Goal: Task Accomplishment & Management: Contribute content

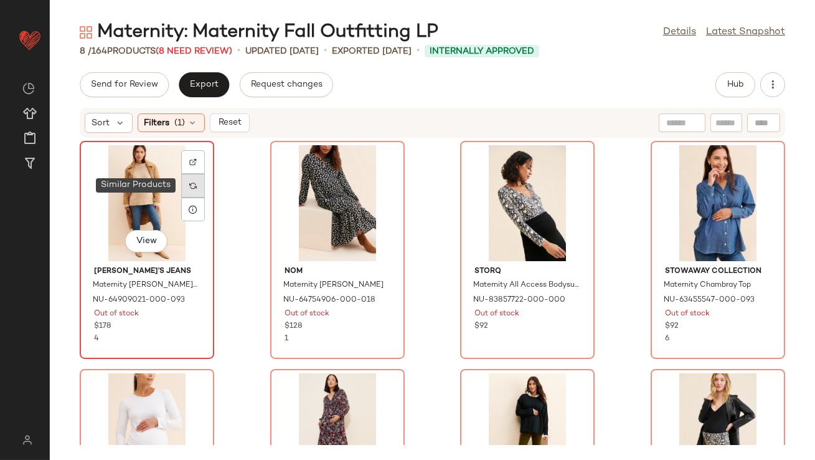
click at [196, 184] on img at bounding box center [192, 185] width 7 height 7
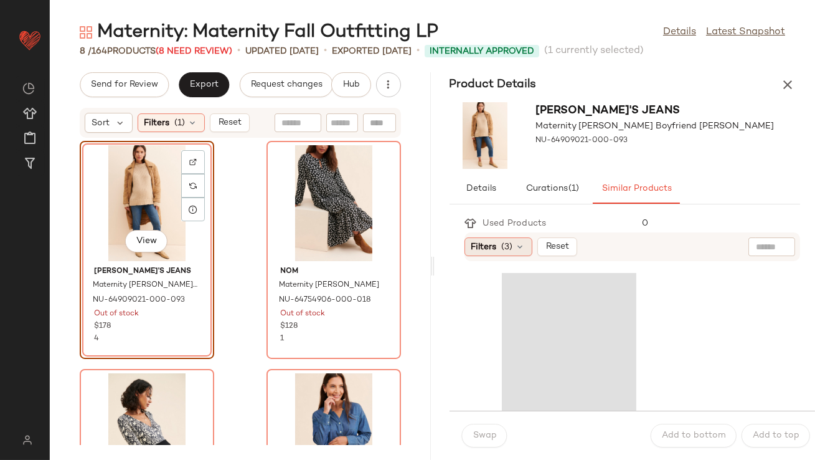
click at [522, 247] on icon at bounding box center [521, 247] width 10 height 10
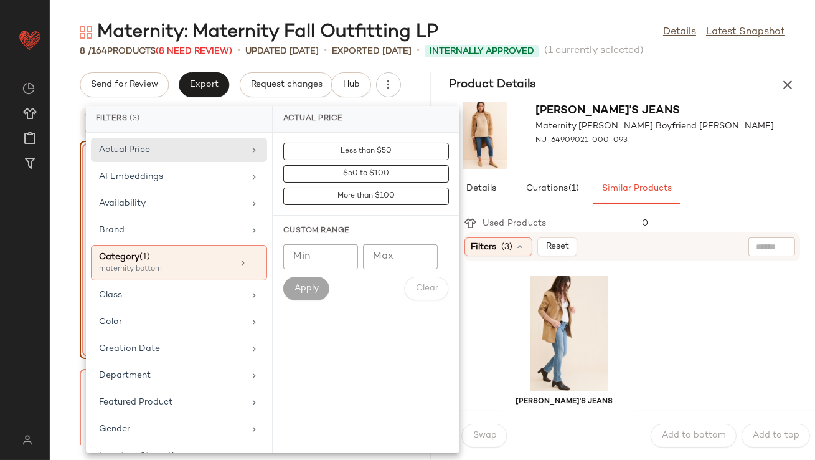
click at [694, 113] on div "Joe's Jeans Maternity Bobby Boyfriend Jeans NU-64909021-000-093" at bounding box center [625, 135] width 381 height 77
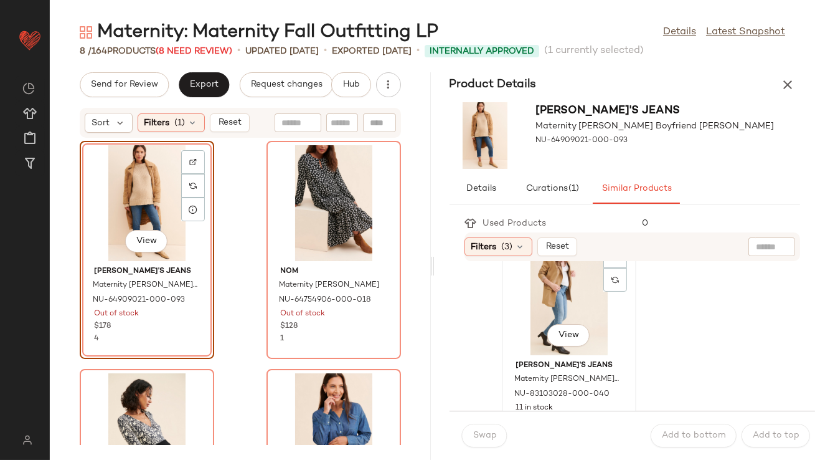
scroll to position [37, 0]
click at [541, 313] on div "View" at bounding box center [569, 296] width 126 height 116
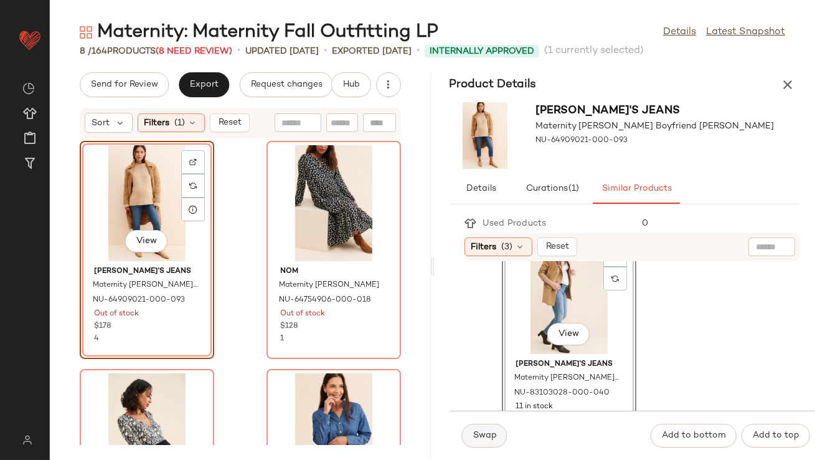
click at [486, 430] on span "Swap" at bounding box center [485, 435] width 24 height 10
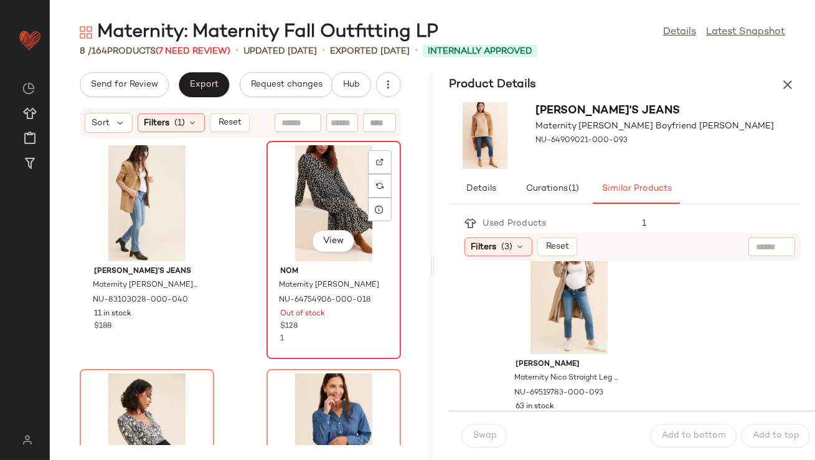
click at [318, 179] on div "View" at bounding box center [334, 203] width 126 height 116
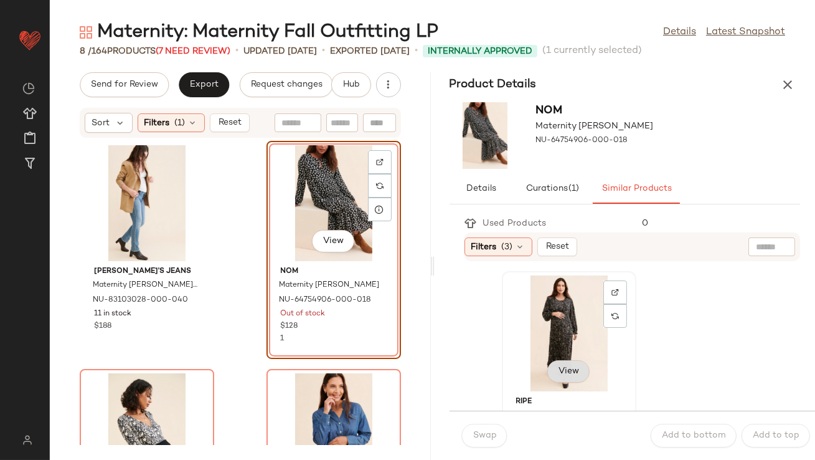
scroll to position [28, 0]
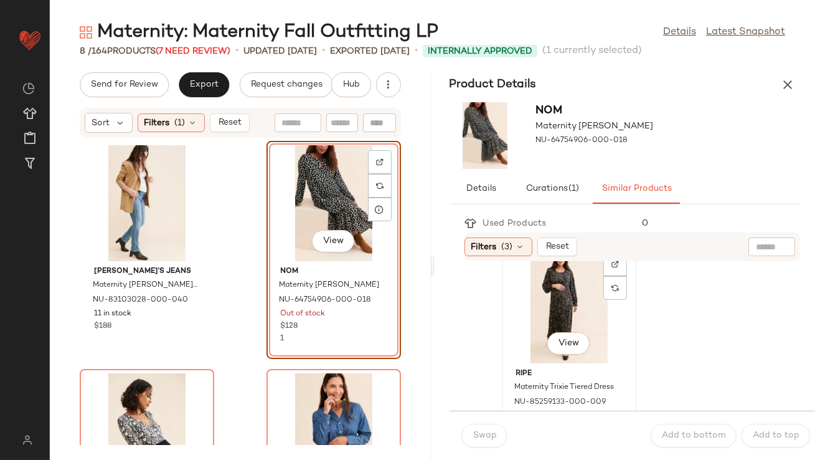
click at [538, 319] on div "View" at bounding box center [569, 305] width 126 height 116
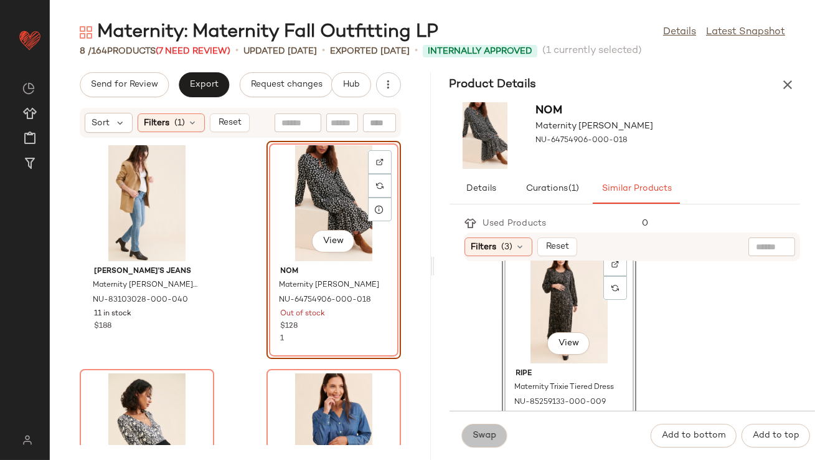
click at [486, 443] on button "Swap" at bounding box center [484, 435] width 45 height 24
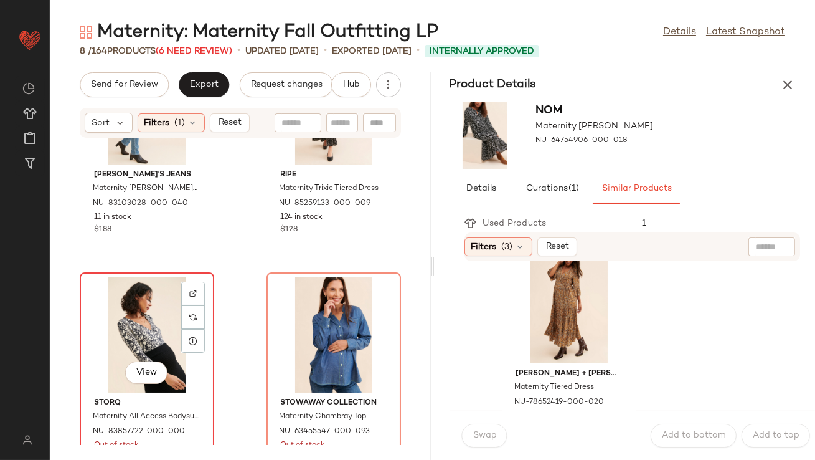
click at [139, 310] on div "View" at bounding box center [147, 335] width 126 height 116
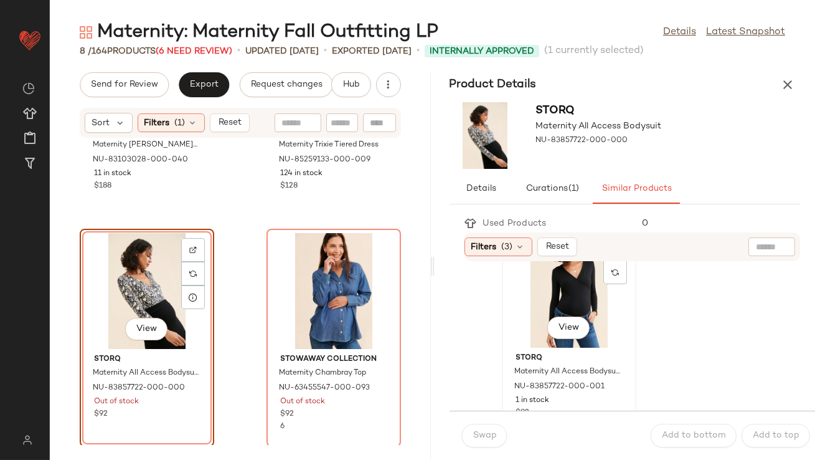
scroll to position [45, 0]
click at [533, 316] on div "View" at bounding box center [569, 288] width 126 height 116
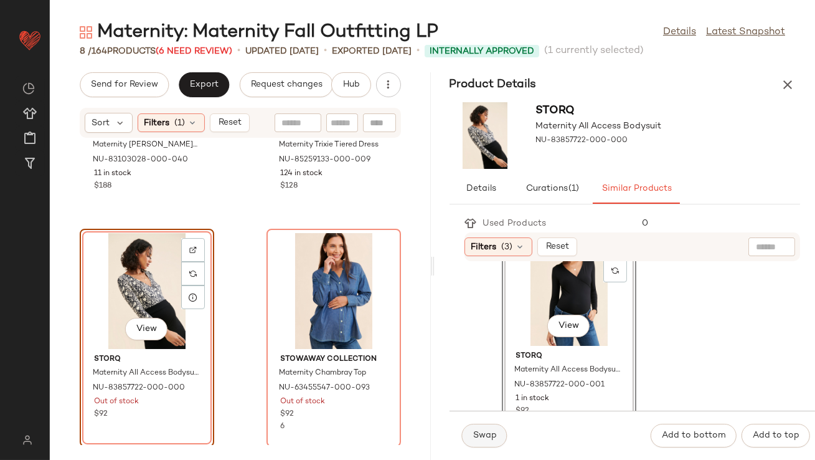
click at [495, 435] on span "Swap" at bounding box center [485, 435] width 24 height 10
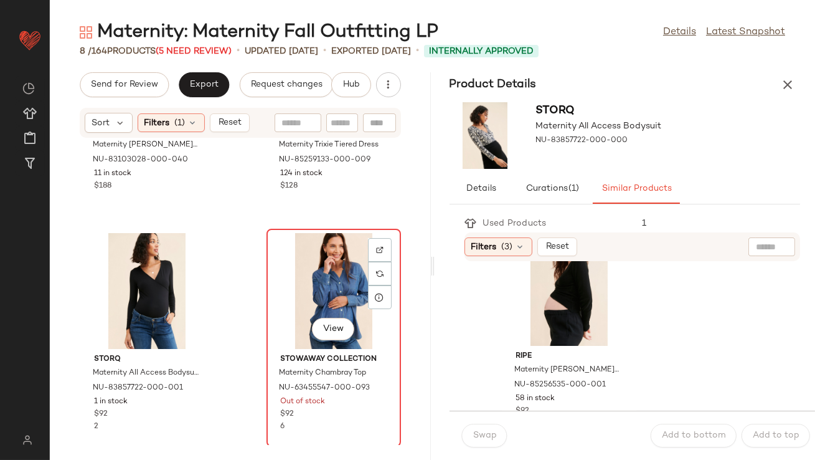
click at [306, 297] on div "View" at bounding box center [334, 291] width 126 height 116
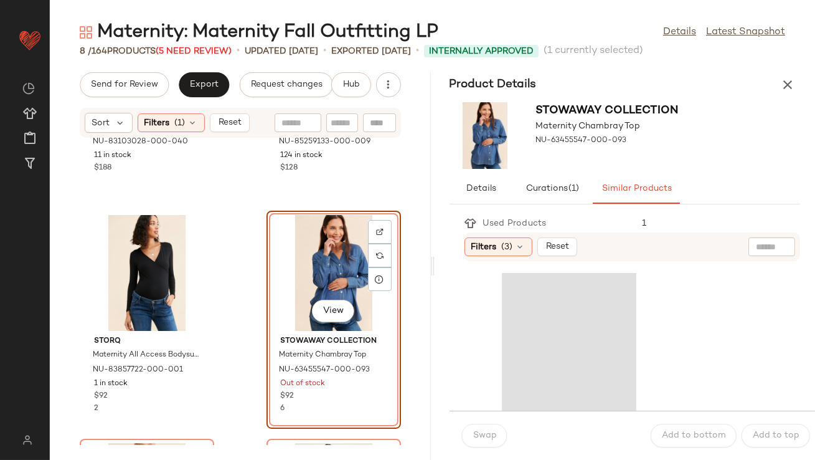
scroll to position [160, 0]
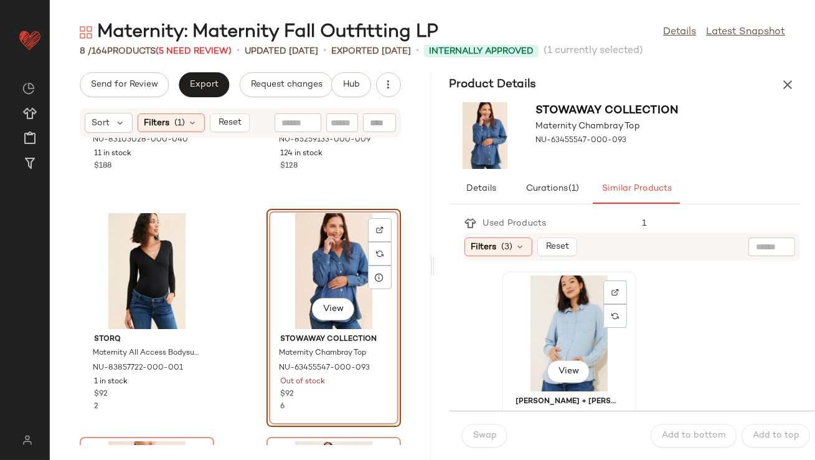
click at [546, 346] on div "View" at bounding box center [569, 333] width 126 height 116
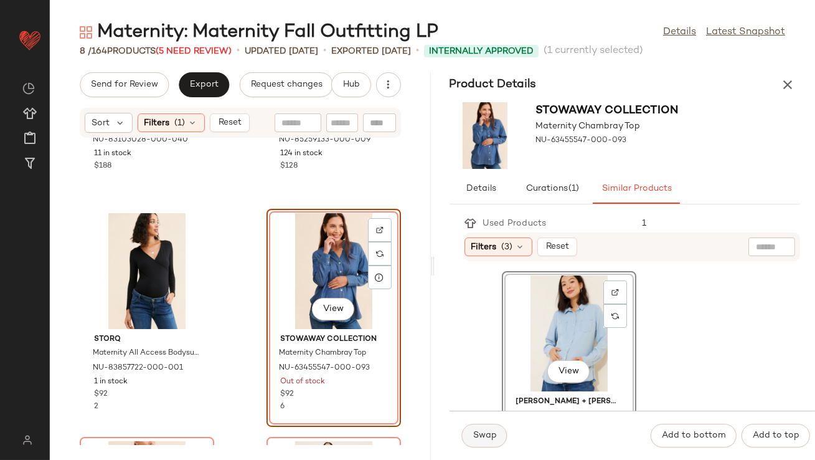
click at [491, 432] on span "Swap" at bounding box center [485, 435] width 24 height 10
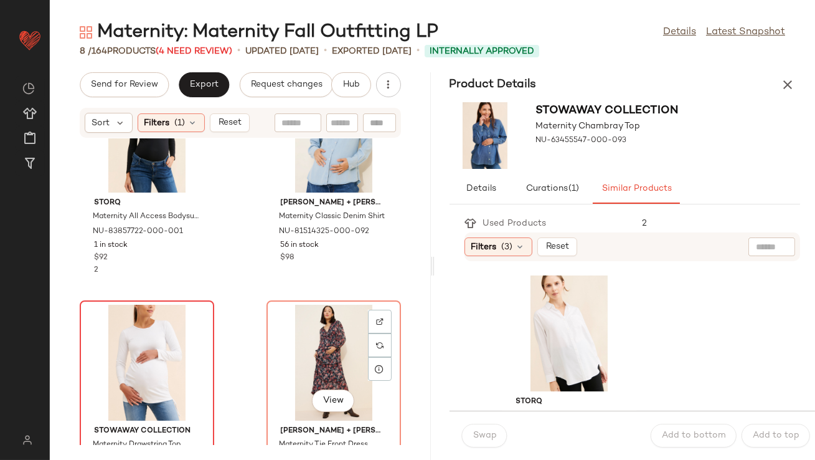
scroll to position [327, 0]
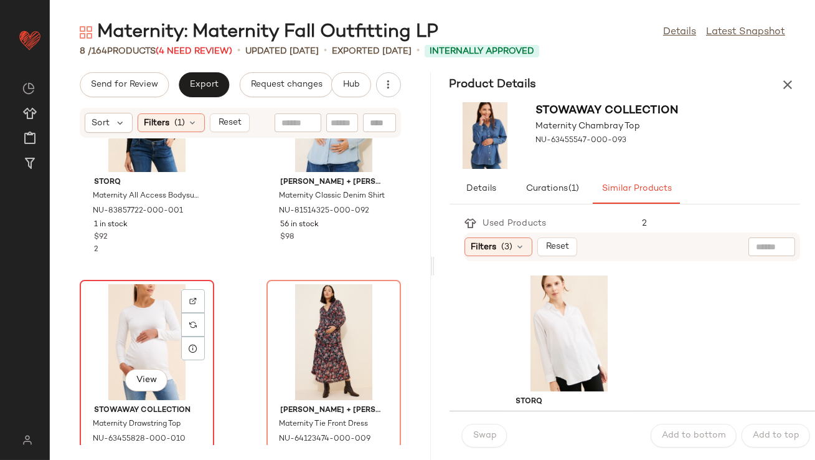
click at [139, 323] on div "View" at bounding box center [147, 342] width 126 height 116
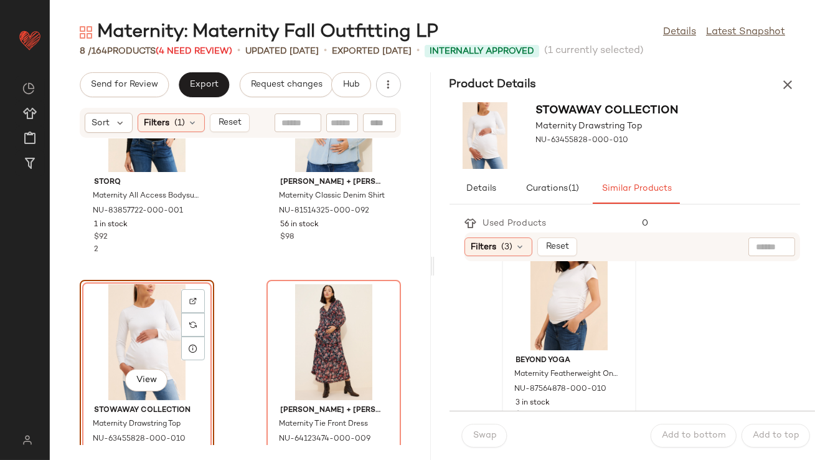
scroll to position [42, 0]
click at [526, 303] on div "View" at bounding box center [569, 291] width 126 height 116
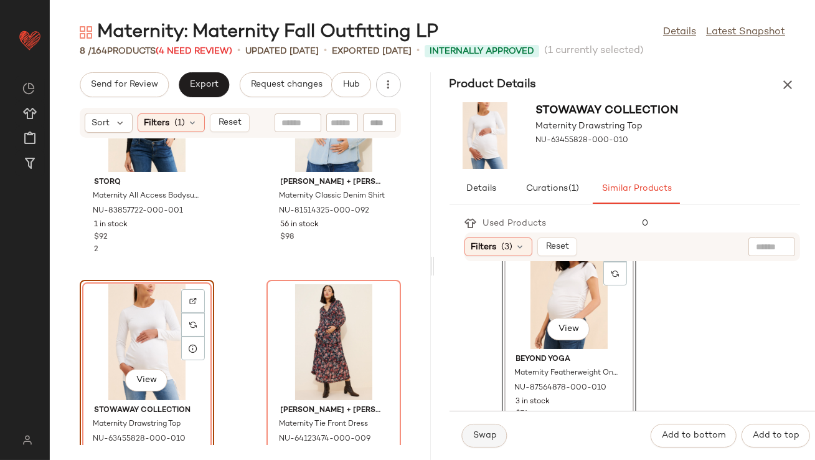
click at [491, 441] on button "Swap" at bounding box center [484, 435] width 45 height 24
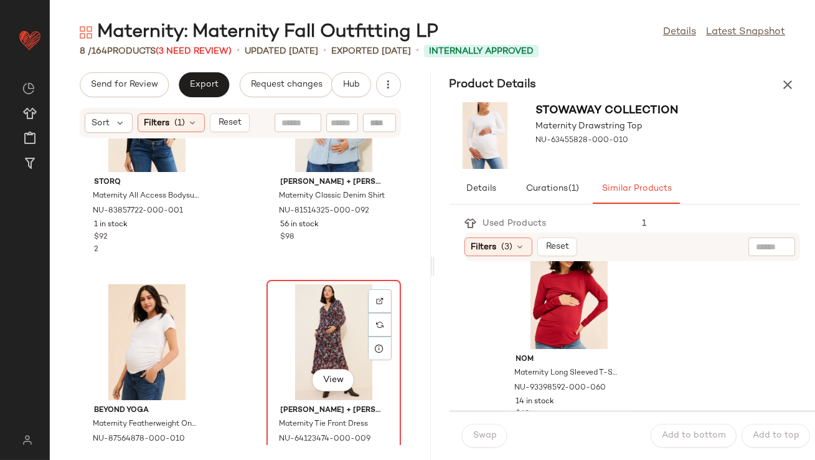
click at [326, 344] on div "View" at bounding box center [334, 342] width 126 height 116
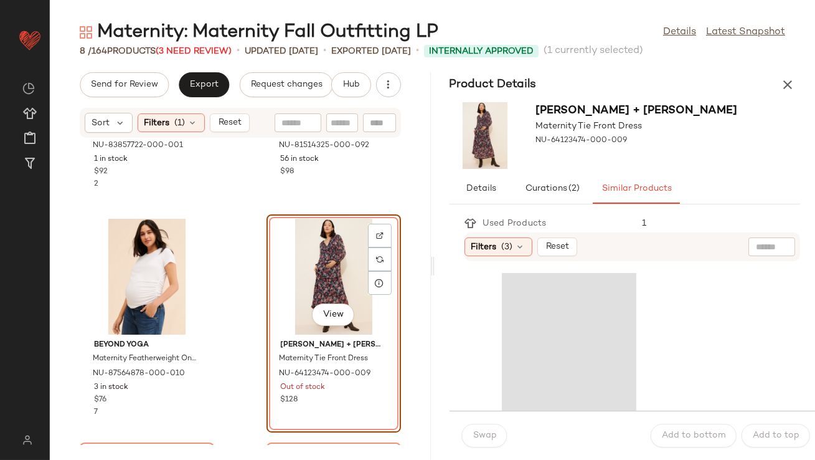
scroll to position [393, 0]
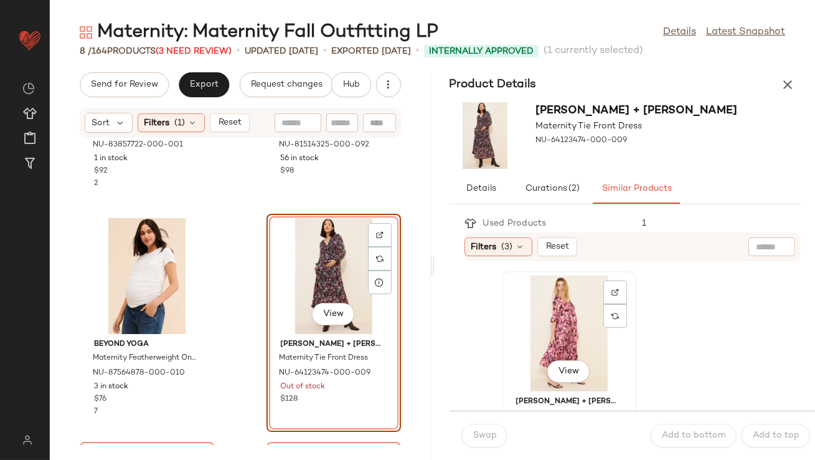
click at [534, 318] on div "View" at bounding box center [569, 333] width 126 height 116
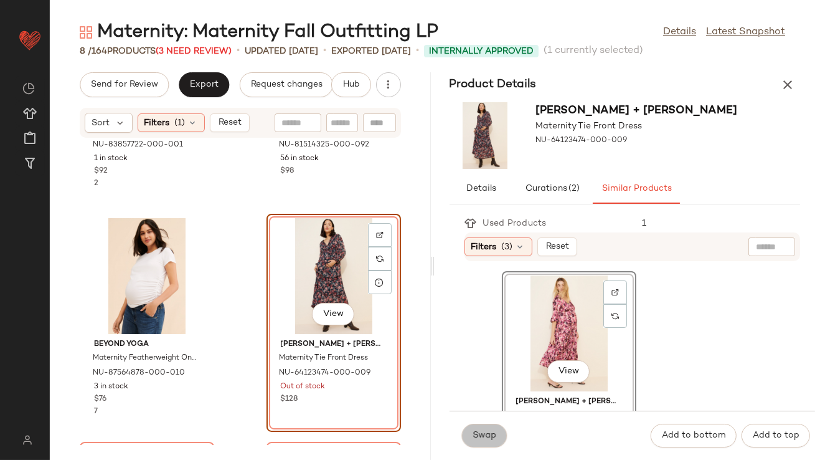
click at [494, 440] on span "Swap" at bounding box center [485, 435] width 24 height 10
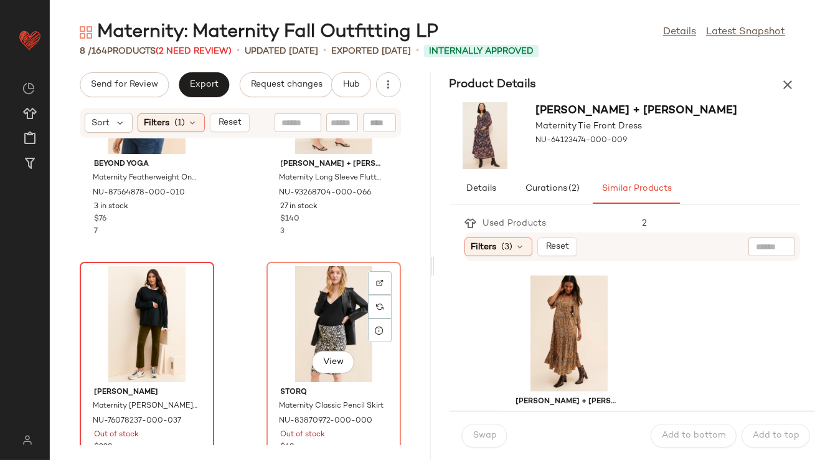
scroll to position [607, 0]
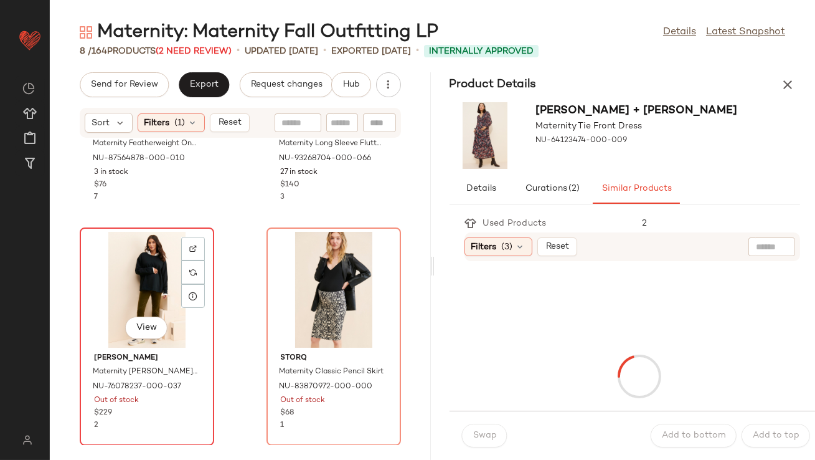
click at [123, 277] on div "View" at bounding box center [147, 290] width 126 height 116
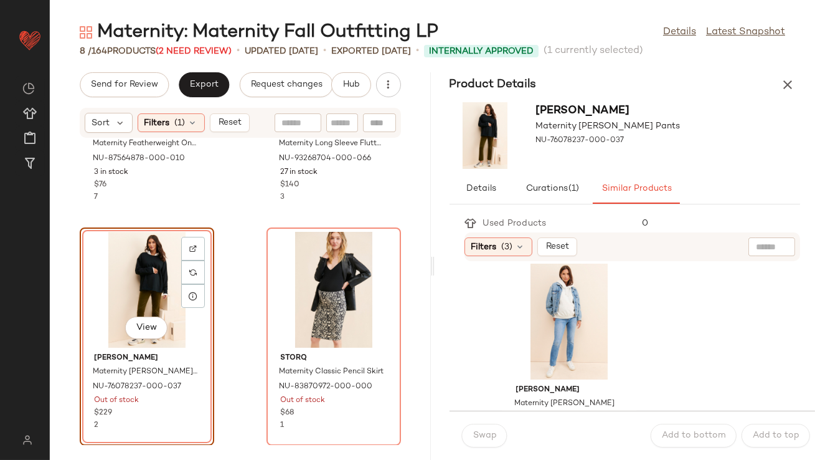
scroll to position [243, 0]
click at [562, 314] on div "View" at bounding box center [569, 318] width 126 height 116
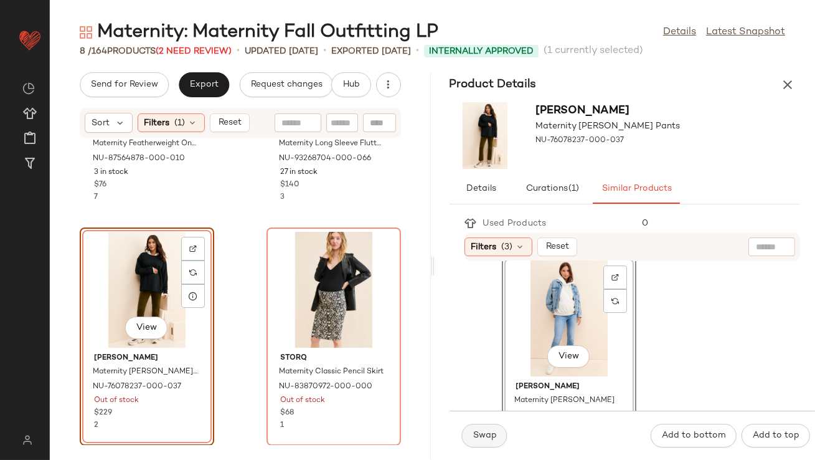
click at [498, 428] on button "Swap" at bounding box center [484, 435] width 45 height 24
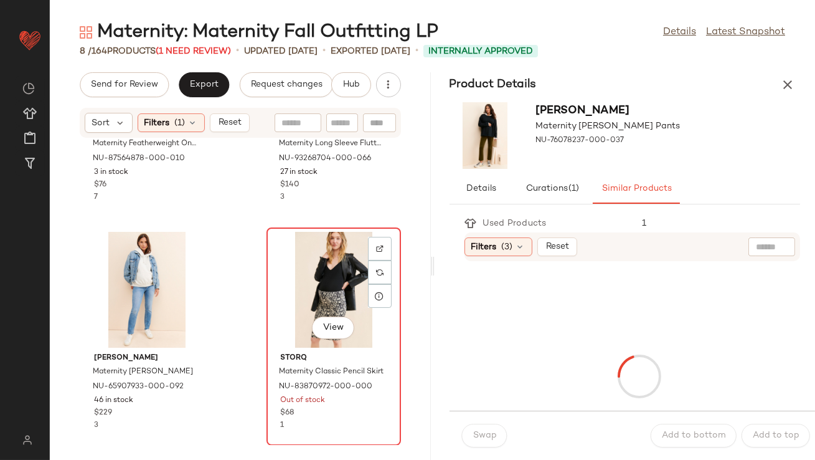
click at [320, 277] on div "View" at bounding box center [334, 290] width 126 height 116
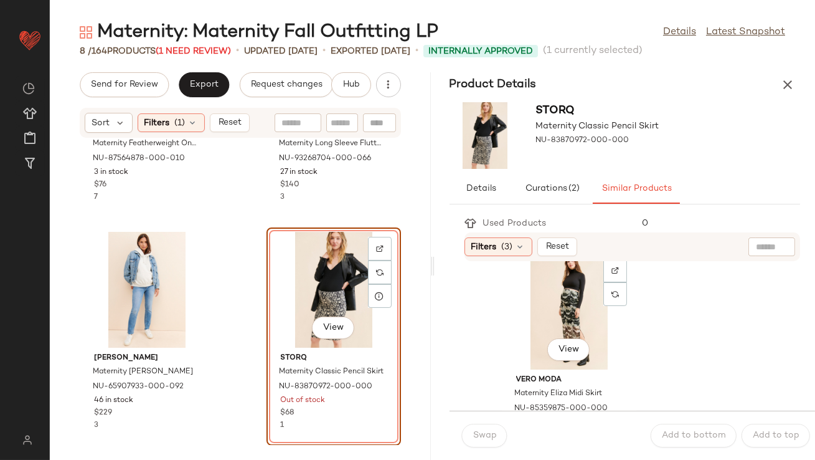
scroll to position [251, 0]
click at [529, 343] on div "View" at bounding box center [569, 310] width 126 height 116
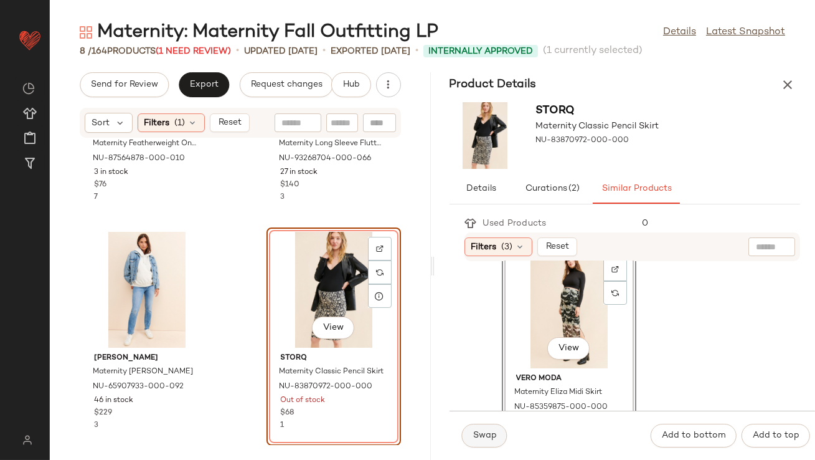
click at [483, 442] on button "Swap" at bounding box center [484, 435] width 45 height 24
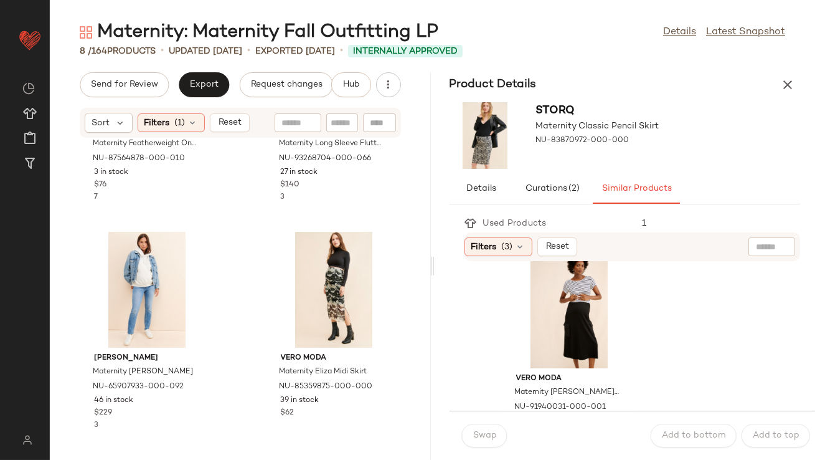
click at [792, 82] on icon "button" at bounding box center [787, 84] width 15 height 15
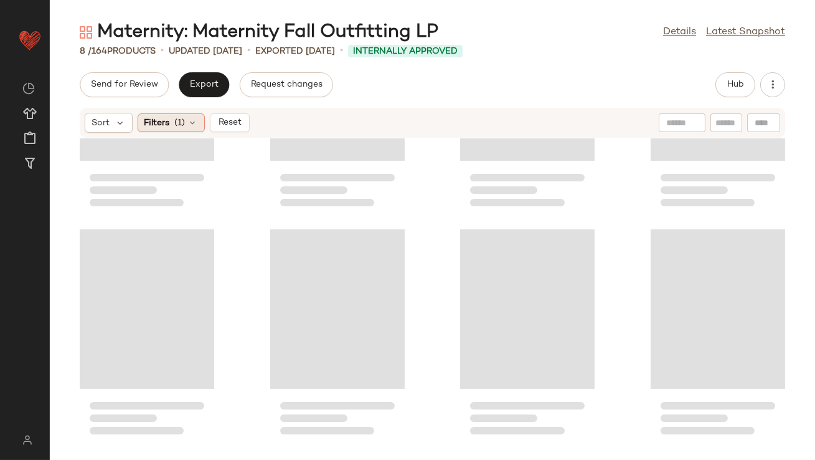
scroll to position [151, 0]
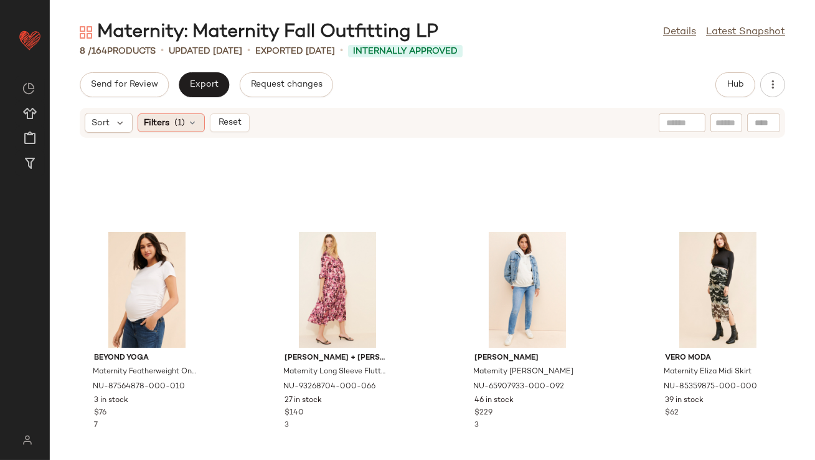
click at [199, 121] on div "Filters (1)" at bounding box center [171, 122] width 67 height 19
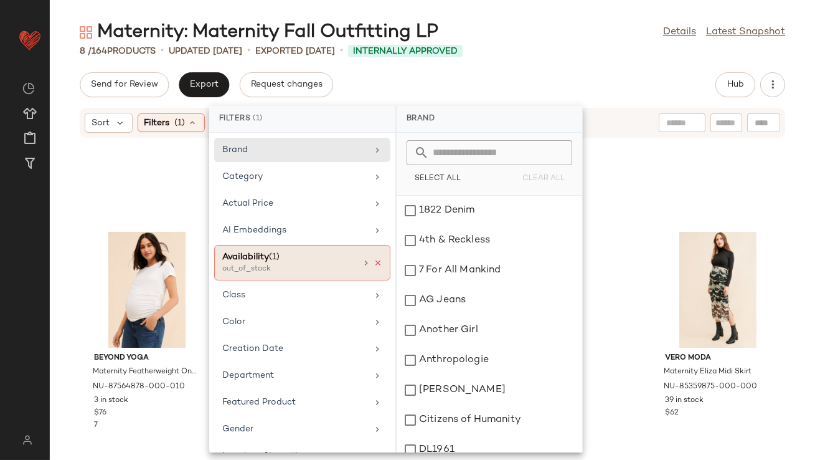
click at [374, 263] on icon at bounding box center [378, 262] width 9 height 9
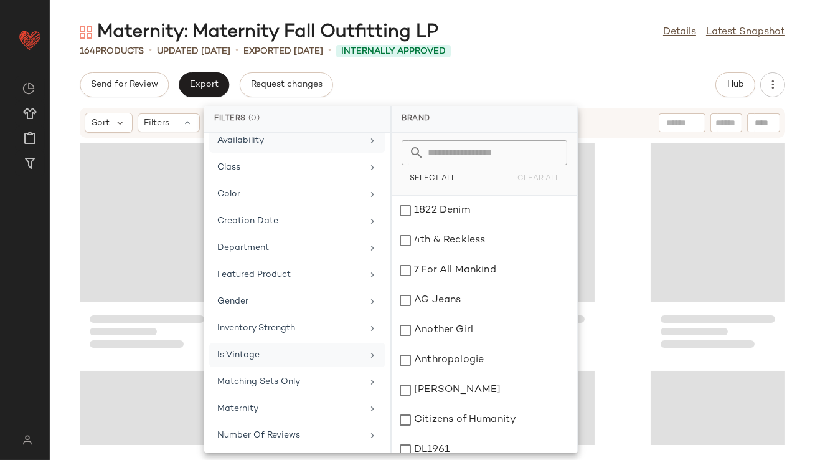
scroll to position [124, 0]
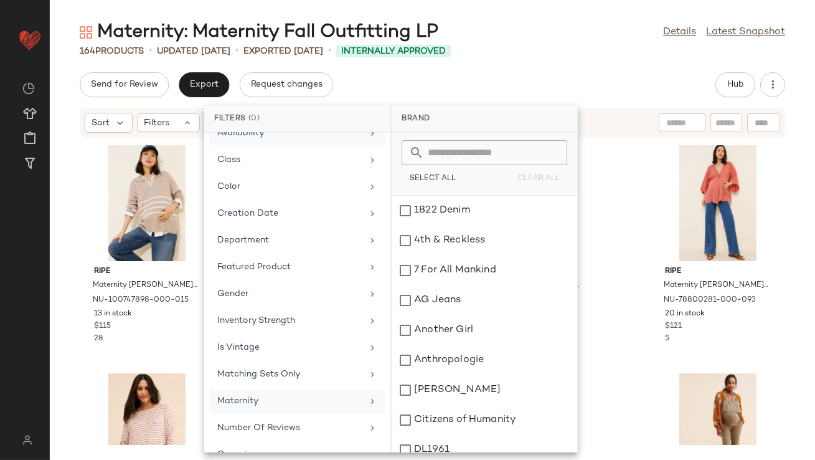
click at [279, 397] on div "Maternity" at bounding box center [289, 400] width 145 height 13
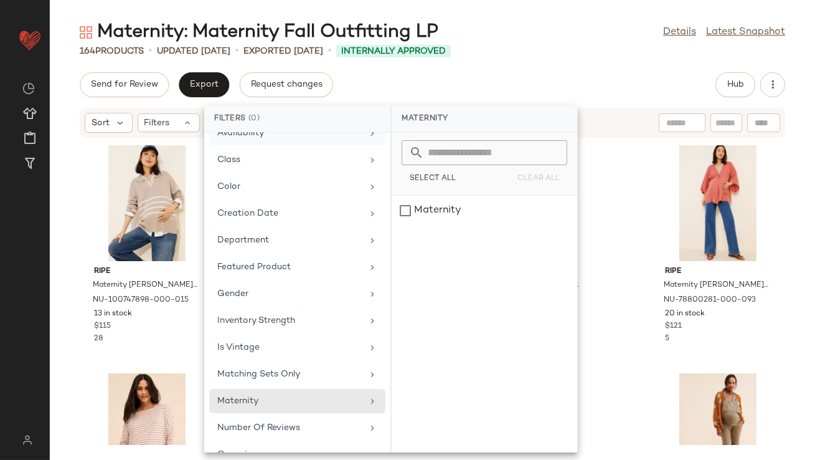
click at [531, 96] on div "Send for Review Export Request changes Hub" at bounding box center [433, 84] width 706 height 25
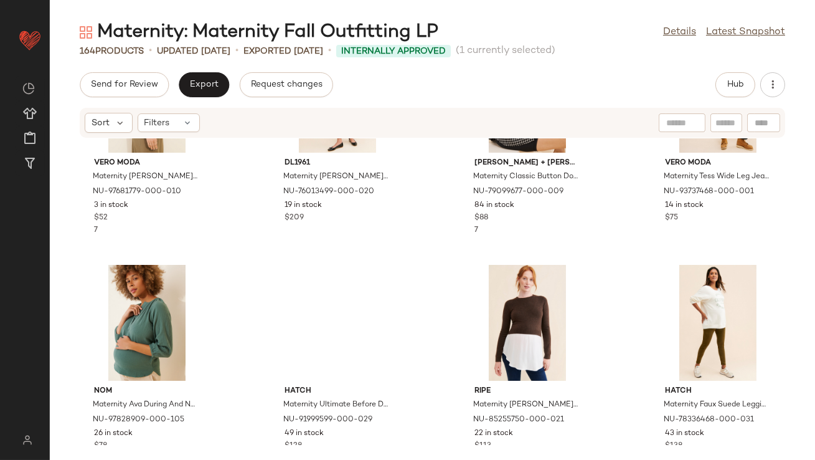
scroll to position [622, 0]
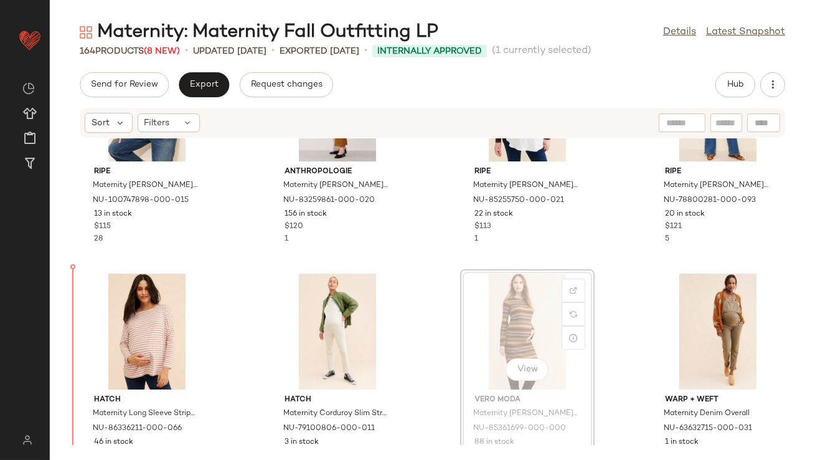
scroll to position [101, 0]
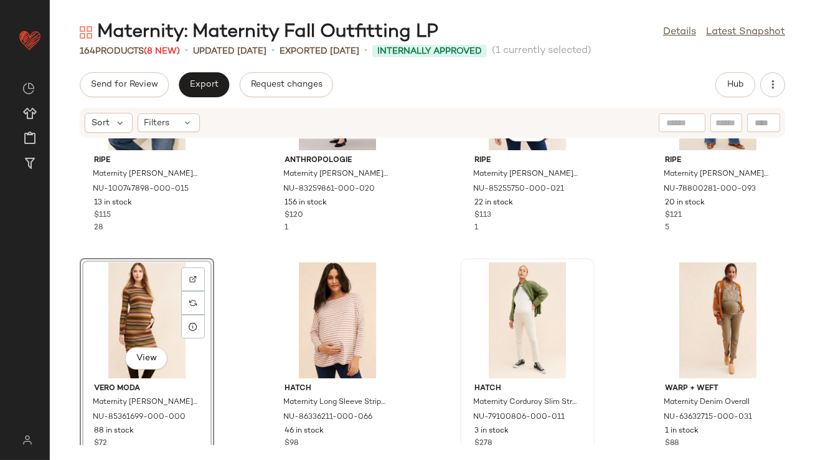
scroll to position [112, 0]
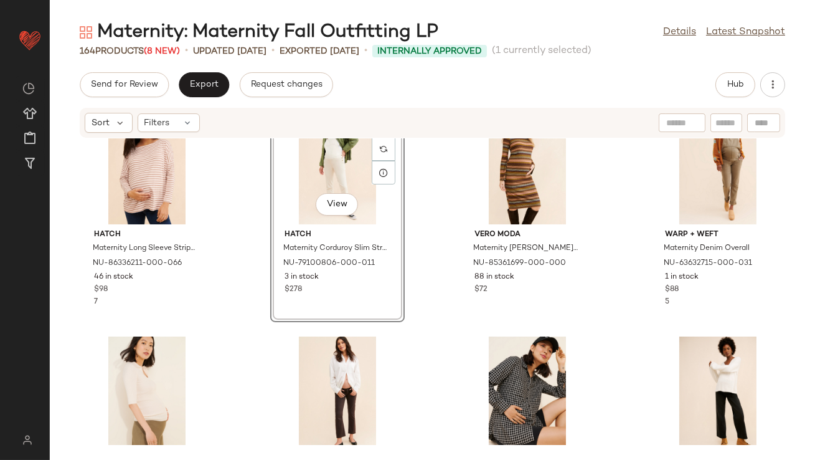
scroll to position [347, 0]
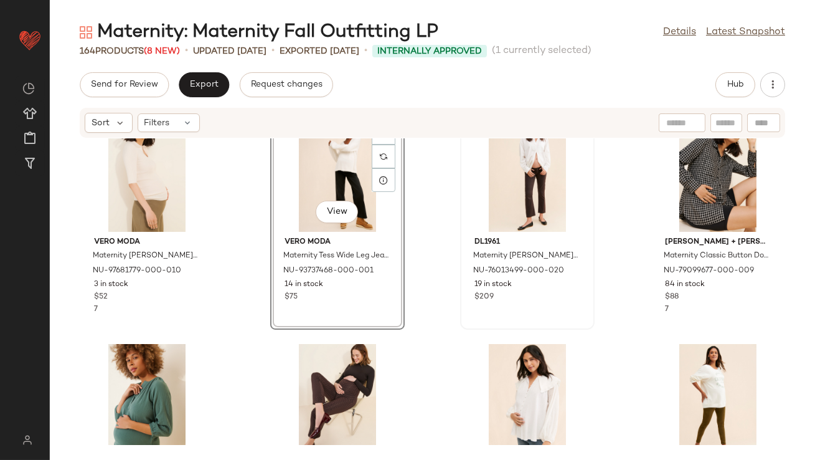
scroll to position [524, 0]
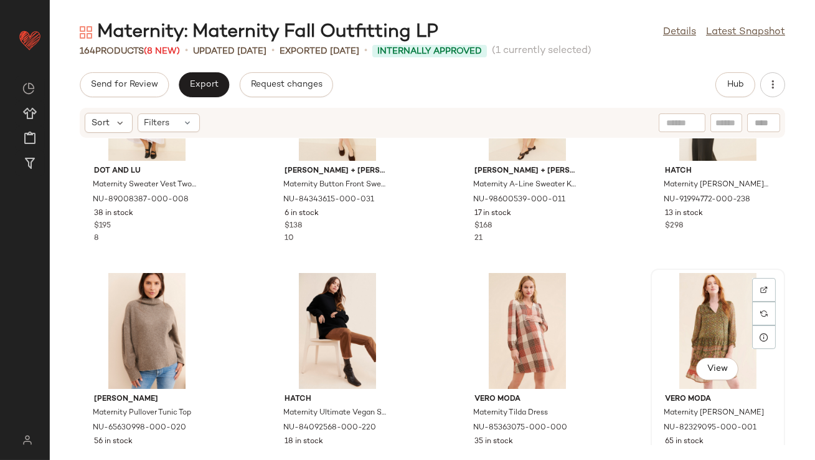
scroll to position [1023, 0]
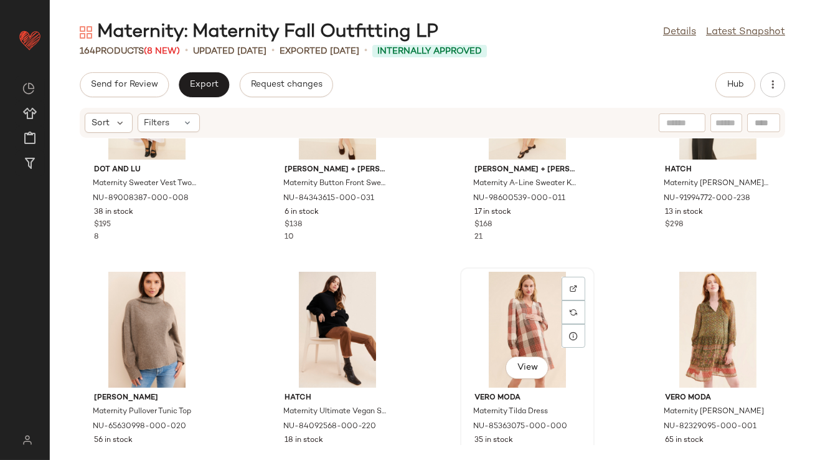
click at [529, 324] on div "View" at bounding box center [528, 330] width 126 height 116
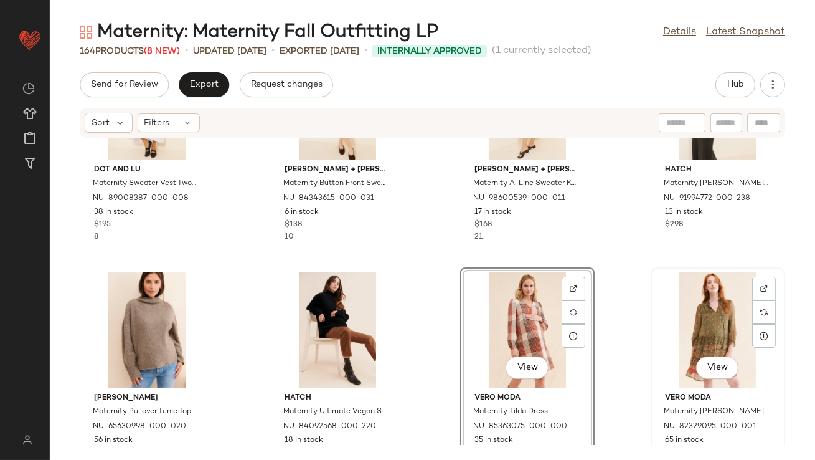
click at [700, 338] on div "View" at bounding box center [718, 330] width 126 height 116
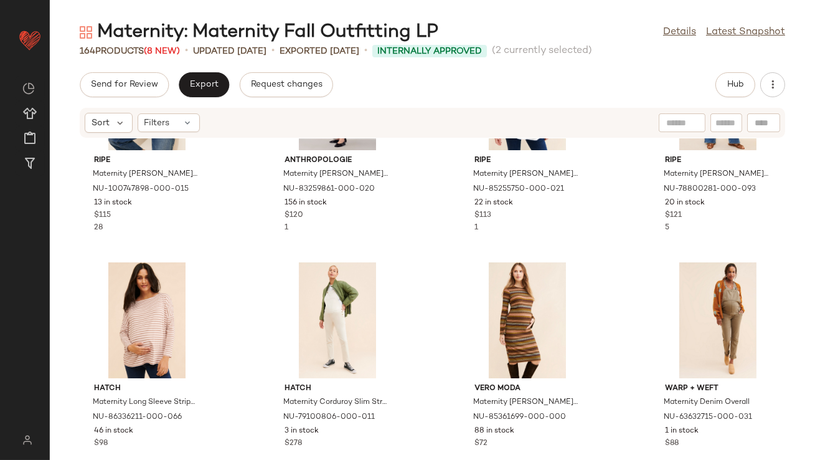
click at [447, 322] on div "ripe Maternity Lori Nursing Knit Sweater NU-100747898-000-015 13 in stock $115 …" at bounding box center [432, 291] width 765 height 306
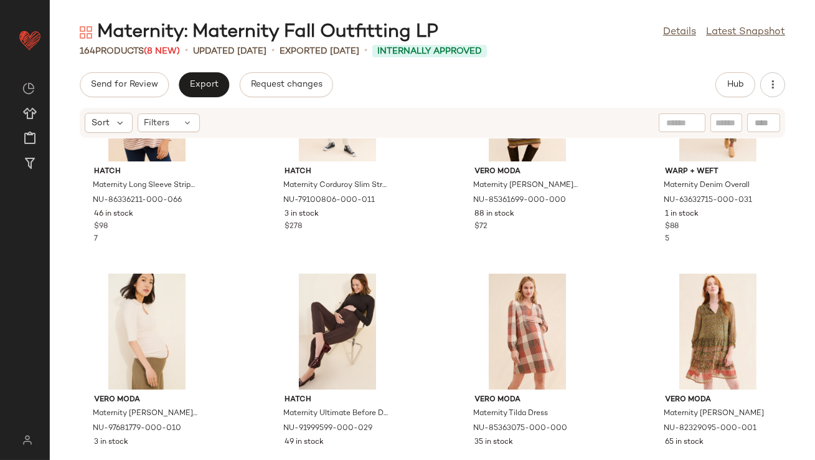
scroll to position [342, 0]
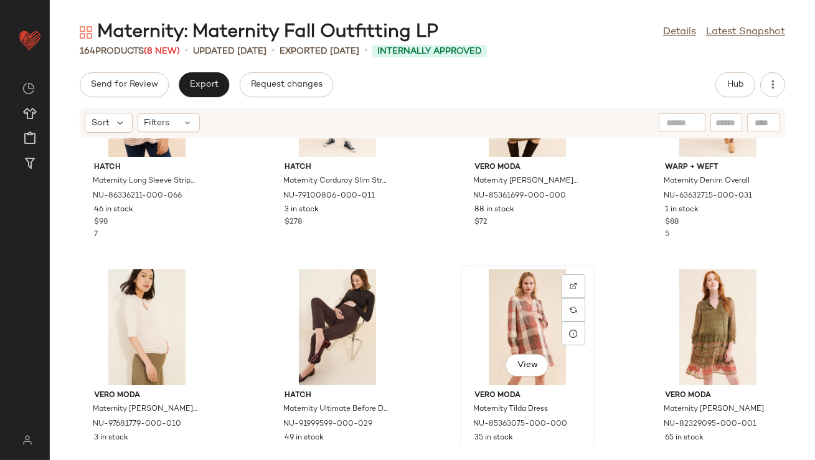
click at [484, 321] on div "View" at bounding box center [528, 327] width 126 height 116
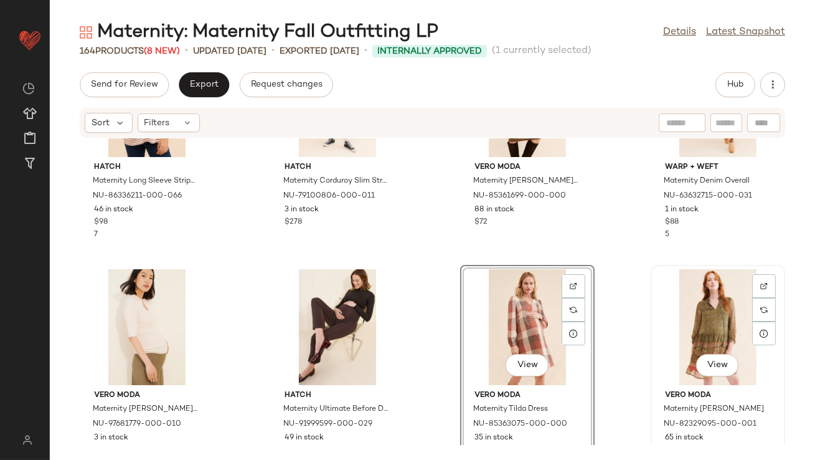
click at [688, 313] on div "View" at bounding box center [718, 327] width 126 height 116
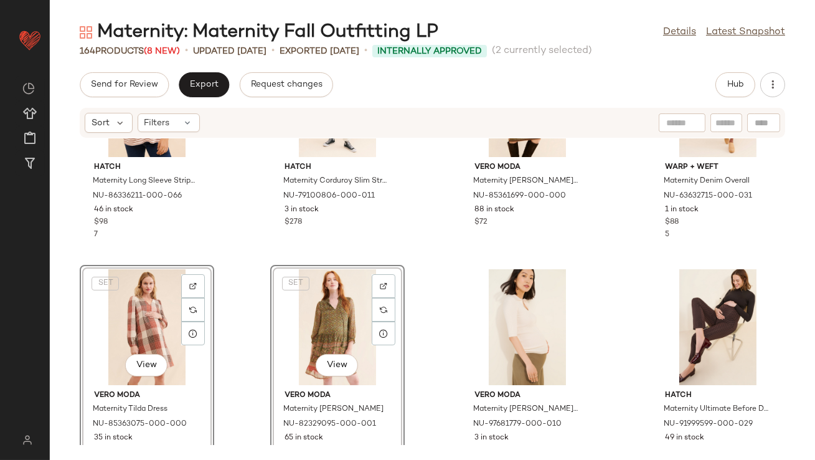
click at [258, 229] on div "Hatch Maternity Long Sleeve Striped T-Shirt NU-86336211-000-066 46 in stock $98…" at bounding box center [432, 291] width 765 height 306
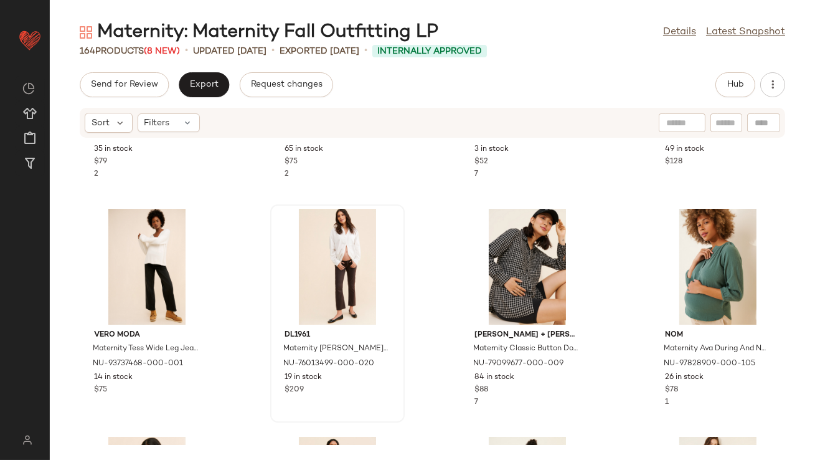
scroll to position [632, 0]
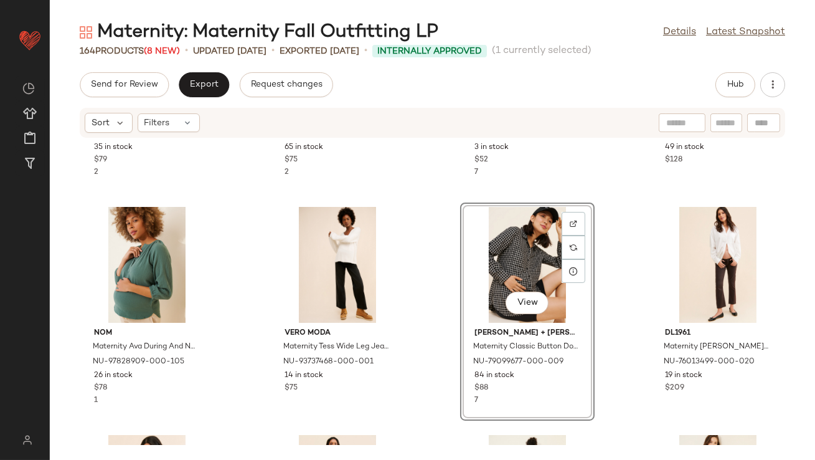
scroll to position [831, 0]
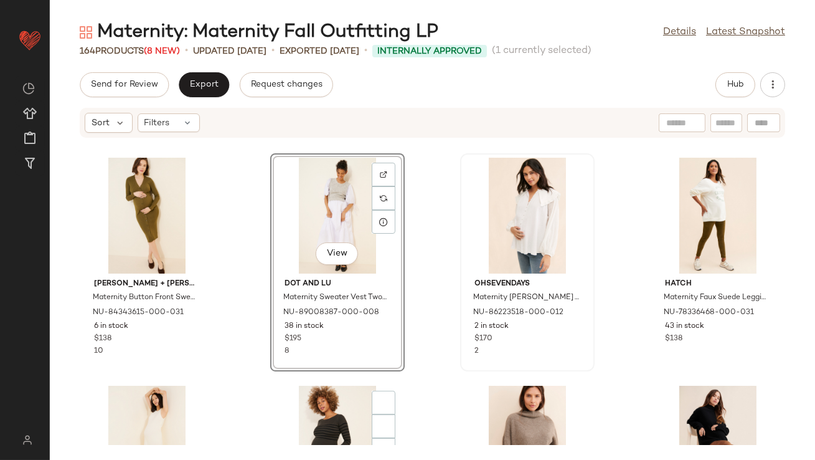
scroll to position [975, 0]
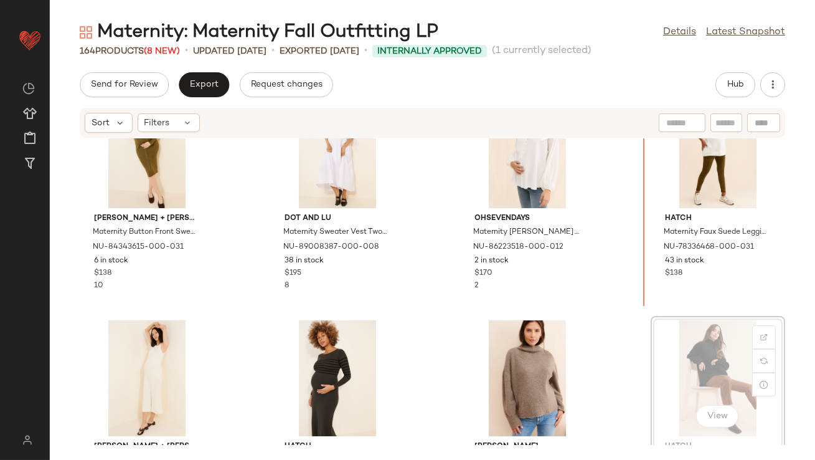
scroll to position [971, 0]
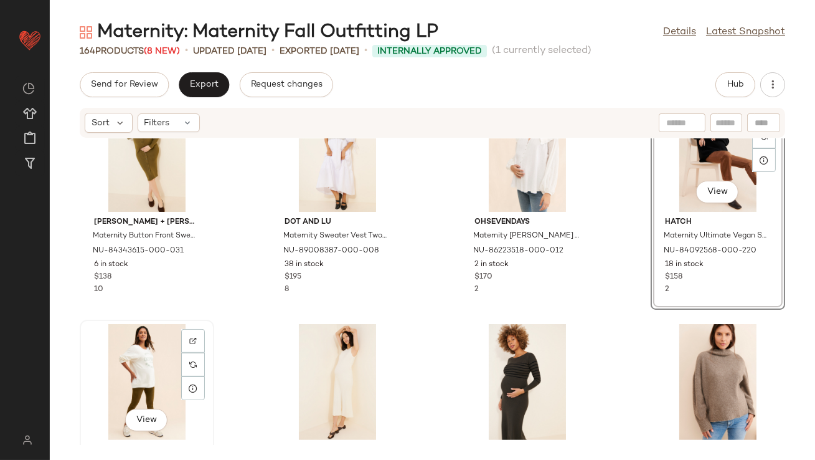
scroll to position [1066, 0]
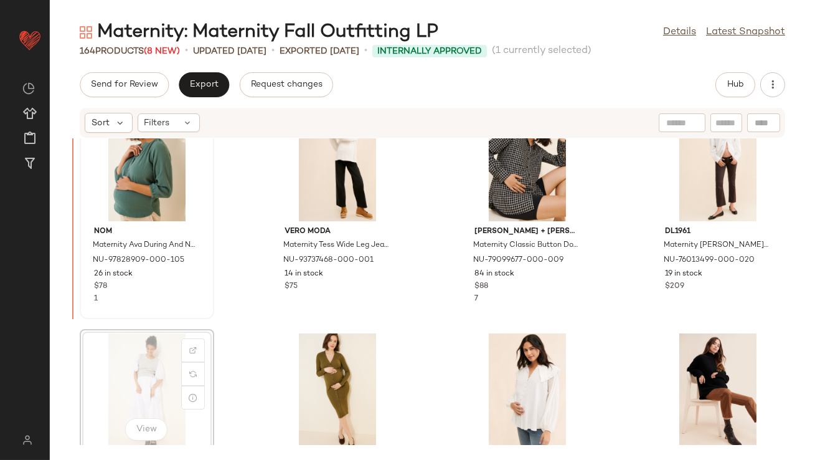
scroll to position [732, 0]
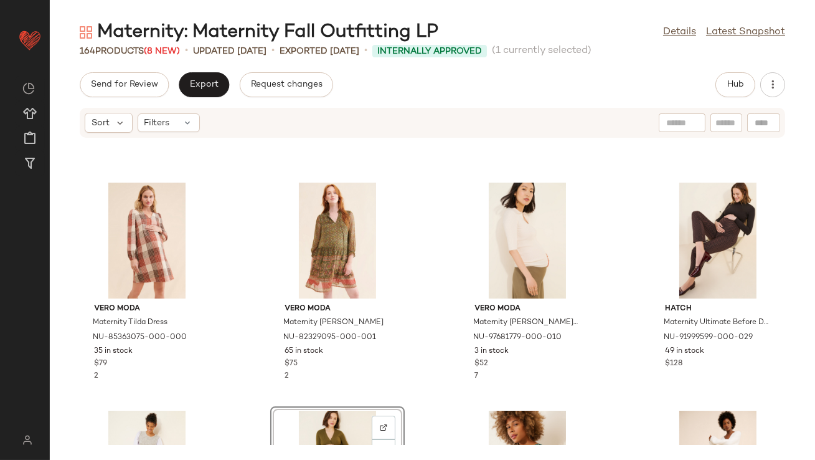
scroll to position [798, 0]
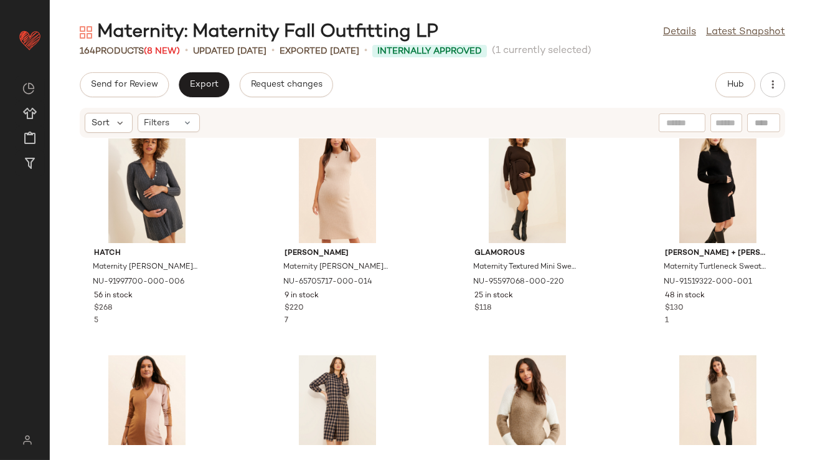
scroll to position [1409, 0]
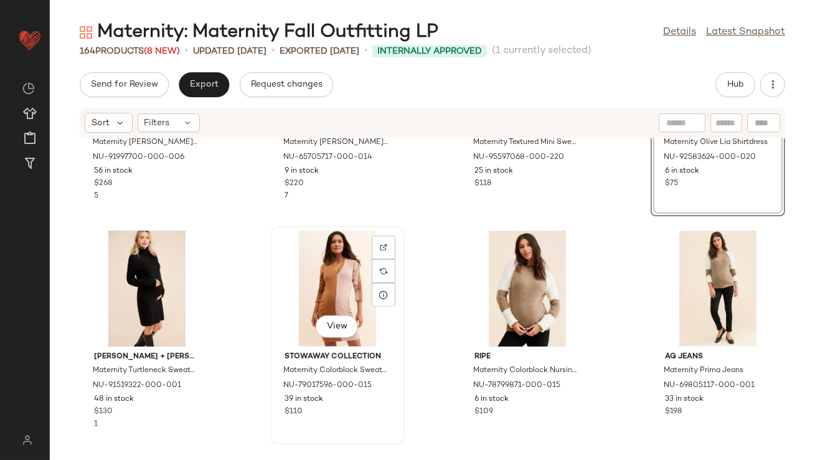
scroll to position [1565, 0]
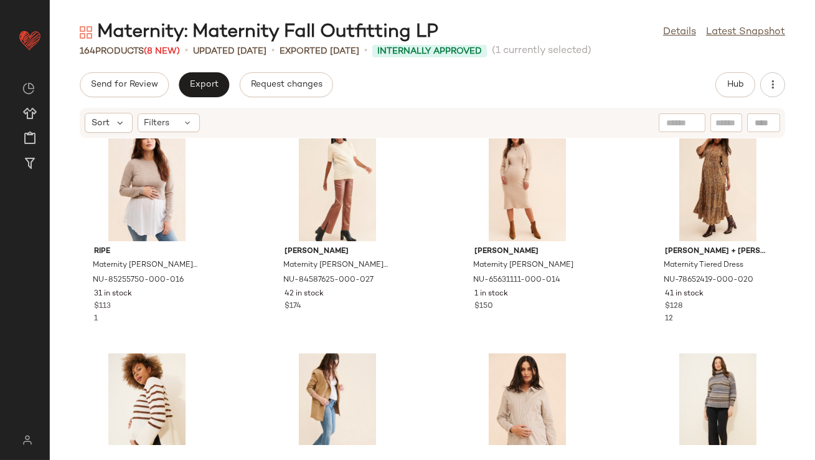
scroll to position [1945, 0]
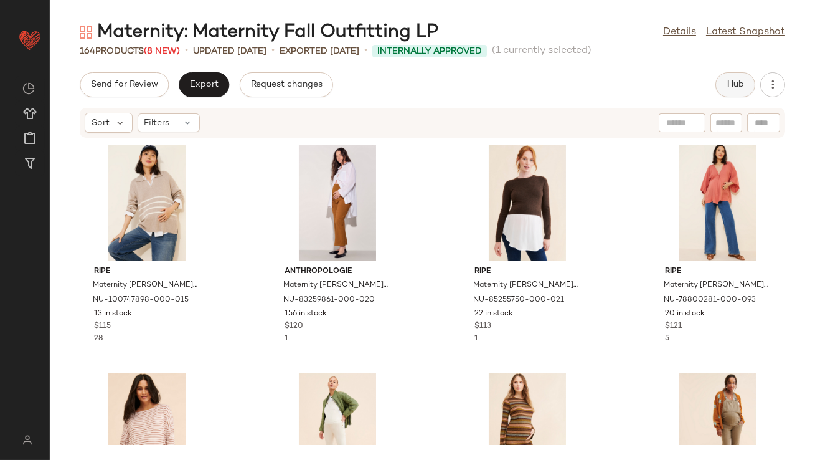
click at [730, 82] on span "Hub" at bounding box center [735, 85] width 17 height 10
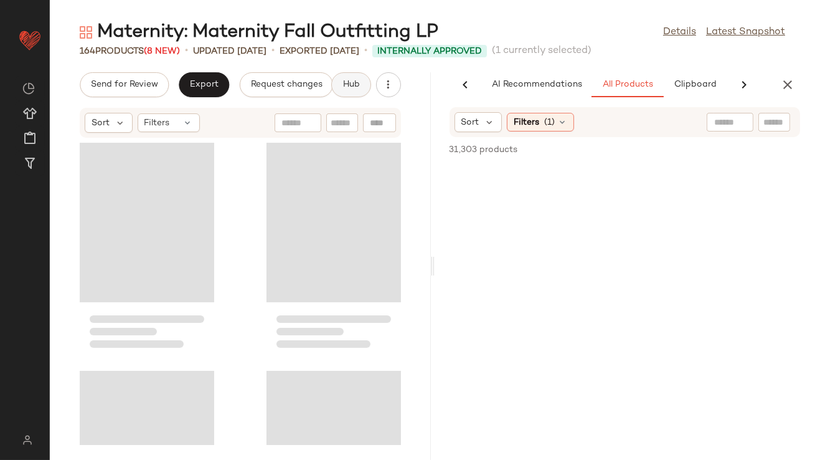
scroll to position [0, 70]
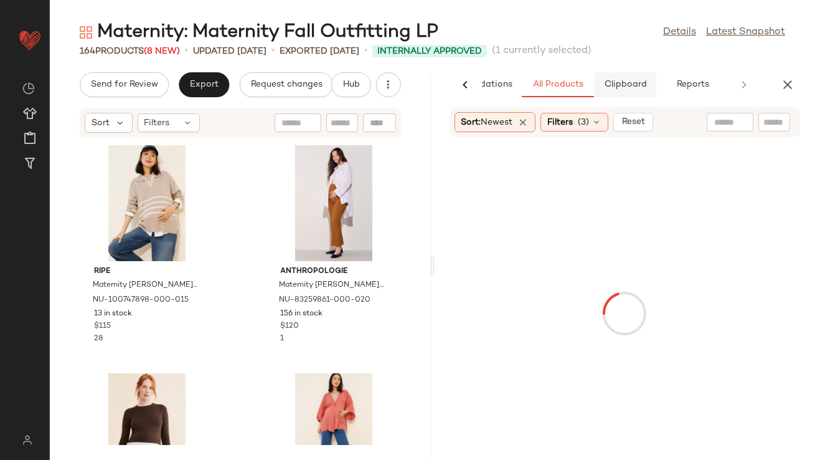
click at [608, 87] on span "Clipboard" at bounding box center [624, 85] width 43 height 10
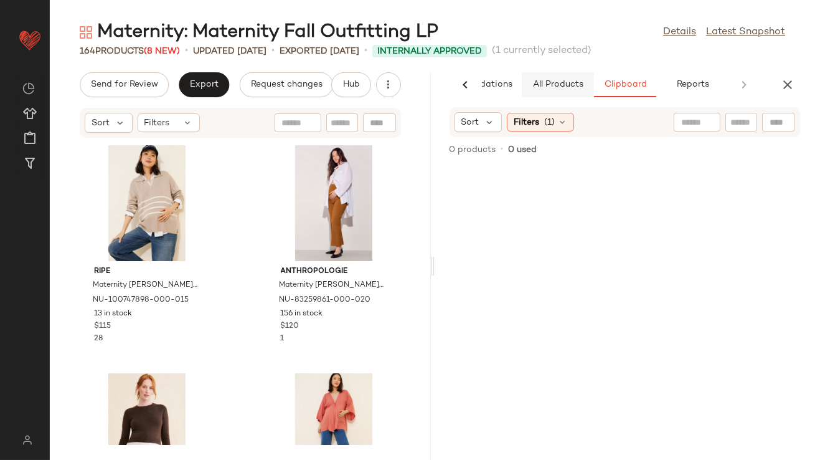
click at [562, 88] on span "All Products" at bounding box center [557, 85] width 51 height 10
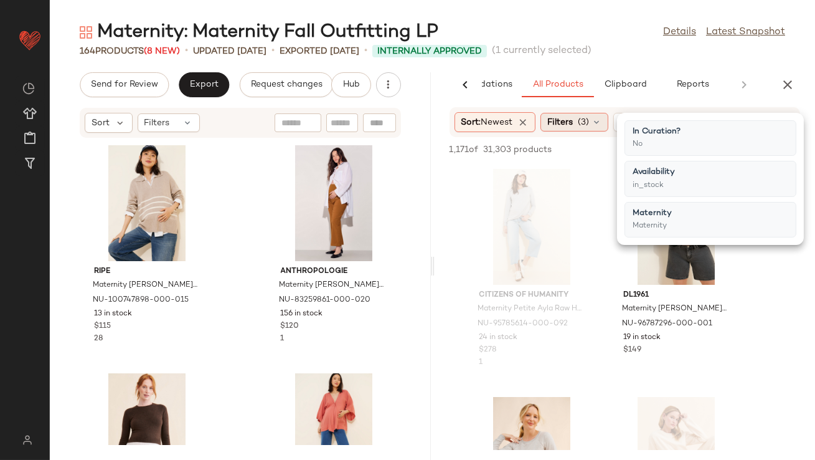
click at [552, 121] on span "Filters" at bounding box center [560, 122] width 26 height 13
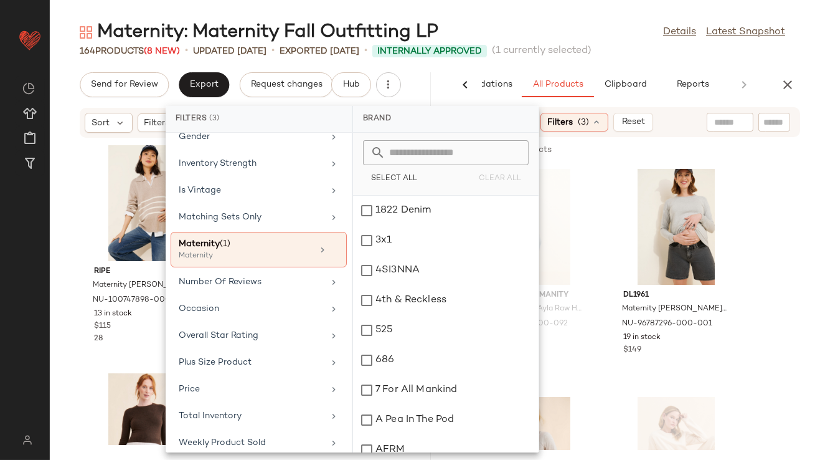
scroll to position [310, 0]
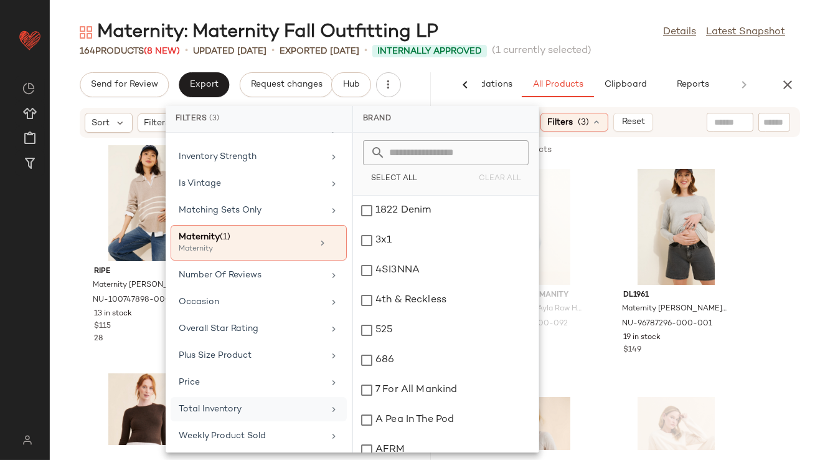
click at [245, 407] on div "Total Inventory" at bounding box center [251, 408] width 145 height 13
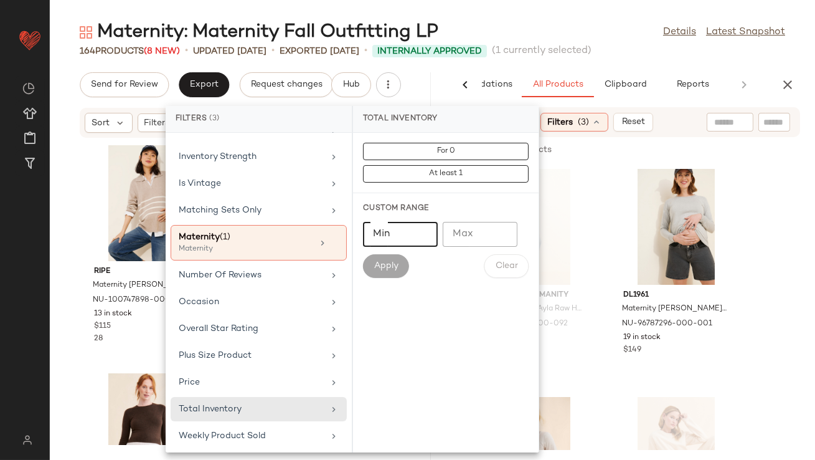
click at [409, 229] on input "Min" at bounding box center [400, 234] width 75 height 25
type input "**"
click at [395, 260] on button "Apply" at bounding box center [386, 266] width 46 height 24
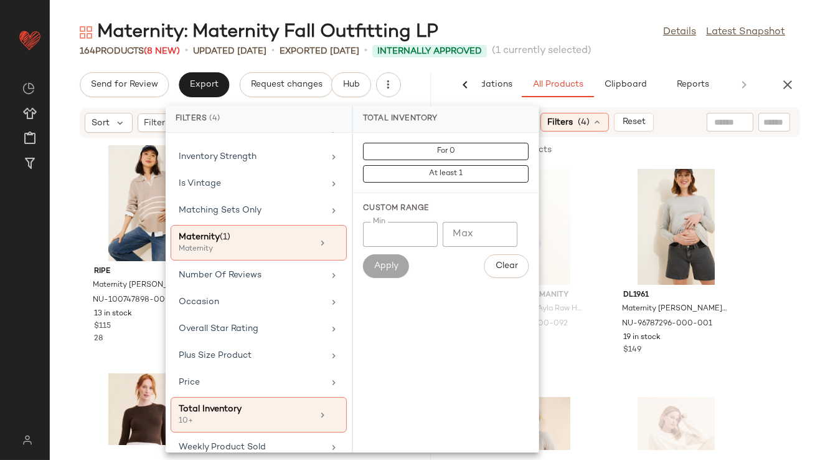
click at [577, 22] on div "Maternity: Maternity Fall Outfitting LP Details Latest Snapshot" at bounding box center [432, 32] width 765 height 25
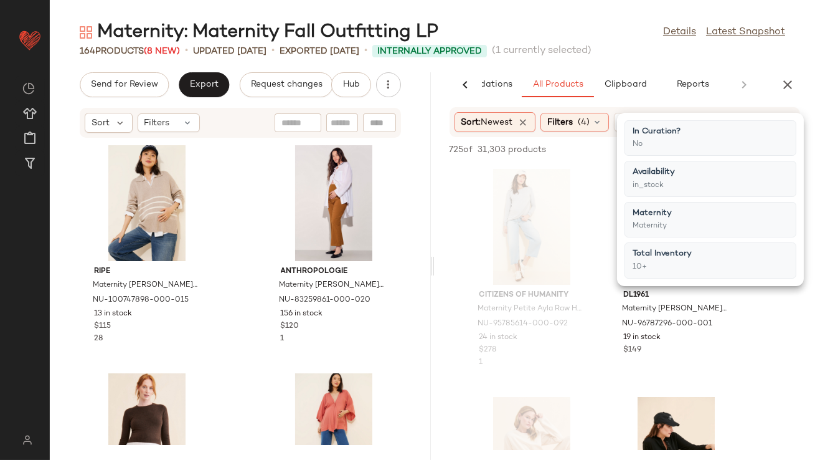
click at [535, 59] on div "Maternity: Maternity Fall Outfitting LP Details Latest Snapshot 164 Products (8…" at bounding box center [432, 240] width 765 height 440
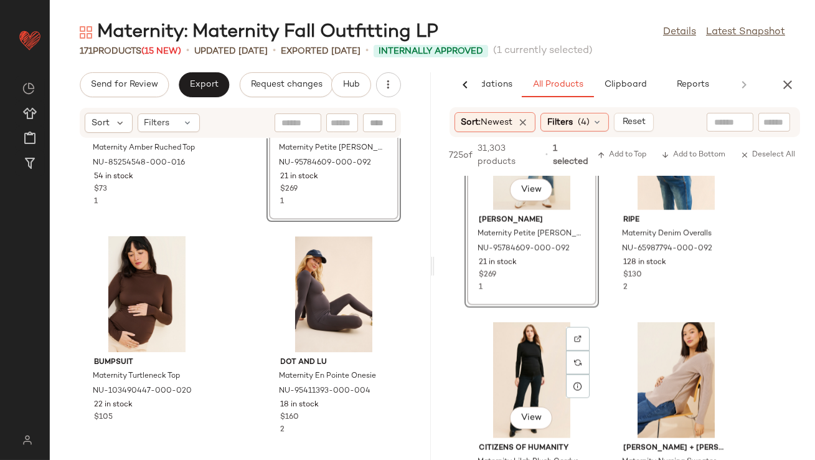
scroll to position [4260, 0]
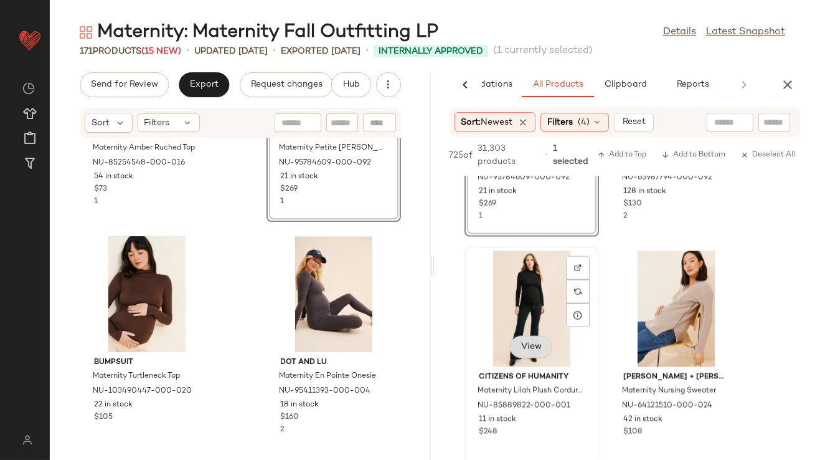
click at [524, 352] on div "View" at bounding box center [532, 309] width 126 height 116
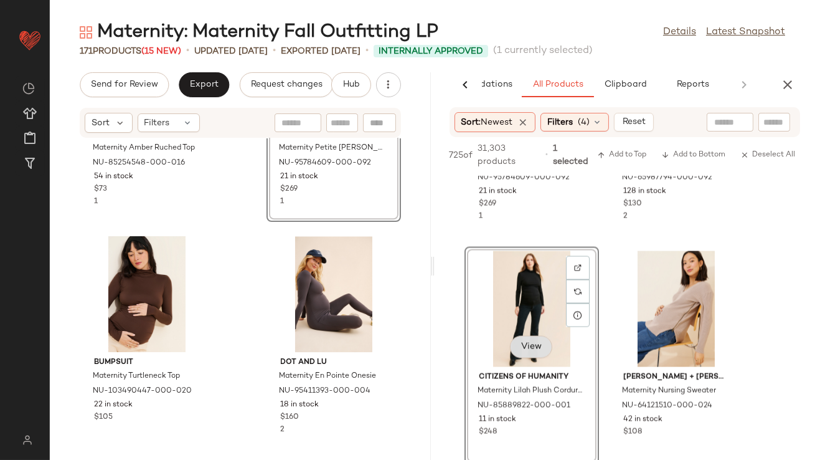
click at [528, 348] on span "View" at bounding box center [531, 347] width 21 height 10
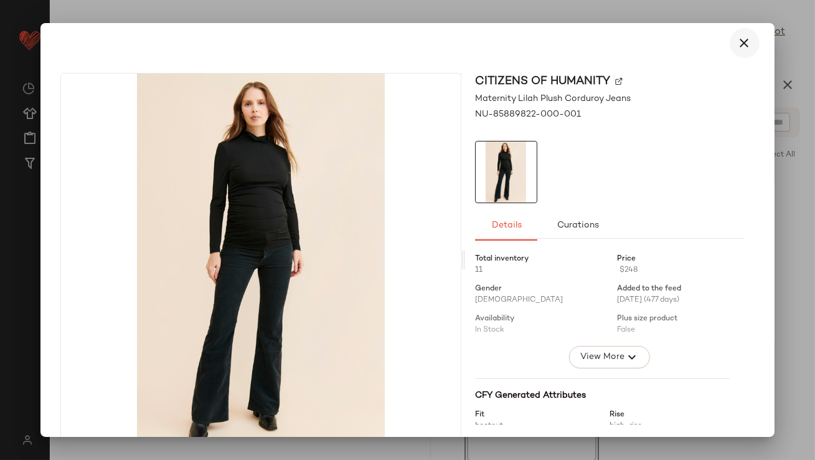
click at [738, 40] on icon "button" at bounding box center [744, 42] width 15 height 15
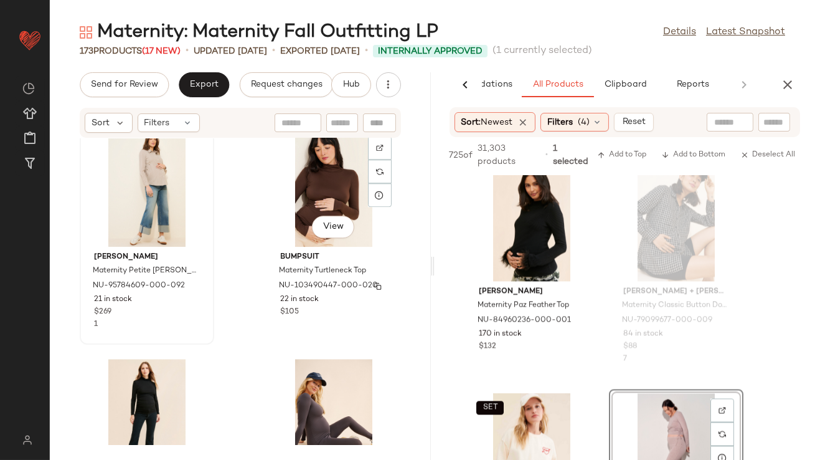
scroll to position [6231, 0]
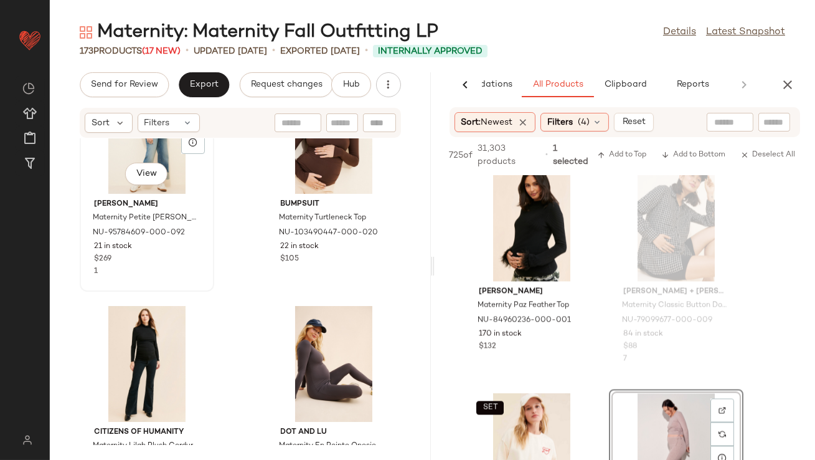
click at [148, 159] on div "View" at bounding box center [147, 136] width 126 height 116
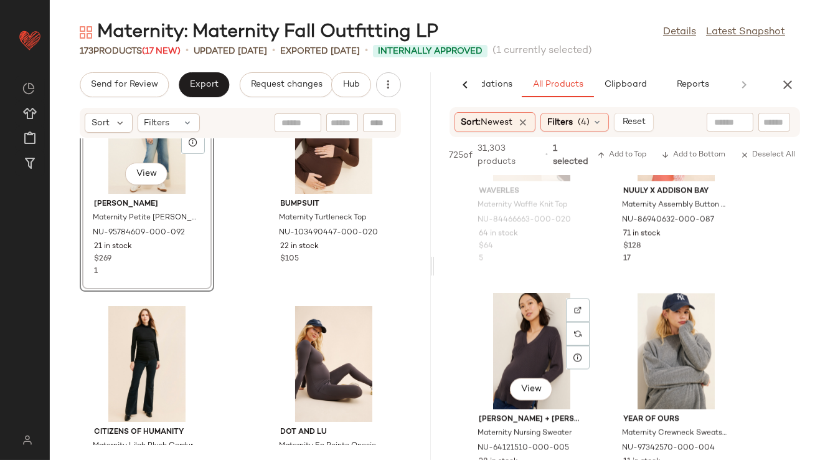
scroll to position [4674, 0]
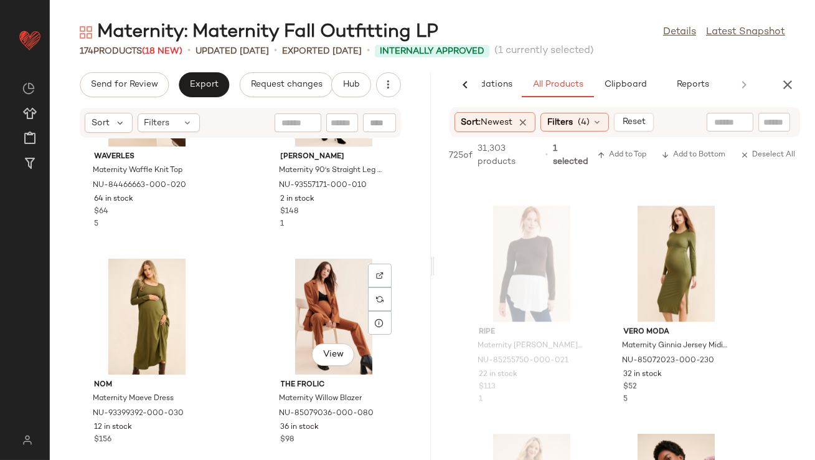
scroll to position [14756, 0]
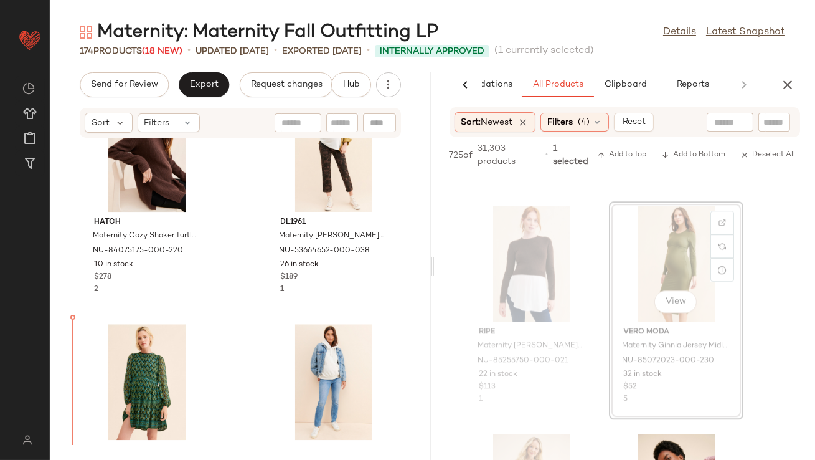
drag, startPoint x: 672, startPoint y: 252, endPoint x: 663, endPoint y: 253, distance: 8.7
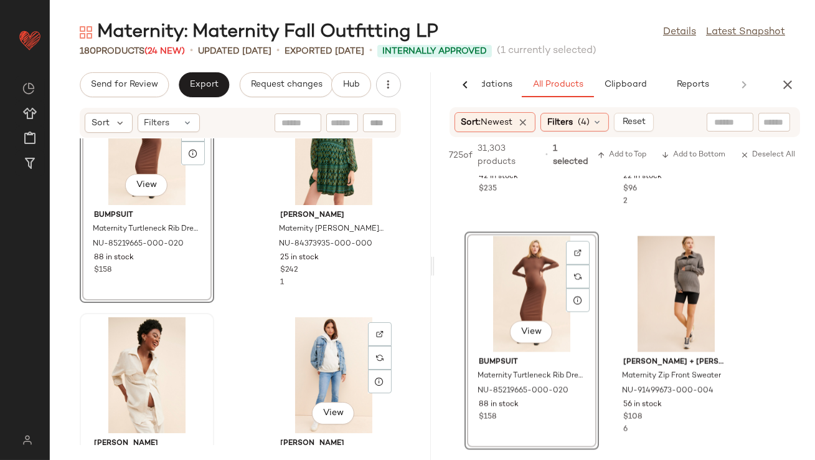
scroll to position [16047, 0]
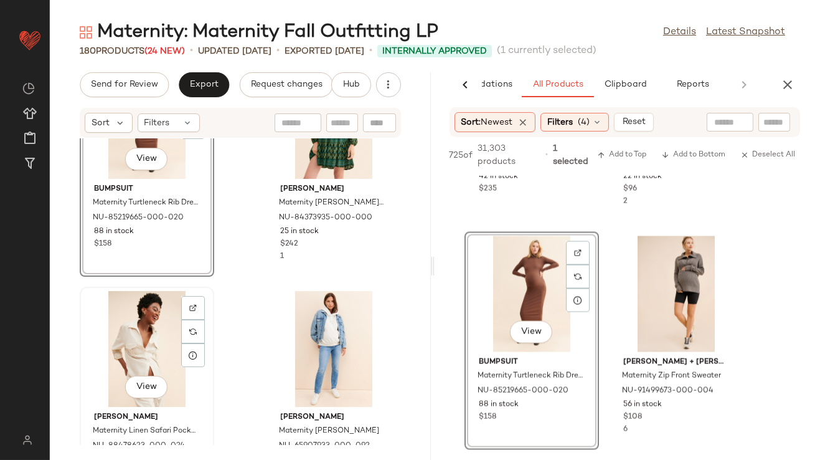
click at [158, 339] on div "View" at bounding box center [147, 349] width 126 height 116
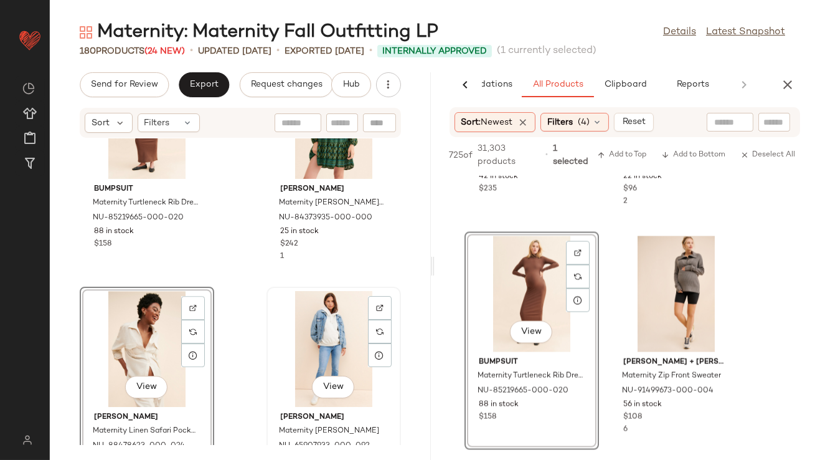
click at [311, 333] on div "View" at bounding box center [334, 349] width 126 height 116
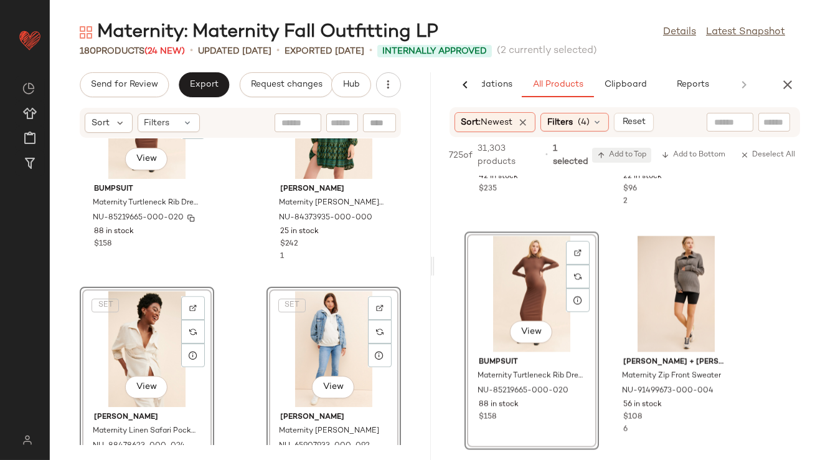
scroll to position [16275, 0]
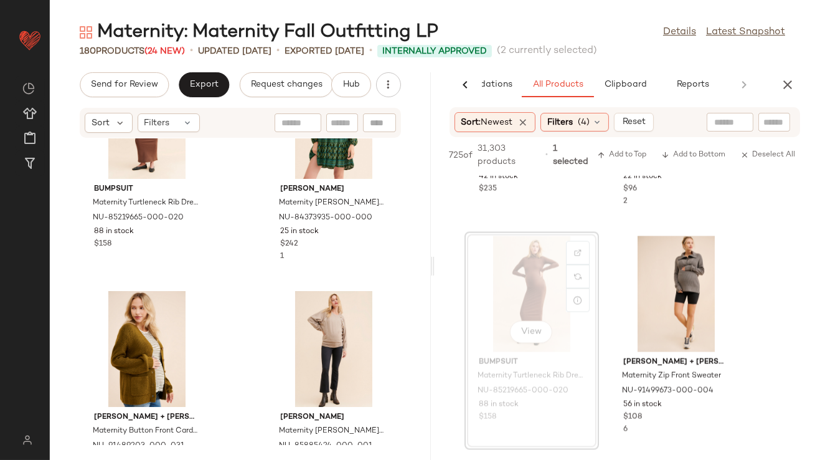
click at [787, 88] on icon "button" at bounding box center [787, 84] width 15 height 15
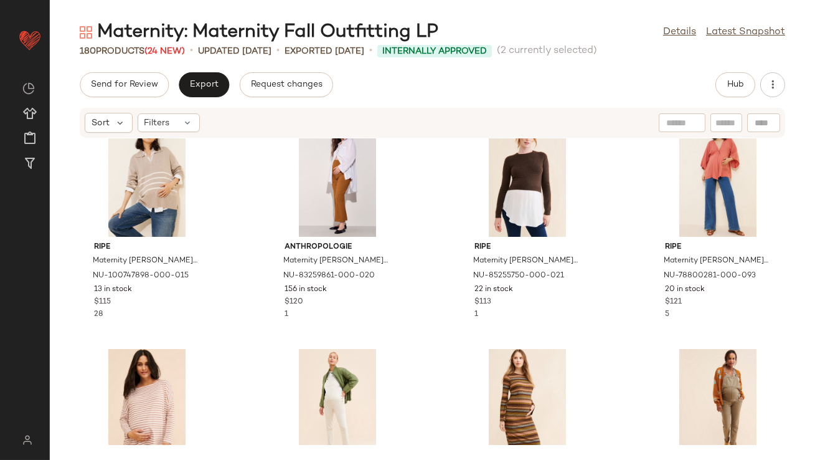
scroll to position [0, 0]
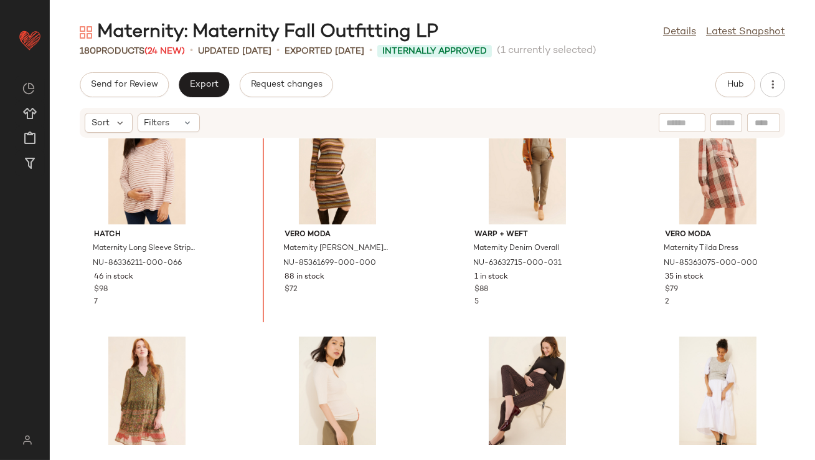
drag, startPoint x: 706, startPoint y: 191, endPoint x: 696, endPoint y: 191, distance: 10.0
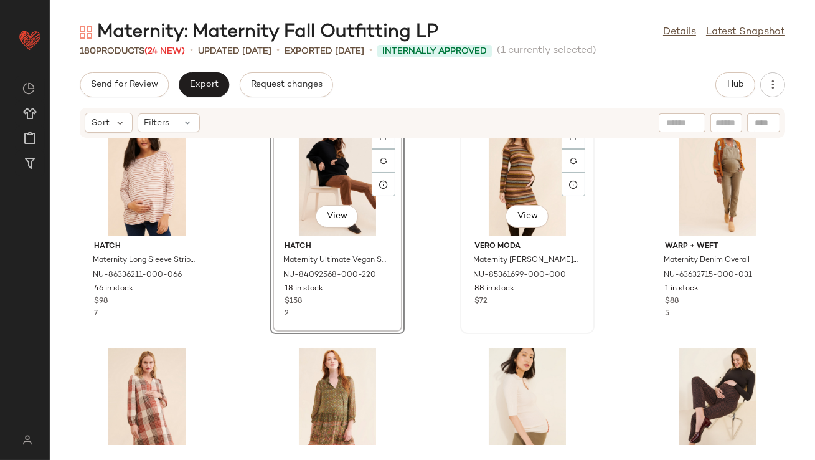
scroll to position [263, 0]
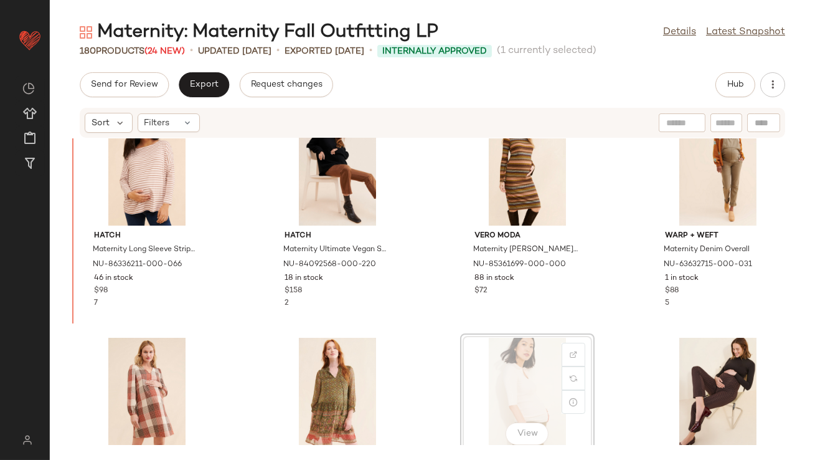
scroll to position [263, 0]
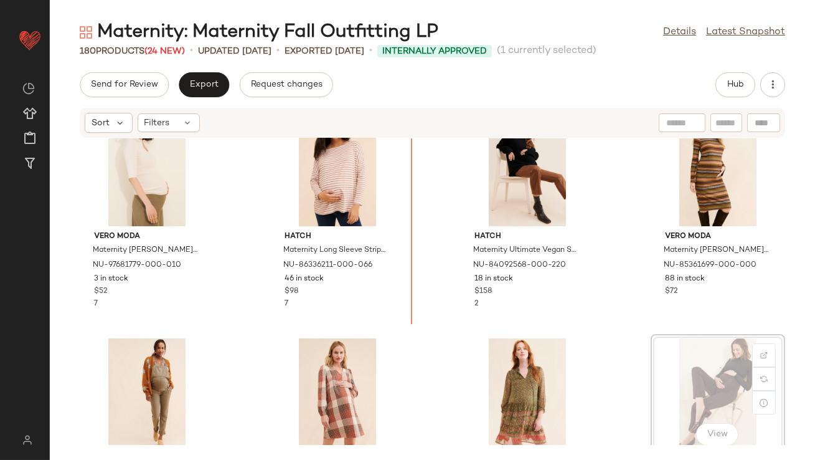
scroll to position [264, 0]
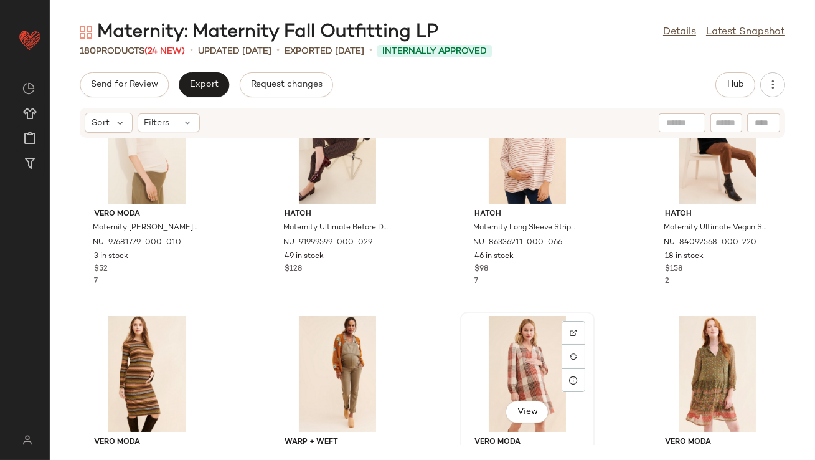
click at [521, 342] on div "View" at bounding box center [528, 374] width 126 height 116
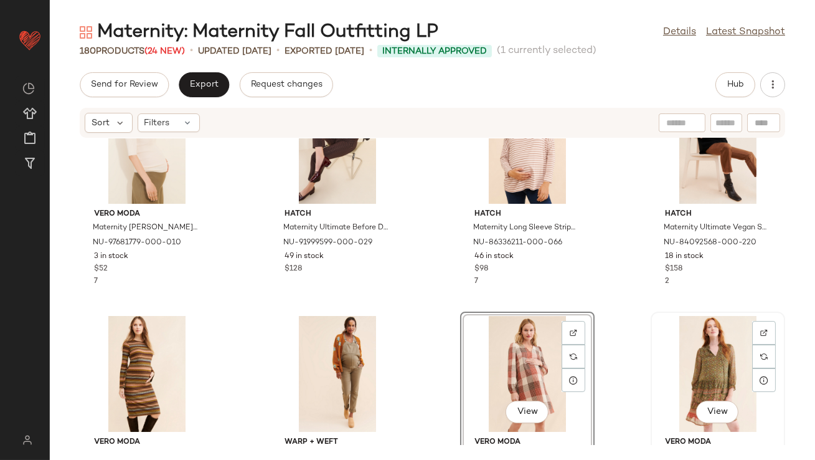
click at [712, 372] on div "View" at bounding box center [718, 374] width 126 height 116
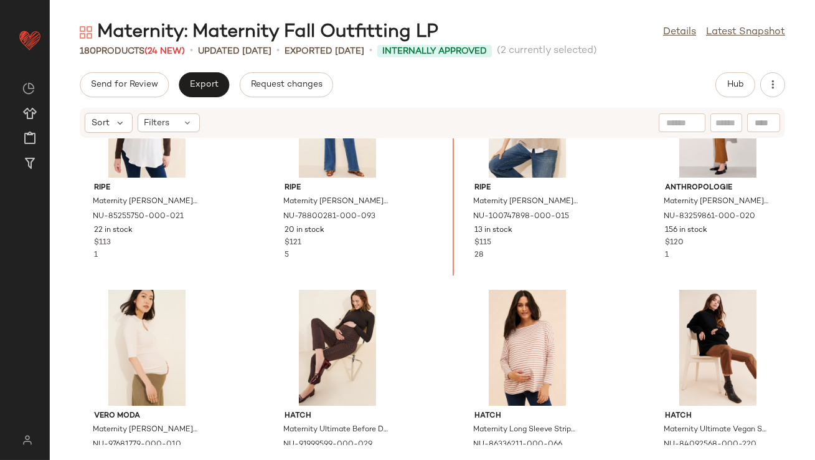
scroll to position [48, 0]
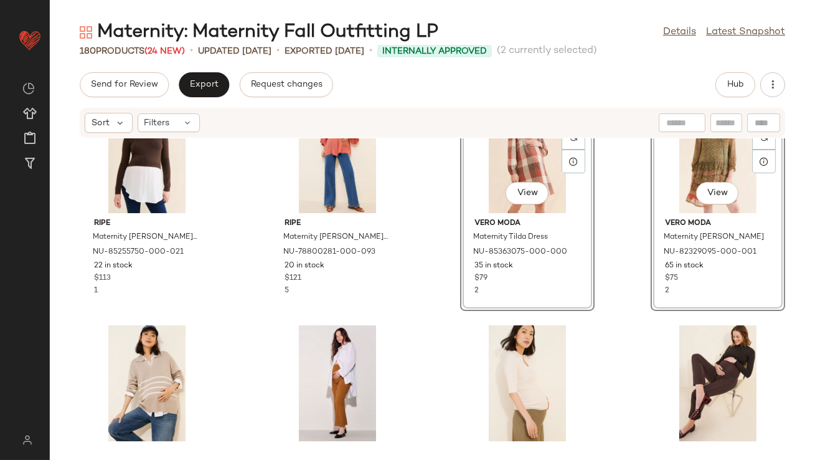
click at [460, 286] on div "SET View Vero Moda Maternity Tilda Dress NU-85363075-000-000 35 in stock $79 2" at bounding box center [527, 202] width 135 height 218
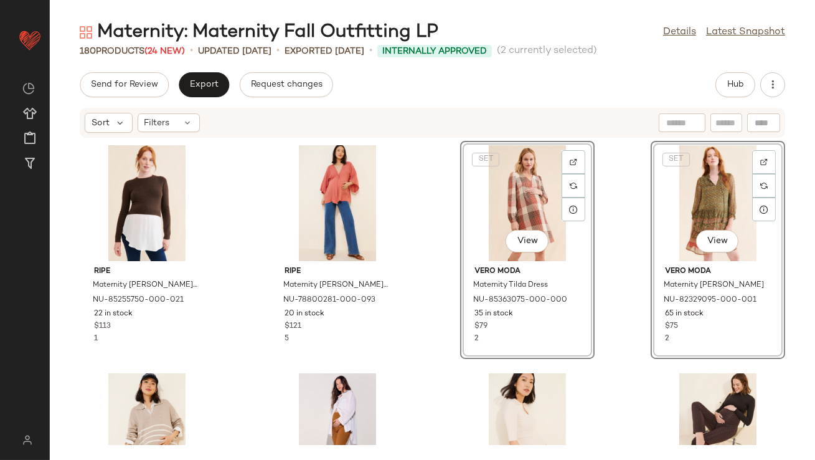
click at [418, 319] on div "ripe Maternity Sandy Nursing Knit Sweater NU-85255750-000-021 22 in stock $113 …" at bounding box center [432, 291] width 765 height 306
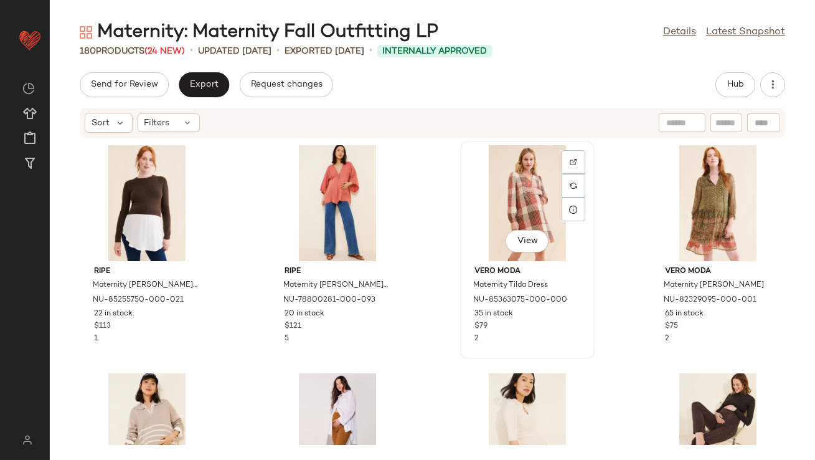
click at [508, 199] on div "View" at bounding box center [528, 203] width 126 height 116
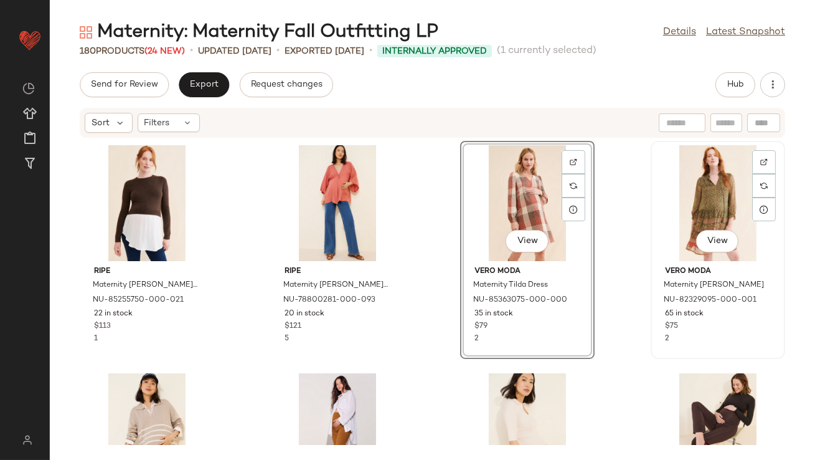
click at [692, 207] on div "View" at bounding box center [718, 203] width 126 height 116
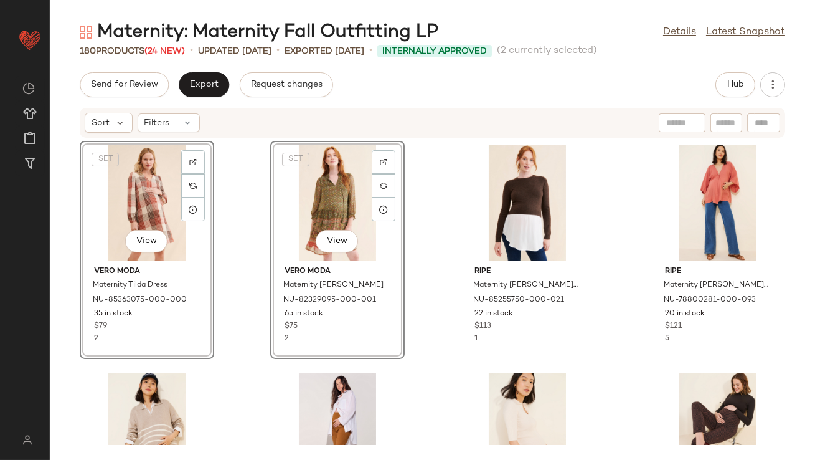
click at [239, 250] on div "SET View Vero Moda Maternity Tilda Dress NU-85363075-000-000 35 in stock $79 2 …" at bounding box center [432, 291] width 765 height 306
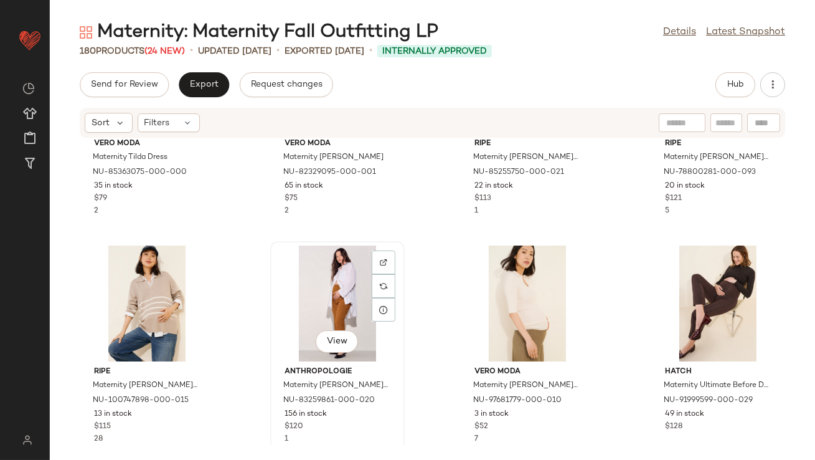
scroll to position [281, 0]
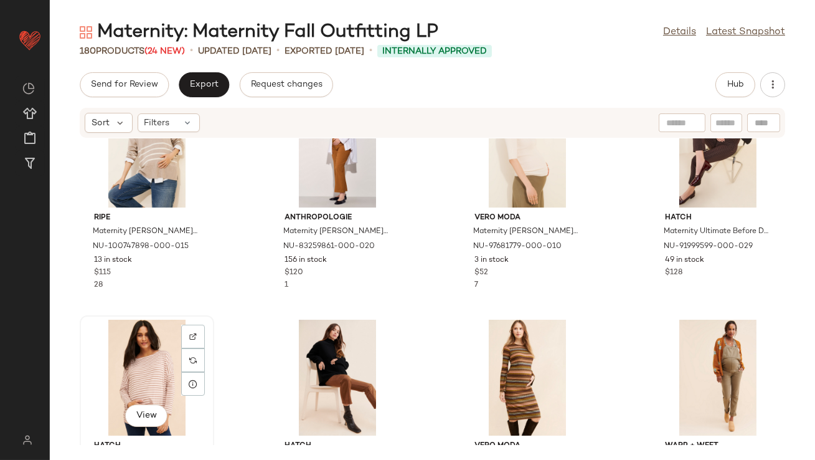
click at [127, 371] on div "View" at bounding box center [147, 377] width 126 height 116
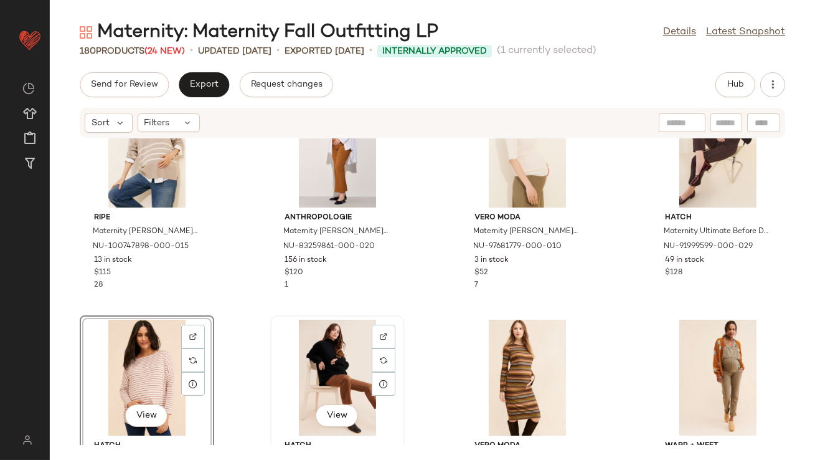
click at [324, 369] on div "View" at bounding box center [338, 377] width 126 height 116
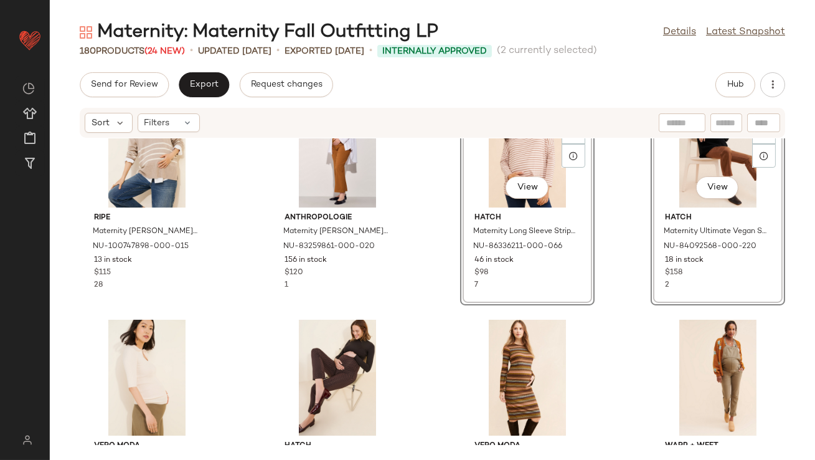
click at [423, 255] on div "Vero Moda Maternity Tilda Dress NU-85363075-000-000 35 in stock $79 2 Vero Moda…" at bounding box center [432, 291] width 765 height 306
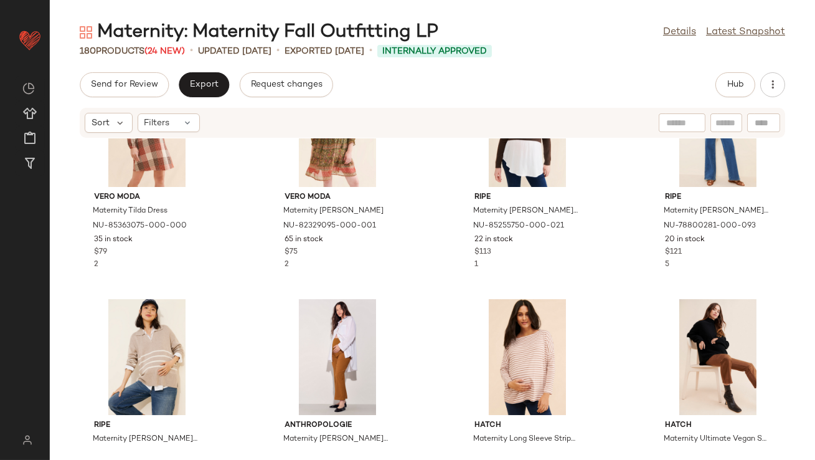
scroll to position [12, 0]
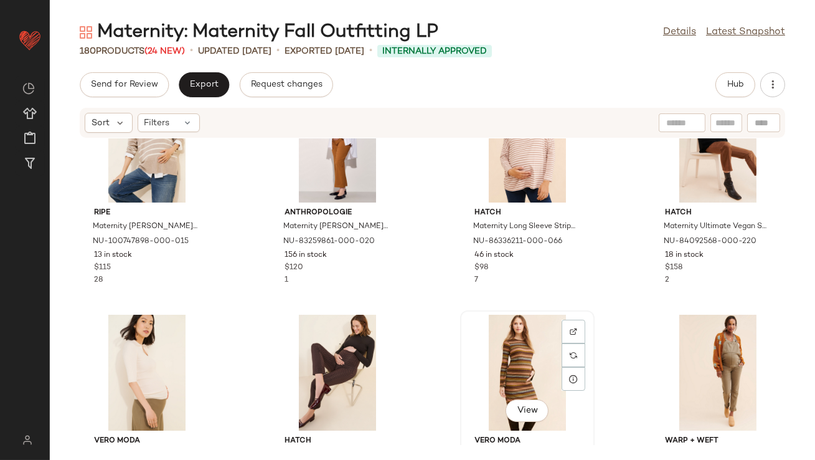
click at [502, 338] on div "View" at bounding box center [528, 372] width 126 height 116
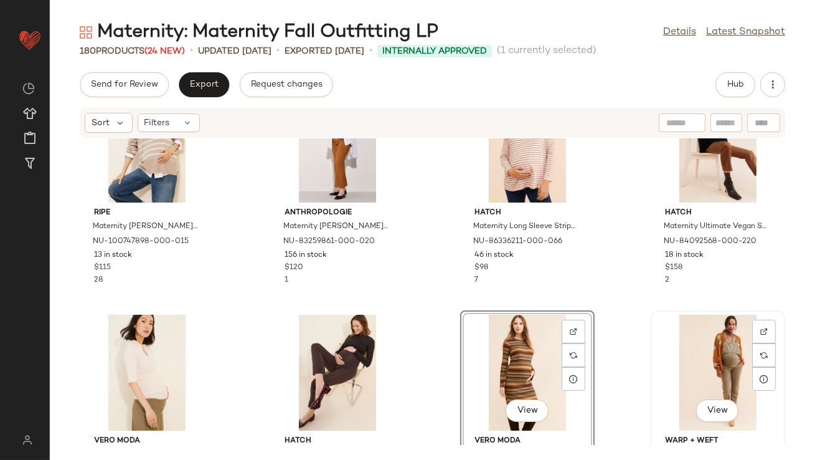
click at [704, 359] on div "View" at bounding box center [718, 372] width 126 height 116
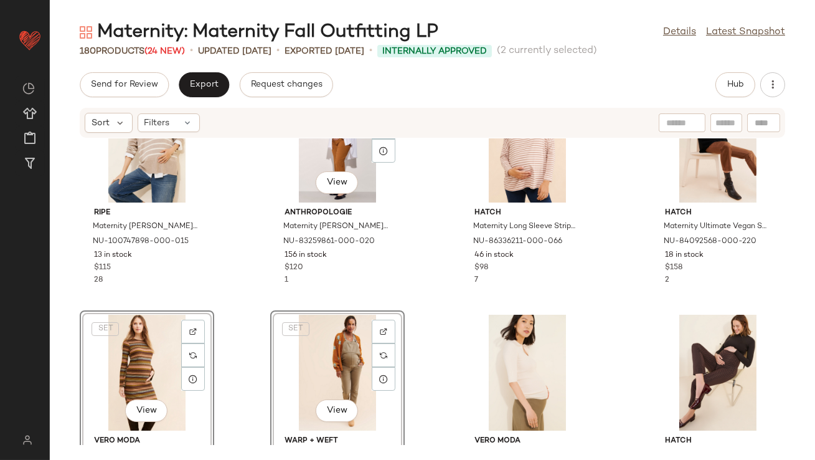
click at [262, 252] on div "Vero Moda Maternity Tilda Dress NU-85363075-000-000 35 in stock $79 2 Vero Moda…" at bounding box center [432, 291] width 765 height 306
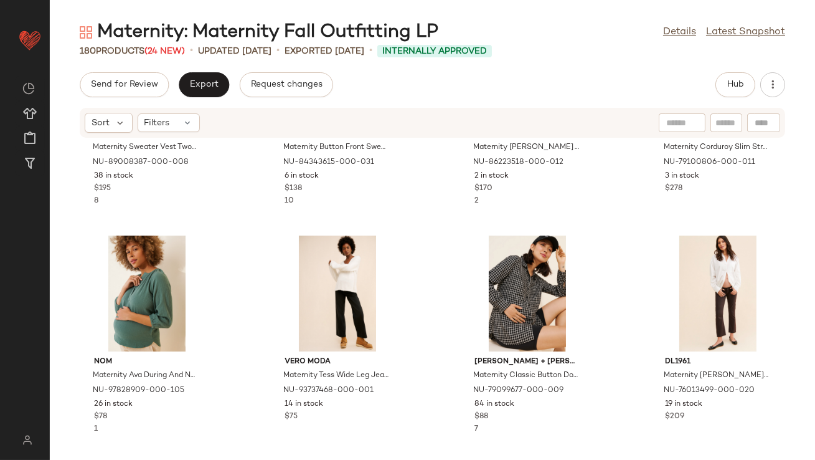
scroll to position [893, 0]
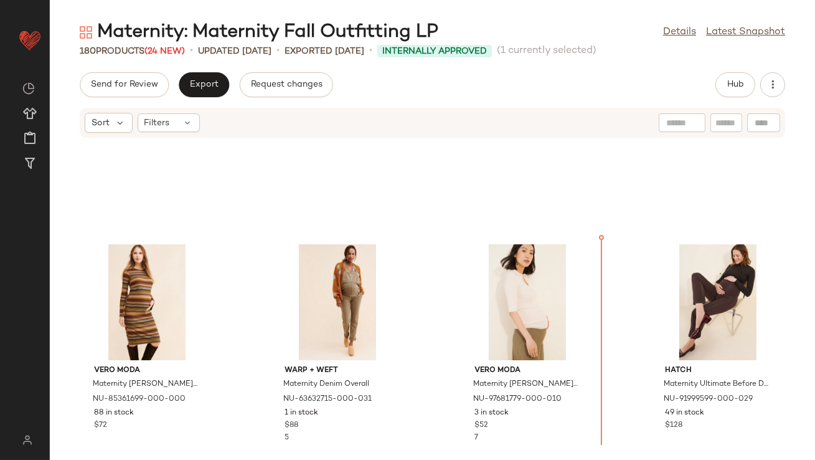
scroll to position [364, 0]
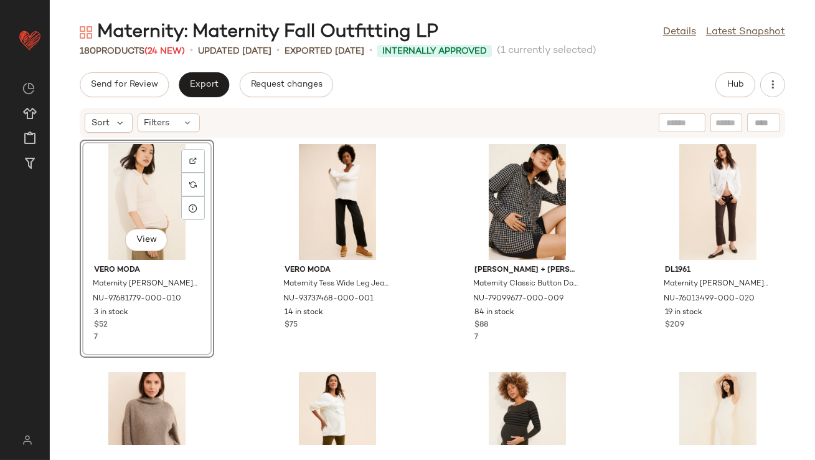
click at [421, 285] on div "View Vero Moda Maternity Holly Polo Pullover Top NU-97681779-000-010 3 in stock…" at bounding box center [432, 291] width 765 height 306
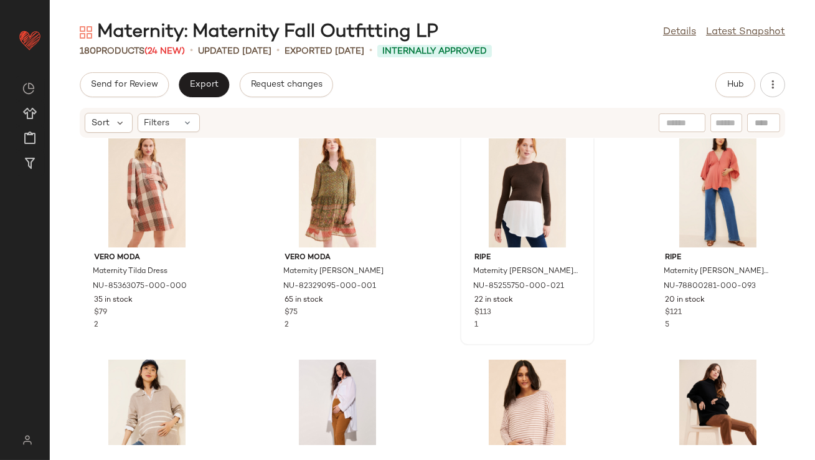
scroll to position [2, 0]
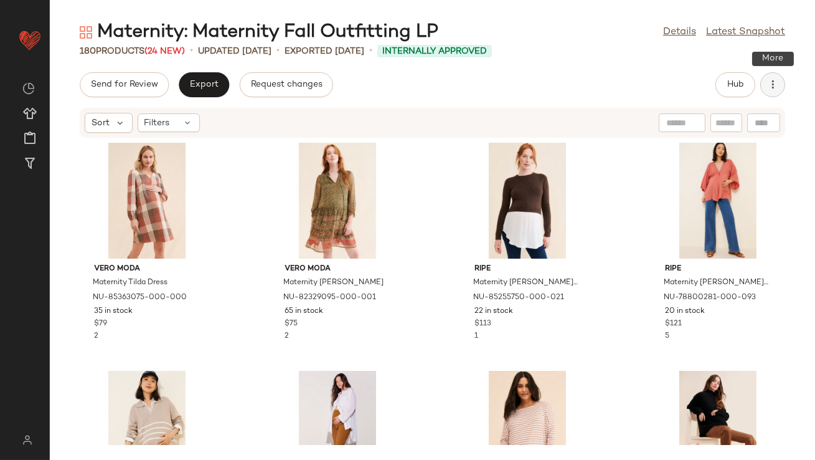
click at [773, 88] on icon "button" at bounding box center [773, 84] width 12 height 12
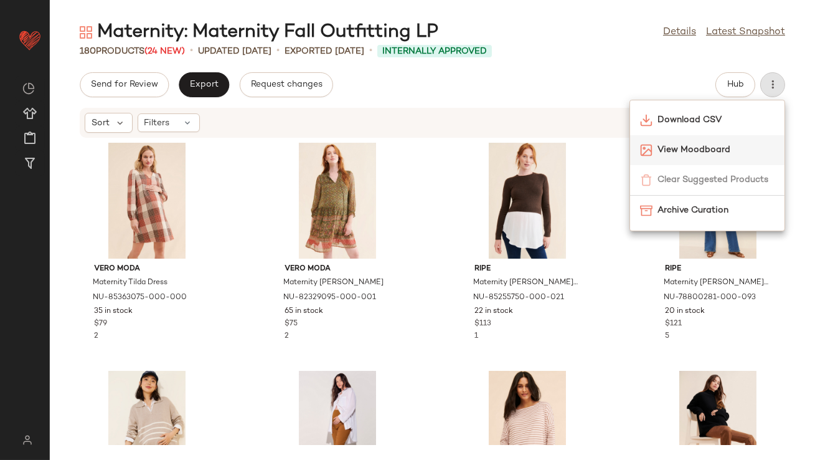
click at [684, 147] on span "View Moodboard" at bounding box center [716, 149] width 117 height 13
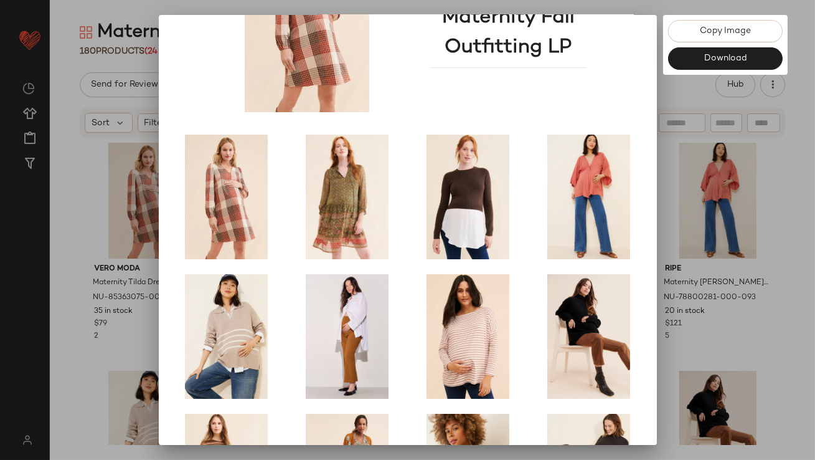
scroll to position [212, 0]
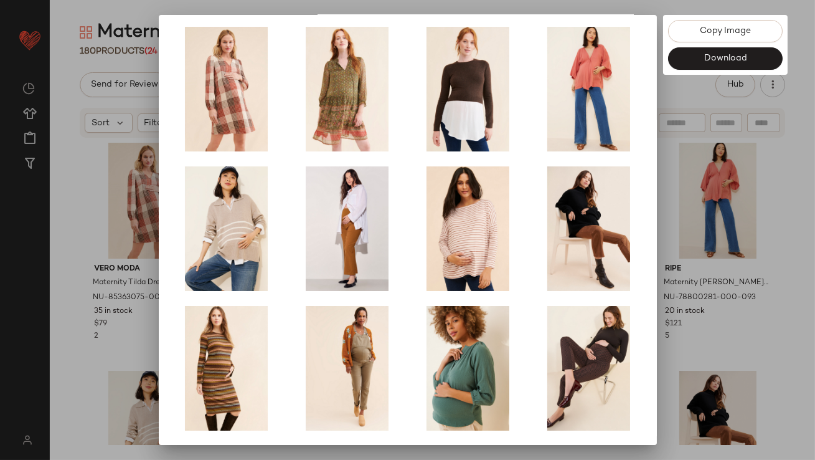
click at [697, 285] on div at bounding box center [407, 230] width 815 height 460
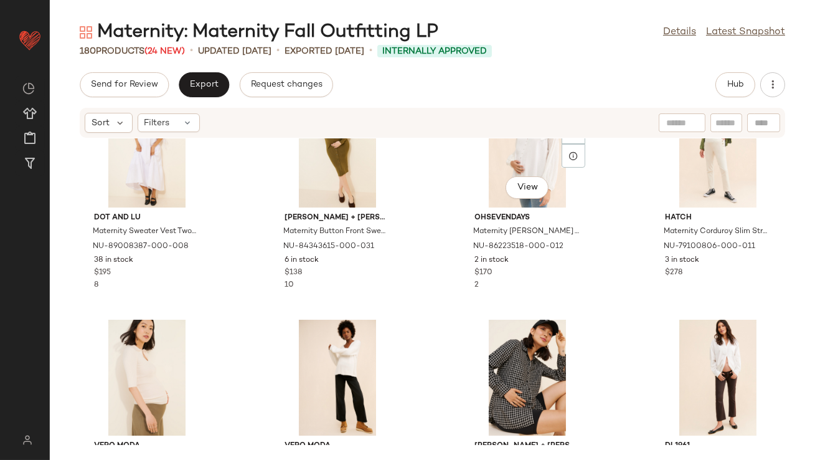
scroll to position [749, 0]
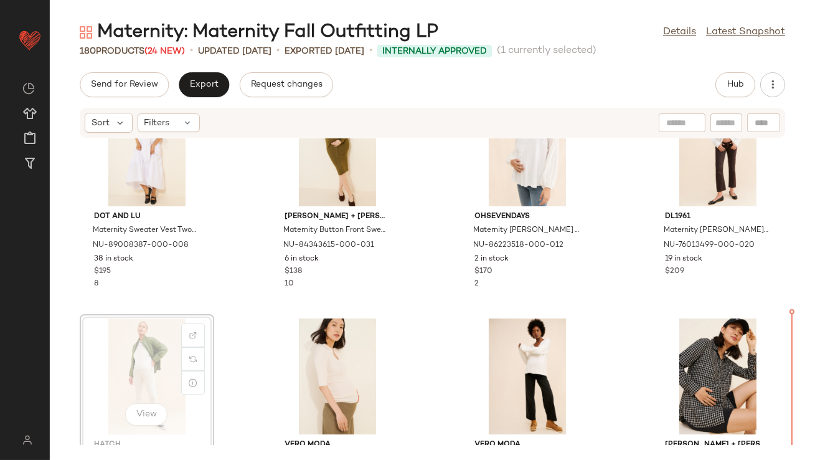
scroll to position [754, 0]
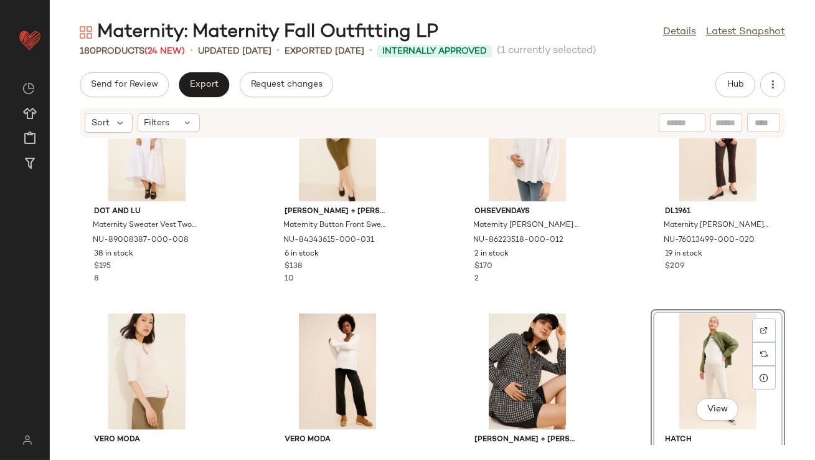
click at [594, 352] on div "Vero Moda Maternity Sonia Midi Dress NU-85361699-000-000 88 in stock $72 Warp +…" at bounding box center [432, 291] width 765 height 306
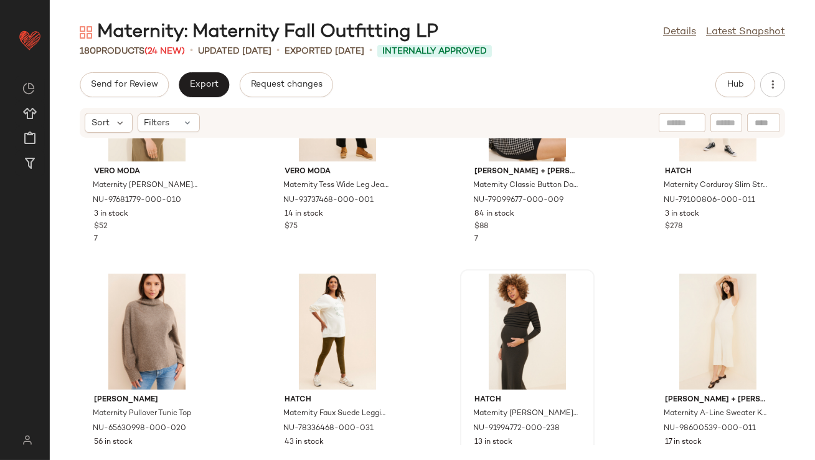
scroll to position [1027, 0]
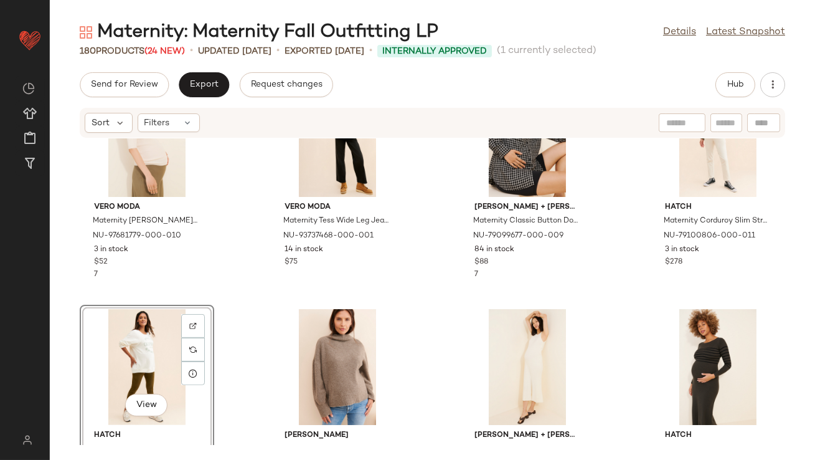
scroll to position [999, 0]
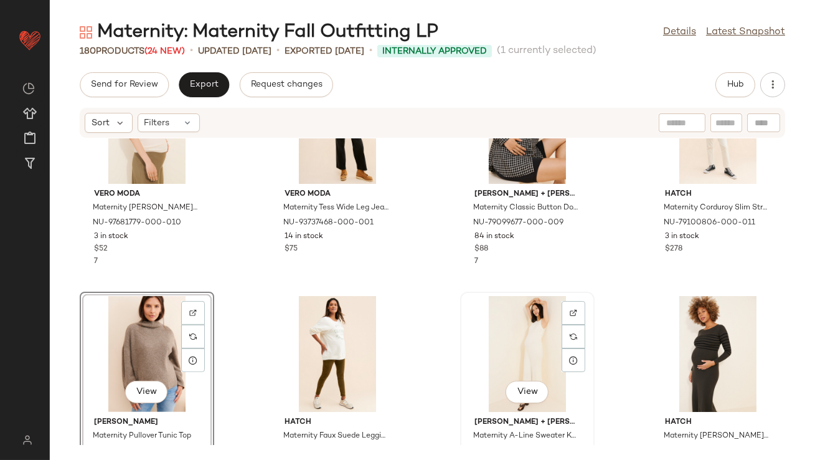
click at [583, 331] on div "View" at bounding box center [528, 354] width 126 height 116
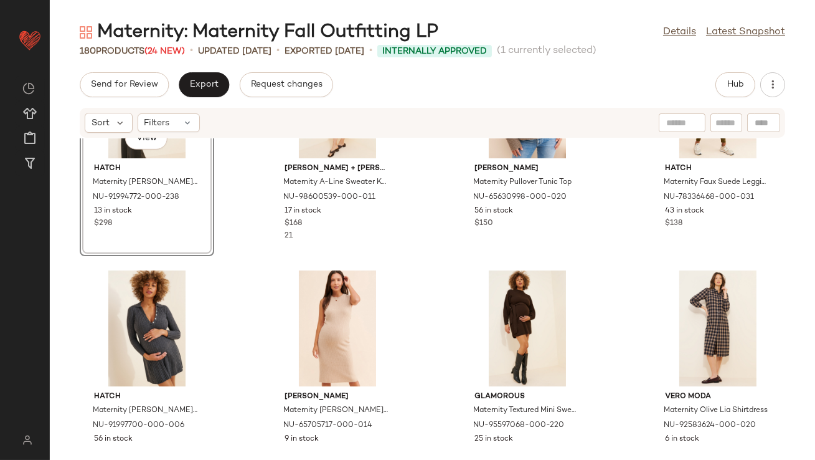
scroll to position [1265, 0]
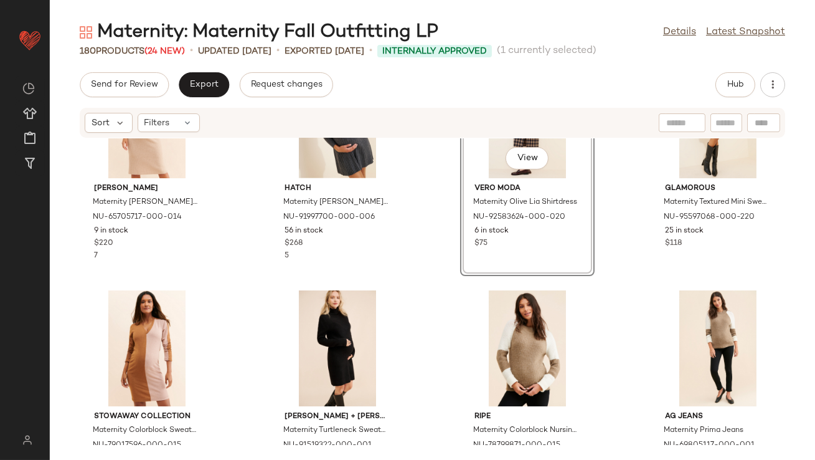
scroll to position [1462, 0]
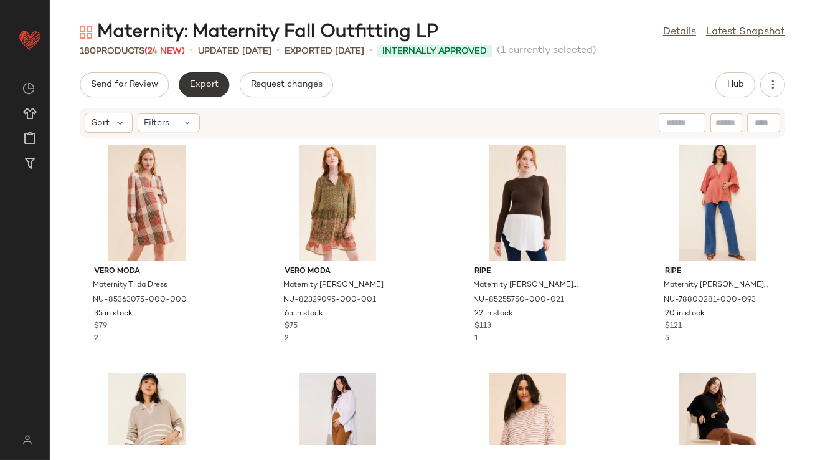
click at [208, 87] on span "Export" at bounding box center [203, 85] width 29 height 10
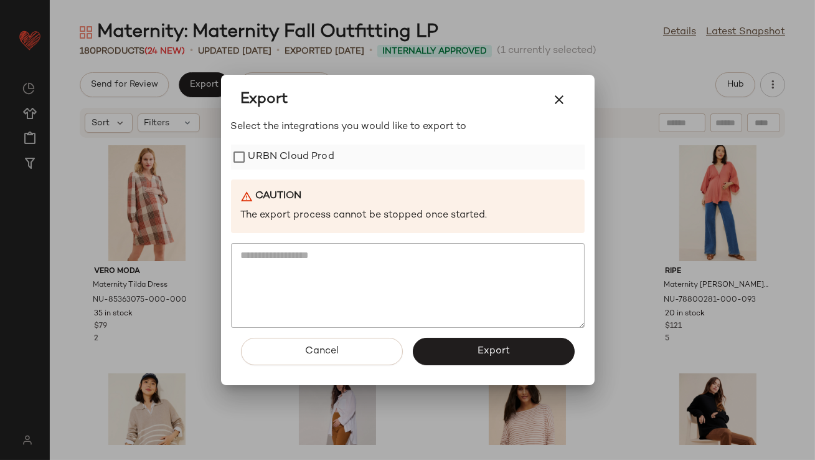
click at [262, 151] on label "URBN Cloud Prod" at bounding box center [291, 156] width 86 height 25
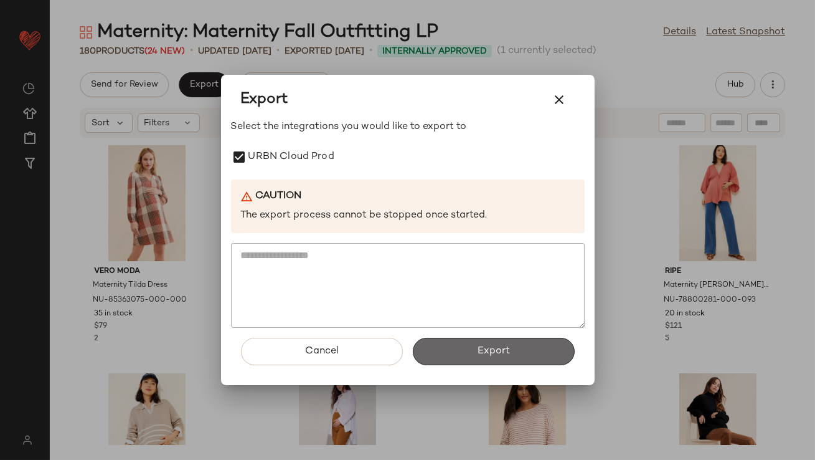
click at [496, 349] on span "Export" at bounding box center [493, 351] width 33 height 12
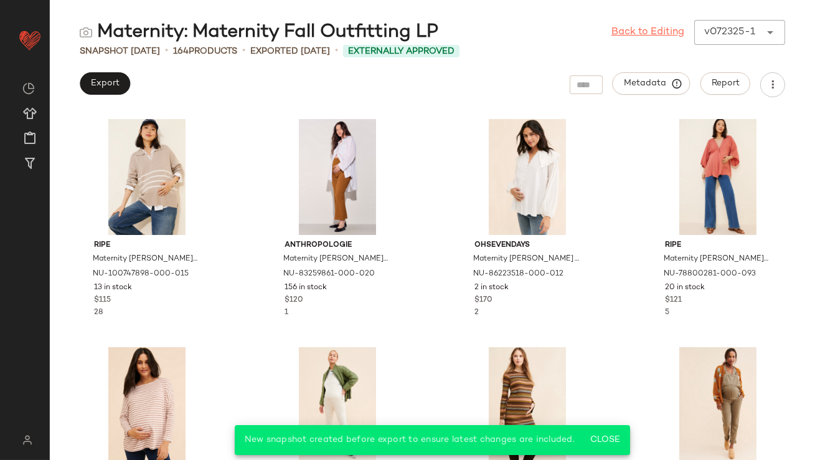
click at [622, 34] on link "Back to Editing" at bounding box center [648, 32] width 73 height 15
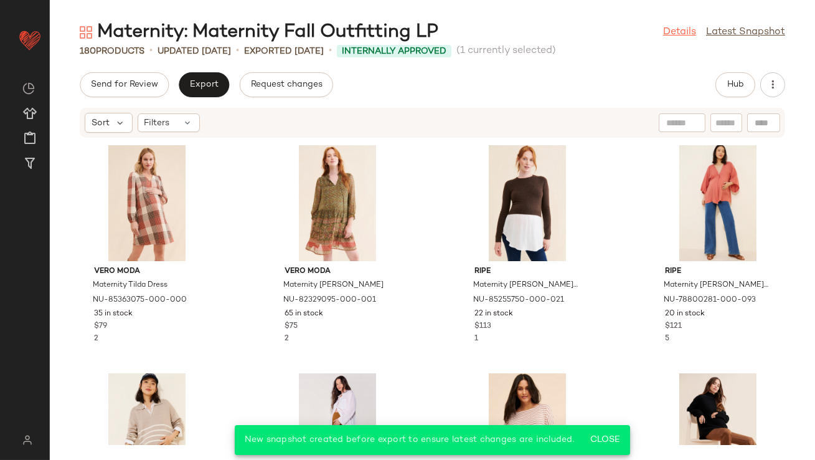
click at [669, 33] on link "Details" at bounding box center [679, 32] width 33 height 15
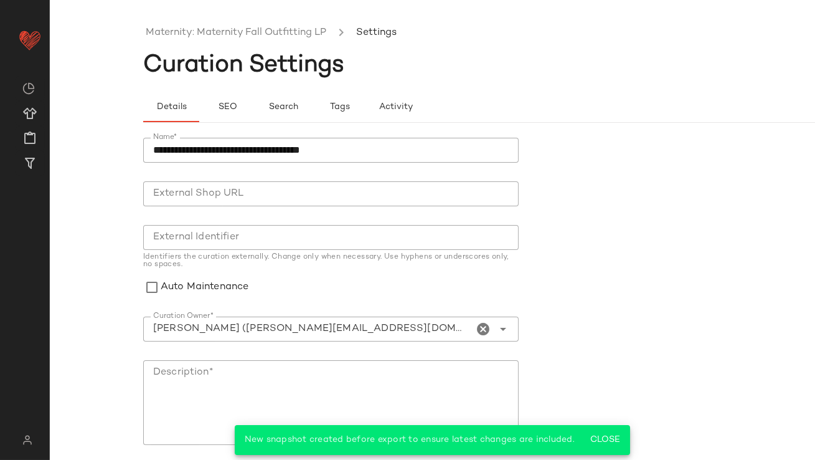
click at [406, 322] on input "Curation Owner*" at bounding box center [308, 328] width 331 height 15
type input "**********"
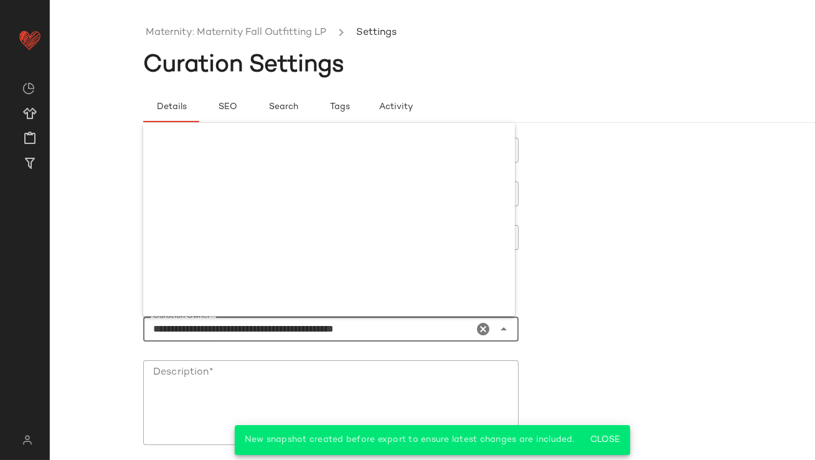
scroll to position [2776, 0]
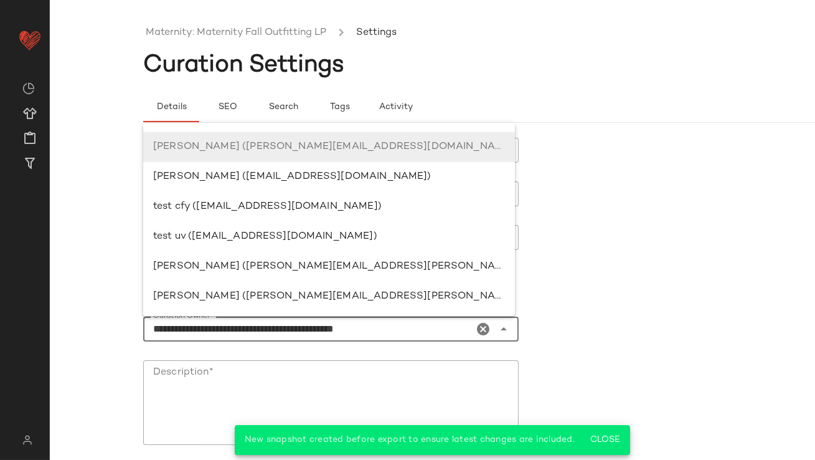
click at [483, 327] on icon "Clear Curation Owner*" at bounding box center [483, 328] width 15 height 15
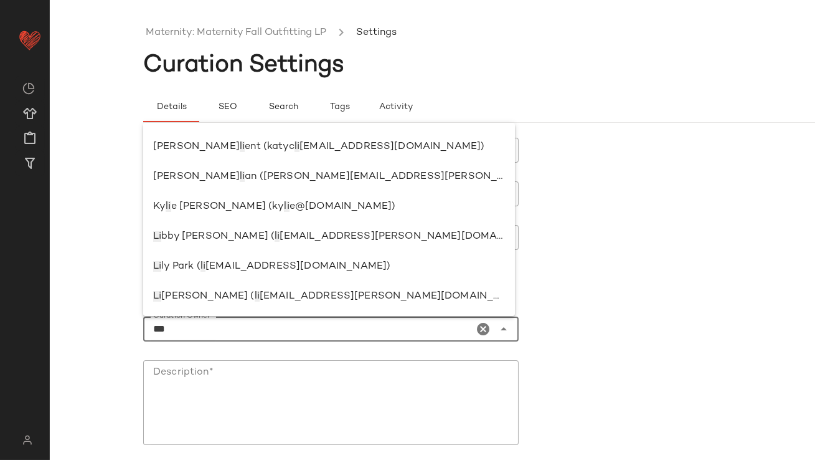
scroll to position [0, 0]
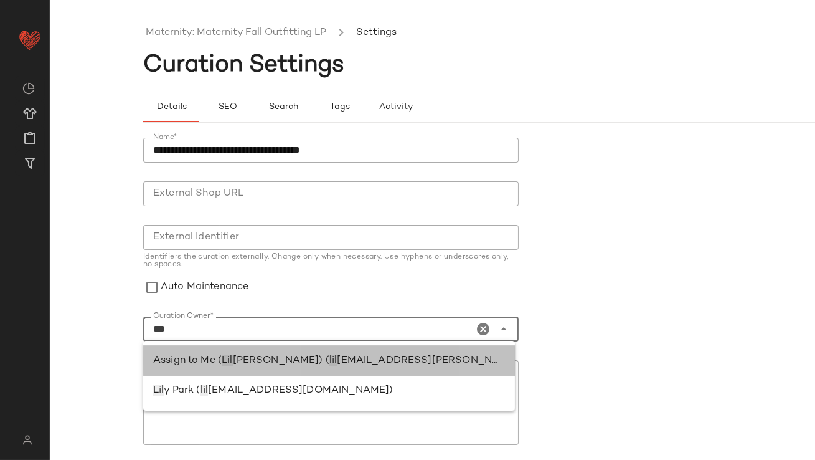
click at [459, 354] on div "Assign to Me ( Lil lian Sisti) ( lil lian.sisti@curatedforyou.io)" at bounding box center [329, 360] width 352 height 15
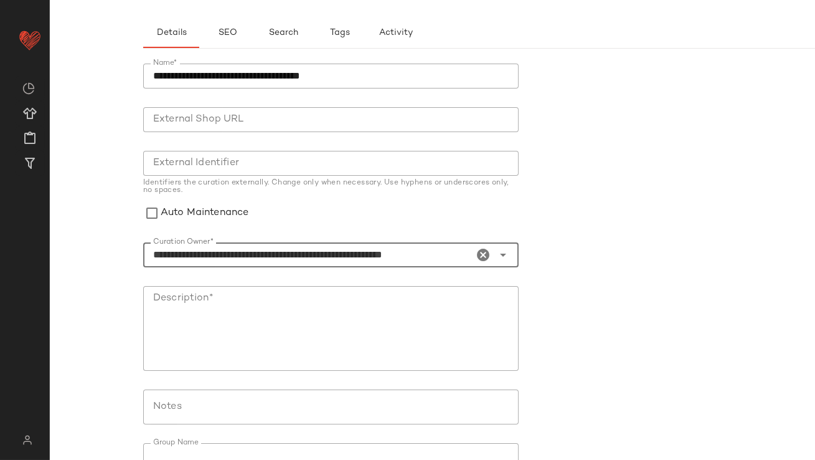
scroll to position [149, 0]
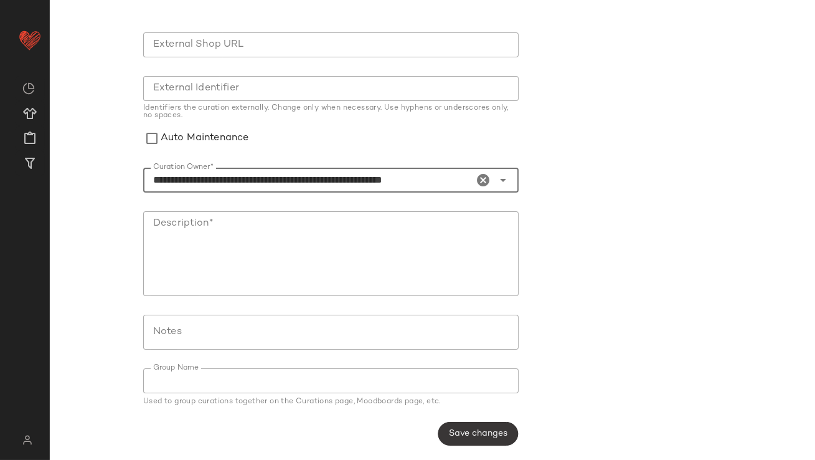
type input "**********"
click at [446, 440] on button "Save changes" at bounding box center [478, 434] width 80 height 24
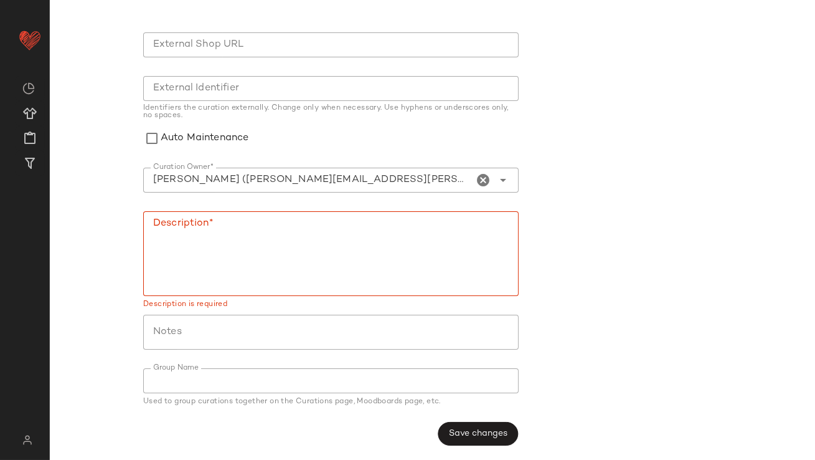
scroll to position [0, 0]
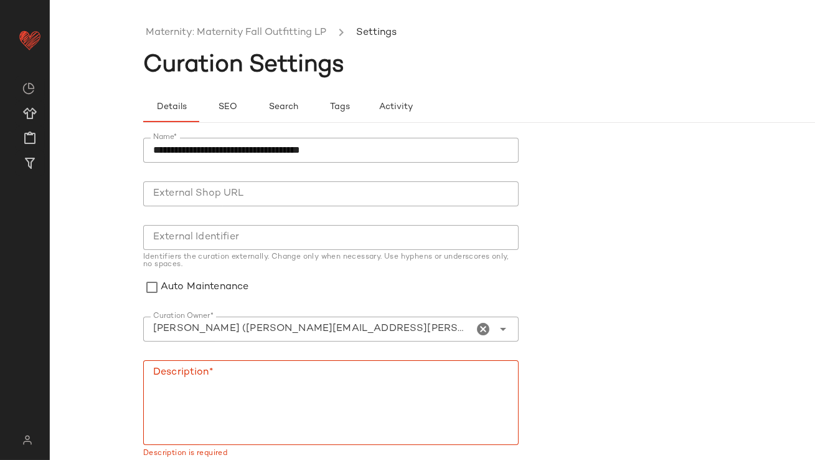
click at [379, 369] on textarea "Description*" at bounding box center [331, 402] width 376 height 85
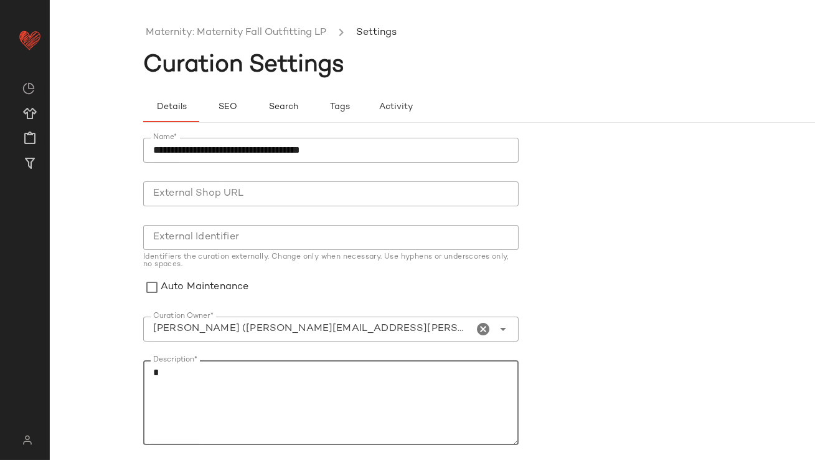
scroll to position [149, 0]
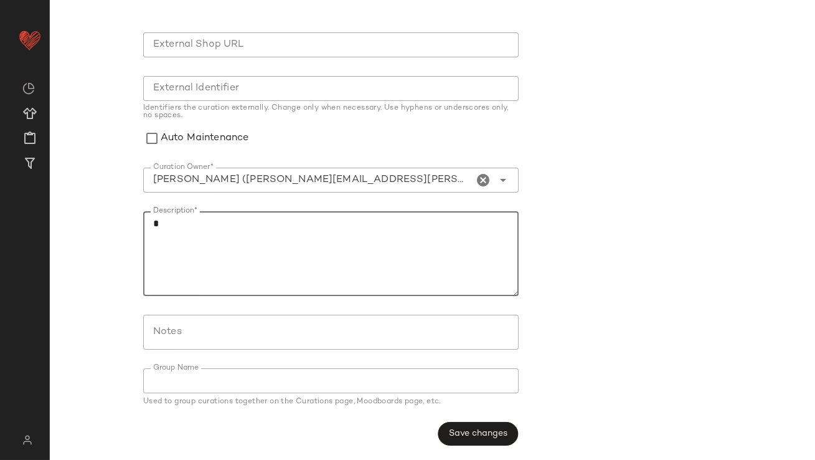
click at [499, 438] on button "Save changes" at bounding box center [478, 434] width 80 height 24
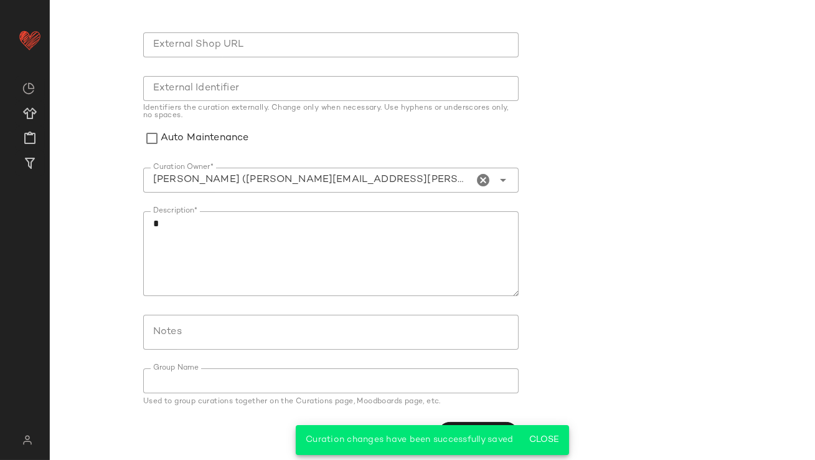
scroll to position [0, 0]
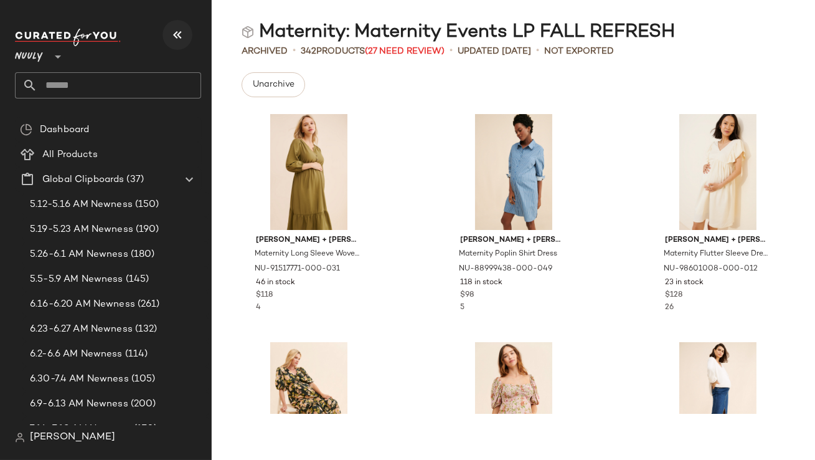
click at [174, 32] on icon "button" at bounding box center [177, 34] width 15 height 15
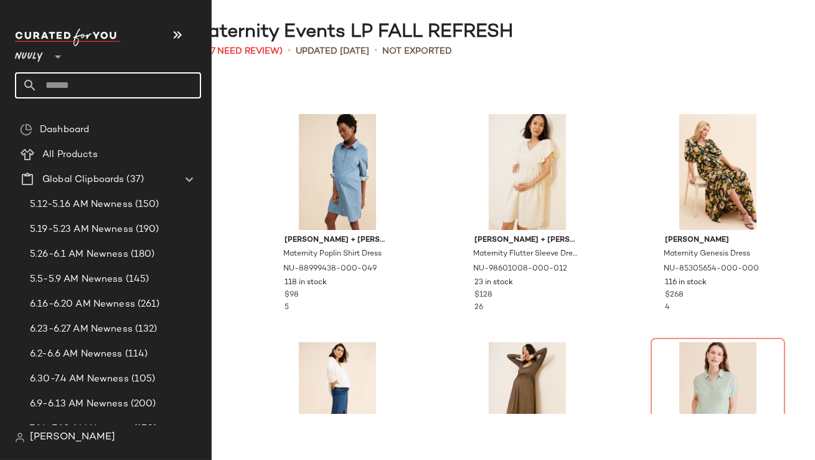
click at [49, 82] on input "text" at bounding box center [119, 85] width 164 height 26
click at [62, 83] on input "**********" at bounding box center [108, 85] width 186 height 26
click at [64, 83] on input "**********" at bounding box center [108, 85] width 186 height 26
click at [129, 83] on input "**********" at bounding box center [108, 85] width 186 height 26
click at [69, 87] on input "text" at bounding box center [119, 85] width 164 height 26
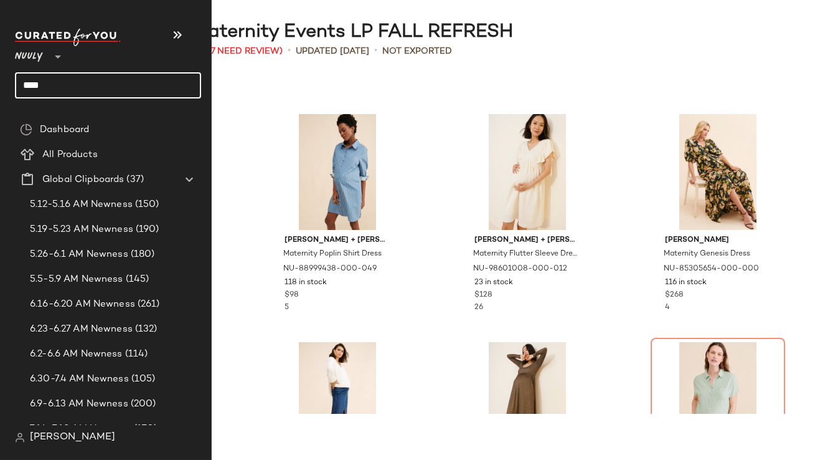
type input "*****"
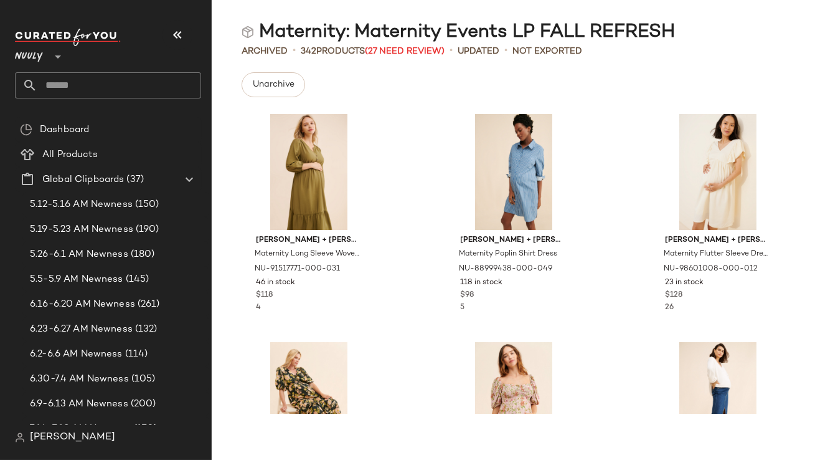
click at [73, 87] on input "text" at bounding box center [119, 85] width 164 height 26
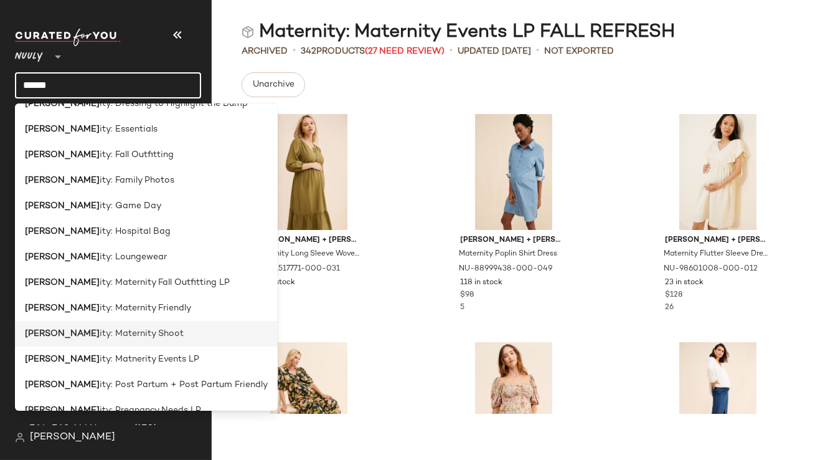
scroll to position [149, 0]
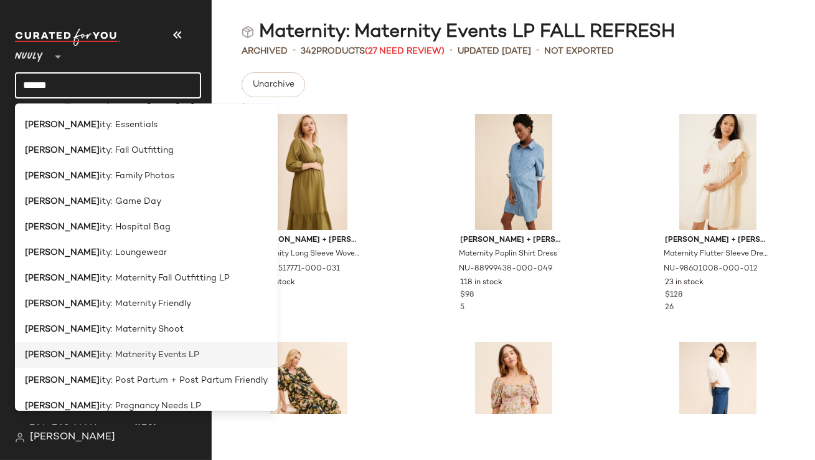
type input "******"
click at [88, 393] on div "Matern ity: Matnerity Events LP" at bounding box center [146, 406] width 263 height 26
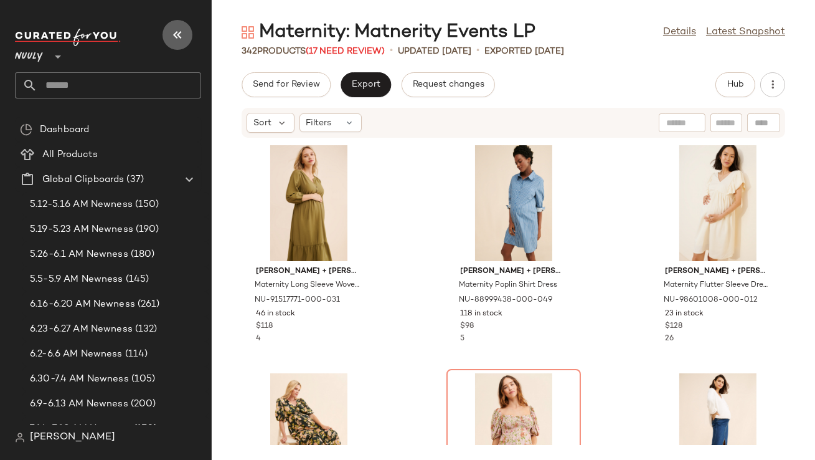
click at [173, 39] on icon "button" at bounding box center [177, 34] width 15 height 15
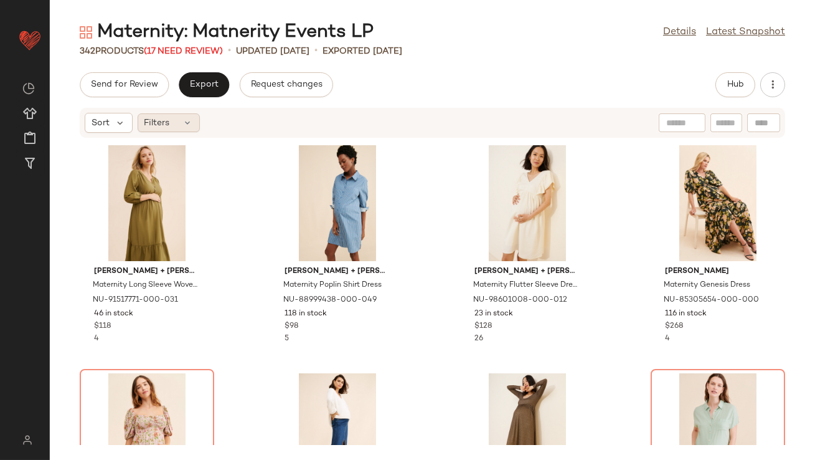
click at [174, 126] on div "Filters" at bounding box center [169, 122] width 62 height 19
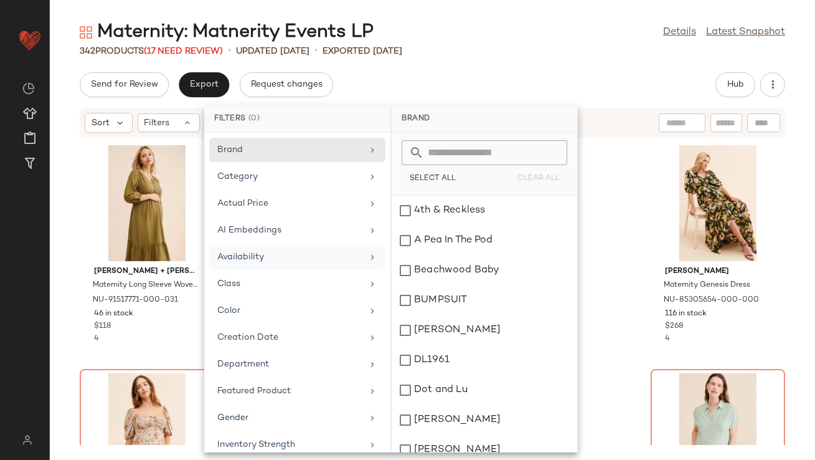
click at [251, 253] on div "Availability" at bounding box center [289, 256] width 145 height 13
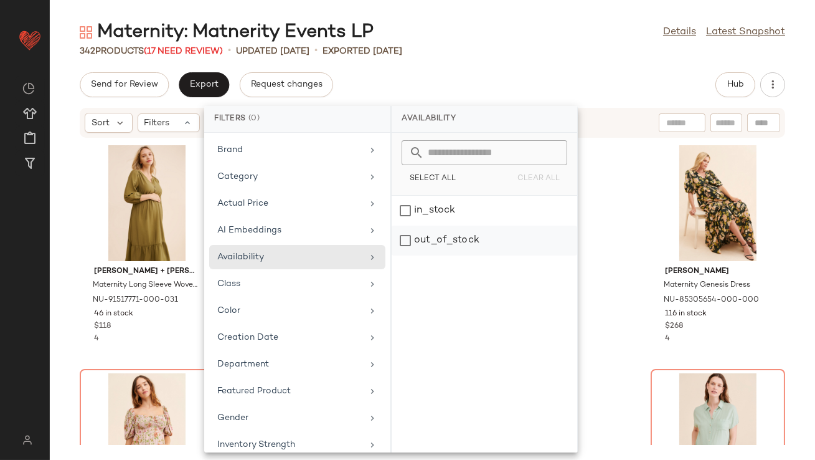
click at [428, 245] on div "out_of_stock" at bounding box center [485, 240] width 186 height 30
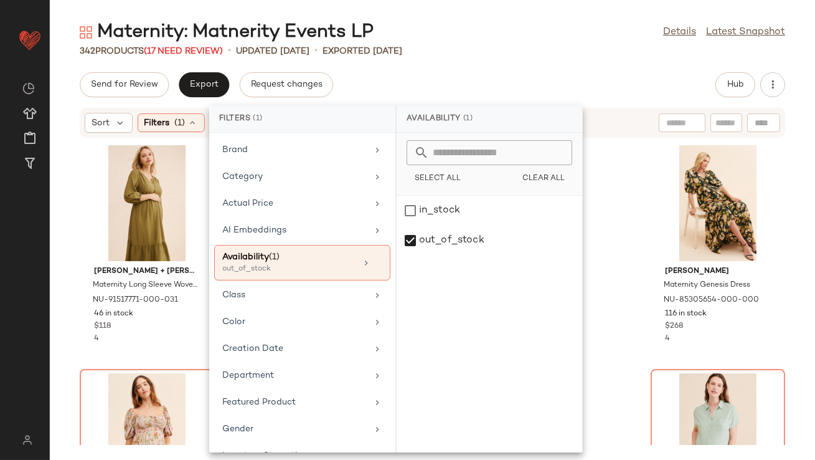
click at [534, 47] on div "342 Products (17 Need Review) • updated Aug 6th • Exported Aug 6th" at bounding box center [432, 51] width 765 height 12
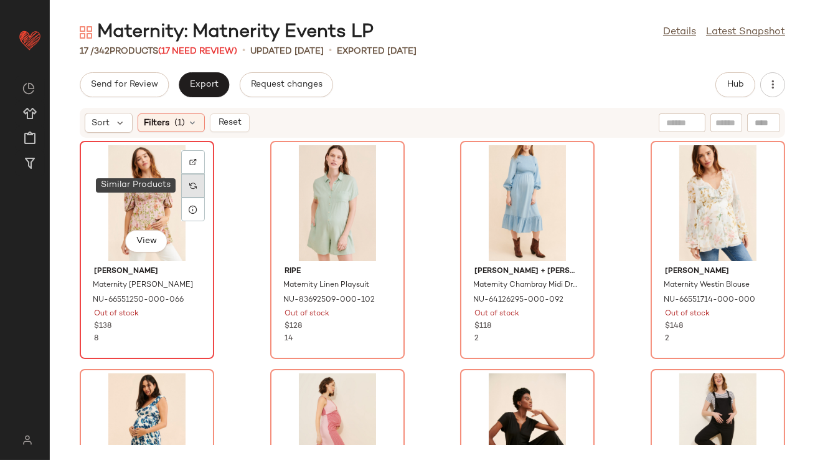
click at [190, 184] on img at bounding box center [192, 185] width 7 height 7
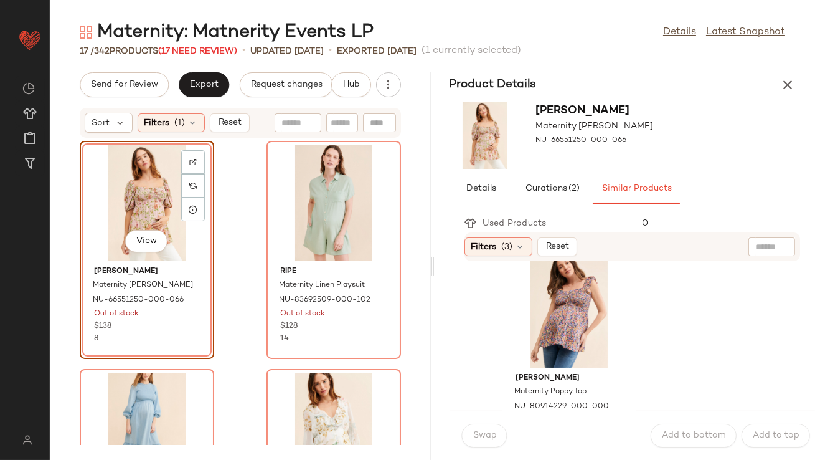
scroll to position [273, 0]
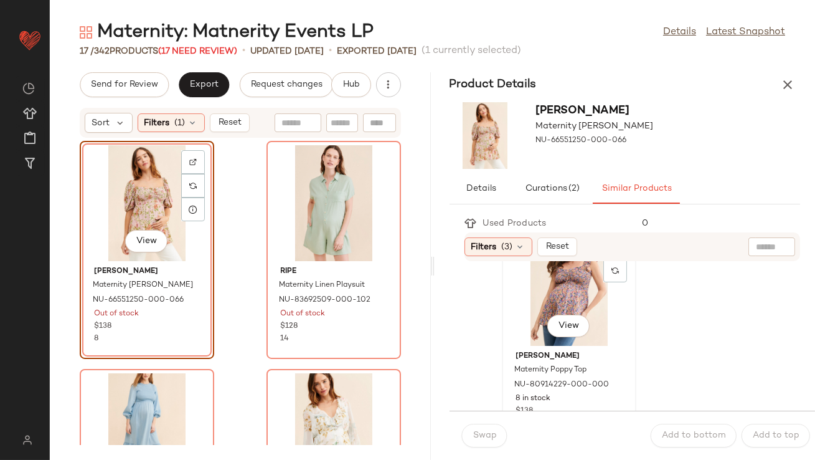
click at [555, 306] on div "View" at bounding box center [569, 288] width 126 height 116
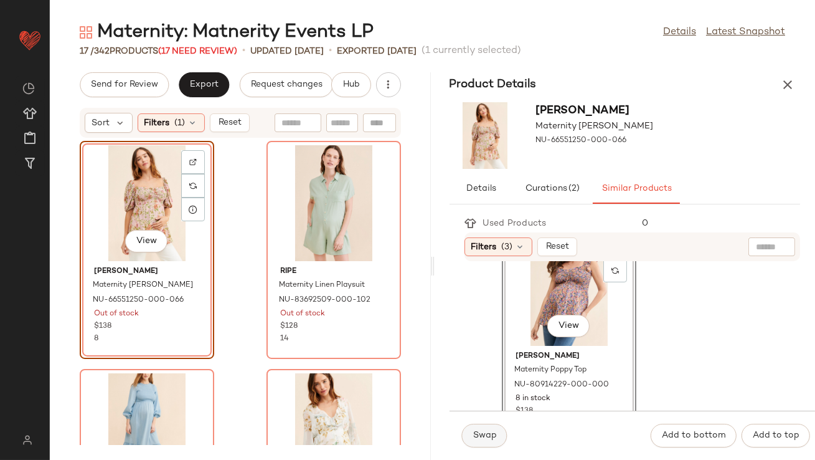
click at [481, 441] on button "Swap" at bounding box center [484, 435] width 45 height 24
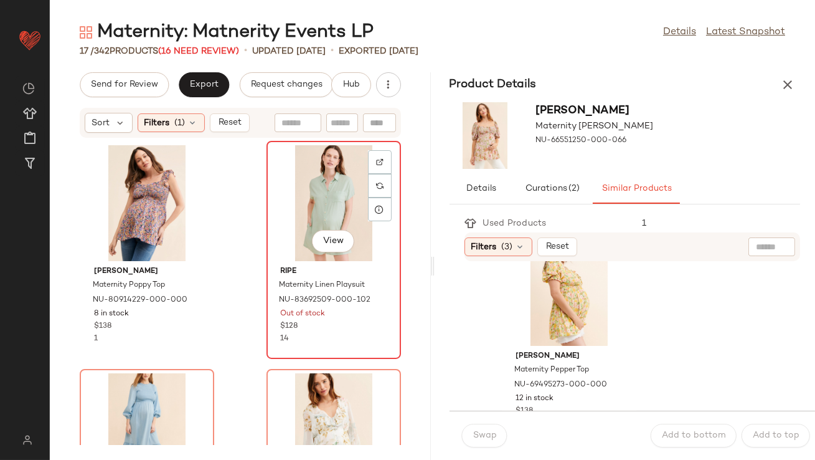
click at [301, 184] on div "View" at bounding box center [334, 203] width 126 height 116
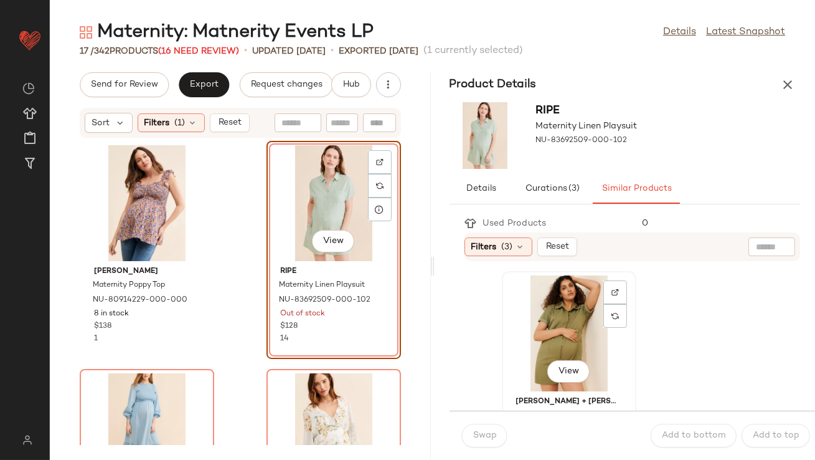
click at [551, 333] on div "View" at bounding box center [569, 333] width 126 height 116
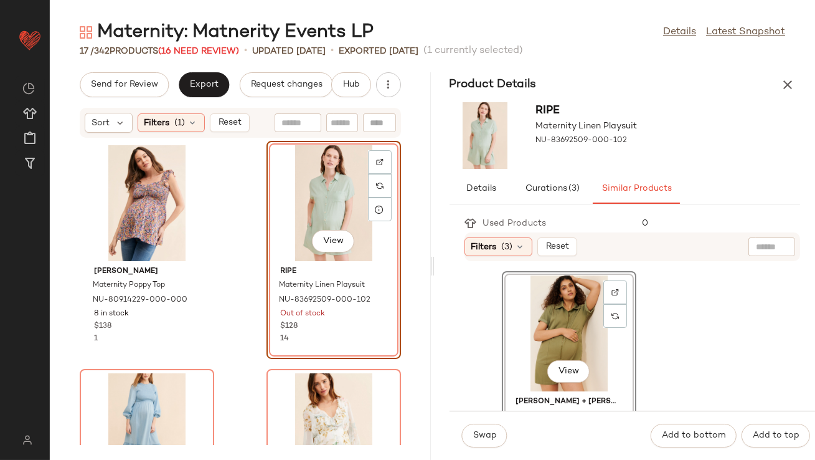
scroll to position [57, 0]
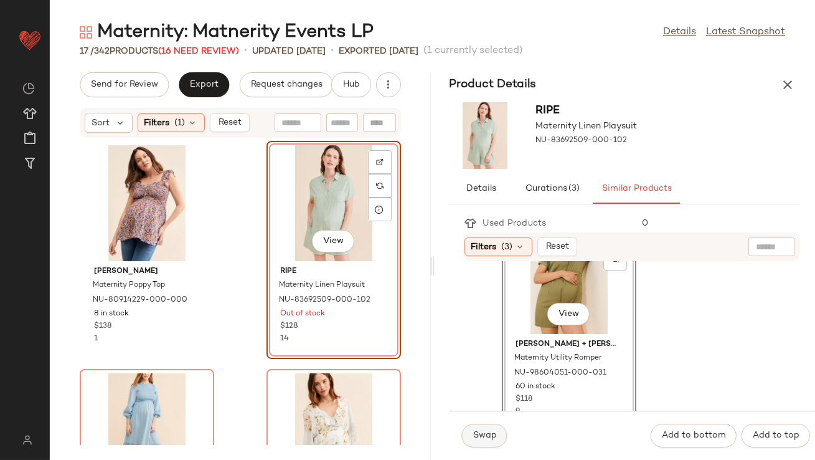
click at [477, 441] on button "Swap" at bounding box center [484, 435] width 45 height 24
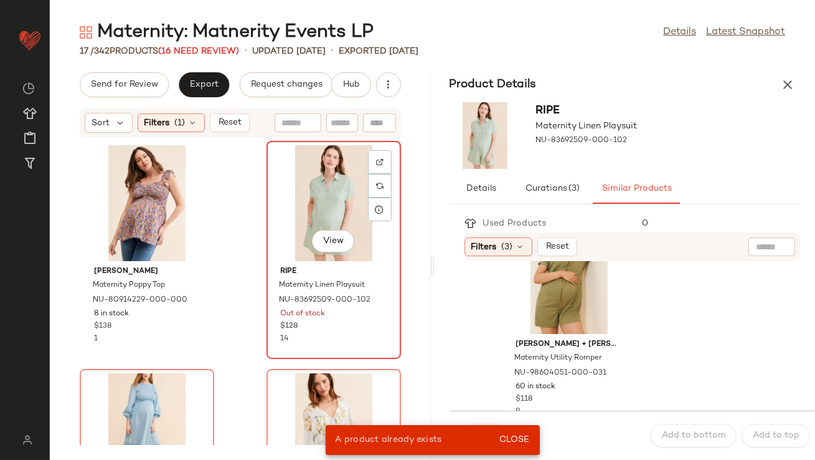
click at [315, 209] on div "View" at bounding box center [334, 203] width 126 height 116
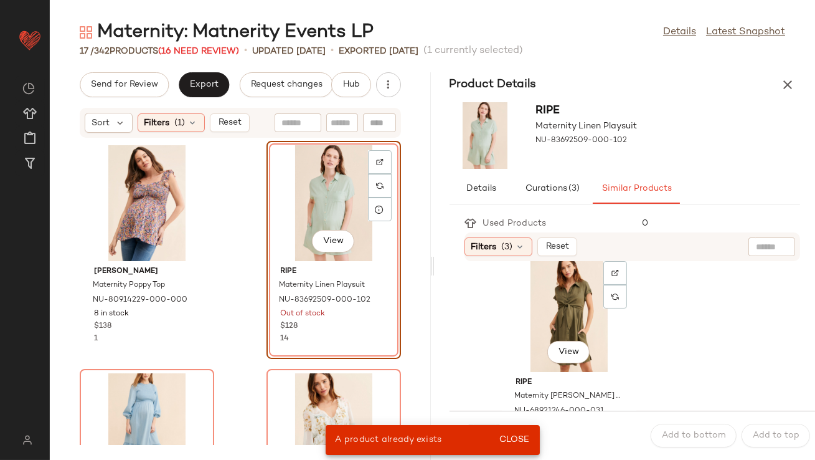
scroll to position [483, 0]
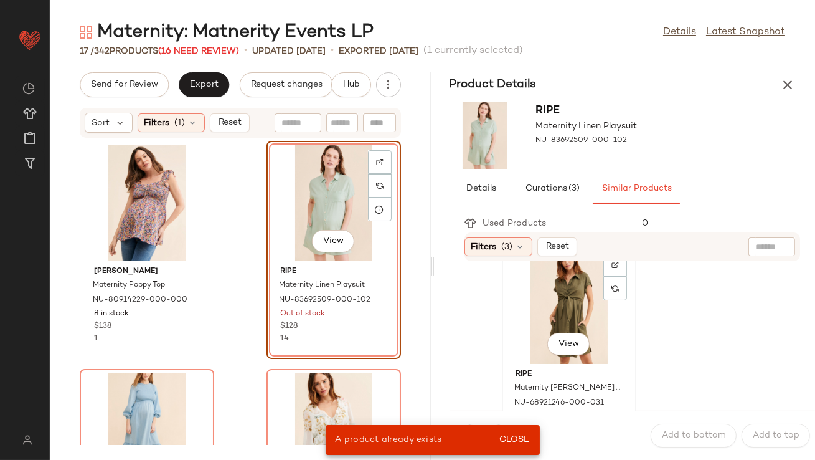
click at [546, 323] on div "View" at bounding box center [569, 306] width 126 height 116
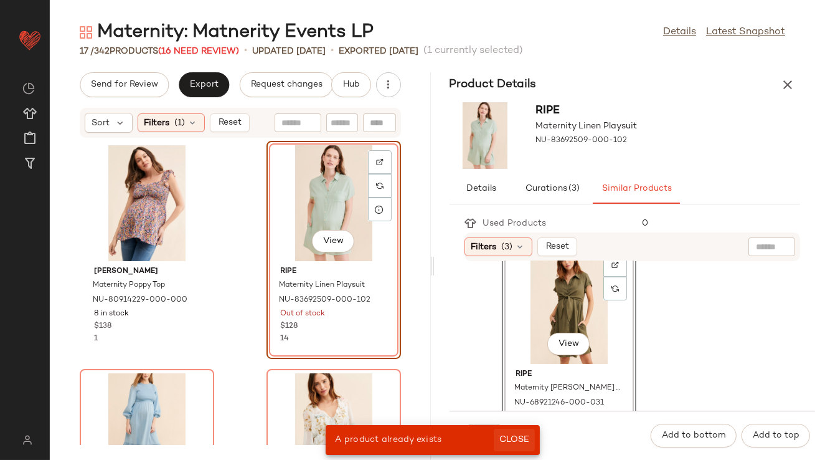
click at [521, 433] on button "Close" at bounding box center [514, 439] width 40 height 22
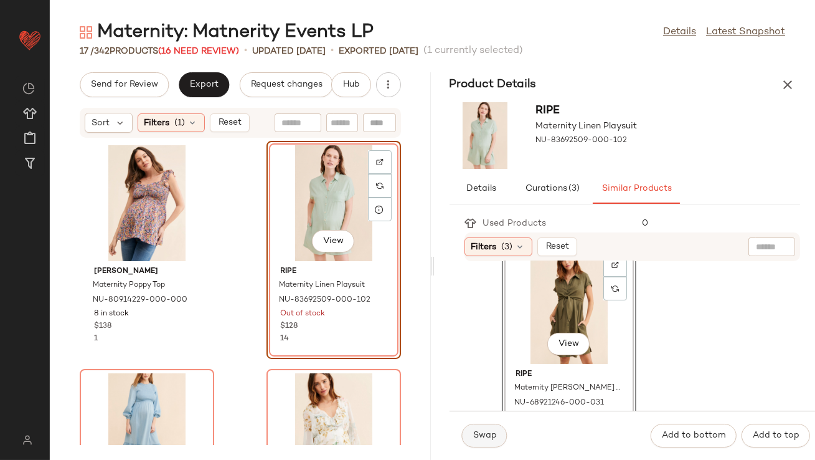
click at [493, 434] on span "Swap" at bounding box center [485, 435] width 24 height 10
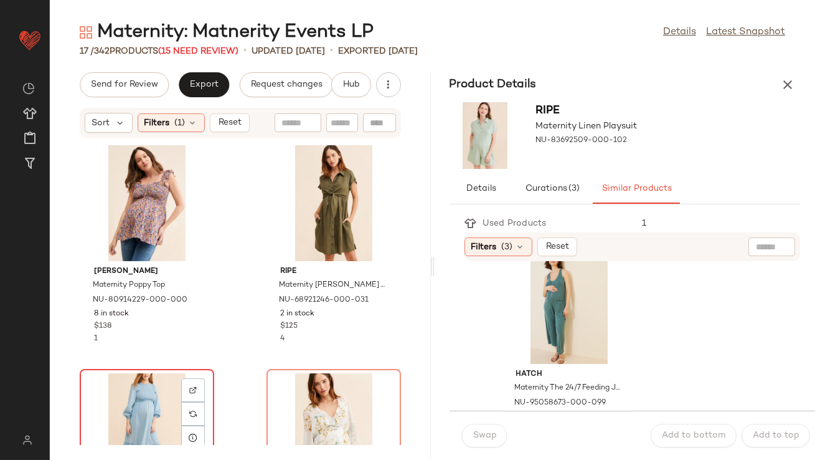
click at [152, 399] on div "View" at bounding box center [147, 431] width 126 height 116
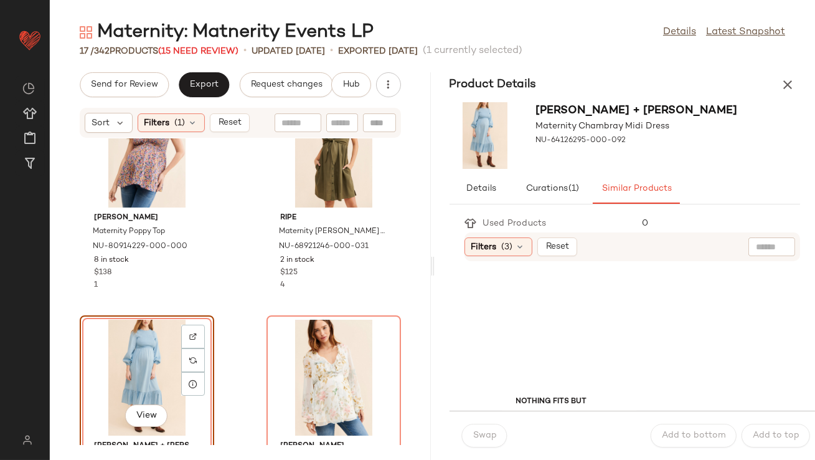
scroll to position [130, 0]
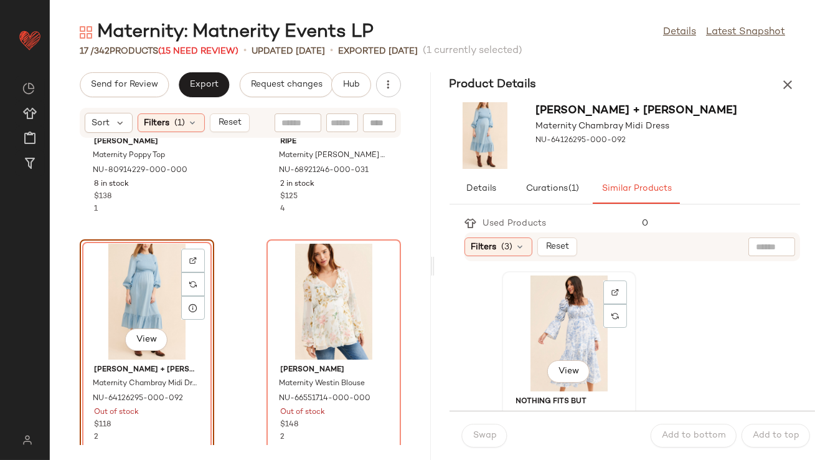
click at [544, 324] on div "View" at bounding box center [569, 333] width 126 height 116
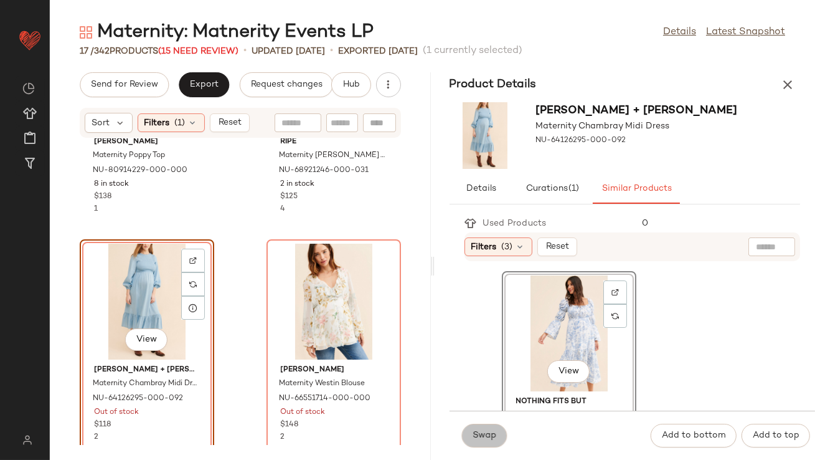
click at [487, 432] on span "Swap" at bounding box center [485, 435] width 24 height 10
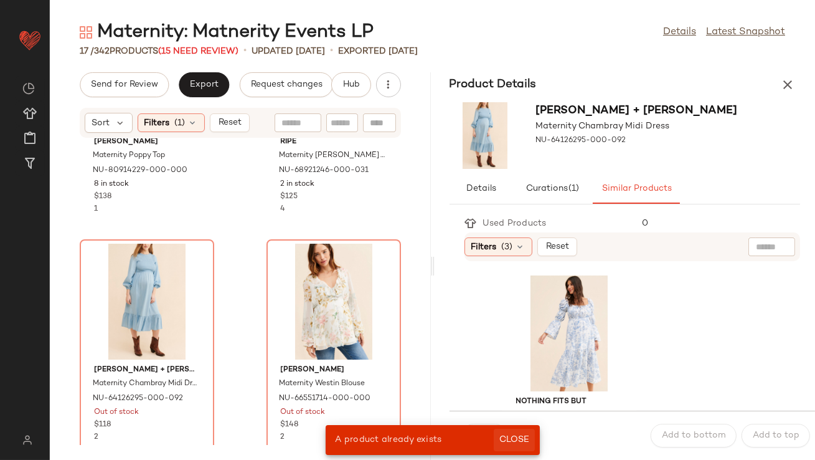
click at [508, 434] on button "Close" at bounding box center [514, 439] width 40 height 22
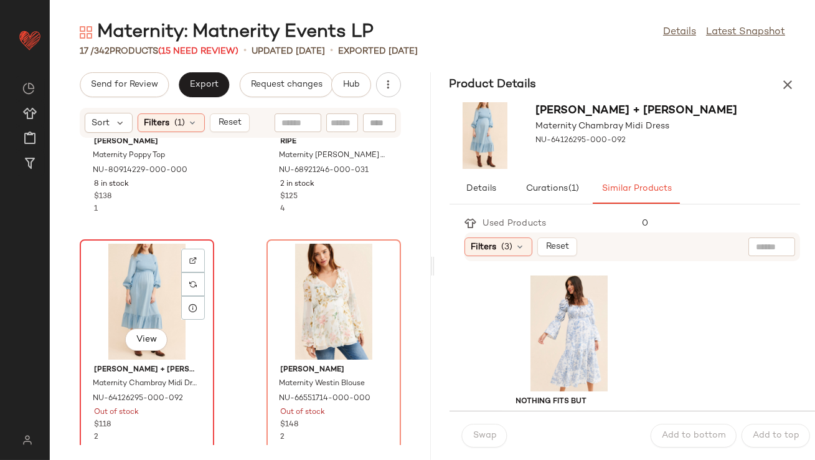
drag, startPoint x: 129, startPoint y: 314, endPoint x: 148, endPoint y: 308, distance: 19.9
click at [129, 314] on div "View" at bounding box center [147, 301] width 126 height 116
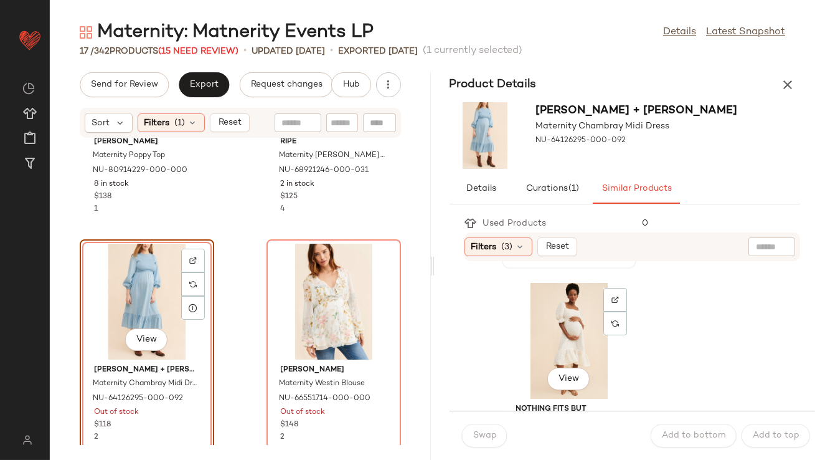
scroll to position [308, 0]
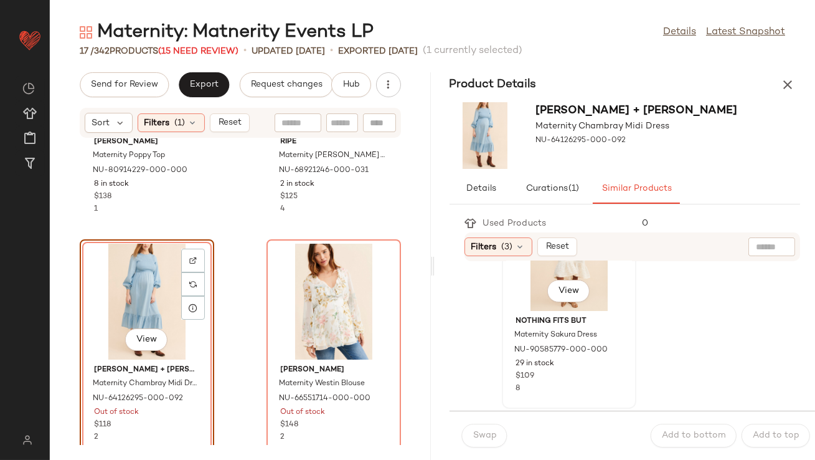
click at [524, 278] on div "View" at bounding box center [569, 253] width 126 height 116
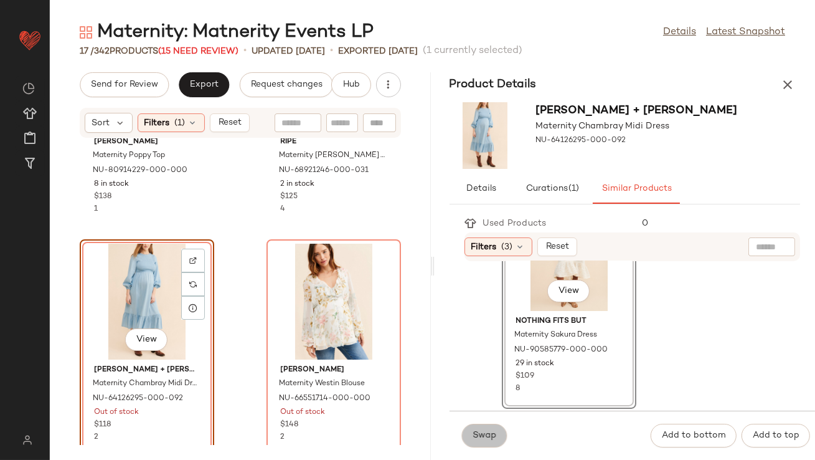
click at [474, 435] on span "Swap" at bounding box center [485, 435] width 24 height 10
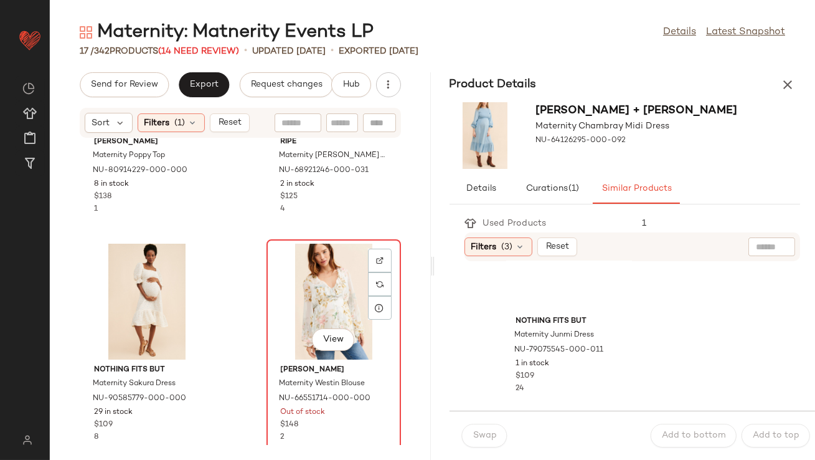
click at [305, 285] on div "View" at bounding box center [334, 301] width 126 height 116
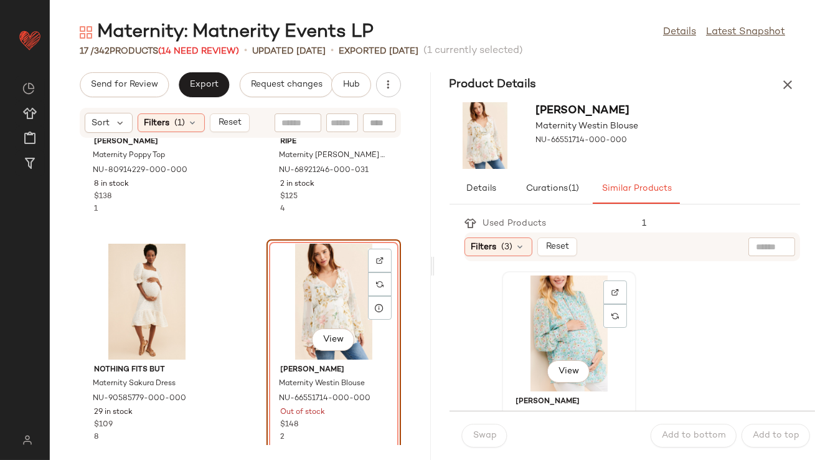
click at [541, 318] on div "View" at bounding box center [569, 333] width 126 height 116
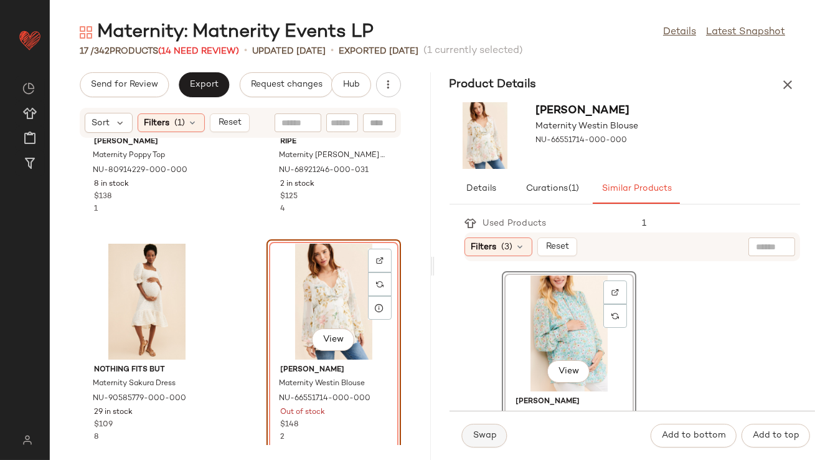
click at [490, 433] on span "Swap" at bounding box center [485, 435] width 24 height 10
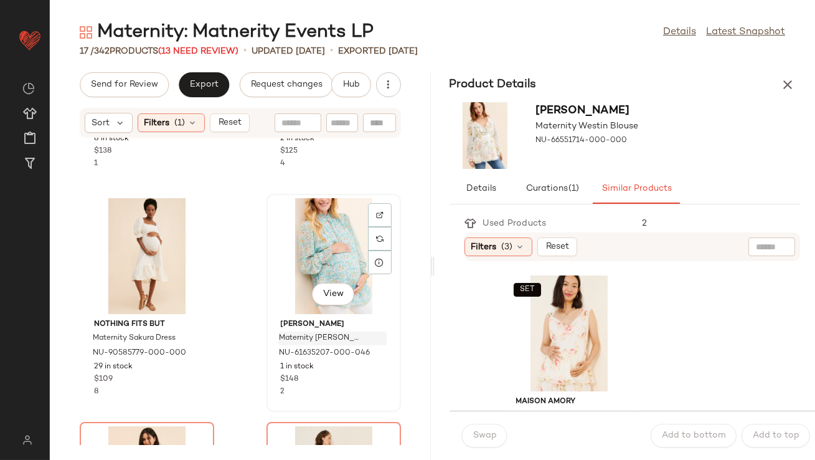
scroll to position [313, 0]
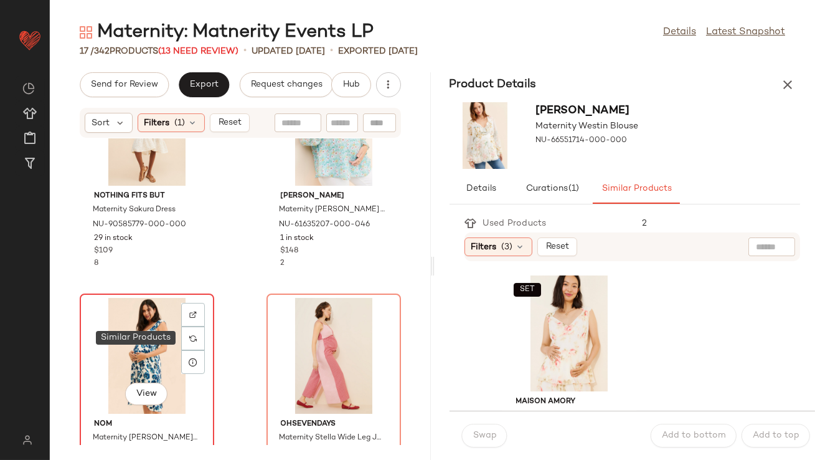
click at [134, 331] on div "View" at bounding box center [147, 356] width 126 height 116
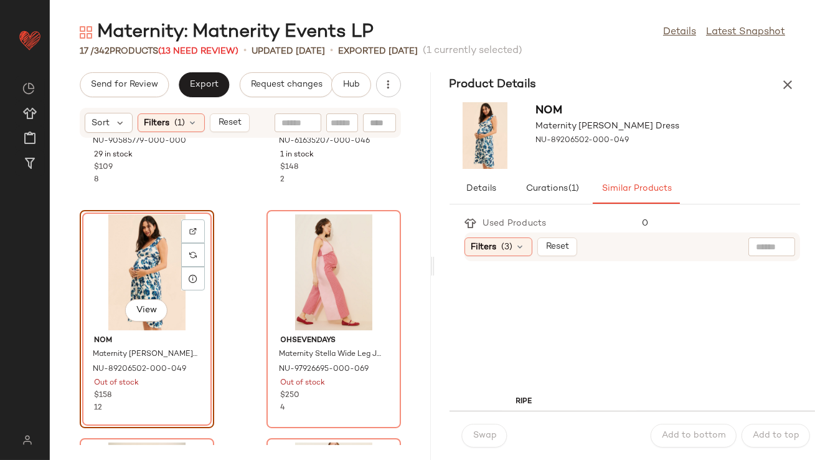
scroll to position [397, 0]
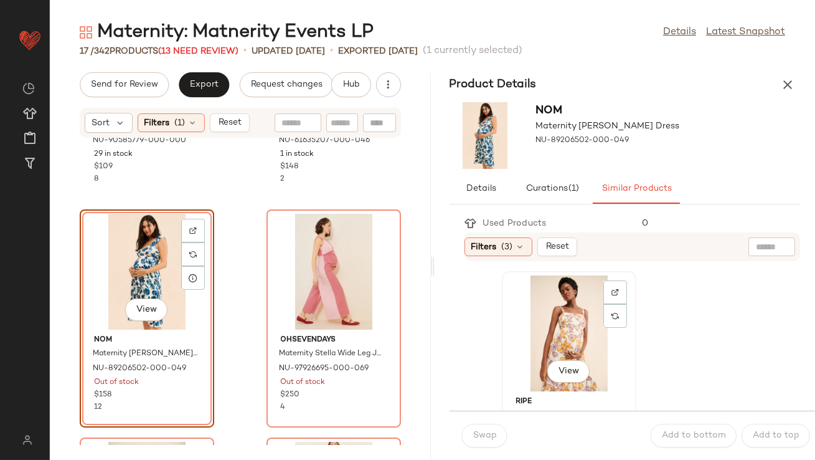
click at [560, 334] on div "View" at bounding box center [569, 333] width 126 height 116
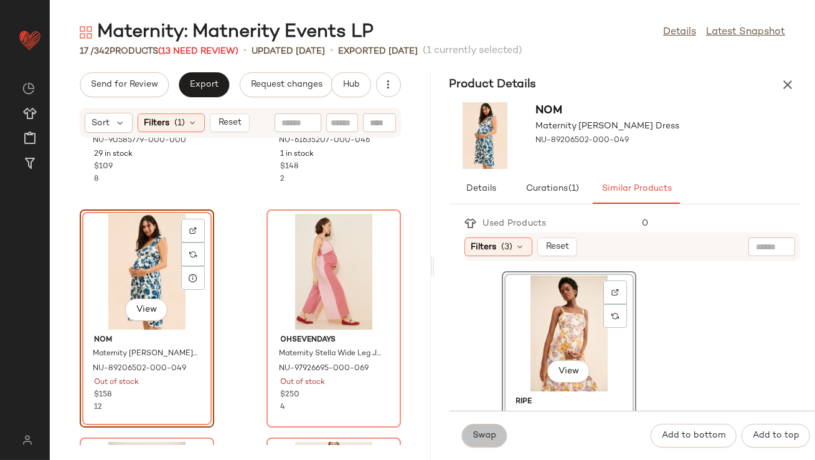
click at [491, 443] on button "Swap" at bounding box center [484, 435] width 45 height 24
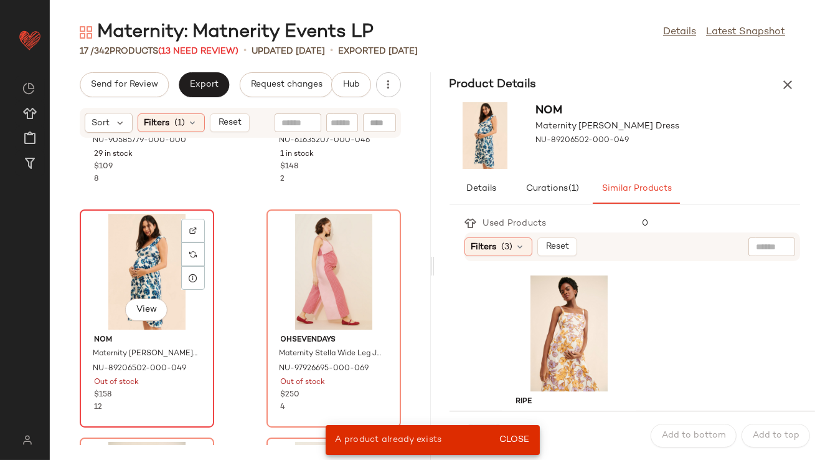
click at [145, 291] on div "View" at bounding box center [147, 272] width 126 height 116
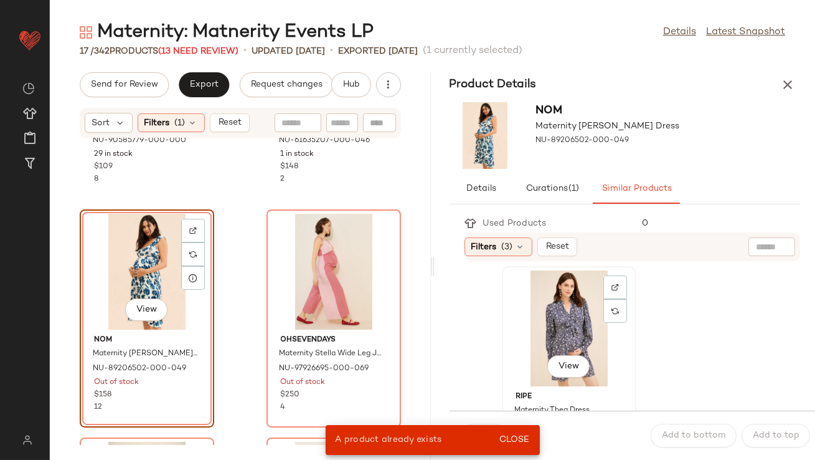
scroll to position [462, 0]
click at [521, 329] on div "View" at bounding box center [569, 327] width 126 height 116
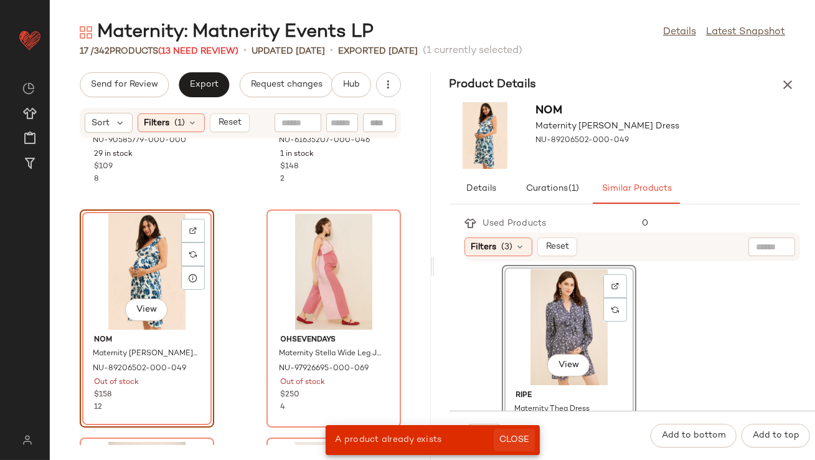
click at [512, 440] on span "Close" at bounding box center [514, 440] width 31 height 10
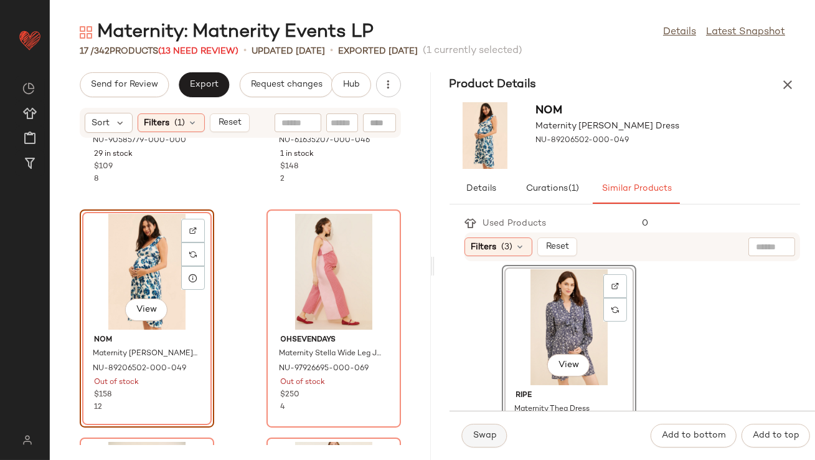
click at [480, 437] on span "Swap" at bounding box center [485, 435] width 24 height 10
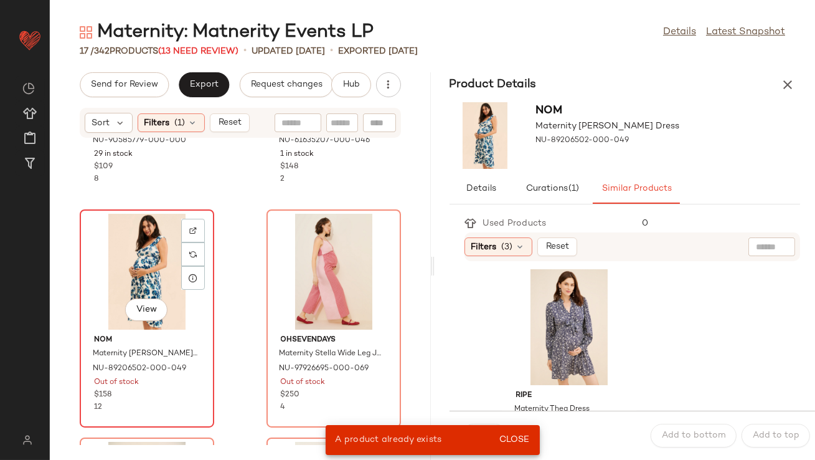
click at [139, 282] on div "View" at bounding box center [147, 272] width 126 height 116
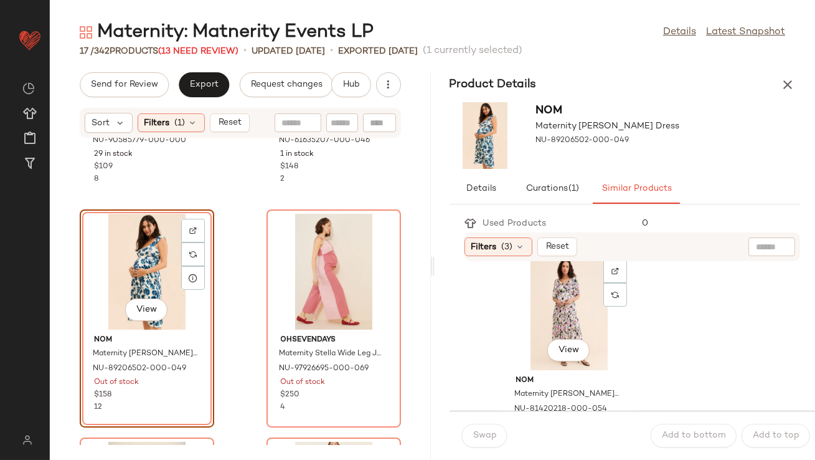
scroll to position [712, 0]
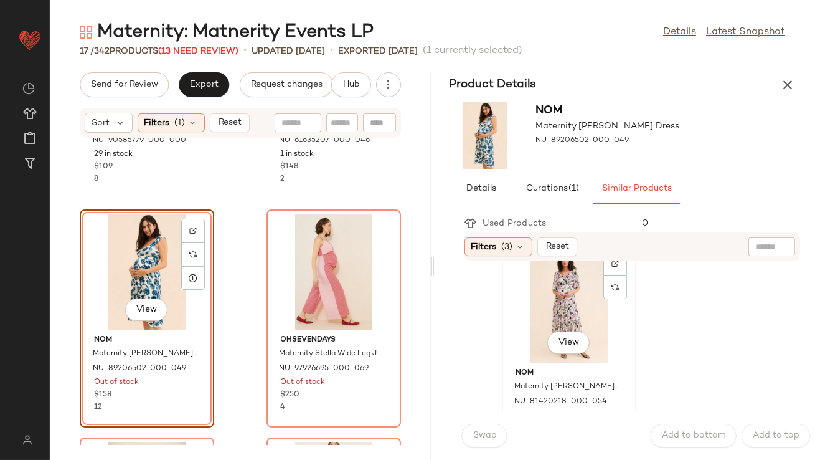
click at [559, 311] on div "View" at bounding box center [569, 305] width 126 height 116
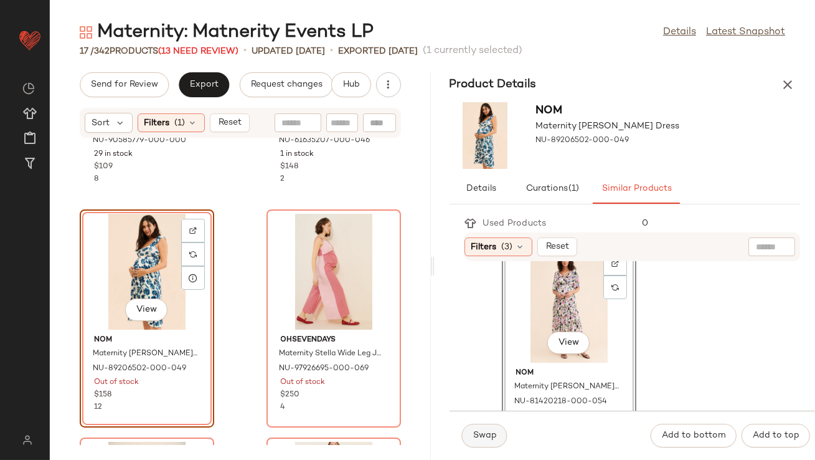
click at [480, 432] on span "Swap" at bounding box center [485, 435] width 24 height 10
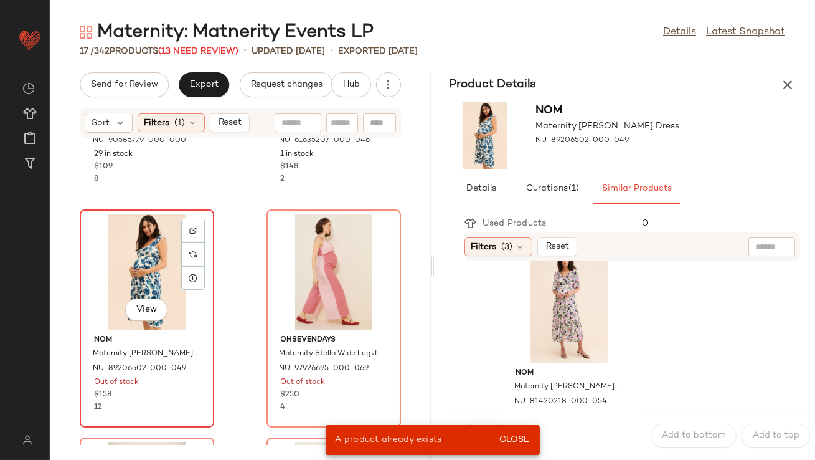
click at [137, 285] on div "View" at bounding box center [147, 272] width 126 height 116
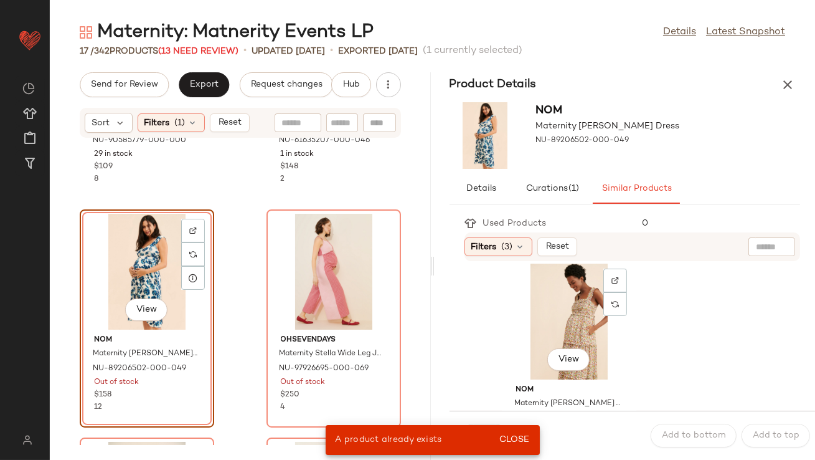
scroll to position [924, 0]
click at [552, 322] on div "View" at bounding box center [569, 321] width 126 height 116
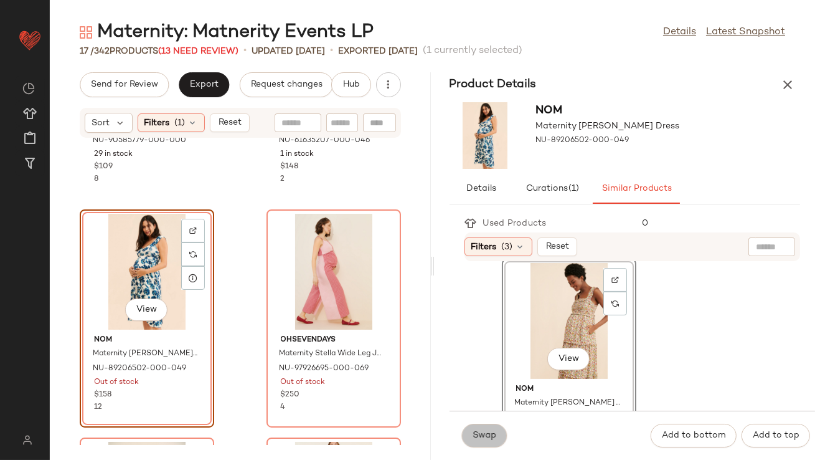
click at [486, 439] on span "Swap" at bounding box center [485, 435] width 24 height 10
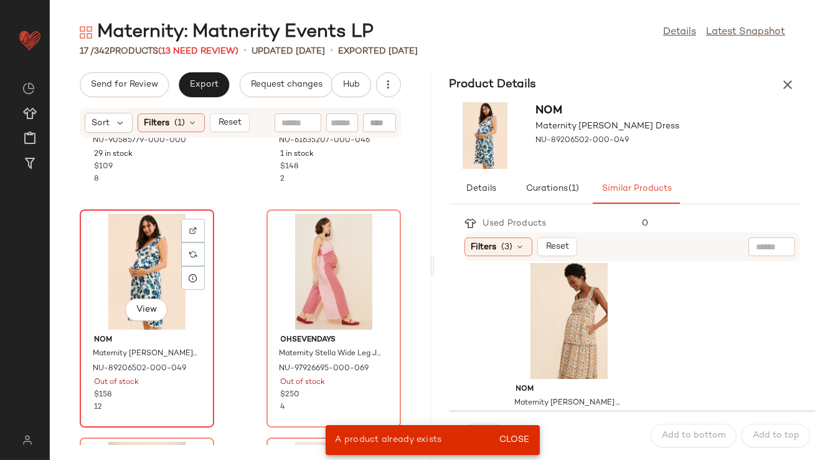
click at [167, 260] on div "View" at bounding box center [147, 272] width 126 height 116
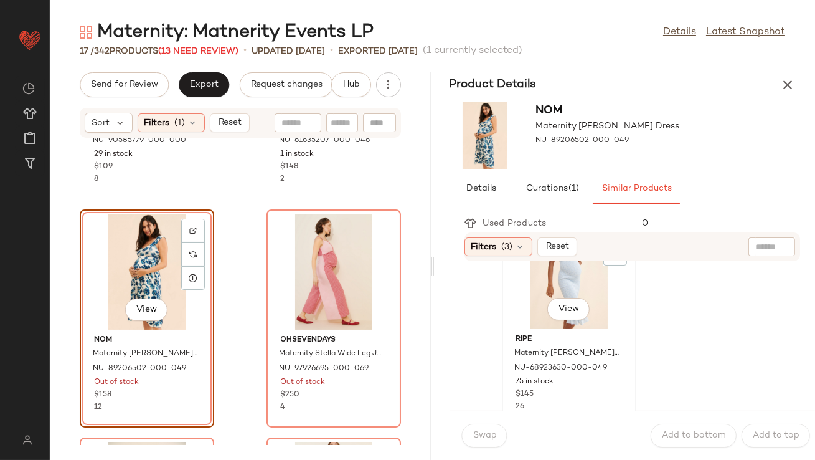
scroll to position [1201, 0]
click at [532, 281] on div "View" at bounding box center [569, 272] width 126 height 116
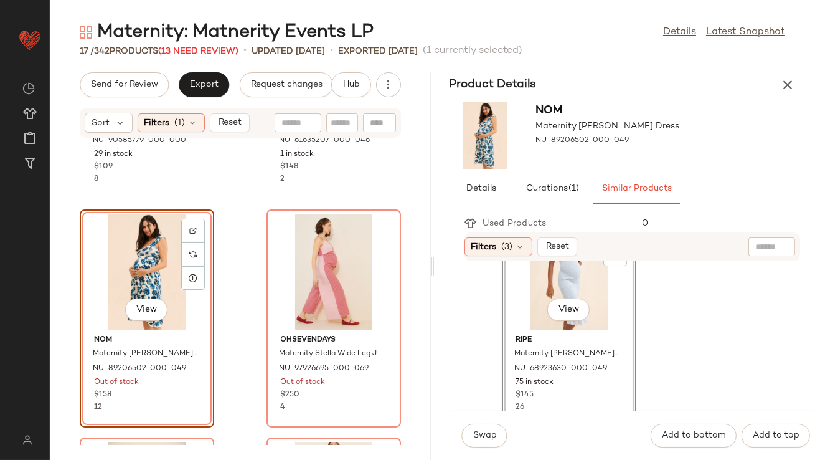
click at [494, 422] on div "Swap Add to bottom Add to top" at bounding box center [633, 434] width 366 height 49
click at [494, 429] on button "Swap" at bounding box center [484, 435] width 45 height 24
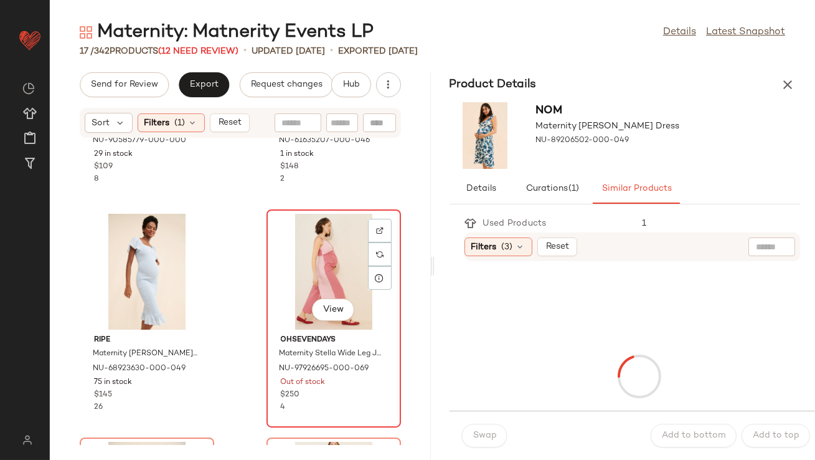
click at [329, 270] on div "View" at bounding box center [334, 272] width 126 height 116
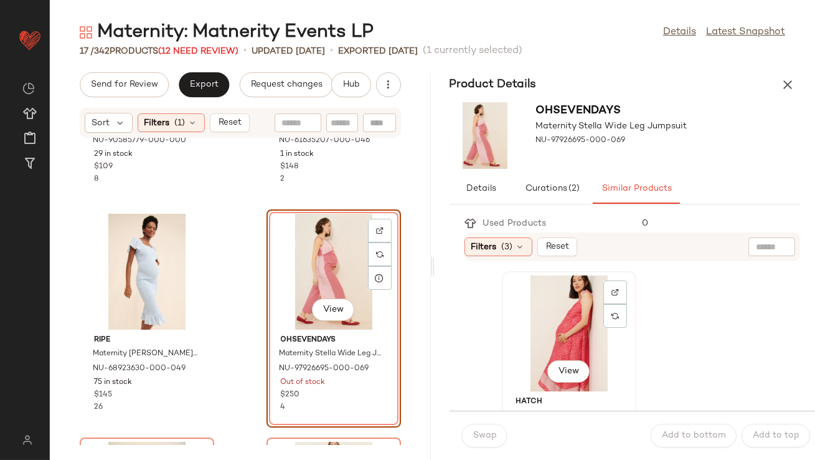
drag, startPoint x: 550, startPoint y: 316, endPoint x: 527, endPoint y: 361, distance: 50.1
click at [550, 317] on div "View" at bounding box center [569, 333] width 126 height 116
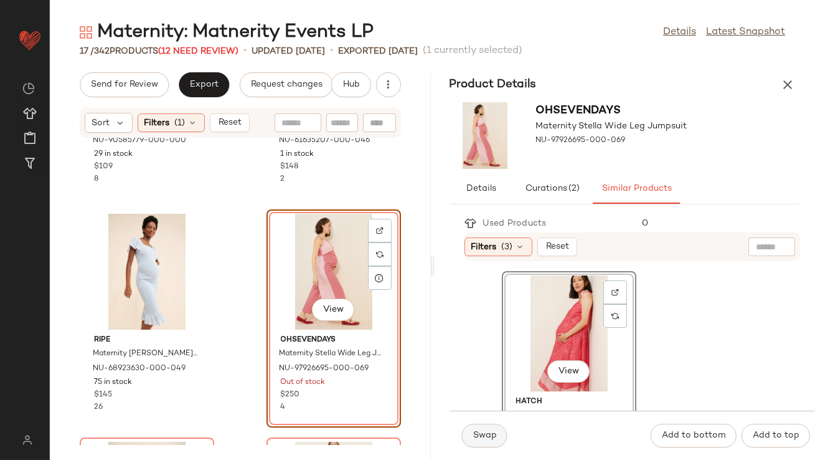
click at [498, 440] on button "Swap" at bounding box center [484, 435] width 45 height 24
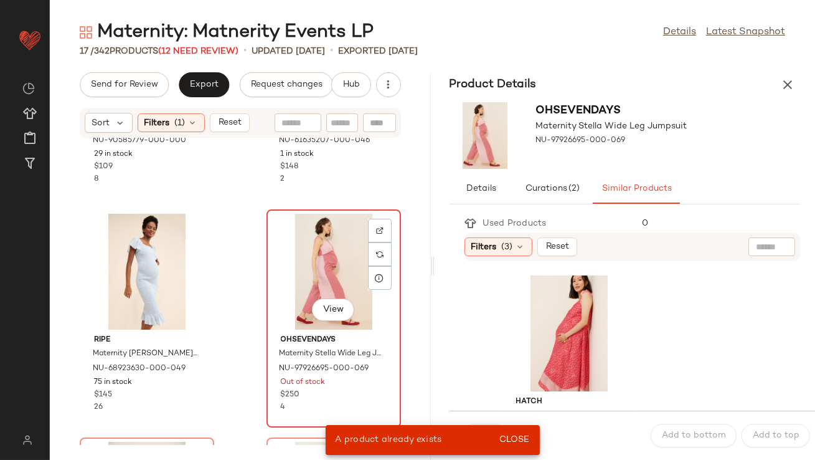
click at [319, 276] on div "View" at bounding box center [334, 272] width 126 height 116
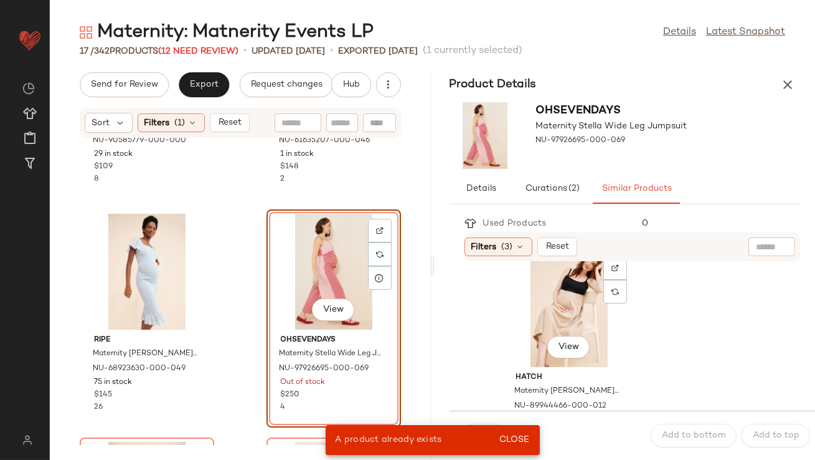
scroll to position [240, 0]
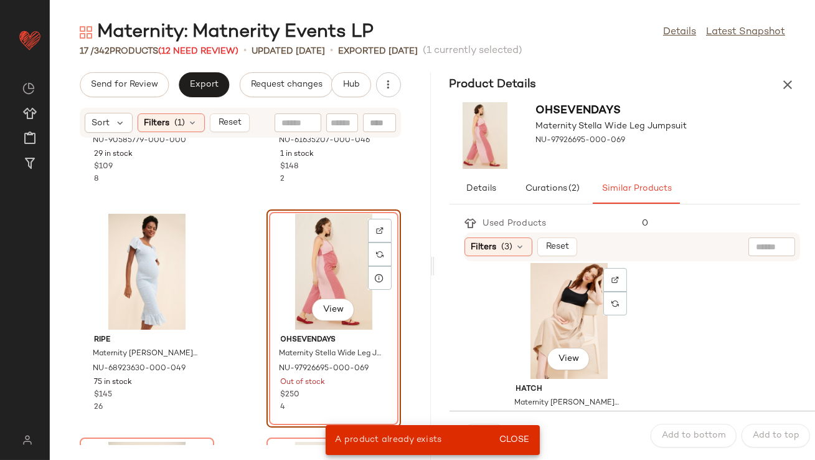
click at [535, 349] on div "View" at bounding box center [569, 321] width 126 height 116
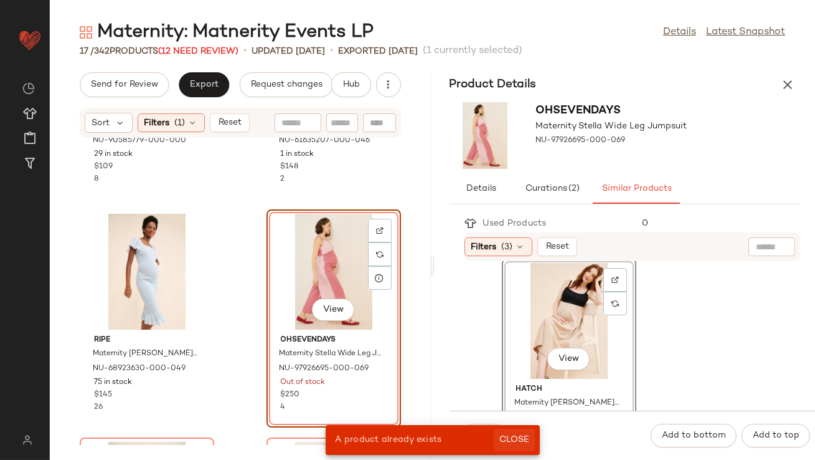
click at [517, 438] on span "Close" at bounding box center [514, 440] width 31 height 10
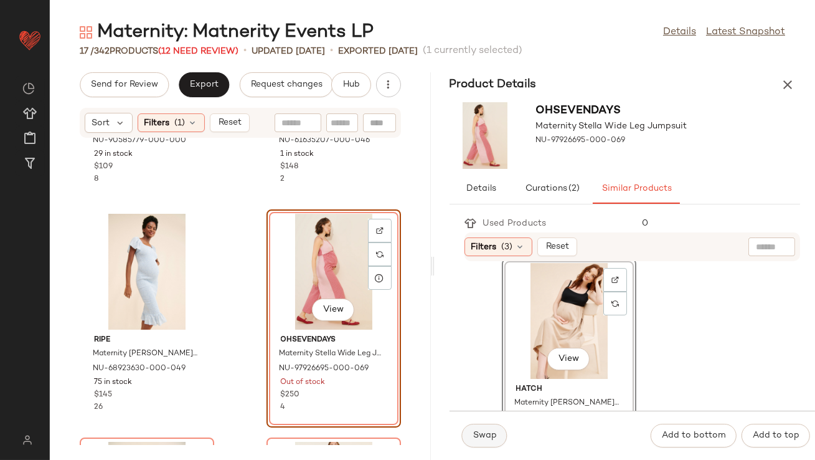
click at [481, 438] on span "Swap" at bounding box center [485, 435] width 24 height 10
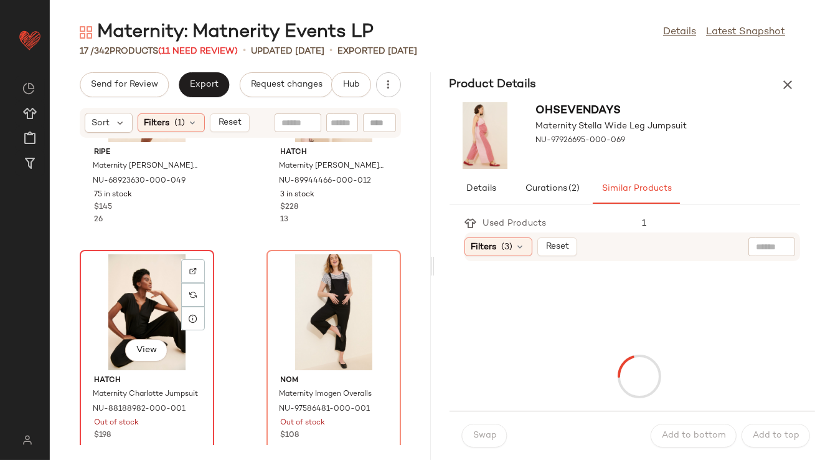
click at [126, 297] on div "View" at bounding box center [147, 312] width 126 height 116
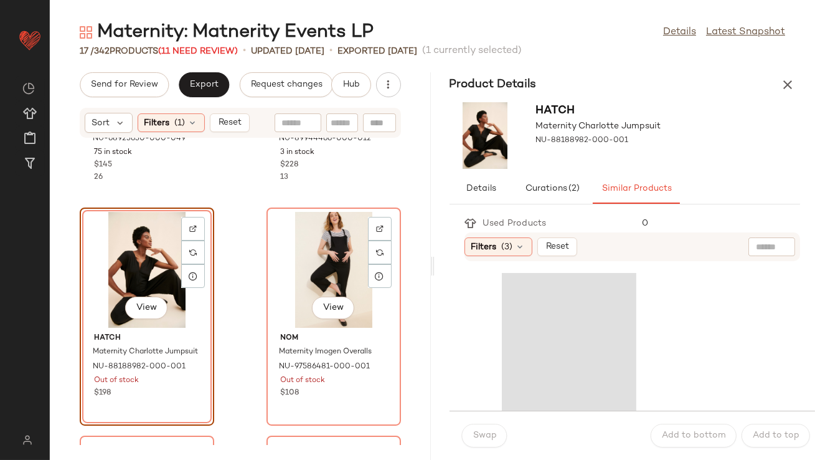
scroll to position [631, 0]
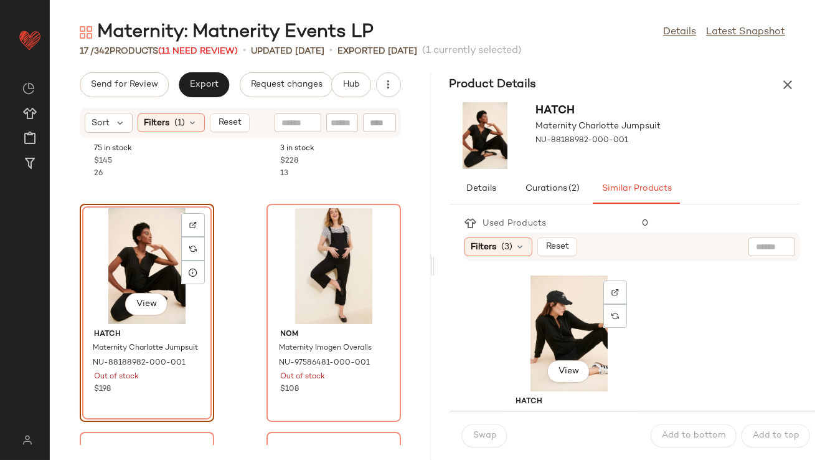
click at [543, 329] on div "View" at bounding box center [569, 333] width 126 height 116
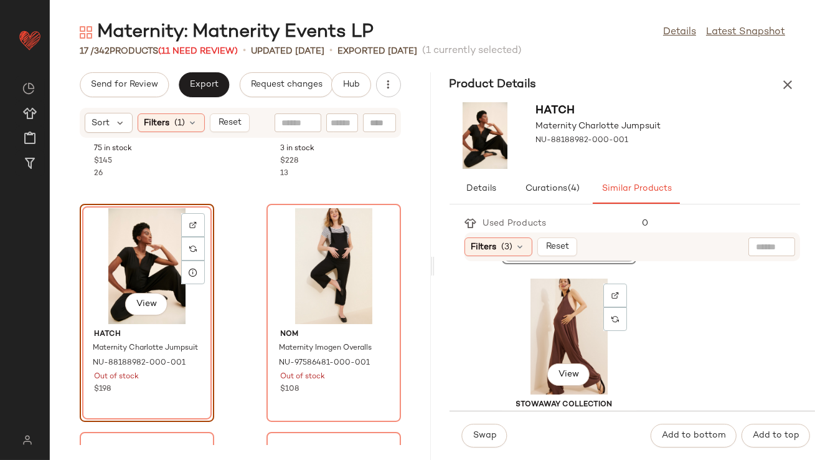
scroll to position [225, 0]
click at [544, 324] on div "View" at bounding box center [569, 336] width 126 height 116
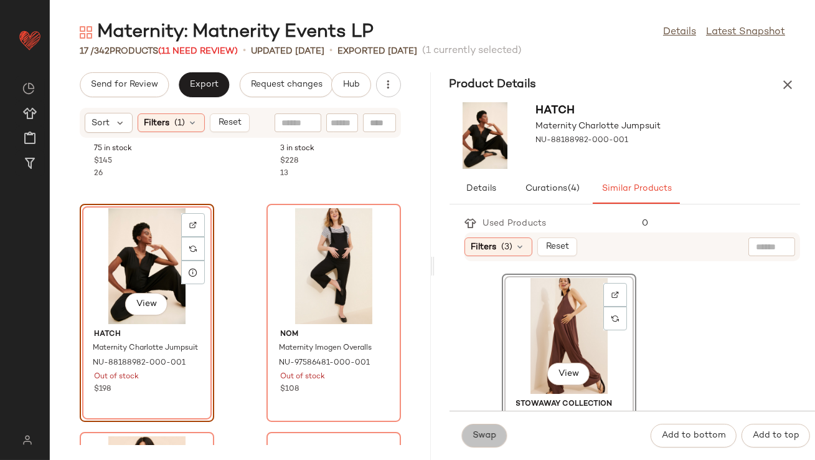
click at [481, 438] on span "Swap" at bounding box center [485, 435] width 24 height 10
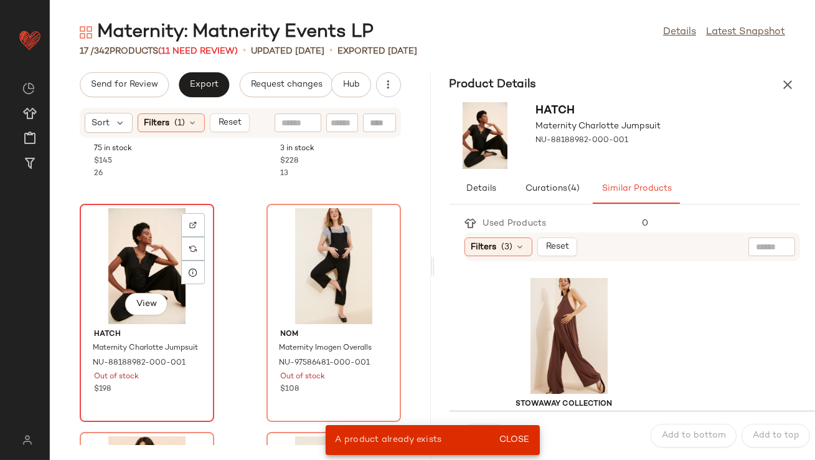
click at [144, 277] on div "View" at bounding box center [147, 266] width 126 height 116
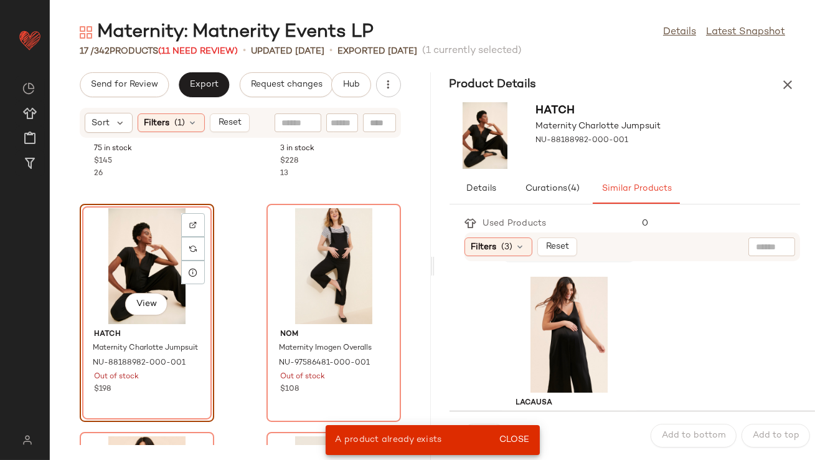
scroll to position [478, 0]
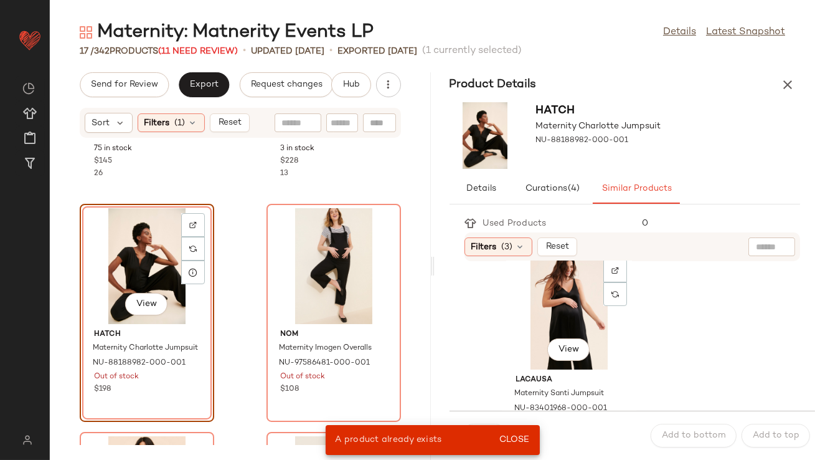
click at [538, 326] on div "View" at bounding box center [569, 311] width 126 height 116
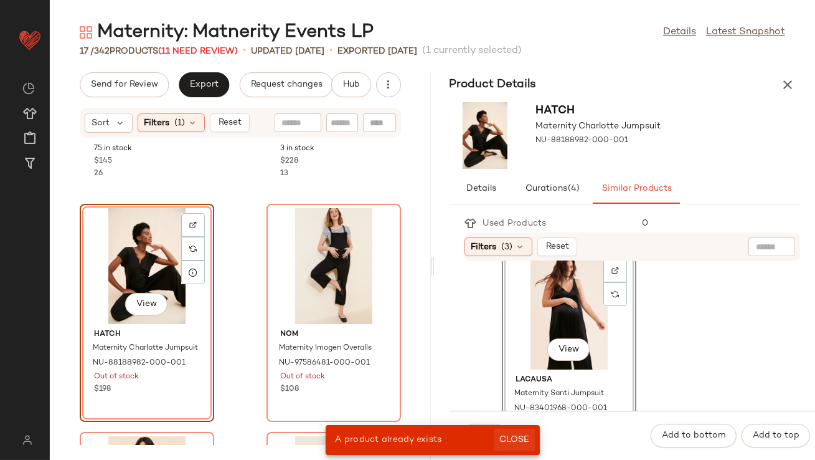
click at [521, 435] on span "Close" at bounding box center [514, 440] width 31 height 10
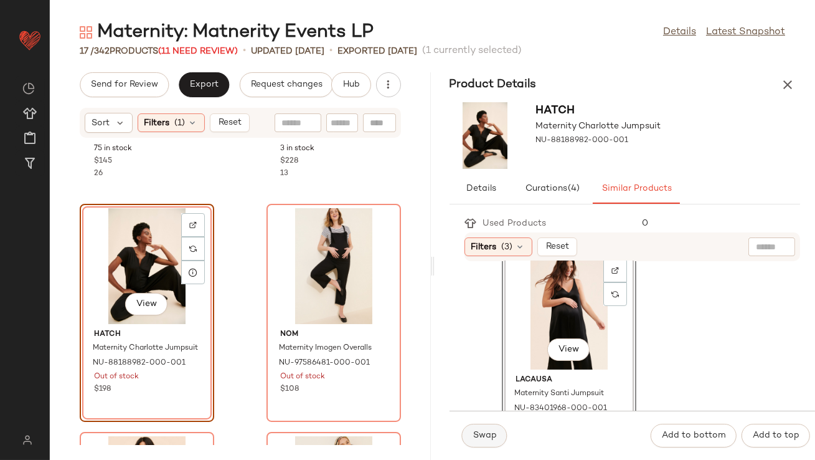
click at [471, 433] on button "Swap" at bounding box center [484, 435] width 45 height 24
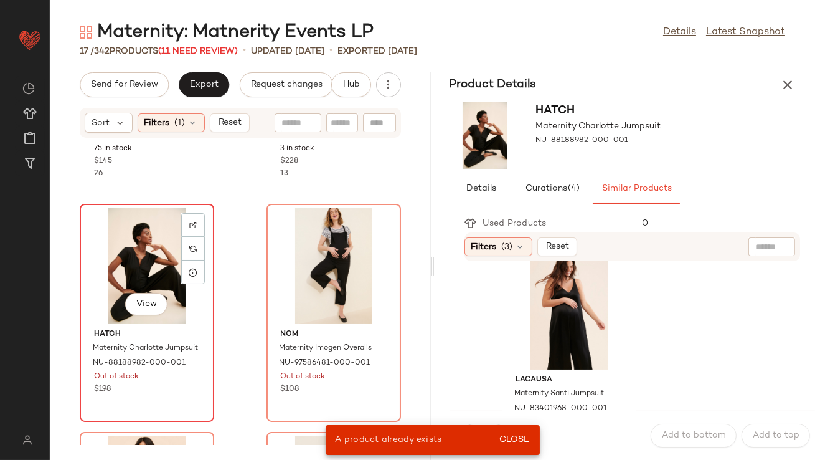
click at [168, 266] on div "View" at bounding box center [147, 266] width 126 height 116
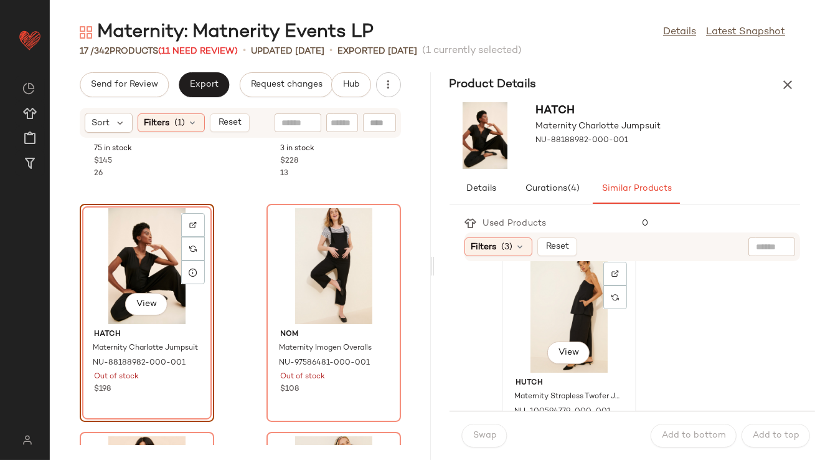
scroll to position [716, 0]
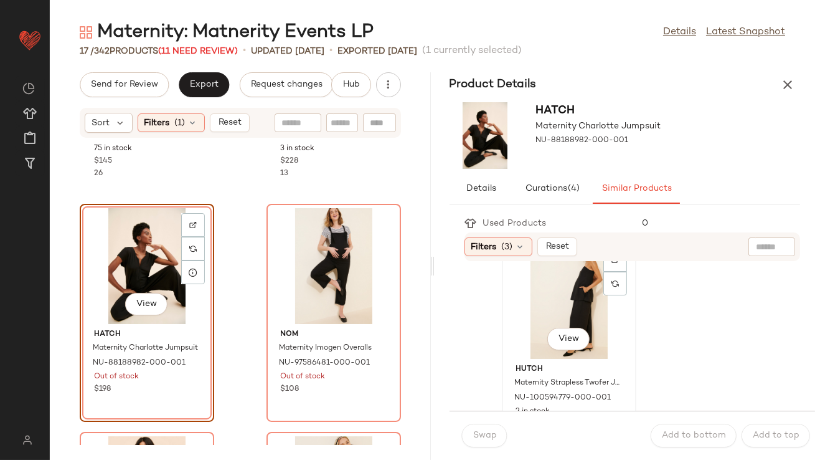
click at [524, 359] on div "Hutch Maternity Strapless Twofer Jumpsuit NU-100594779-000-001 2 in stock $198 5" at bounding box center [569, 400] width 126 height 83
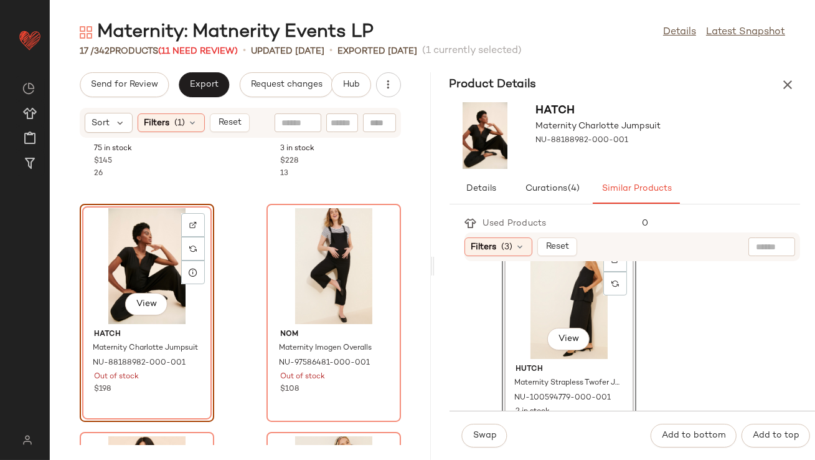
click at [471, 449] on div "Swap Add to bottom Add to top" at bounding box center [633, 434] width 366 height 49
click at [481, 438] on span "Swap" at bounding box center [485, 435] width 24 height 10
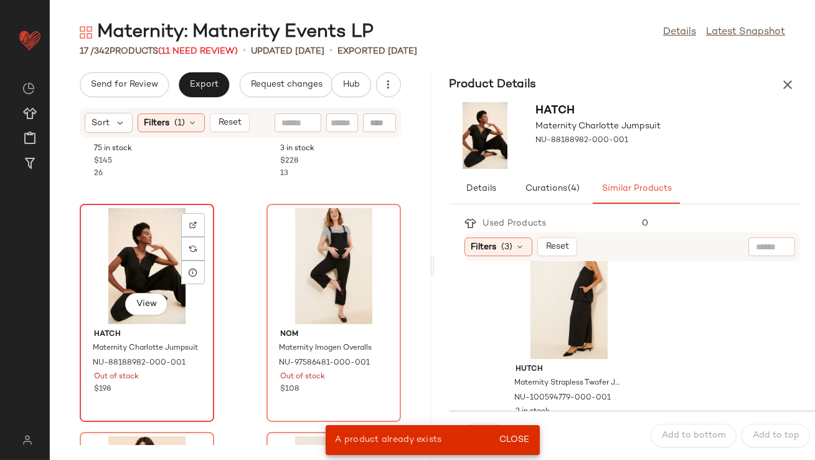
click at [144, 266] on div "View" at bounding box center [147, 266] width 126 height 116
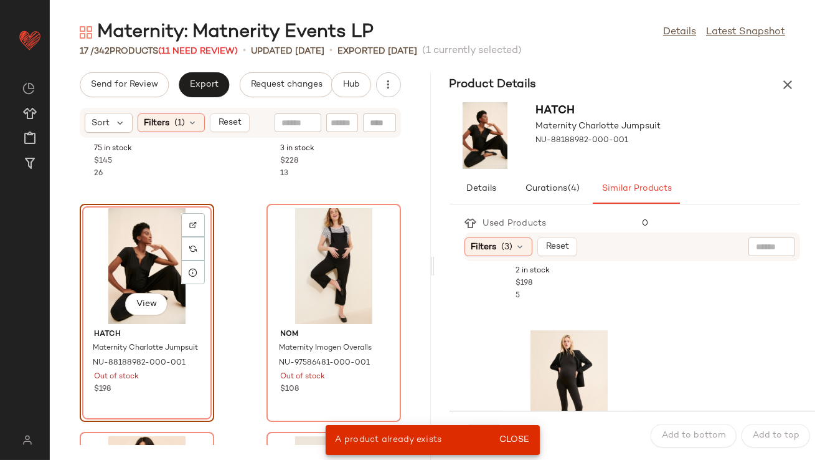
scroll to position [922, 0]
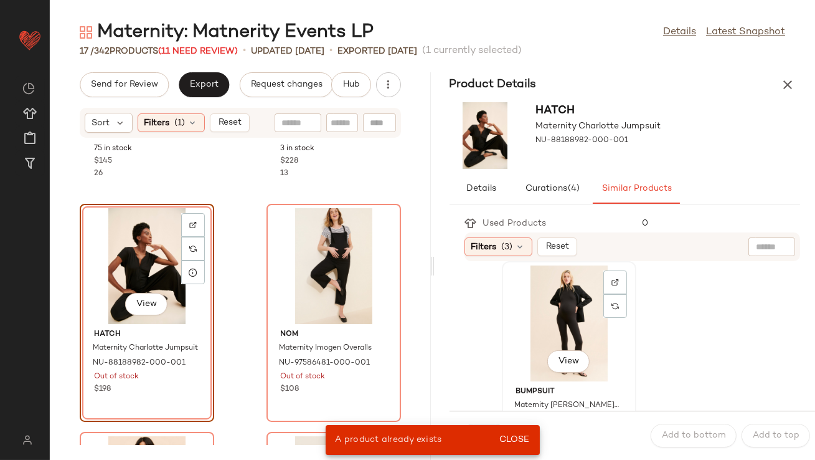
click at [539, 318] on div "View" at bounding box center [569, 323] width 126 height 116
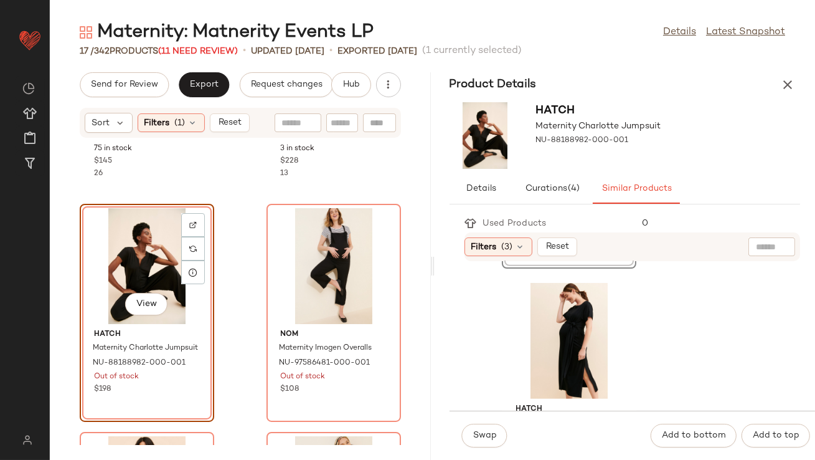
scroll to position [1143, 0]
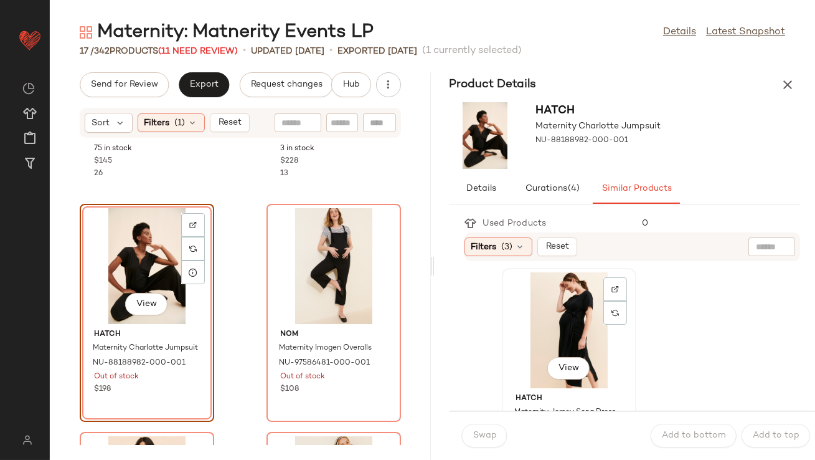
click at [547, 340] on div "View" at bounding box center [569, 330] width 126 height 116
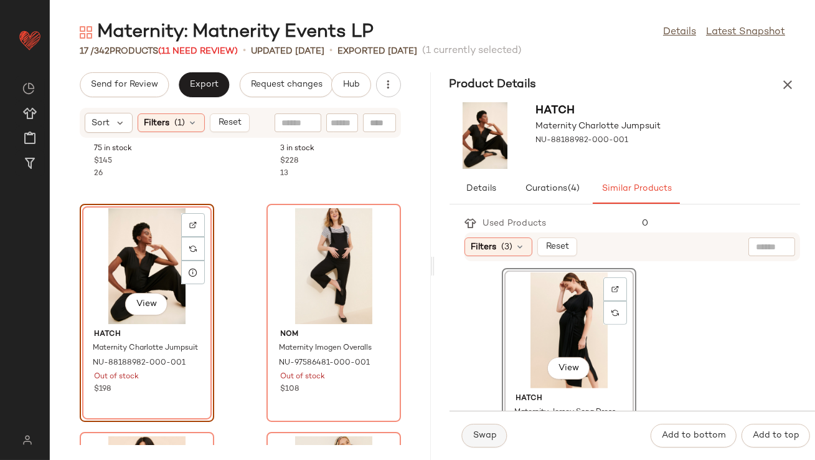
click at [490, 436] on span "Swap" at bounding box center [485, 435] width 24 height 10
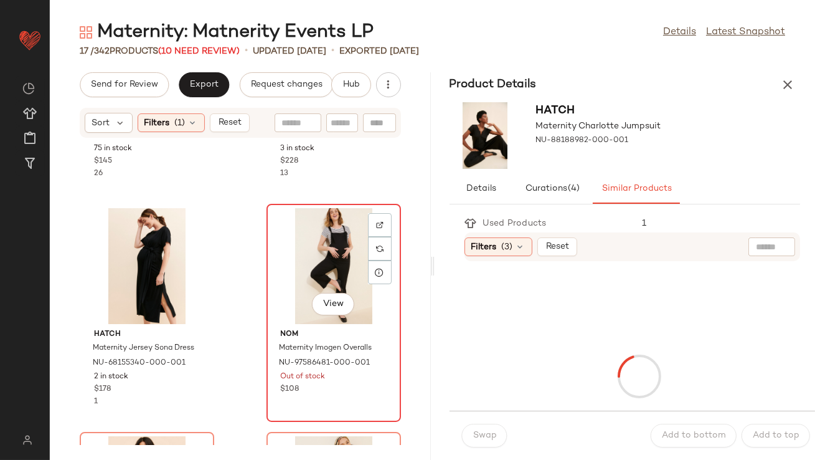
click at [329, 261] on div "View" at bounding box center [334, 266] width 126 height 116
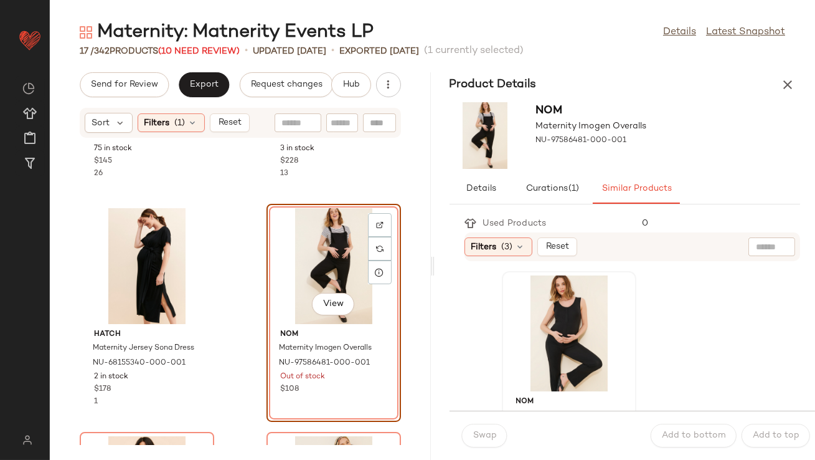
click at [526, 328] on div at bounding box center [569, 333] width 126 height 116
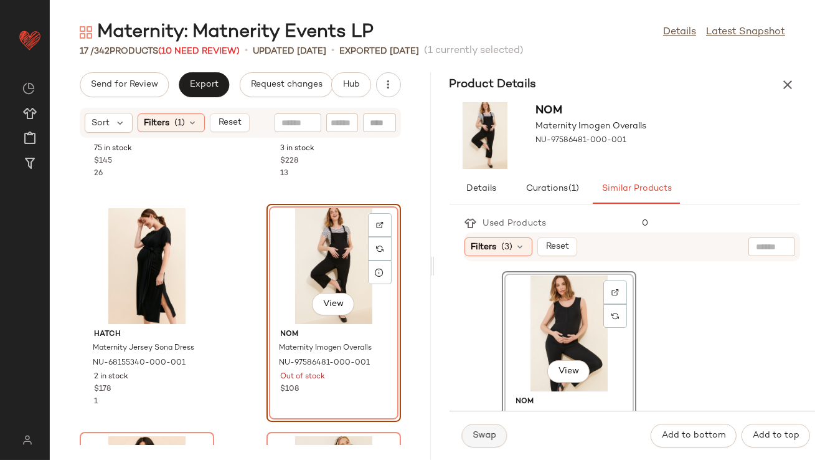
click at [484, 435] on span "Swap" at bounding box center [485, 435] width 24 height 10
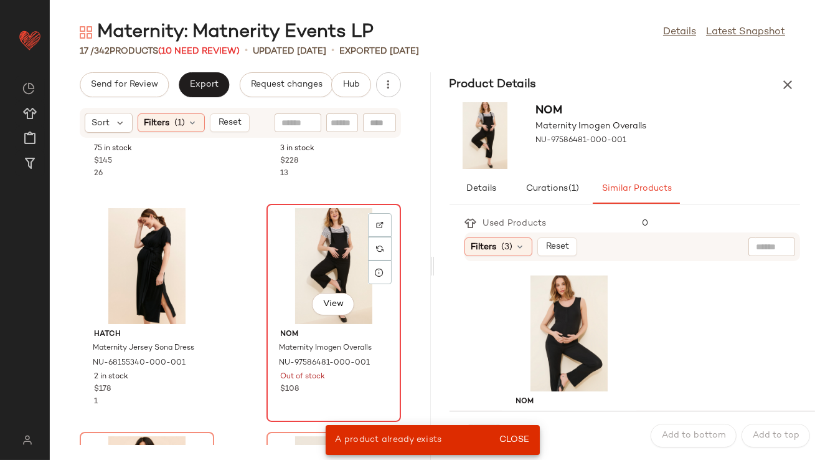
click at [322, 245] on div "View" at bounding box center [334, 266] width 126 height 116
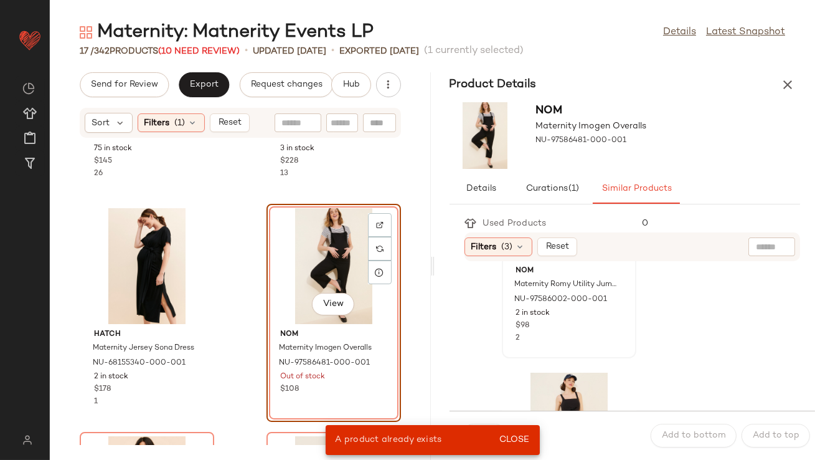
scroll to position [231, 0]
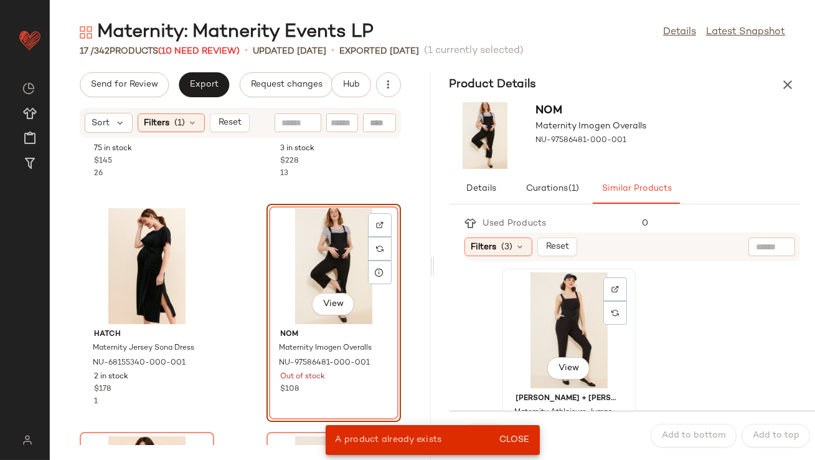
click at [551, 302] on div "View" at bounding box center [569, 330] width 126 height 116
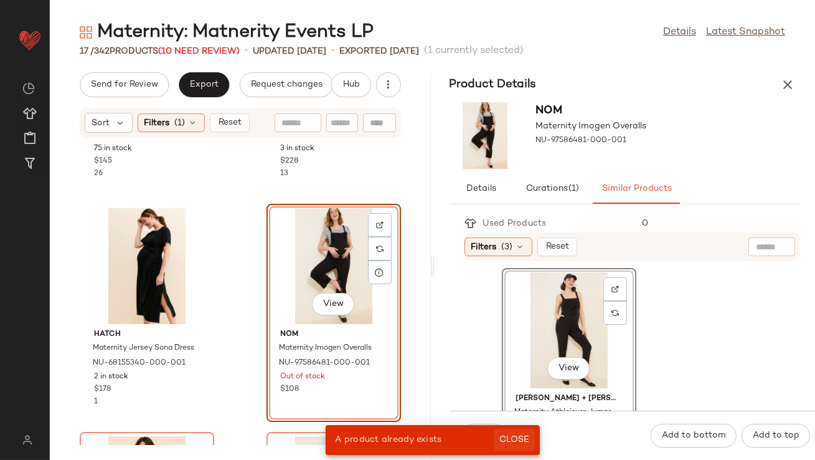
click at [518, 430] on button "Close" at bounding box center [514, 439] width 40 height 22
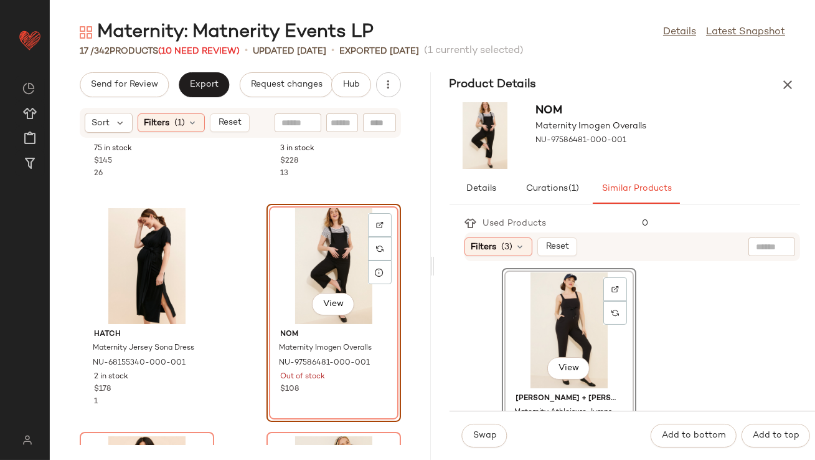
click at [517, 438] on div "Swap Add to bottom Add to top" at bounding box center [633, 434] width 366 height 49
click at [493, 437] on span "Swap" at bounding box center [485, 435] width 24 height 10
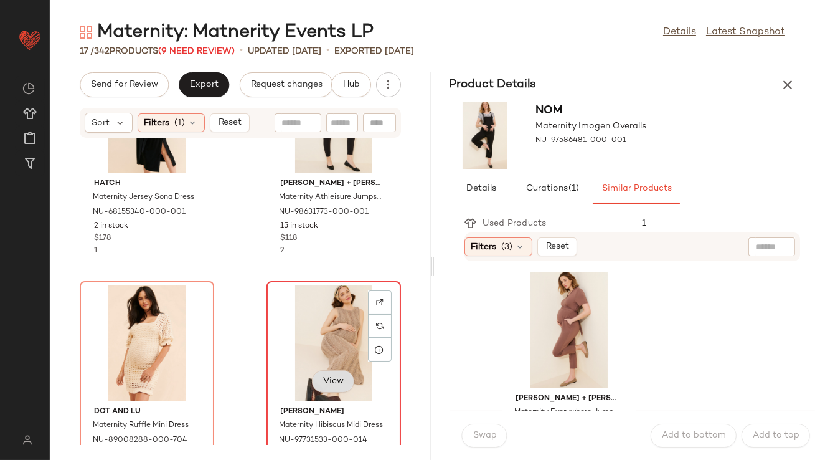
scroll to position [840, 0]
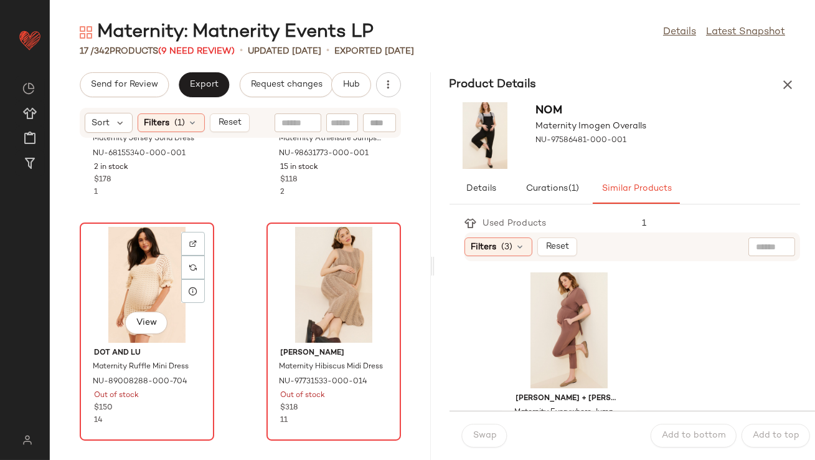
click at [98, 268] on div "View" at bounding box center [147, 285] width 126 height 116
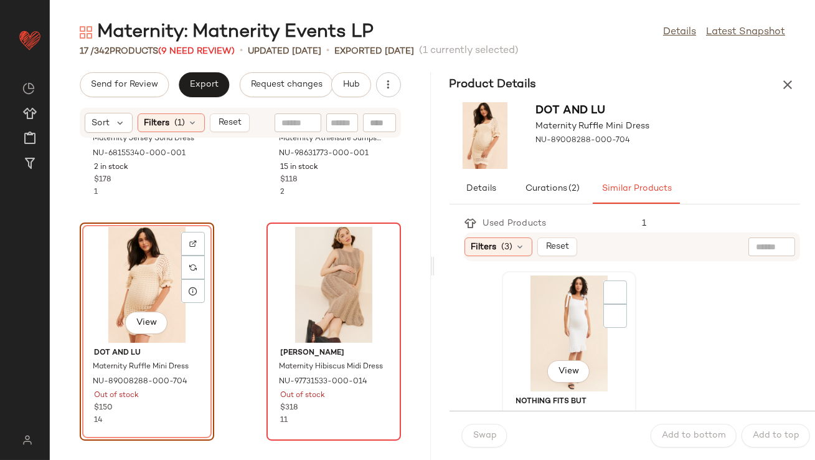
click at [565, 314] on div "View" at bounding box center [569, 333] width 126 height 116
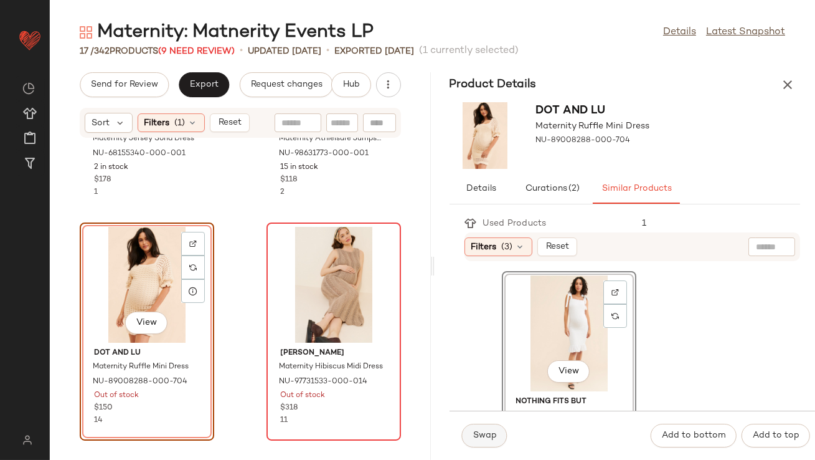
click at [487, 442] on button "Swap" at bounding box center [484, 435] width 45 height 24
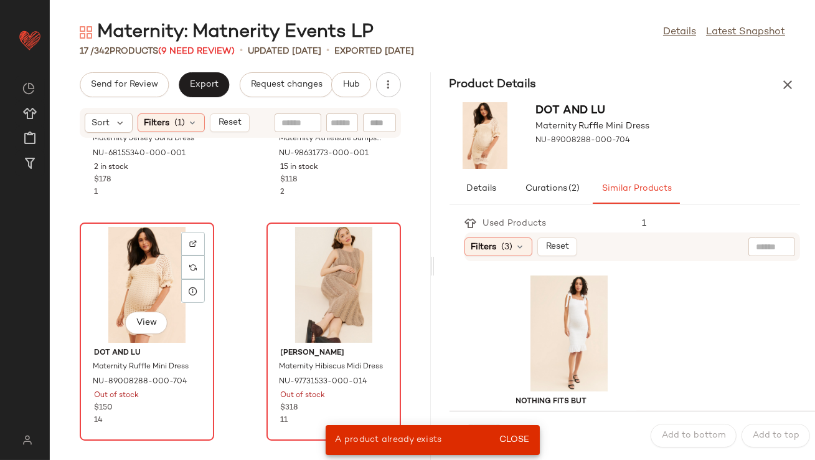
click at [154, 292] on div "View" at bounding box center [147, 285] width 126 height 116
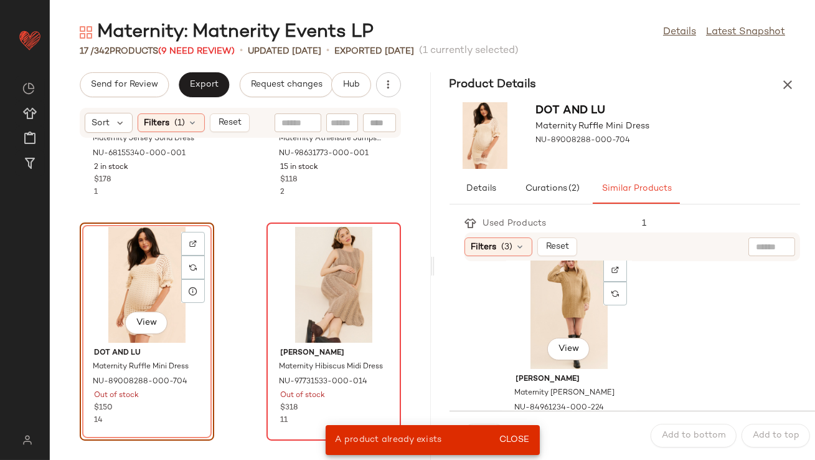
scroll to position [251, 0]
click at [549, 315] on div "View" at bounding box center [569, 310] width 126 height 116
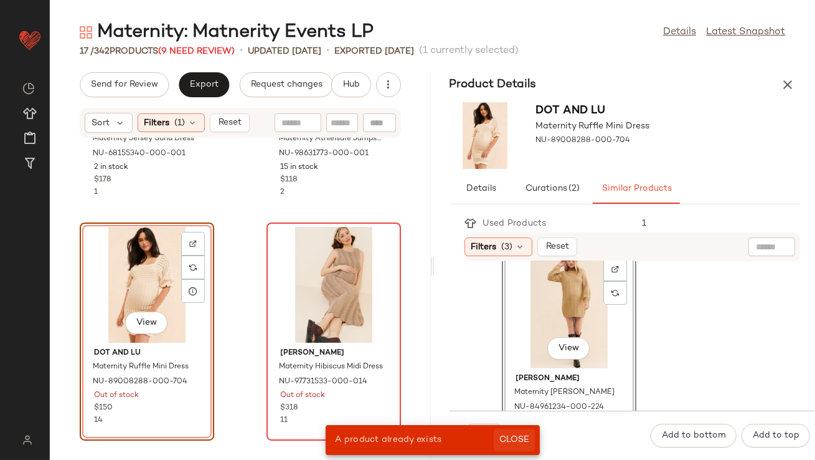
click at [518, 444] on span "Close" at bounding box center [514, 440] width 31 height 10
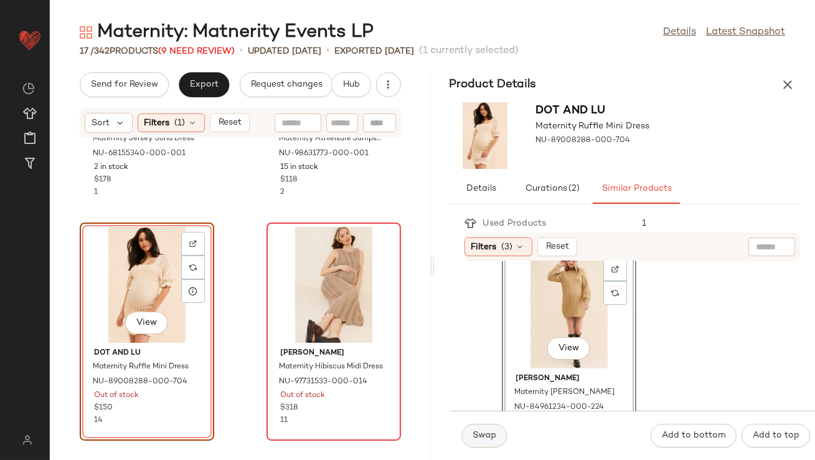
click at [478, 442] on button "Swap" at bounding box center [484, 435] width 45 height 24
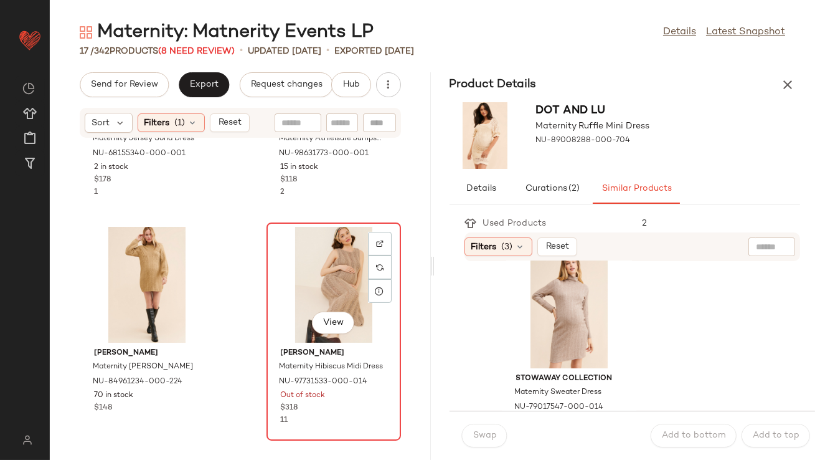
click at [324, 280] on div "View" at bounding box center [334, 285] width 126 height 116
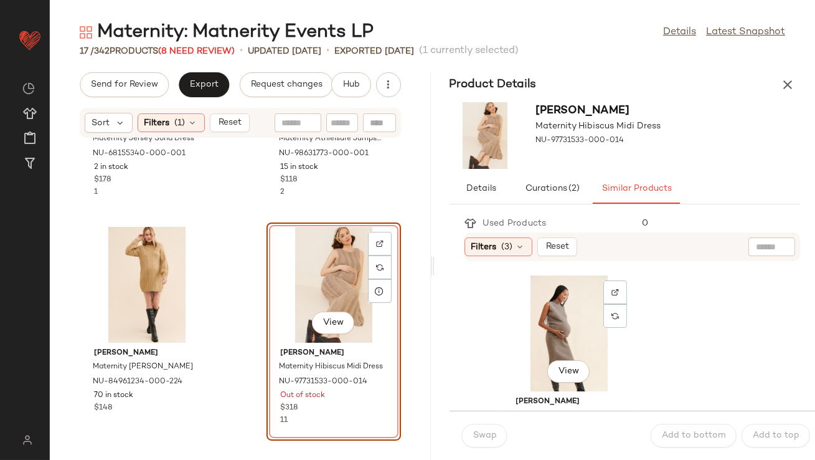
click at [551, 343] on div "View" at bounding box center [569, 333] width 126 height 116
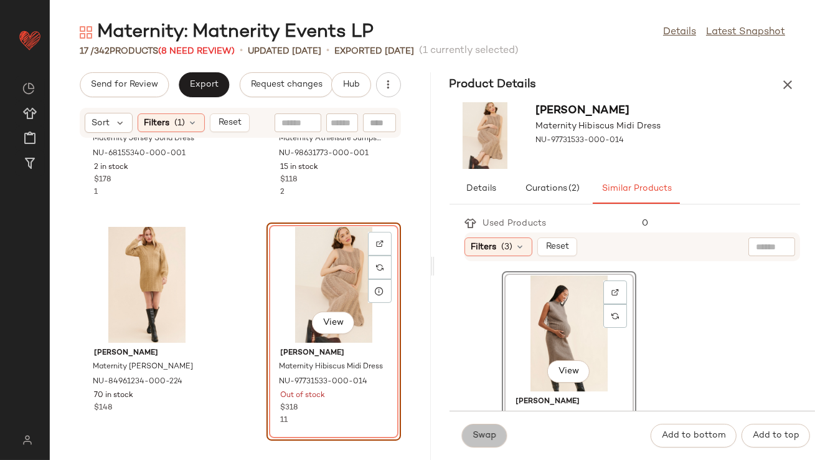
click at [481, 435] on span "Swap" at bounding box center [485, 435] width 24 height 10
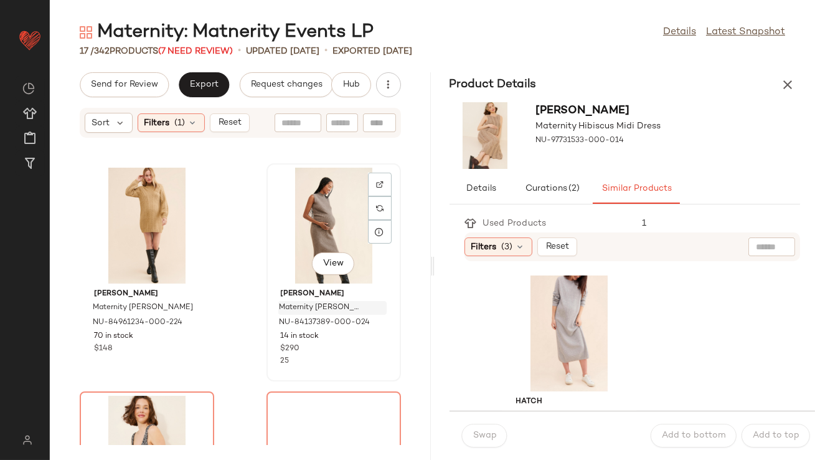
scroll to position [1093, 0]
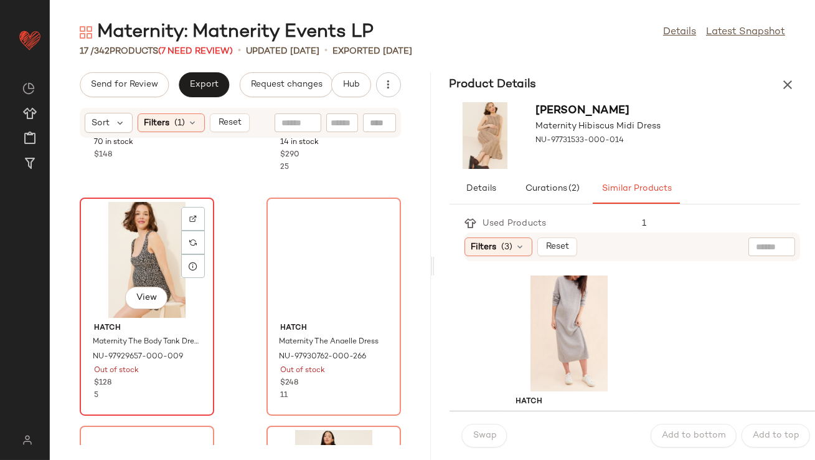
click at [159, 255] on div "View" at bounding box center [147, 260] width 126 height 116
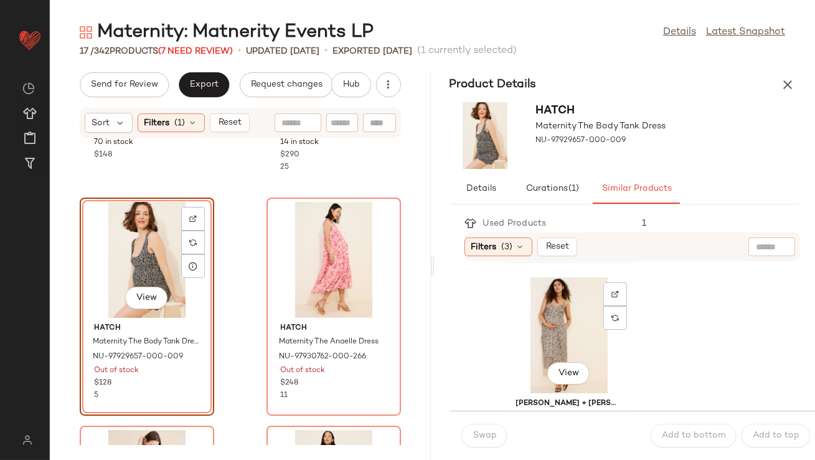
scroll to position [236, 0]
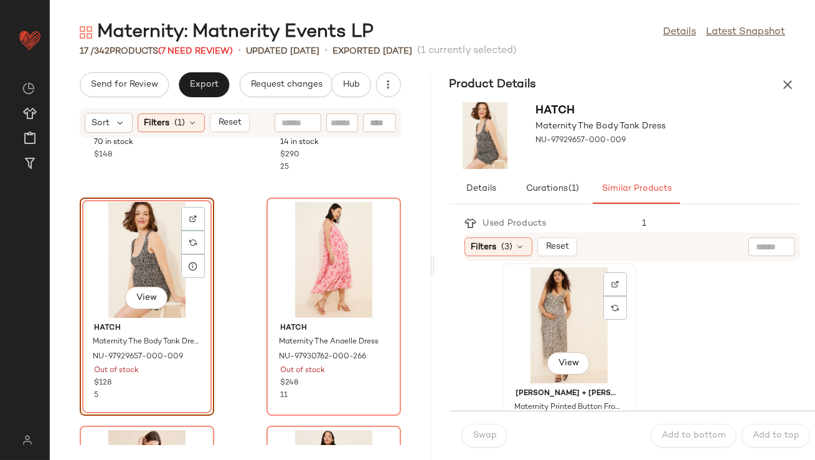
click at [552, 328] on div "View" at bounding box center [569, 325] width 126 height 116
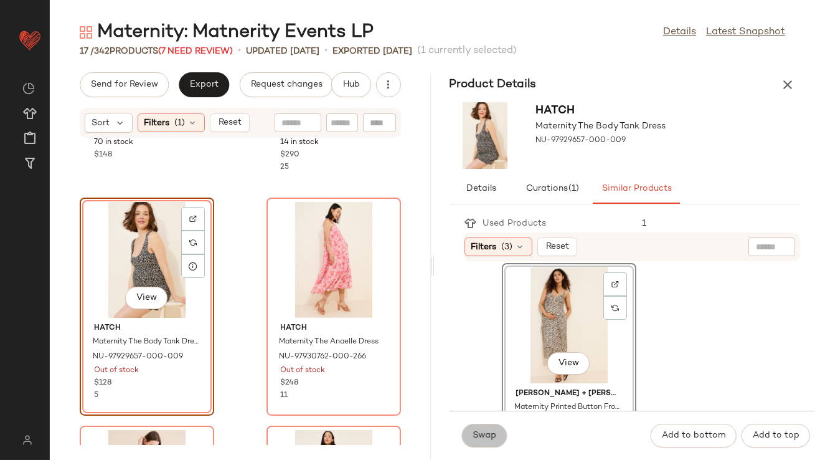
click at [501, 432] on button "Swap" at bounding box center [484, 435] width 45 height 24
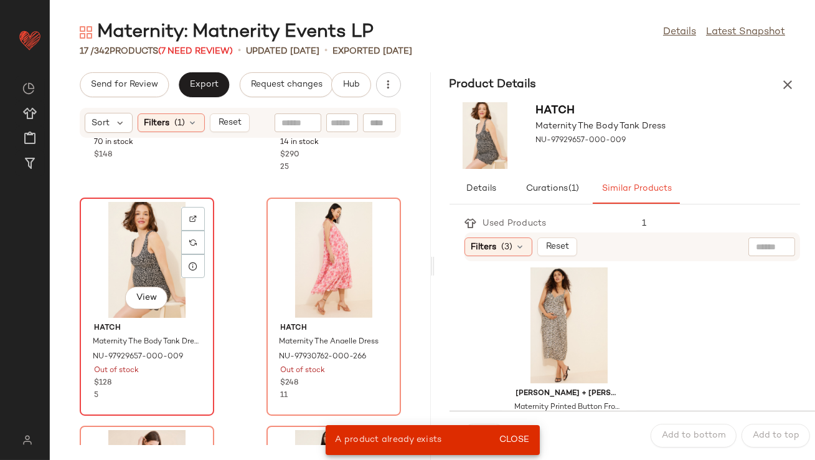
click at [167, 255] on div "View" at bounding box center [147, 260] width 126 height 116
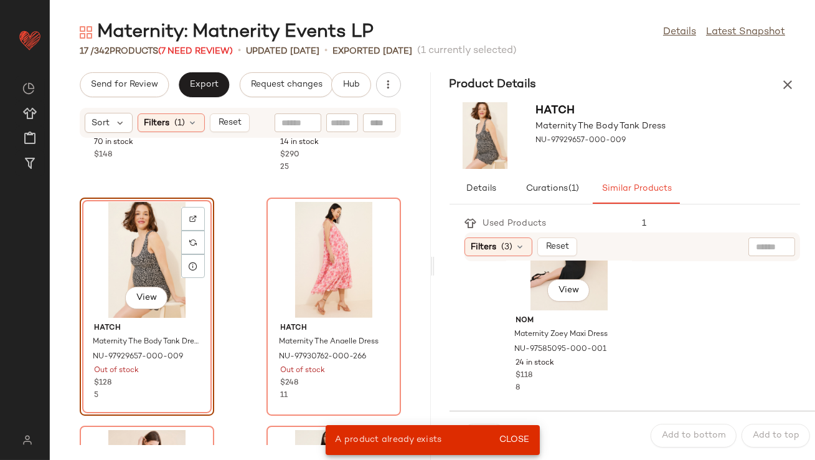
scroll to position [536, 0]
click at [518, 286] on div "View" at bounding box center [569, 253] width 126 height 116
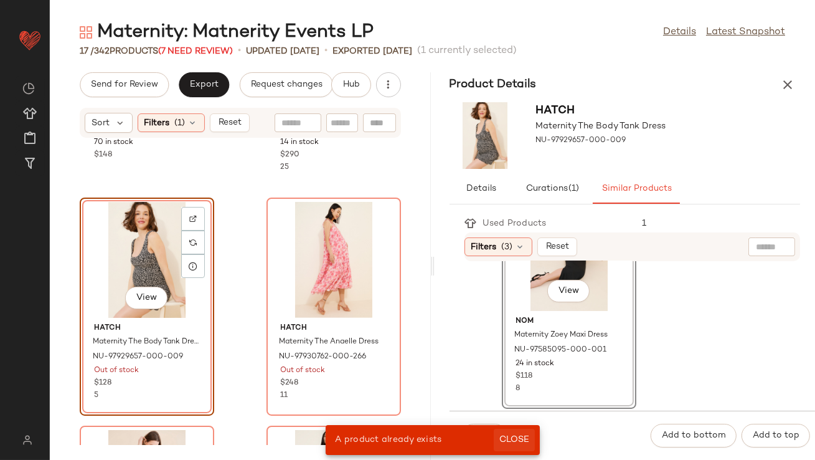
click at [521, 439] on span "Close" at bounding box center [514, 440] width 31 height 10
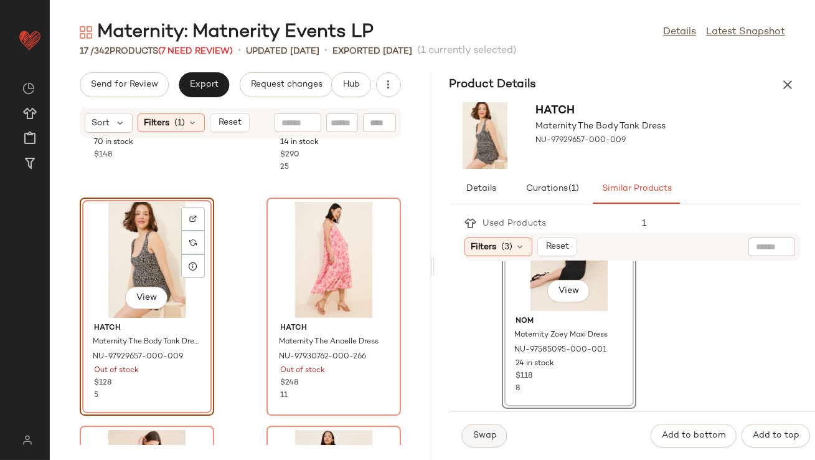
click at [484, 438] on span "Swap" at bounding box center [485, 435] width 24 height 10
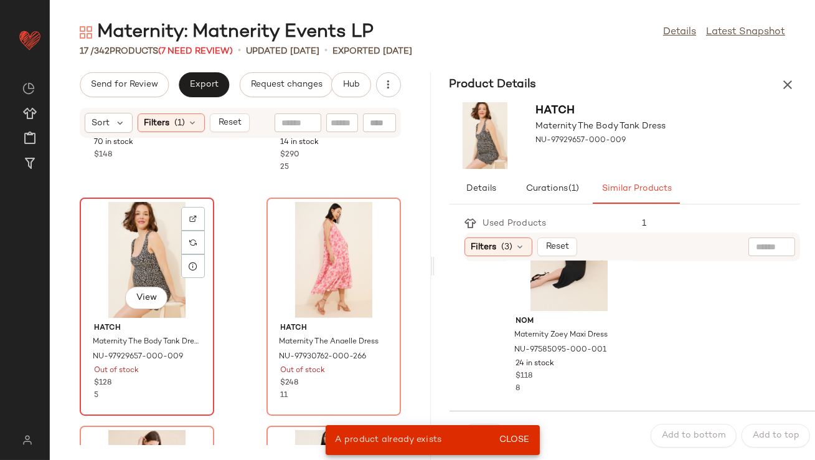
click at [152, 254] on div "View" at bounding box center [147, 260] width 126 height 116
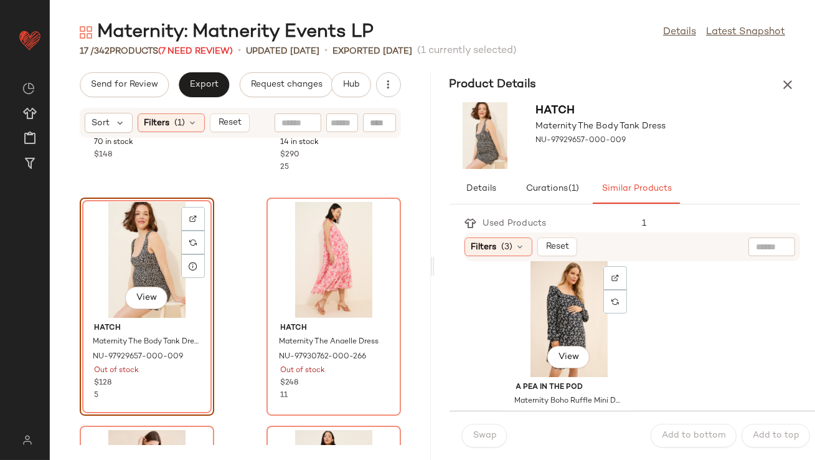
scroll to position [708, 0]
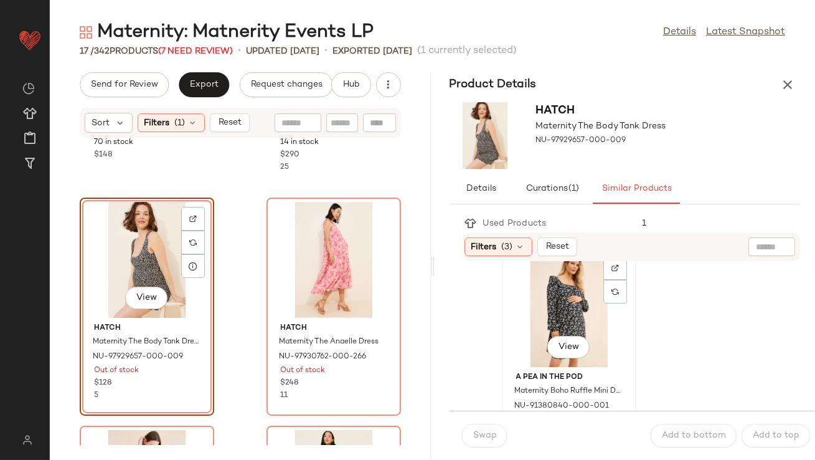
click at [553, 307] on div "View" at bounding box center [569, 309] width 126 height 116
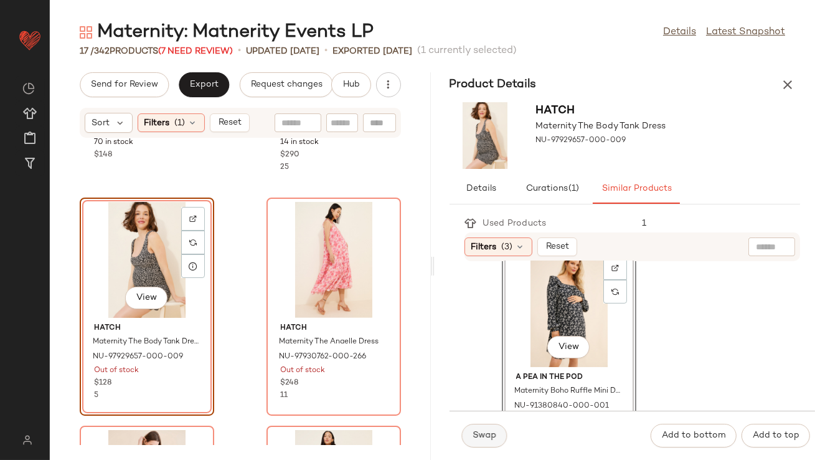
click at [491, 439] on span "Swap" at bounding box center [485, 435] width 24 height 10
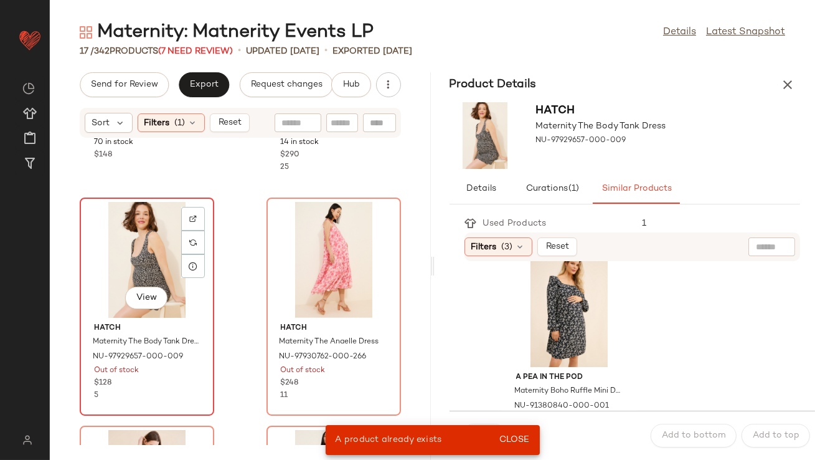
click at [159, 285] on div "View" at bounding box center [147, 260] width 126 height 116
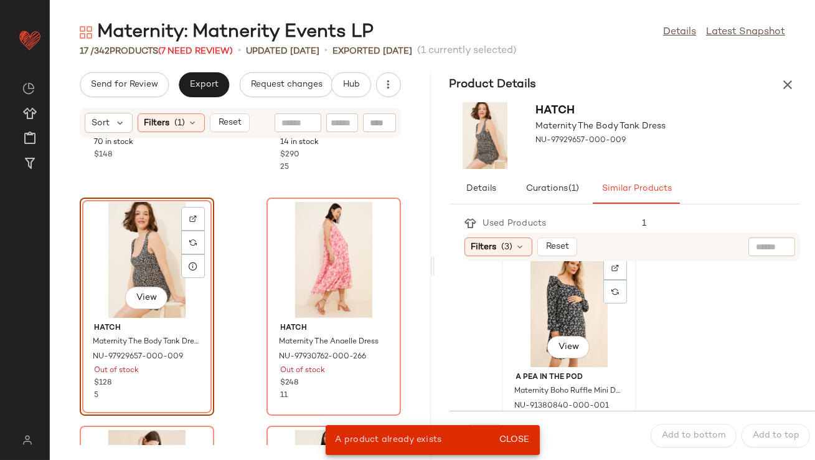
scroll to position [908, 0]
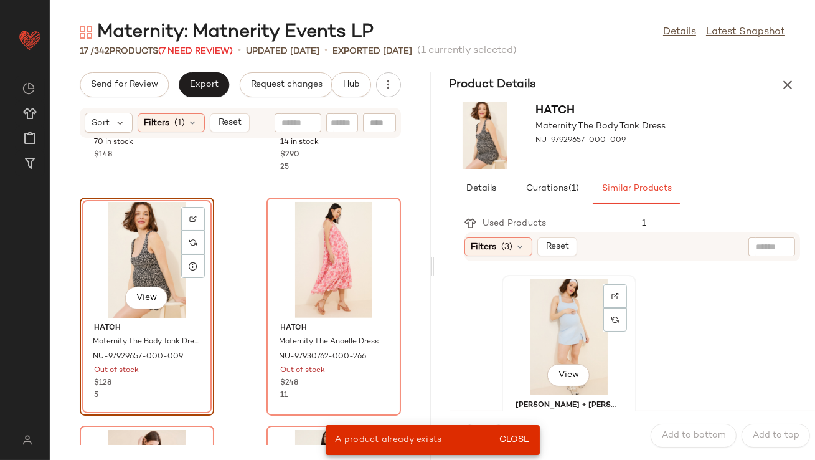
click at [544, 328] on div "View" at bounding box center [569, 337] width 126 height 116
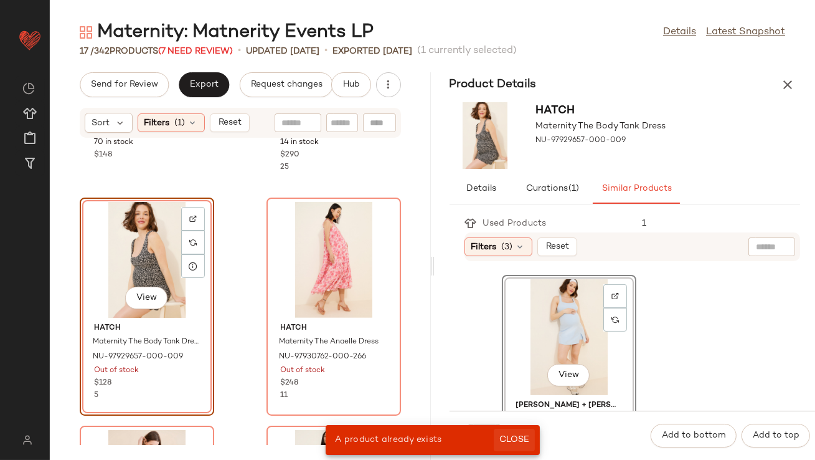
click at [532, 434] on button "Close" at bounding box center [514, 439] width 40 height 22
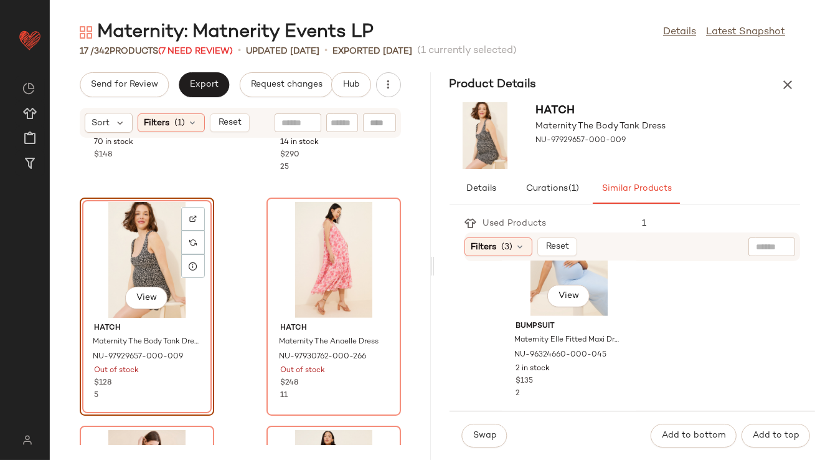
scroll to position [1442, 0]
click at [528, 283] on div "View" at bounding box center [569, 259] width 126 height 116
click at [490, 445] on button "Swap" at bounding box center [484, 435] width 45 height 24
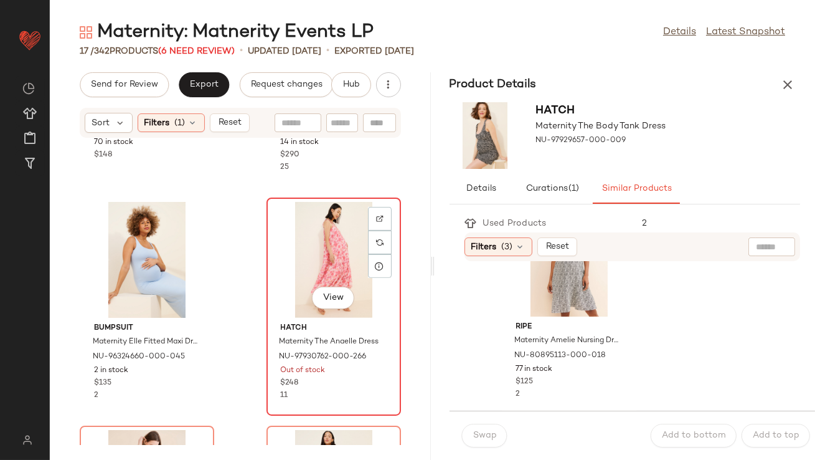
click at [331, 258] on div "View" at bounding box center [334, 260] width 126 height 116
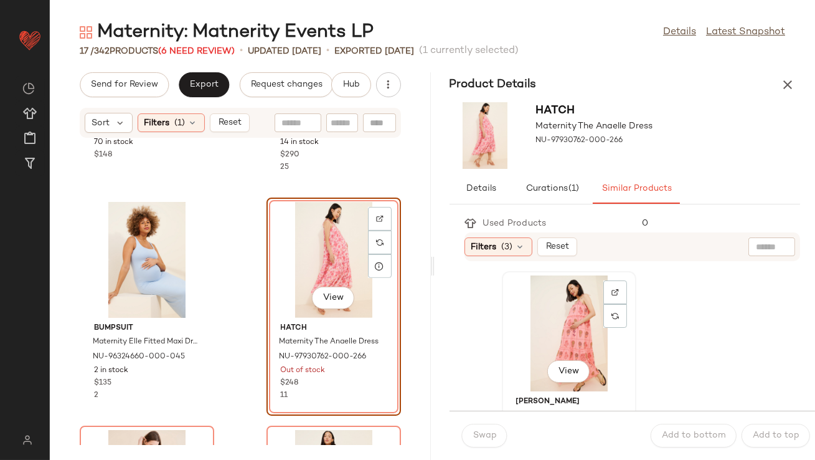
click at [530, 339] on div "View" at bounding box center [569, 333] width 126 height 116
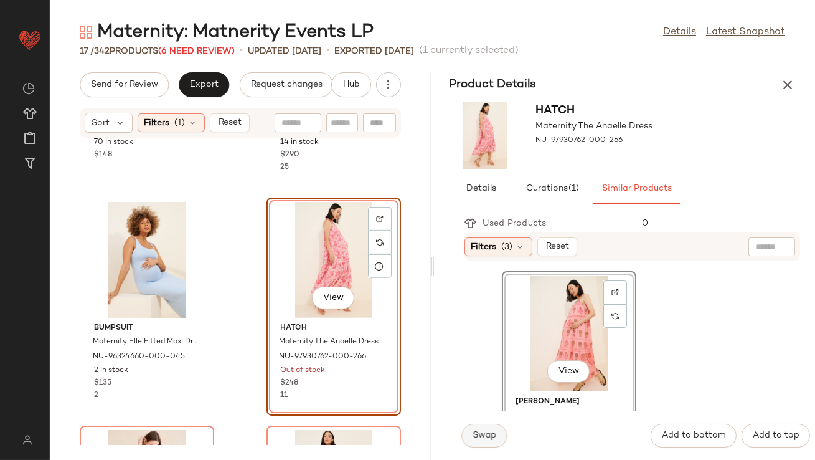
click at [482, 427] on button "Swap" at bounding box center [484, 435] width 45 height 24
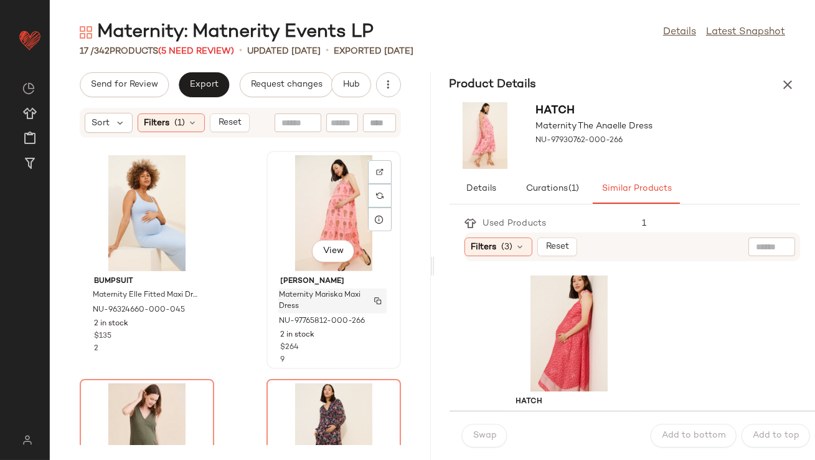
scroll to position [1246, 0]
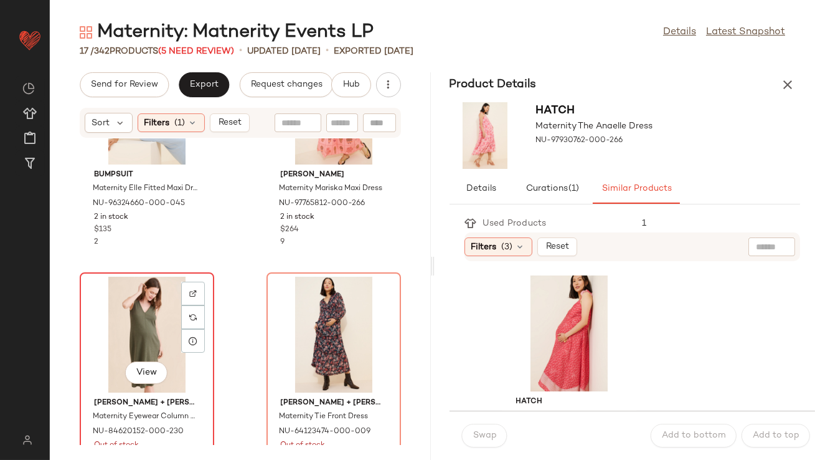
click at [142, 314] on div "View" at bounding box center [147, 335] width 126 height 116
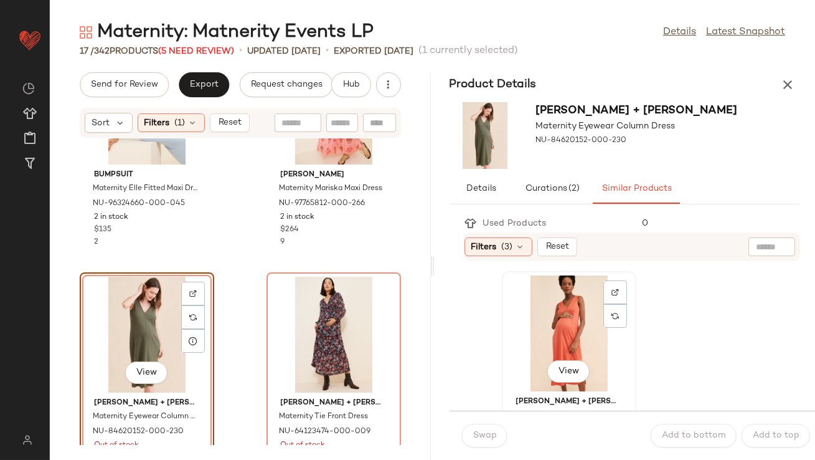
click at [556, 325] on div "View" at bounding box center [569, 333] width 126 height 116
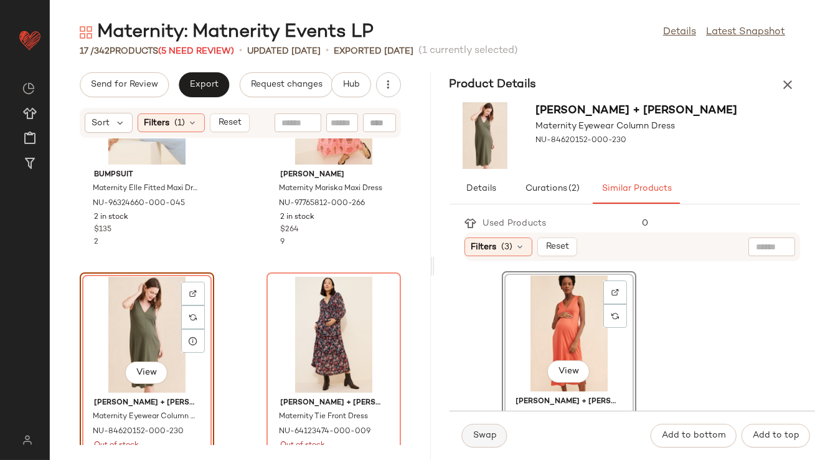
click at [485, 445] on button "Swap" at bounding box center [484, 435] width 45 height 24
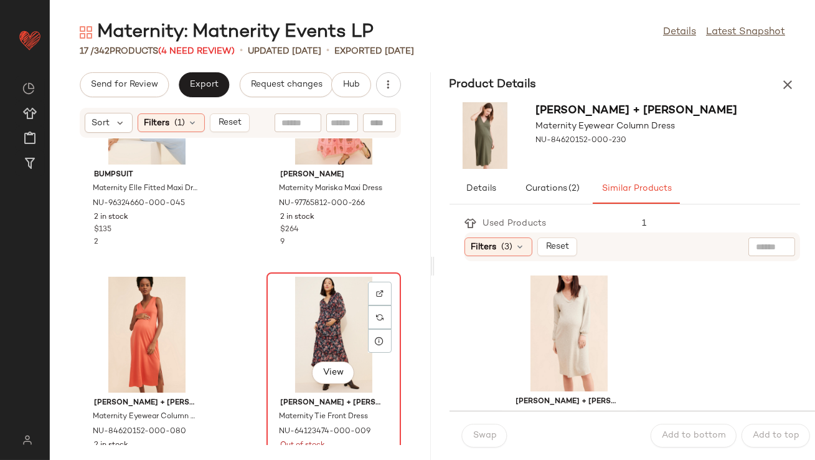
click at [335, 345] on div "View" at bounding box center [334, 335] width 126 height 116
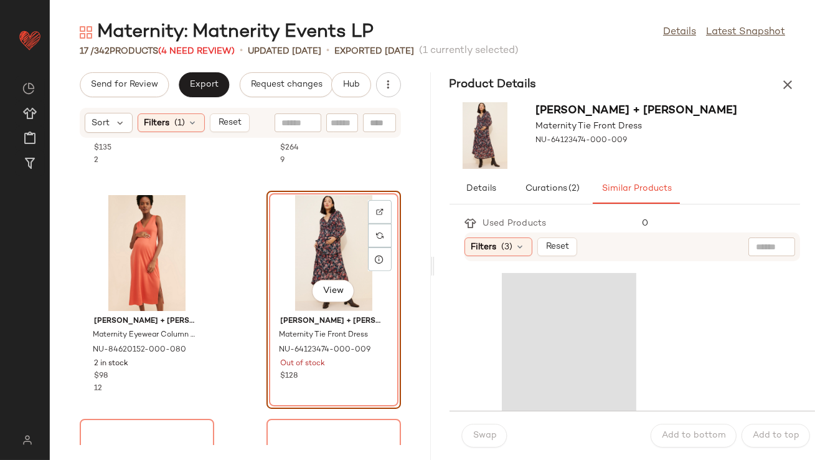
scroll to position [1336, 0]
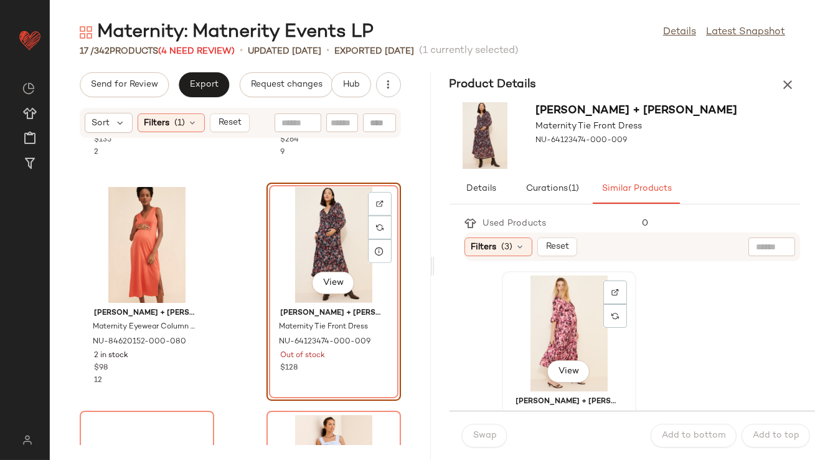
click at [537, 351] on div "View" at bounding box center [569, 333] width 126 height 116
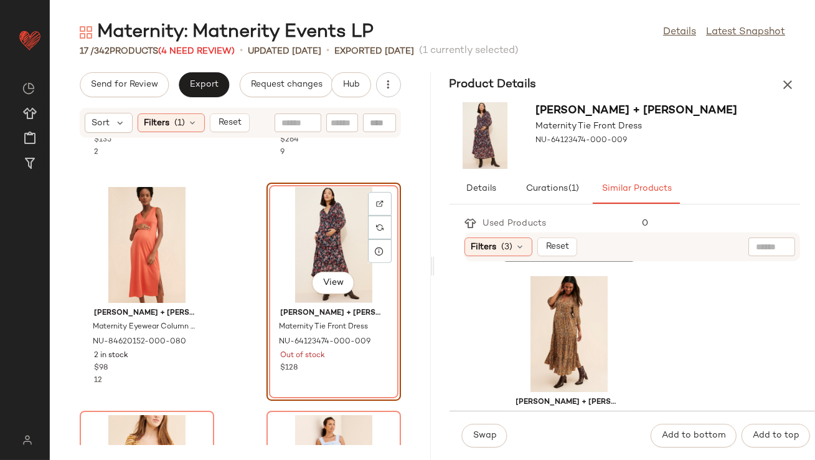
scroll to position [229, 0]
click at [547, 326] on div "View" at bounding box center [569, 333] width 126 height 116
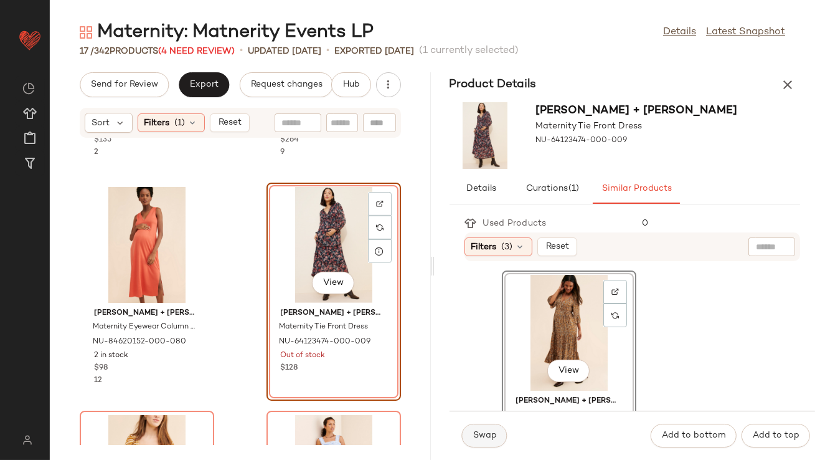
click at [480, 440] on button "Swap" at bounding box center [484, 435] width 45 height 24
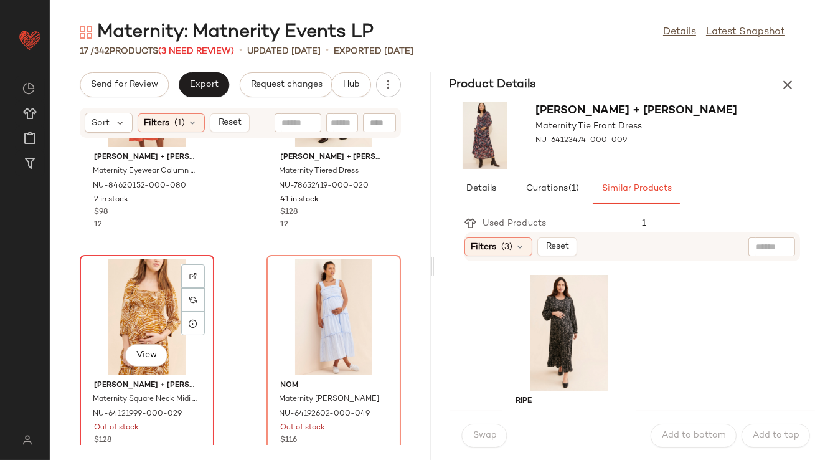
click at [135, 324] on div "View" at bounding box center [147, 317] width 126 height 116
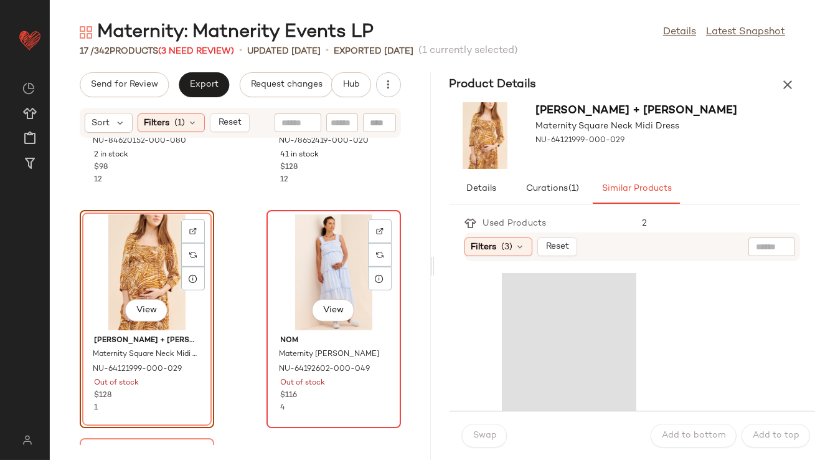
scroll to position [1538, 0]
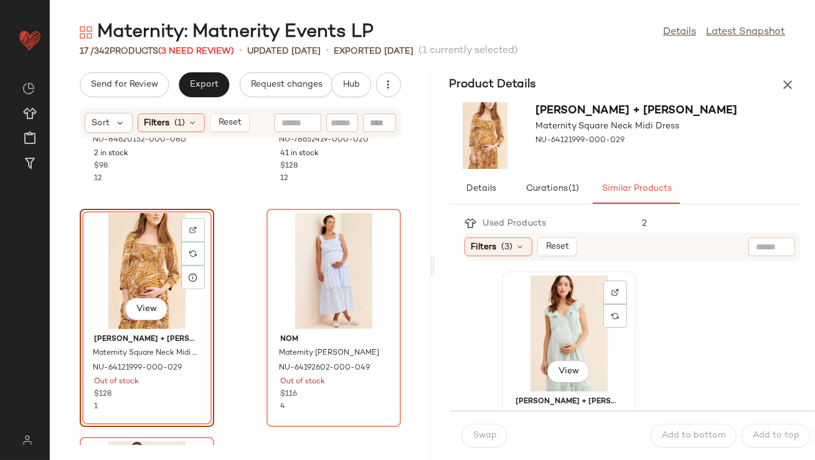
click at [538, 326] on div "View" at bounding box center [569, 333] width 126 height 116
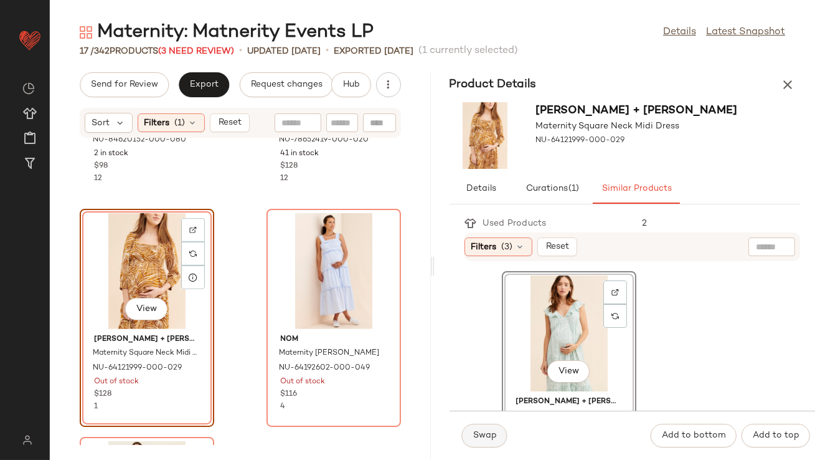
click at [484, 443] on button "Swap" at bounding box center [484, 435] width 45 height 24
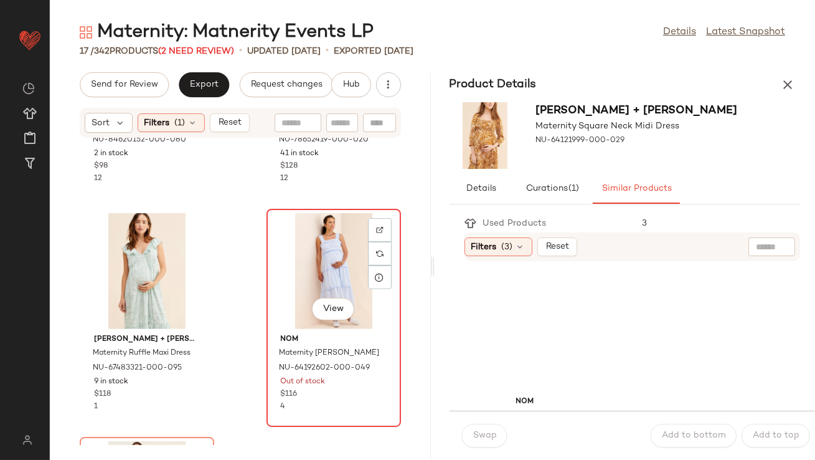
click at [332, 287] on div "View" at bounding box center [334, 271] width 126 height 116
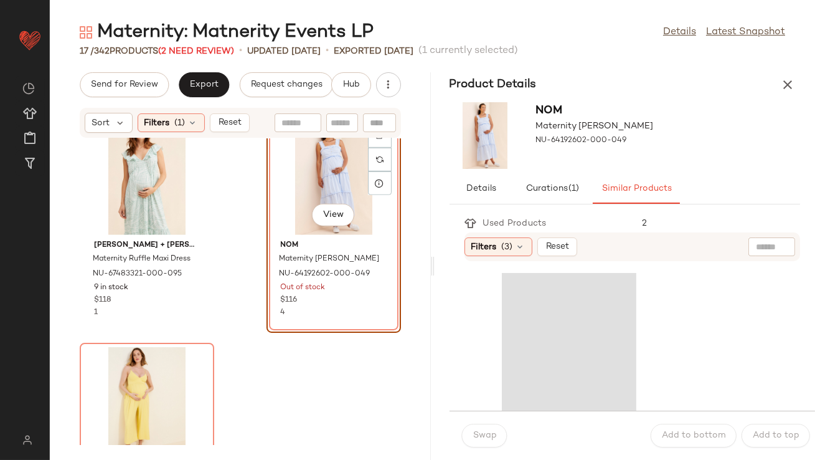
scroll to position [1660, 0]
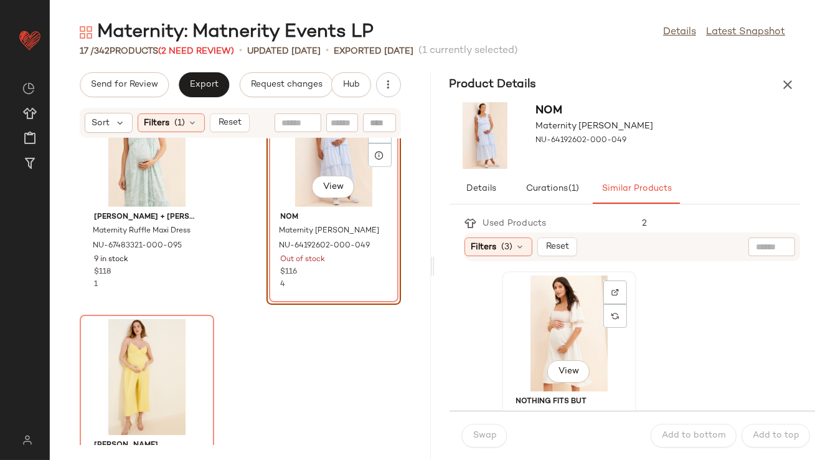
click at [547, 346] on div "View" at bounding box center [569, 333] width 126 height 116
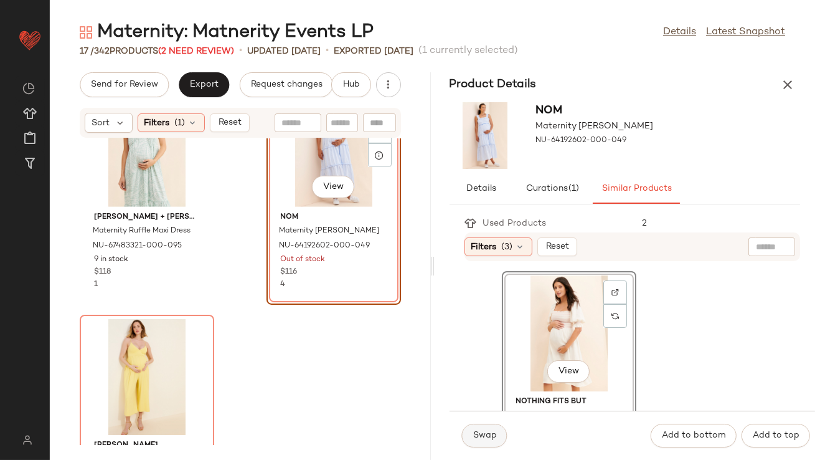
click at [480, 435] on span "Swap" at bounding box center [485, 435] width 24 height 10
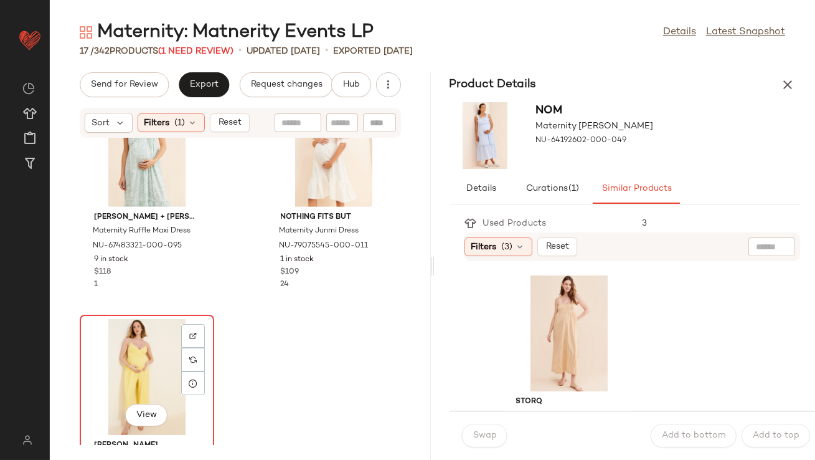
click at [146, 359] on div "View" at bounding box center [147, 377] width 126 height 116
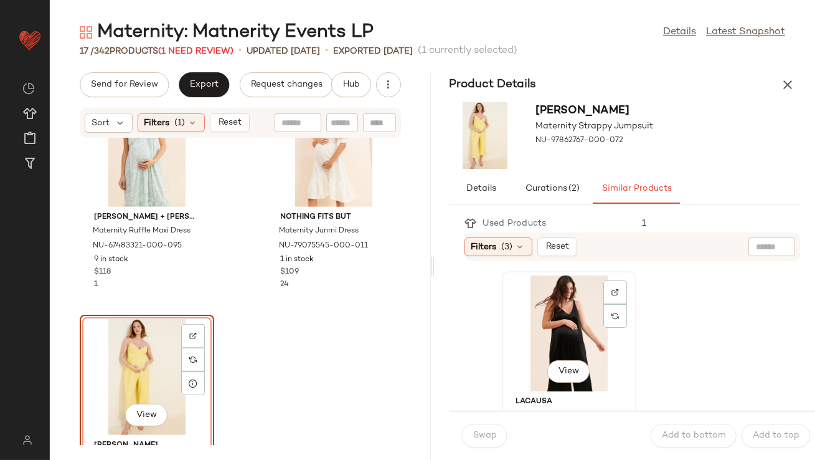
click at [537, 321] on div "View" at bounding box center [569, 333] width 126 height 116
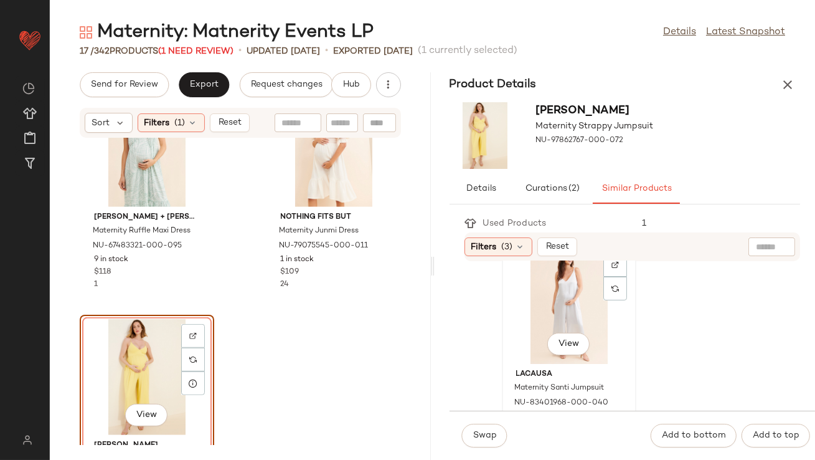
scroll to position [257, 0]
click at [528, 336] on div "View" at bounding box center [569, 304] width 126 height 116
click at [478, 446] on button "Swap" at bounding box center [484, 435] width 45 height 24
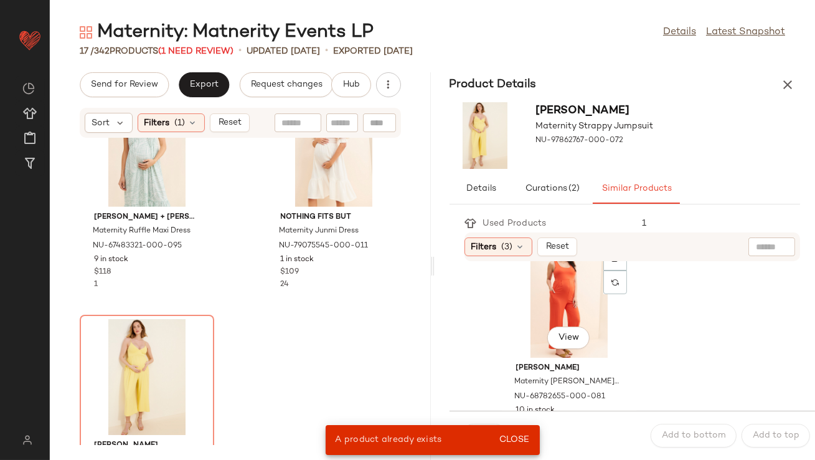
scroll to position [508, 0]
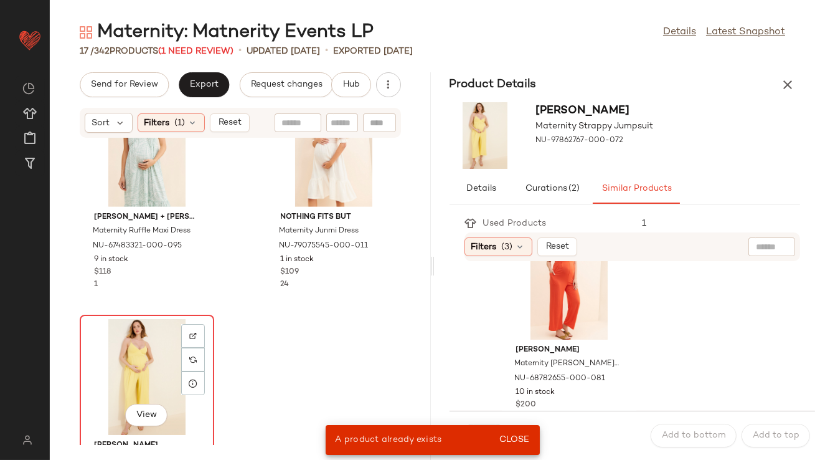
click at [165, 362] on div "View" at bounding box center [147, 377] width 126 height 116
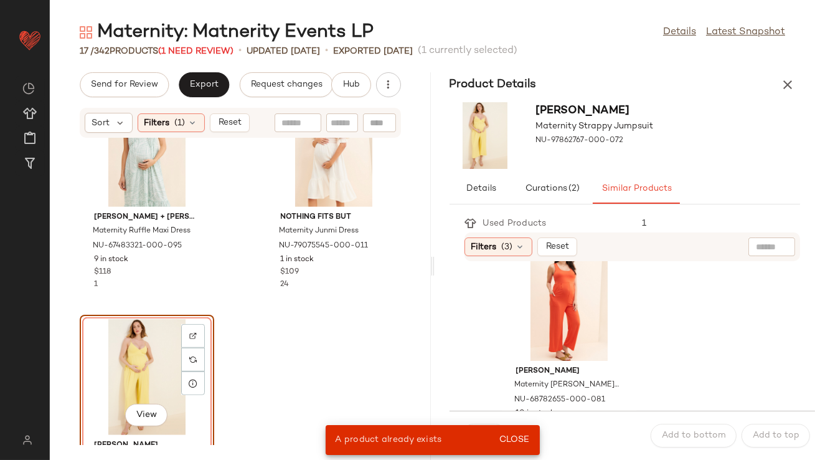
scroll to position [486, 0]
click at [554, 311] on div "View" at bounding box center [569, 303] width 126 height 116
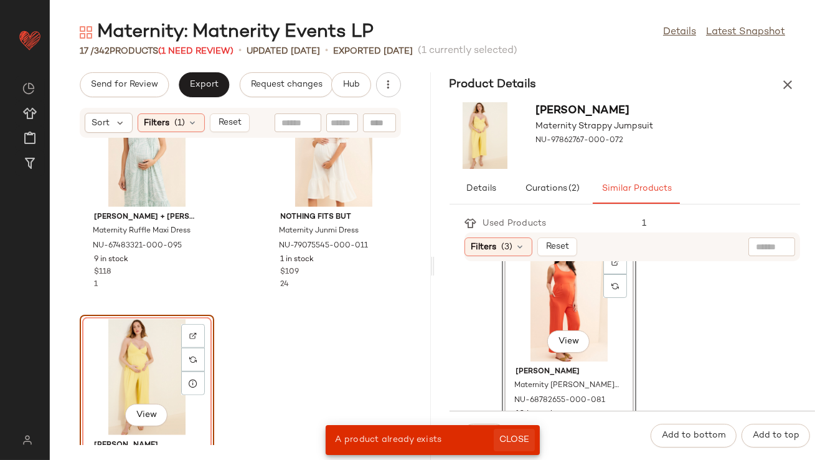
click at [514, 433] on button "Close" at bounding box center [514, 439] width 40 height 22
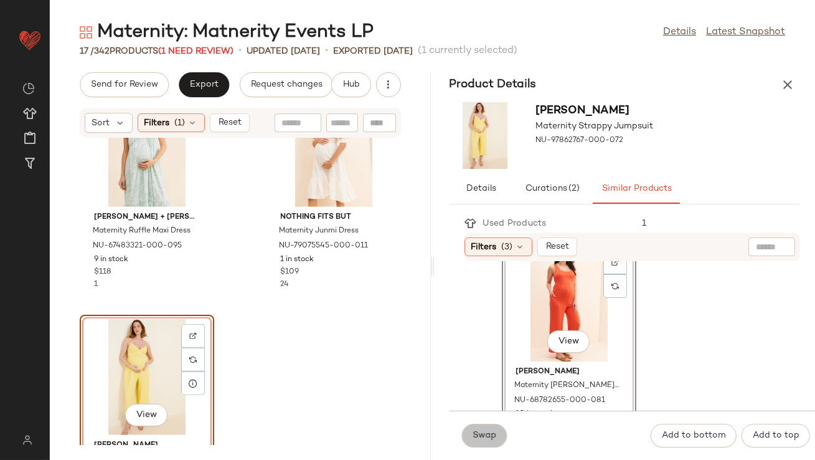
click at [466, 435] on button "Swap" at bounding box center [484, 435] width 45 height 24
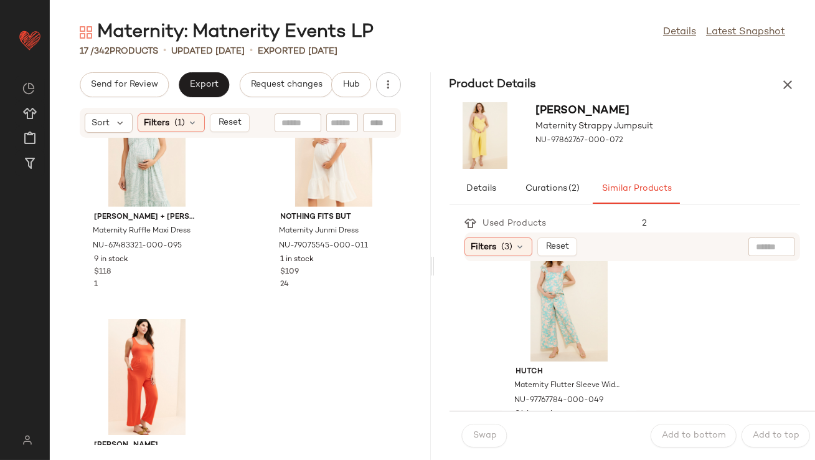
click at [791, 83] on icon "button" at bounding box center [787, 84] width 15 height 15
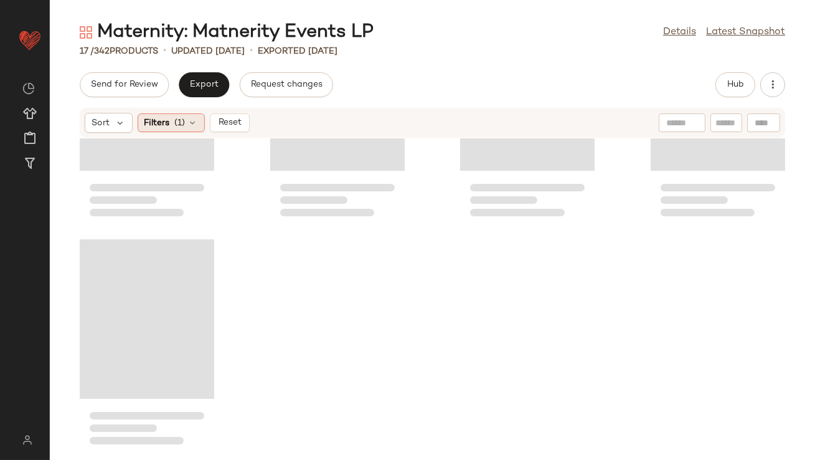
scroll to position [684, 0]
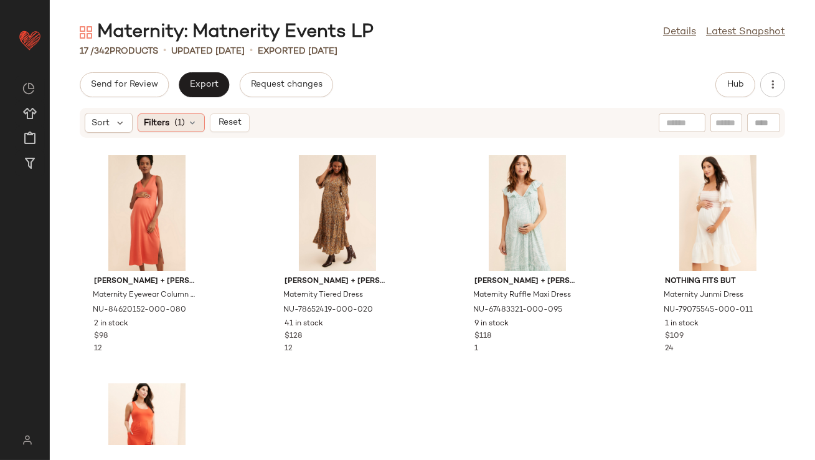
click at [189, 126] on icon at bounding box center [193, 123] width 10 height 10
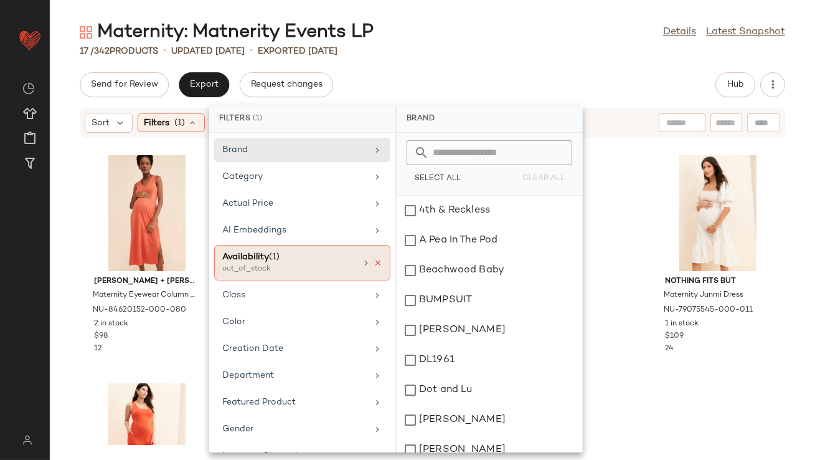
click at [374, 263] on icon at bounding box center [378, 262] width 9 height 9
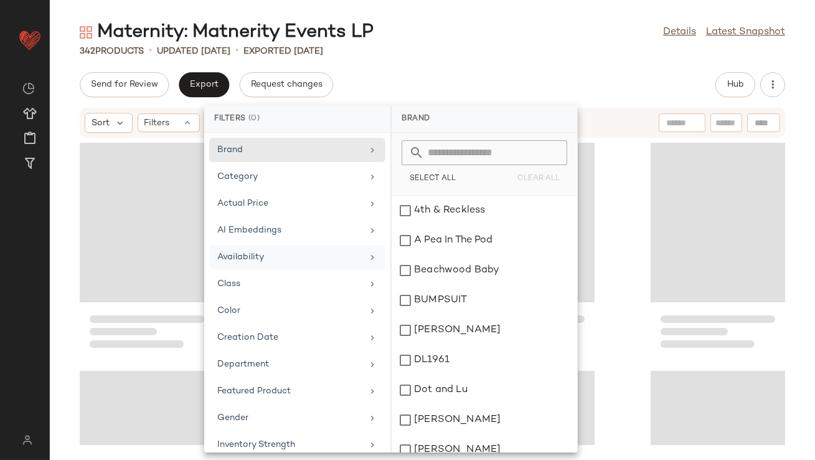
click at [524, 43] on div "Maternity: Matnerity Events LP Details Latest Snapshot" at bounding box center [432, 32] width 765 height 25
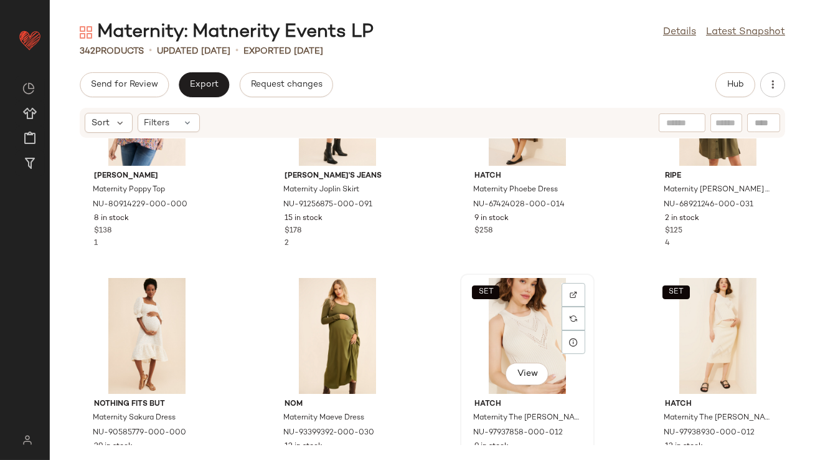
scroll to position [366, 0]
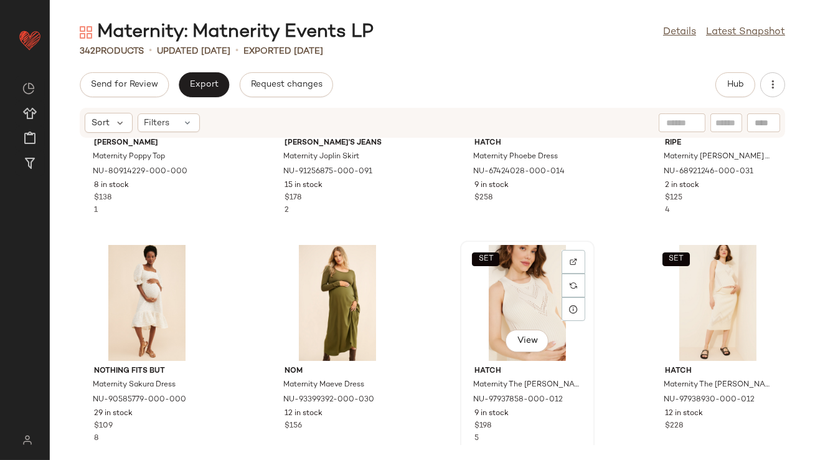
click at [531, 295] on div "SET View" at bounding box center [528, 303] width 126 height 116
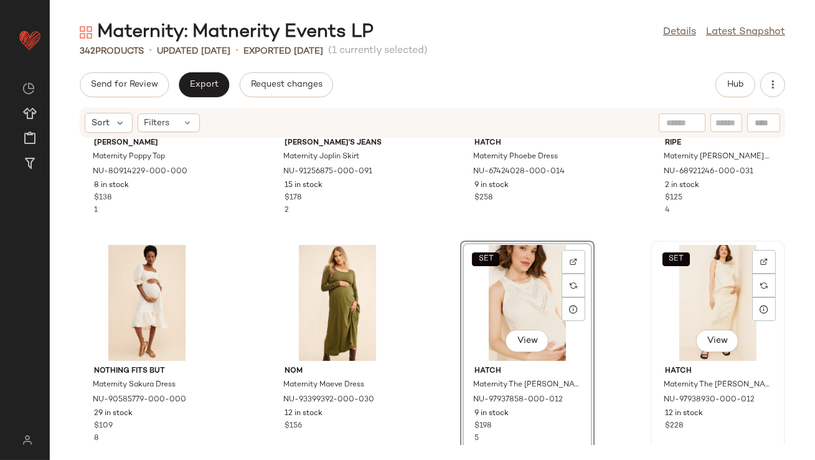
click at [692, 301] on div "SET View" at bounding box center [718, 303] width 126 height 116
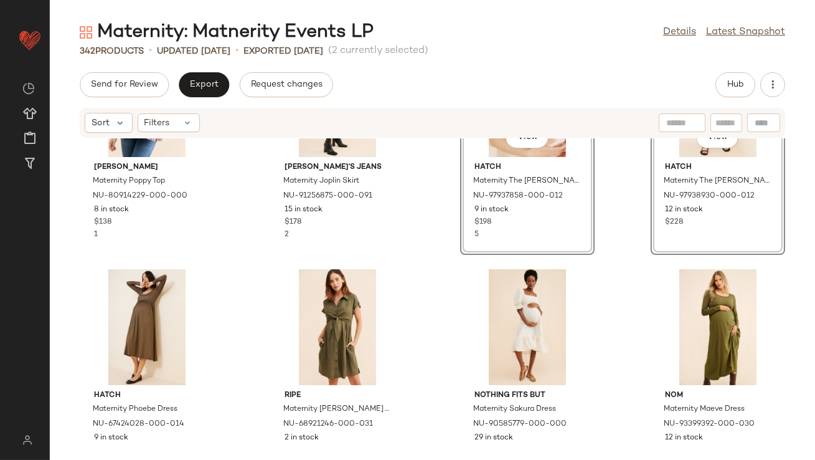
click at [434, 240] on div "Yumi Kim Maternity Poppy Top NU-80914229-000-000 8 in stock $138 1 Joe's Jeans …" at bounding box center [432, 291] width 765 height 306
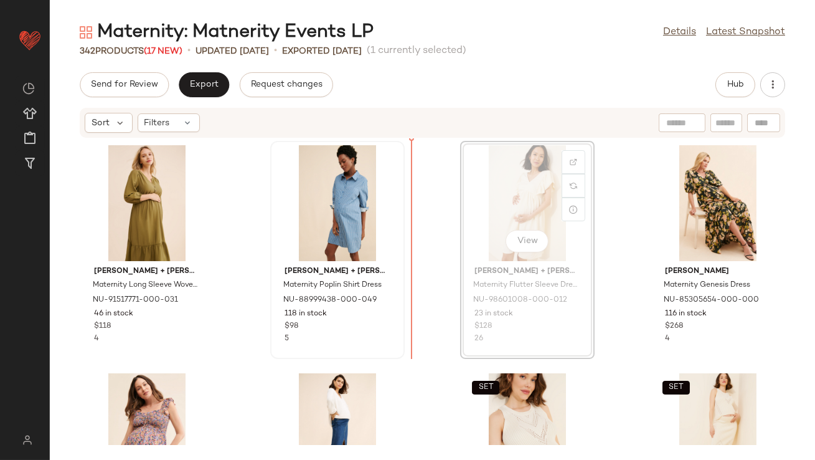
drag, startPoint x: 509, startPoint y: 199, endPoint x: 308, endPoint y: 199, distance: 200.5
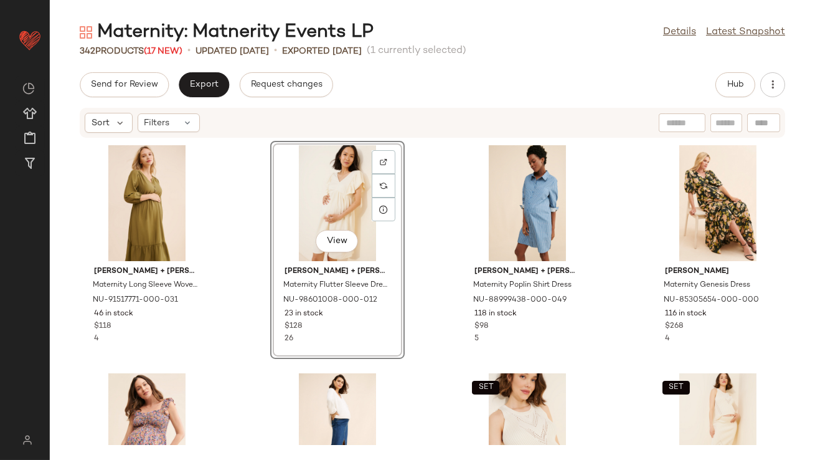
click at [443, 298] on div "Ingrid + Isabel Maternity Long Sleeve Woven Dress NU-91517771-000-031 46 in sto…" at bounding box center [432, 291] width 765 height 306
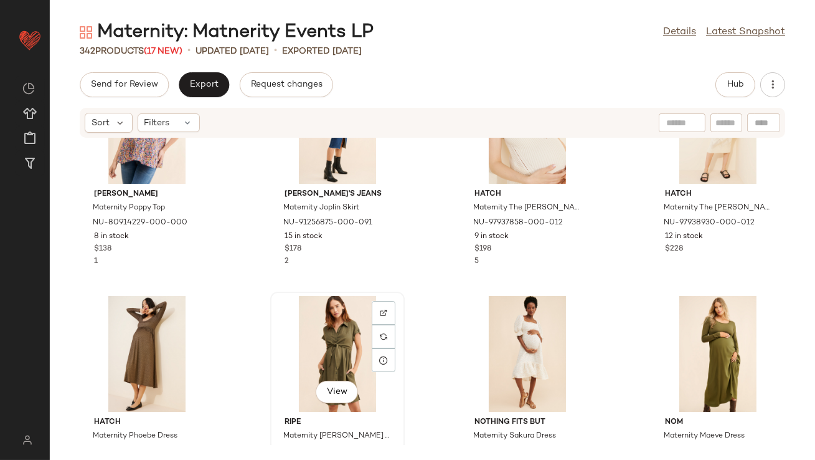
scroll to position [321, 0]
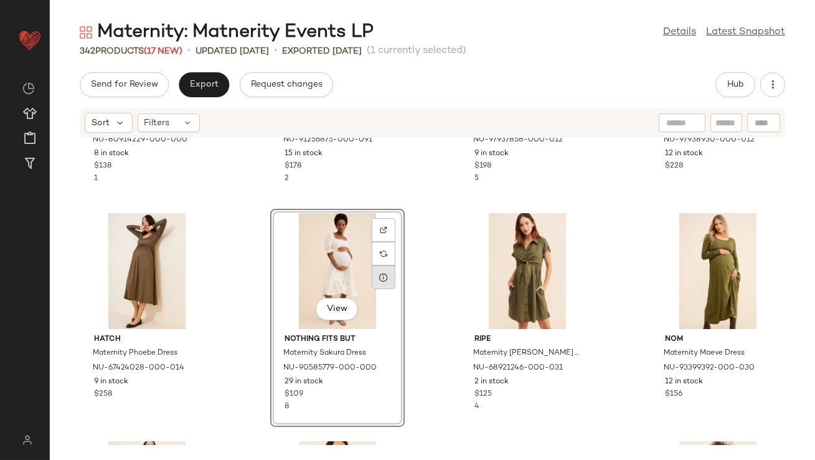
scroll to position [438, 0]
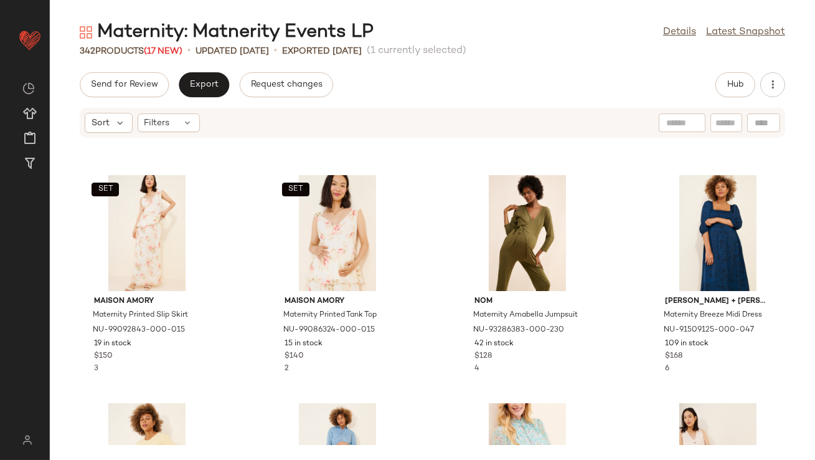
scroll to position [803, 0]
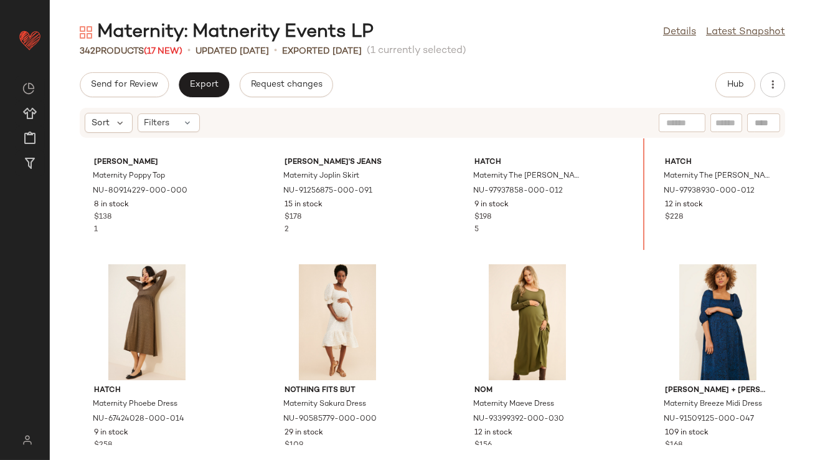
scroll to position [314, 0]
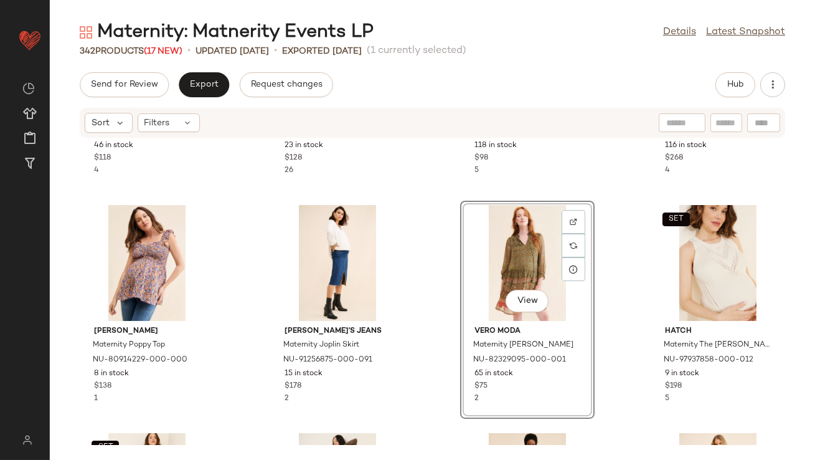
scroll to position [228, 0]
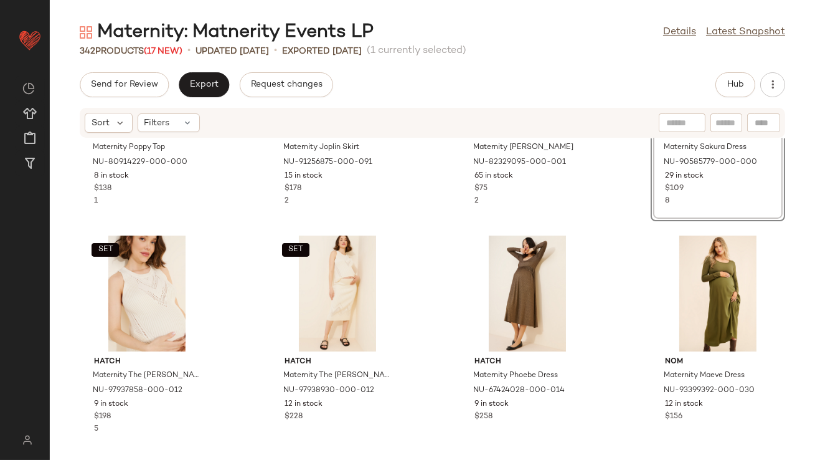
scroll to position [380, 0]
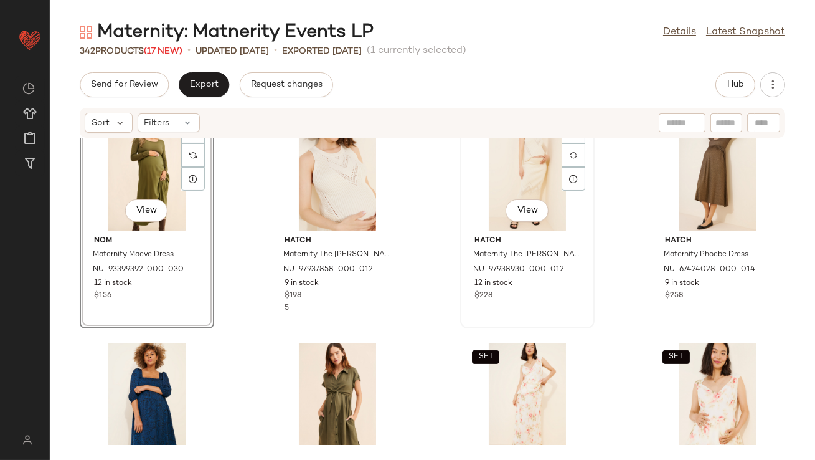
scroll to position [533, 0]
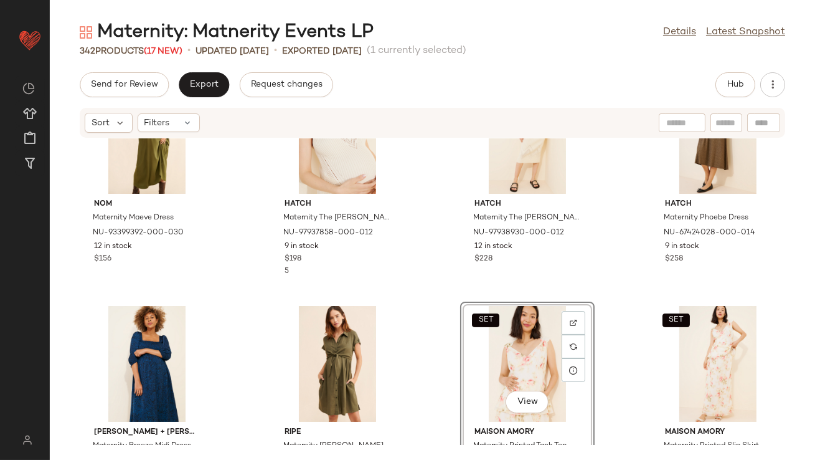
click at [506, 360] on div "SET View" at bounding box center [528, 364] width 126 height 116
click at [686, 356] on div "SET View" at bounding box center [718, 364] width 126 height 116
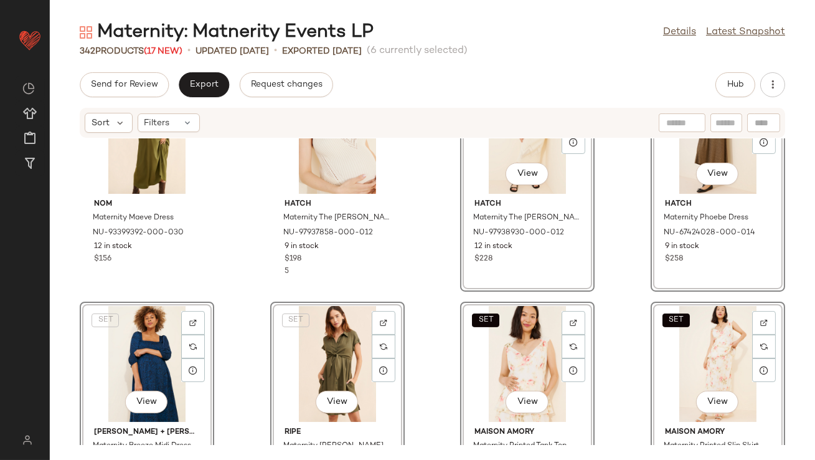
click at [508, 357] on div "SET View" at bounding box center [528, 364] width 126 height 116
click at [433, 266] on div "nom Maternity Maeve Dress NU-93399392-000-030 12 in stock $156 SET Hatch Matern…" at bounding box center [432, 291] width 765 height 306
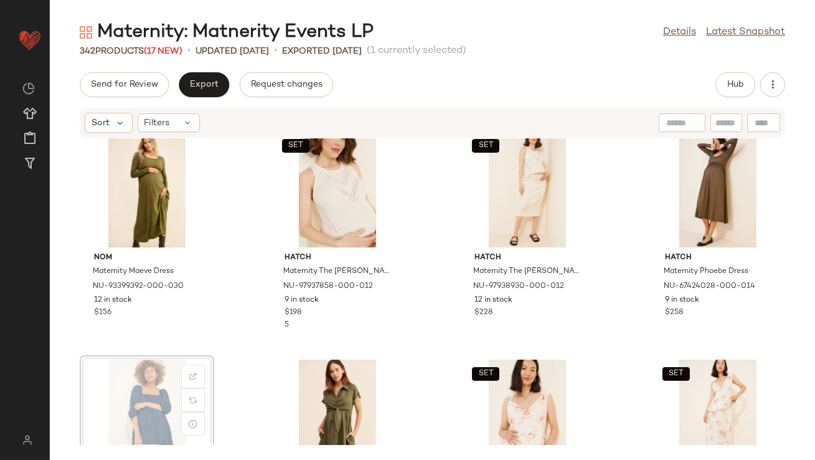
scroll to position [480, 0]
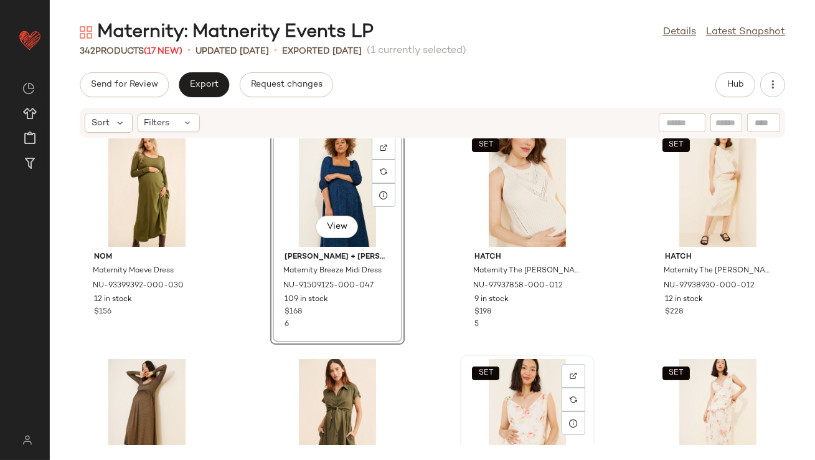
click at [489, 400] on div "SET View" at bounding box center [528, 417] width 126 height 116
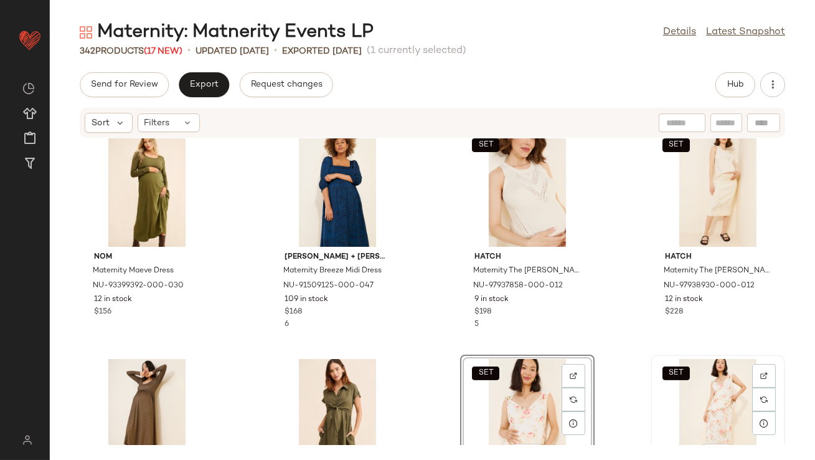
click at [712, 388] on div "SET View" at bounding box center [718, 417] width 126 height 116
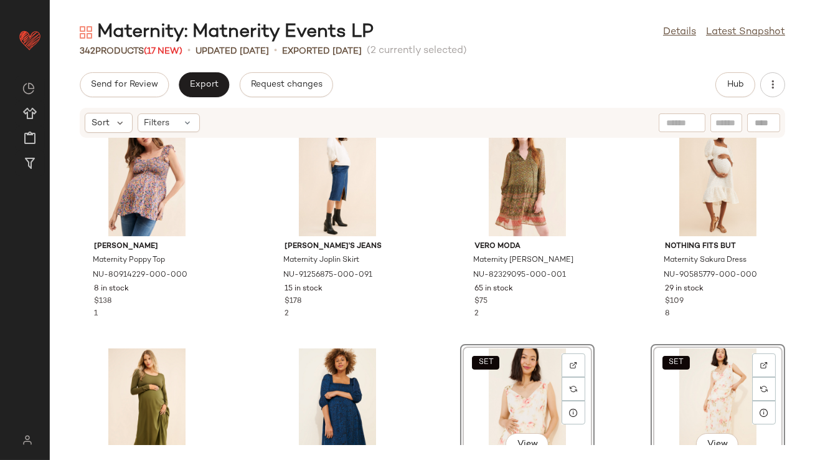
click at [423, 296] on div "Ingrid + Isabel Maternity Long Sleeve Woven Dress NU-91517771-000-031 46 in sto…" at bounding box center [432, 291] width 765 height 306
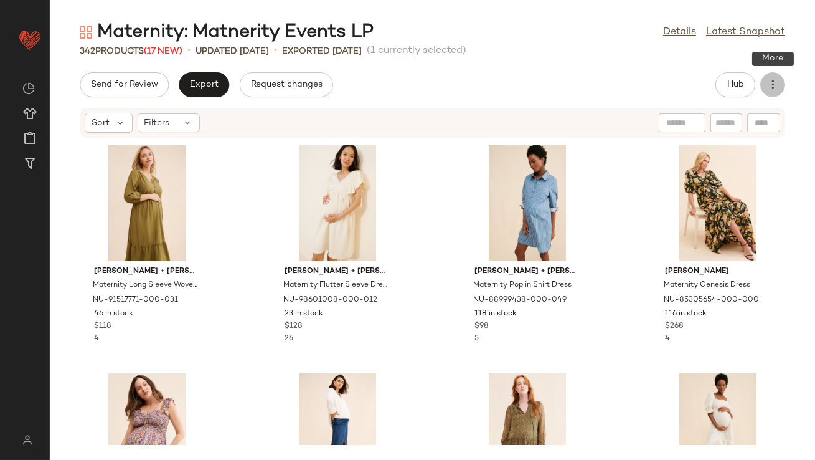
click at [775, 90] on icon "button" at bounding box center [773, 84] width 12 height 12
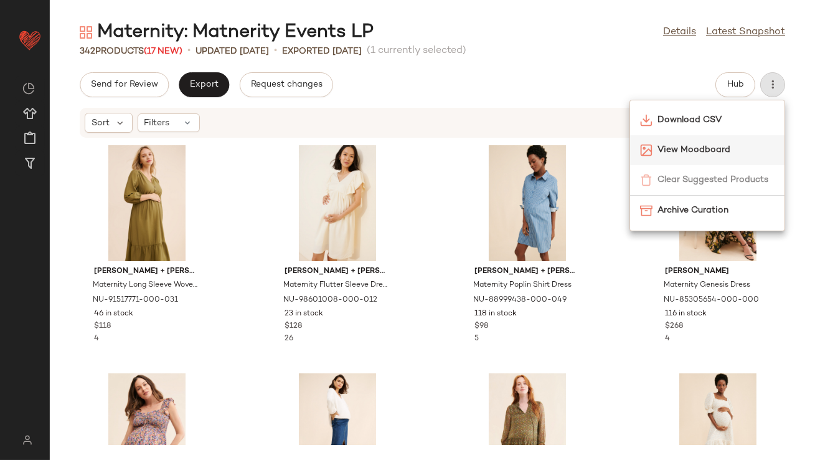
click at [726, 150] on span "View Moodboard" at bounding box center [716, 149] width 117 height 13
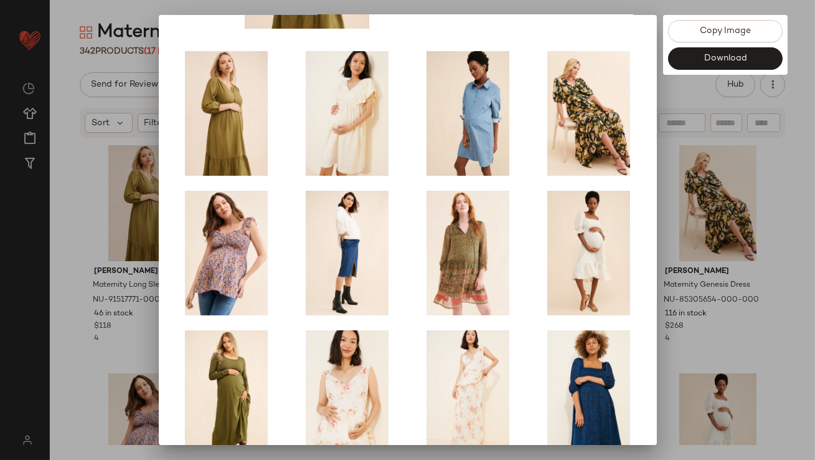
scroll to position [212, 0]
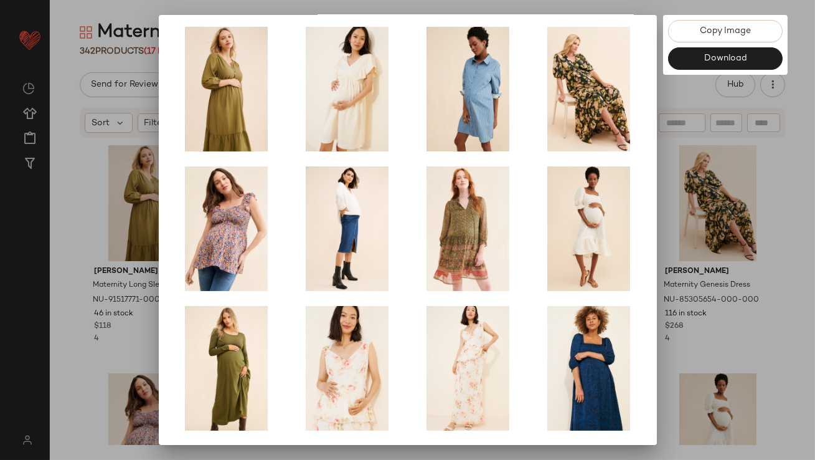
click at [664, 302] on div at bounding box center [407, 230] width 815 height 460
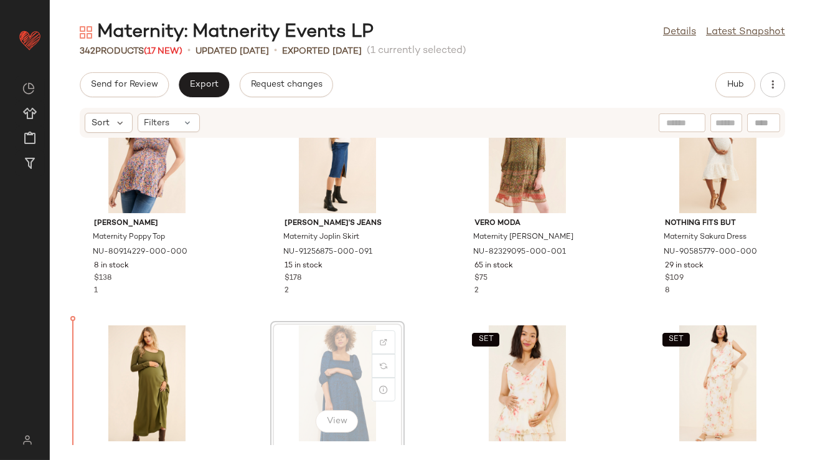
scroll to position [284, 0]
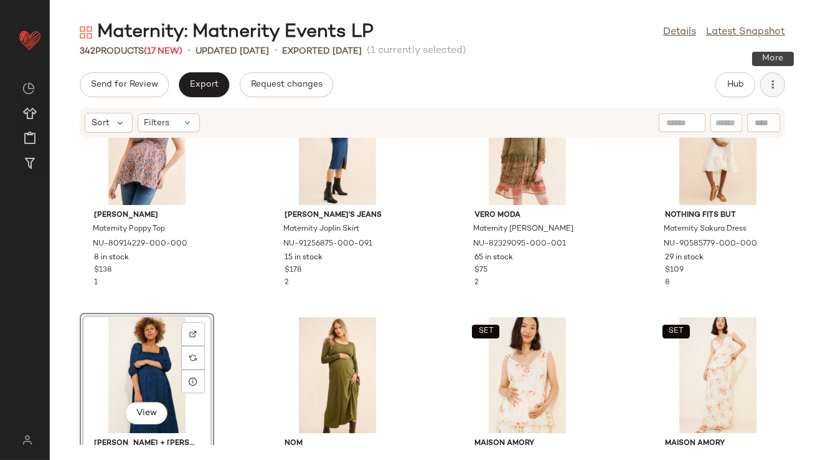
click at [771, 83] on icon "button" at bounding box center [773, 84] width 12 height 12
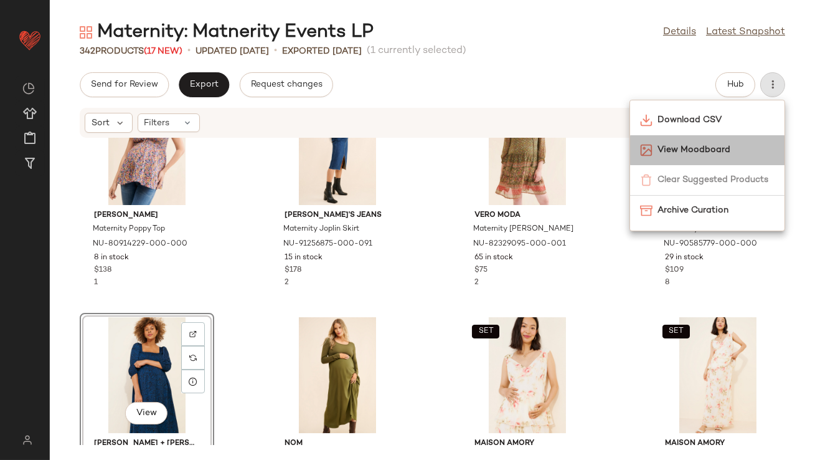
click at [716, 139] on div "View Moodboard" at bounding box center [707, 150] width 154 height 30
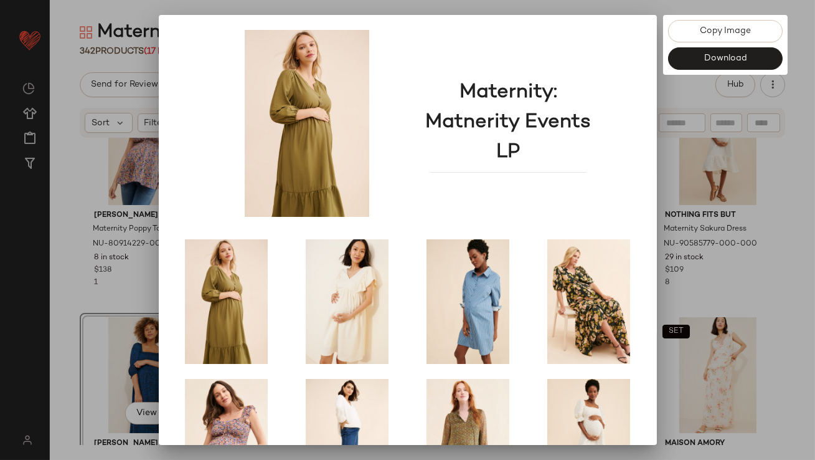
scroll to position [212, 0]
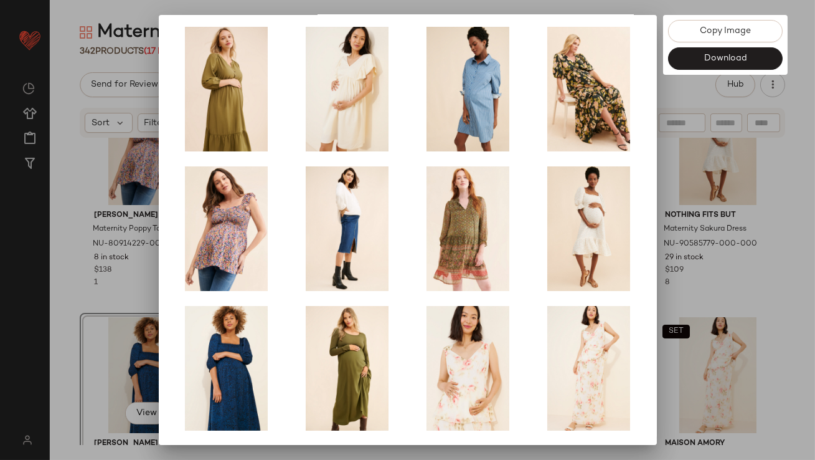
click at [697, 258] on div at bounding box center [407, 230] width 815 height 460
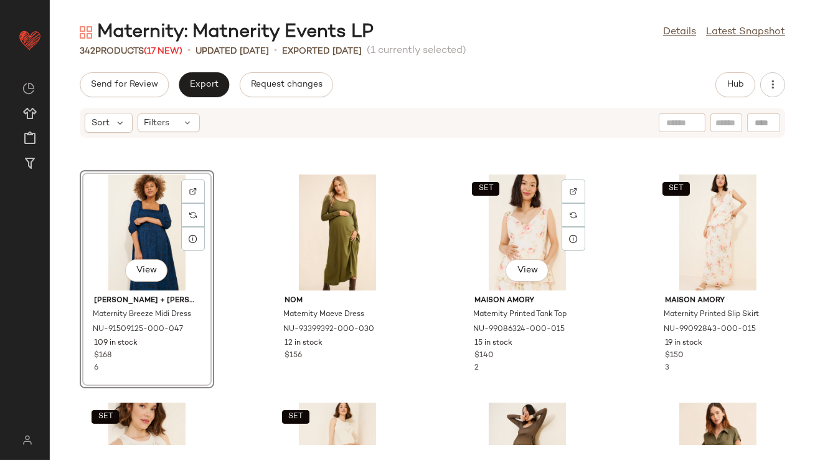
scroll to position [544, 0]
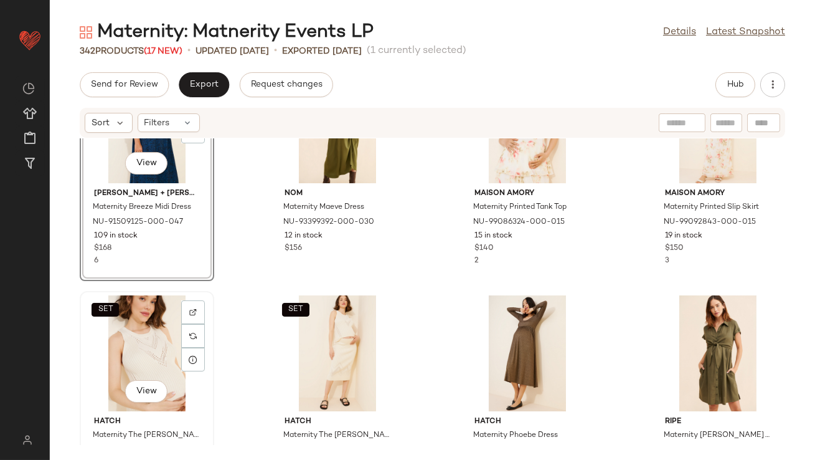
click at [161, 348] on div "SET View" at bounding box center [147, 353] width 126 height 116
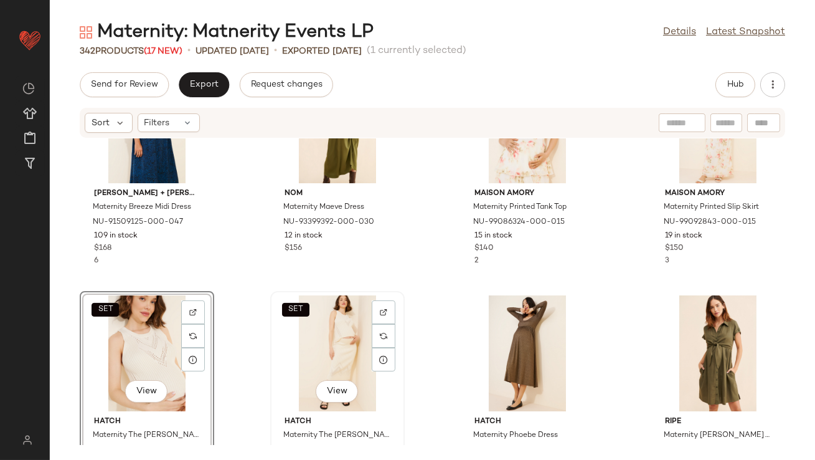
click at [314, 363] on div "SET View" at bounding box center [338, 353] width 126 height 116
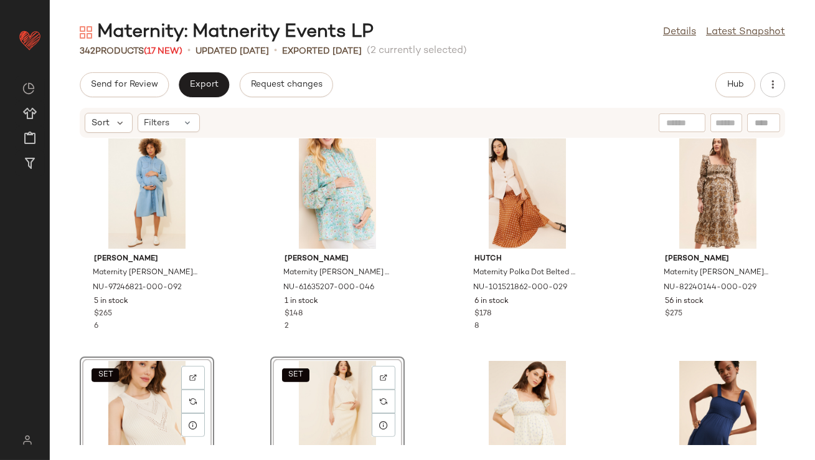
click at [434, 273] on div "Emilia George Maternity Luca Denim Shirtdress NU-97246821-000-092 5 in stock $2…" at bounding box center [432, 291] width 765 height 306
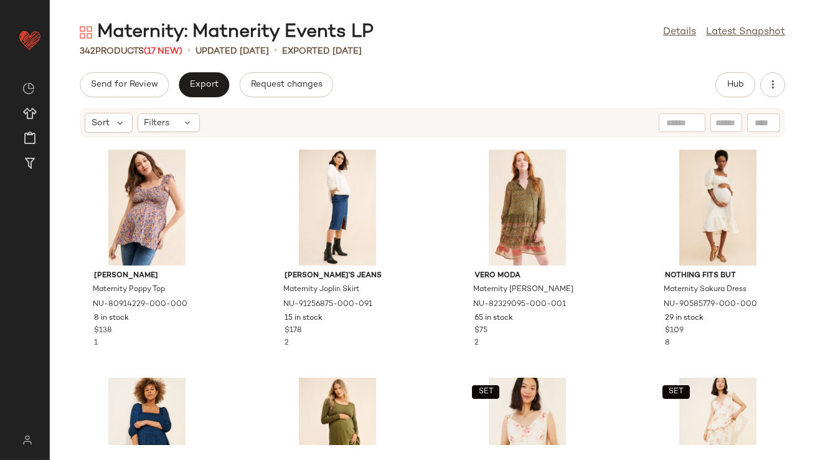
scroll to position [639, 0]
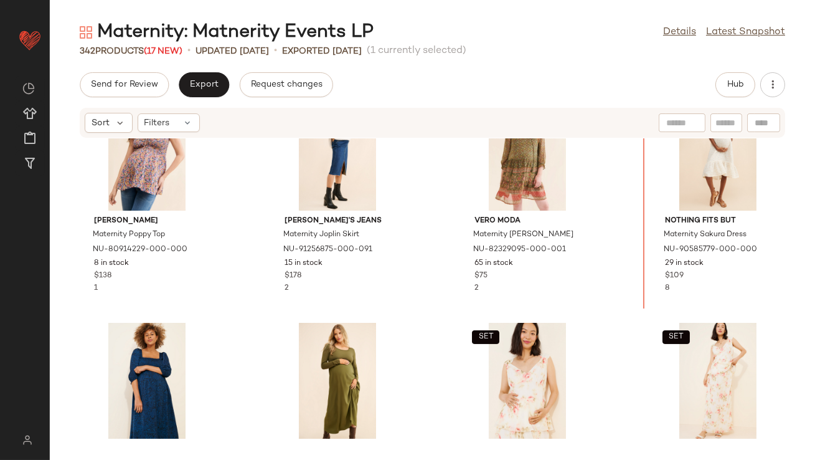
scroll to position [275, 0]
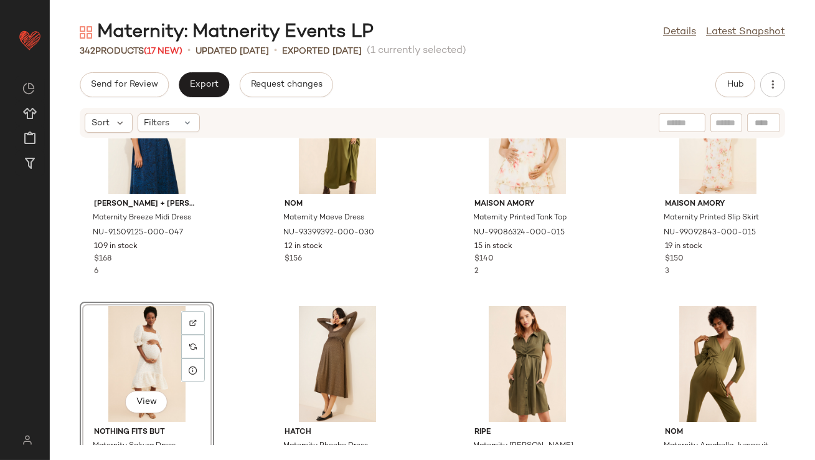
scroll to position [608, 0]
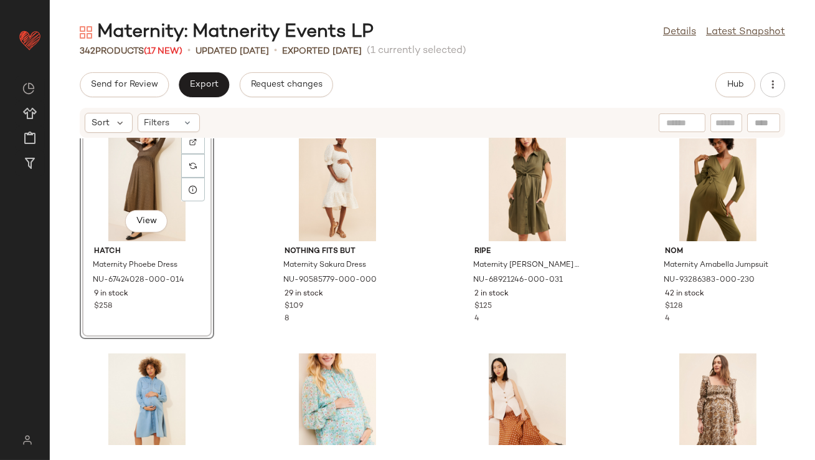
scroll to position [772, 0]
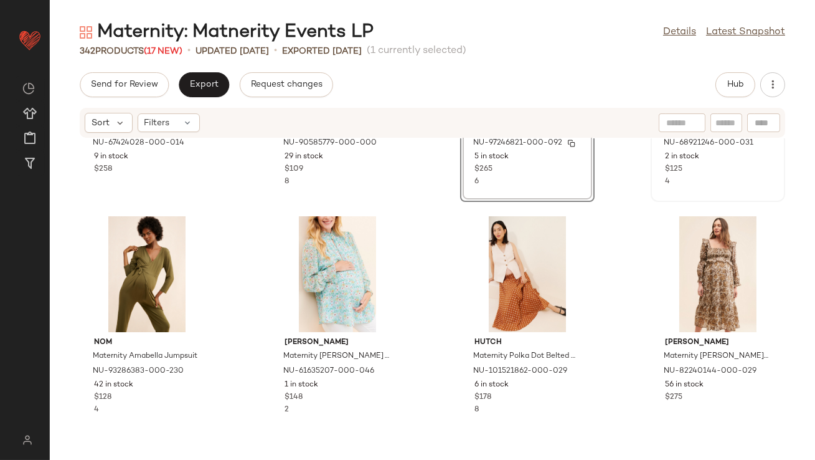
scroll to position [851, 0]
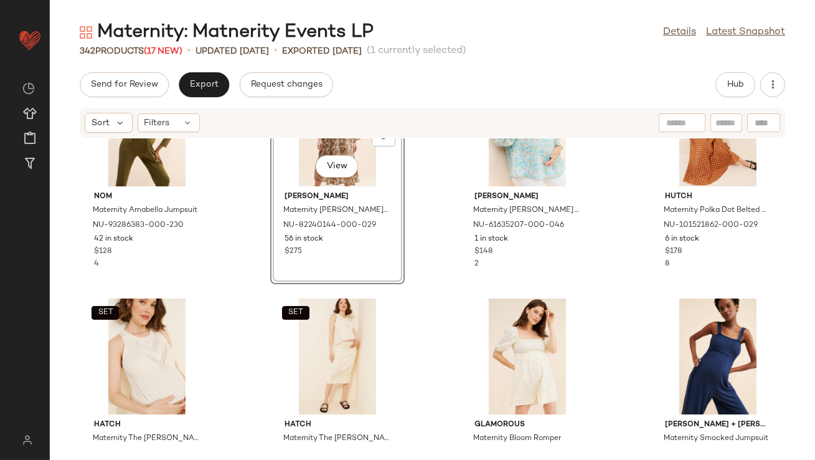
scroll to position [996, 0]
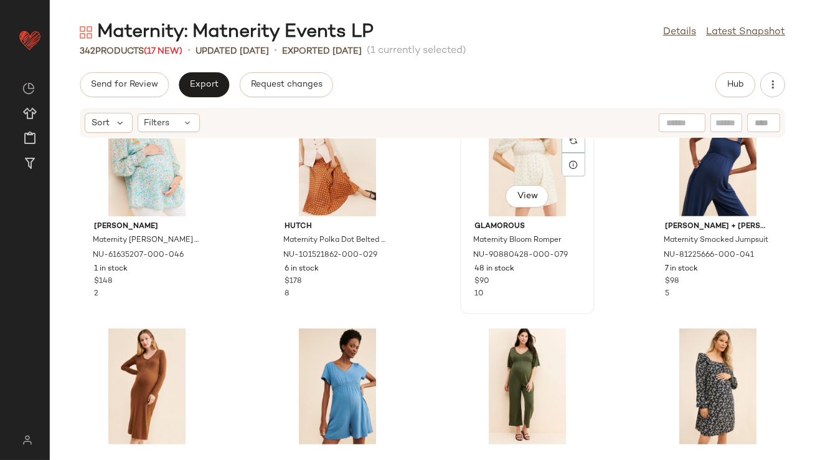
scroll to position [1196, 0]
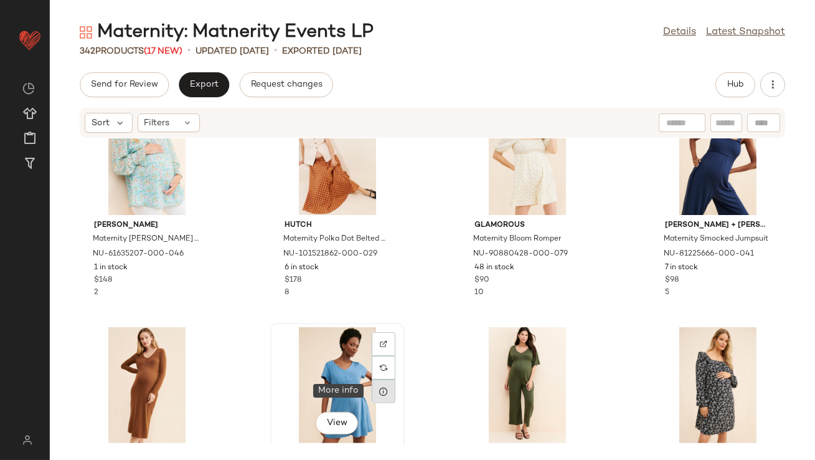
scroll to position [1197, 0]
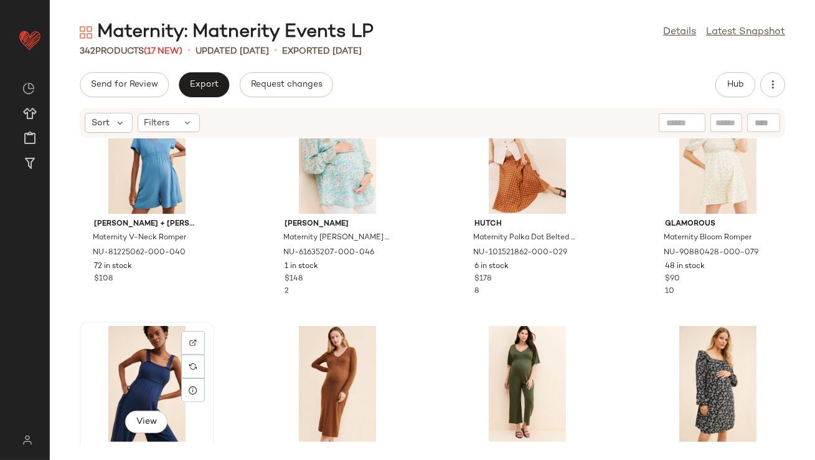
click at [152, 385] on div "View" at bounding box center [147, 384] width 126 height 116
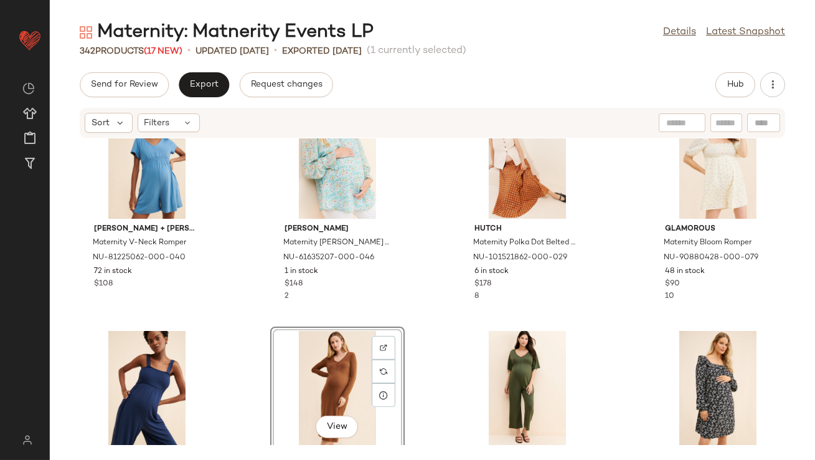
scroll to position [1192, 0]
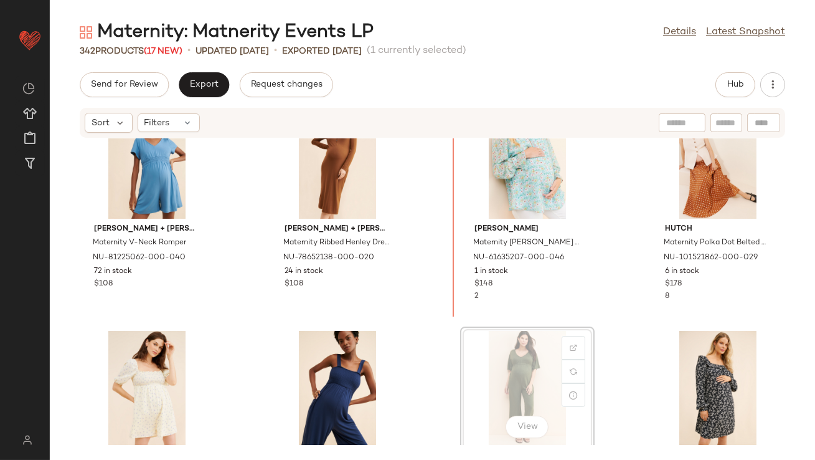
drag, startPoint x: 538, startPoint y: 359, endPoint x: 533, endPoint y: 354, distance: 7.5
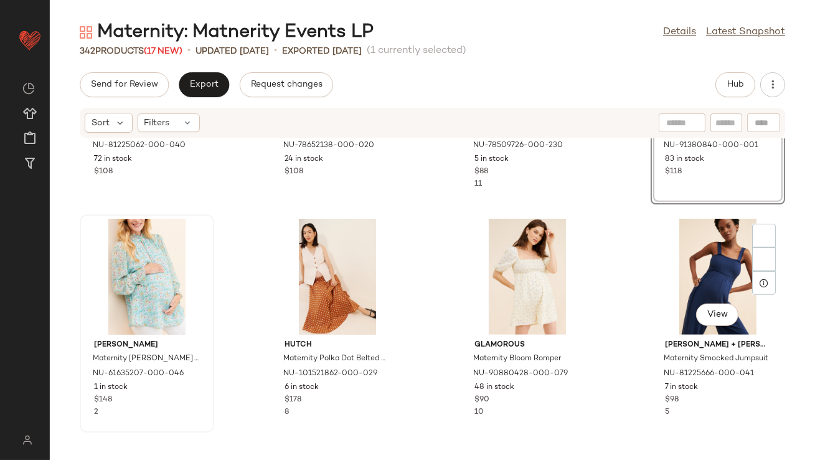
scroll to position [1313, 0]
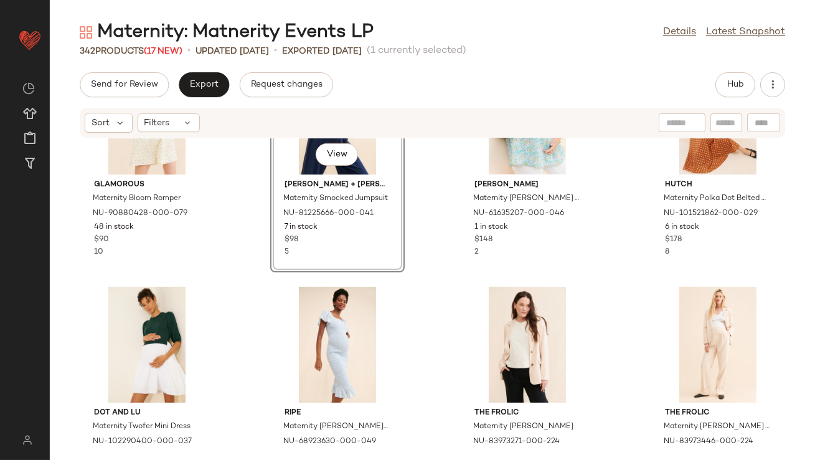
scroll to position [1486, 0]
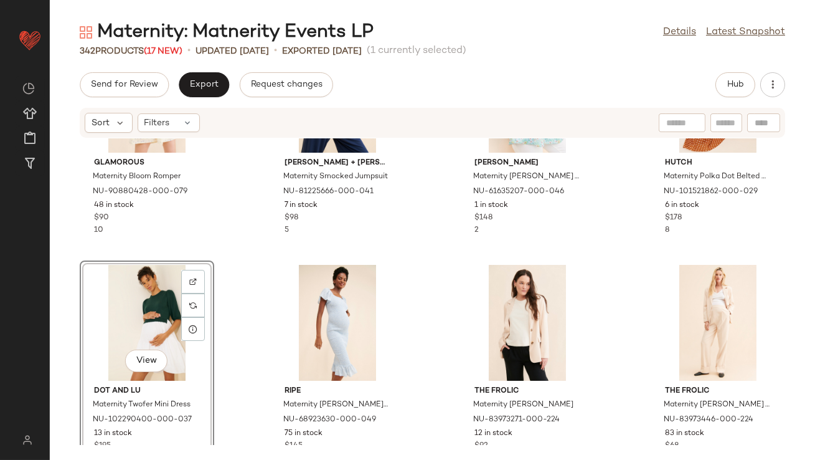
click at [441, 226] on div "Glamorous Maternity Bloom Romper NU-90880428-000-079 48 in stock $90 10 Ingrid …" at bounding box center [432, 291] width 765 height 306
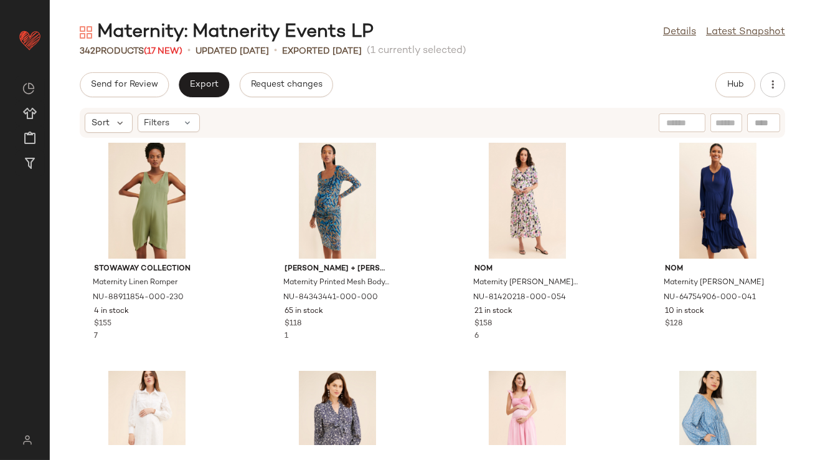
scroll to position [2061, 0]
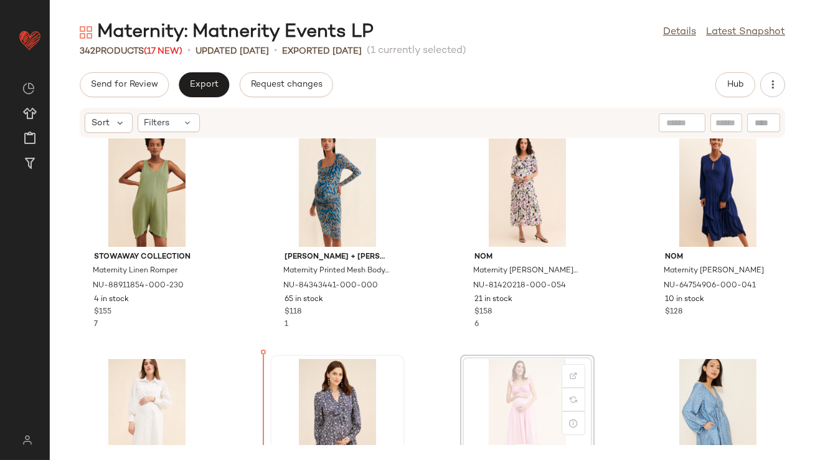
scroll to position [2100, 0]
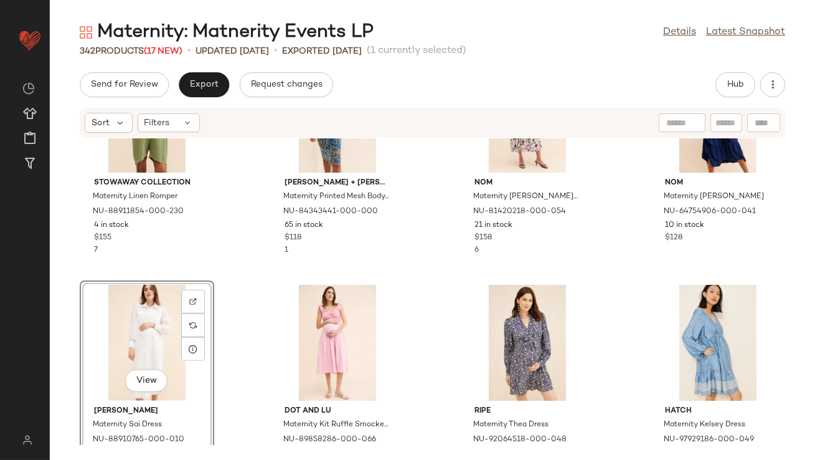
scroll to position [2150, 0]
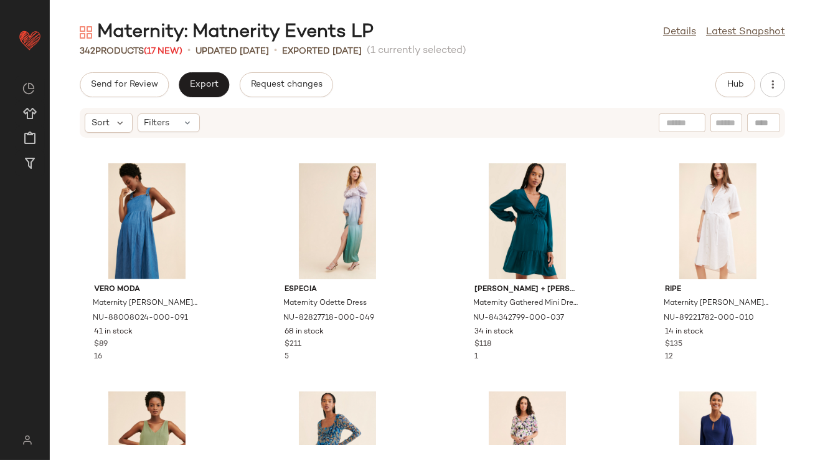
scroll to position [1505, 0]
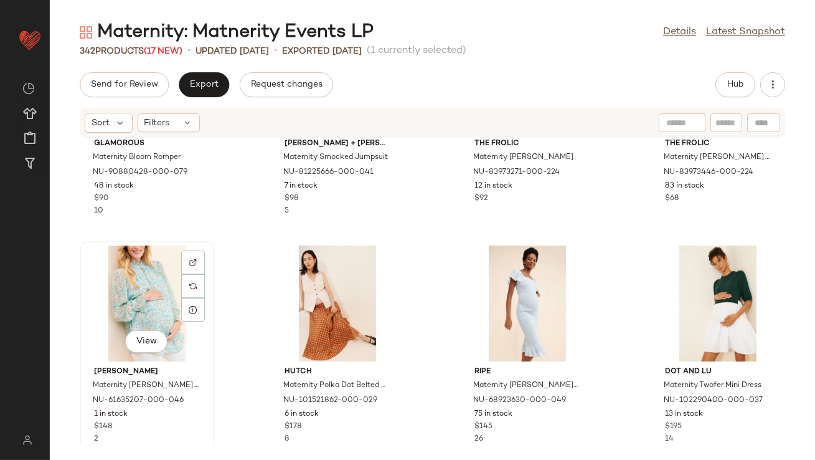
click at [133, 300] on div "View" at bounding box center [147, 303] width 126 height 116
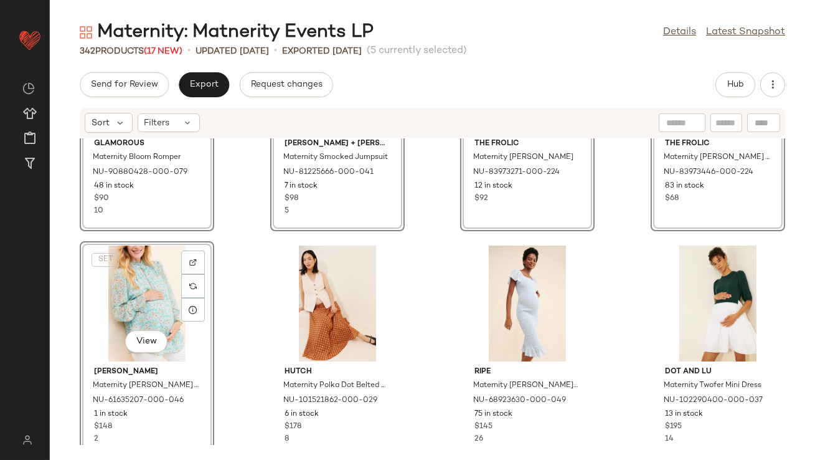
click at [234, 300] on div "SET View Glamorous Maternity Bloom Romper NU-90880428-000-079 48 in stock $90 1…" at bounding box center [432, 291] width 765 height 306
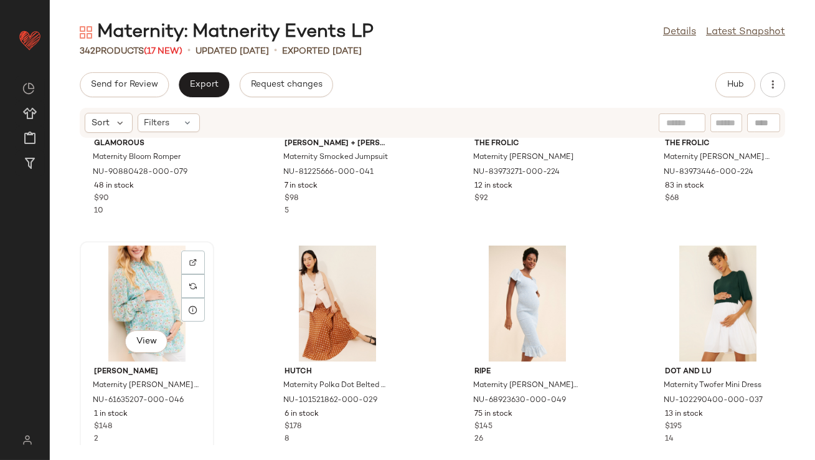
click at [143, 294] on div "View" at bounding box center [147, 303] width 126 height 116
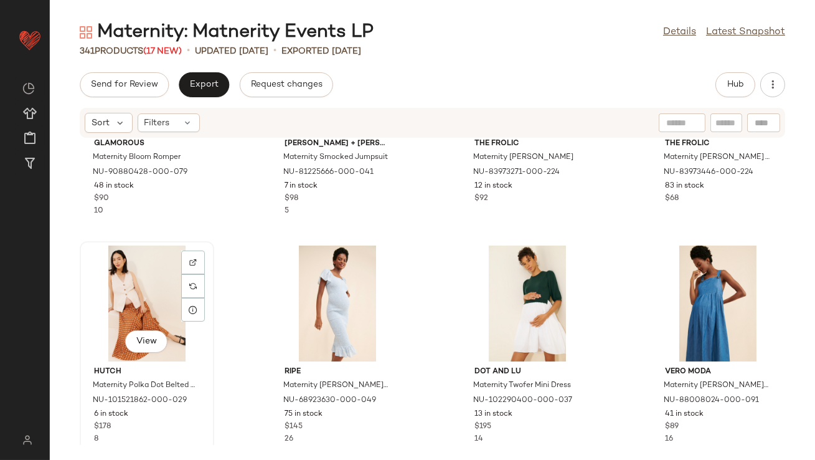
click at [142, 293] on div "View" at bounding box center [147, 303] width 126 height 116
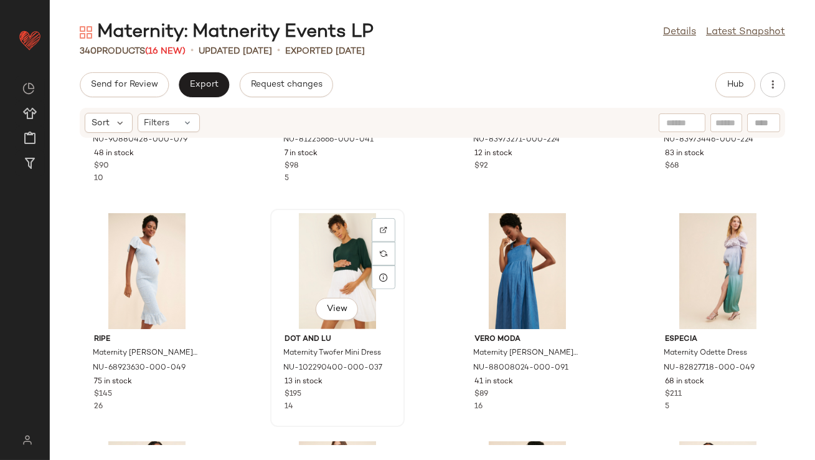
scroll to position [1392, 0]
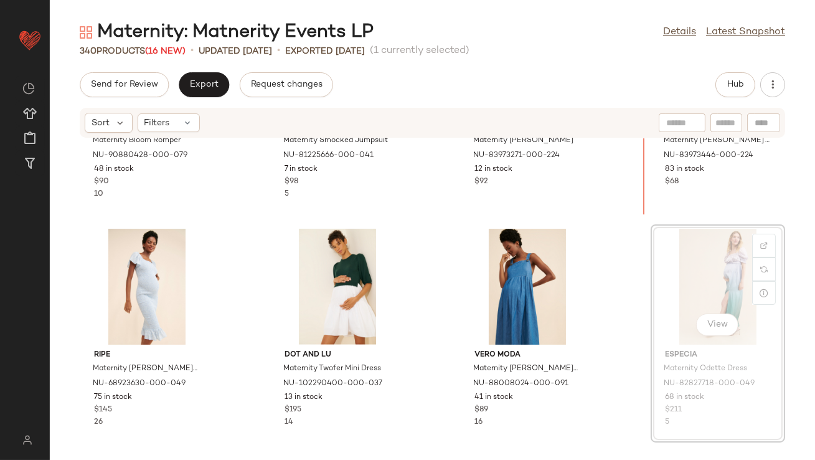
scroll to position [1523, 0]
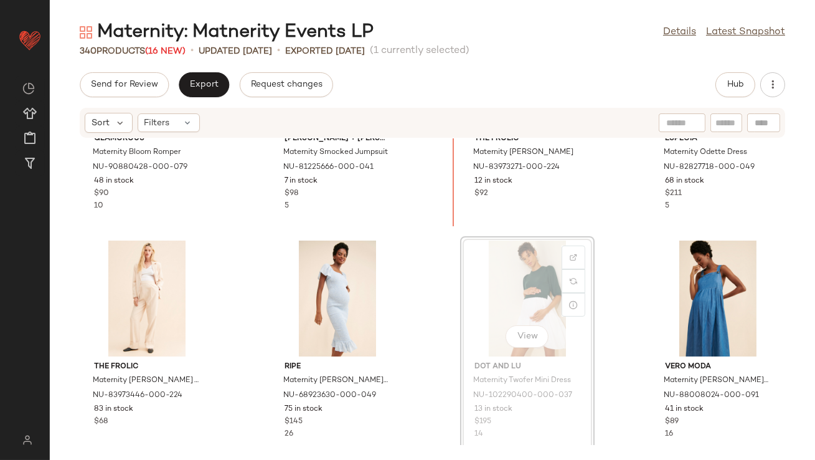
scroll to position [1498, 0]
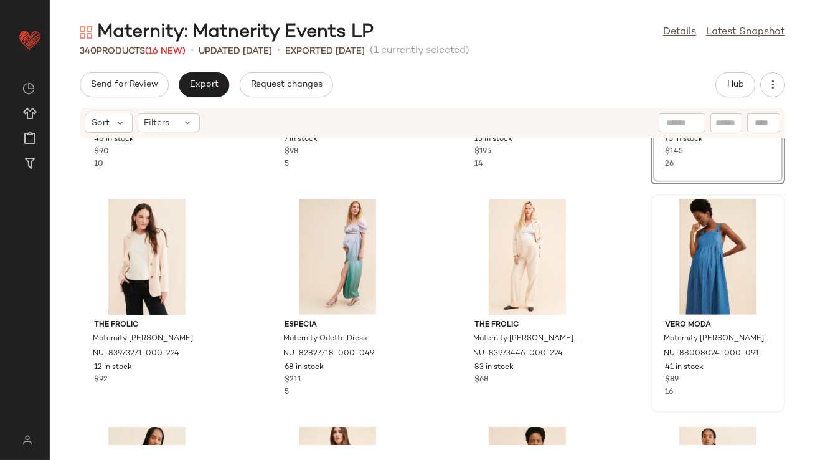
scroll to position [1535, 0]
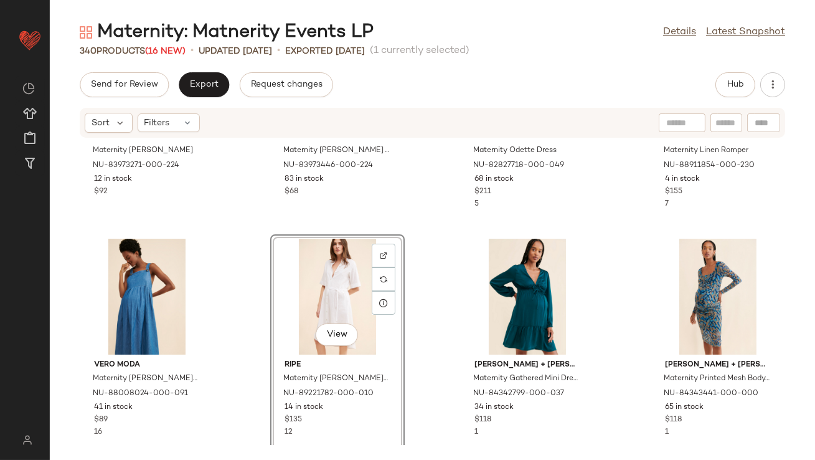
scroll to position [1810, 0]
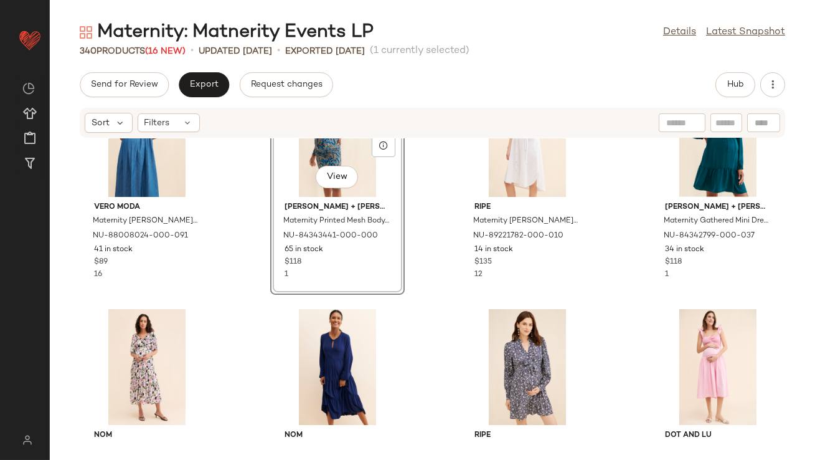
scroll to position [1946, 0]
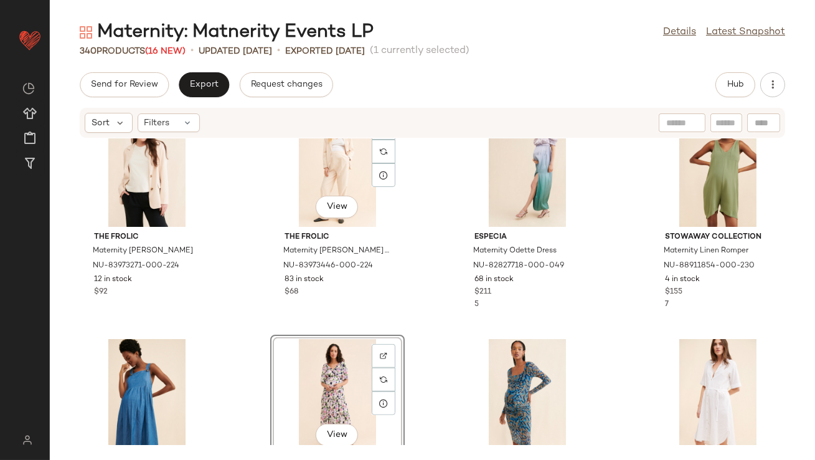
scroll to position [1639, 0]
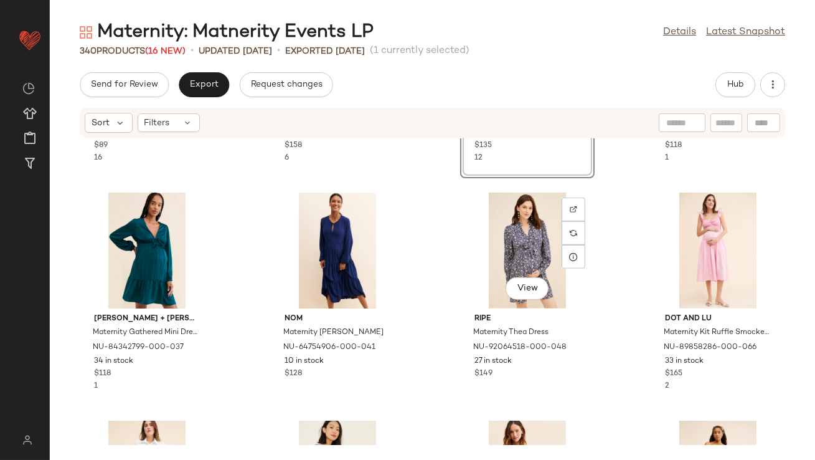
scroll to position [2089, 0]
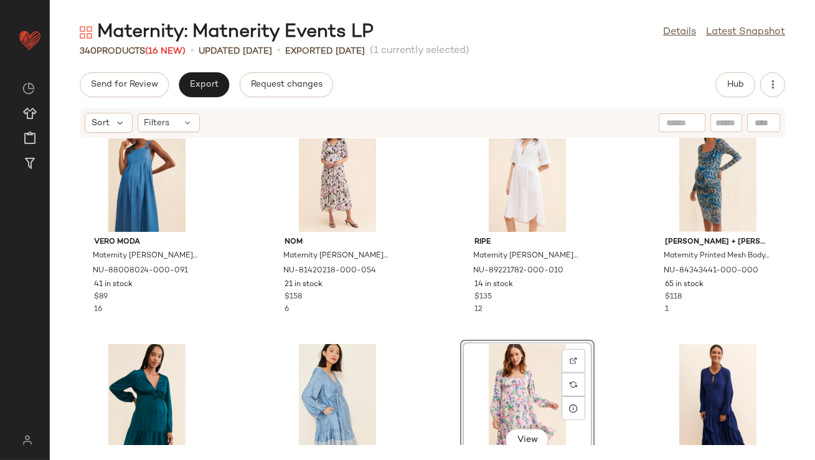
scroll to position [1906, 0]
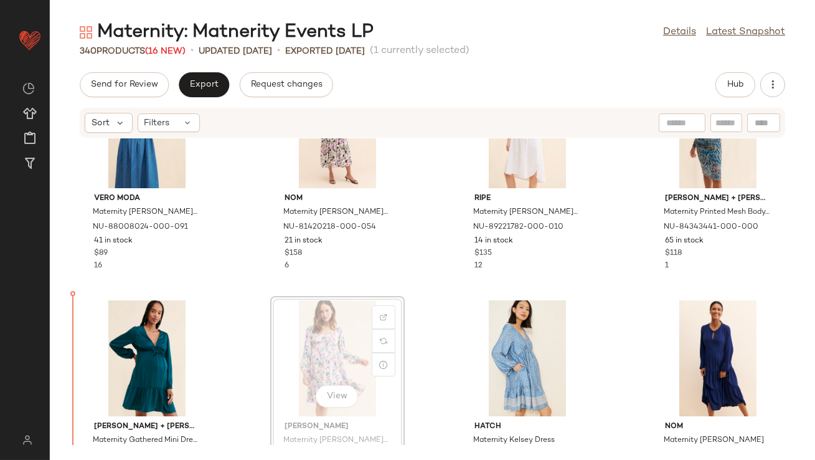
drag, startPoint x: 298, startPoint y: 361, endPoint x: 283, endPoint y: 361, distance: 15.6
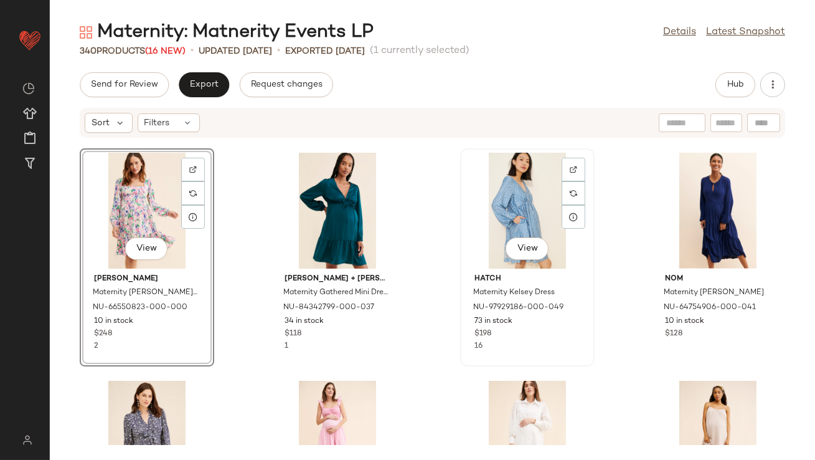
scroll to position [2057, 0]
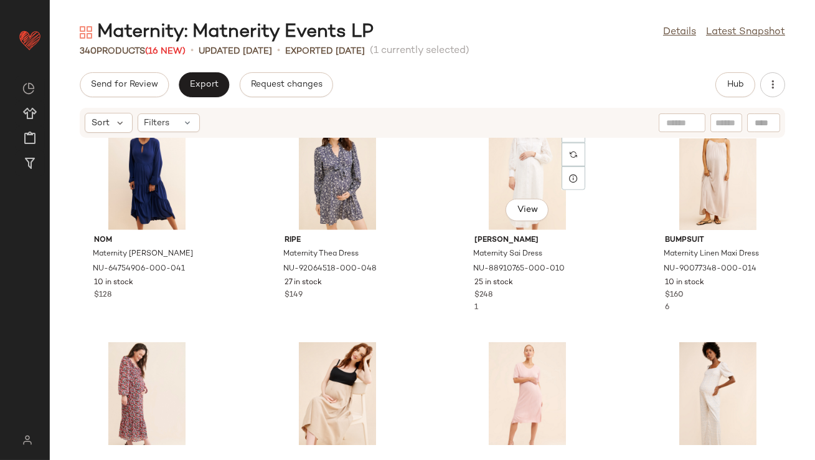
scroll to position [2322, 0]
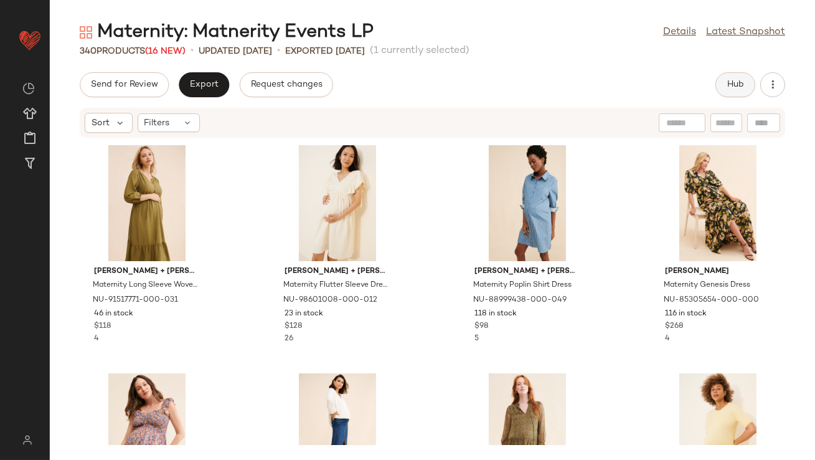
click at [731, 79] on button "Hub" at bounding box center [736, 84] width 40 height 25
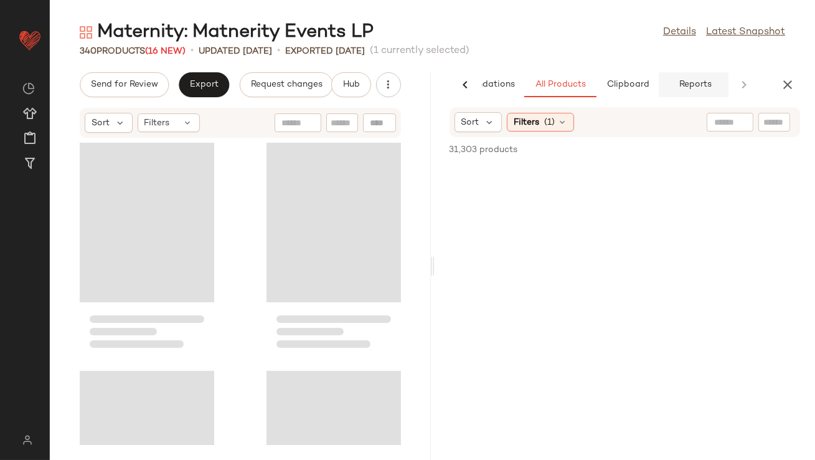
scroll to position [0, 70]
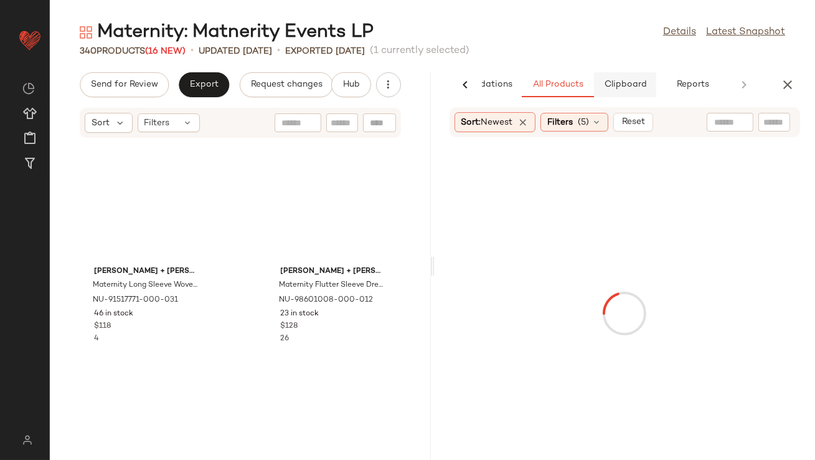
click at [641, 78] on button "Clipboard" at bounding box center [625, 84] width 62 height 25
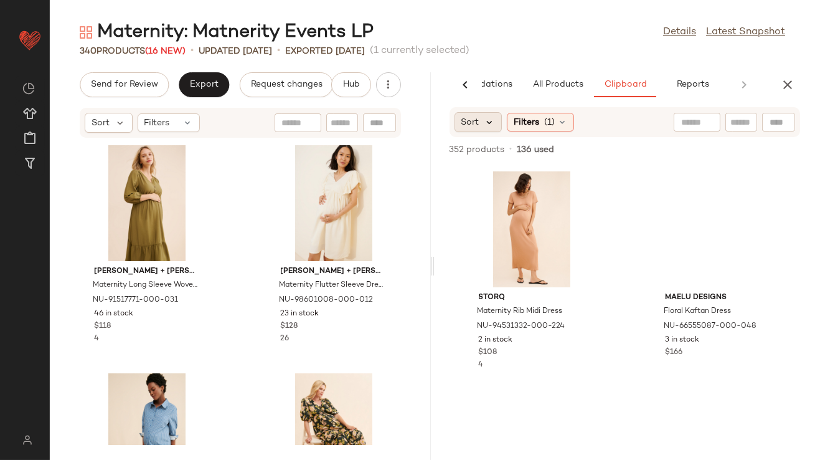
click at [484, 125] on icon at bounding box center [489, 121] width 11 height 11
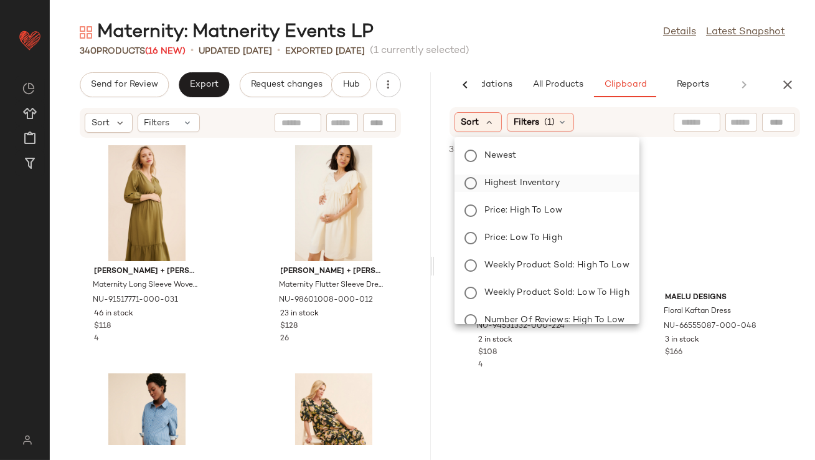
click at [523, 186] on span "Highest Inventory" at bounding box center [521, 182] width 75 height 13
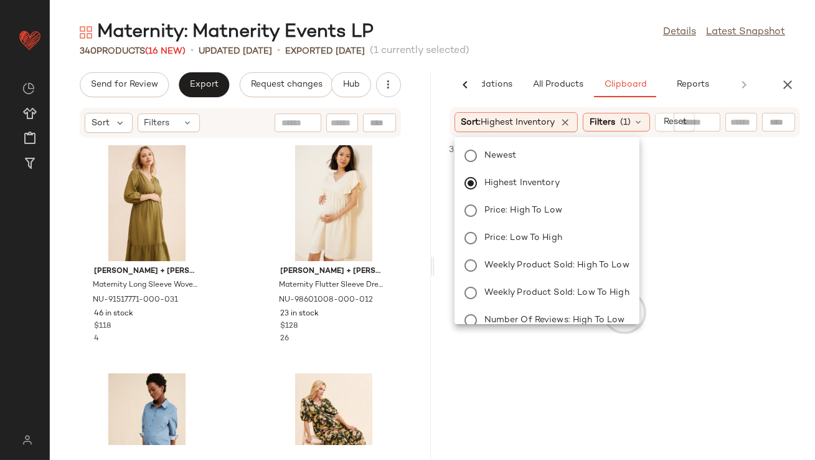
click at [552, 65] on div "Maternity: Matnerity Events LP Details Latest Snapshot 340 Products (16 New) • …" at bounding box center [432, 240] width 765 height 440
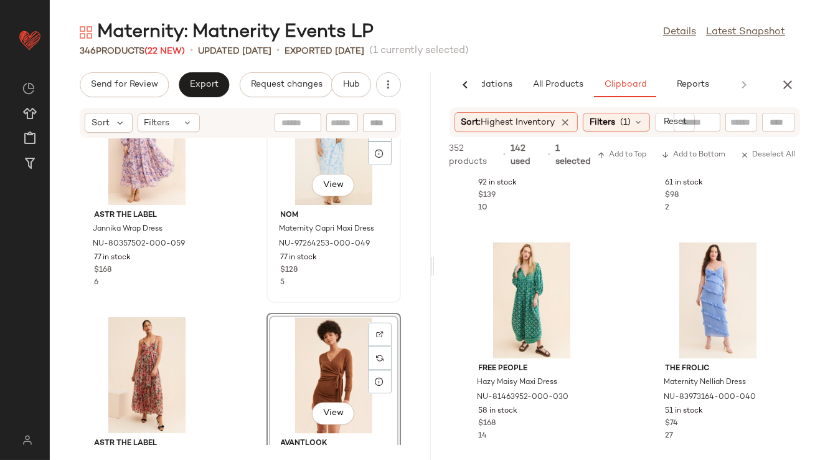
scroll to position [5091, 0]
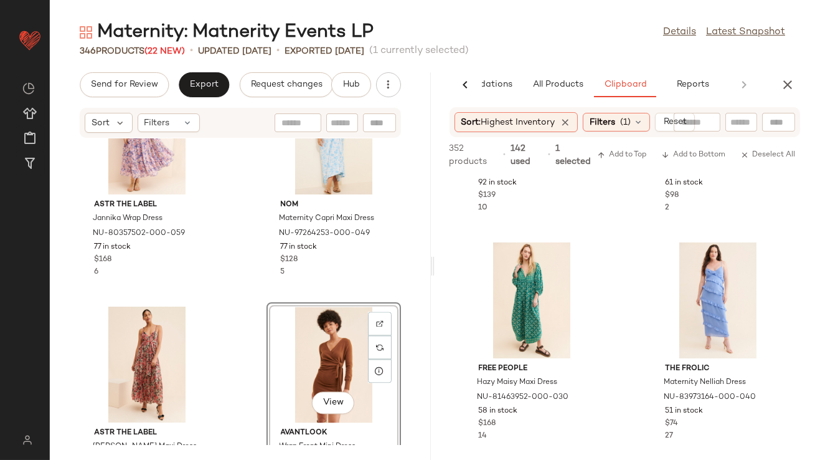
click at [300, 352] on div "View" at bounding box center [334, 364] width 126 height 116
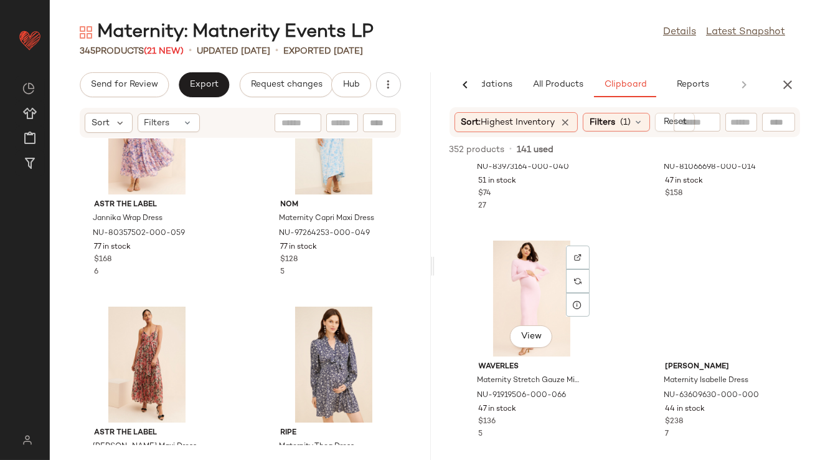
scroll to position [885, 0]
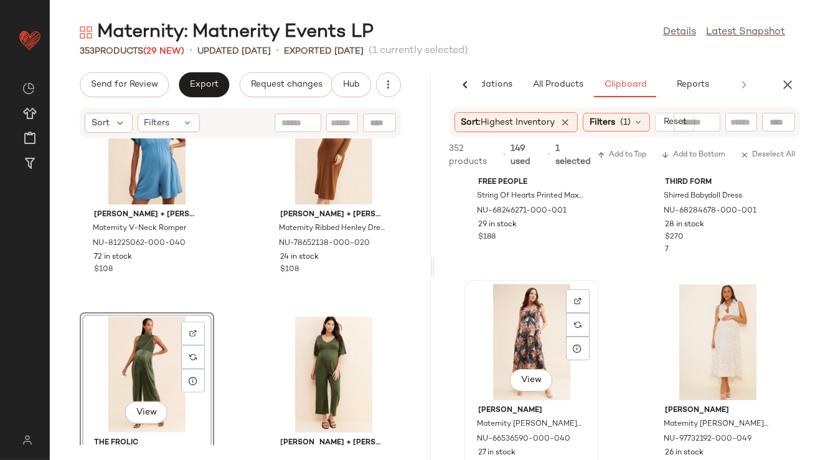
scroll to position [1292, 0]
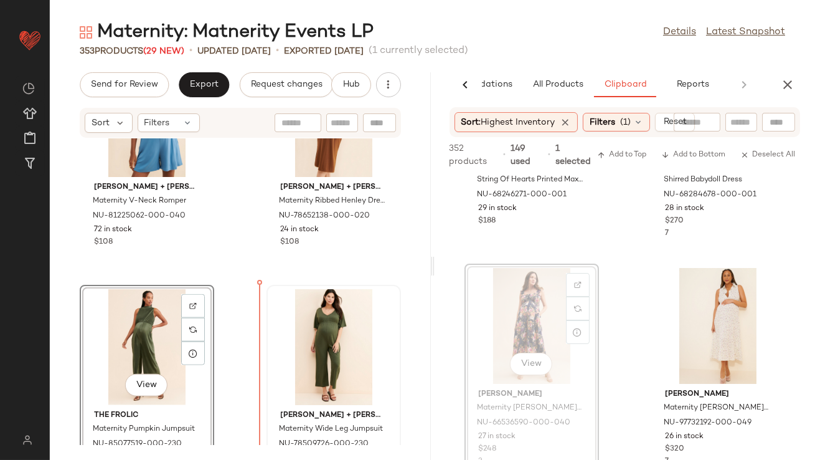
drag, startPoint x: 529, startPoint y: 306, endPoint x: 298, endPoint y: 387, distance: 244.2
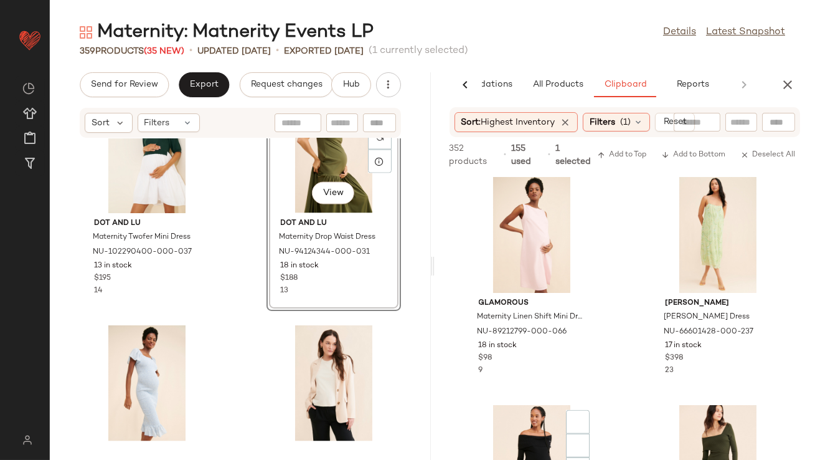
scroll to position [2331, 0]
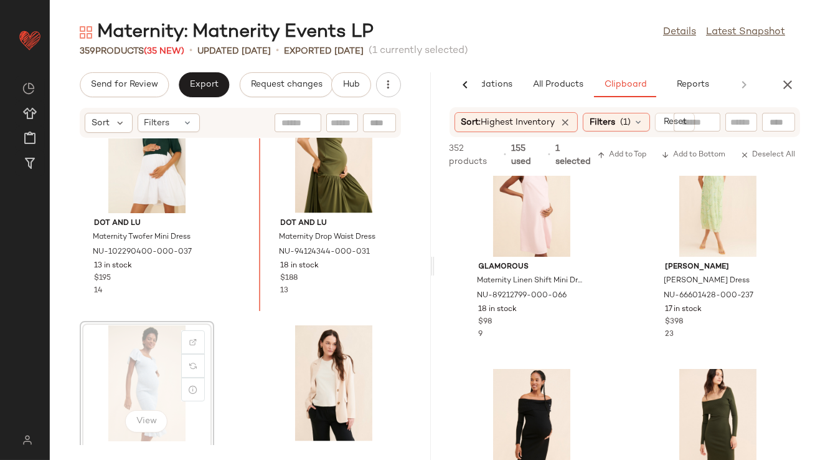
scroll to position [3926, 0]
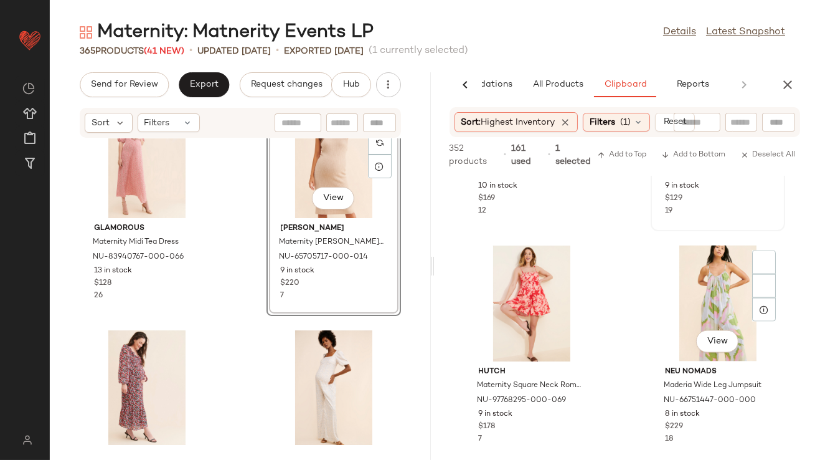
scroll to position [3609, 0]
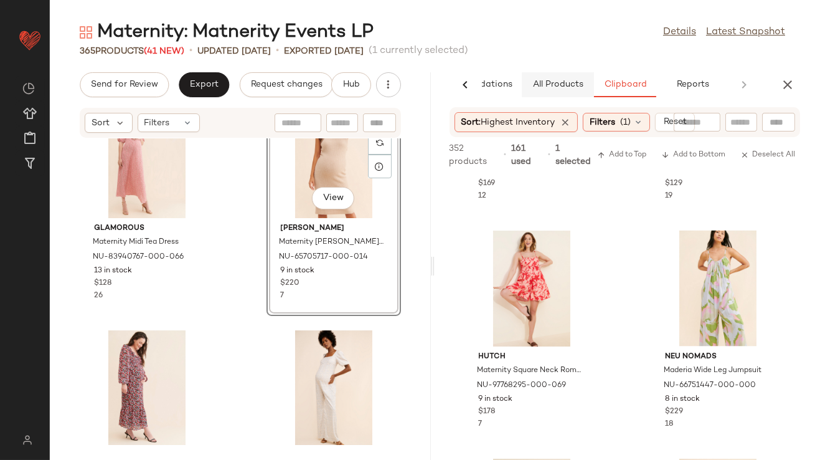
click at [560, 90] on button "All Products" at bounding box center [558, 84] width 72 height 25
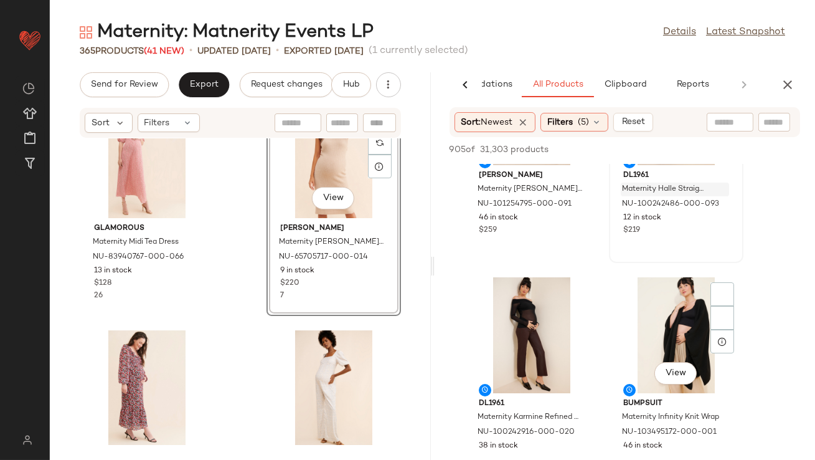
scroll to position [0, 0]
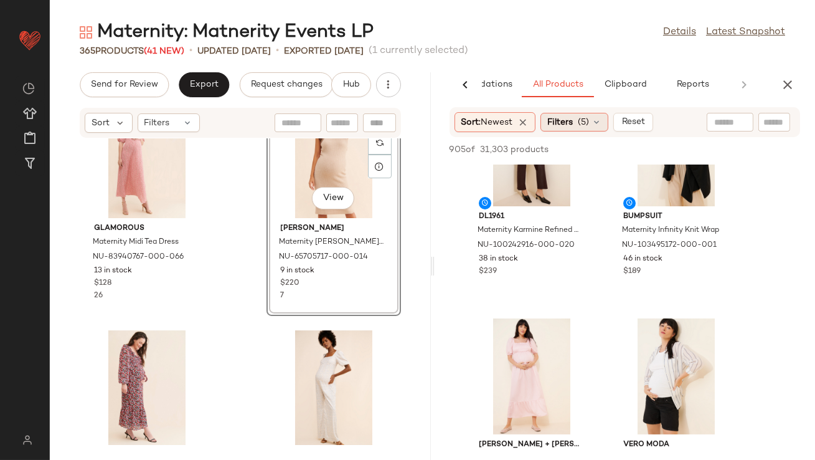
click at [570, 123] on span "Filters" at bounding box center [560, 122] width 26 height 13
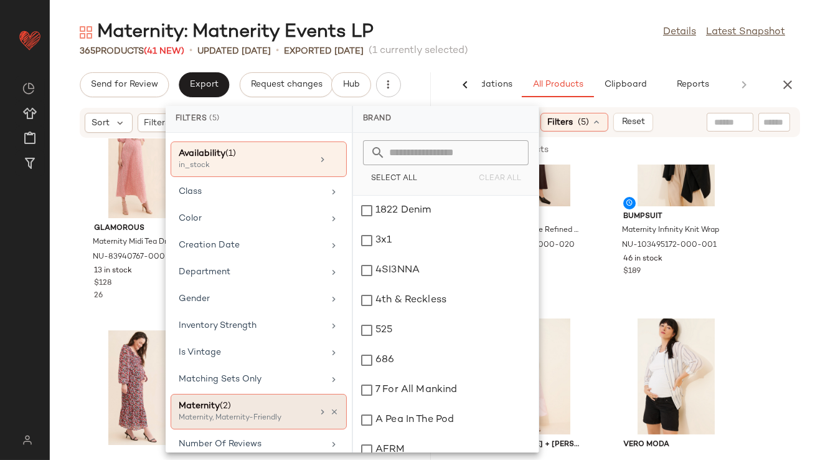
click at [271, 399] on div "Maternity (2)" at bounding box center [246, 405] width 134 height 13
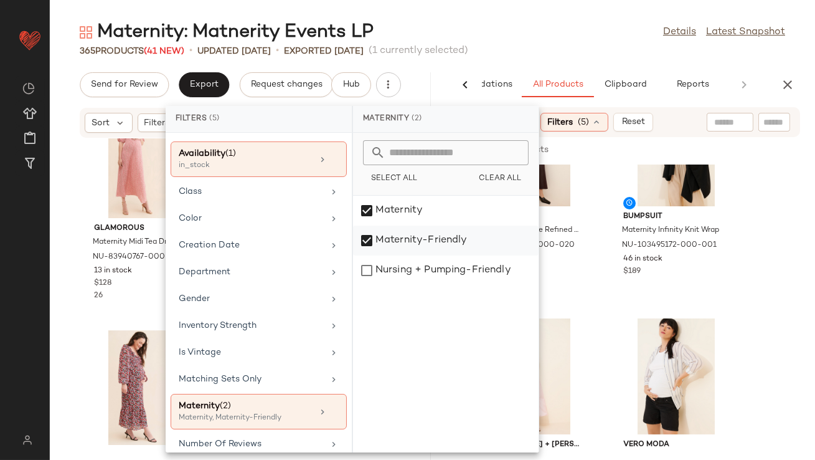
click at [414, 255] on div "Maternity-Friendly" at bounding box center [446, 270] width 186 height 30
click at [556, 49] on div "365 Products (41 New) • updated Aug 13th • Exported Aug 6th (1 currently select…" at bounding box center [432, 51] width 765 height 12
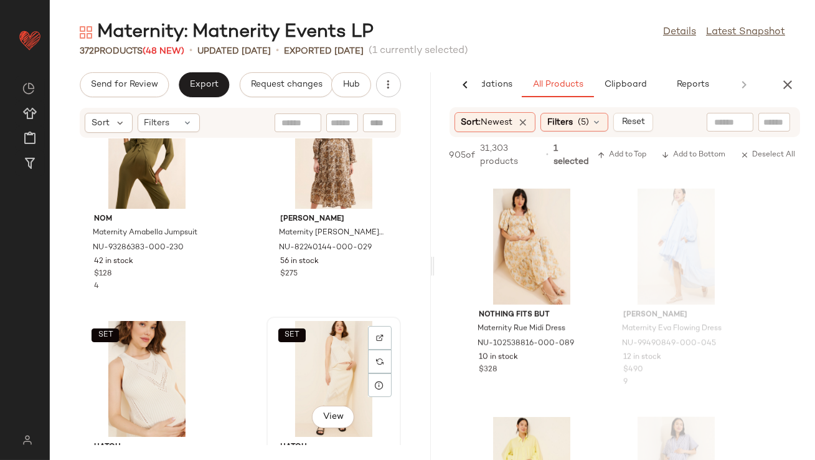
scroll to position [2357, 0]
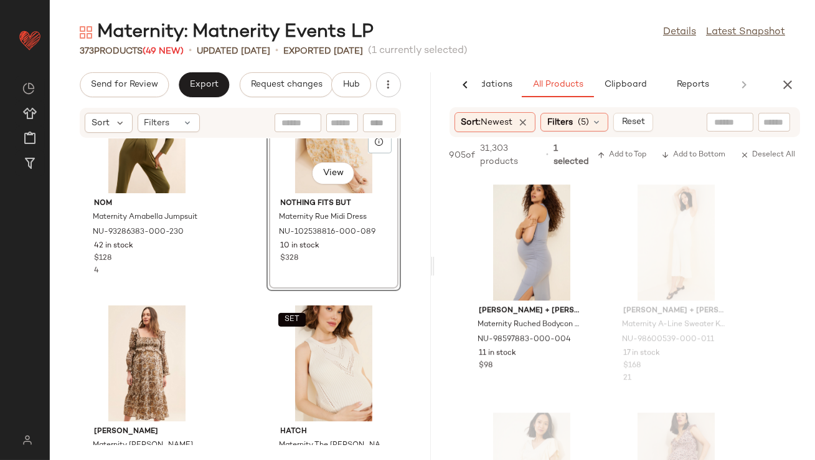
scroll to position [7065, 0]
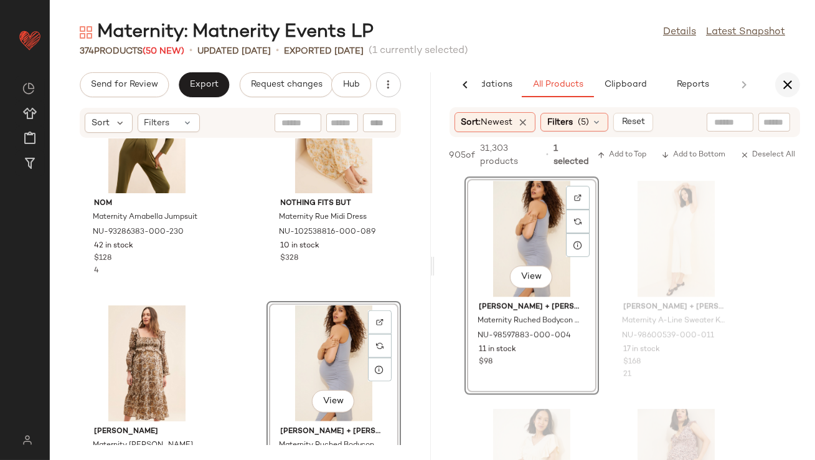
click at [793, 75] on button "button" at bounding box center [787, 84] width 25 height 25
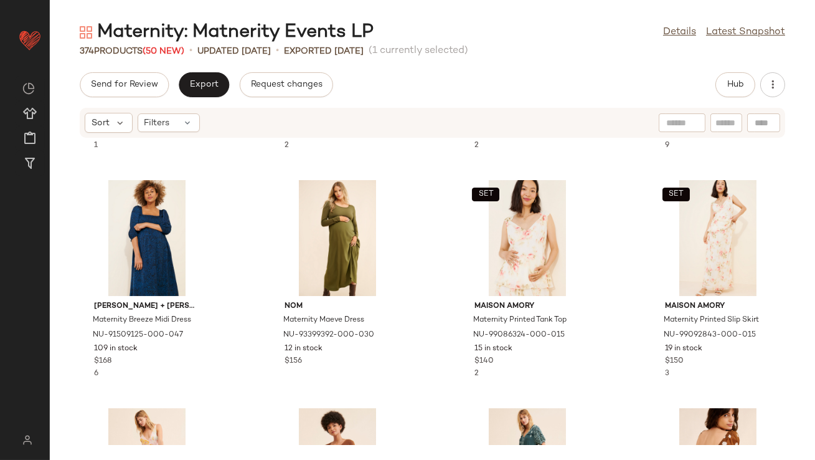
scroll to position [0, 0]
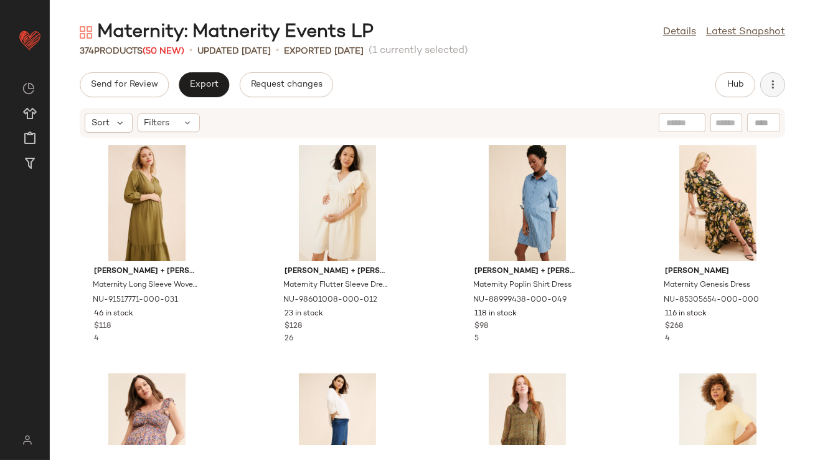
click at [775, 87] on icon "button" at bounding box center [773, 84] width 12 height 12
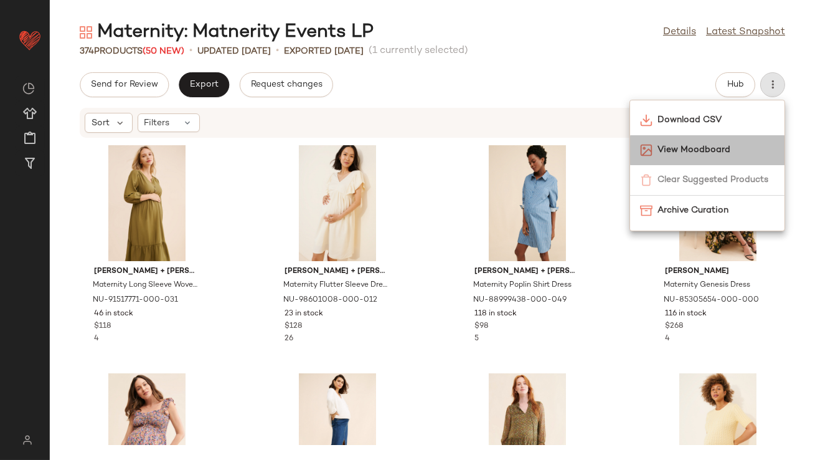
click at [717, 150] on span "View Moodboard" at bounding box center [716, 149] width 117 height 13
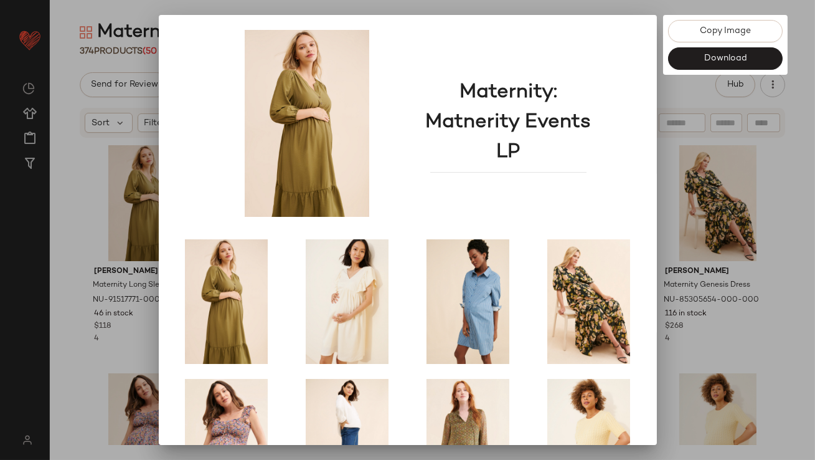
scroll to position [212, 0]
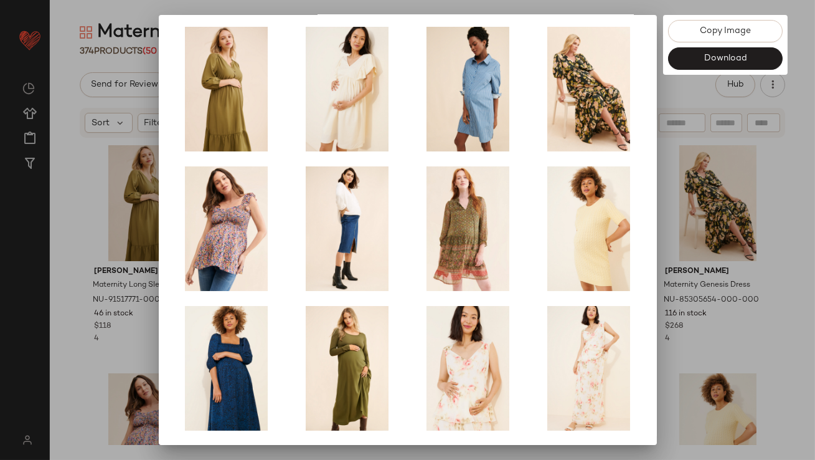
click at [721, 305] on div at bounding box center [407, 230] width 815 height 460
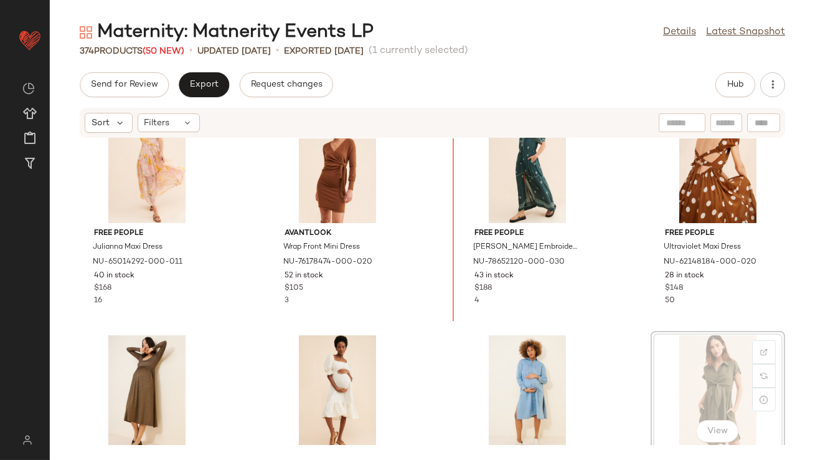
scroll to position [732, 0]
drag, startPoint x: 679, startPoint y: 381, endPoint x: 673, endPoint y: 379, distance: 6.7
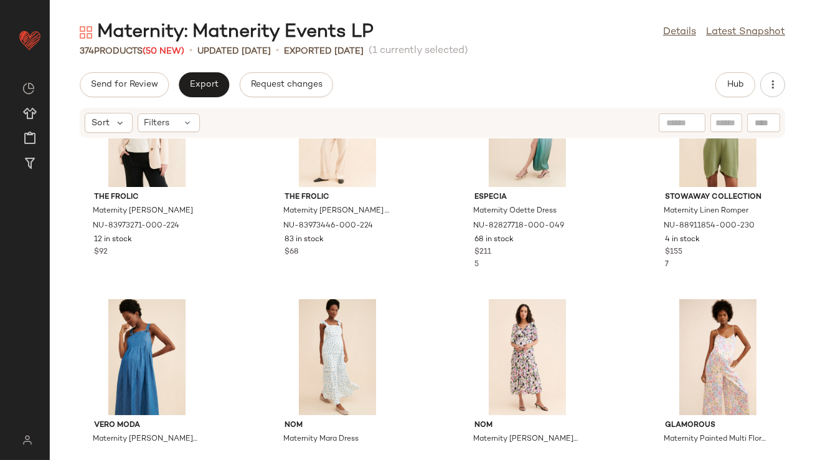
scroll to position [2142, 0]
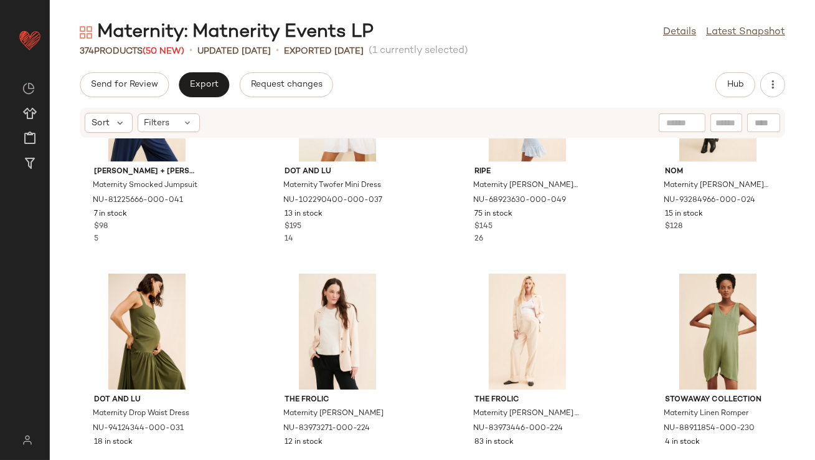
scroll to position [2051, 0]
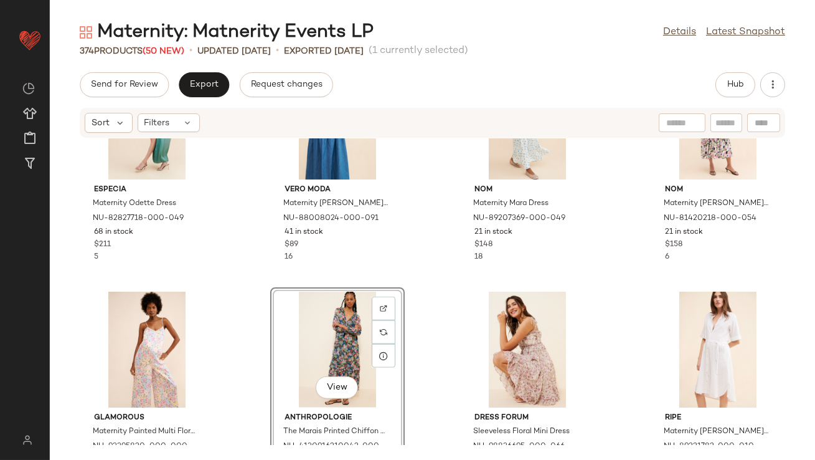
scroll to position [2566, 0]
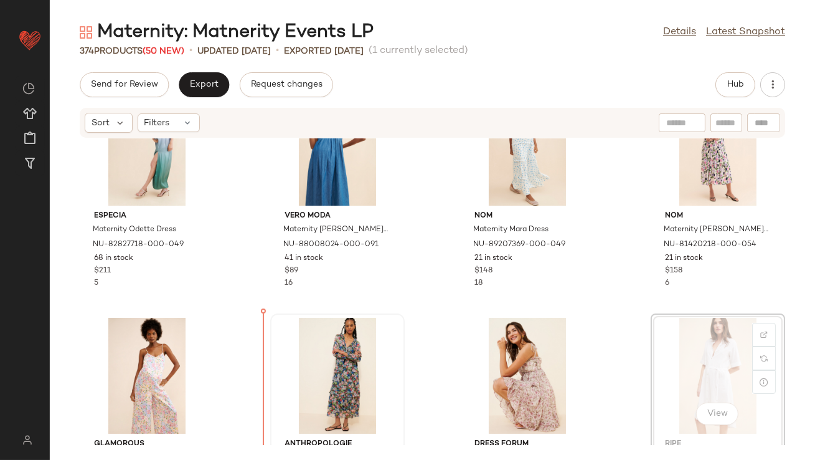
scroll to position [2578, 0]
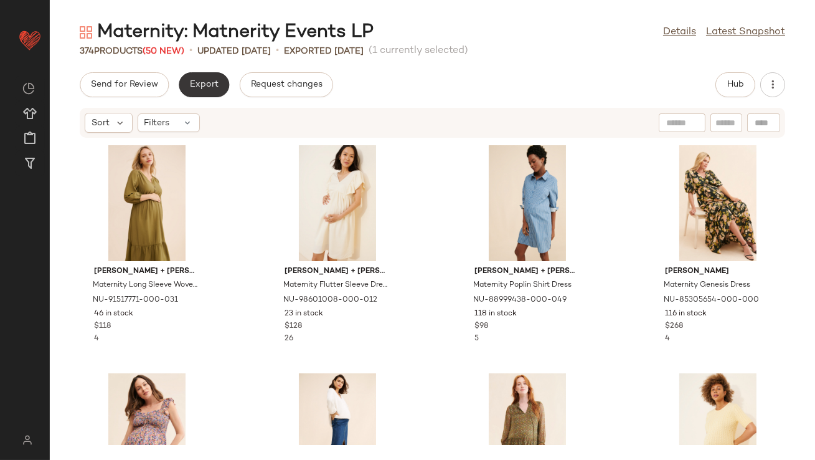
click at [200, 92] on button "Export" at bounding box center [204, 84] width 50 height 25
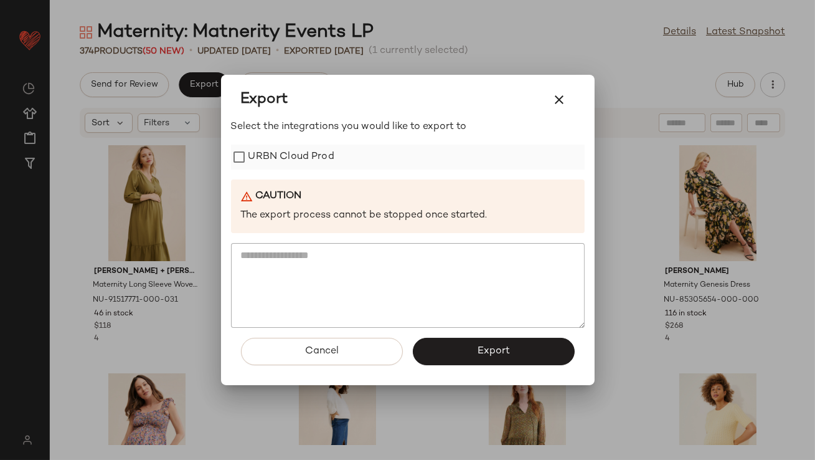
click at [276, 151] on label "URBN Cloud Prod" at bounding box center [291, 156] width 86 height 25
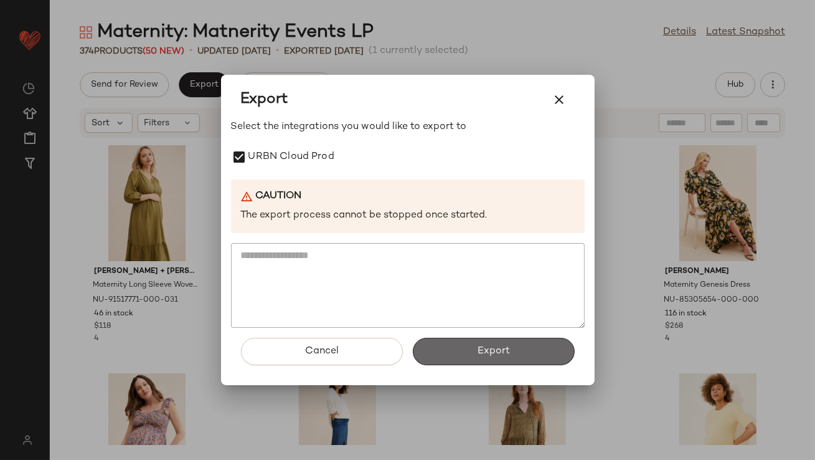
click at [482, 347] on span "Export" at bounding box center [493, 351] width 33 height 12
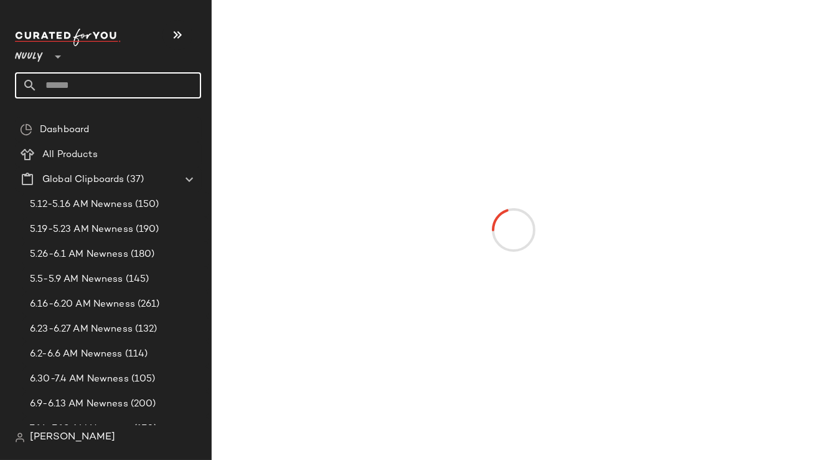
click at [25, 87] on div at bounding box center [29, 85] width 15 height 26
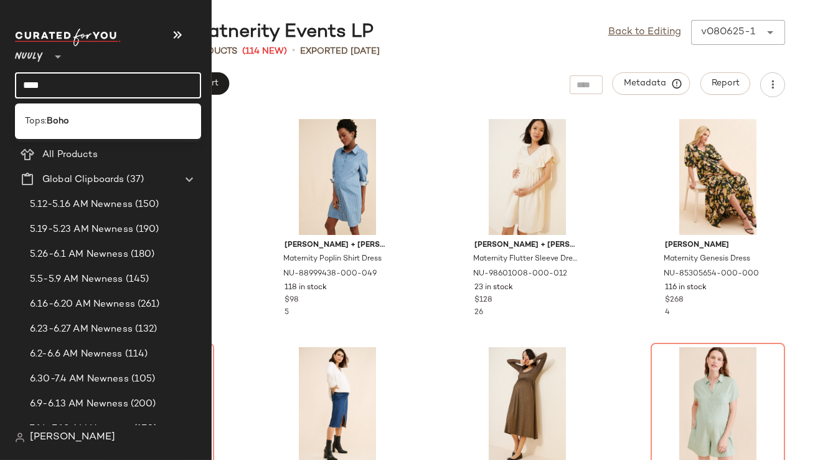
type input "****"
click at [66, 118] on b "Boho" at bounding box center [58, 121] width 22 height 13
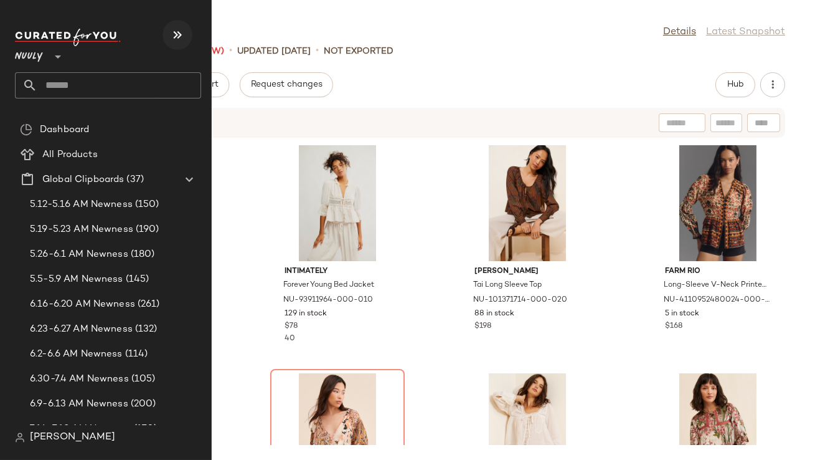
click at [179, 33] on icon "button" at bounding box center [177, 34] width 15 height 15
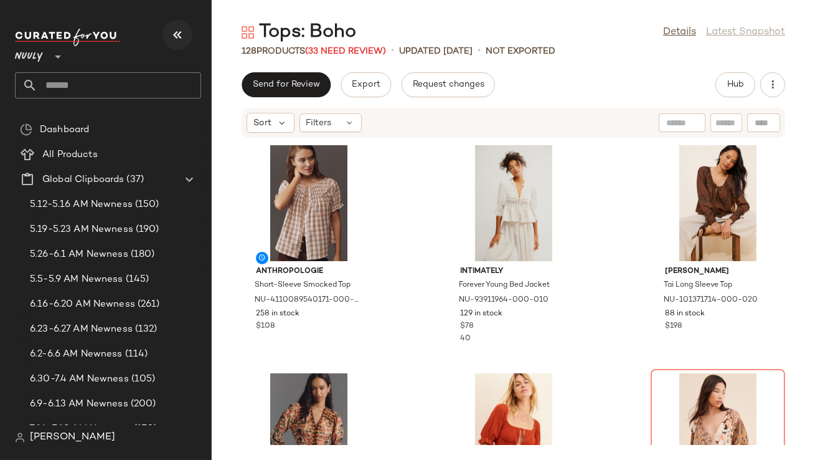
click at [166, 37] on button "button" at bounding box center [178, 35] width 30 height 30
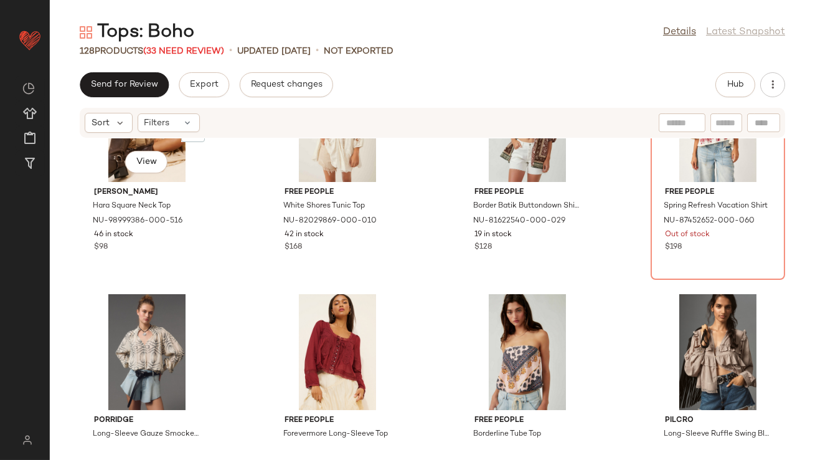
scroll to position [546, 0]
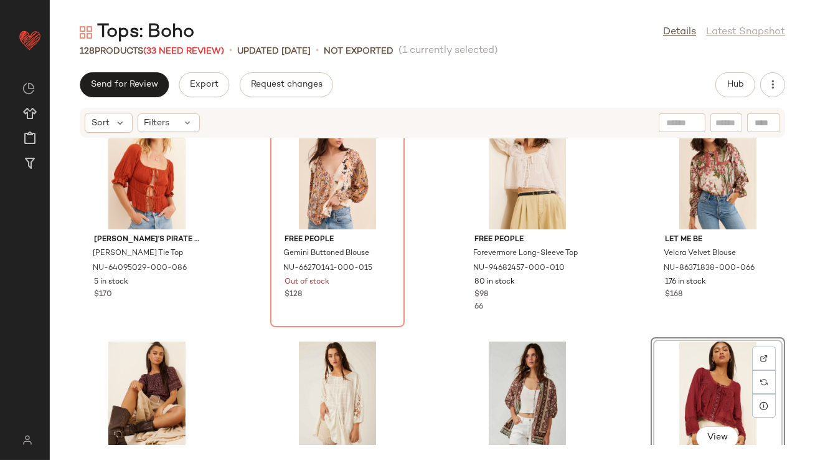
scroll to position [366, 0]
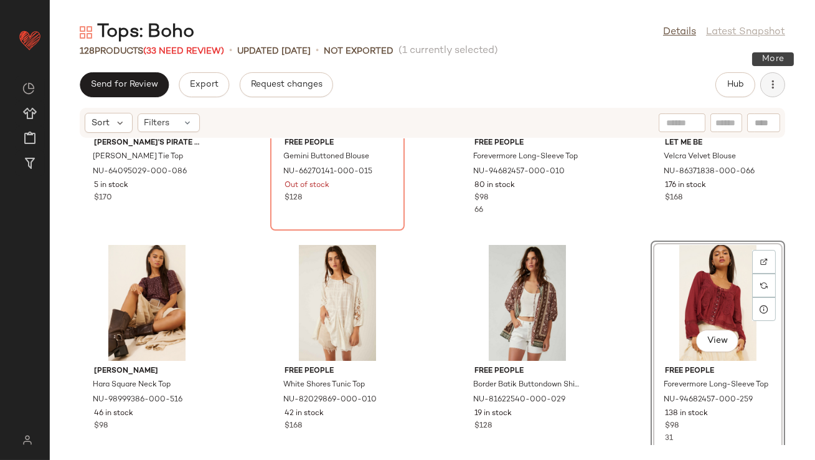
click at [773, 87] on icon "button" at bounding box center [773, 84] width 12 height 12
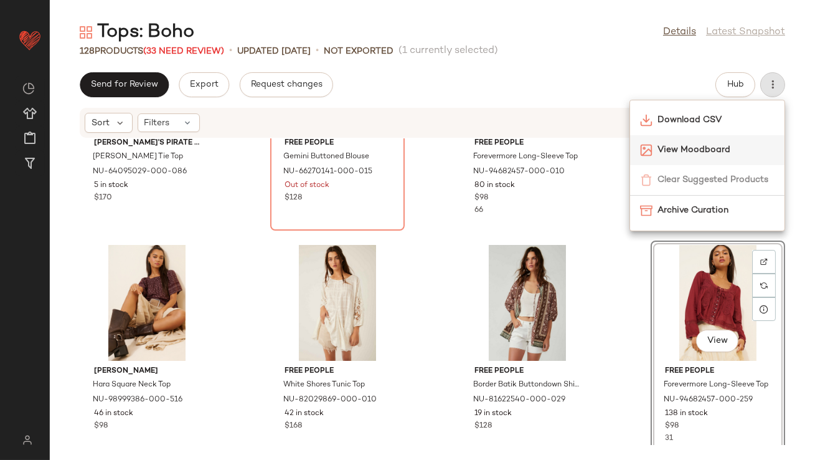
click at [706, 149] on span "View Moodboard" at bounding box center [716, 149] width 117 height 13
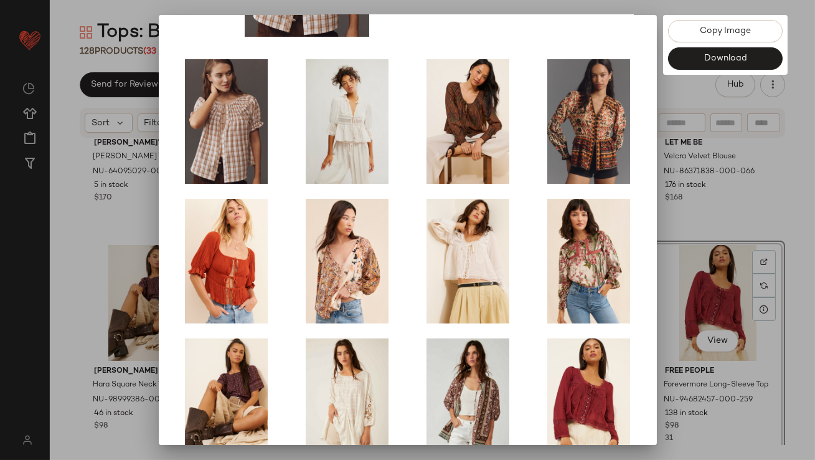
scroll to position [212, 0]
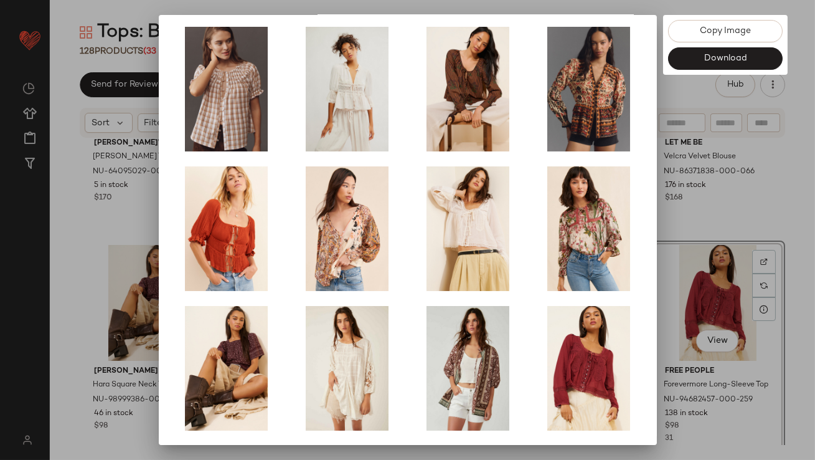
click at [696, 252] on div at bounding box center [407, 230] width 815 height 460
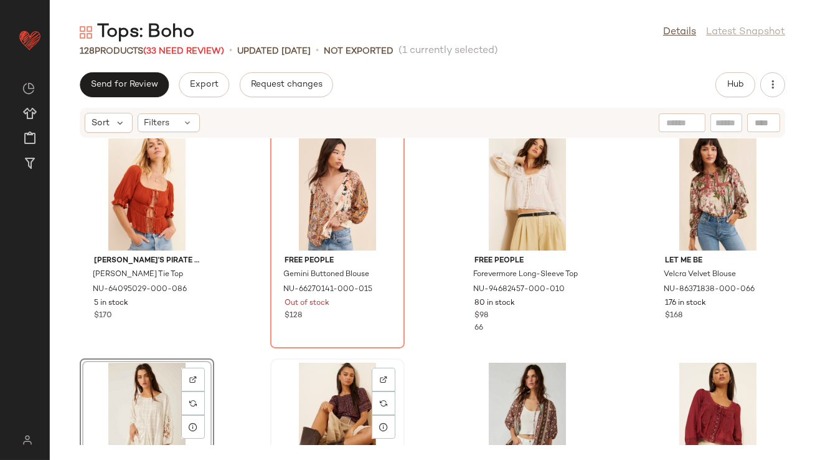
scroll to position [244, 0]
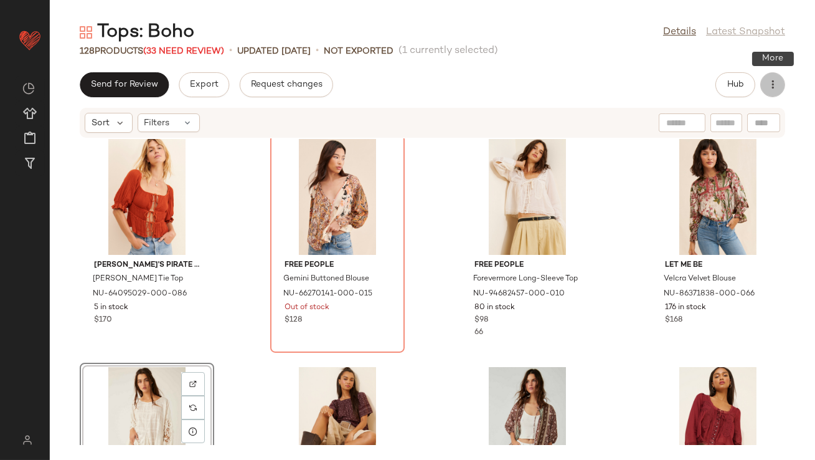
click at [781, 88] on button "button" at bounding box center [772, 84] width 25 height 25
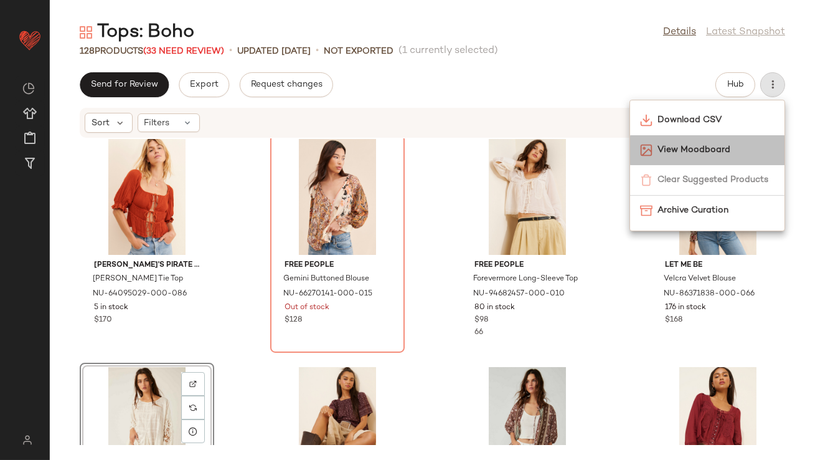
click at [709, 144] on span "View Moodboard" at bounding box center [716, 149] width 117 height 13
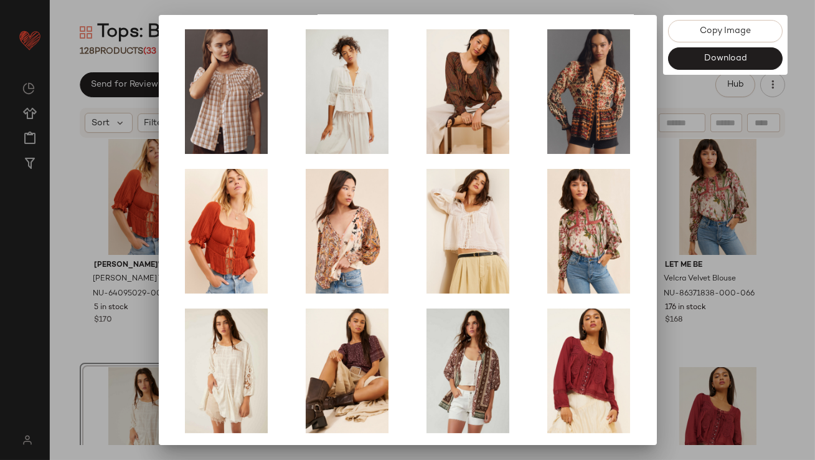
scroll to position [212, 0]
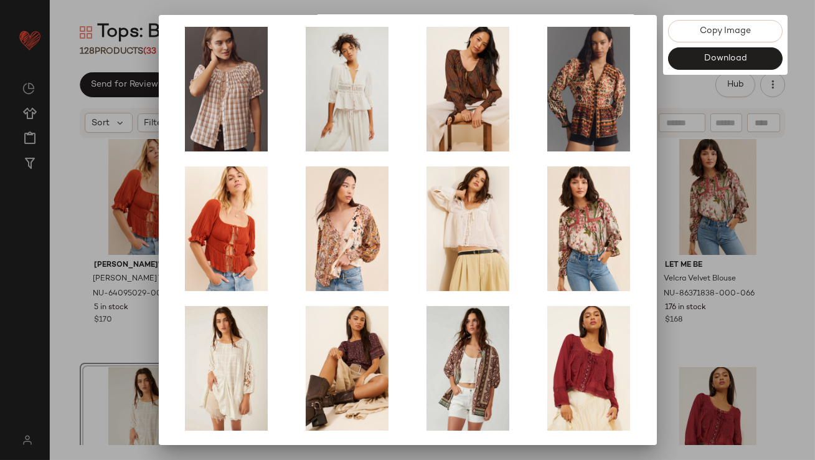
click at [710, 304] on div at bounding box center [407, 230] width 815 height 460
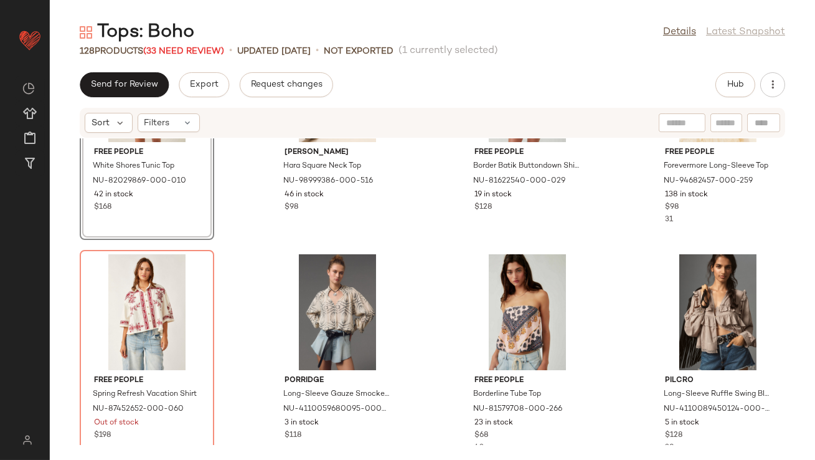
scroll to position [651, 0]
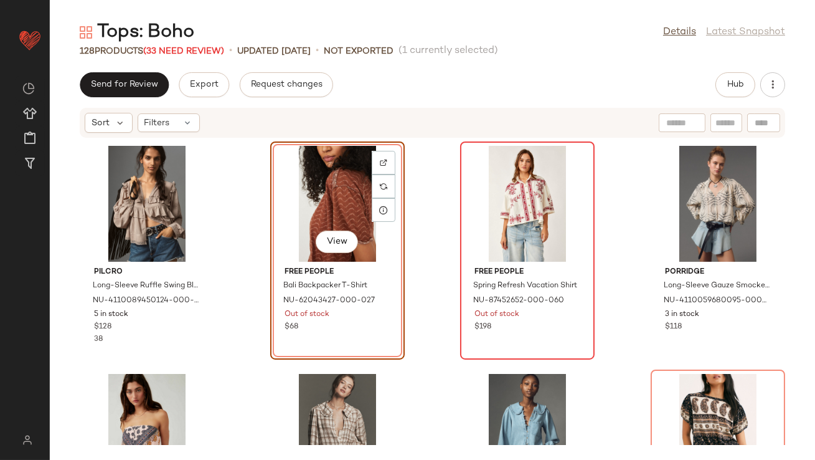
scroll to position [694, 0]
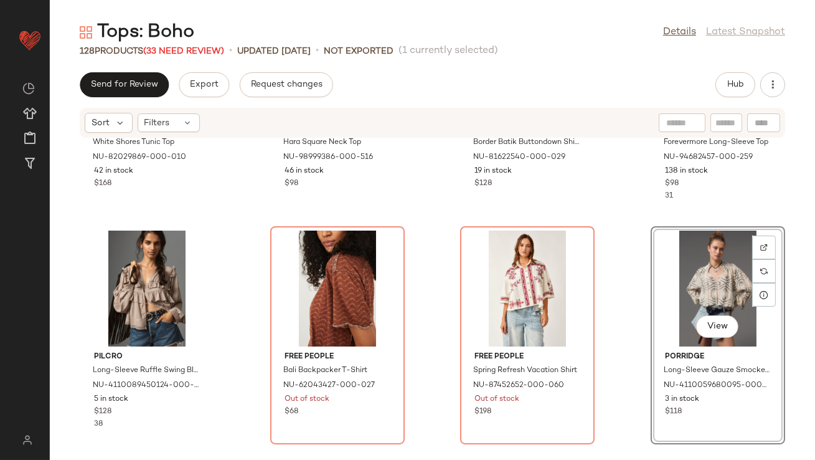
scroll to position [533, 0]
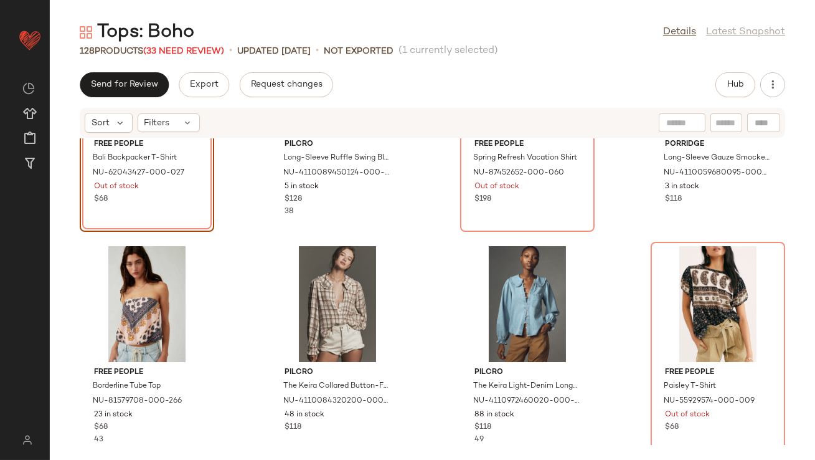
scroll to position [836, 0]
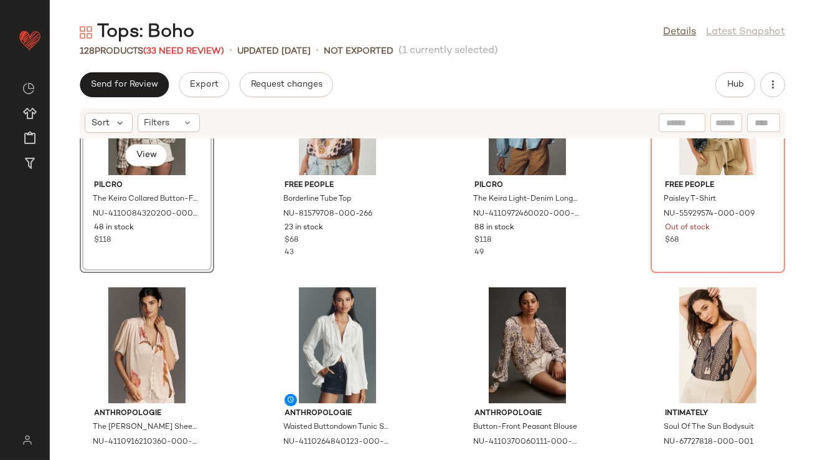
scroll to position [1018, 0]
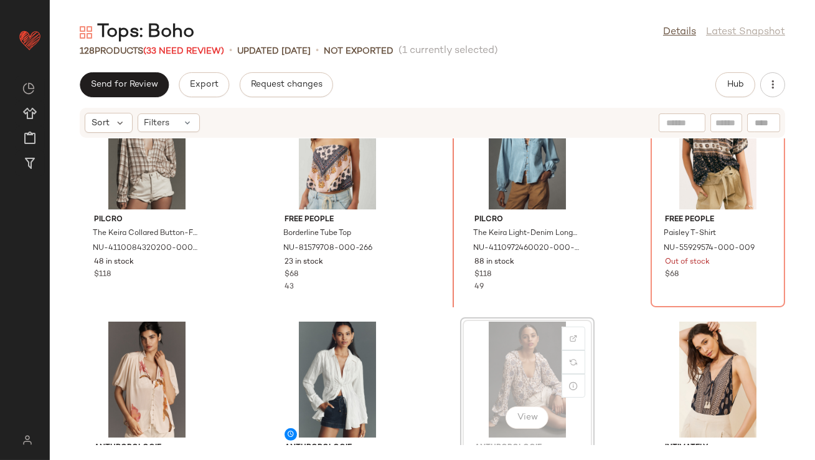
scroll to position [969, 0]
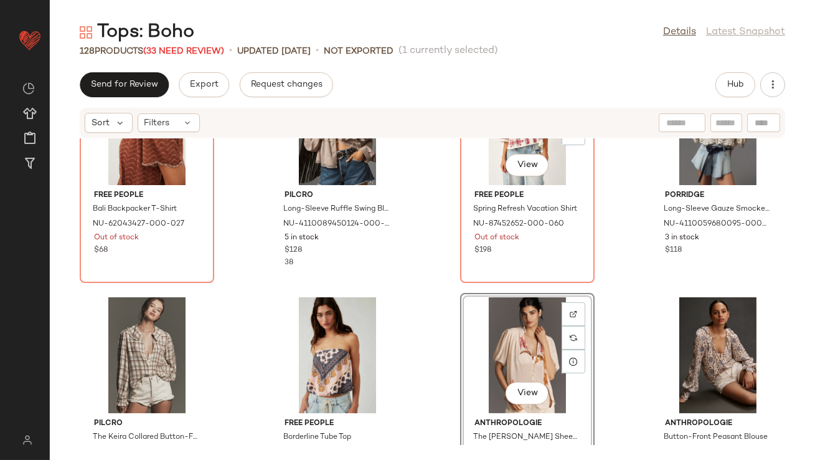
scroll to position [781, 0]
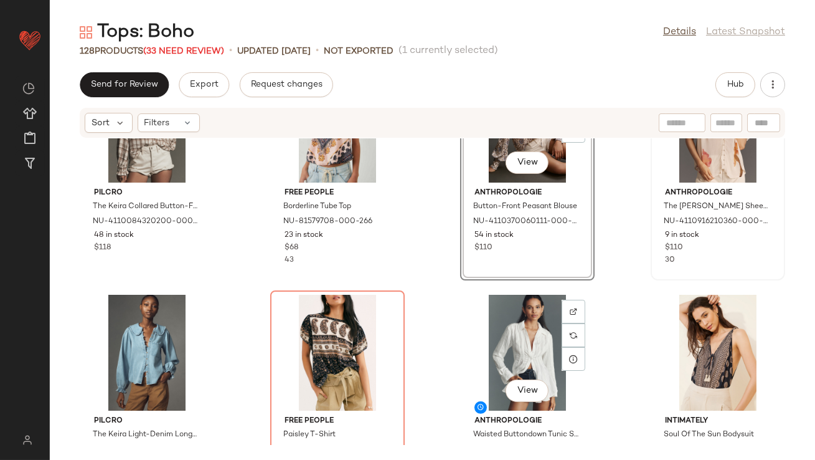
scroll to position [1039, 0]
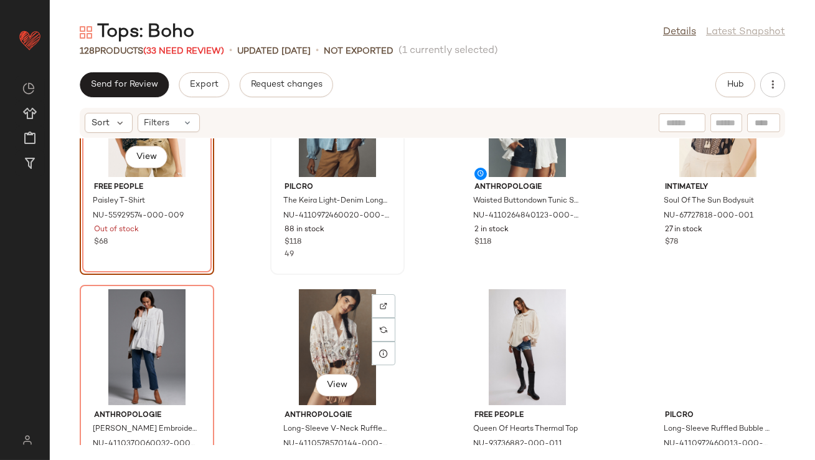
scroll to position [1239, 0]
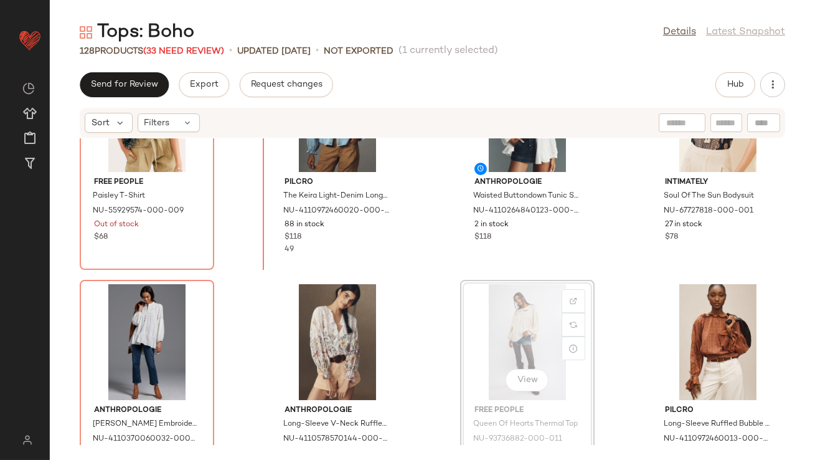
scroll to position [1215, 0]
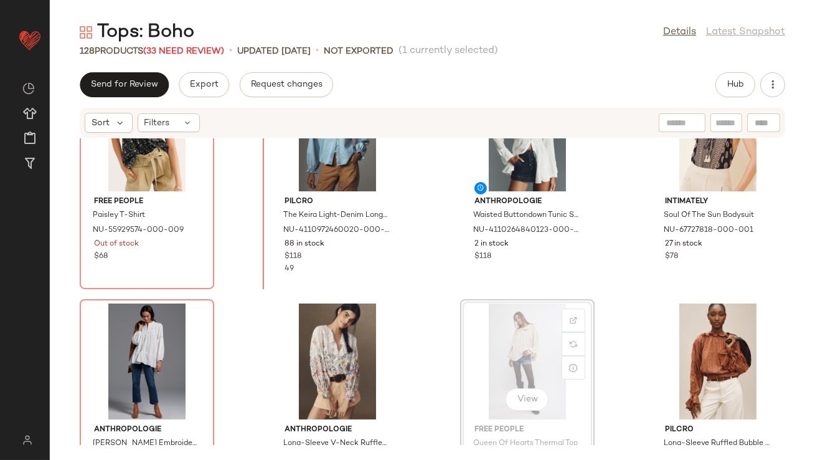
drag, startPoint x: 492, startPoint y: 335, endPoint x: 485, endPoint y: 334, distance: 7.0
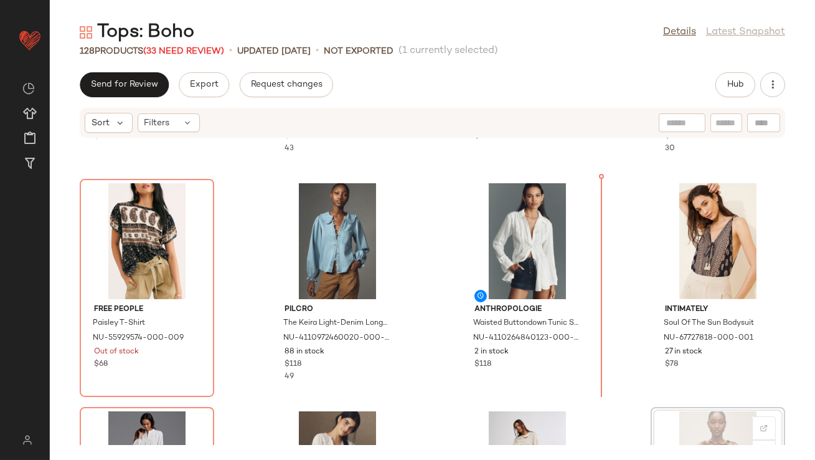
scroll to position [1077, 0]
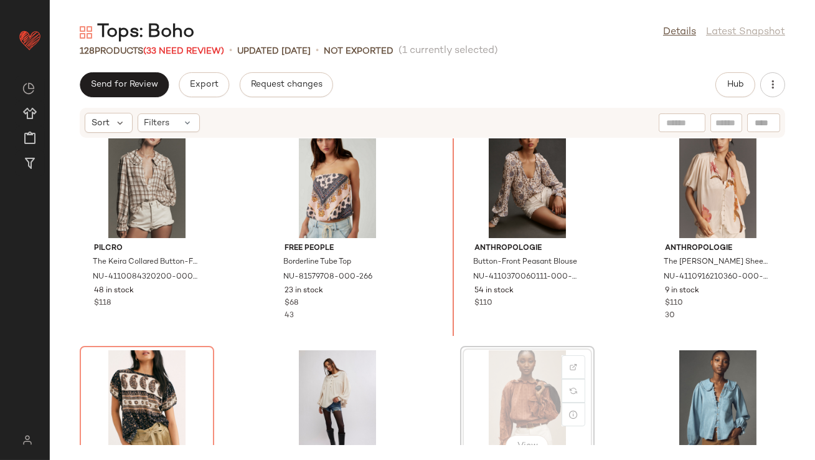
scroll to position [945, 0]
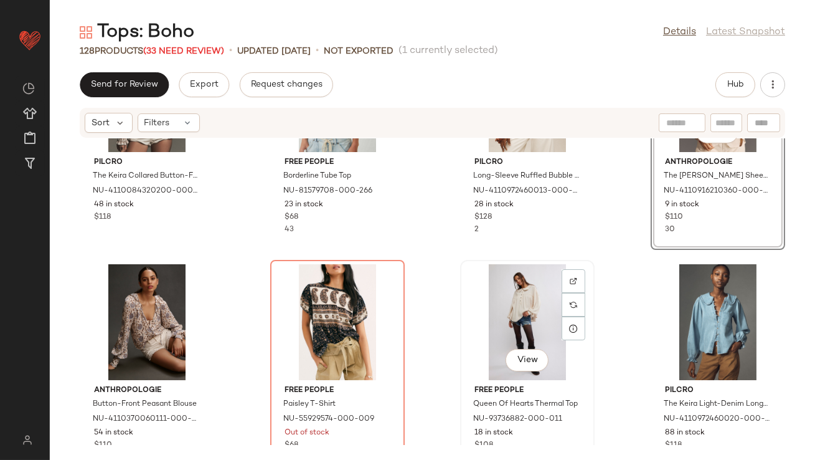
scroll to position [993, 0]
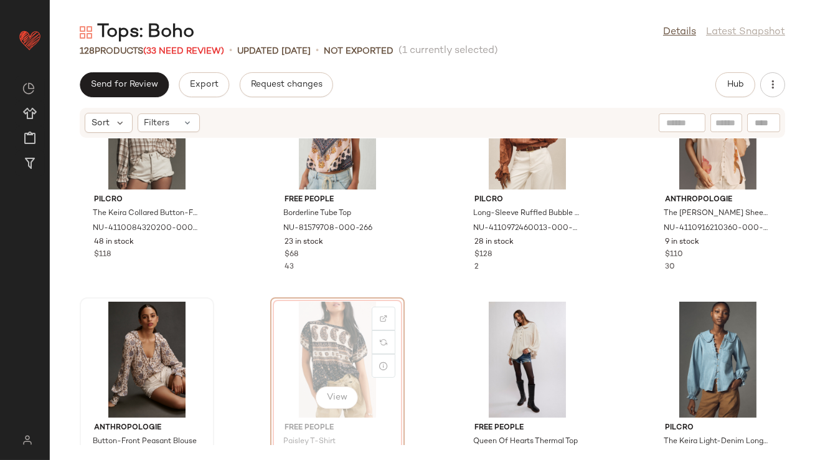
drag, startPoint x: 362, startPoint y: 319, endPoint x: 135, endPoint y: 321, distance: 227.3
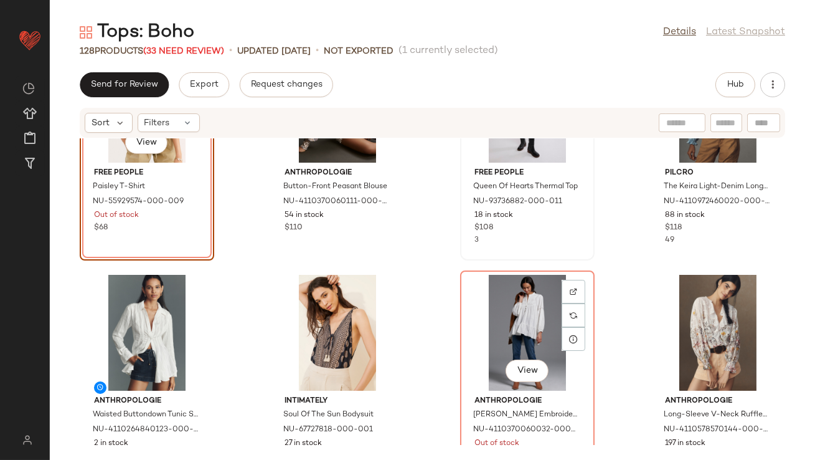
scroll to position [1272, 0]
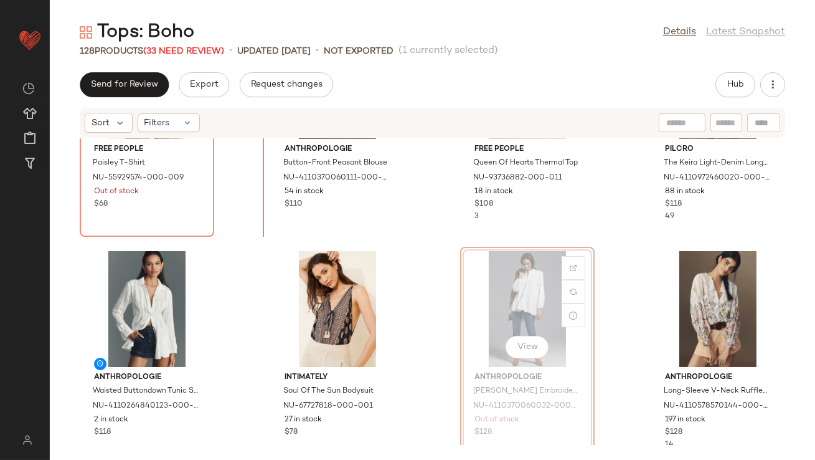
drag, startPoint x: 541, startPoint y: 309, endPoint x: 499, endPoint y: 304, distance: 42.0
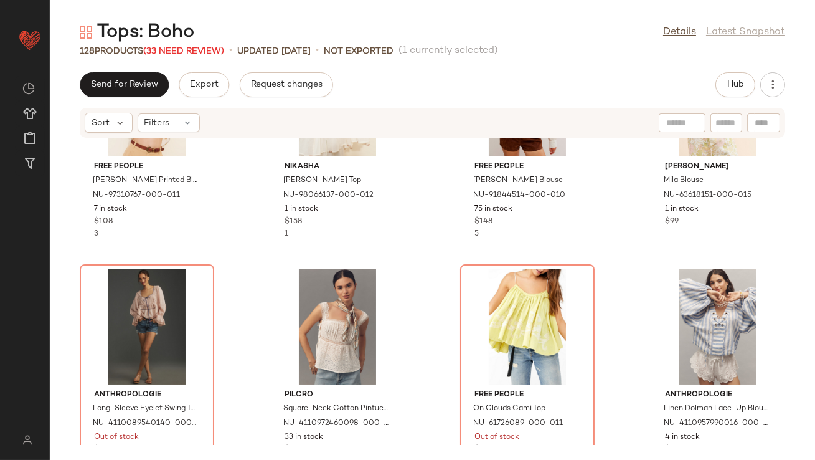
scroll to position [1759, 0]
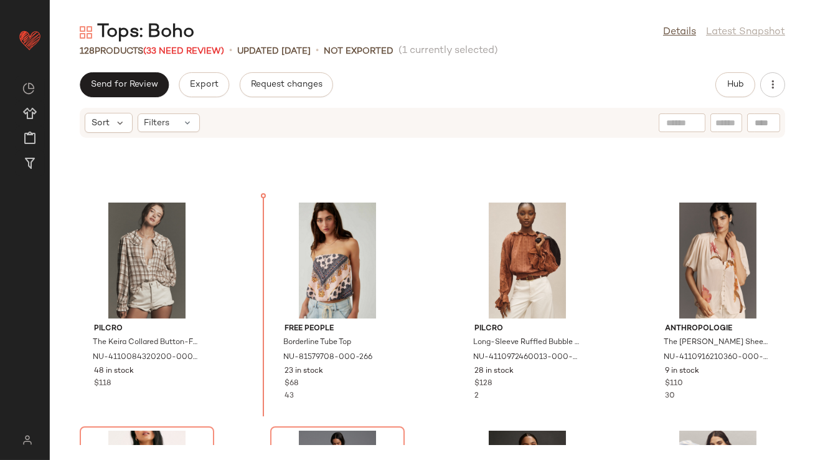
scroll to position [808, 0]
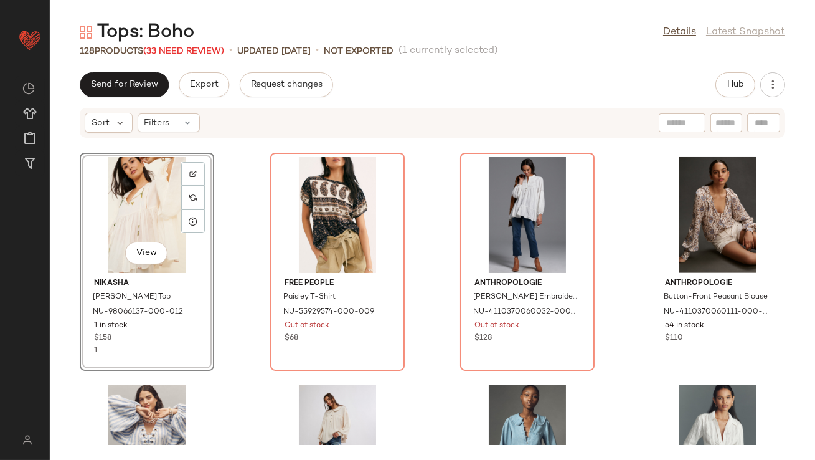
scroll to position [1151, 0]
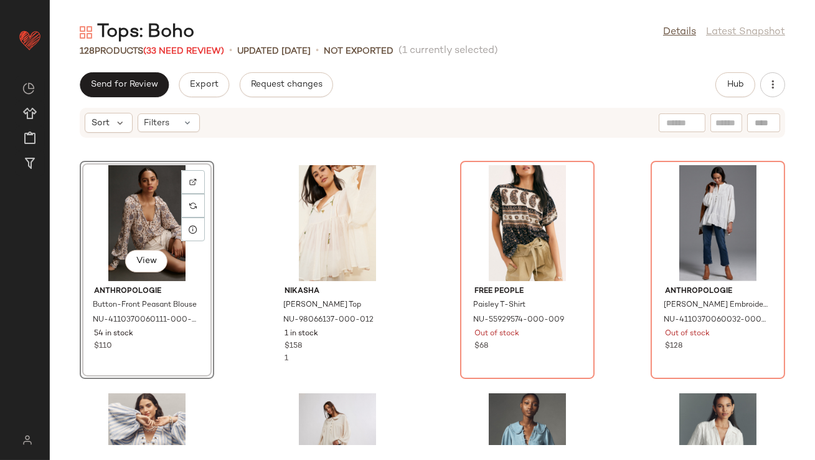
scroll to position [1156, 0]
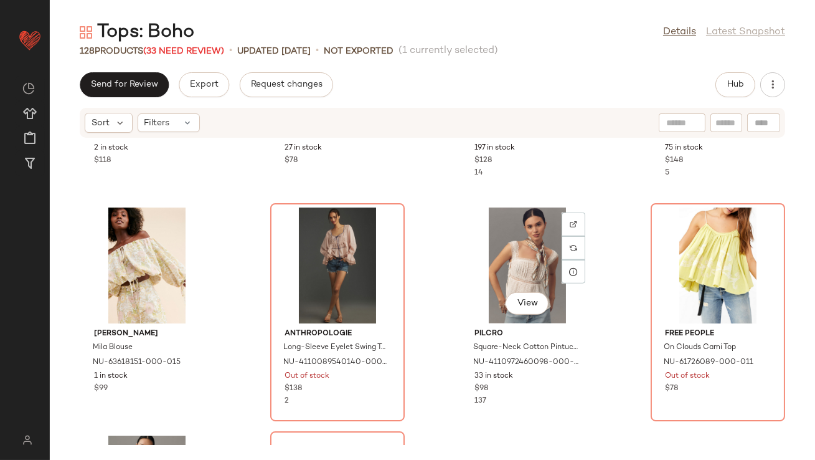
scroll to position [1898, 0]
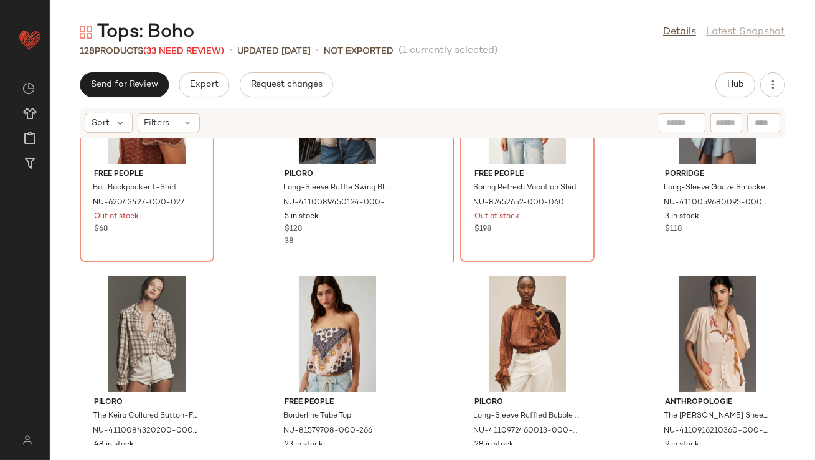
scroll to position [747, 0]
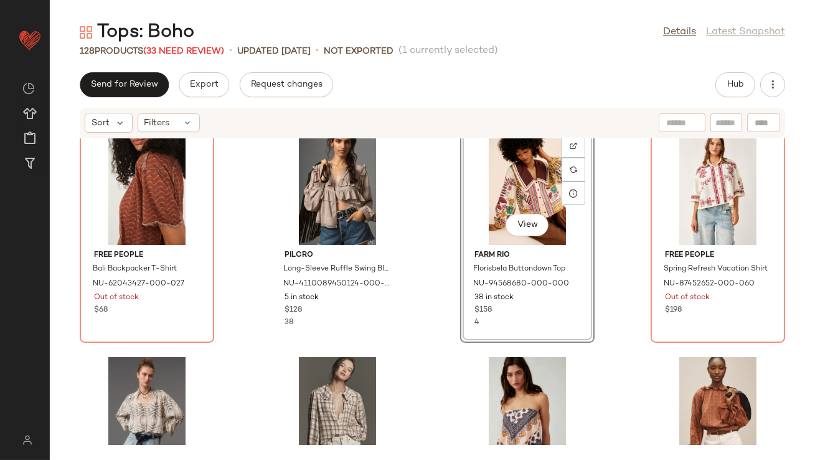
scroll to position [745, 0]
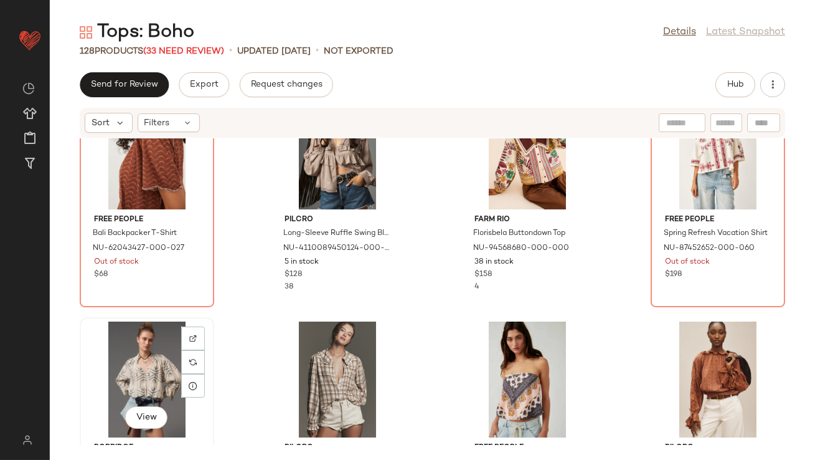
scroll to position [747, 0]
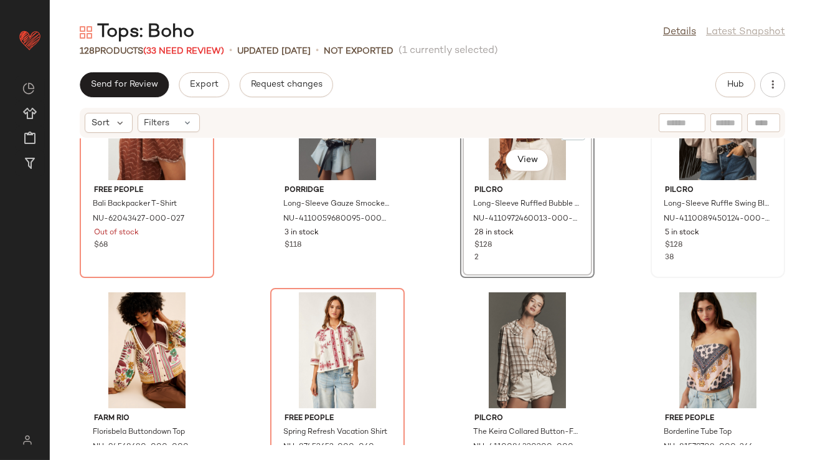
scroll to position [795, 0]
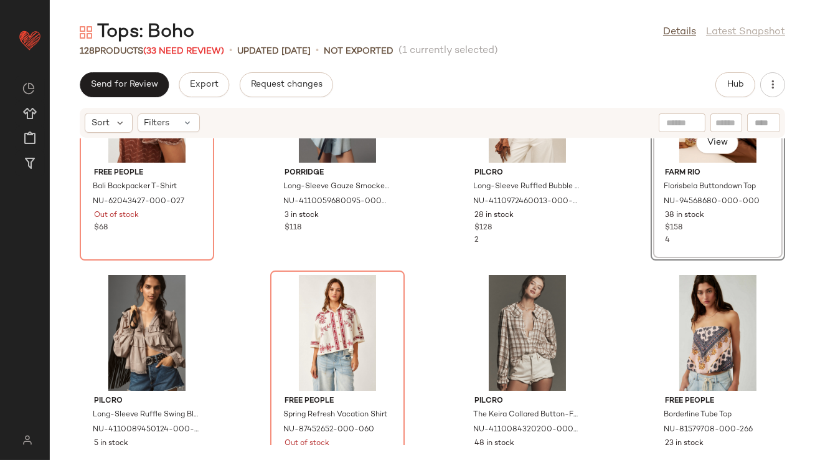
scroll to position [795, 0]
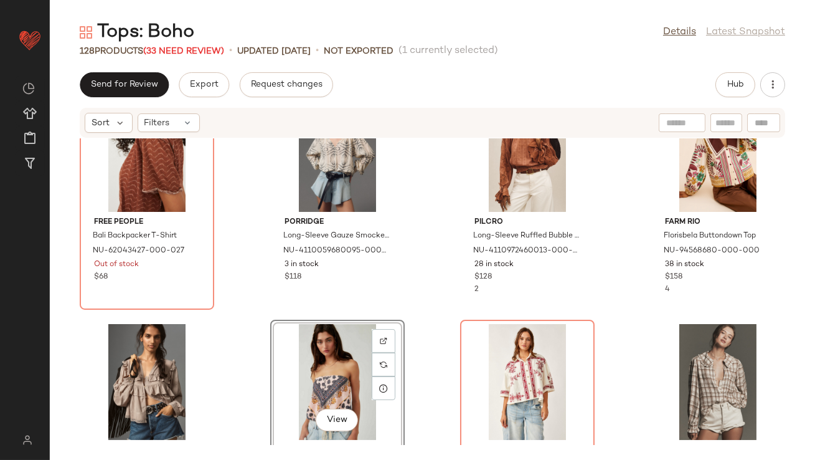
scroll to position [747, 0]
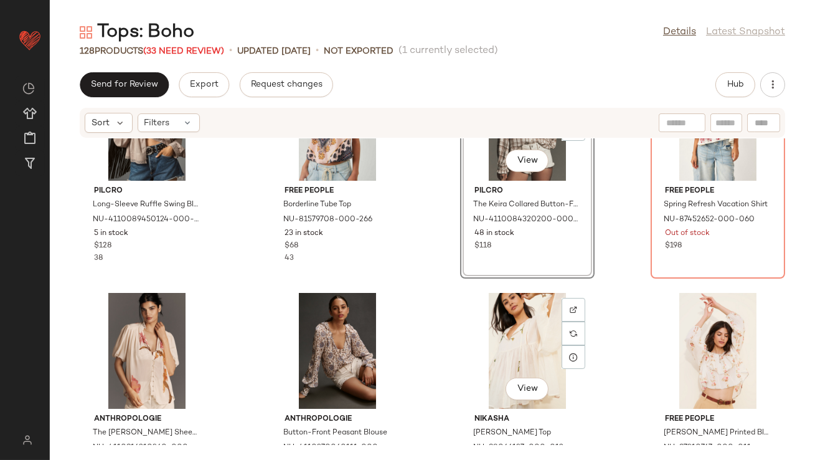
scroll to position [1024, 0]
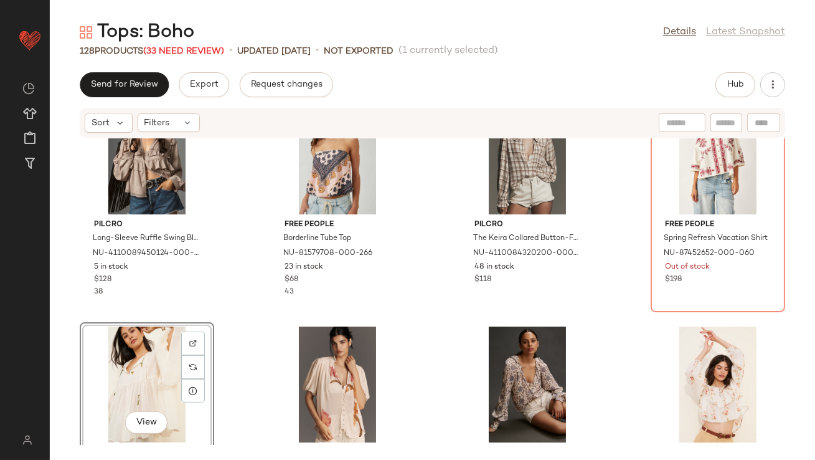
scroll to position [1117, 0]
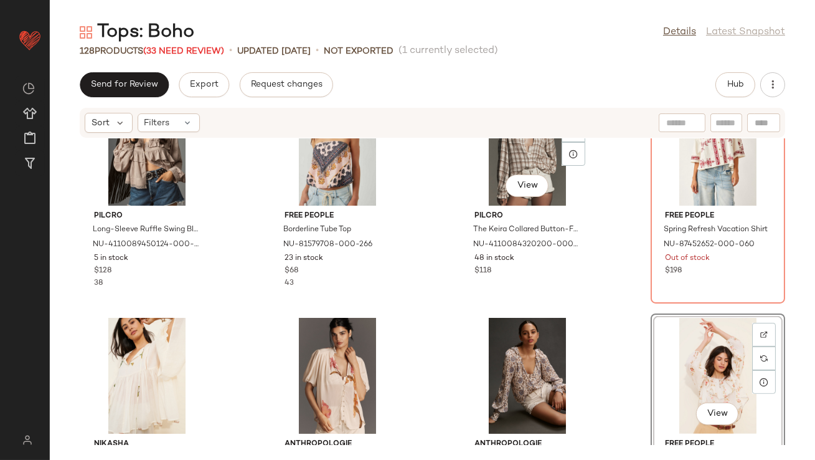
scroll to position [990, 0]
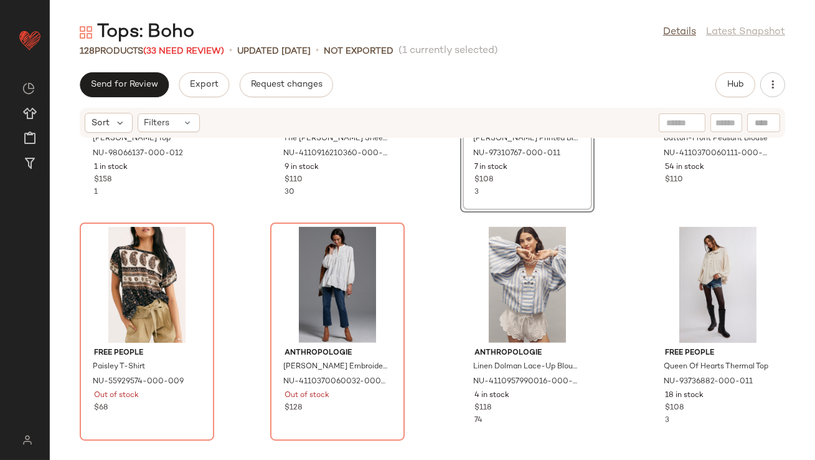
scroll to position [1389, 0]
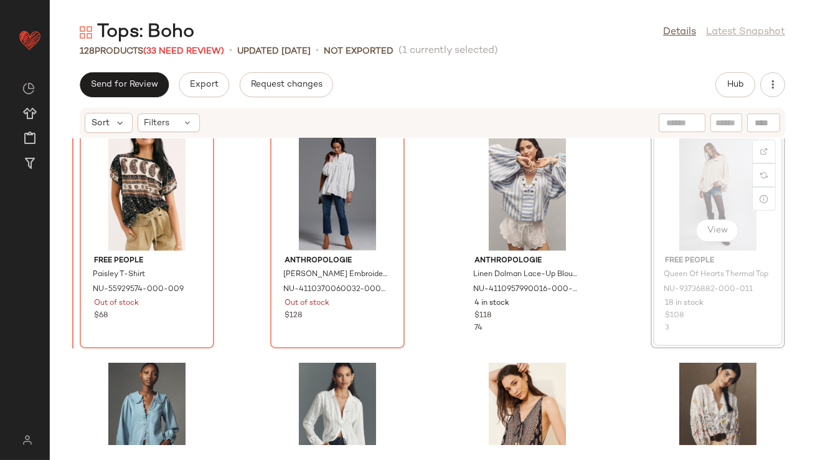
drag, startPoint x: 702, startPoint y: 194, endPoint x: 629, endPoint y: 196, distance: 73.5
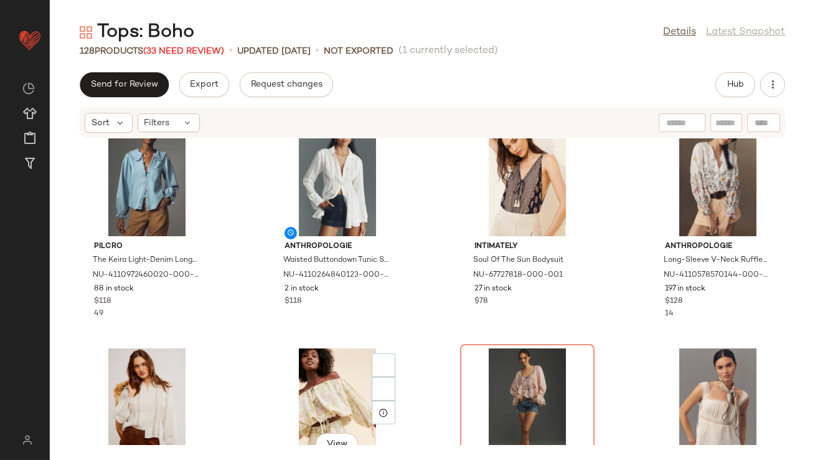
scroll to position [1800, 0]
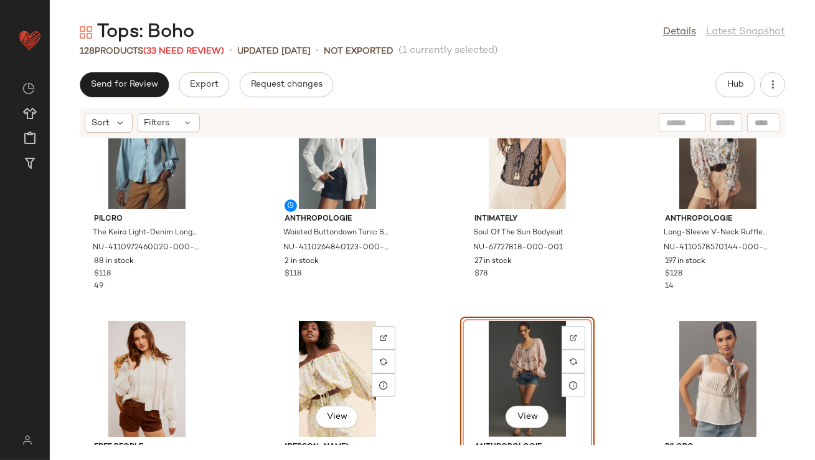
scroll to position [1703, 0]
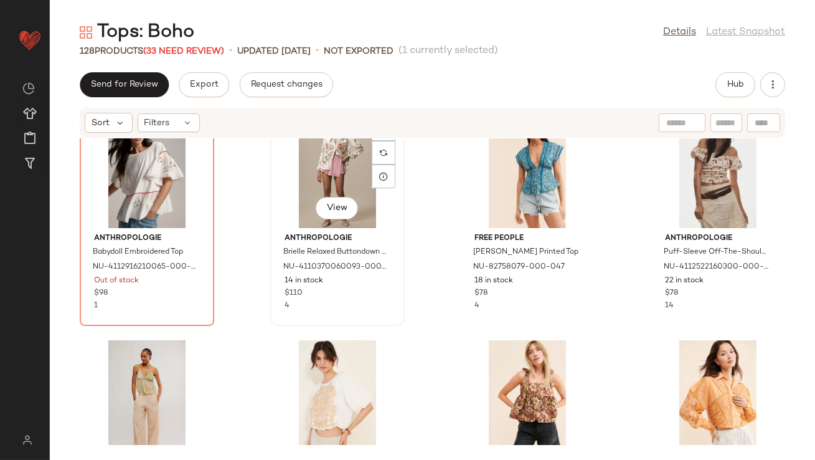
scroll to position [2640, 0]
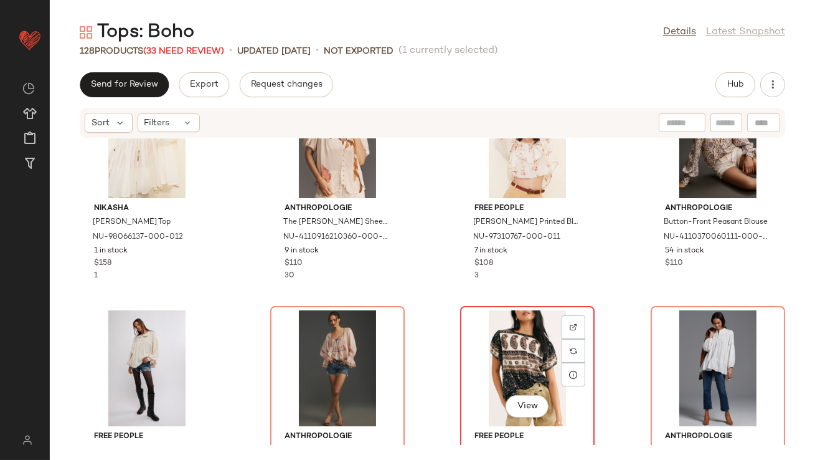
scroll to position [1234, 0]
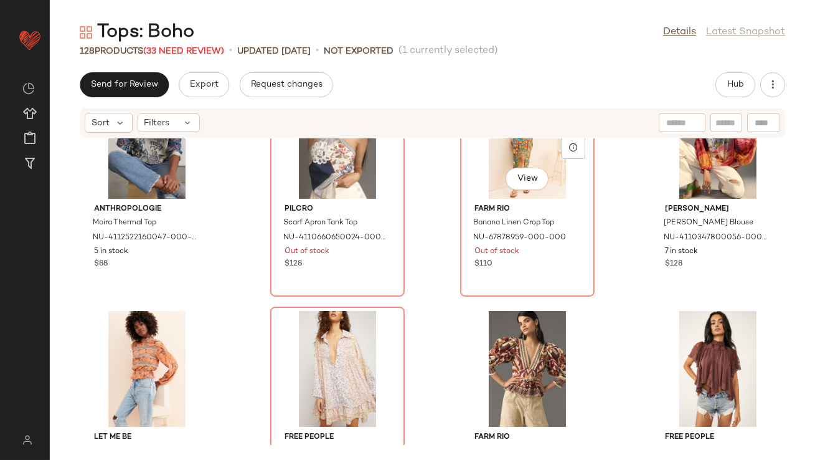
scroll to position [4435, 0]
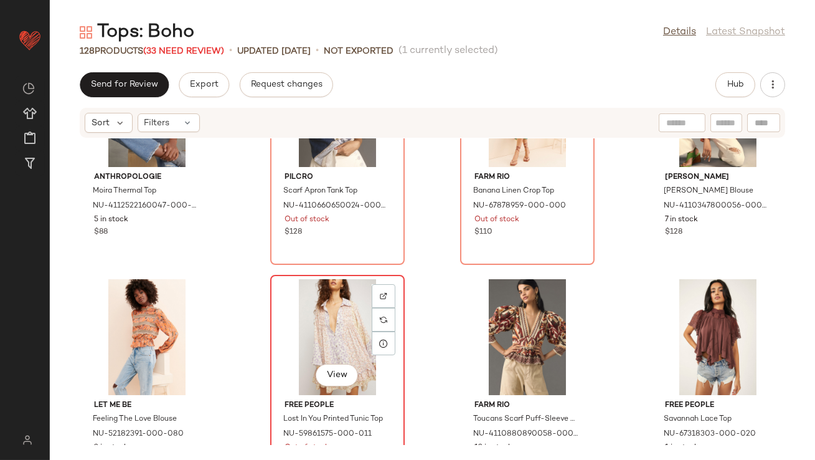
click at [333, 313] on div "View" at bounding box center [338, 337] width 126 height 116
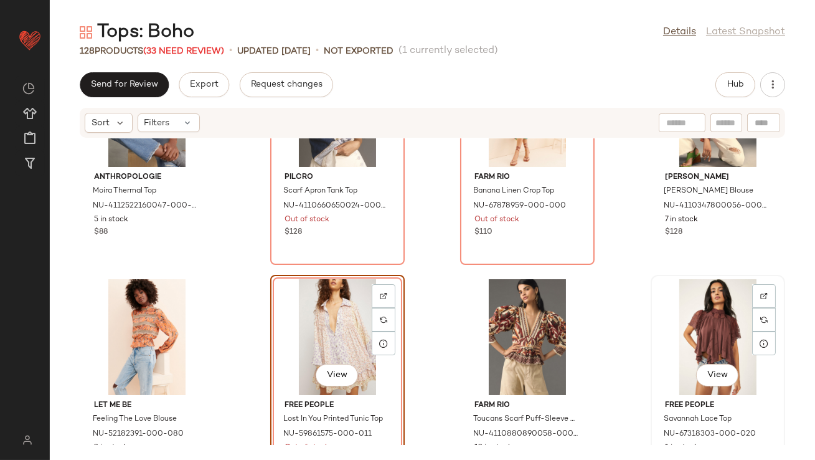
click at [666, 330] on div "View" at bounding box center [718, 337] width 126 height 116
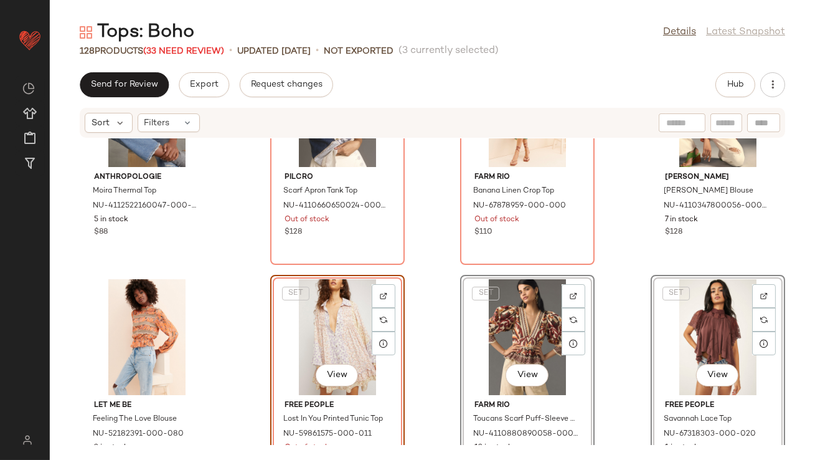
click at [613, 265] on div "Anthropologie Moira Thermal Top NU-4112522160047-000-049 5 in stock $88 Pilcro …" at bounding box center [432, 291] width 765 height 306
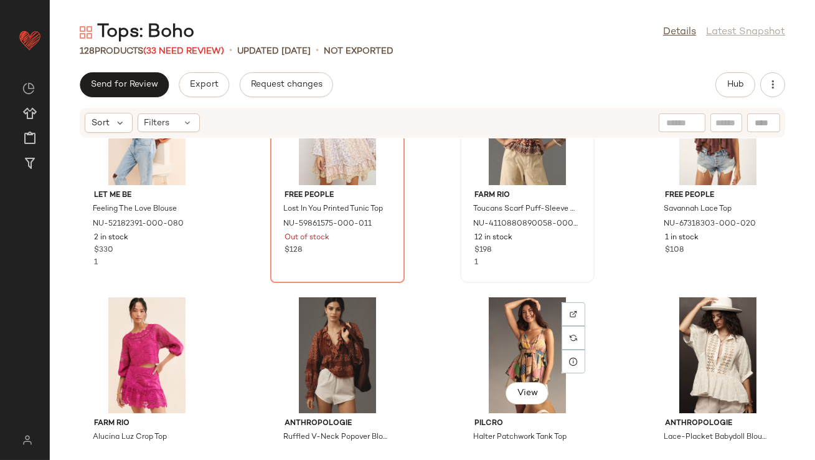
scroll to position [4661, 0]
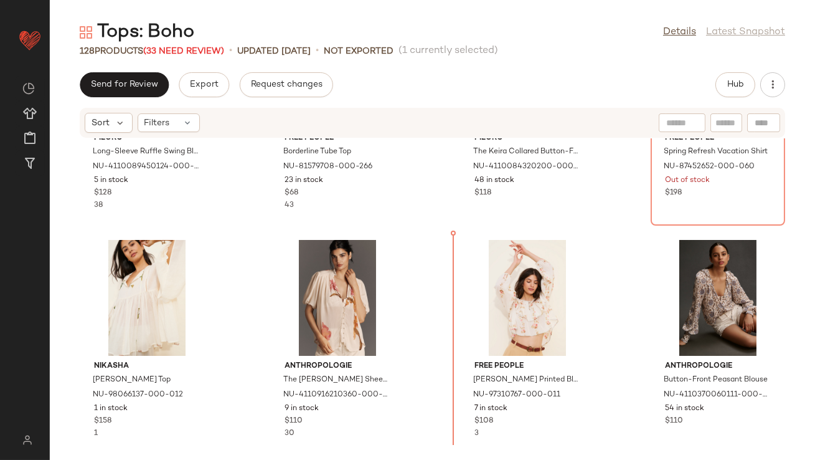
scroll to position [1072, 0]
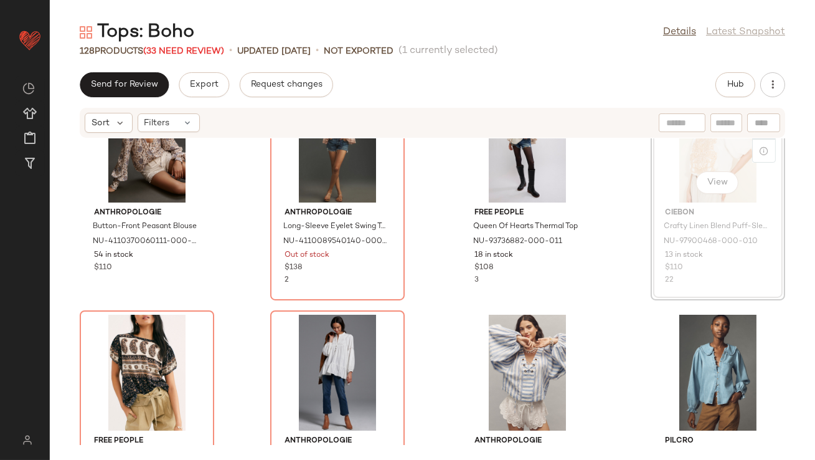
drag, startPoint x: 688, startPoint y: 178, endPoint x: 679, endPoint y: 178, distance: 8.7
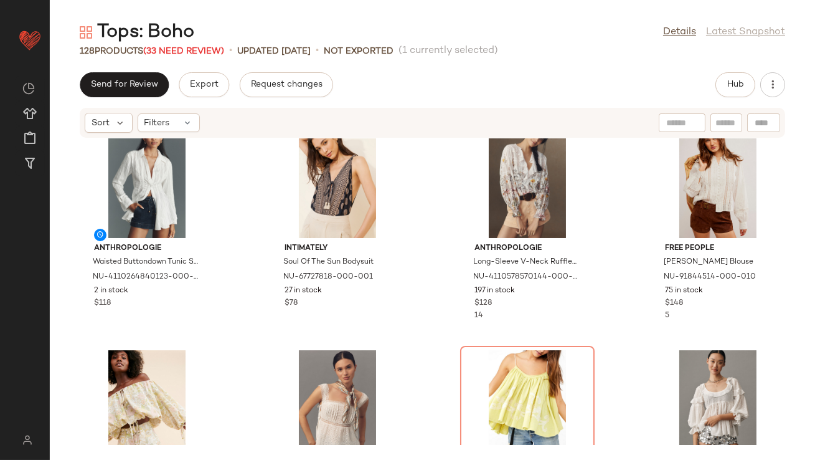
scroll to position [2010, 0]
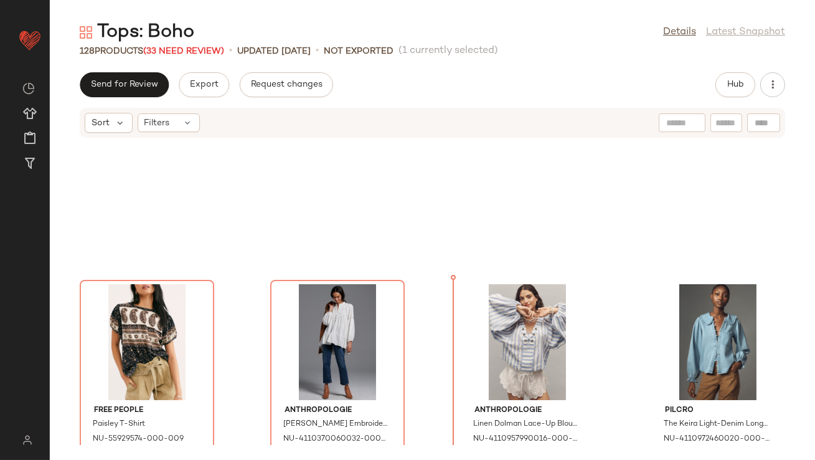
scroll to position [1455, 0]
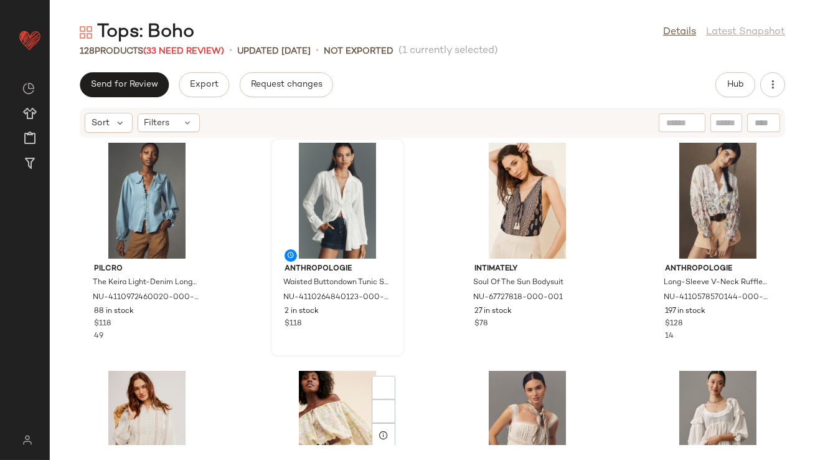
scroll to position [1939, 0]
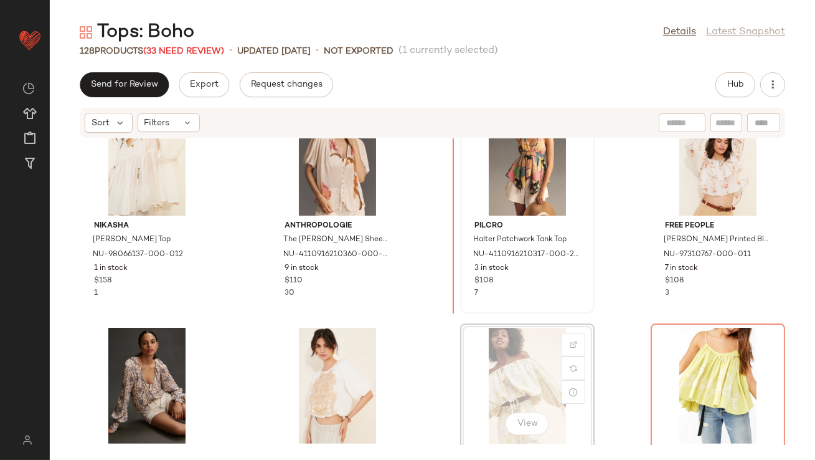
scroll to position [1180, 0]
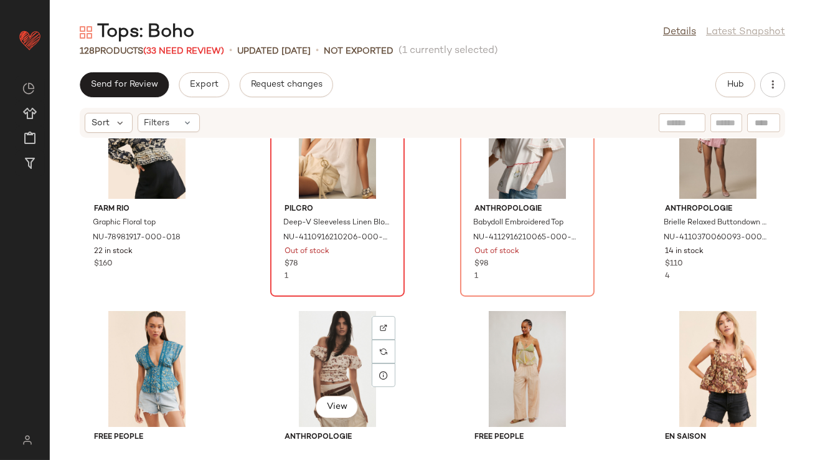
scroll to position [2536, 0]
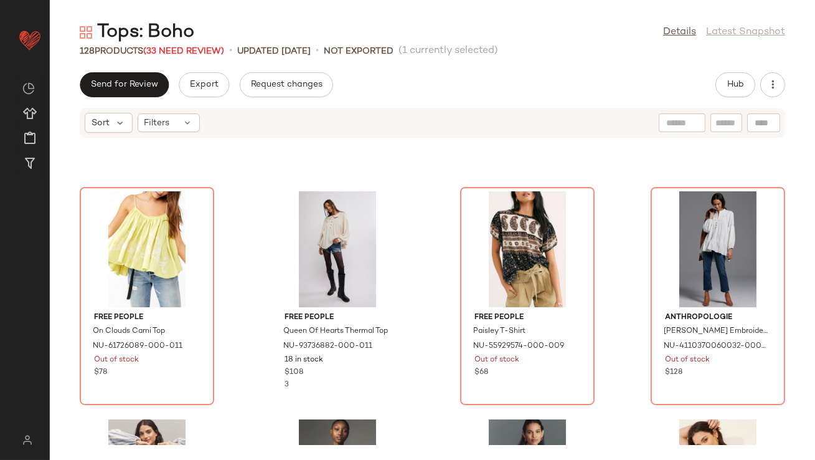
scroll to position [1526, 0]
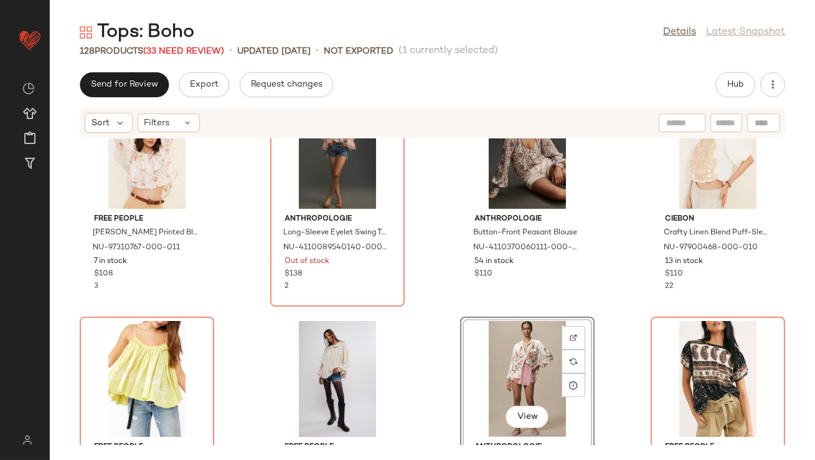
scroll to position [1270, 0]
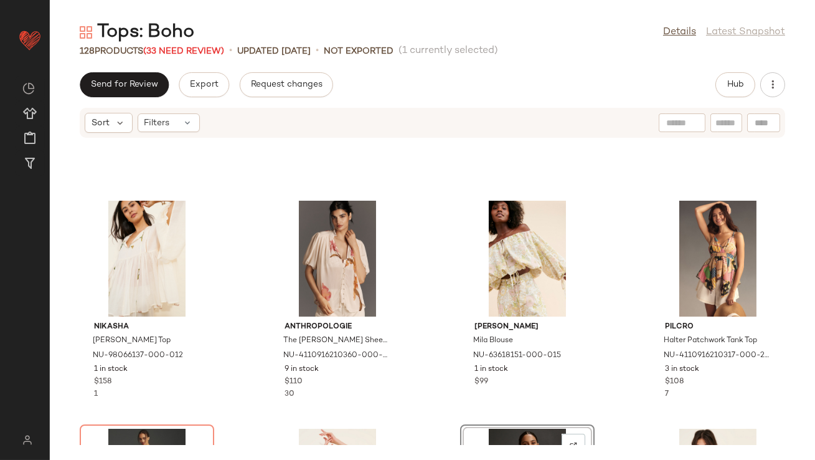
scroll to position [939, 0]
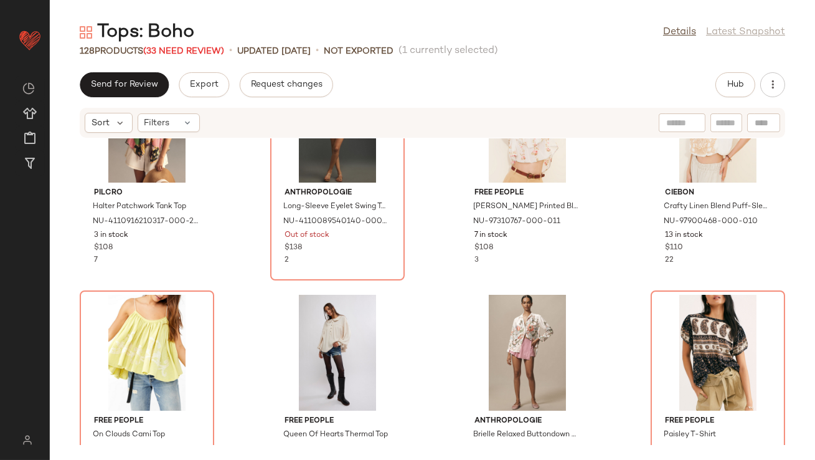
scroll to position [1367, 0]
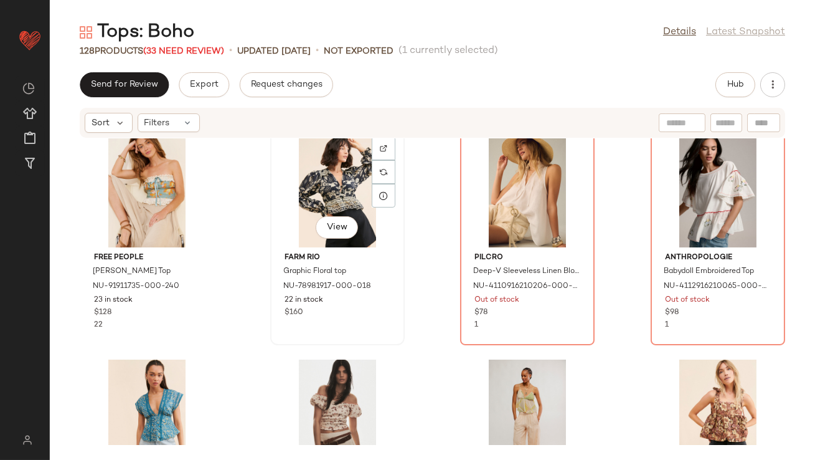
scroll to position [2642, 0]
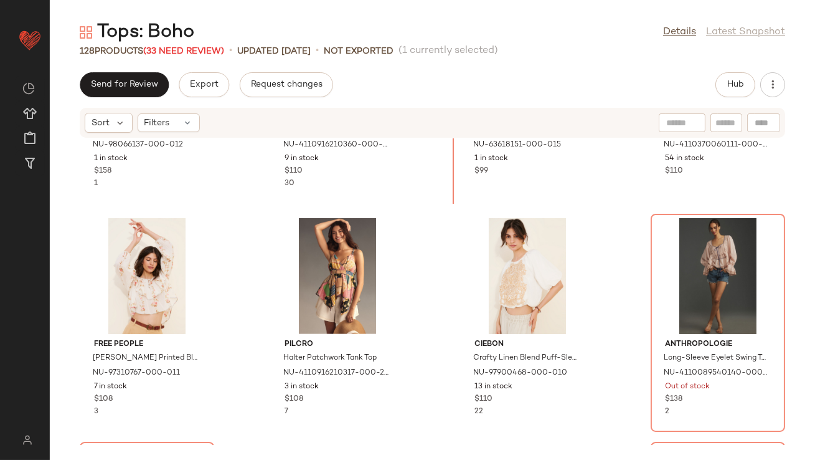
scroll to position [1270, 0]
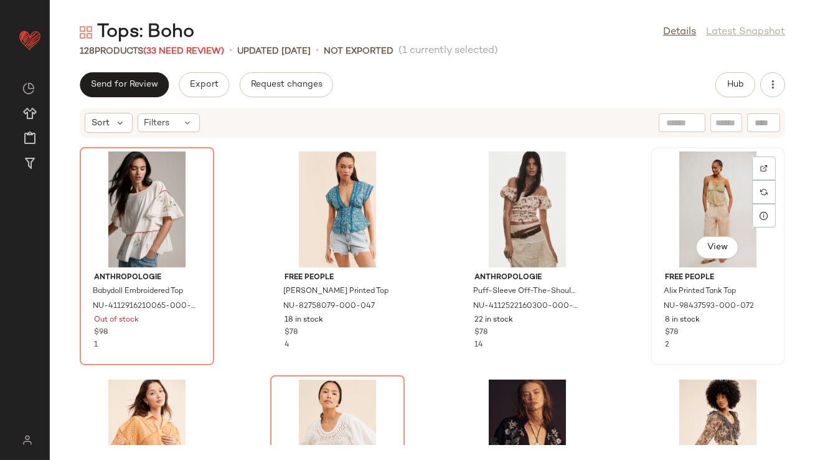
scroll to position [2886, 0]
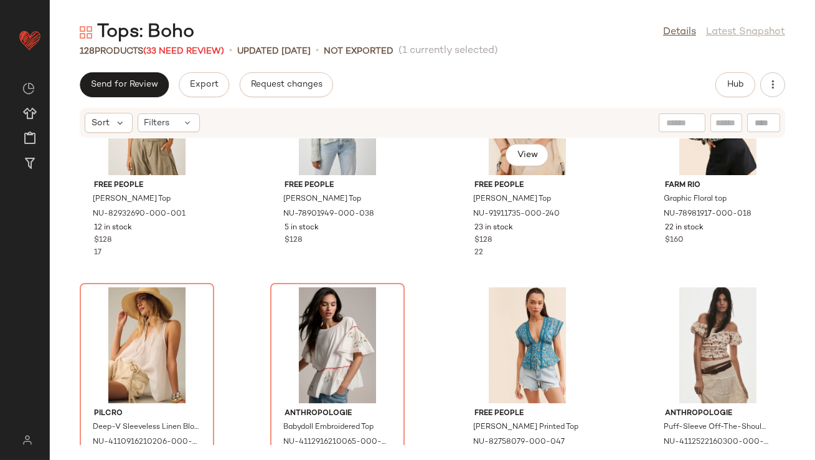
scroll to position [2652, 0]
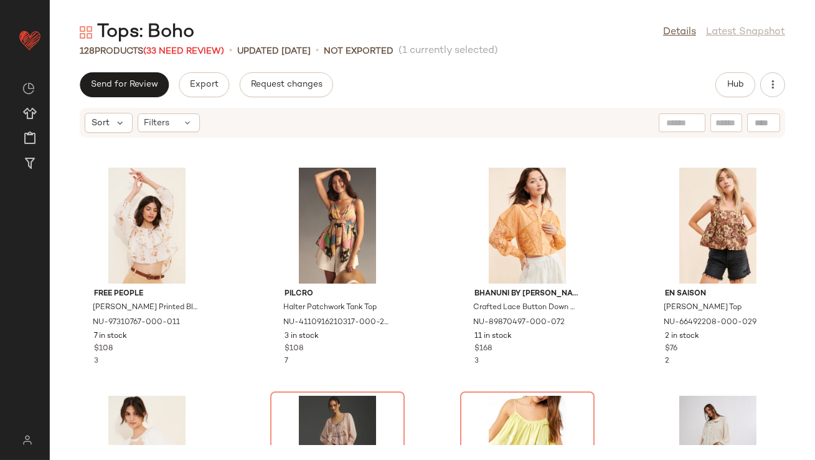
scroll to position [1343, 0]
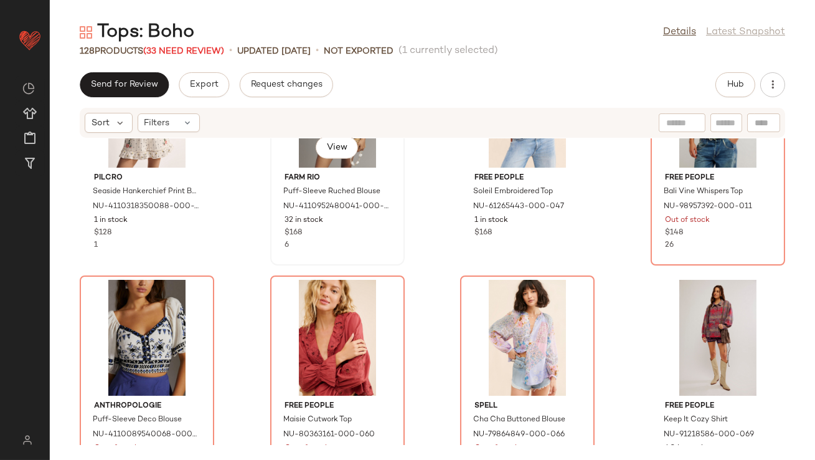
scroll to position [3300, 0]
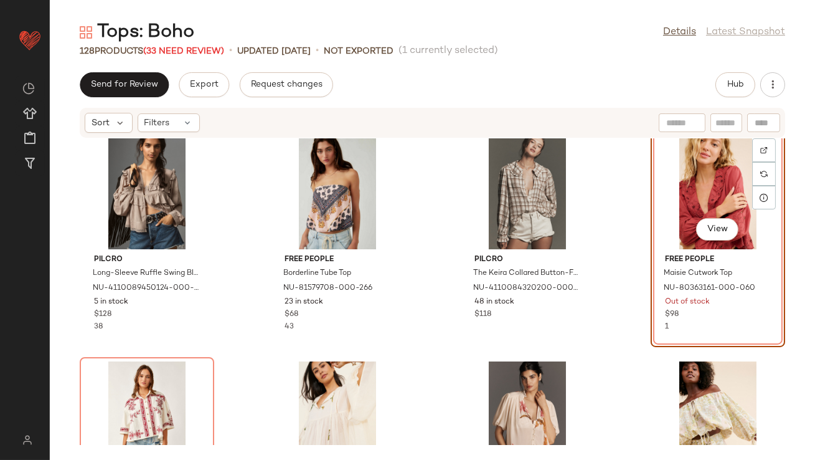
scroll to position [934, 0]
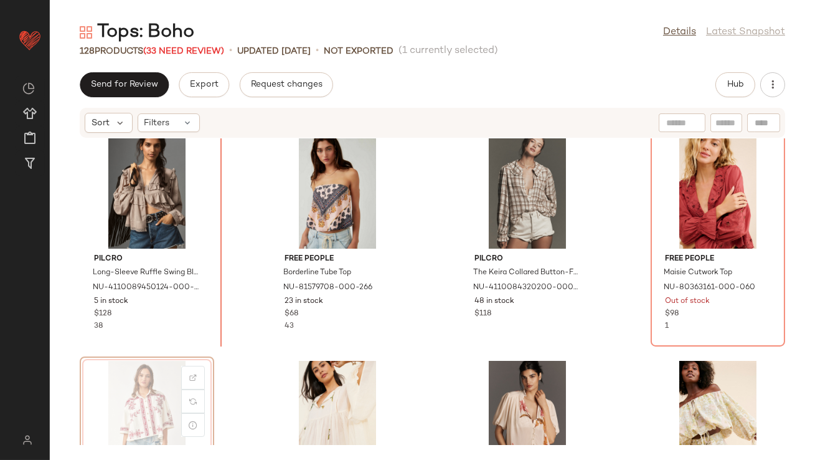
scroll to position [935, 0]
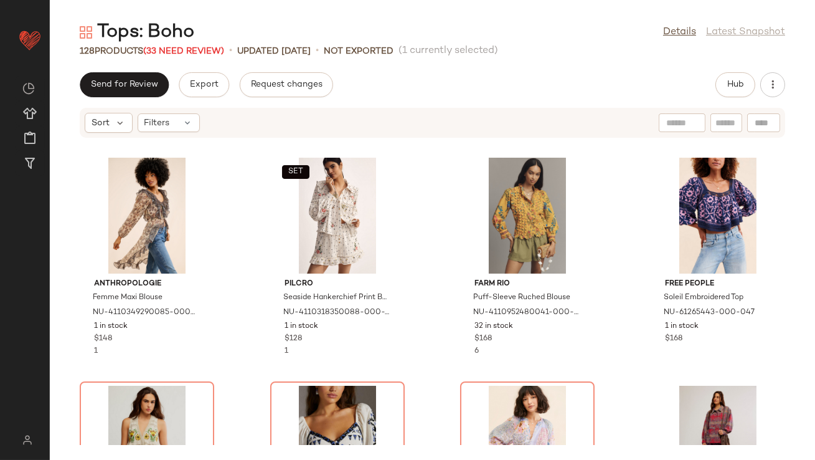
scroll to position [3167, 0]
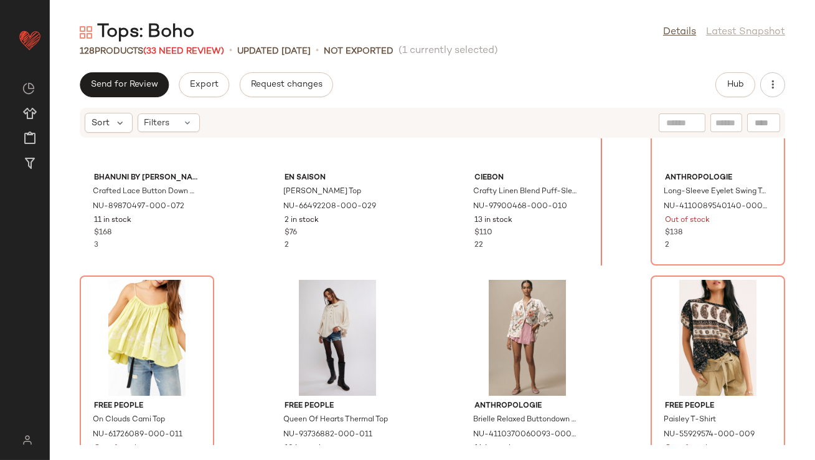
scroll to position [1652, 0]
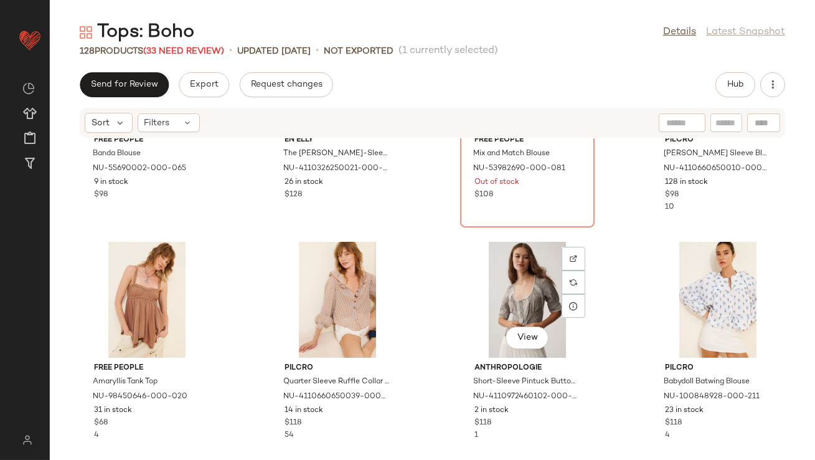
scroll to position [6067, 0]
click at [140, 300] on div "View" at bounding box center [147, 300] width 126 height 116
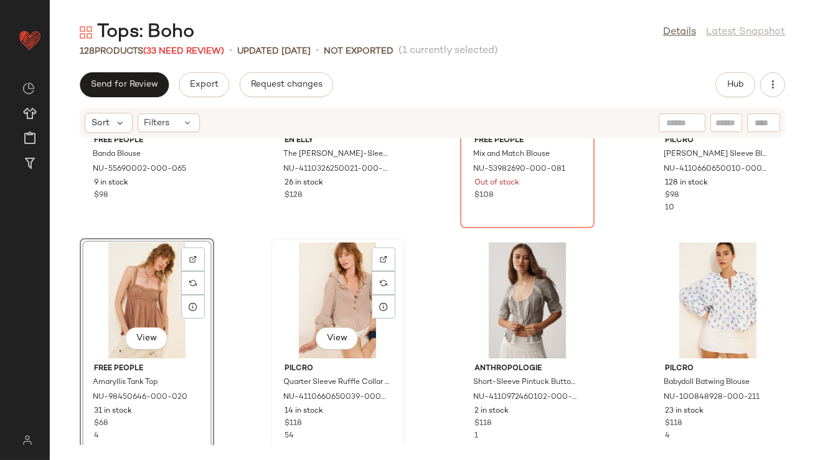
click at [328, 296] on div "View" at bounding box center [338, 300] width 126 height 116
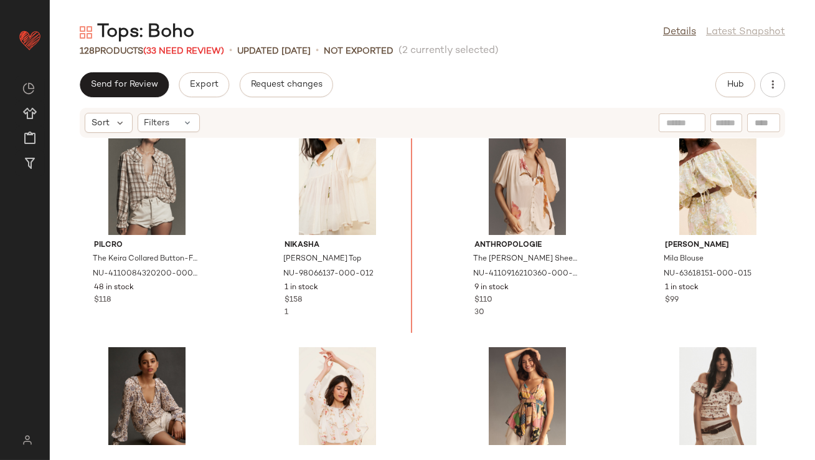
scroll to position [1075, 0]
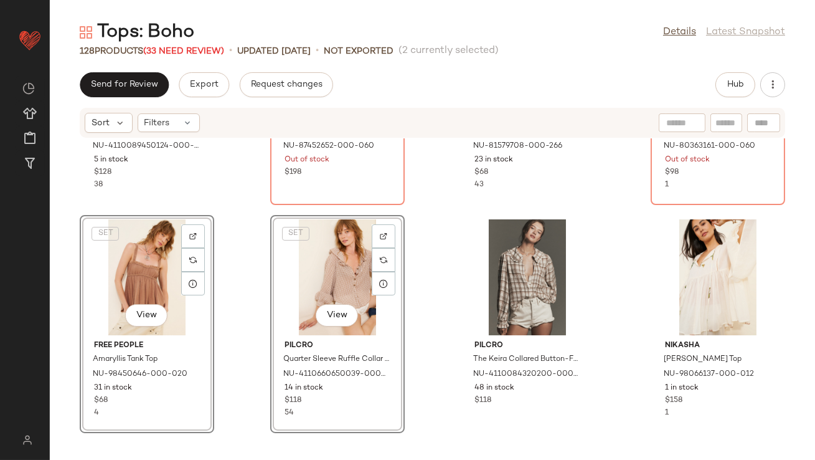
click at [236, 235] on div "Pilcro Long-Sleeve Ruffle Swing Blouse NU-4110089450124-000-020 5 in stock $128…" at bounding box center [432, 291] width 765 height 306
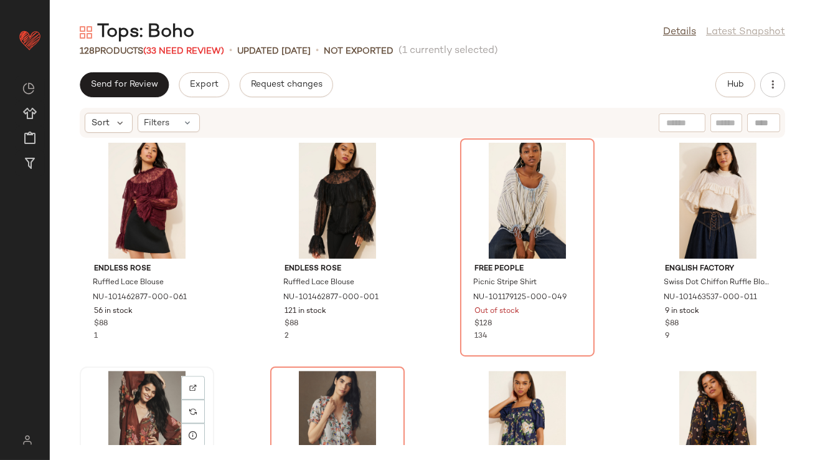
scroll to position [6830, 0]
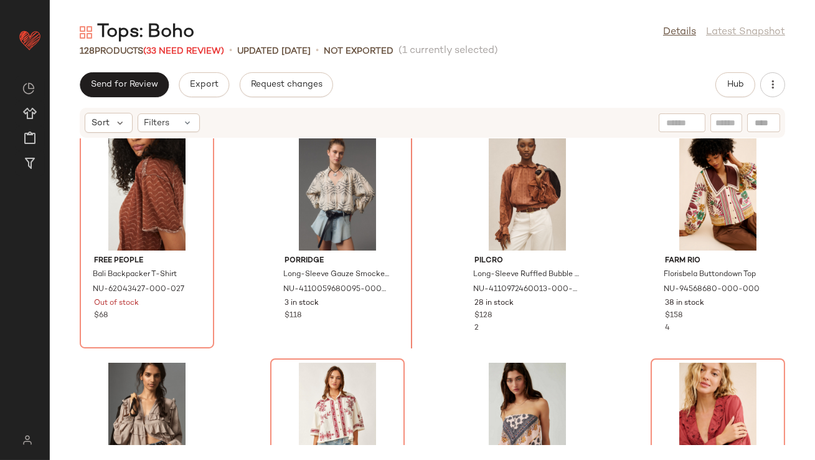
scroll to position [704, 0]
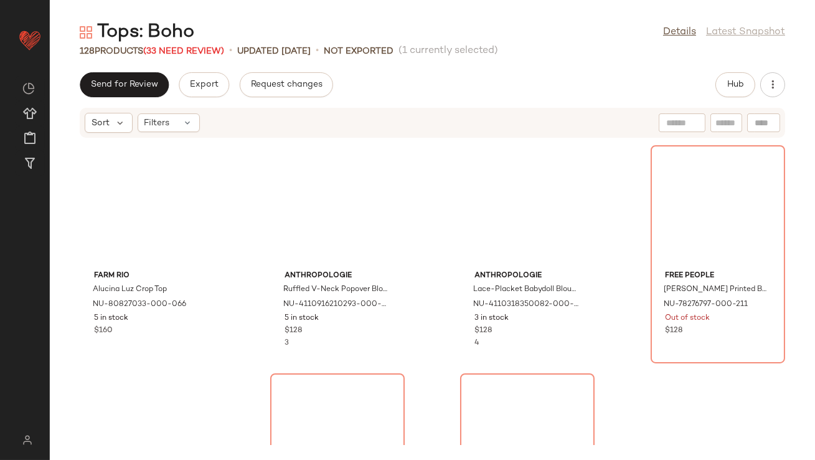
scroll to position [5400, 0]
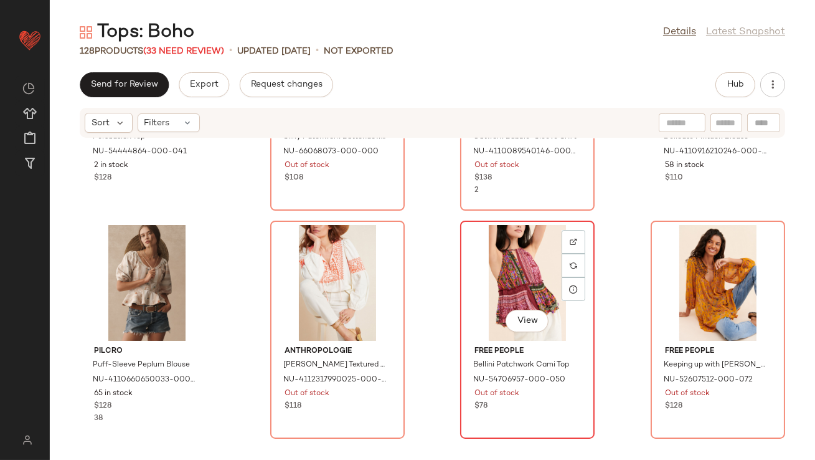
click at [521, 276] on div "View" at bounding box center [528, 283] width 126 height 116
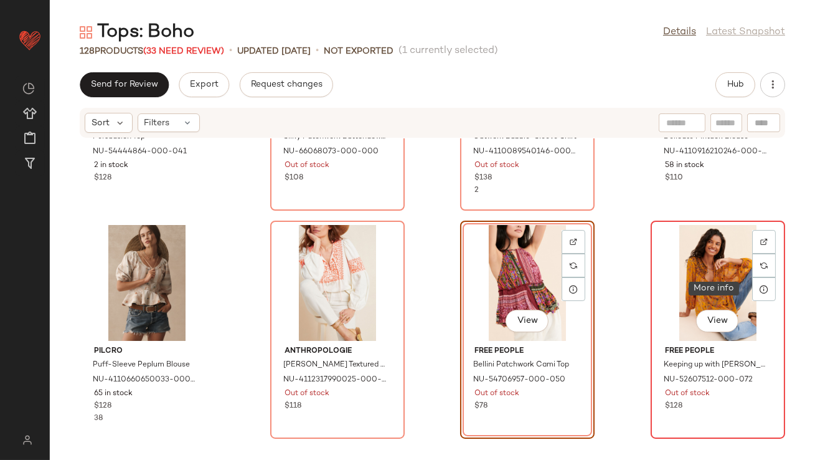
click at [757, 277] on div at bounding box center [764, 289] width 24 height 24
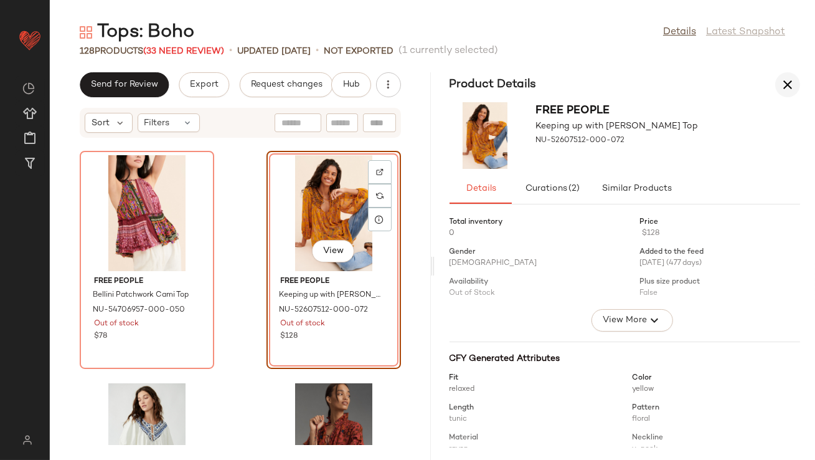
click at [784, 86] on icon "button" at bounding box center [787, 84] width 15 height 15
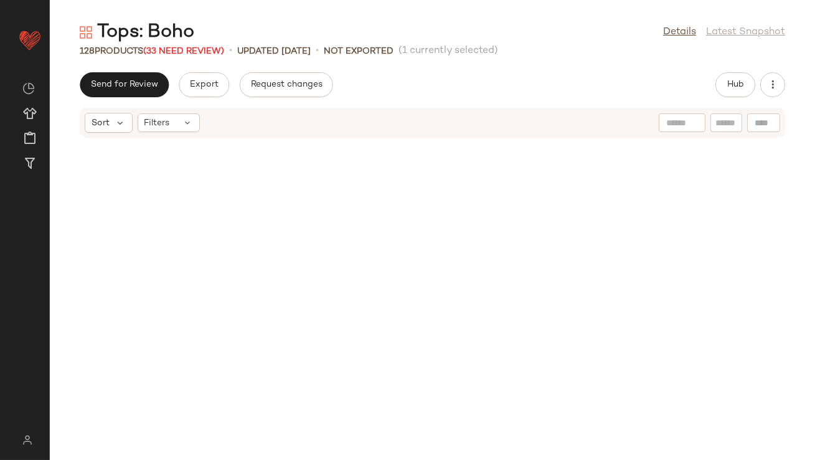
scroll to position [5470, 0]
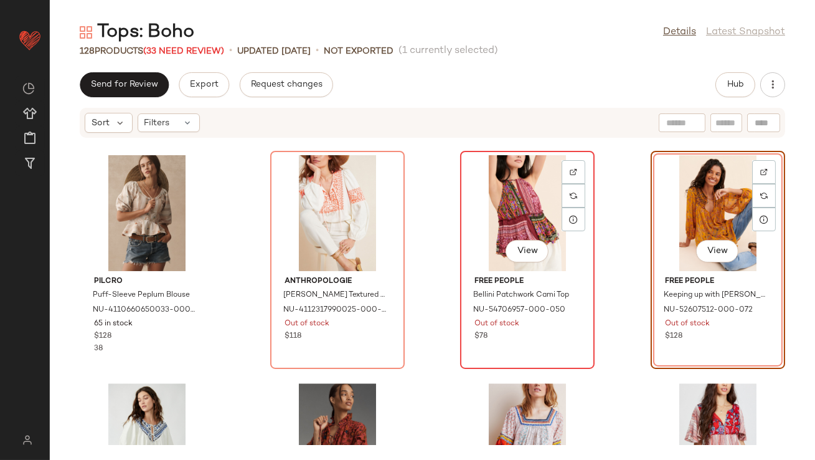
click at [511, 207] on div "View" at bounding box center [528, 213] width 126 height 116
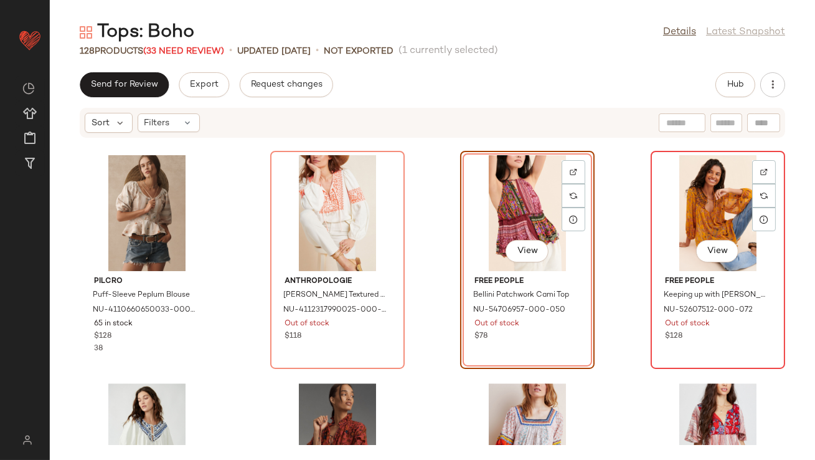
click at [691, 199] on div "View" at bounding box center [718, 213] width 126 height 116
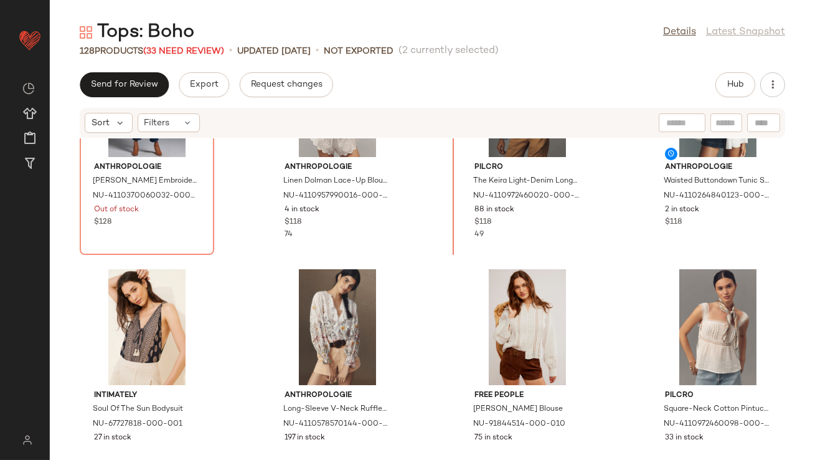
scroll to position [2281, 0]
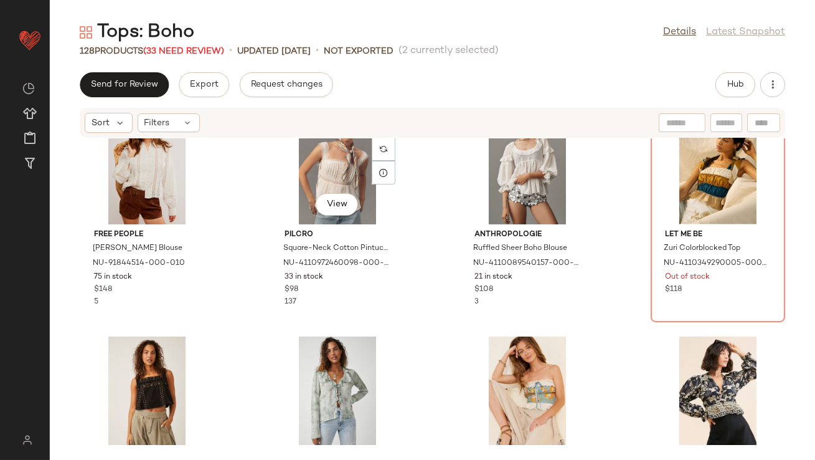
scroll to position [2794, 0]
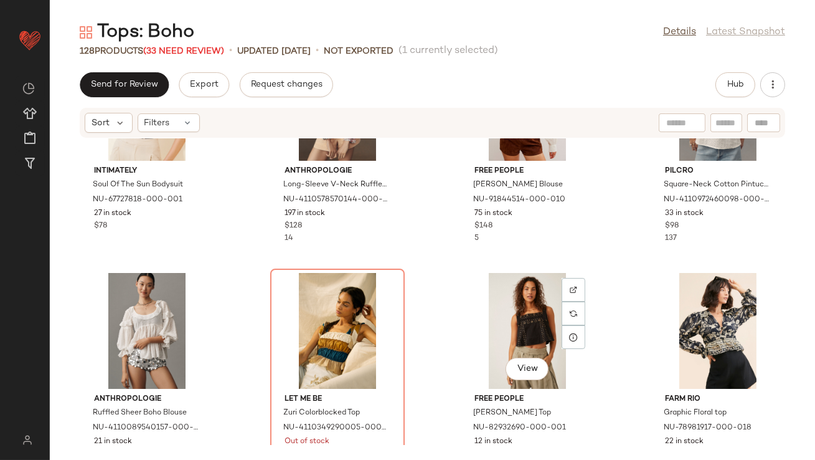
scroll to position [2932, 0]
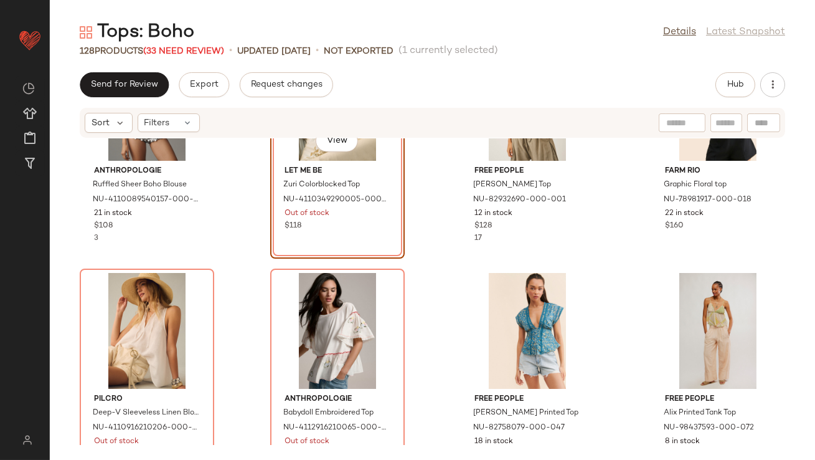
scroll to position [3083, 0]
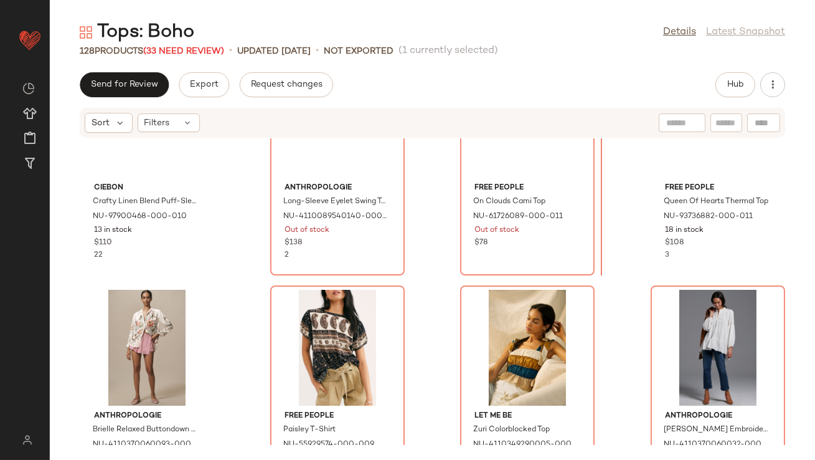
scroll to position [2137, 0]
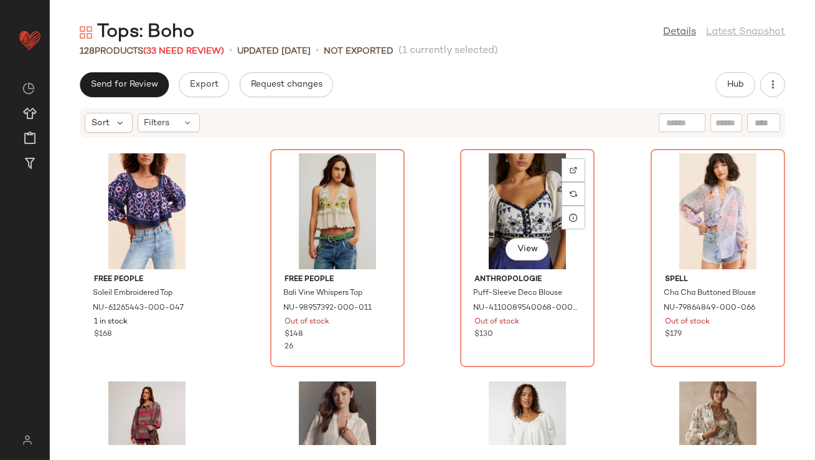
scroll to position [3654, 0]
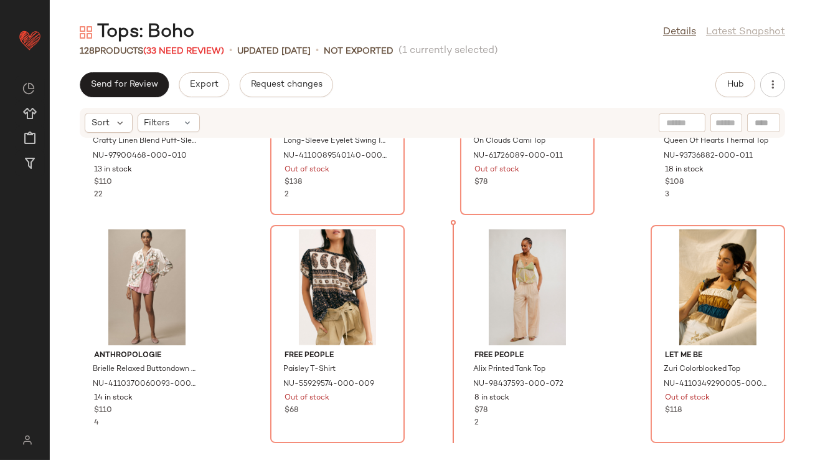
scroll to position [2267, 0]
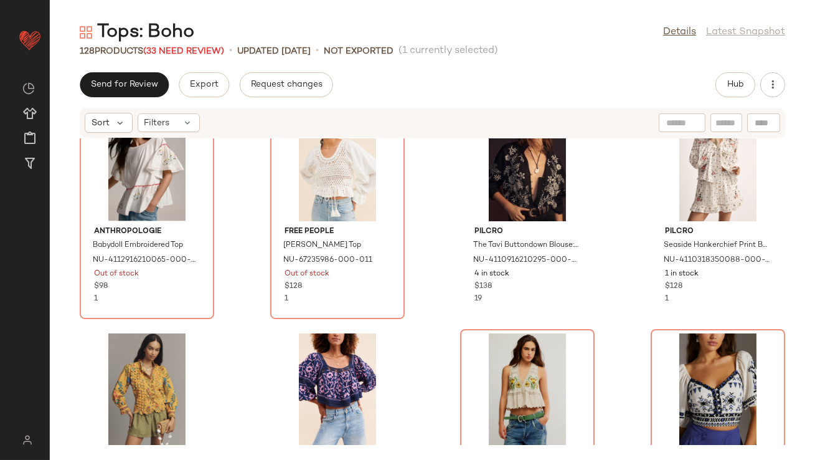
scroll to position [3500, 0]
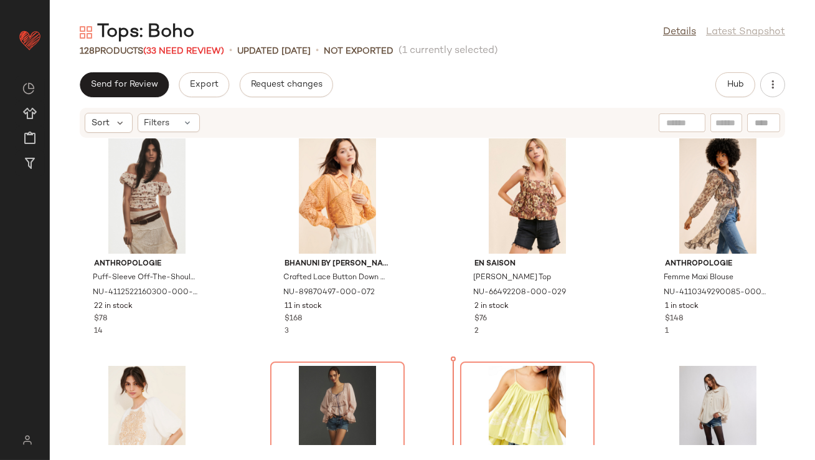
scroll to position [1931, 0]
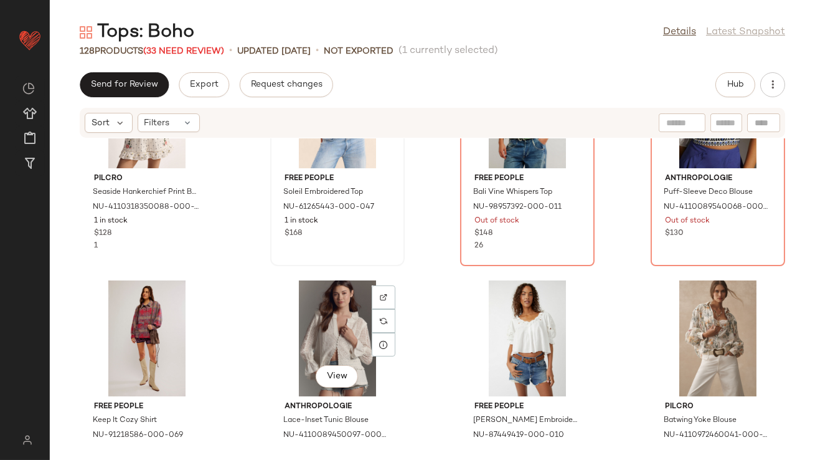
scroll to position [3807, 0]
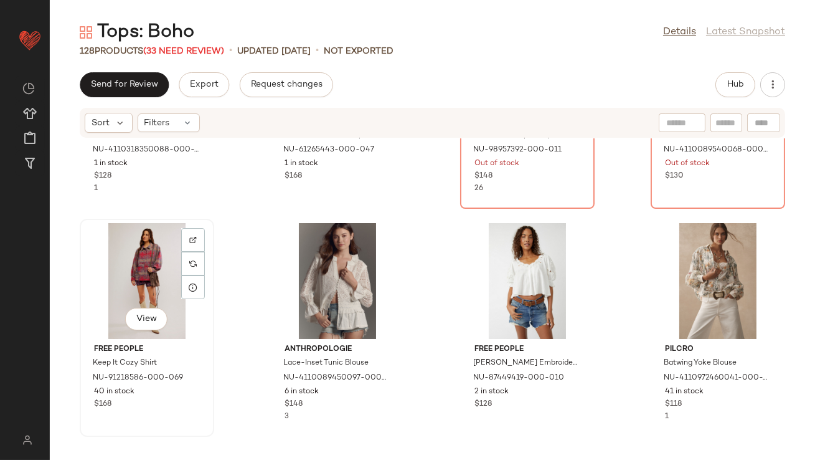
click at [160, 263] on div "View" at bounding box center [147, 281] width 126 height 116
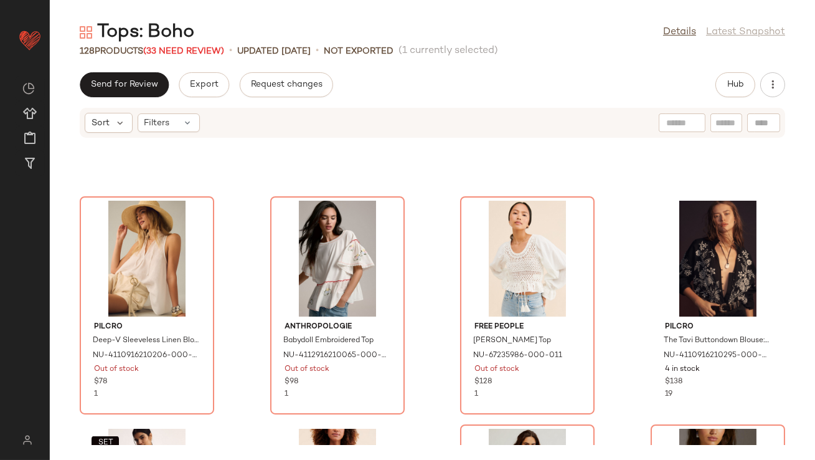
scroll to position [3336, 0]
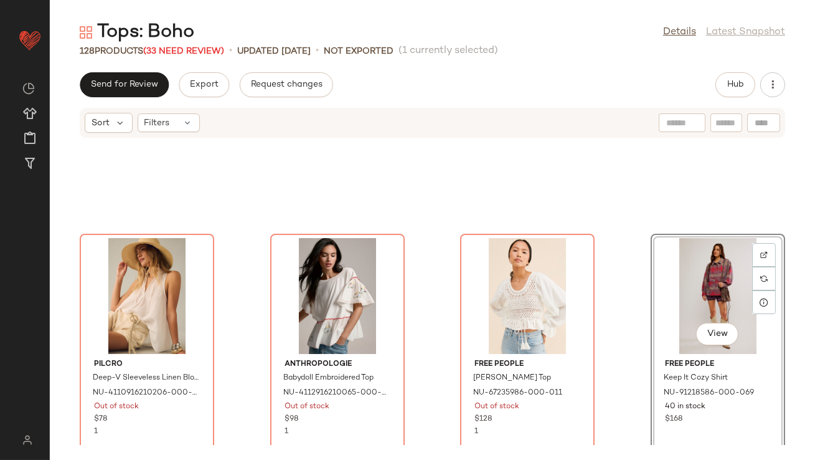
click at [661, 281] on div "View" at bounding box center [718, 296] width 126 height 116
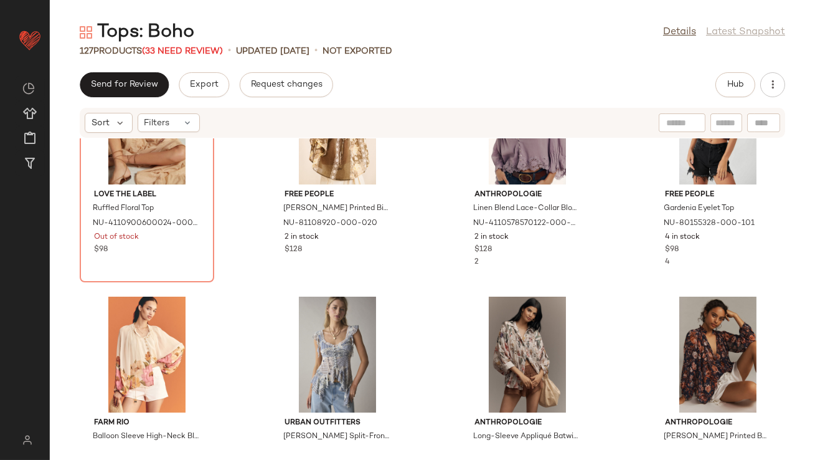
scroll to position [4070, 0]
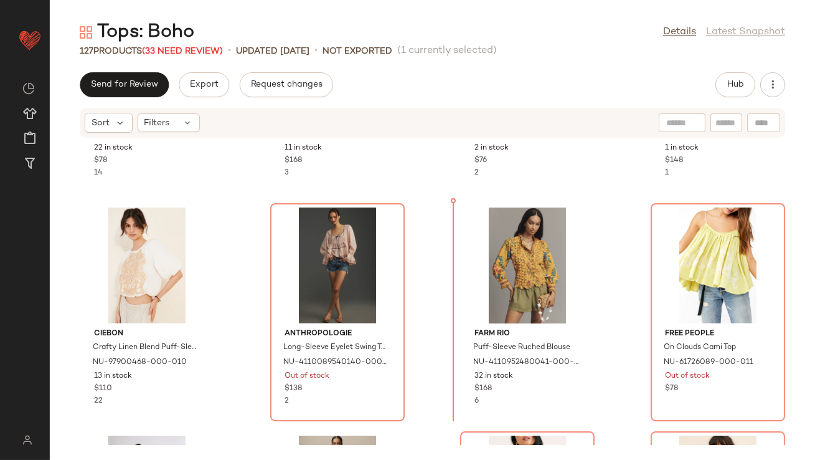
scroll to position [1965, 0]
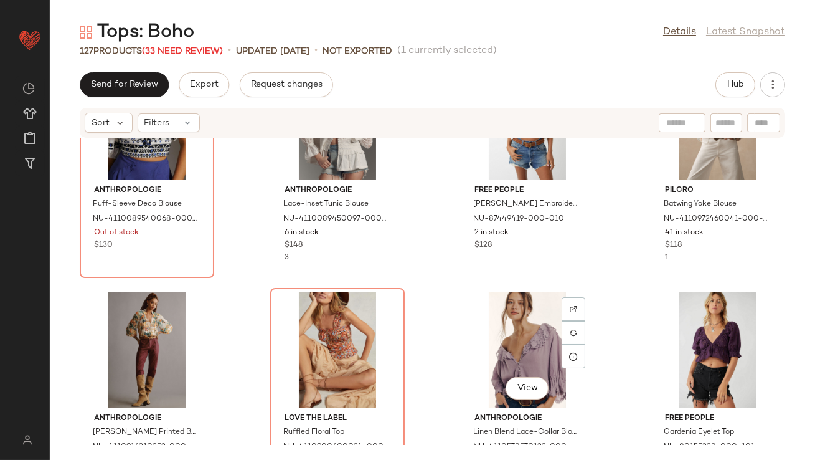
scroll to position [4025, 0]
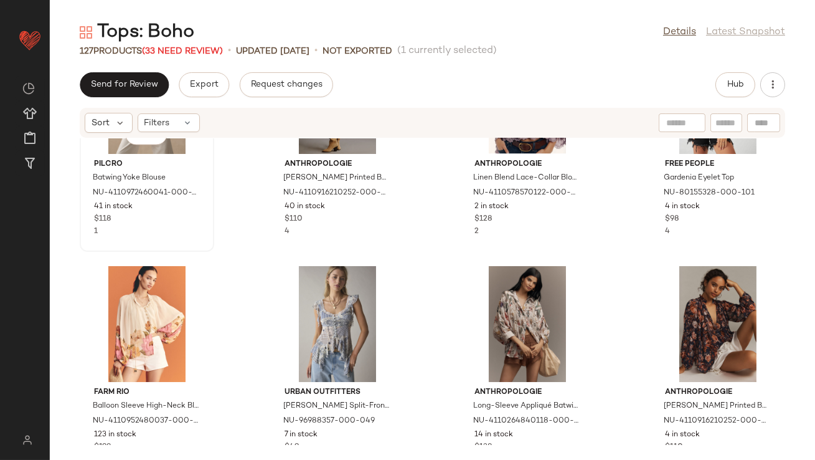
scroll to position [4252, 0]
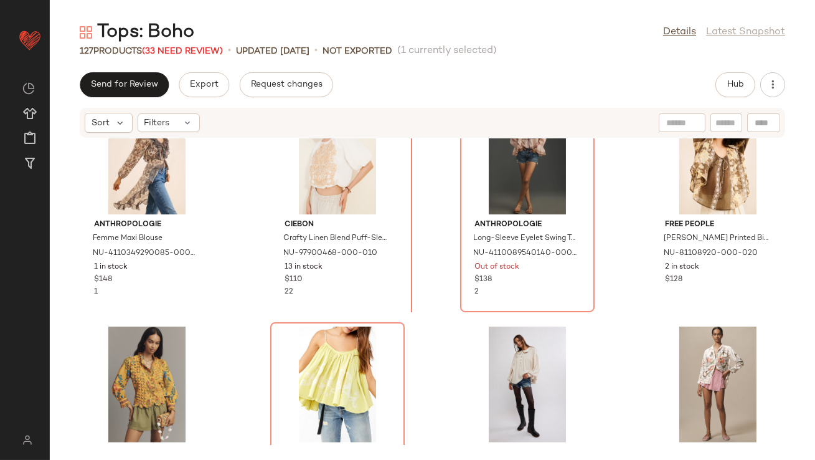
scroll to position [2099, 0]
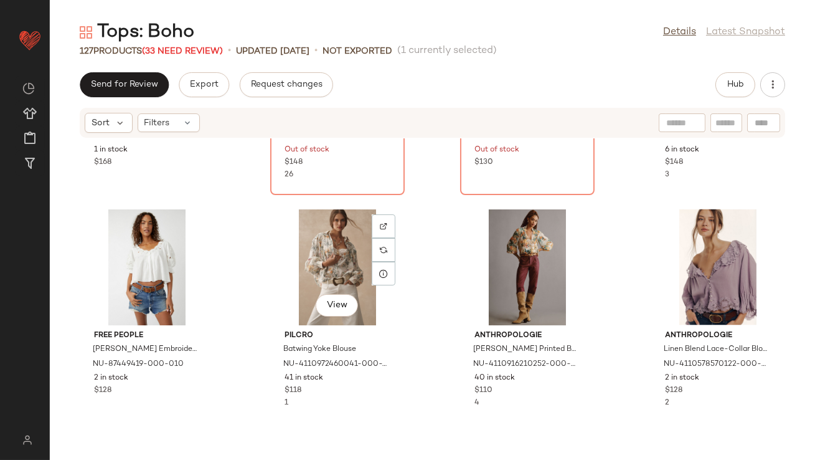
scroll to position [4054, 0]
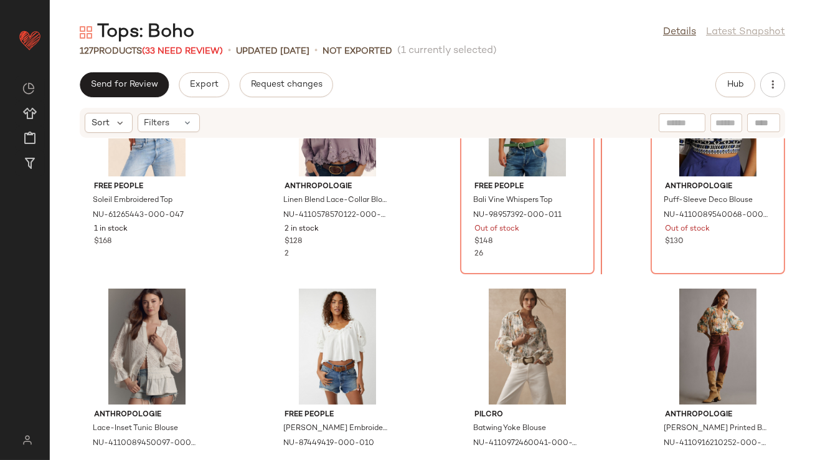
scroll to position [3902, 0]
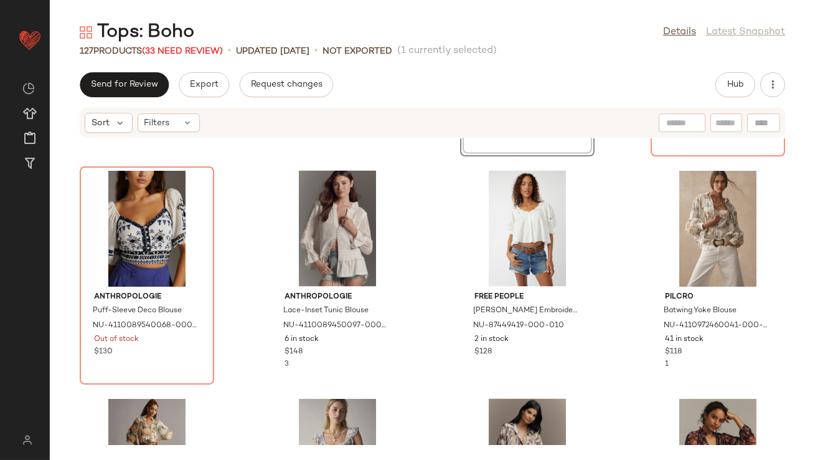
scroll to position [4209, 0]
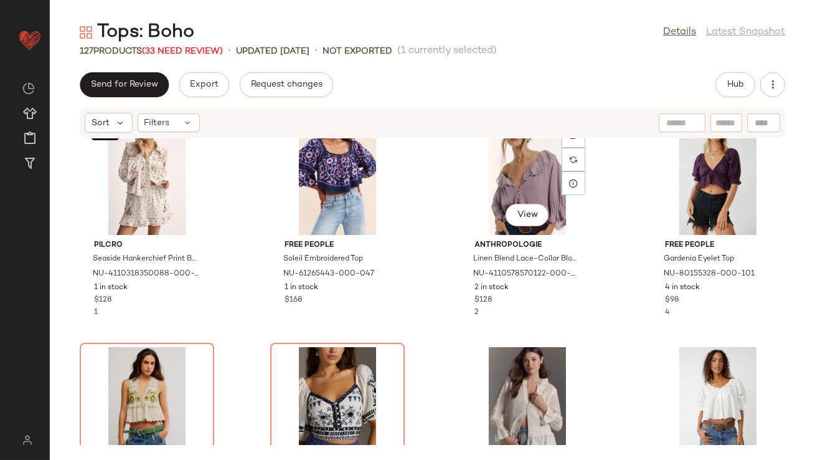
scroll to position [4207, 0]
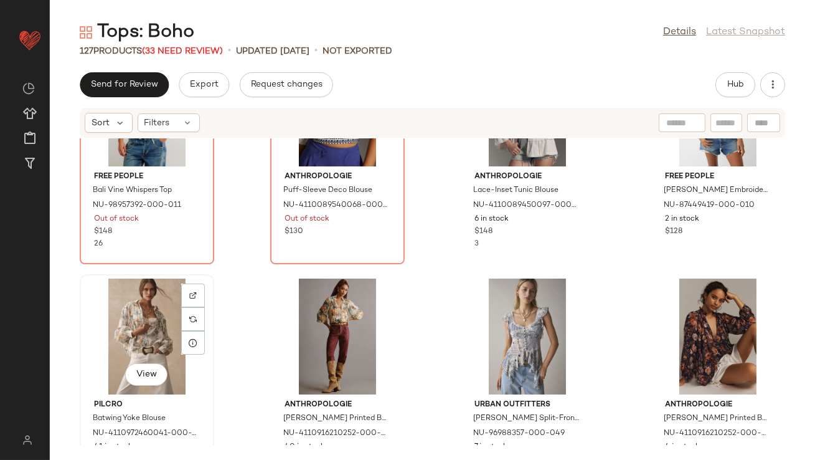
click at [137, 312] on div "View" at bounding box center [147, 336] width 126 height 116
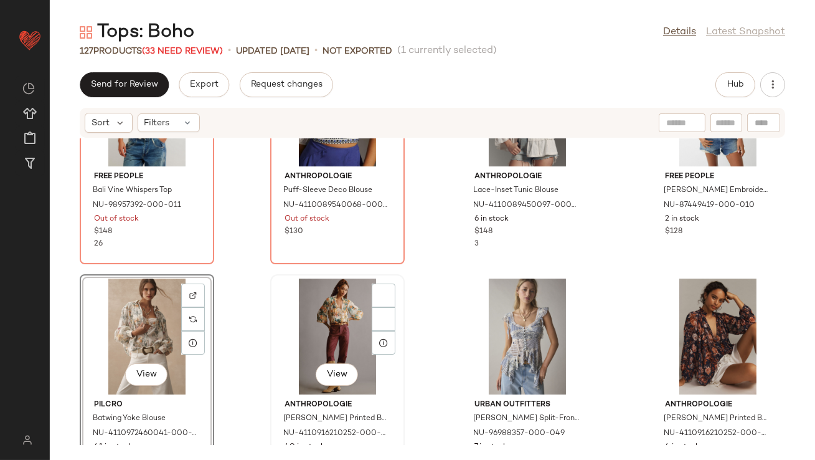
click at [318, 318] on div "View" at bounding box center [338, 336] width 126 height 116
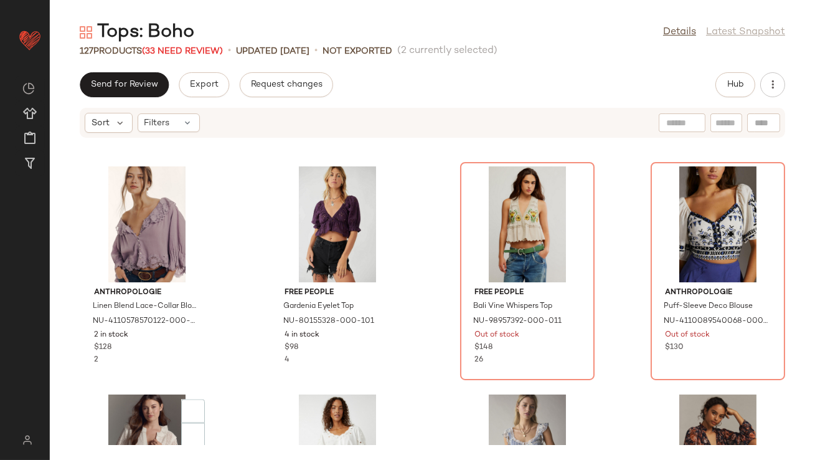
scroll to position [4281, 0]
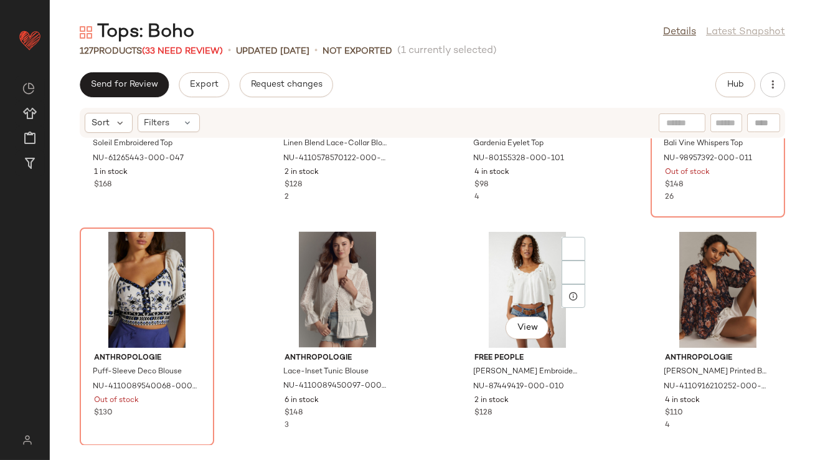
scroll to position [4507, 0]
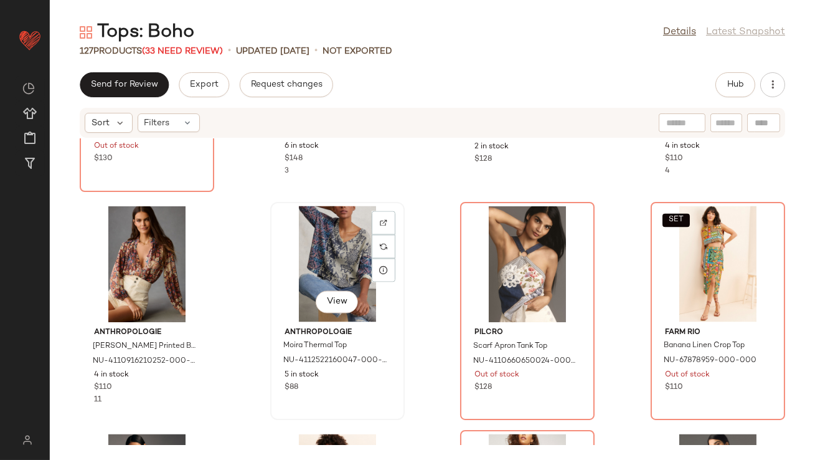
click at [321, 227] on div "View" at bounding box center [338, 264] width 126 height 116
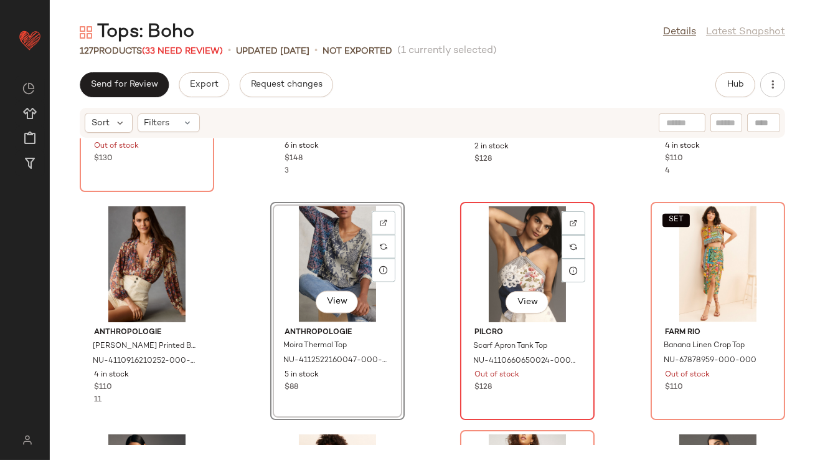
click at [498, 243] on div "View" at bounding box center [528, 264] width 126 height 116
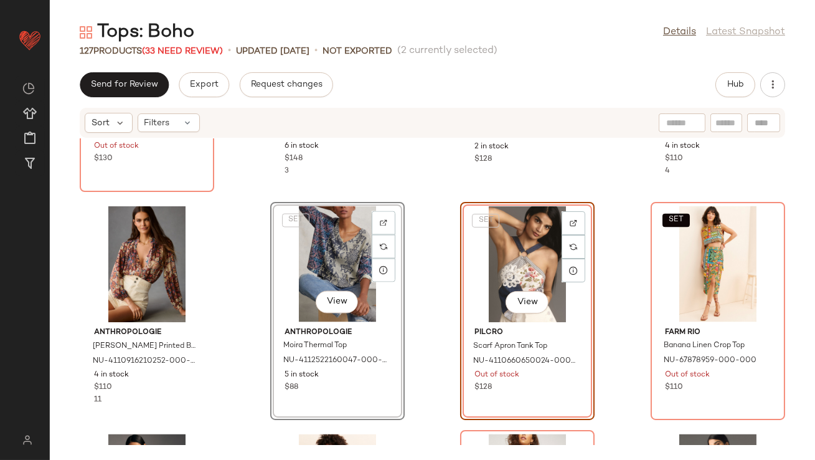
click at [326, 258] on div "SET View" at bounding box center [338, 264] width 126 height 116
click at [423, 262] on div "Anthropologie Puff-Sleeve Deco Blouse NU-4110089540068-000-049 Out of stock $13…" at bounding box center [432, 291] width 765 height 306
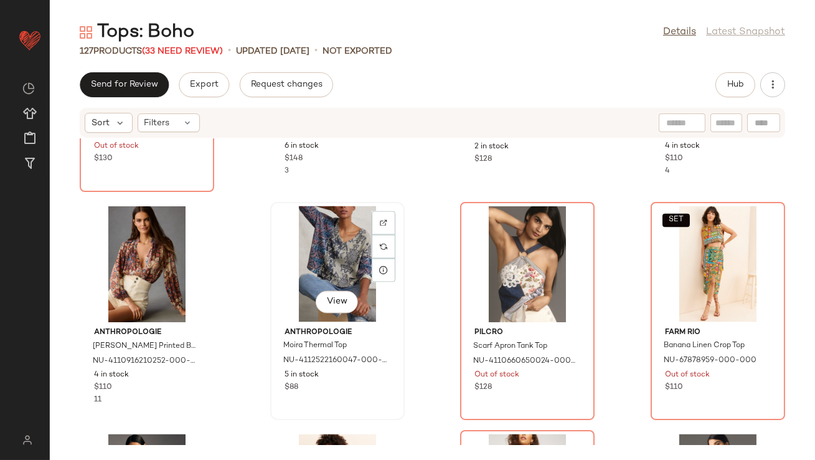
click at [301, 251] on div "View" at bounding box center [338, 264] width 126 height 116
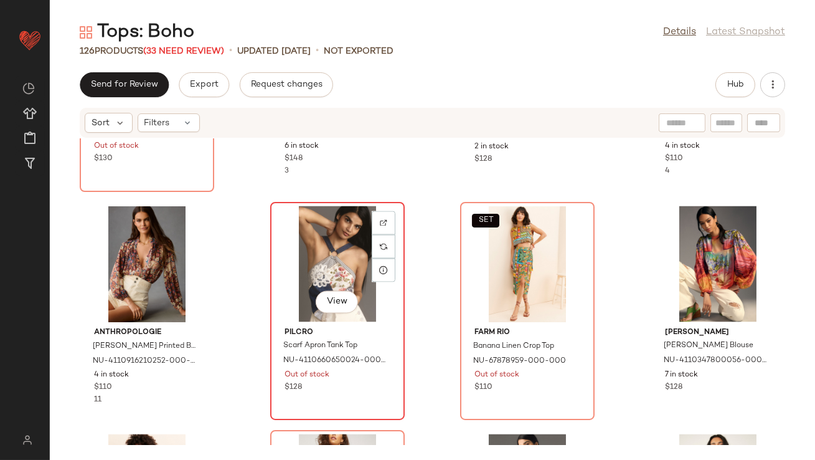
click at [339, 276] on div "View" at bounding box center [338, 264] width 126 height 116
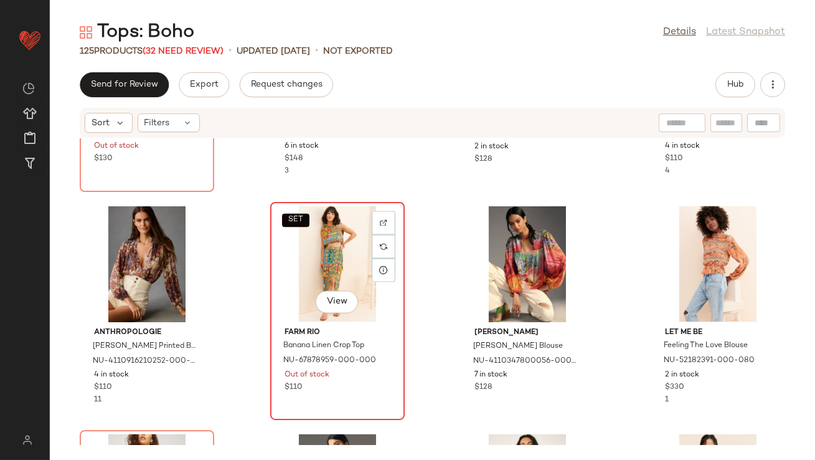
click at [360, 279] on div "SET View" at bounding box center [338, 264] width 126 height 116
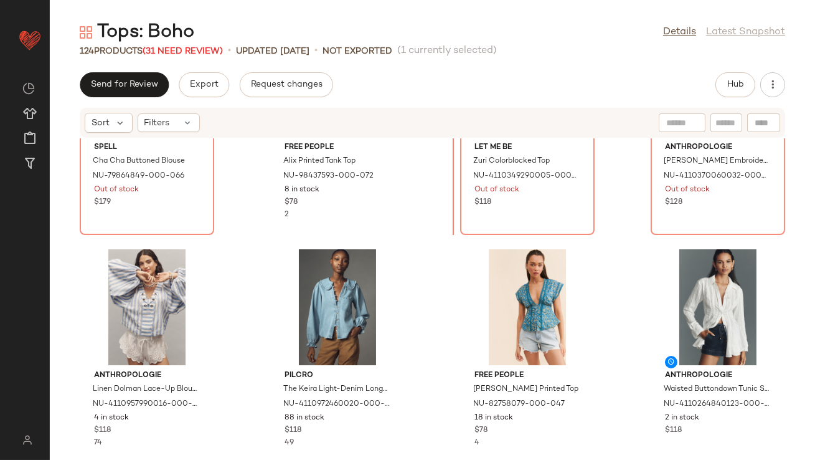
scroll to position [2791, 0]
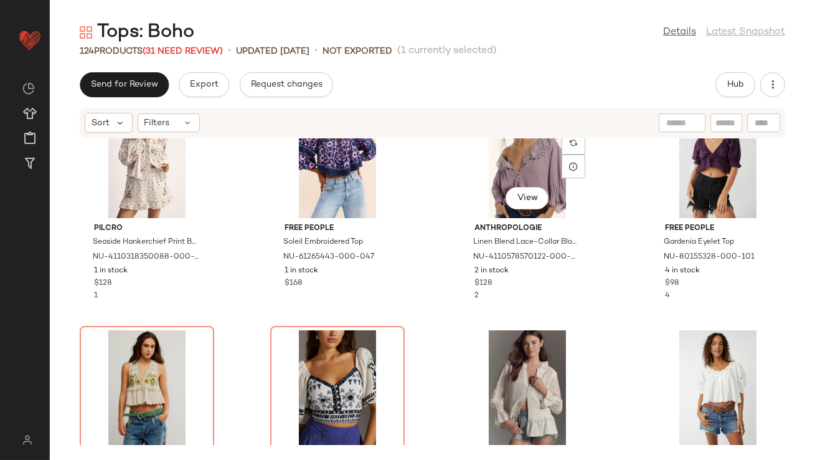
scroll to position [4421, 0]
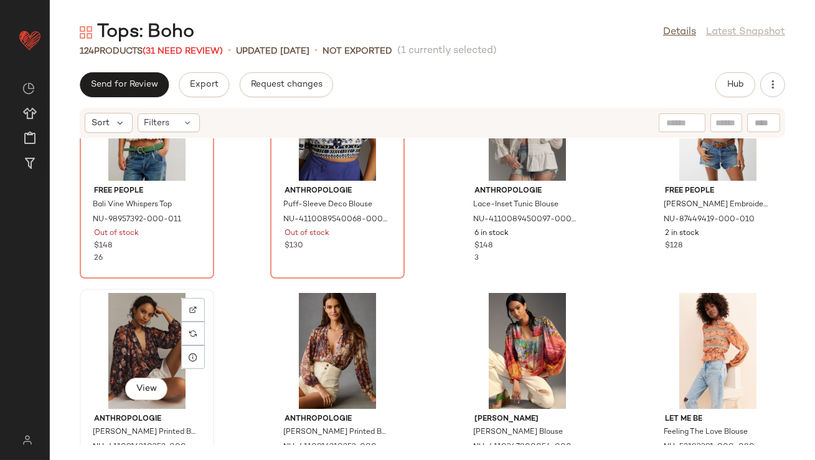
click at [138, 346] on div "View" at bounding box center [147, 351] width 126 height 116
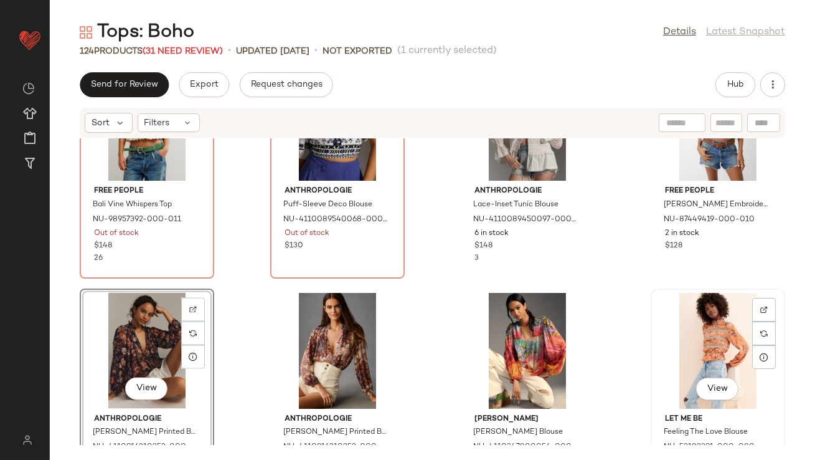
click at [705, 345] on div "View" at bounding box center [718, 351] width 126 height 116
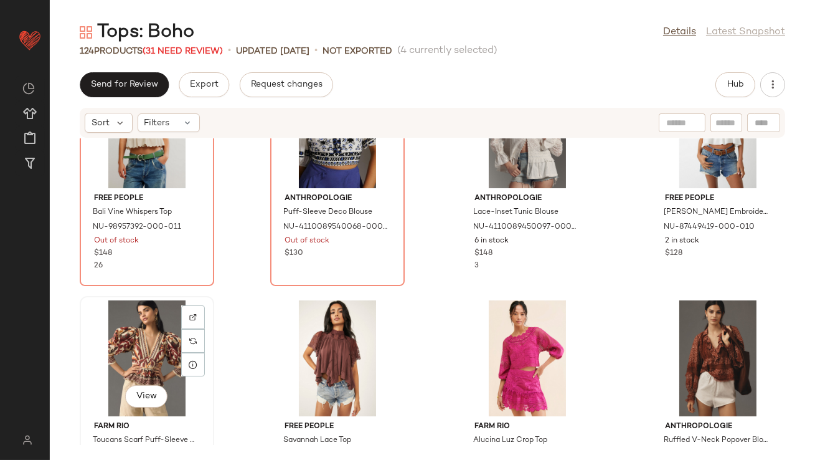
scroll to position [4641, 0]
click at [120, 310] on div "View" at bounding box center [147, 359] width 126 height 116
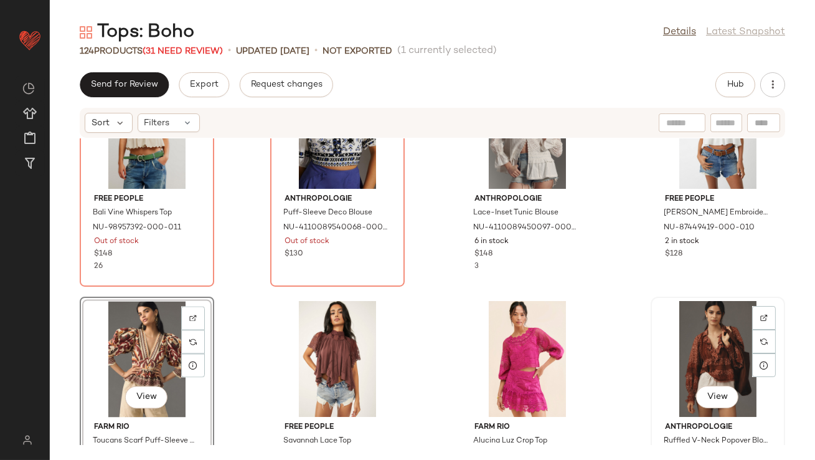
click at [655, 329] on div "View" at bounding box center [718, 359] width 126 height 116
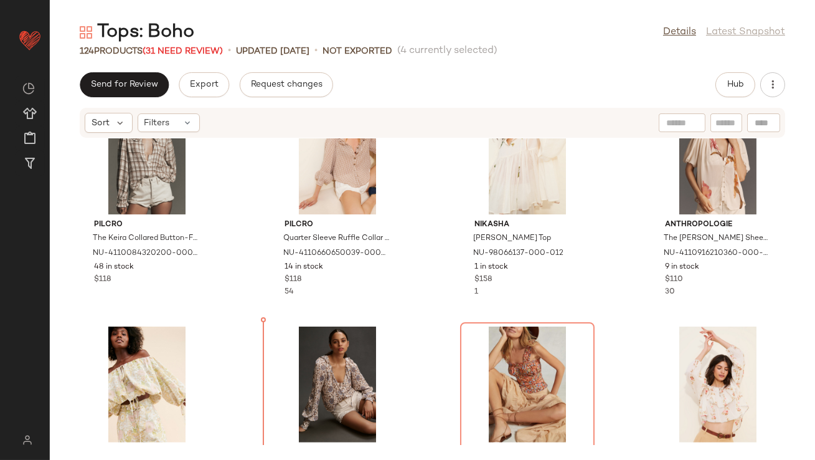
scroll to position [1487, 0]
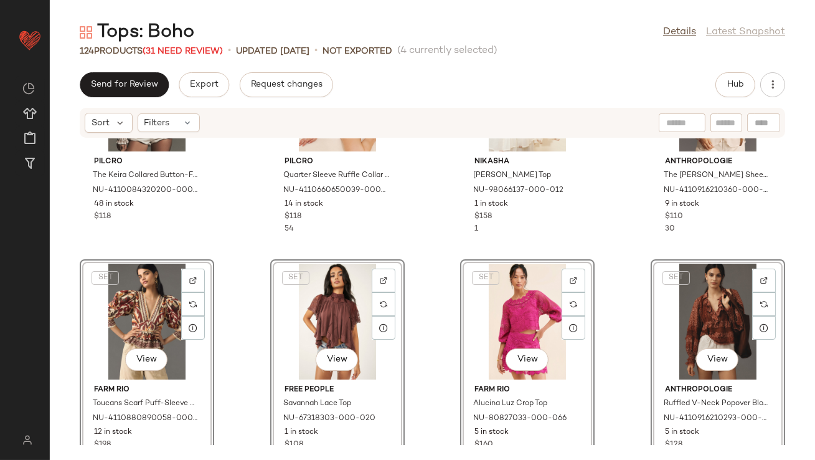
click at [230, 230] on div "Pilcro The Keira Collared Button-Front Blouse: Long-Sleeve Plaid Edition NU-411…" at bounding box center [432, 291] width 765 height 306
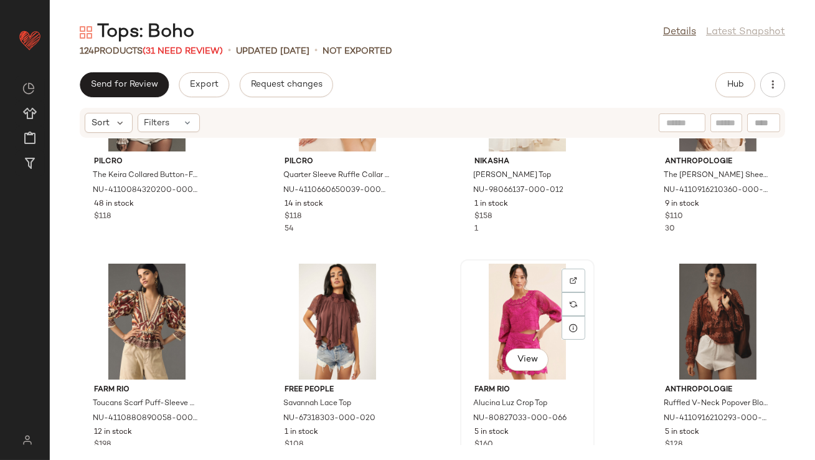
click at [511, 334] on div "View" at bounding box center [528, 321] width 126 height 116
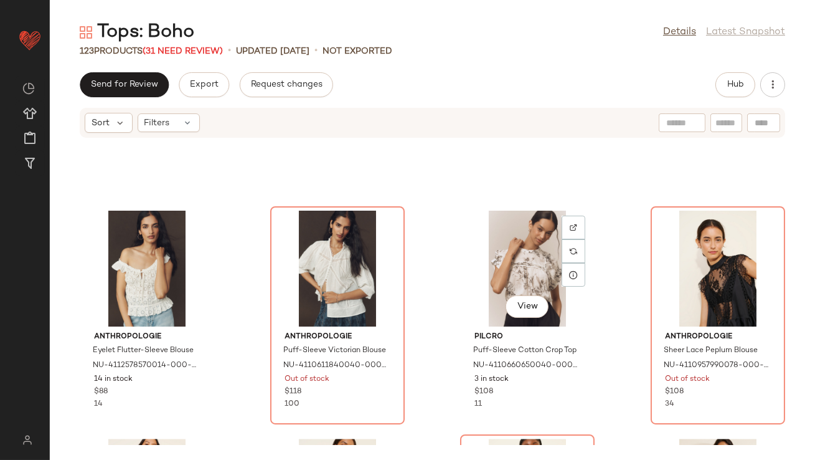
scroll to position [6349, 0]
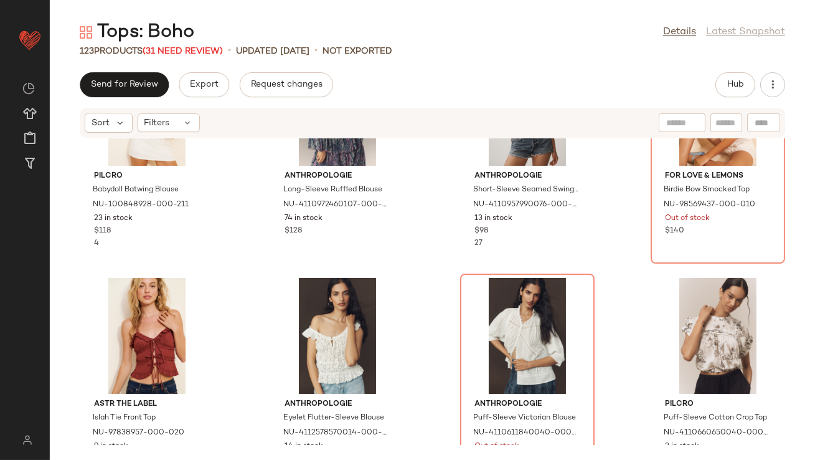
scroll to position [6257, 0]
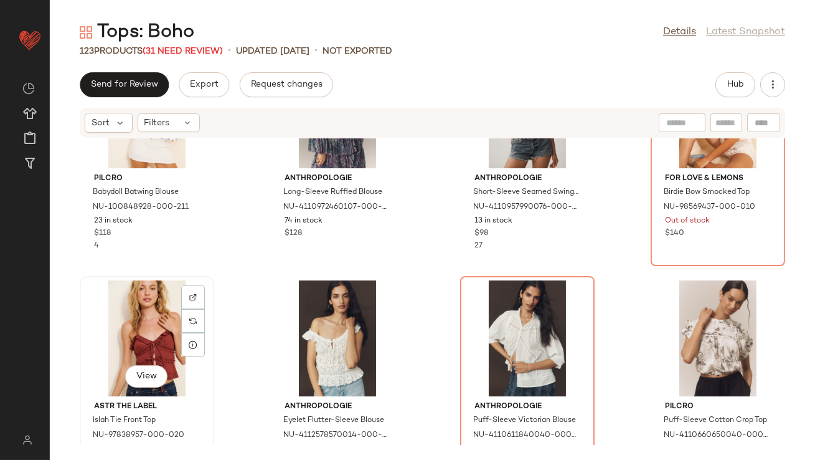
click at [141, 353] on div "View" at bounding box center [147, 338] width 126 height 116
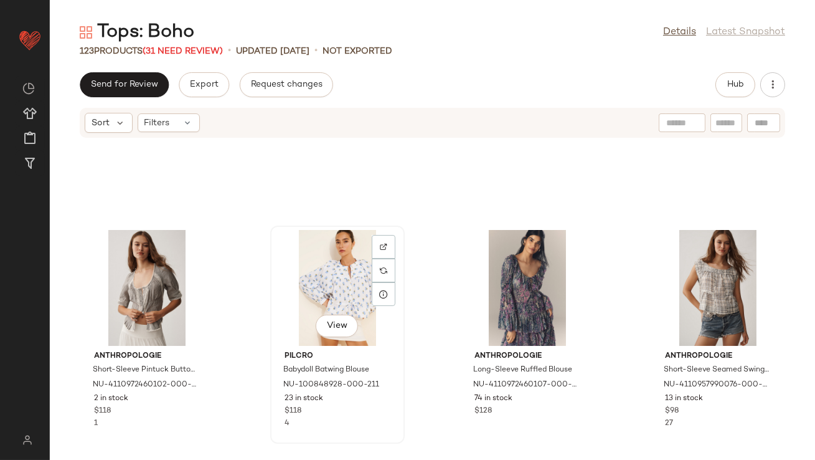
scroll to position [5882, 0]
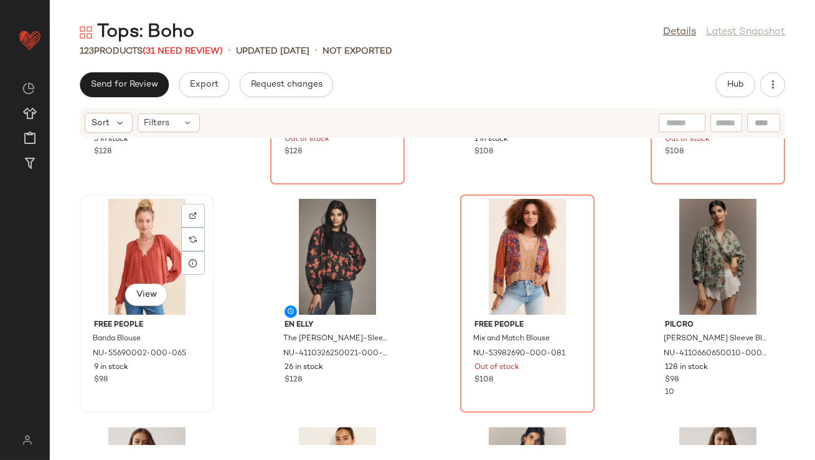
click at [166, 251] on div "View" at bounding box center [147, 257] width 126 height 116
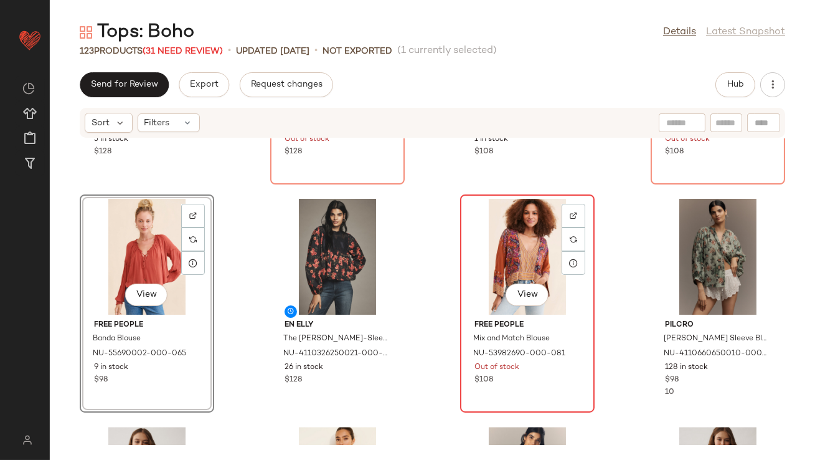
click at [518, 271] on div "View" at bounding box center [528, 257] width 126 height 116
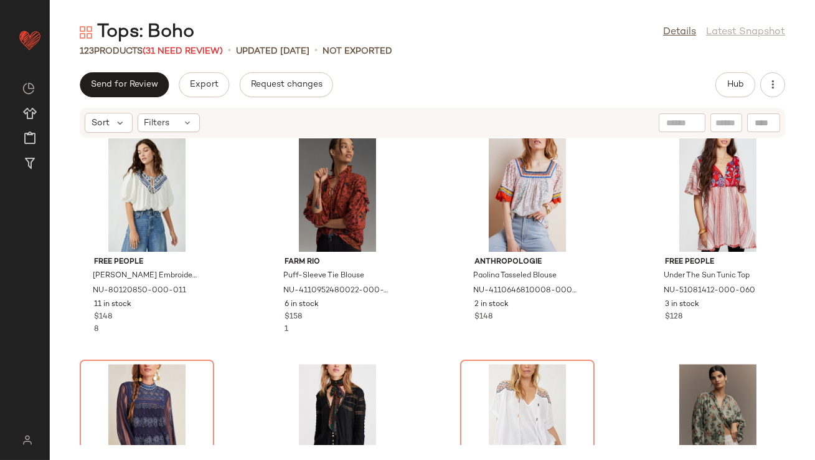
scroll to position [5608, 0]
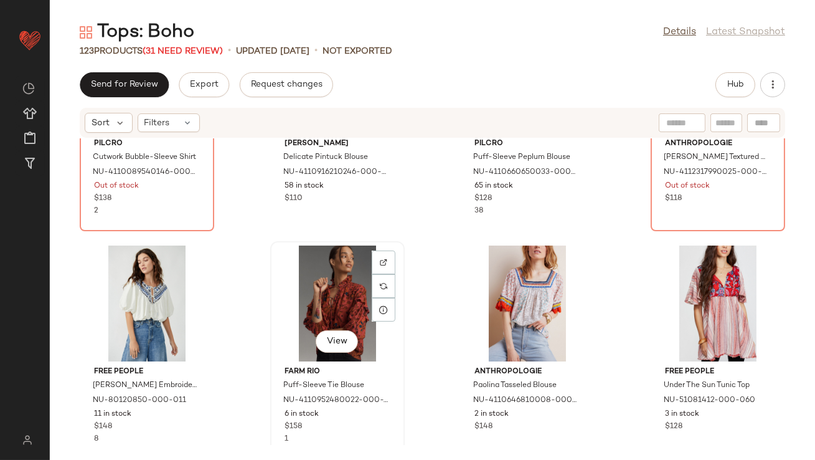
click at [337, 290] on div "View" at bounding box center [338, 303] width 126 height 116
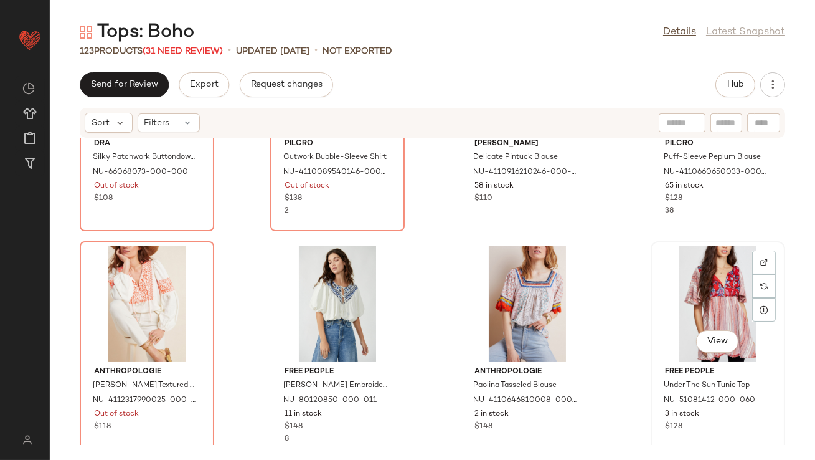
click at [708, 308] on div "View" at bounding box center [718, 303] width 126 height 116
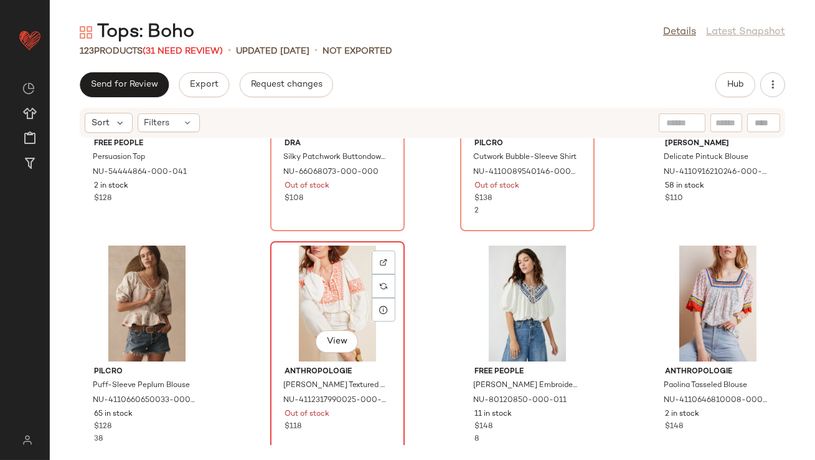
click at [331, 297] on div "View" at bounding box center [338, 303] width 126 height 116
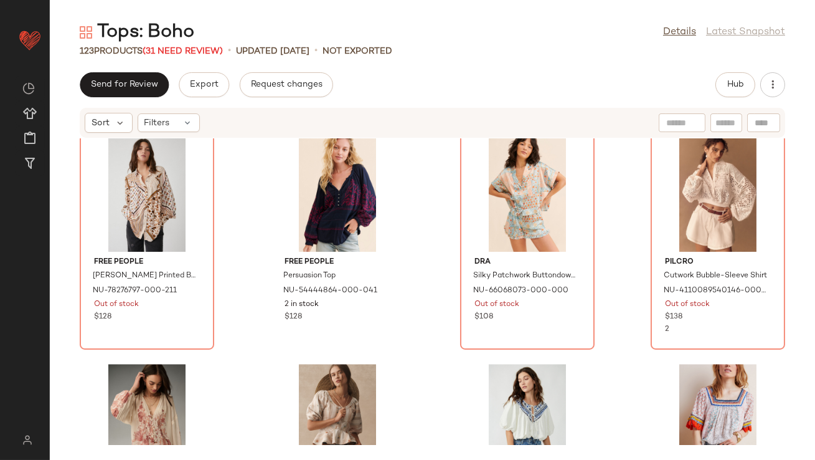
scroll to position [5493, 0]
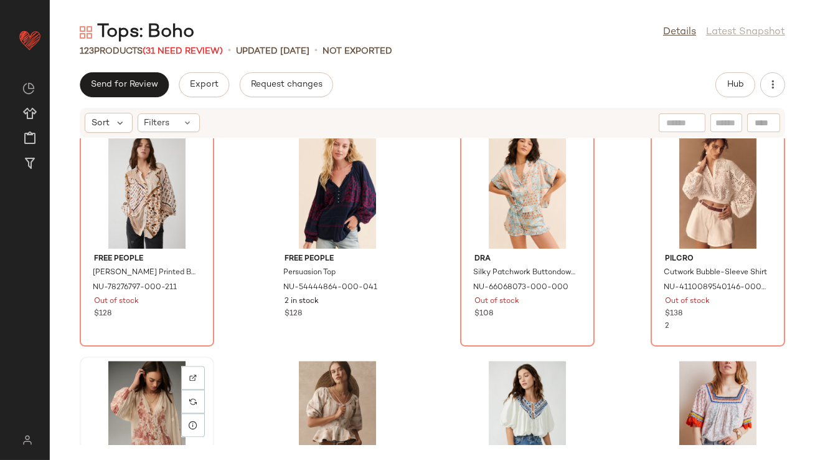
click at [135, 388] on div "View" at bounding box center [147, 419] width 126 height 116
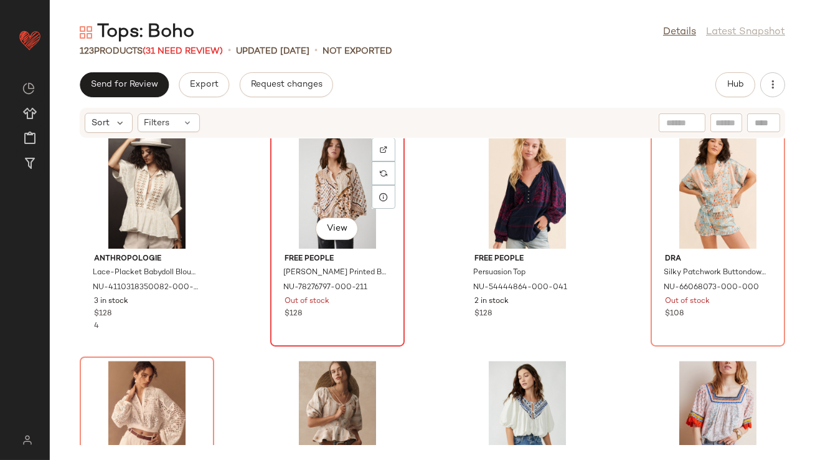
click at [314, 187] on div "View" at bounding box center [338, 191] width 126 height 116
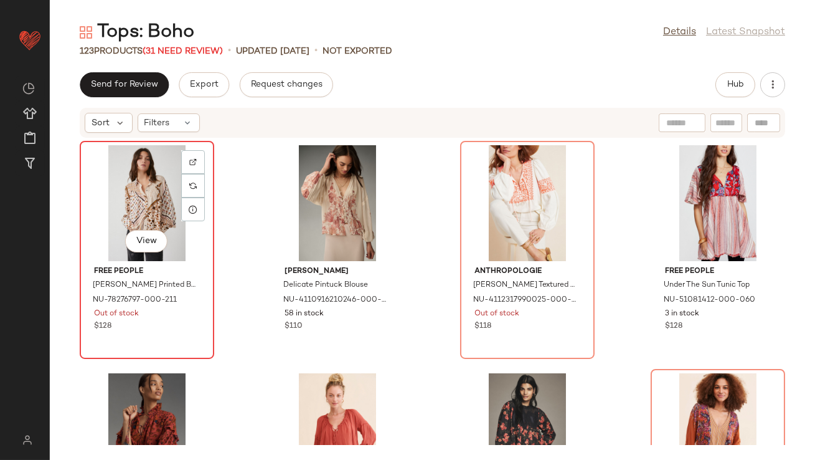
click at [144, 207] on div "View" at bounding box center [147, 203] width 126 height 116
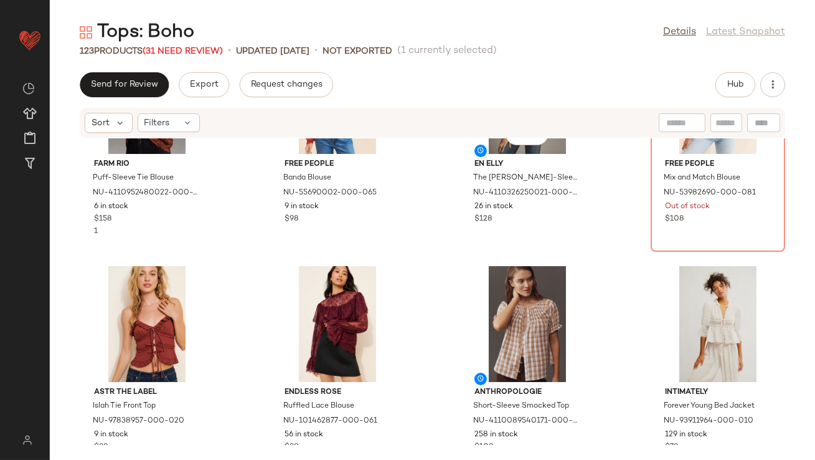
scroll to position [357, 0]
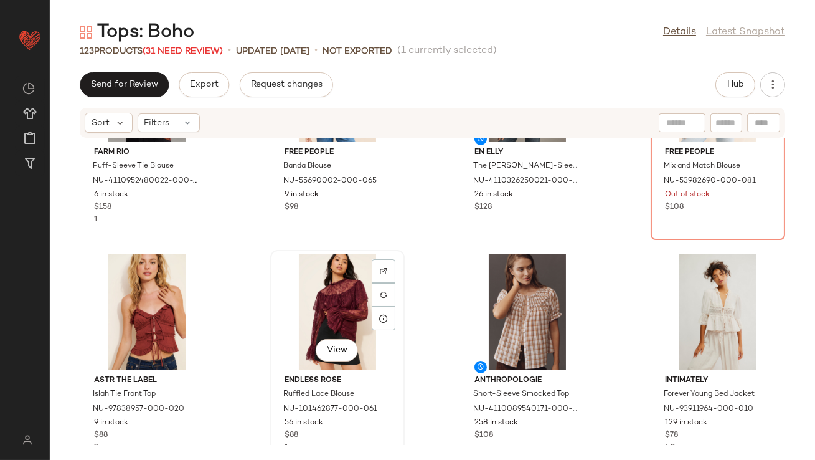
click at [349, 310] on div "View" at bounding box center [338, 312] width 126 height 116
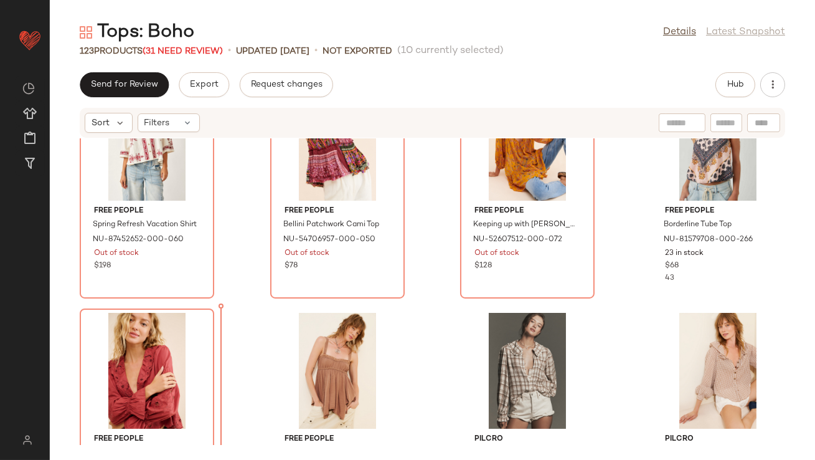
scroll to position [1697, 0]
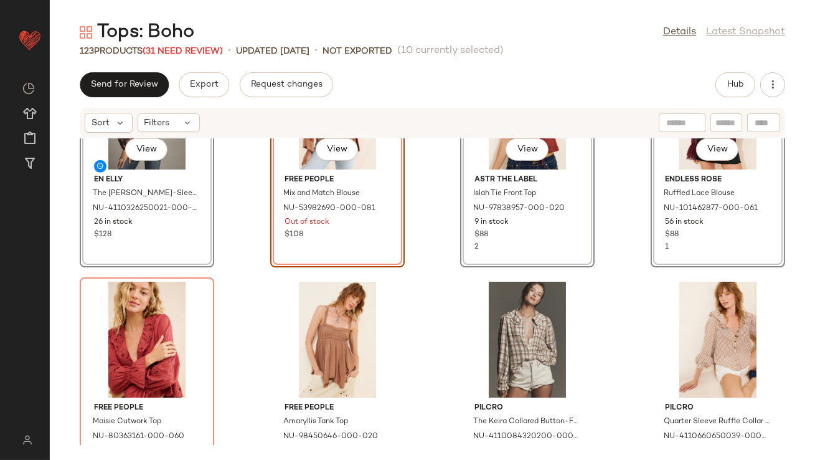
click at [242, 267] on div "View En Elly The [PERSON_NAME]-Sleeve Lace Poplin Blouse NU-4110326250021-000-0…" at bounding box center [432, 291] width 765 height 306
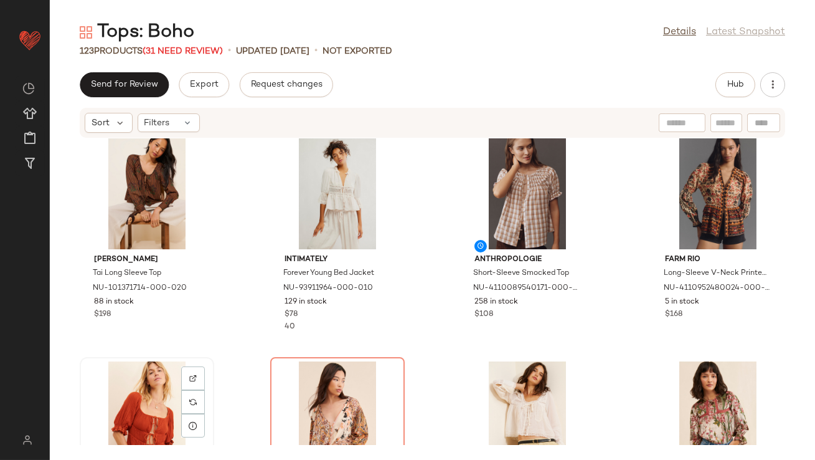
scroll to position [14, 0]
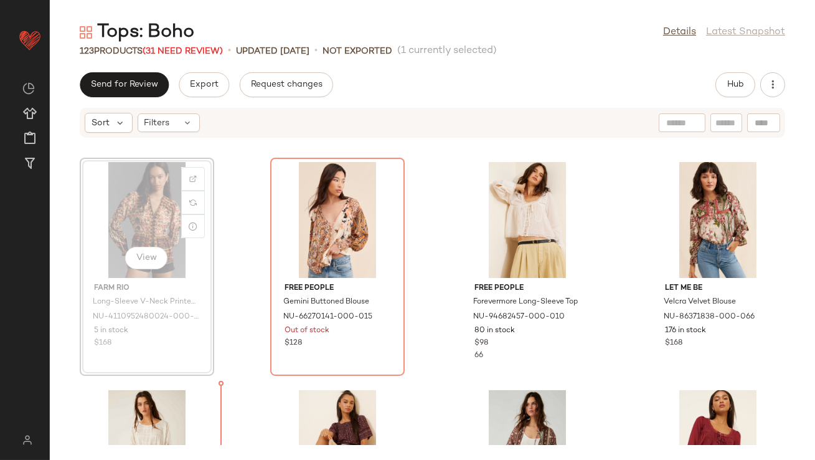
scroll to position [211, 0]
drag, startPoint x: 156, startPoint y: 406, endPoint x: 166, endPoint y: 404, distance: 9.7
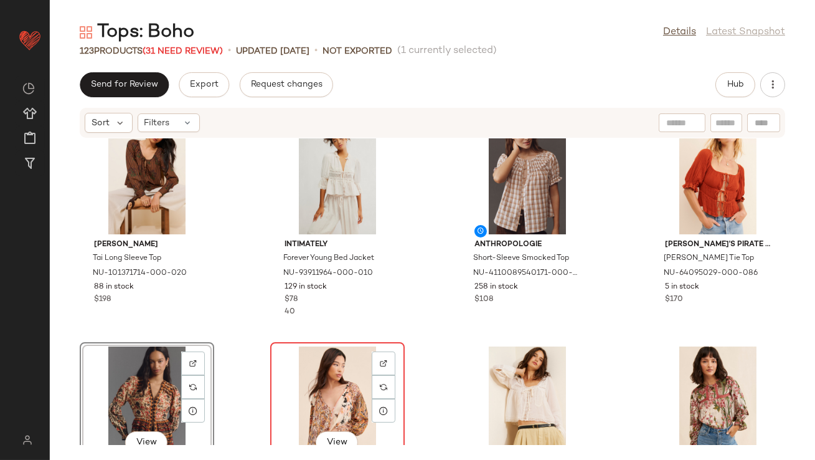
scroll to position [0, 0]
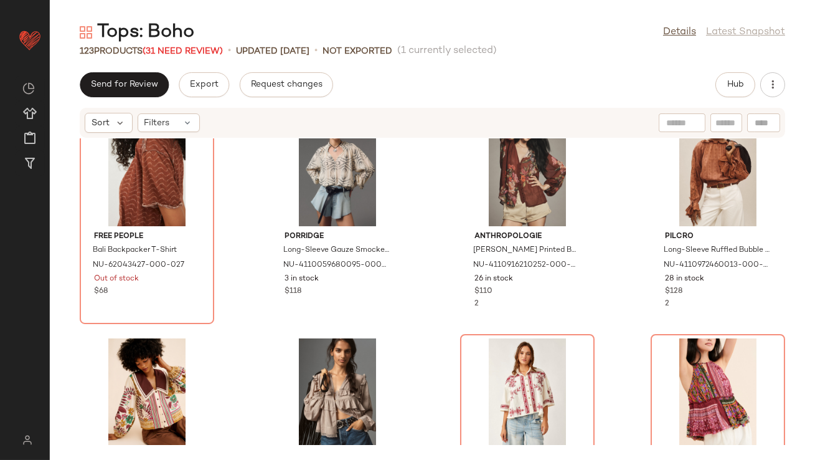
scroll to position [501, 0]
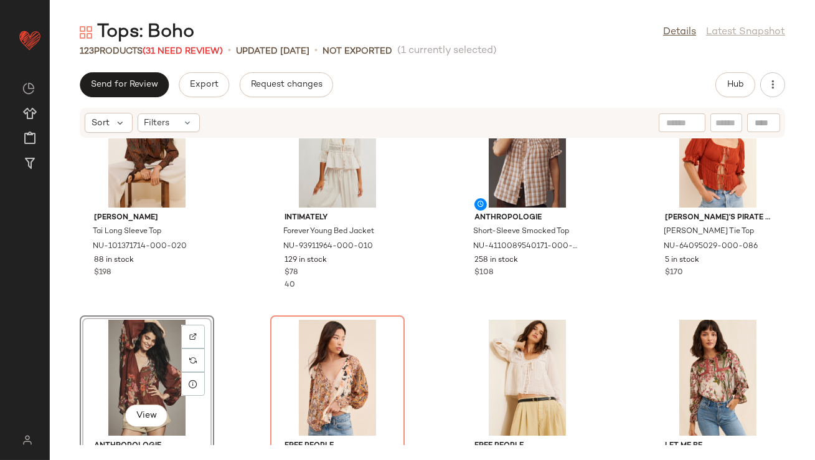
scroll to position [90, 0]
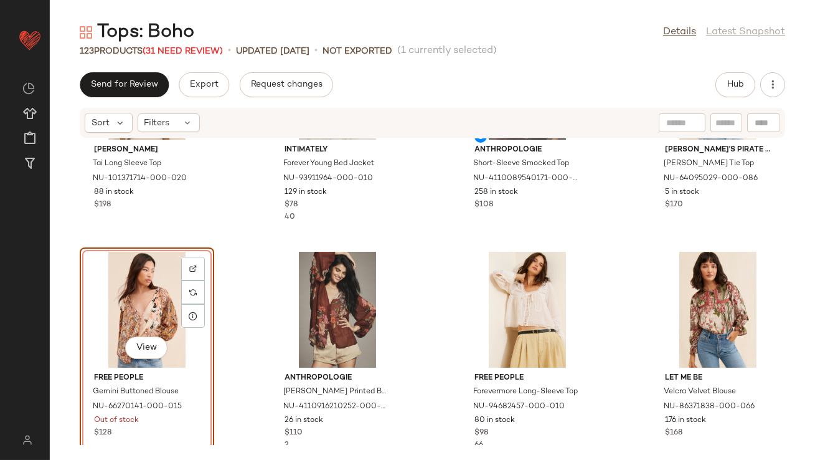
scroll to position [135, 0]
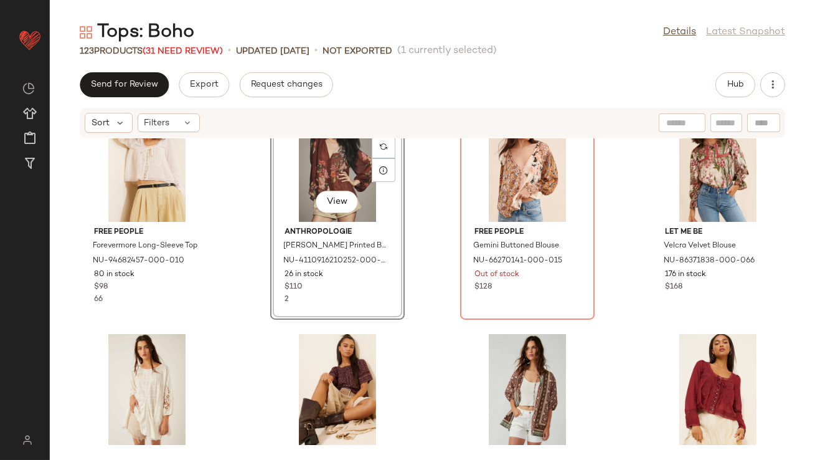
scroll to position [279, 0]
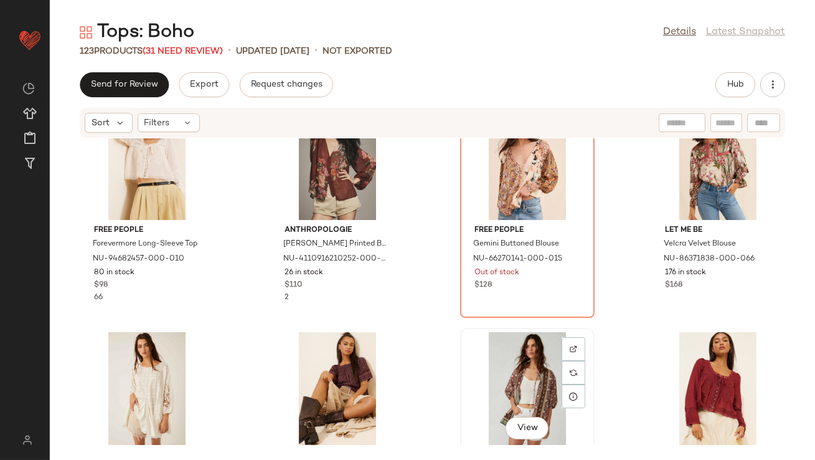
scroll to position [280, 0]
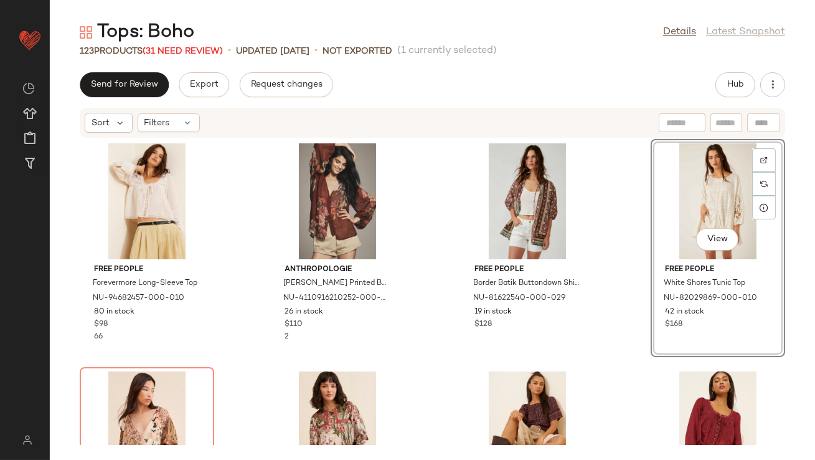
scroll to position [330, 0]
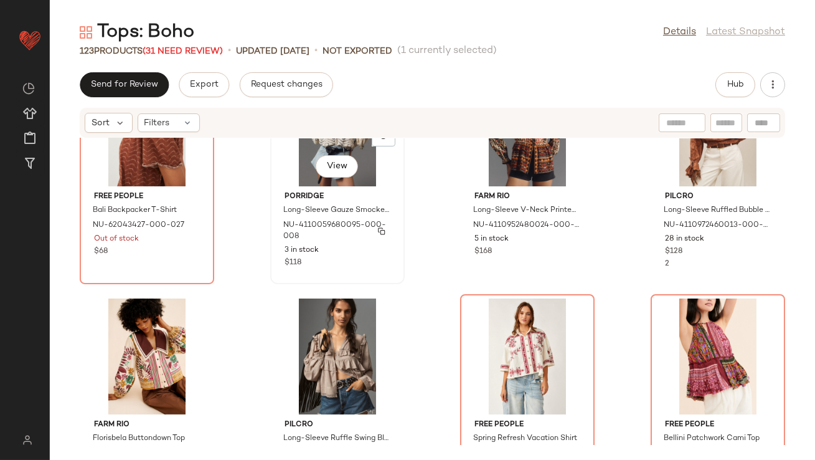
scroll to position [770, 0]
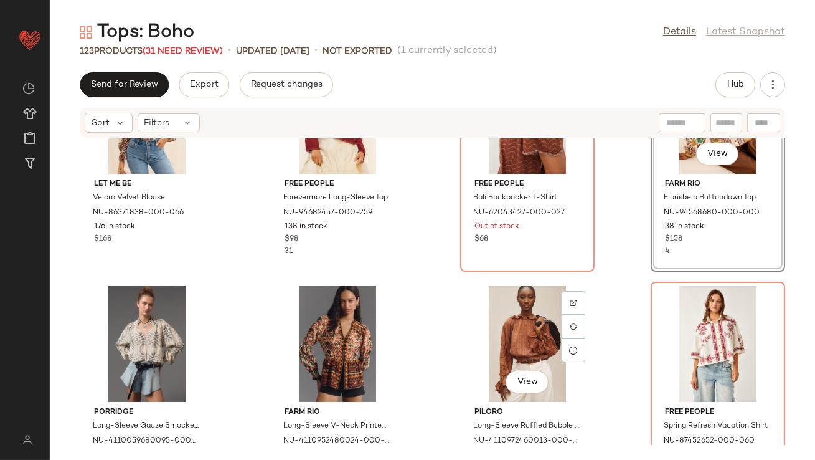
scroll to position [784, 0]
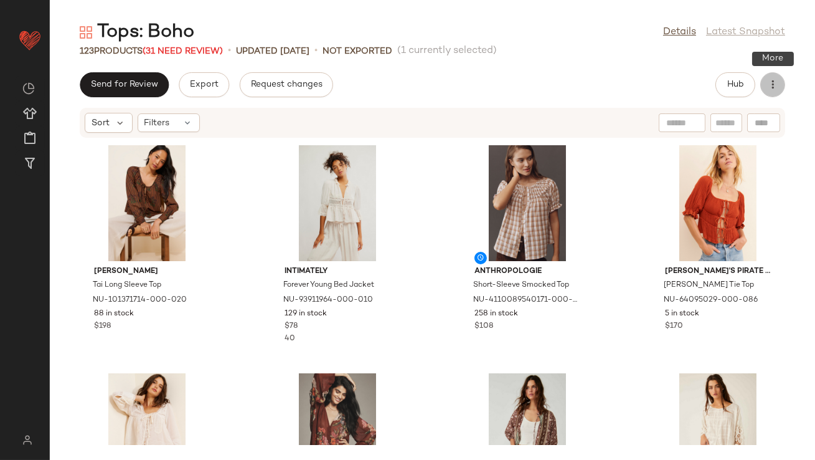
click at [767, 77] on button "button" at bounding box center [772, 84] width 25 height 25
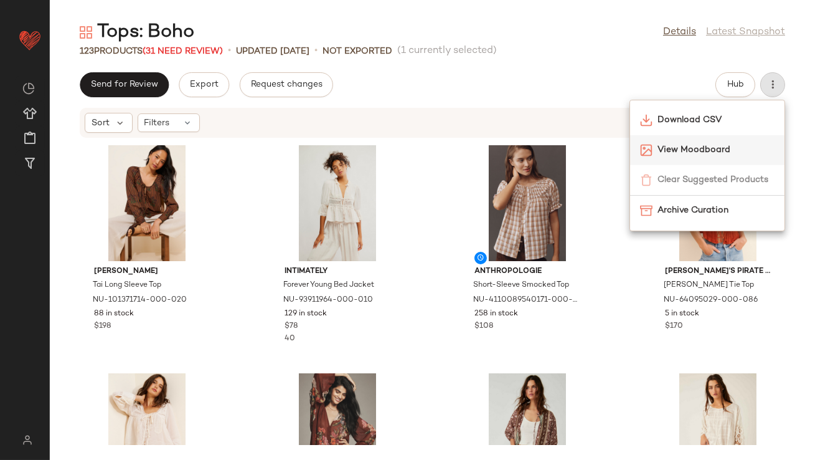
click at [690, 144] on span "View Moodboard" at bounding box center [716, 149] width 117 height 13
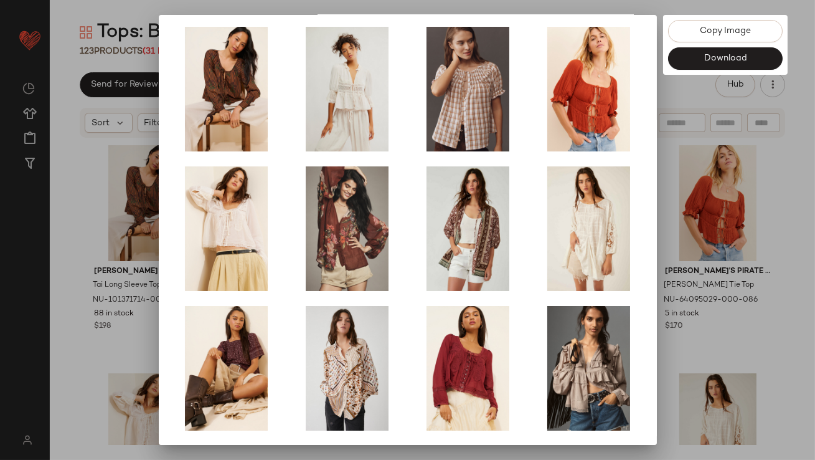
click at [692, 247] on div at bounding box center [407, 230] width 815 height 460
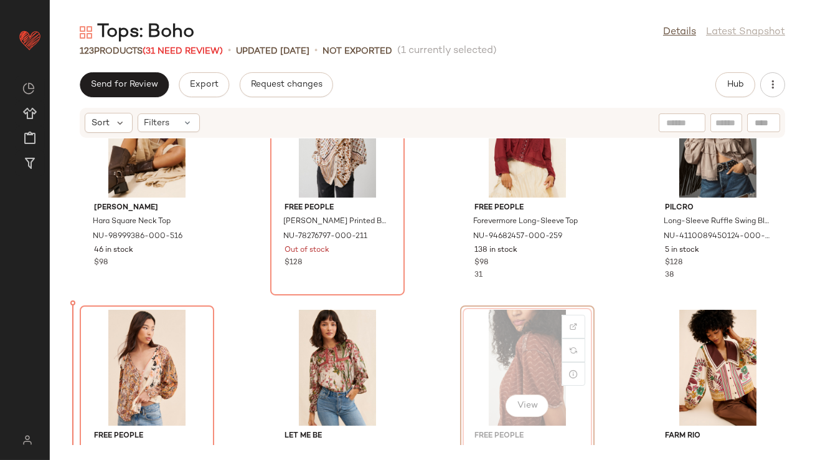
drag, startPoint x: 549, startPoint y: 338, endPoint x: 542, endPoint y: 338, distance: 6.9
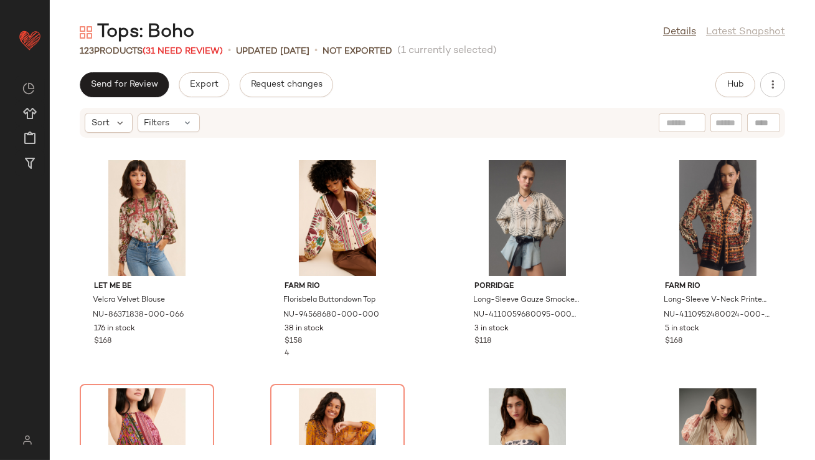
scroll to position [975, 0]
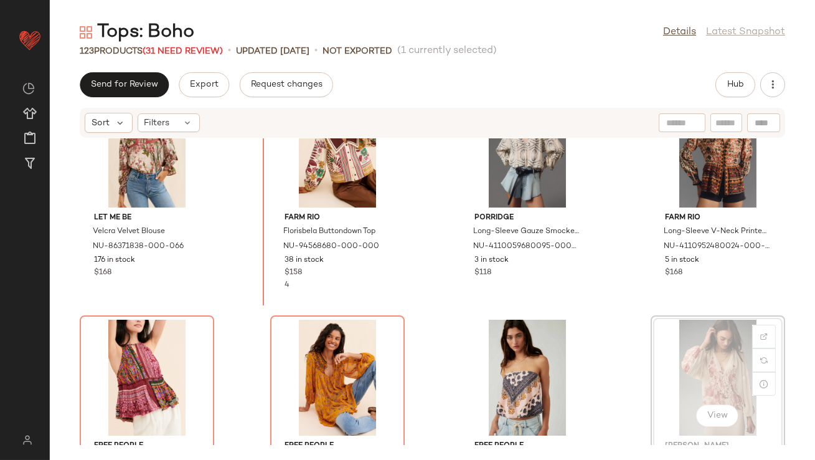
scroll to position [976, 0]
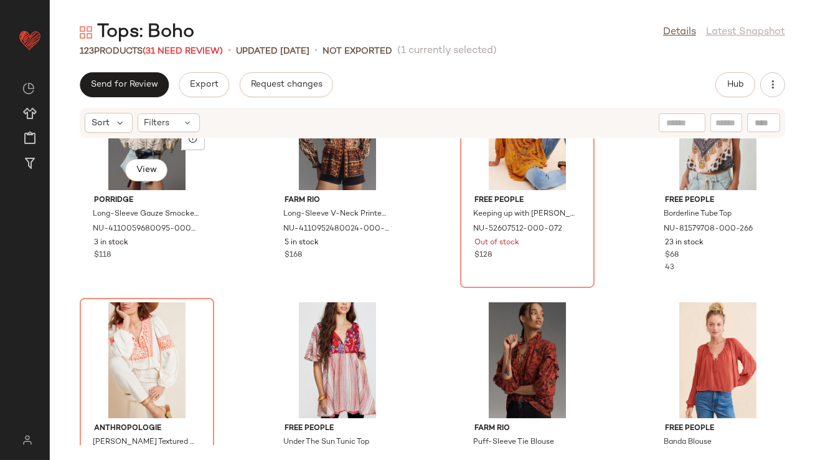
scroll to position [1228, 0]
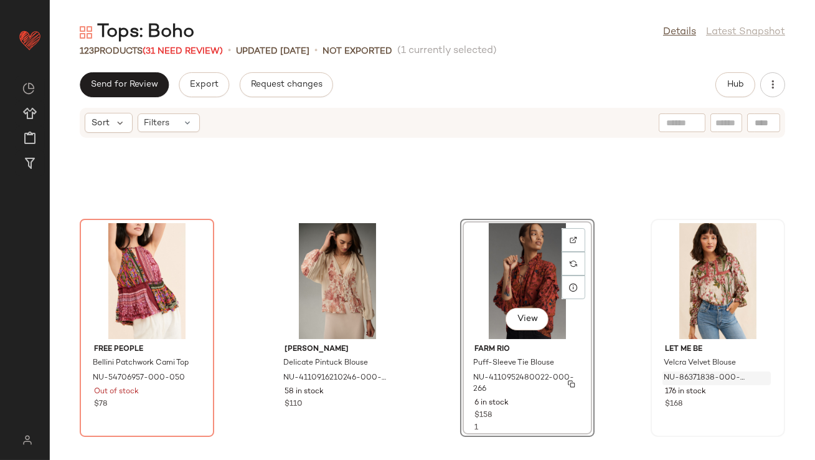
scroll to position [721, 0]
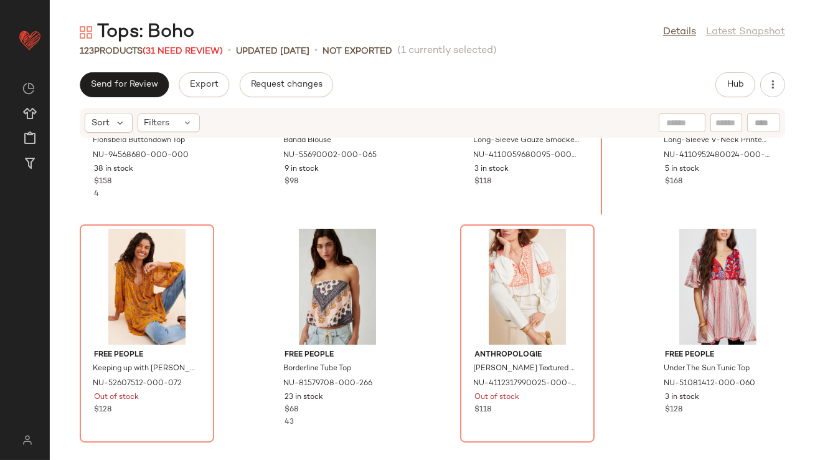
scroll to position [1177, 0]
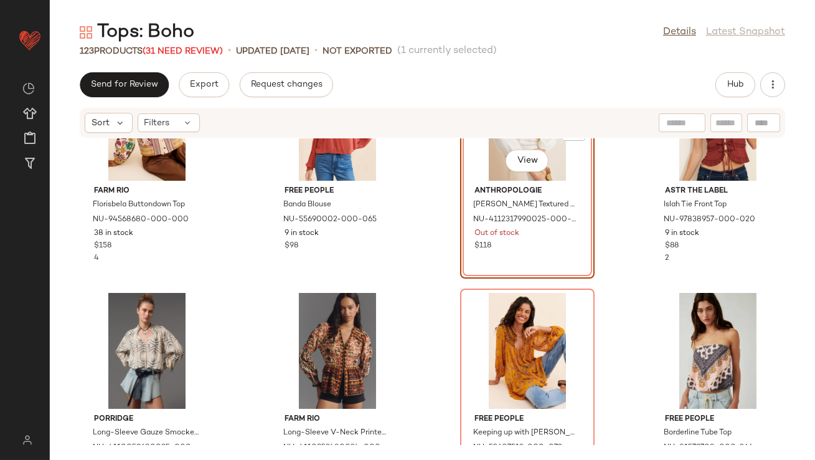
scroll to position [1236, 0]
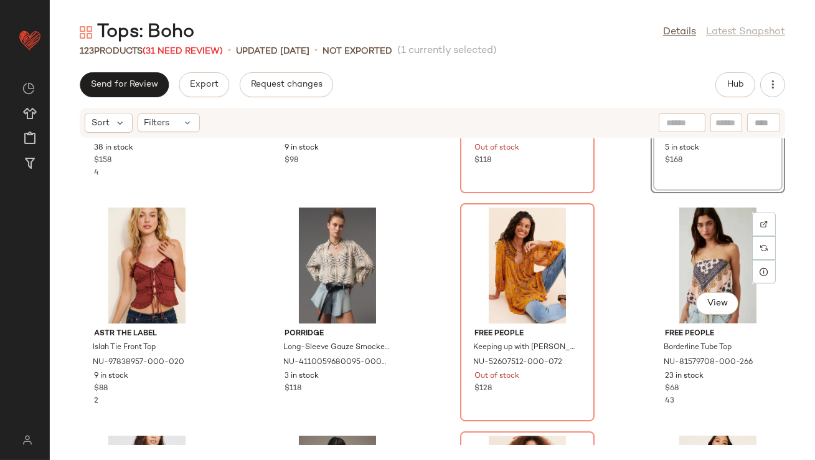
scroll to position [1326, 0]
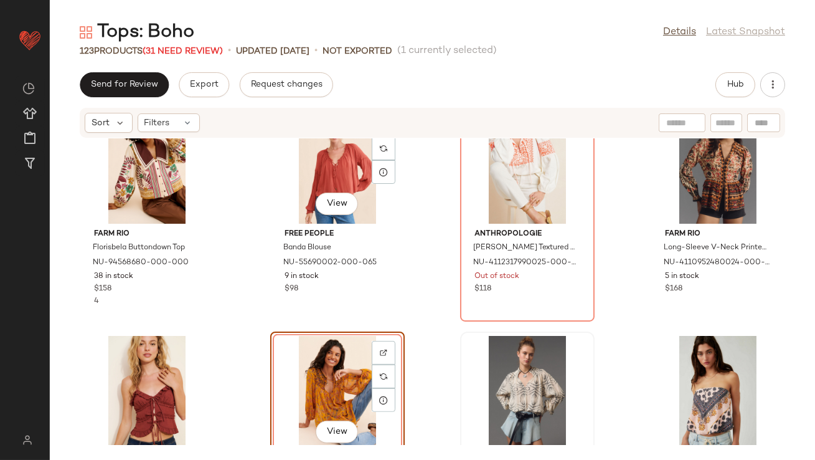
scroll to position [1199, 0]
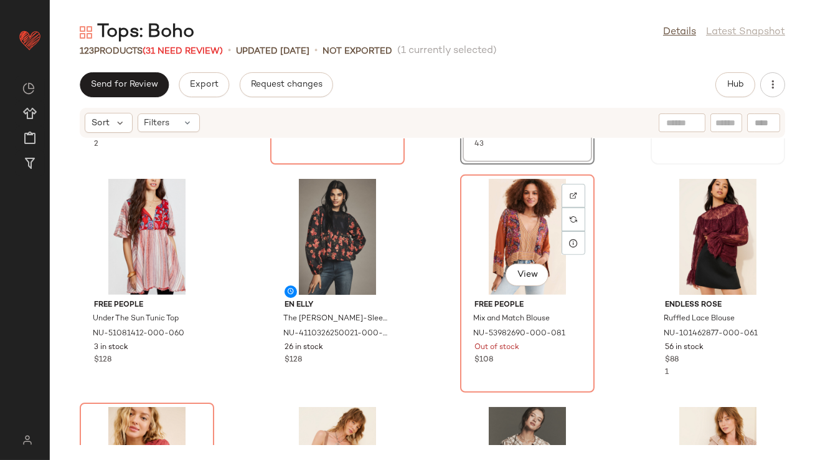
scroll to position [1581, 0]
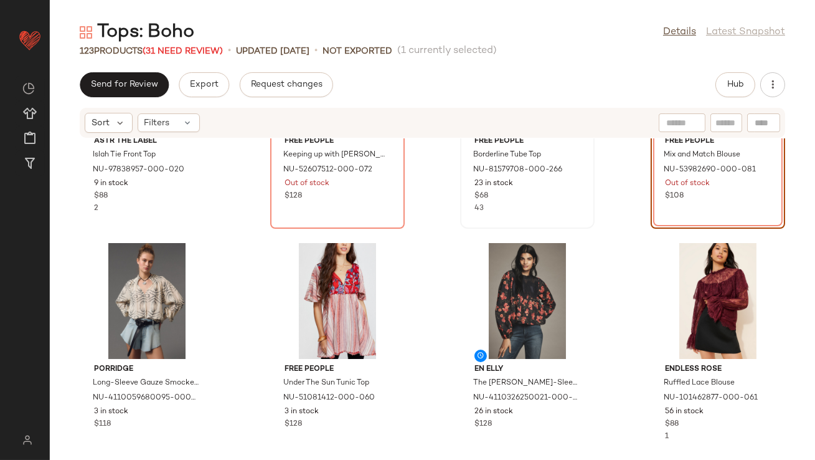
scroll to position [1520, 0]
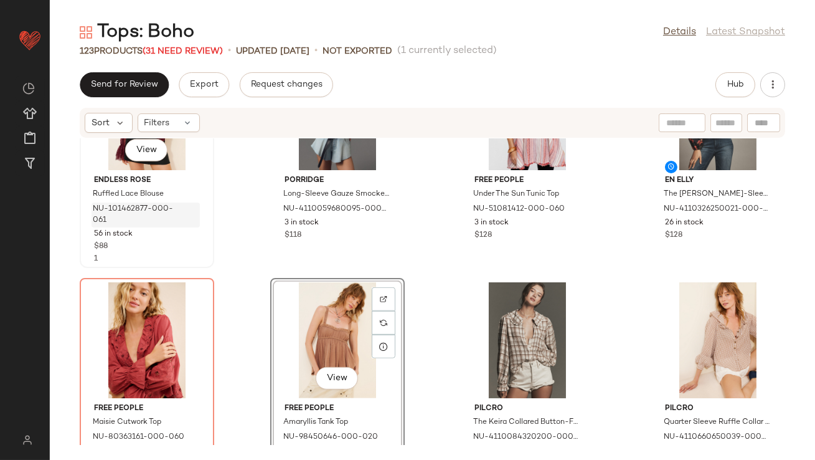
scroll to position [1694, 0]
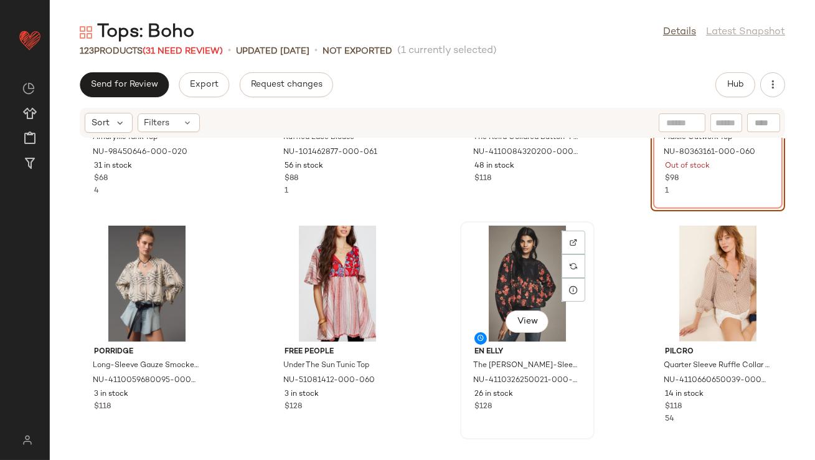
scroll to position [1860, 0]
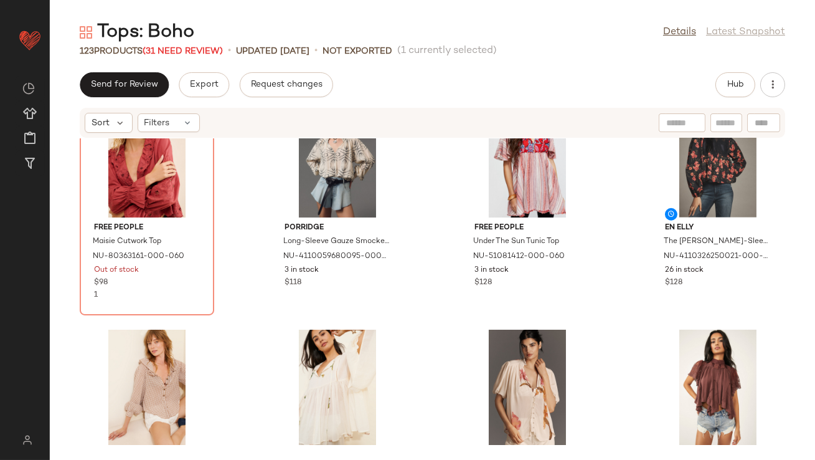
scroll to position [1883, 0]
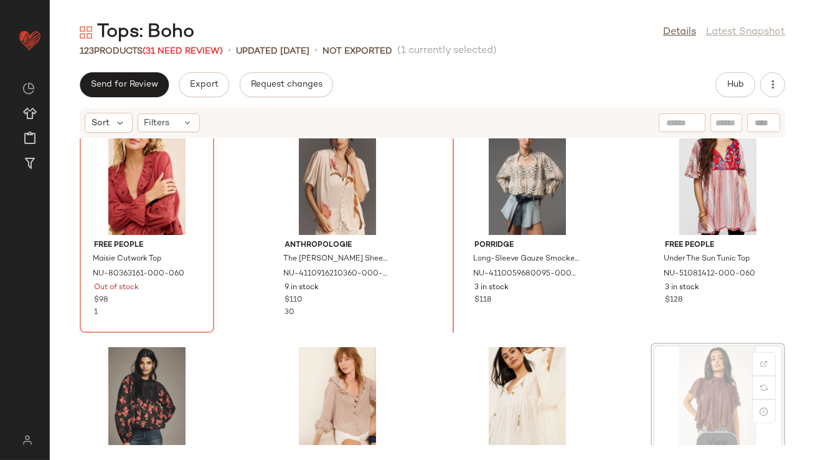
drag, startPoint x: 706, startPoint y: 408, endPoint x: 712, endPoint y: 410, distance: 7.1
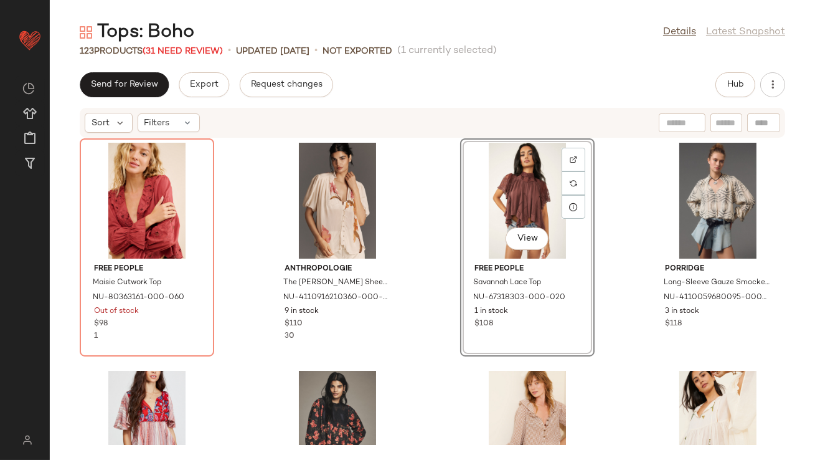
scroll to position [1896, 0]
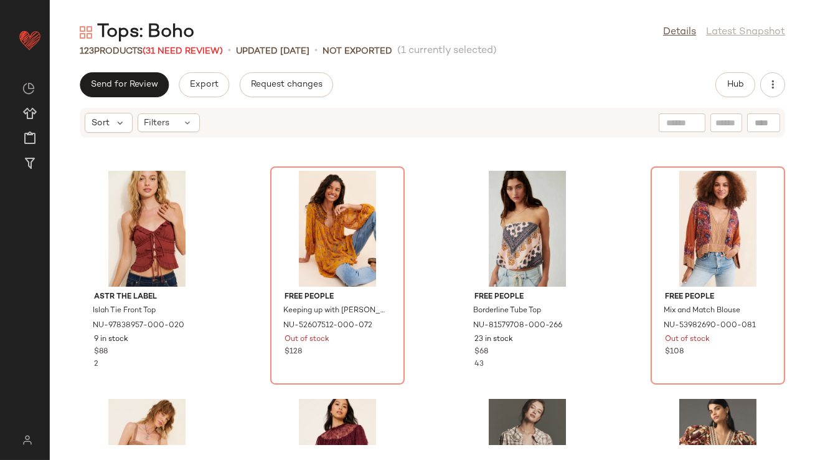
scroll to position [1349, 0]
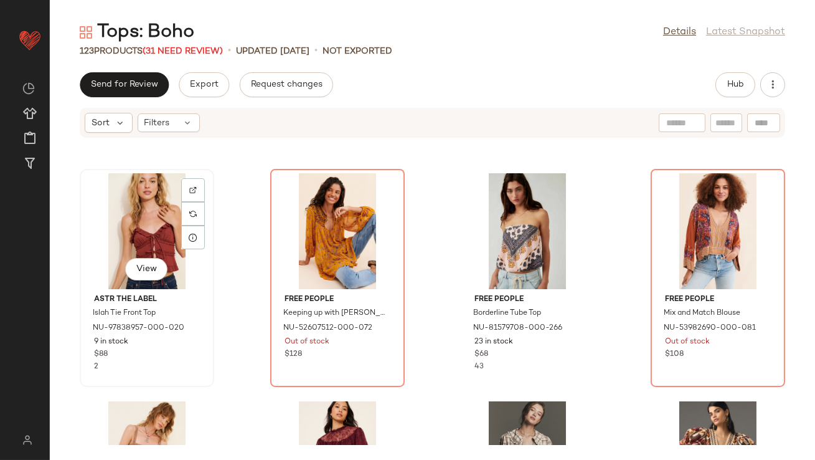
click at [162, 227] on div "View" at bounding box center [147, 231] width 126 height 116
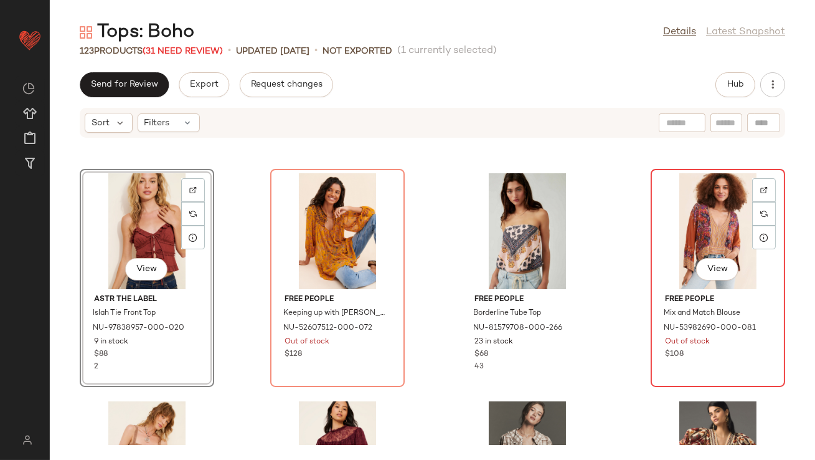
click at [706, 240] on div "View" at bounding box center [718, 231] width 126 height 116
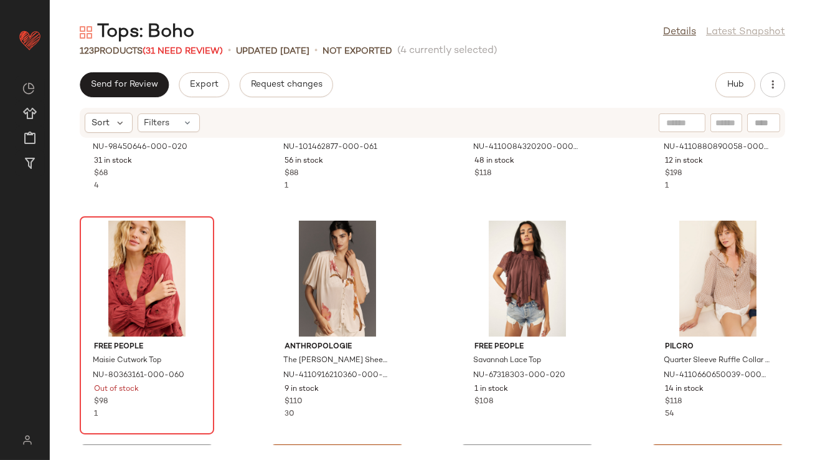
scroll to position [1502, 0]
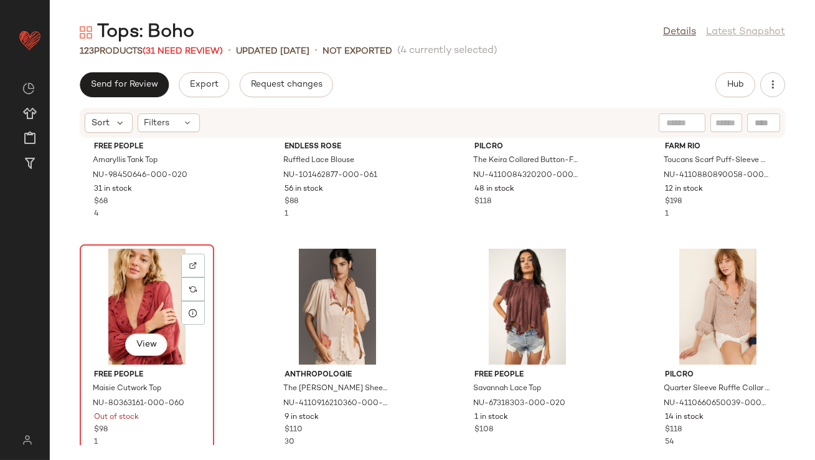
click at [95, 281] on div "View" at bounding box center [147, 306] width 126 height 116
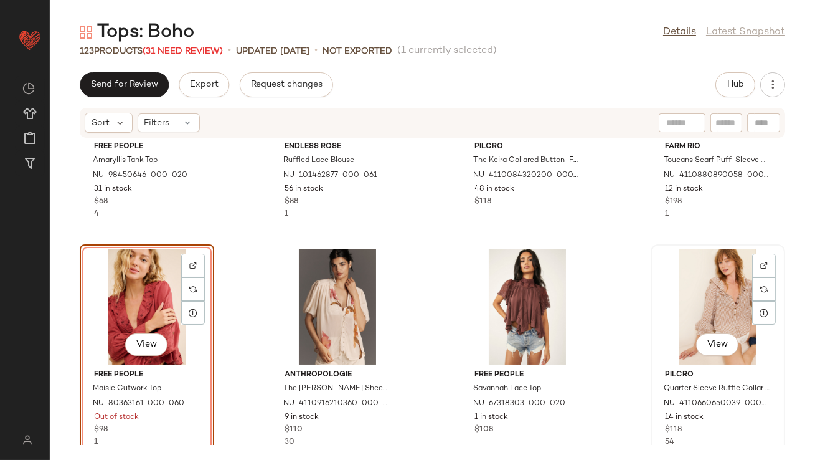
click at [676, 308] on div "View" at bounding box center [718, 306] width 126 height 116
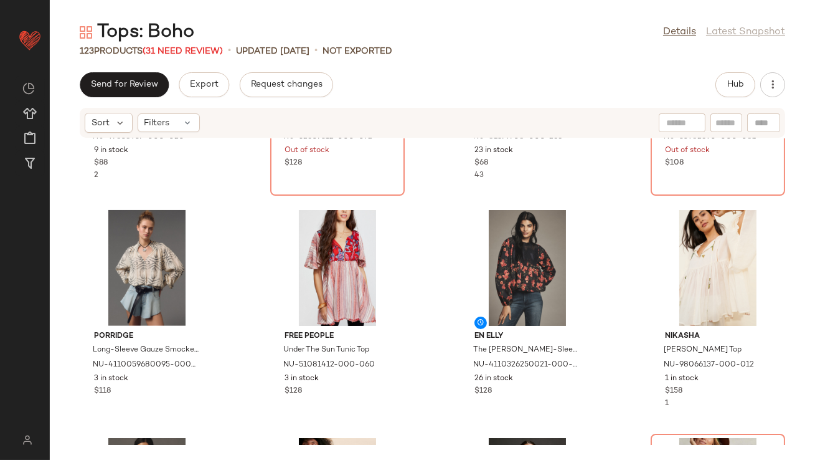
scroll to position [2113, 0]
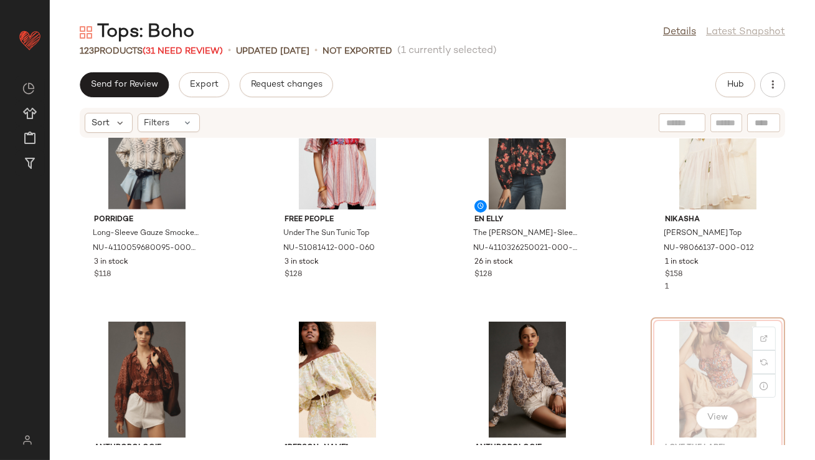
scroll to position [2114, 0]
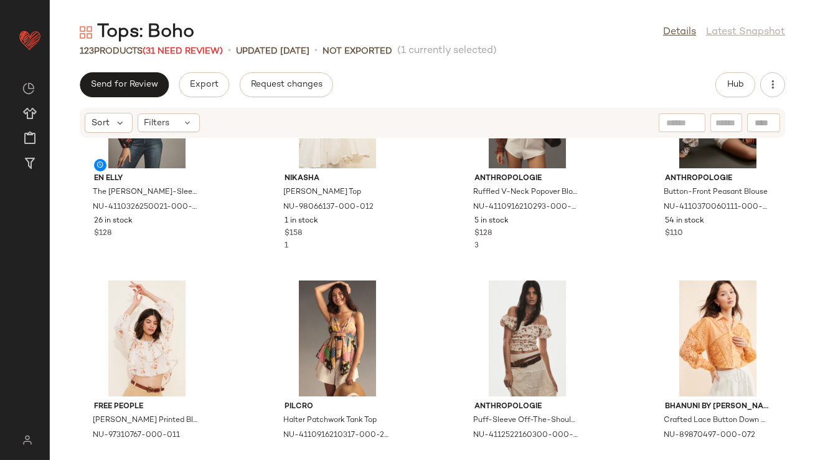
scroll to position [2394, 0]
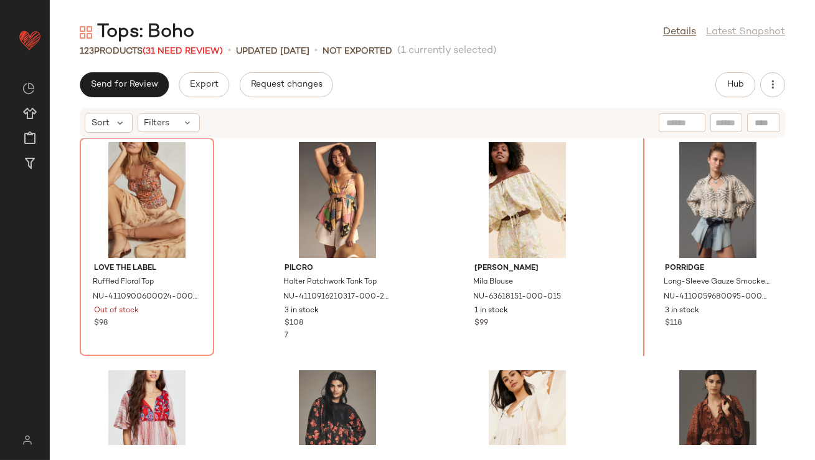
scroll to position [2064, 0]
drag, startPoint x: 712, startPoint y: 377, endPoint x: 707, endPoint y: 369, distance: 9.5
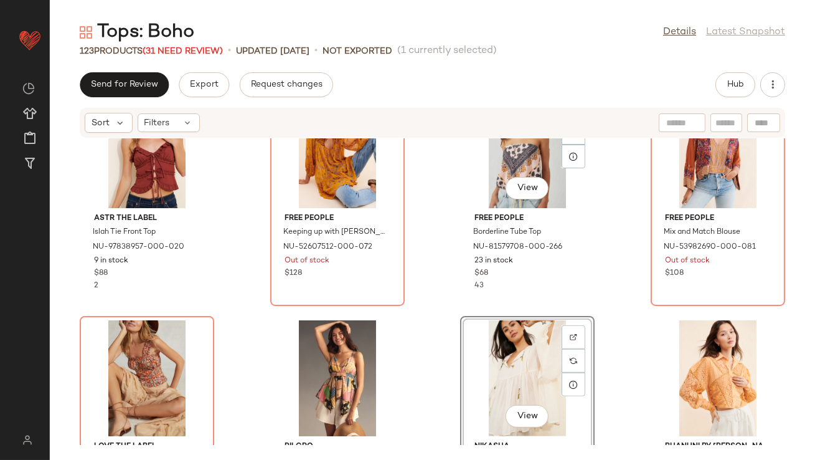
scroll to position [1895, 0]
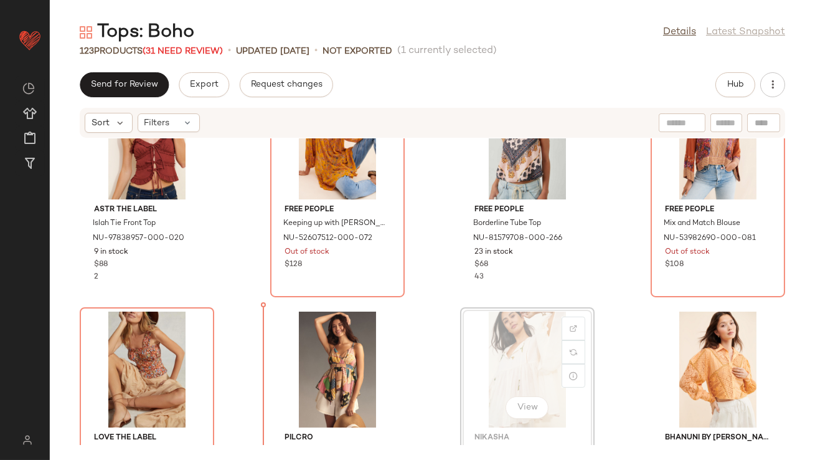
drag, startPoint x: 515, startPoint y: 344, endPoint x: 507, endPoint y: 344, distance: 8.1
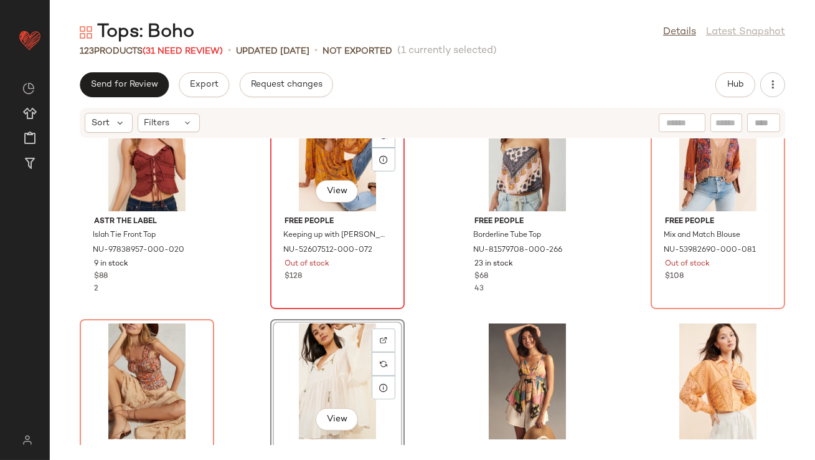
scroll to position [1949, 0]
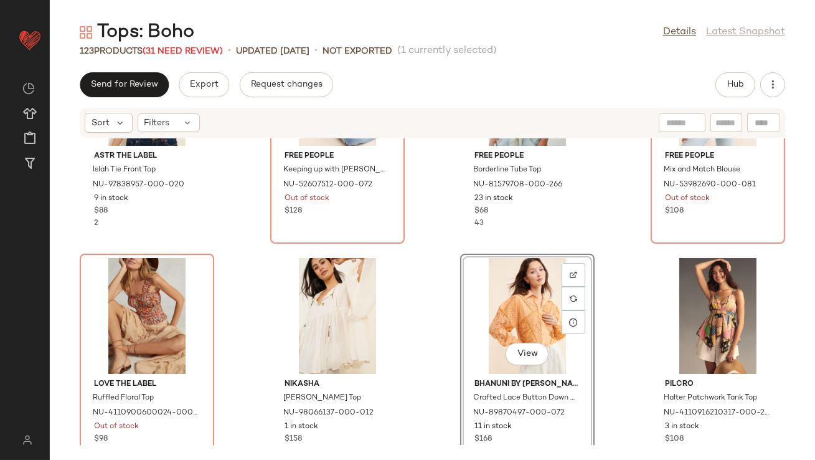
scroll to position [2142, 0]
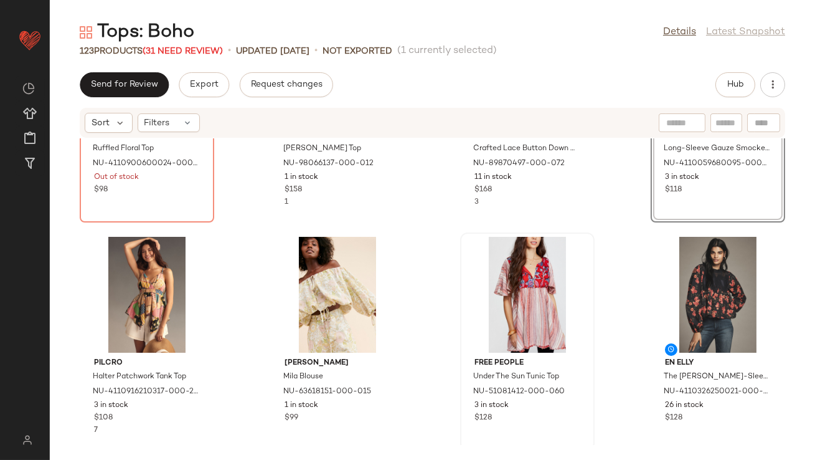
scroll to position [2208, 0]
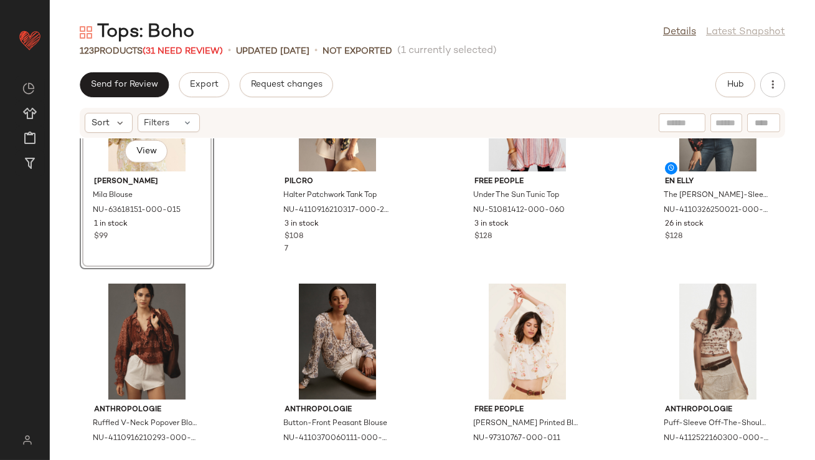
scroll to position [2434, 0]
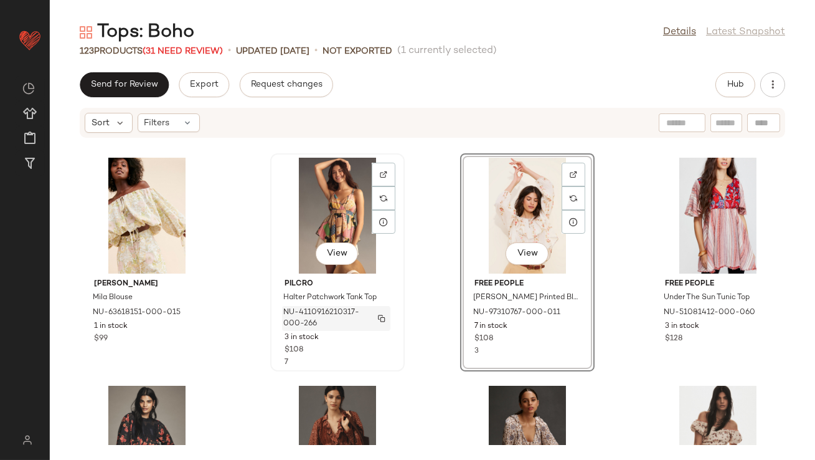
scroll to position [2365, 0]
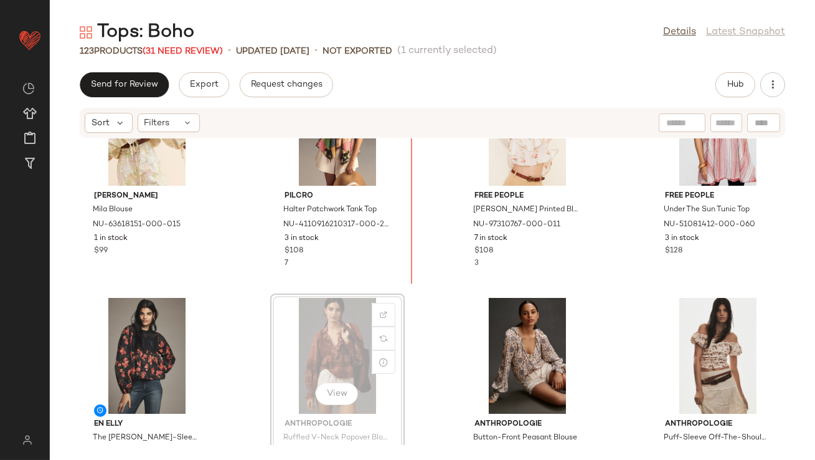
drag, startPoint x: 305, startPoint y: 332, endPoint x: 425, endPoint y: 230, distance: 157.8
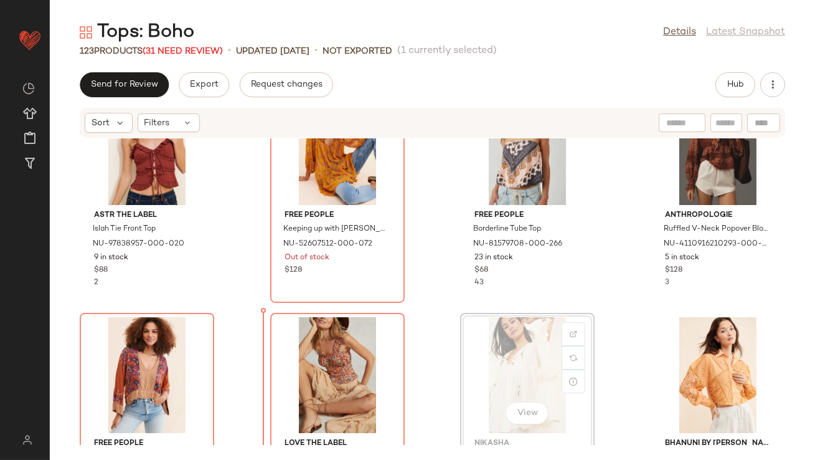
scroll to position [1895, 0]
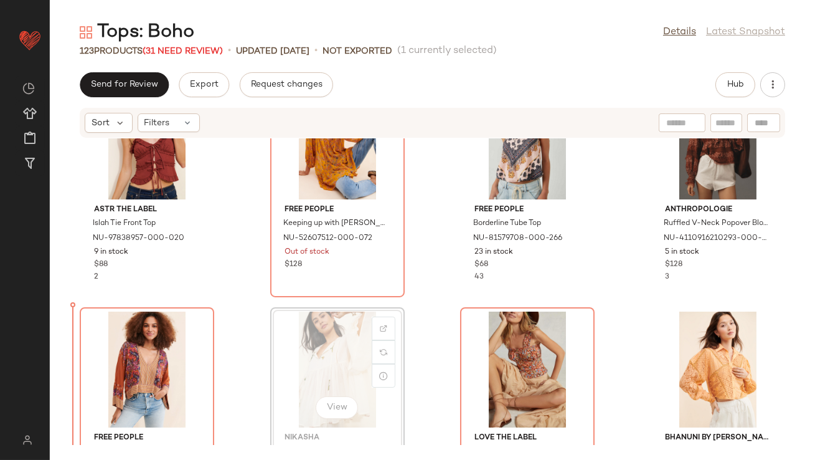
scroll to position [1903, 0]
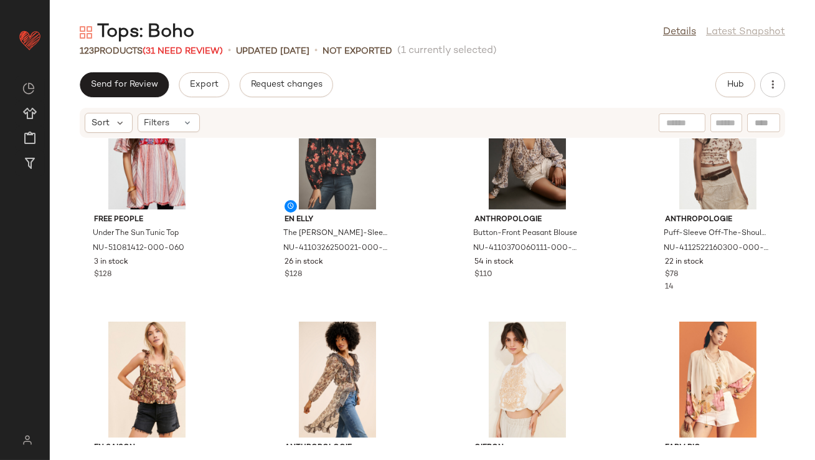
scroll to position [2571, 0]
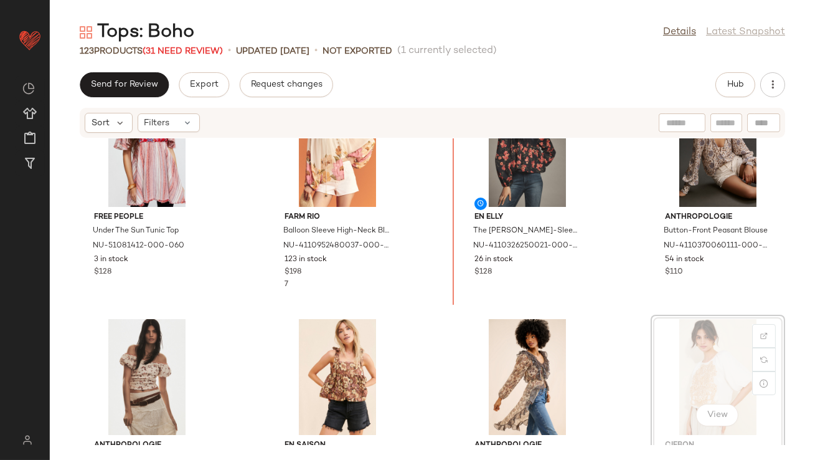
drag, startPoint x: 711, startPoint y: 363, endPoint x: 704, endPoint y: 362, distance: 6.4
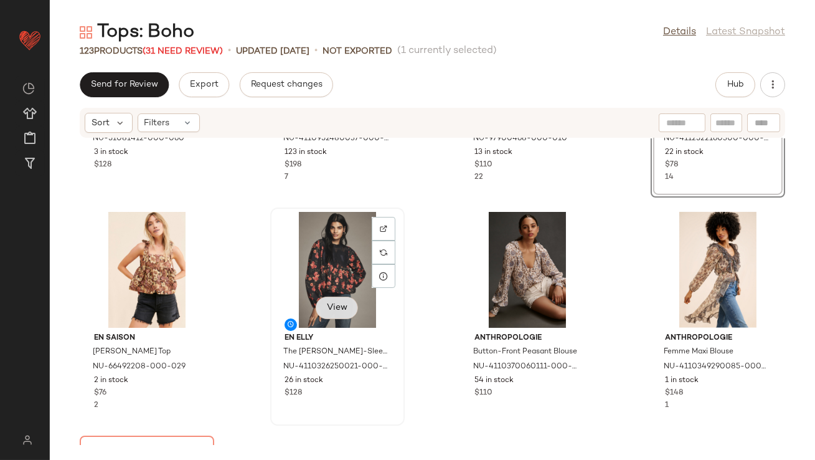
scroll to position [2766, 0]
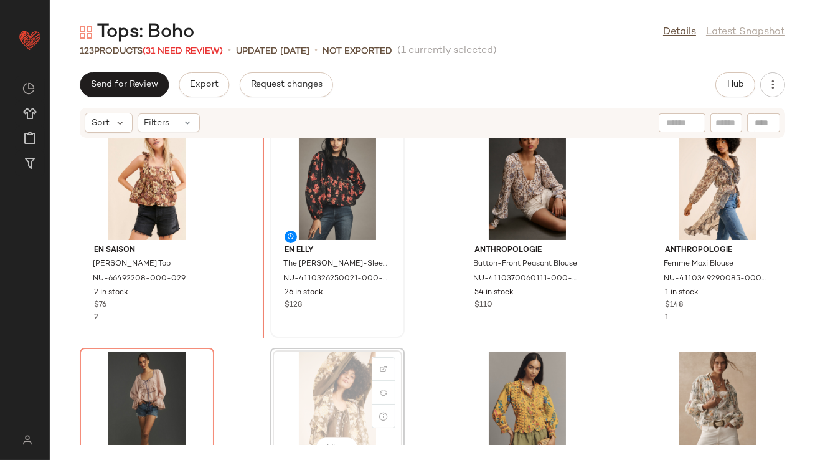
scroll to position [2767, 0]
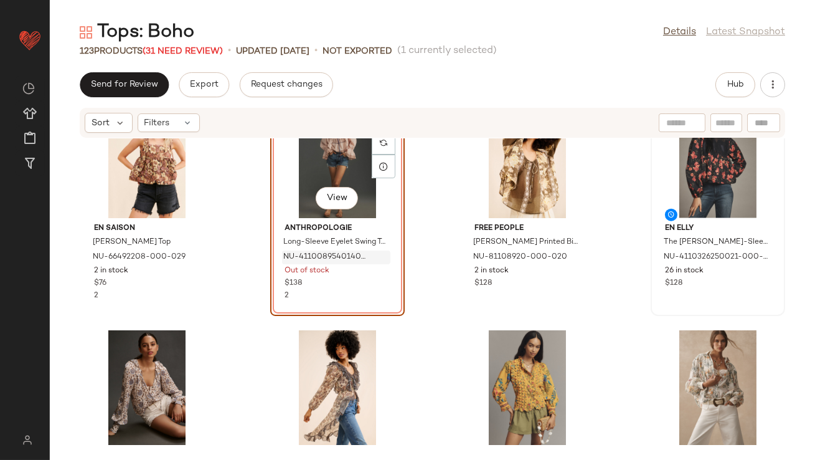
scroll to position [2799, 0]
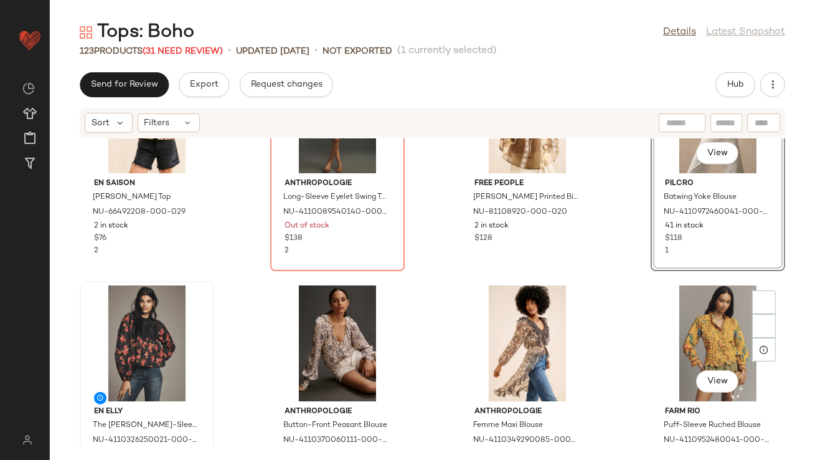
scroll to position [2951, 0]
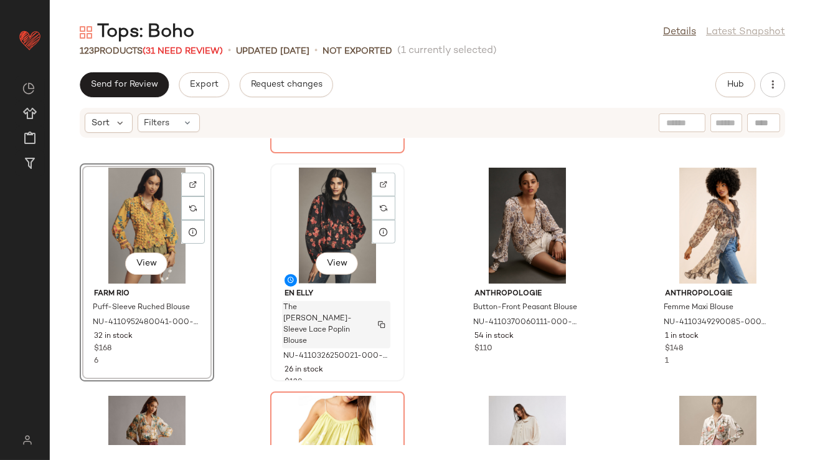
scroll to position [2999, 0]
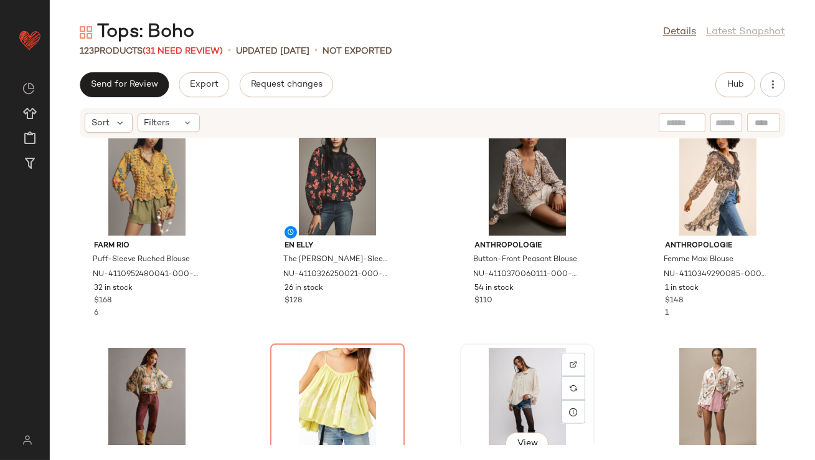
scroll to position [3000, 0]
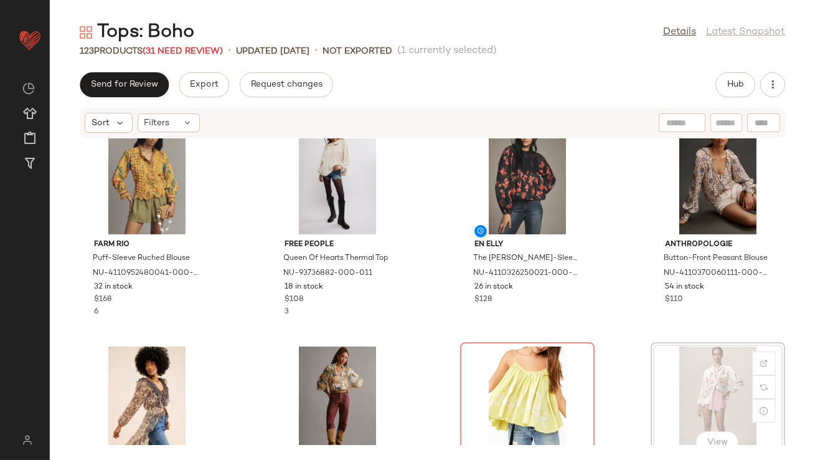
scroll to position [3012, 0]
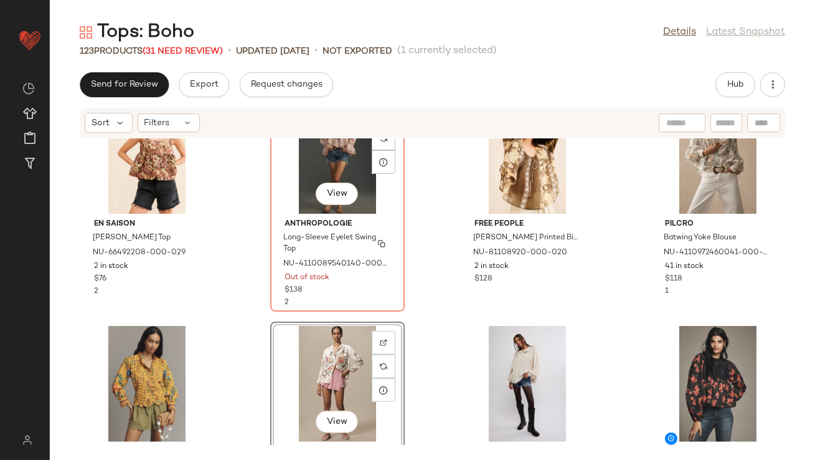
scroll to position [2769, 0]
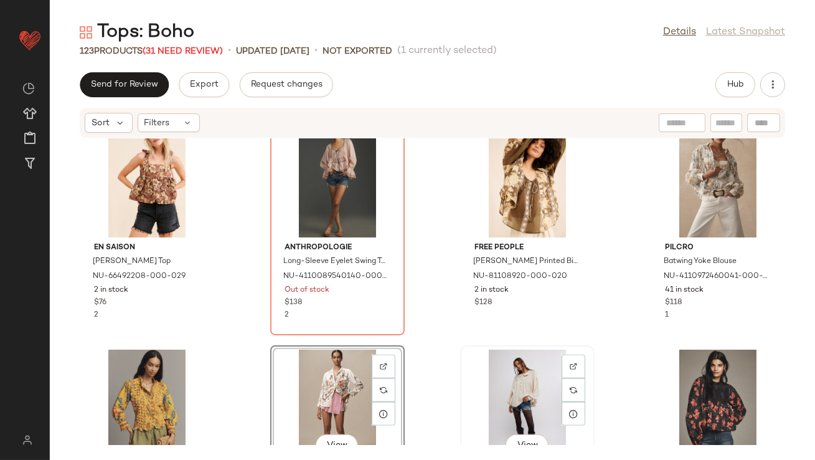
click at [517, 423] on div "View" at bounding box center [528, 407] width 126 height 116
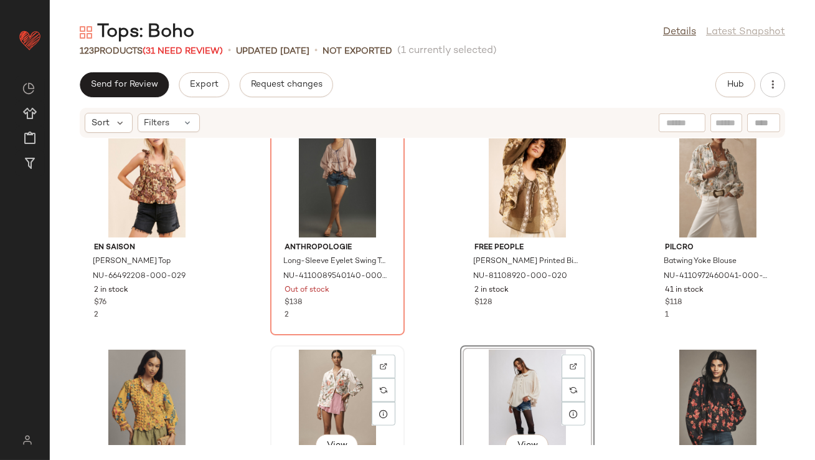
drag, startPoint x: 516, startPoint y: 422, endPoint x: 304, endPoint y: 407, distance: 212.9
click at [304, 409] on div "En Saison Luisa Jacquard Top NU-66492208-000-029 2 in stock $76 2 Anthropologie…" at bounding box center [432, 291] width 765 height 306
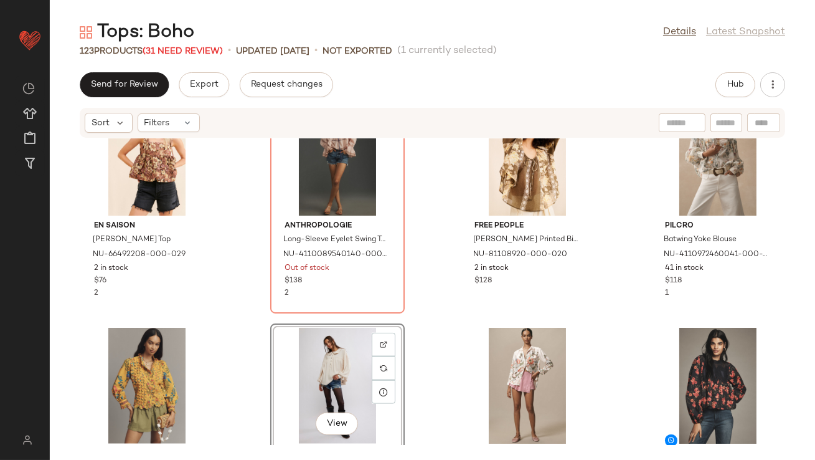
scroll to position [3045, 0]
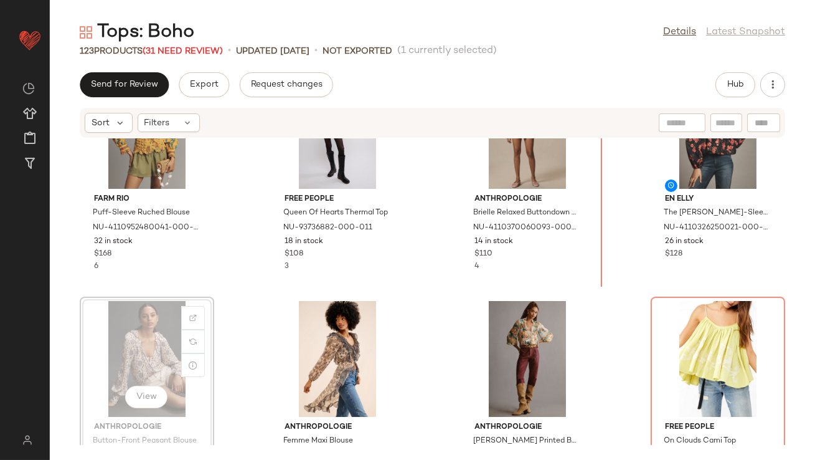
scroll to position [2995, 0]
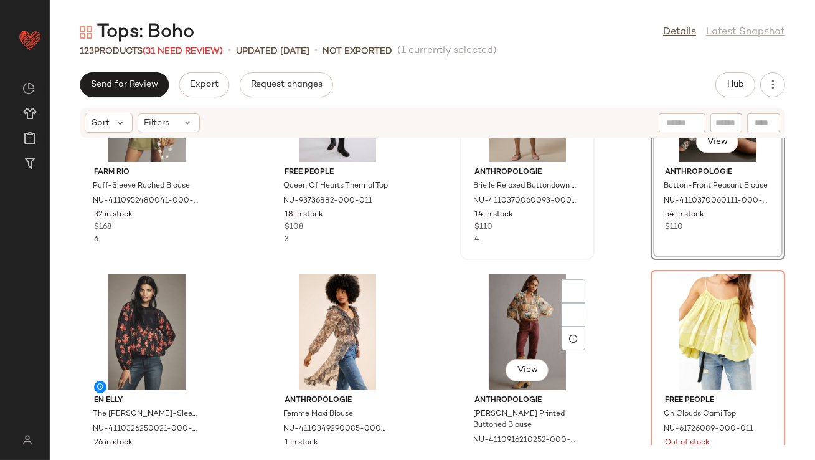
scroll to position [3279, 0]
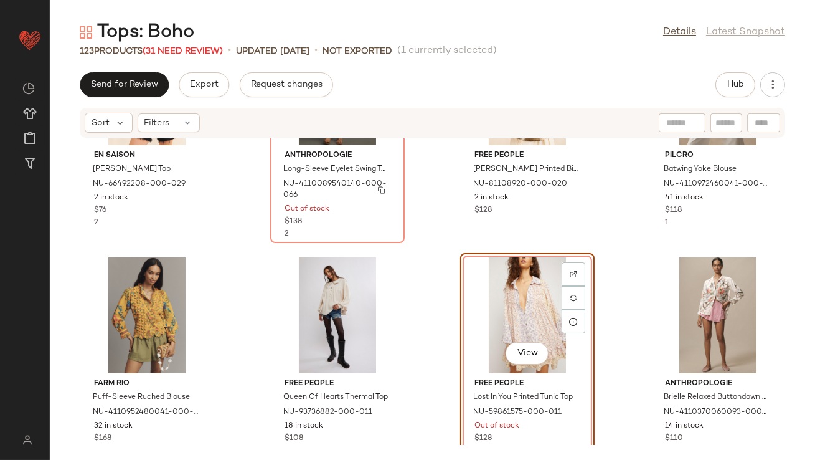
scroll to position [2871, 0]
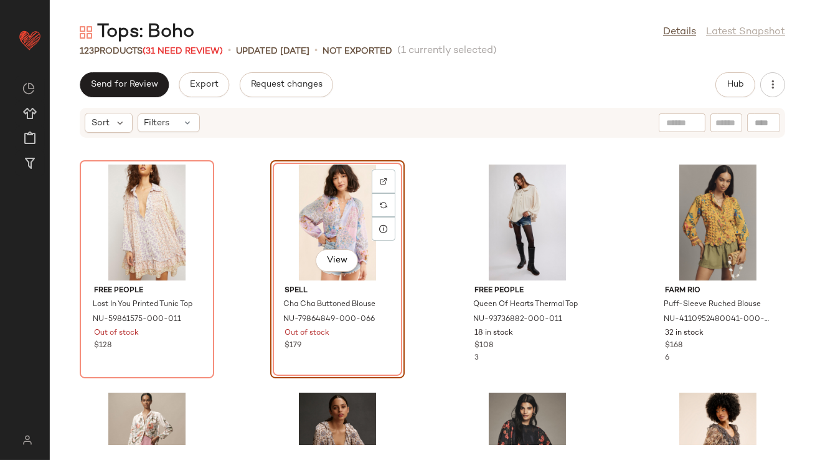
scroll to position [2866, 0]
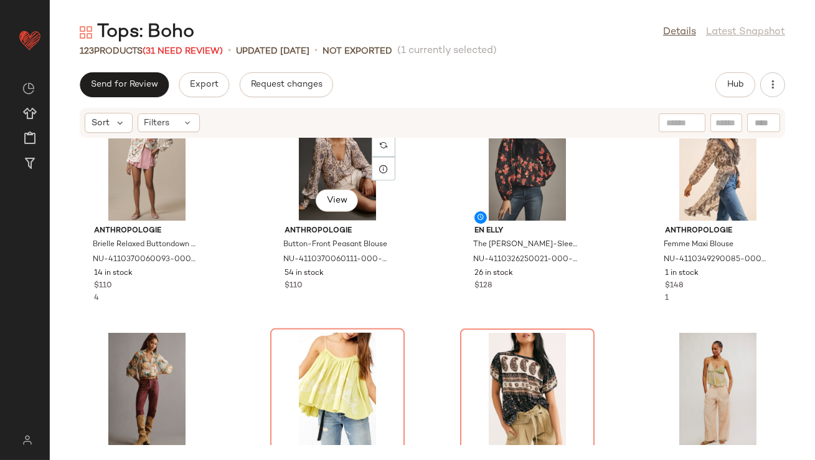
scroll to position [3268, 0]
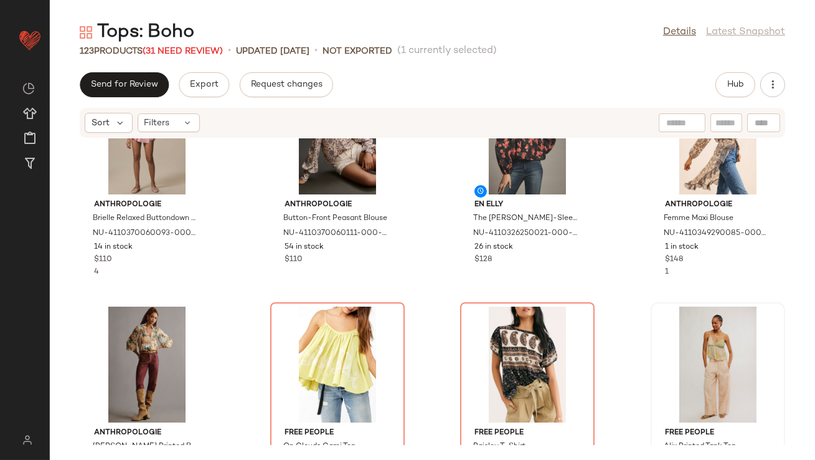
click at [642, 371] on div "Anthropologie Brielle Relaxed Buttondown Blouse NU-4110370060093-000-012 14 in …" at bounding box center [432, 291] width 765 height 306
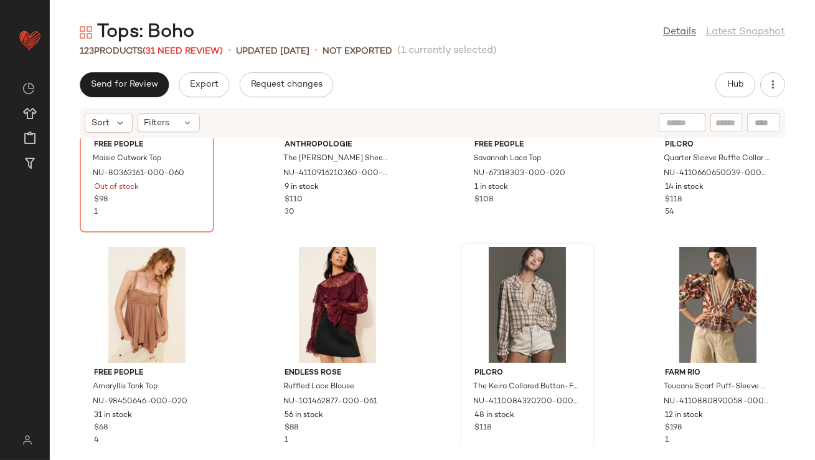
scroll to position [1524, 0]
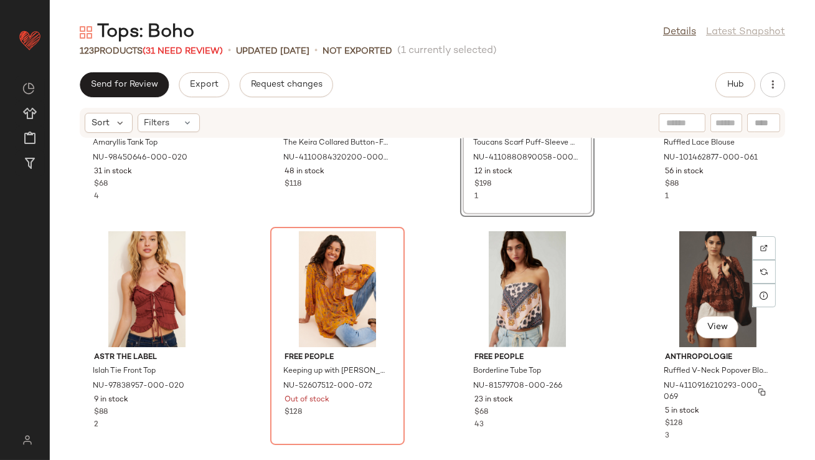
scroll to position [1724, 0]
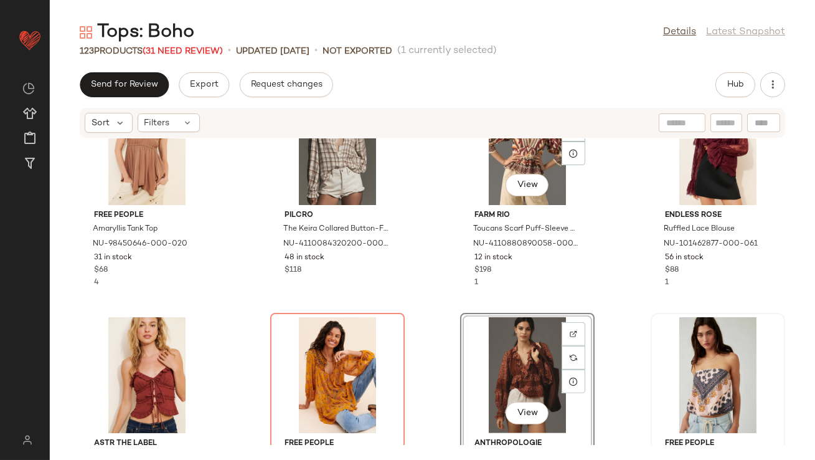
scroll to position [1667, 0]
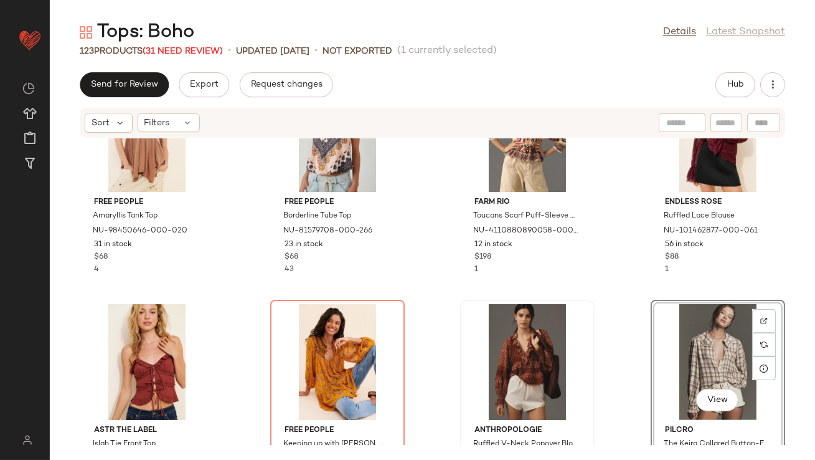
scroll to position [1686, 0]
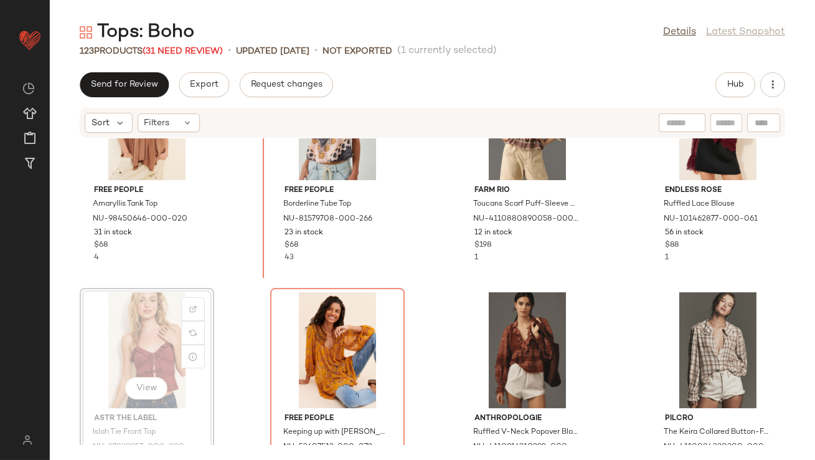
scroll to position [1674, 0]
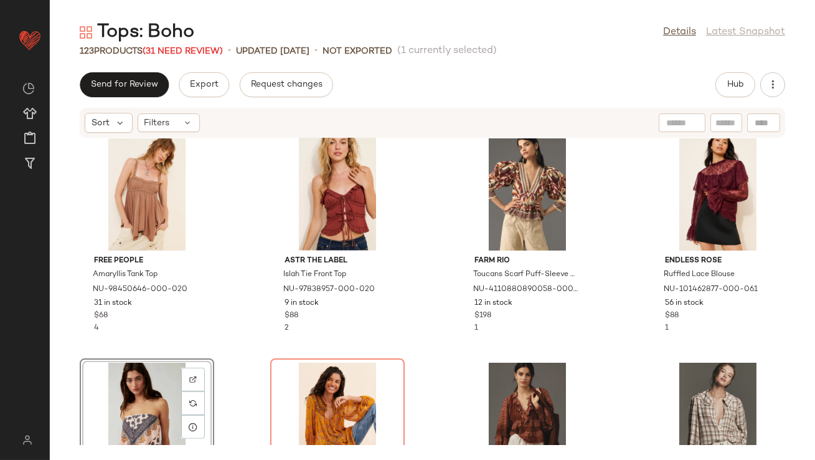
scroll to position [1620, 0]
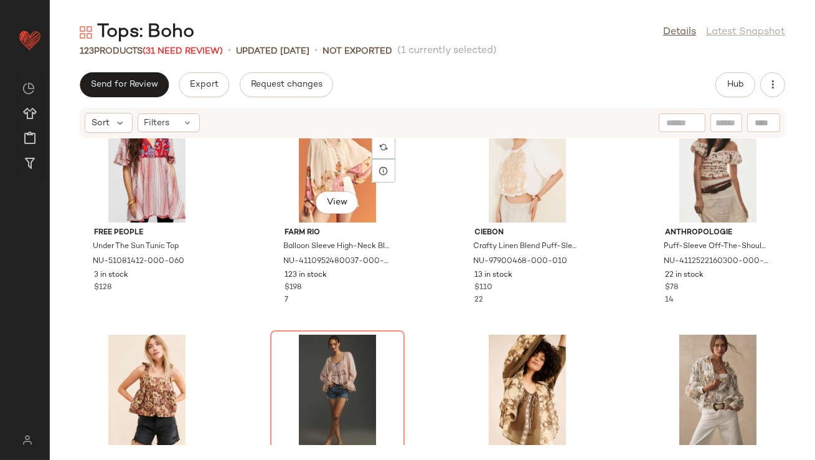
scroll to position [2569, 0]
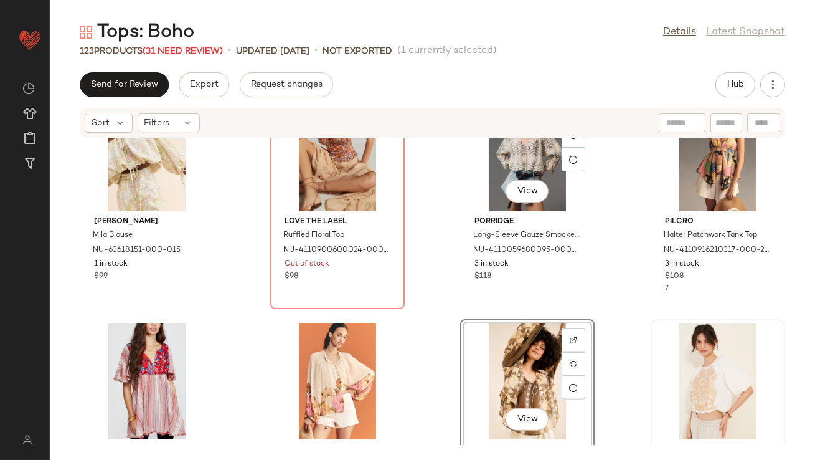
scroll to position [2378, 0]
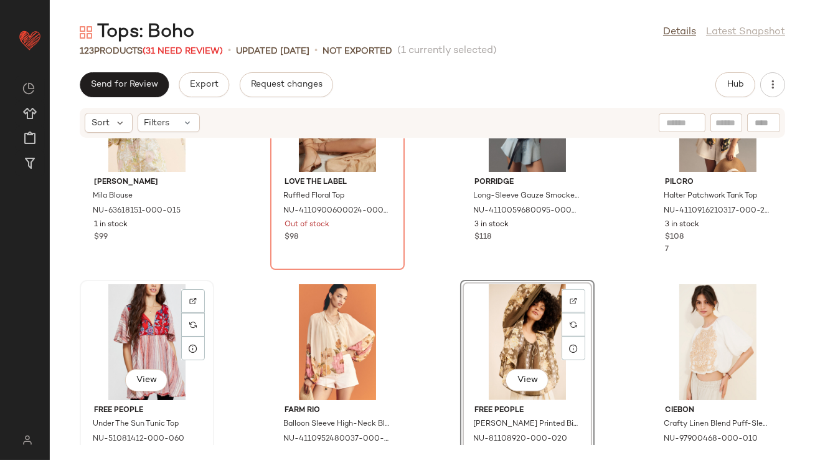
click at [163, 333] on div "View" at bounding box center [147, 342] width 126 height 116
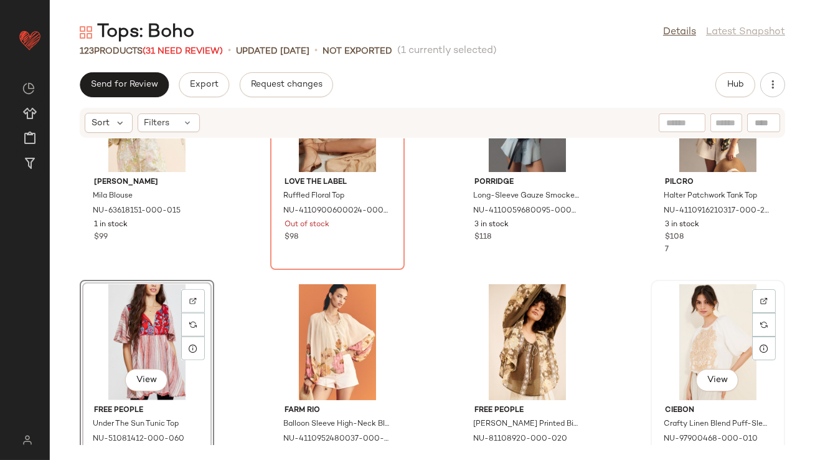
click at [701, 323] on div "View" at bounding box center [718, 342] width 126 height 116
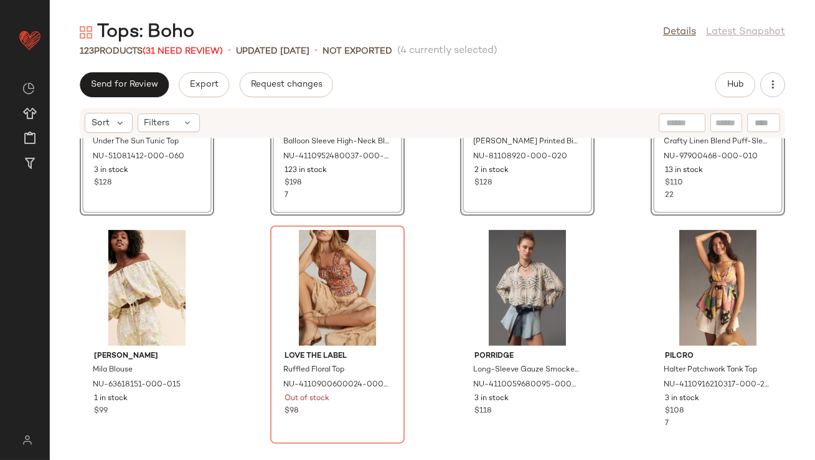
click at [243, 210] on div "SET View Free People Under The Sun Tunic Top NU-51081412-000-060 3 in stock $12…" at bounding box center [432, 291] width 765 height 306
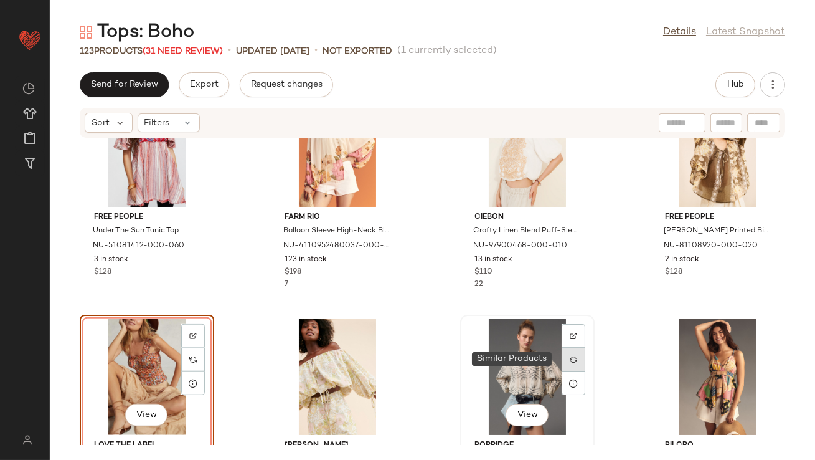
scroll to position [2362, 0]
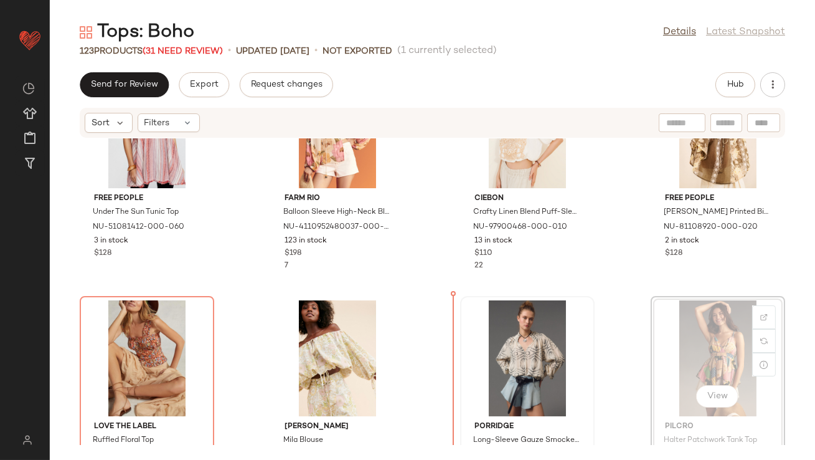
drag, startPoint x: 699, startPoint y: 332, endPoint x: 676, endPoint y: 335, distance: 22.6
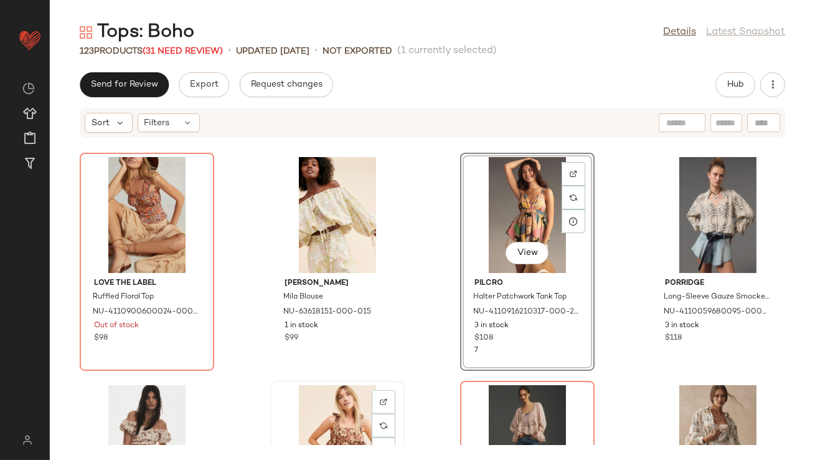
scroll to position [2565, 0]
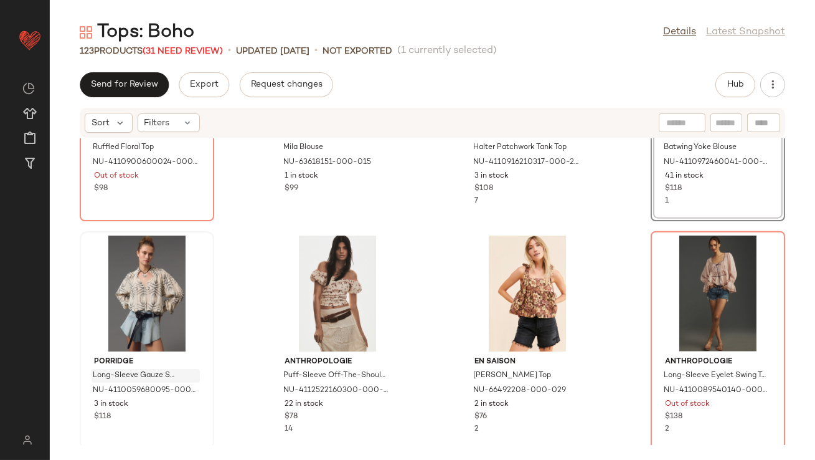
scroll to position [2665, 0]
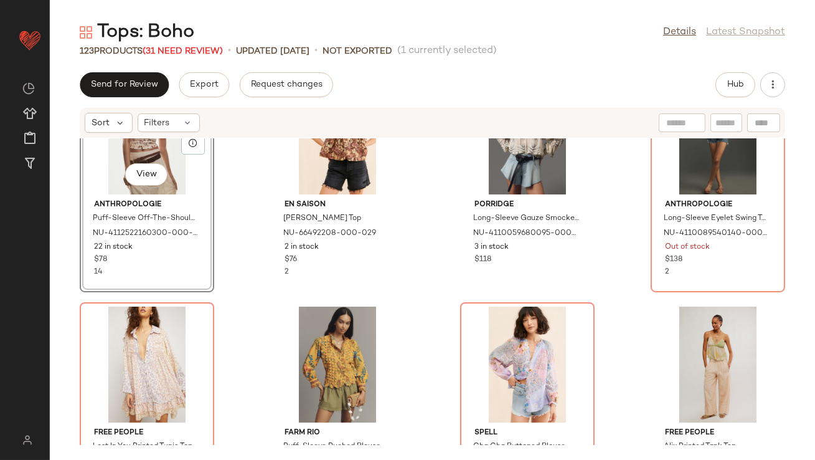
scroll to position [2829, 0]
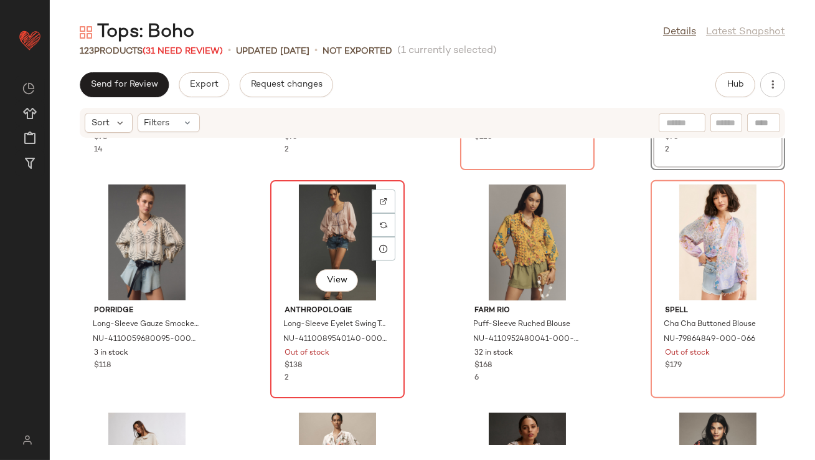
scroll to position [2927, 0]
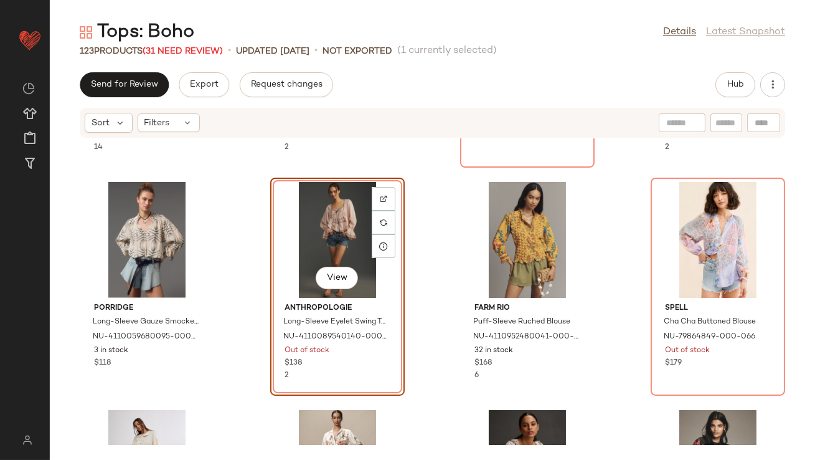
scroll to position [3040, 0]
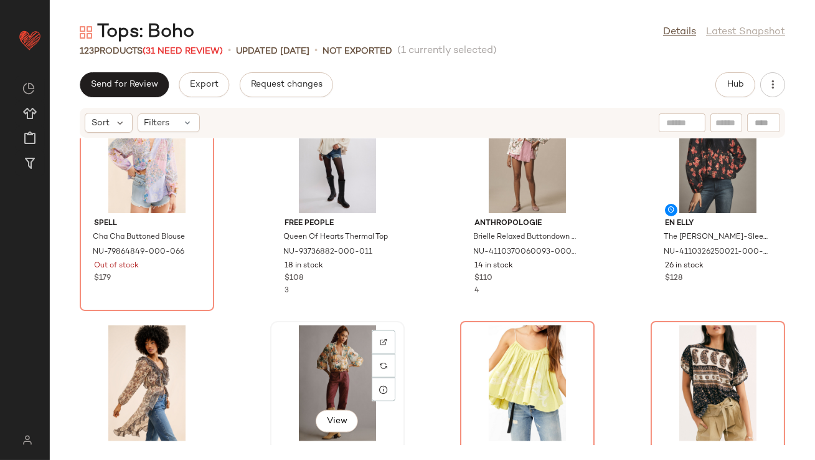
scroll to position [3202, 0]
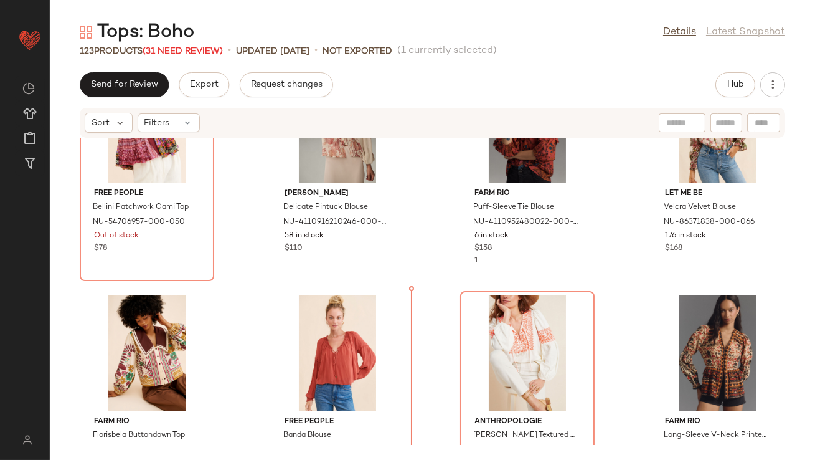
scroll to position [987, 0]
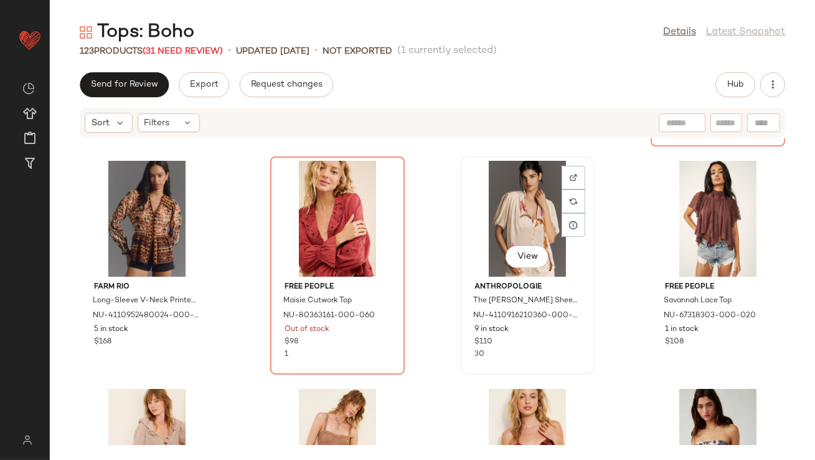
scroll to position [1491, 0]
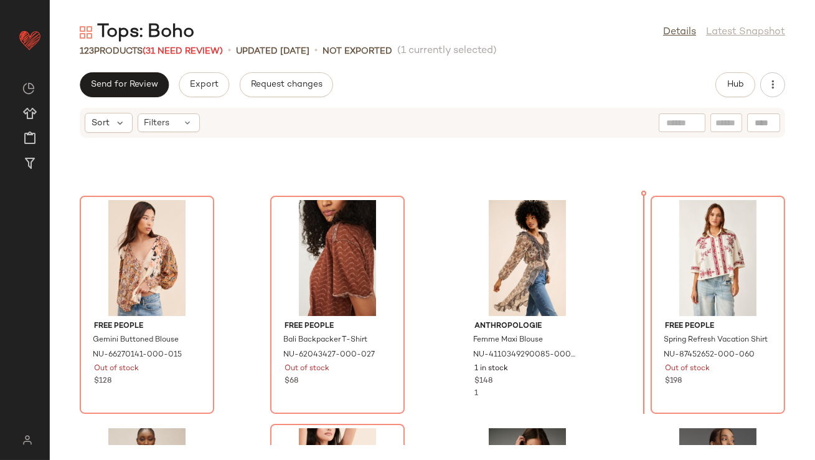
scroll to position [625, 0]
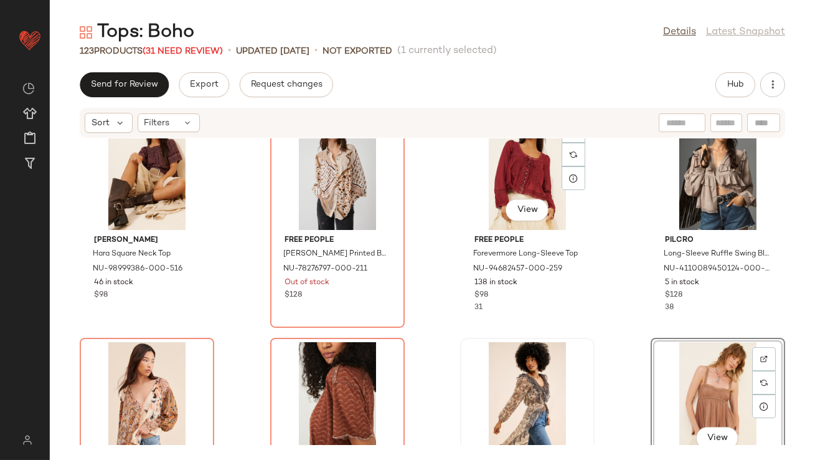
scroll to position [496, 0]
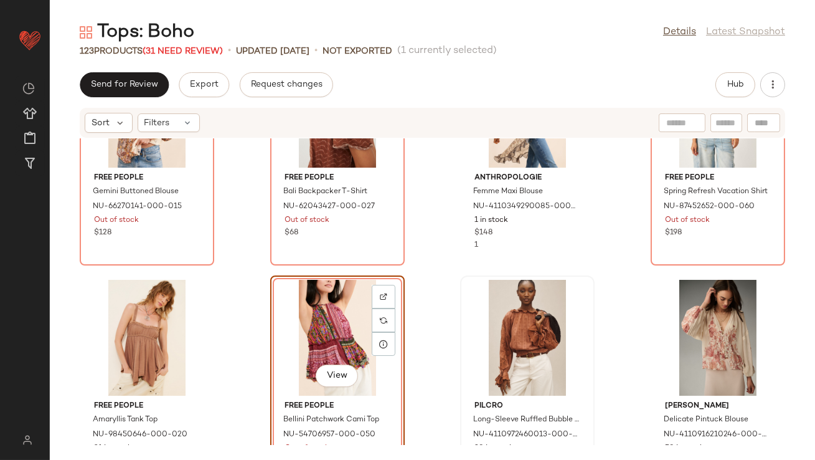
scroll to position [820, 0]
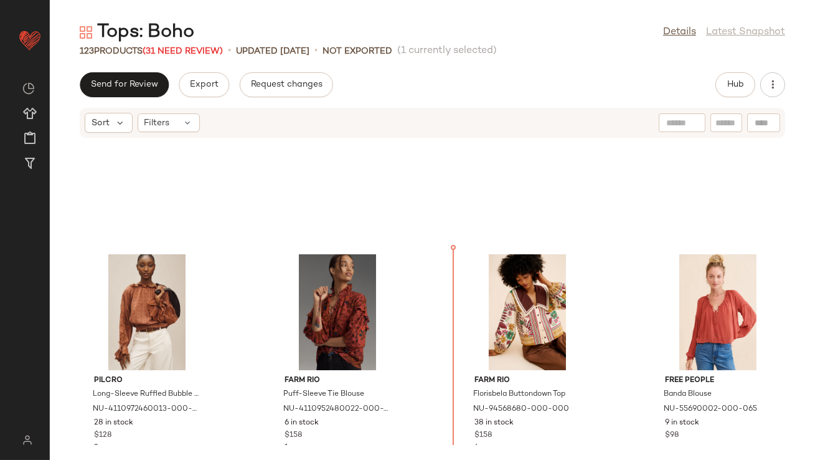
drag, startPoint x: 509, startPoint y: 336, endPoint x: 506, endPoint y: 329, distance: 7.0
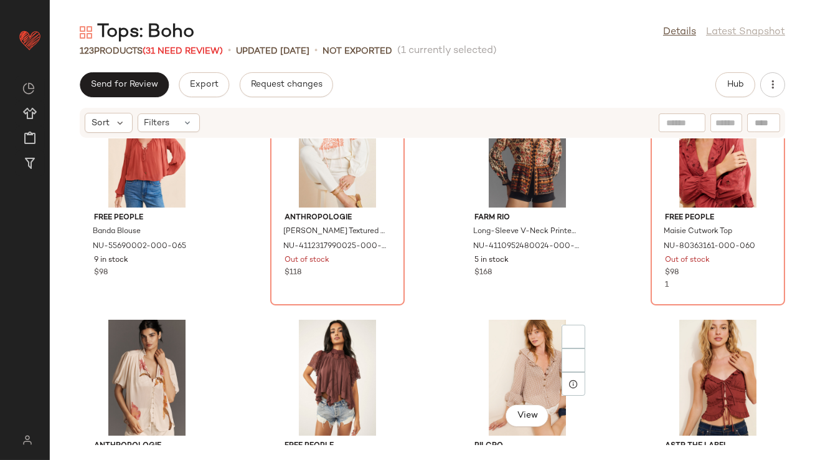
scroll to position [1759, 0]
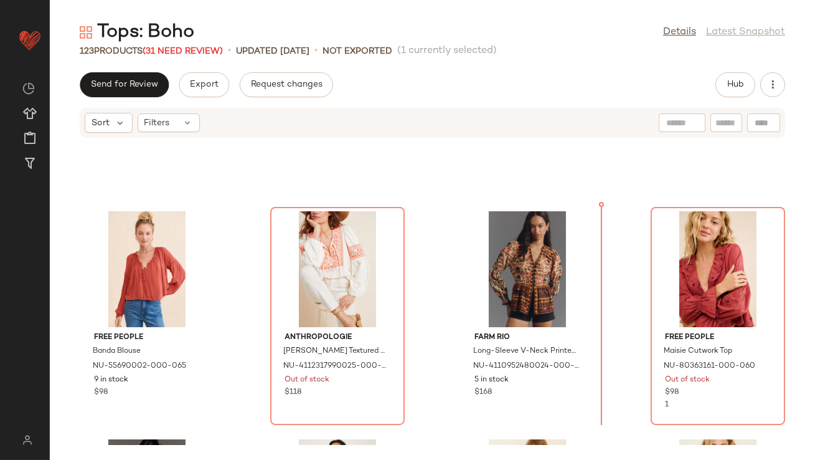
scroll to position [1265, 0]
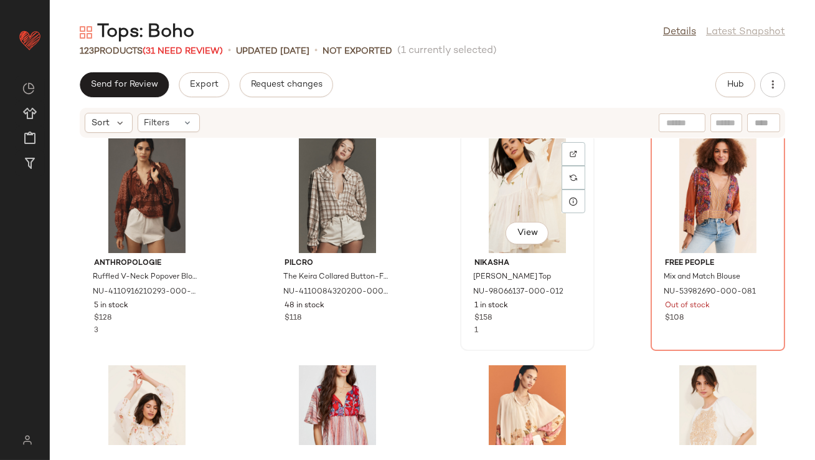
scroll to position [2146, 0]
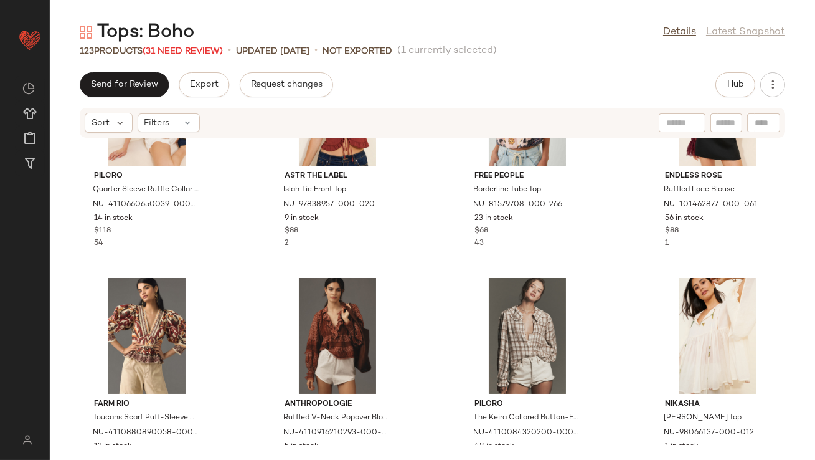
scroll to position [2056, 0]
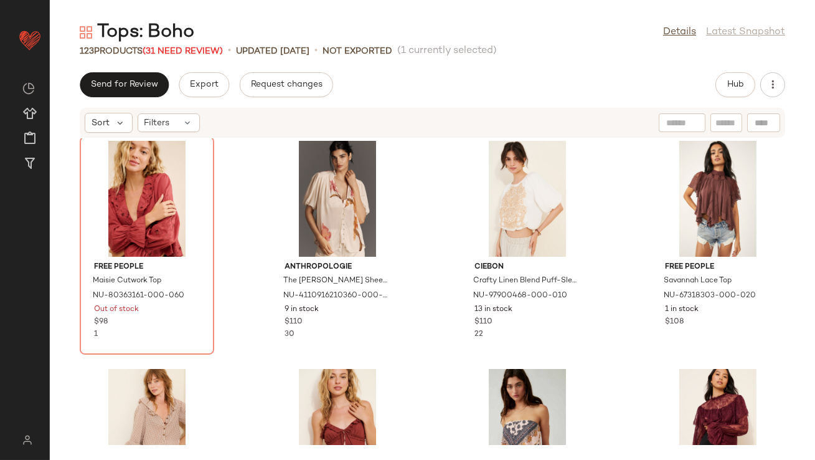
scroll to position [1526, 0]
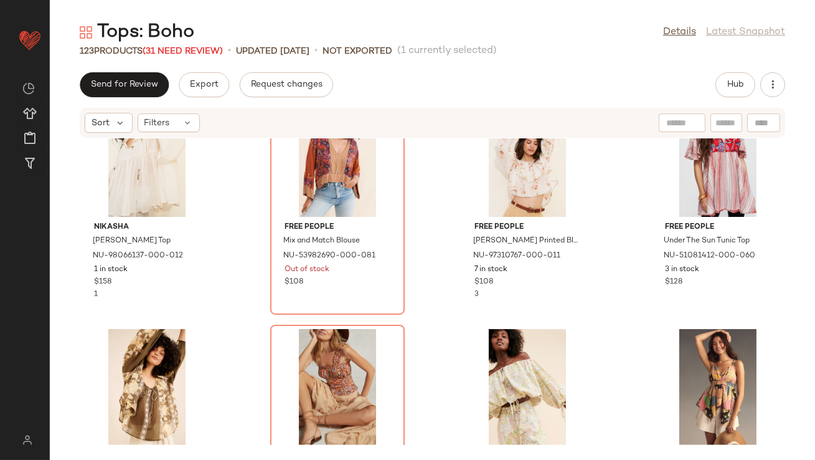
scroll to position [2379, 0]
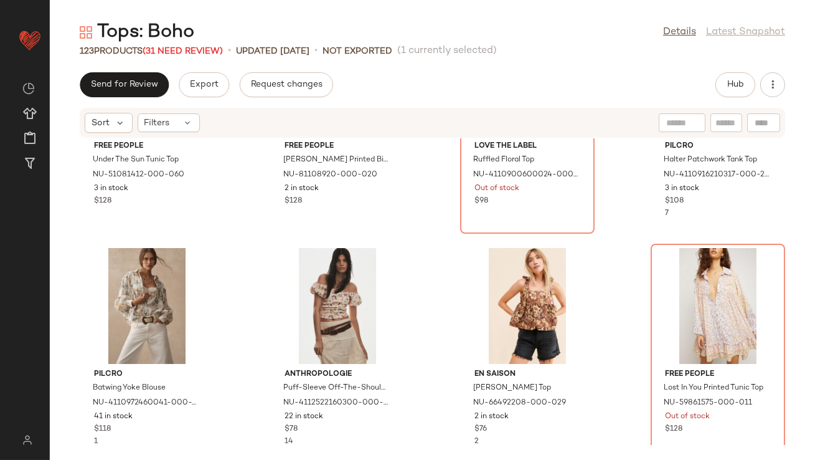
scroll to position [2794, 0]
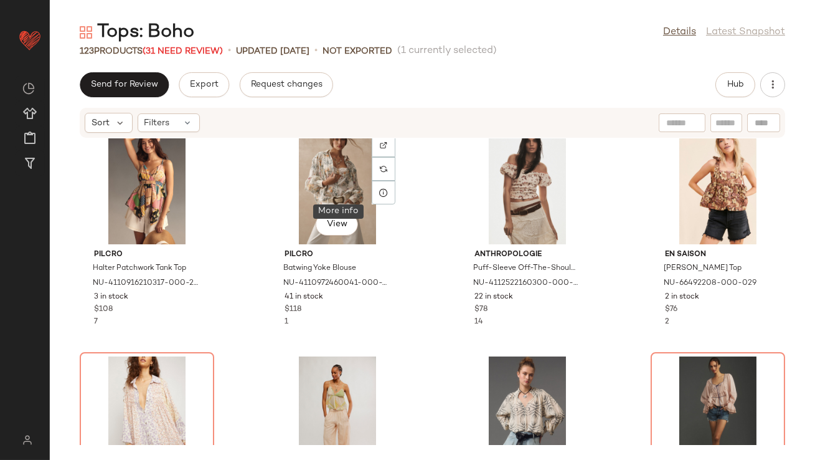
scroll to position [2665, 0]
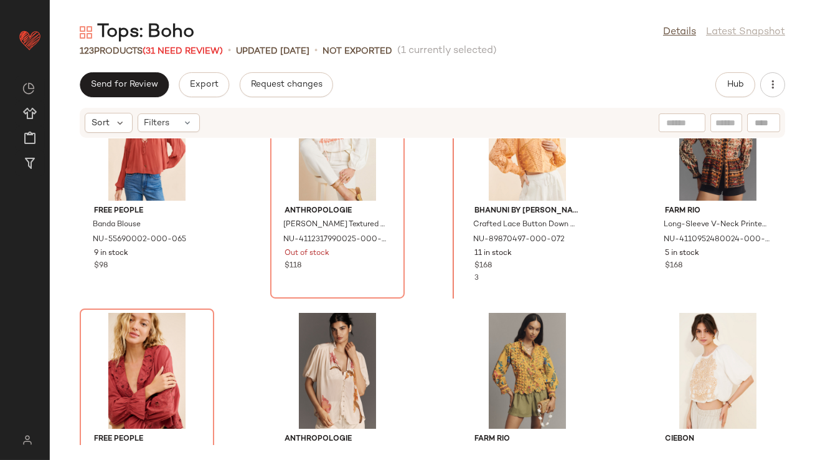
scroll to position [1424, 0]
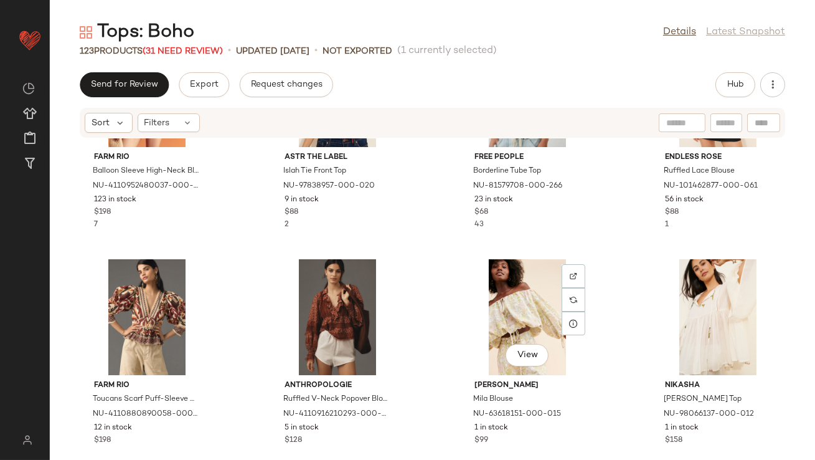
scroll to position [2380, 0]
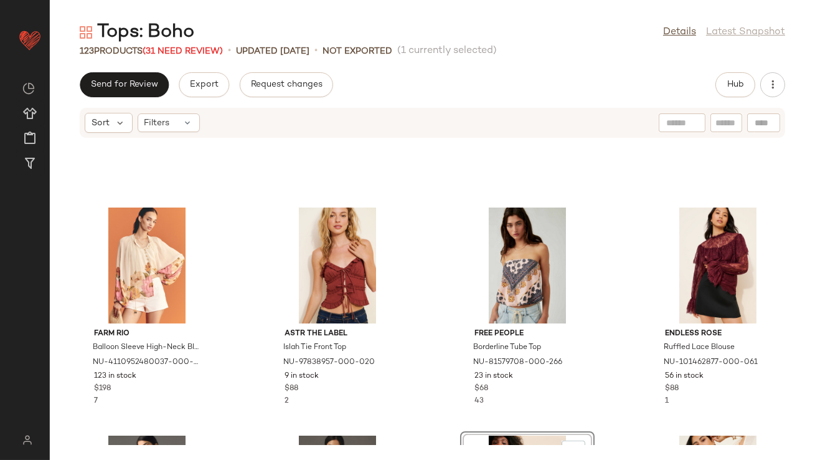
scroll to position [2478, 0]
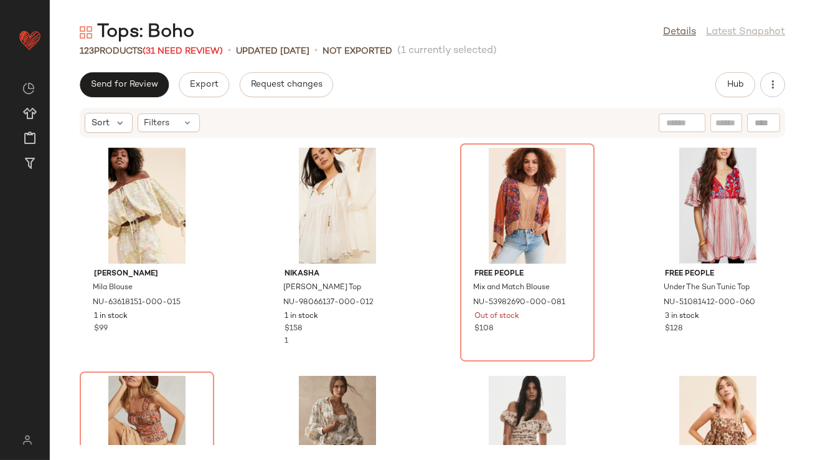
scroll to position [2529, 0]
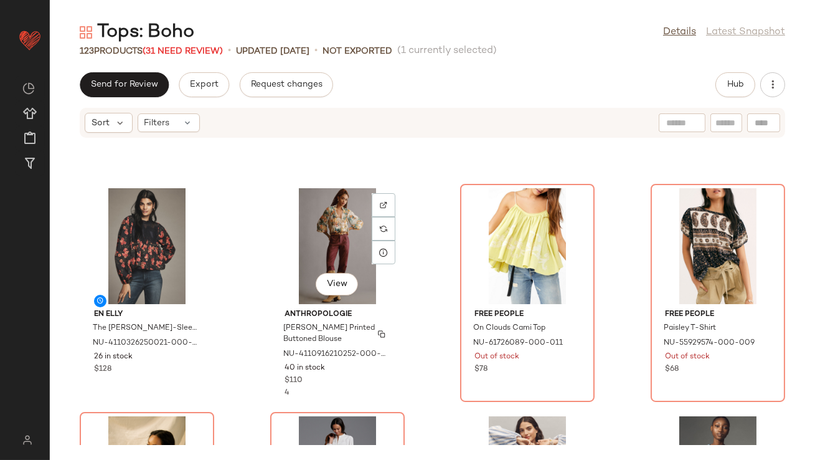
scroll to position [3377, 0]
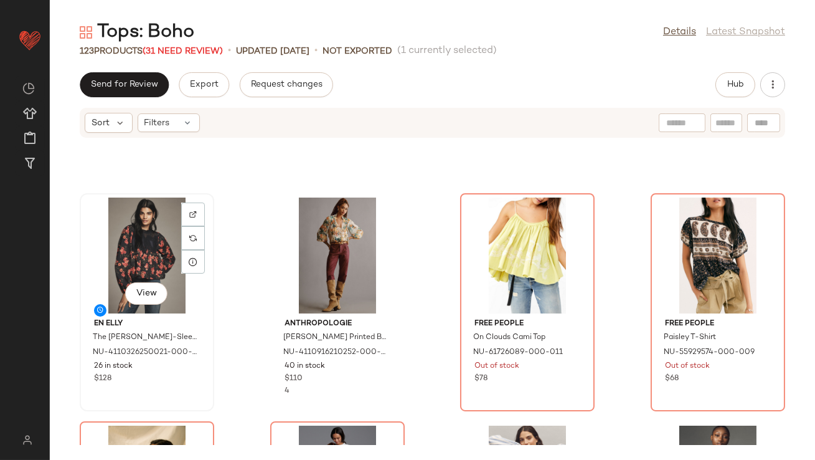
click at [158, 254] on div "View" at bounding box center [147, 255] width 126 height 116
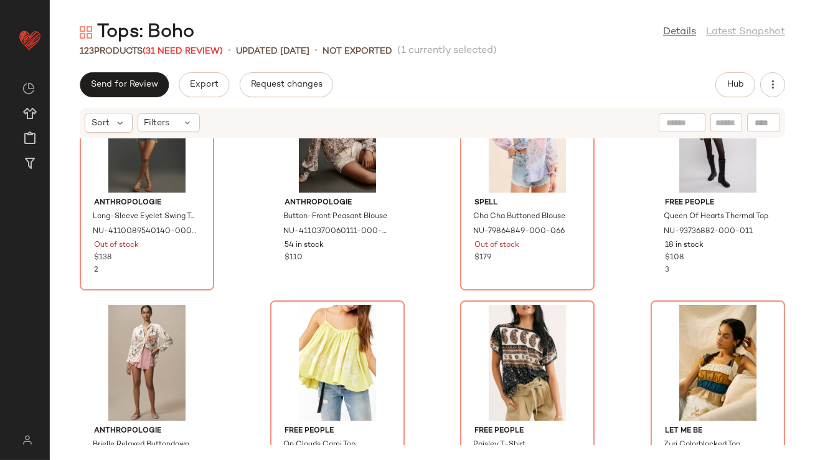
scroll to position [3278, 0]
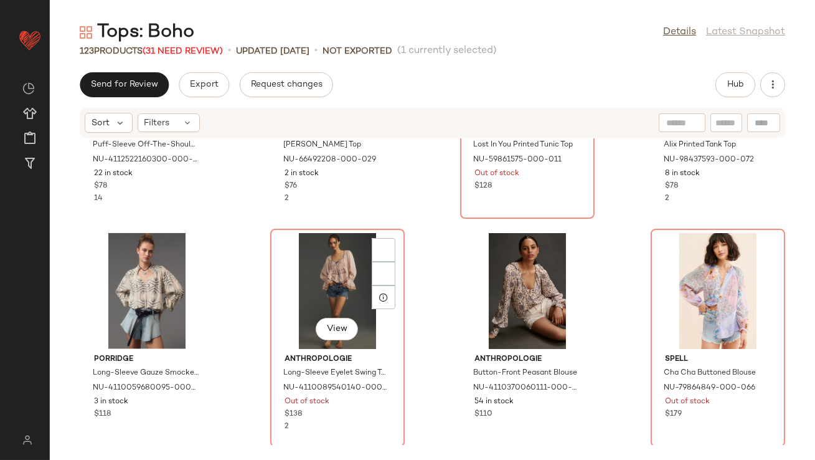
scroll to position [3190, 0]
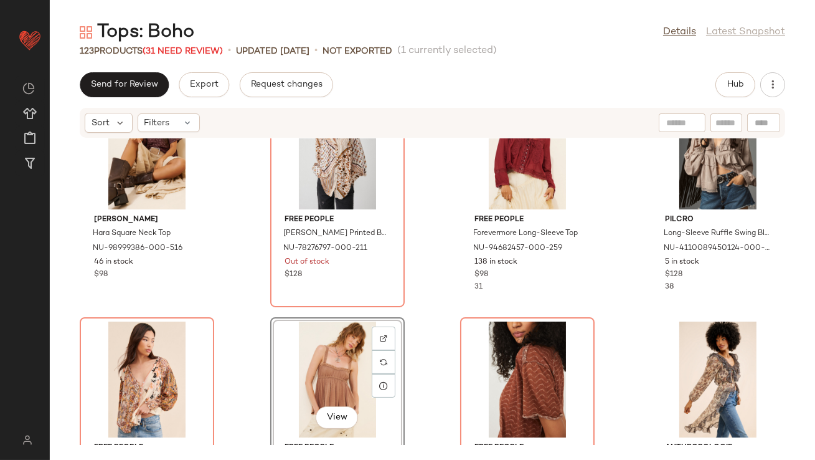
scroll to position [526, 0]
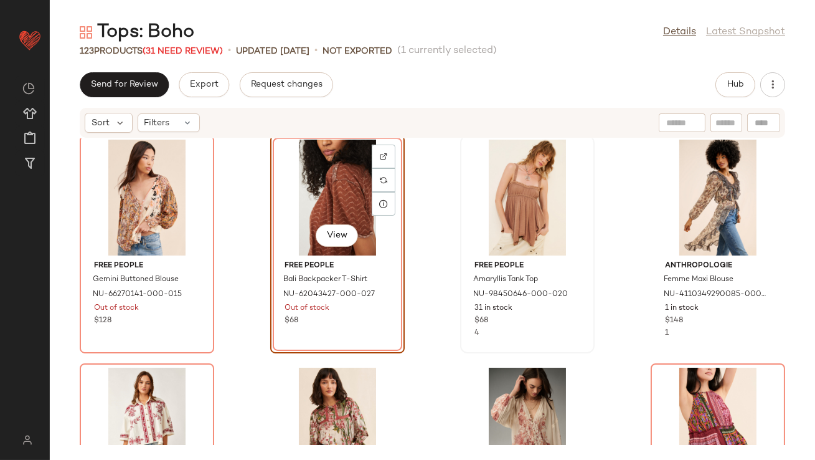
scroll to position [722, 0]
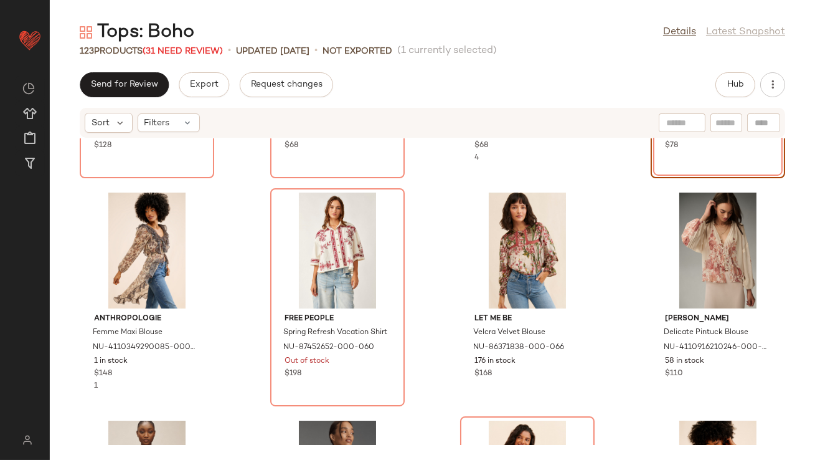
scroll to position [977, 0]
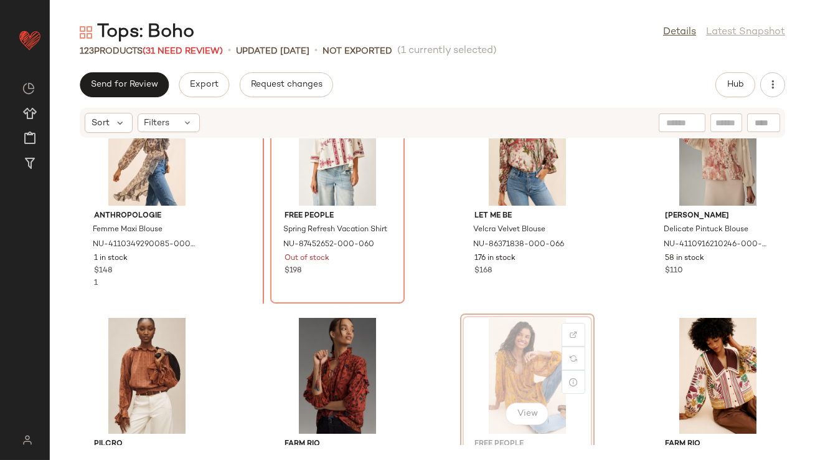
scroll to position [975, 0]
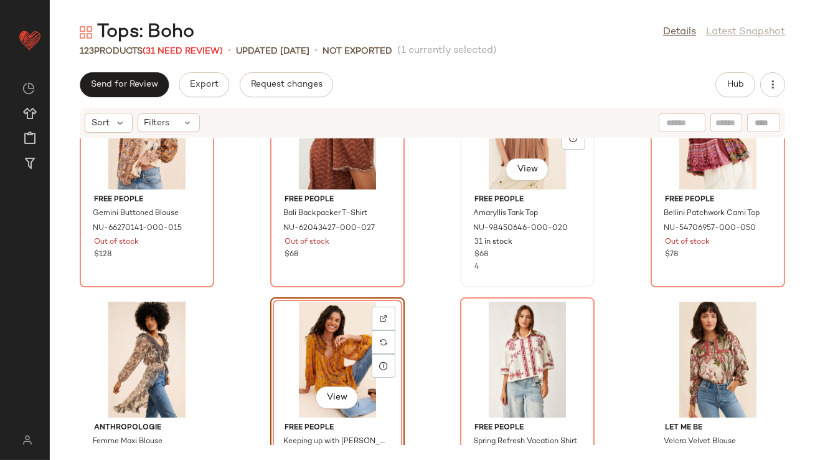
scroll to position [779, 0]
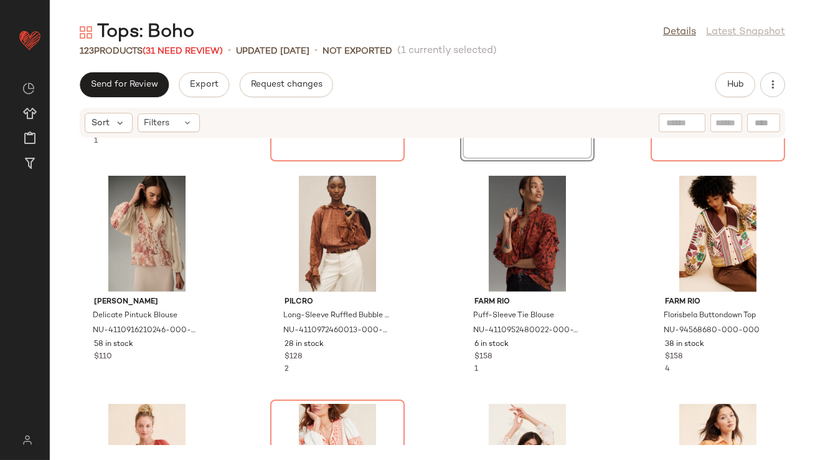
scroll to position [1193, 0]
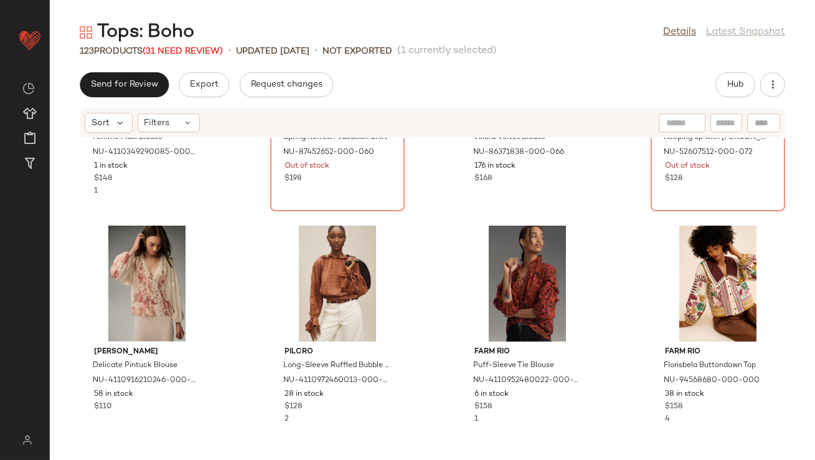
scroll to position [989, 0]
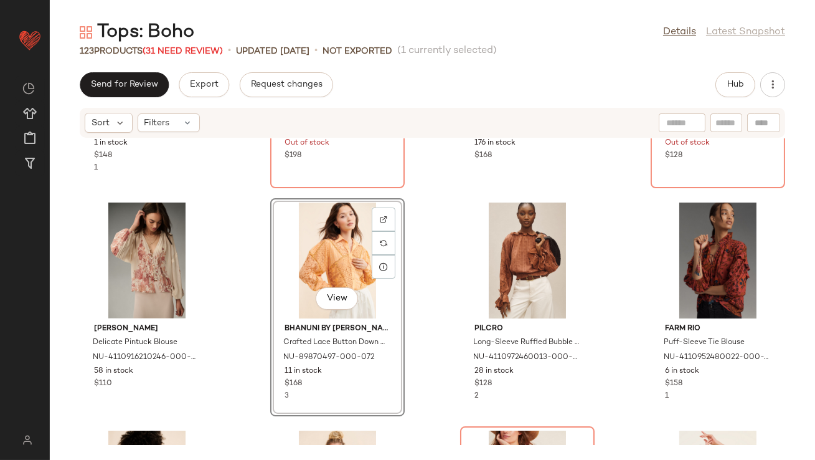
scroll to position [1181, 0]
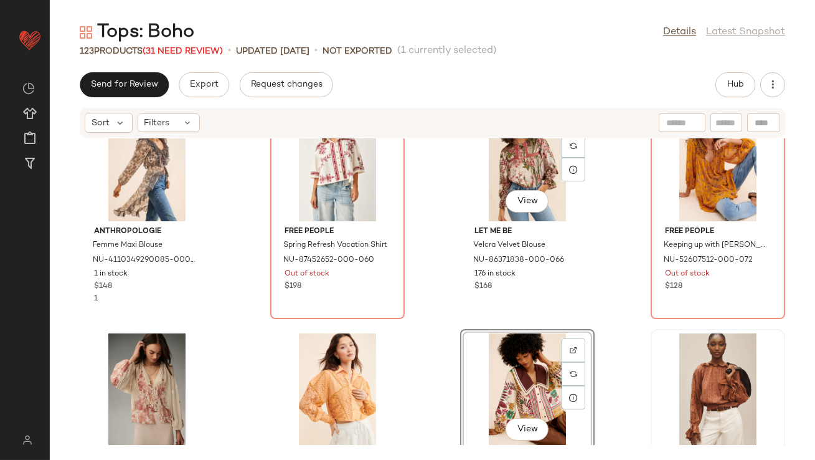
scroll to position [980, 0]
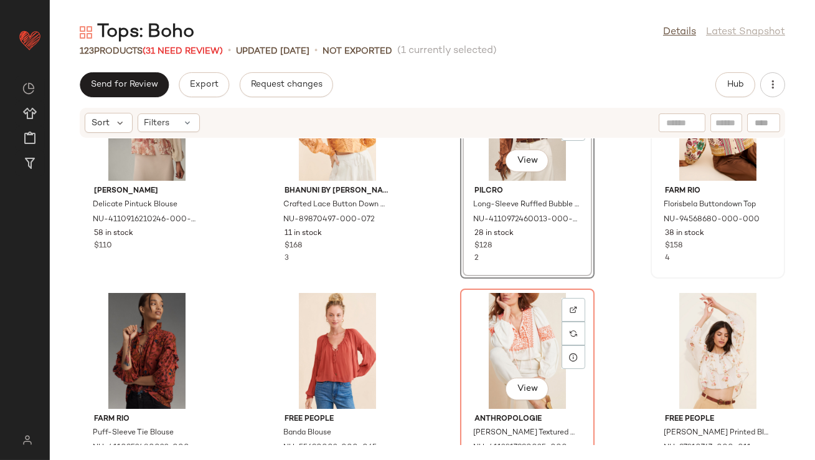
scroll to position [1283, 0]
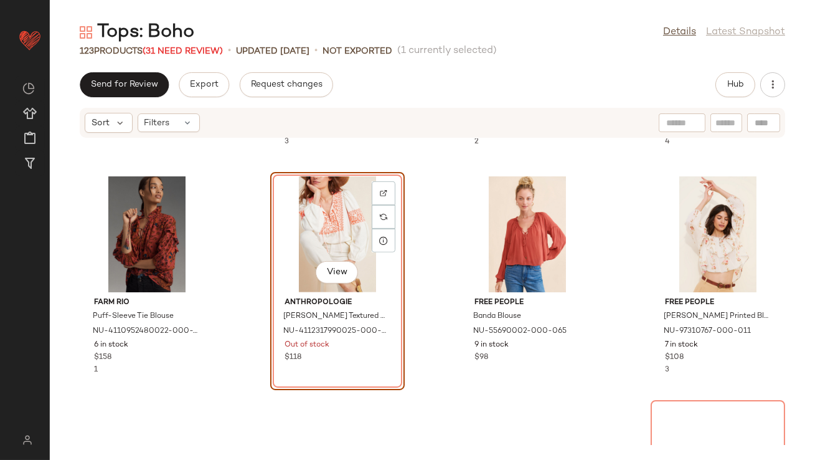
scroll to position [1360, 0]
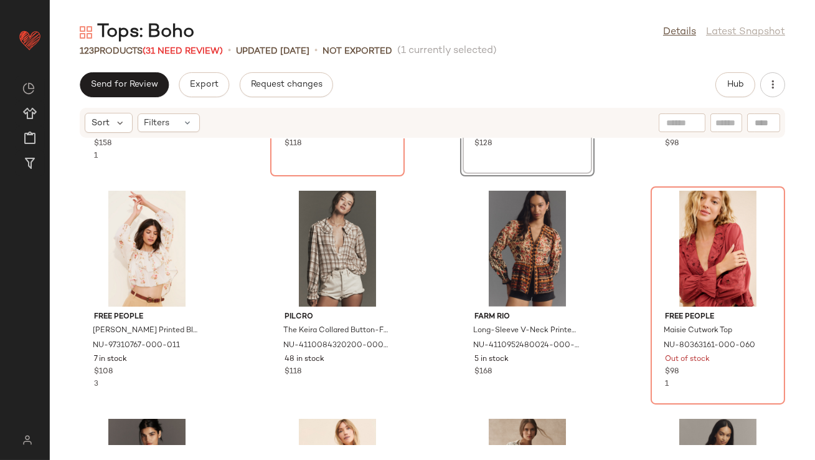
scroll to position [1563, 0]
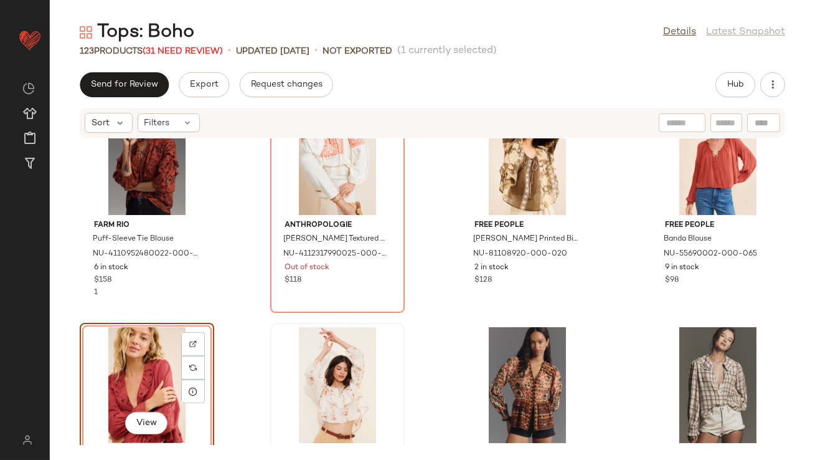
scroll to position [1435, 0]
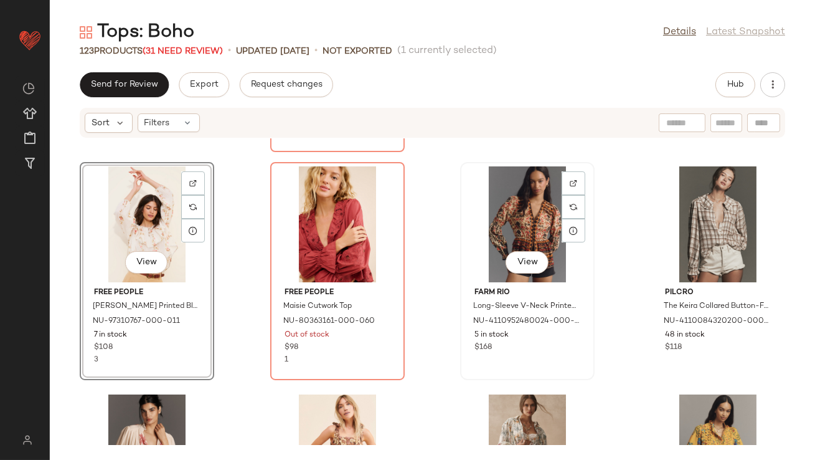
scroll to position [1601, 0]
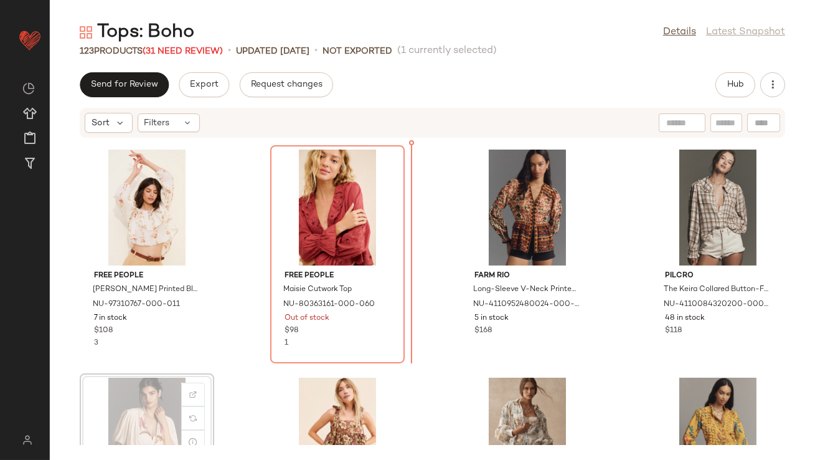
scroll to position [1602, 0]
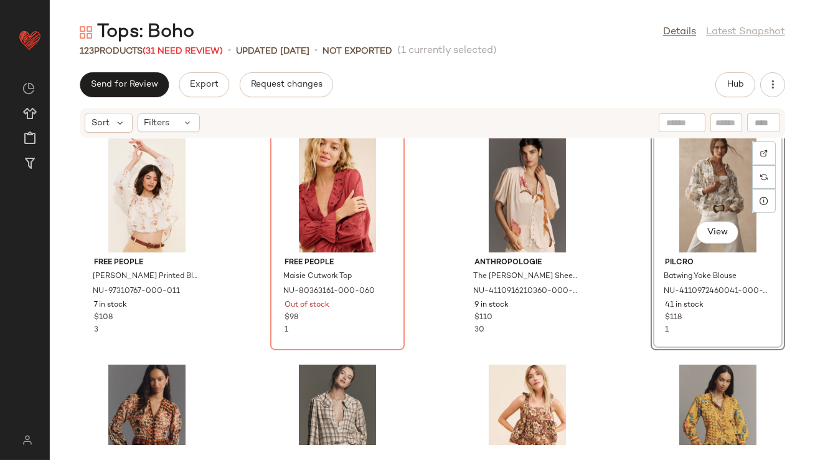
scroll to position [1680, 0]
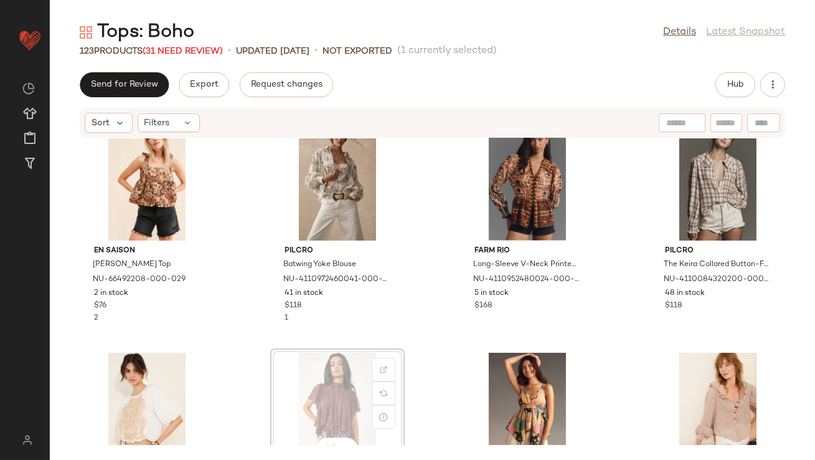
scroll to position [1855, 0]
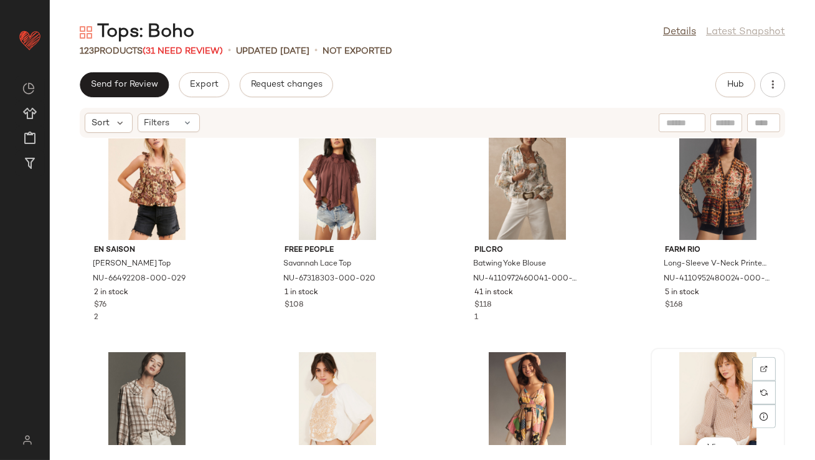
scroll to position [1856, 0]
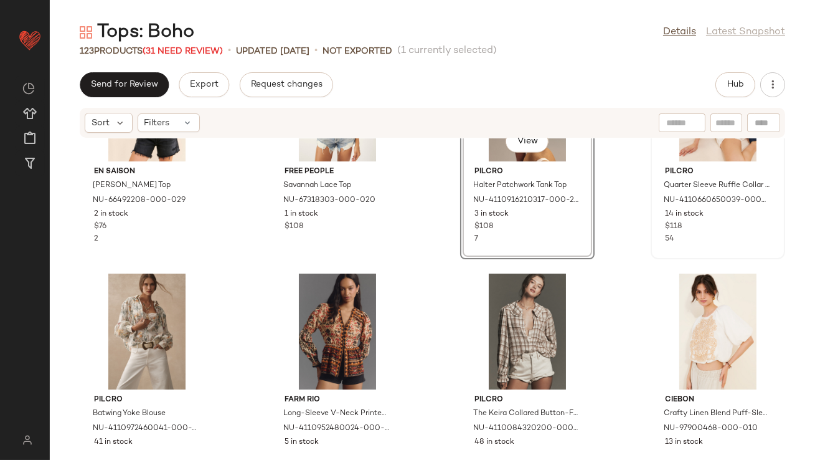
scroll to position [1934, 0]
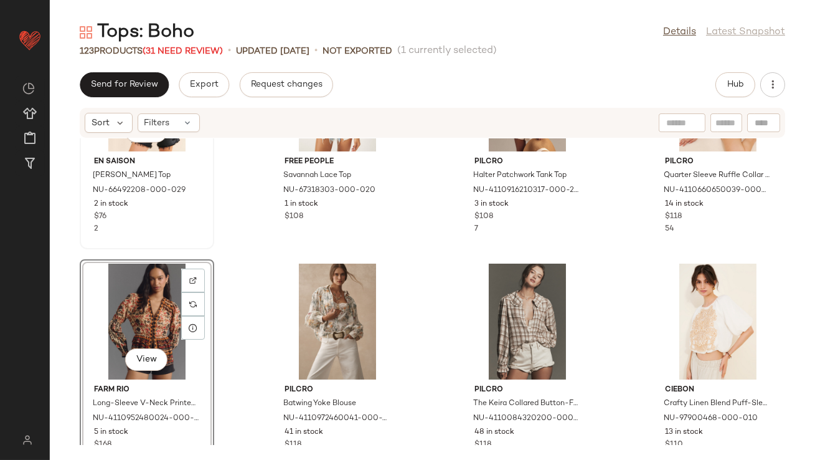
scroll to position [1950, 0]
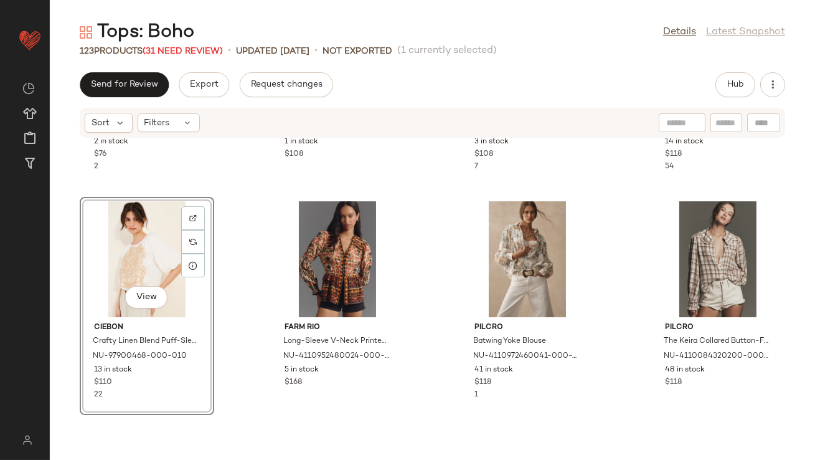
scroll to position [2145, 0]
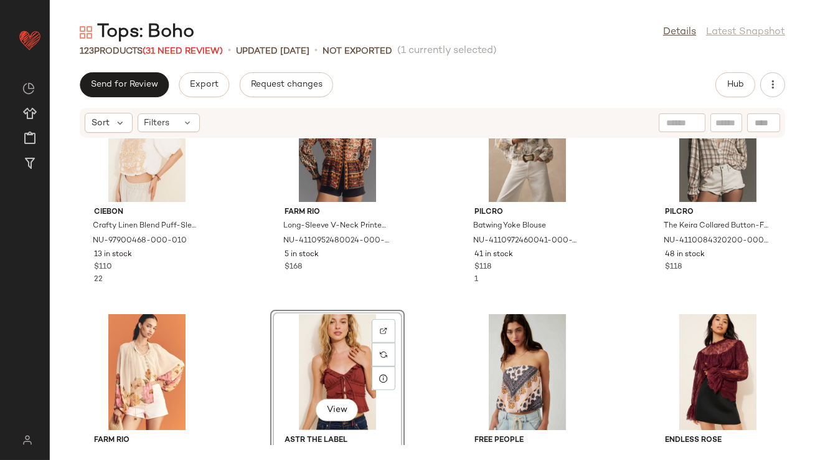
scroll to position [2115, 0]
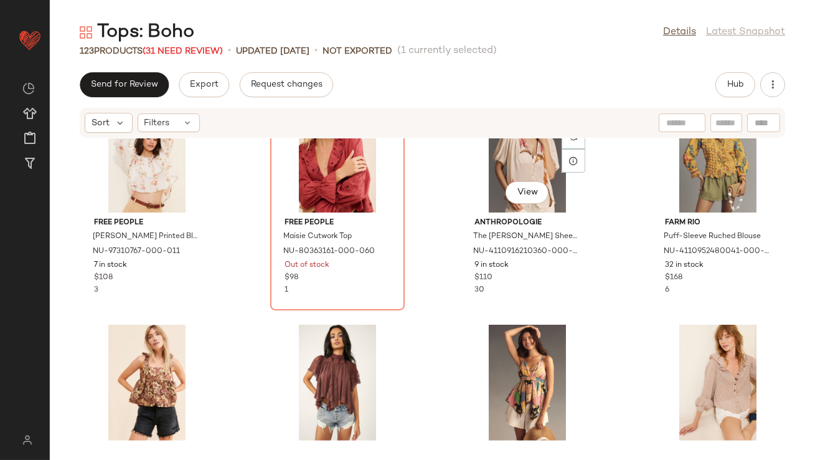
scroll to position [1655, 0]
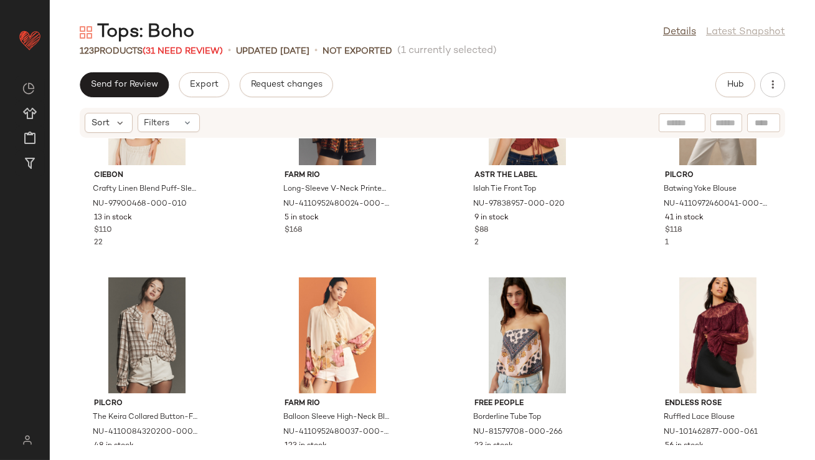
scroll to position [2165, 0]
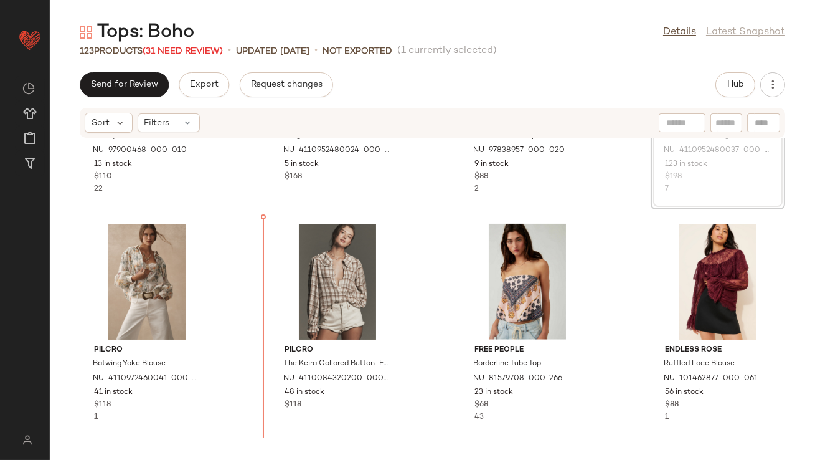
scroll to position [2251, 0]
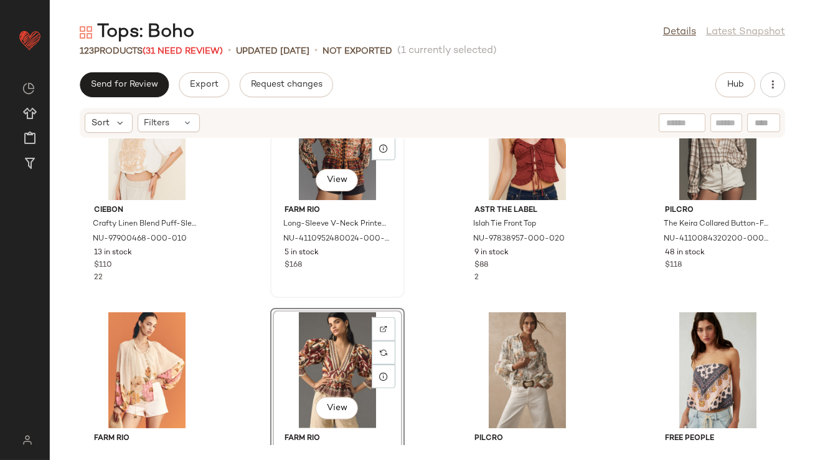
scroll to position [2136, 0]
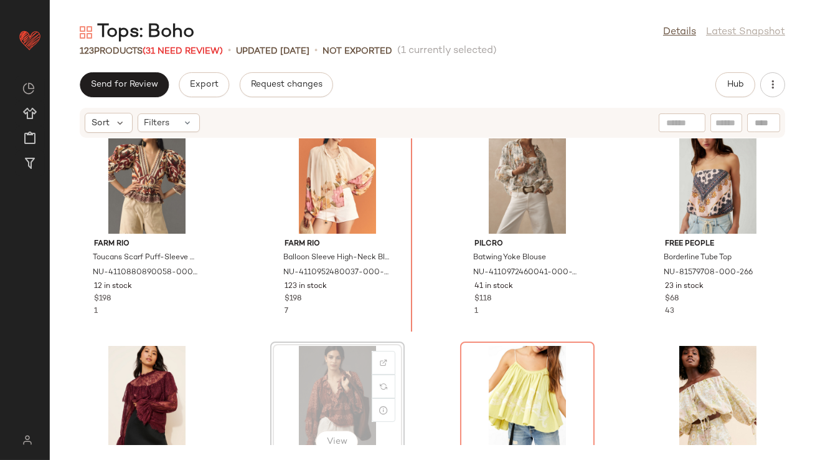
scroll to position [2317, 0]
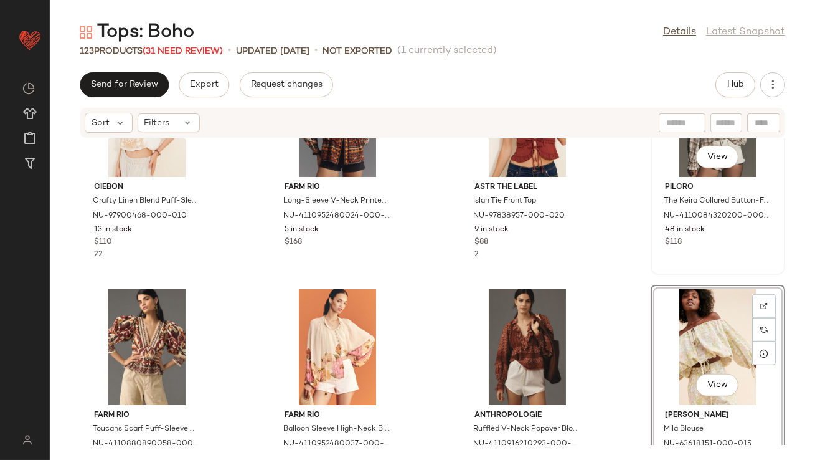
scroll to position [2175, 0]
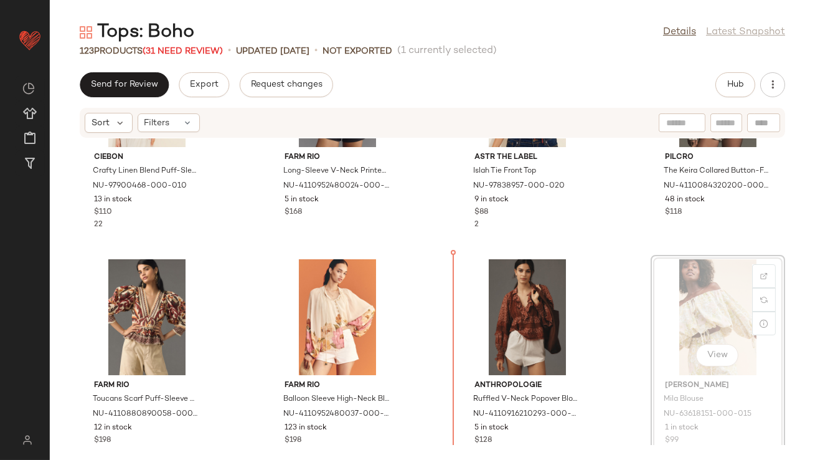
drag, startPoint x: 696, startPoint y: 286, endPoint x: 689, endPoint y: 287, distance: 6.3
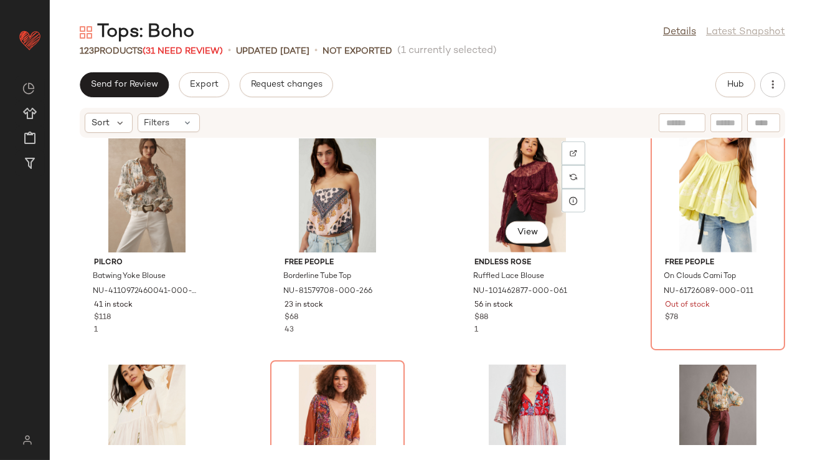
scroll to position [2475, 0]
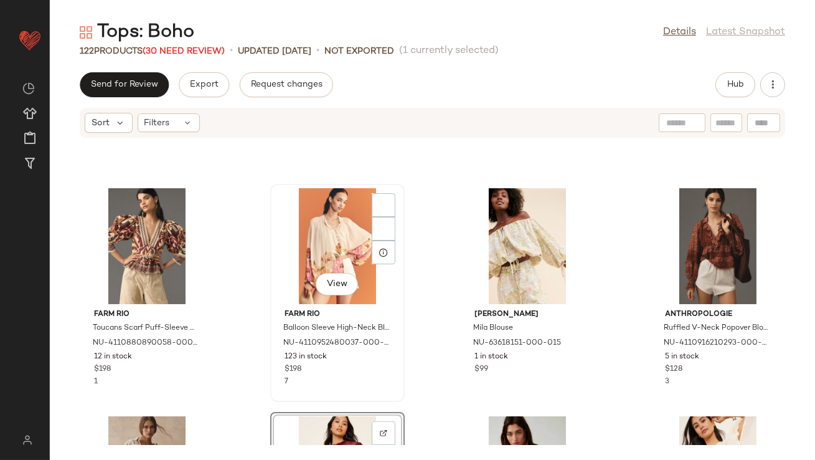
scroll to position [2223, 0]
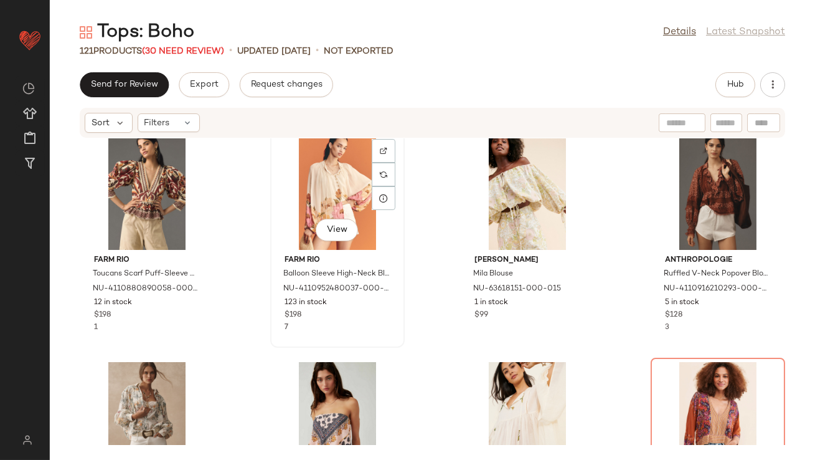
scroll to position [2409, 0]
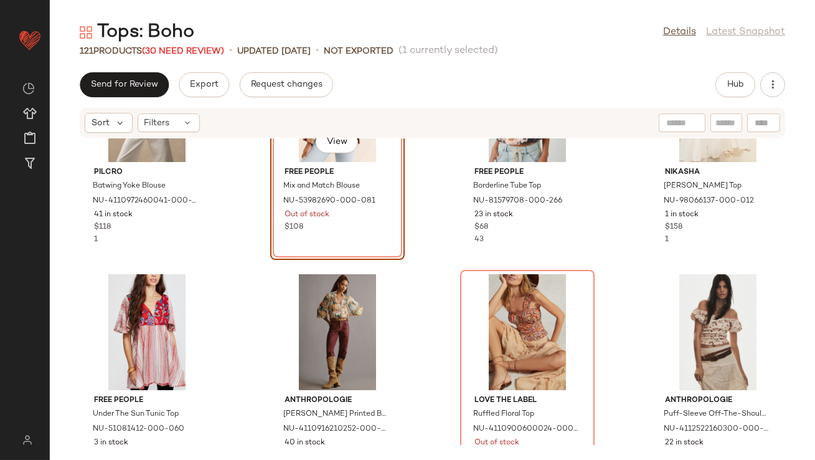
scroll to position [2617, 0]
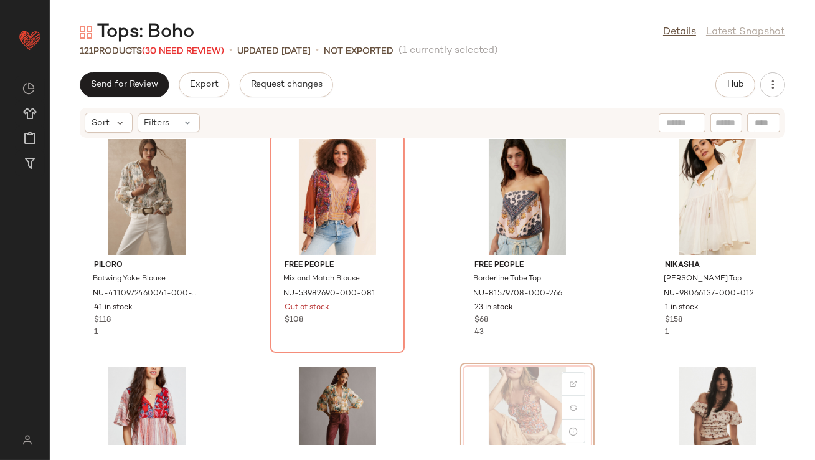
scroll to position [2507, 0]
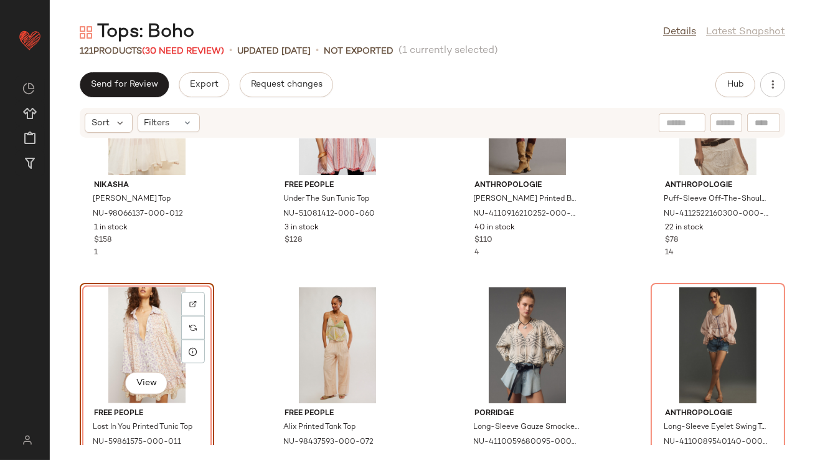
scroll to position [2815, 0]
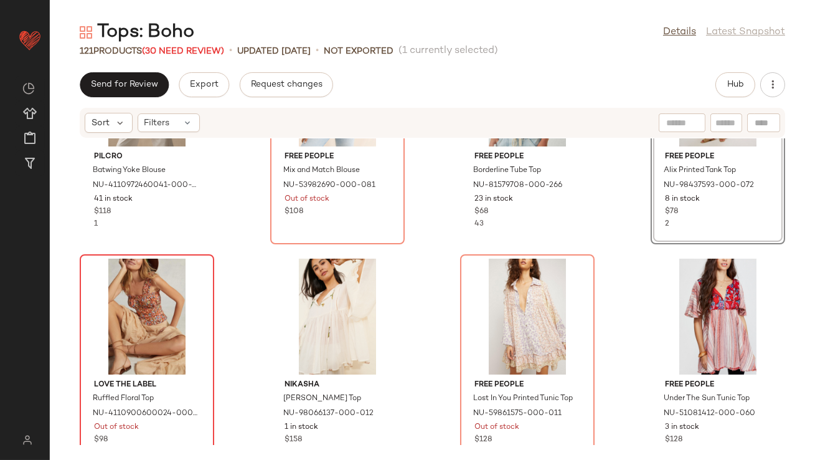
scroll to position [2658, 0]
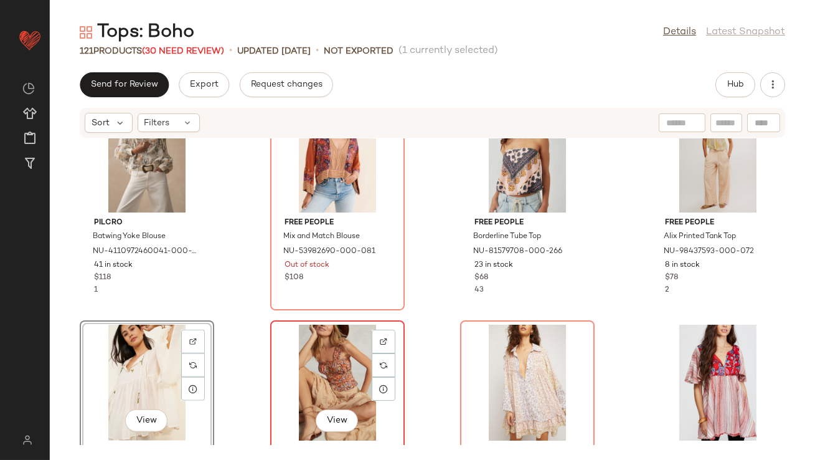
scroll to position [2584, 0]
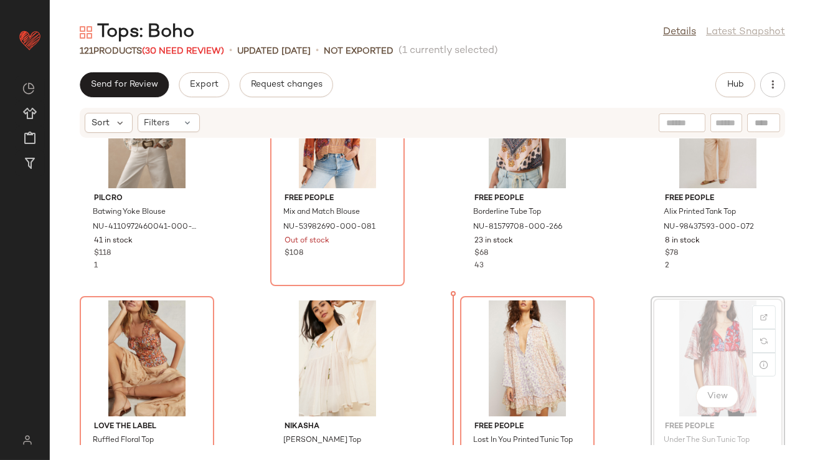
drag, startPoint x: 773, startPoint y: 377, endPoint x: 744, endPoint y: 370, distance: 30.2
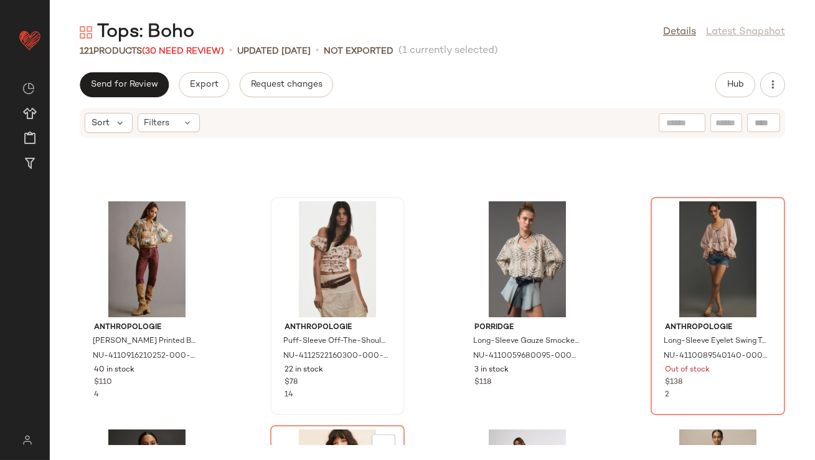
scroll to position [3104, 0]
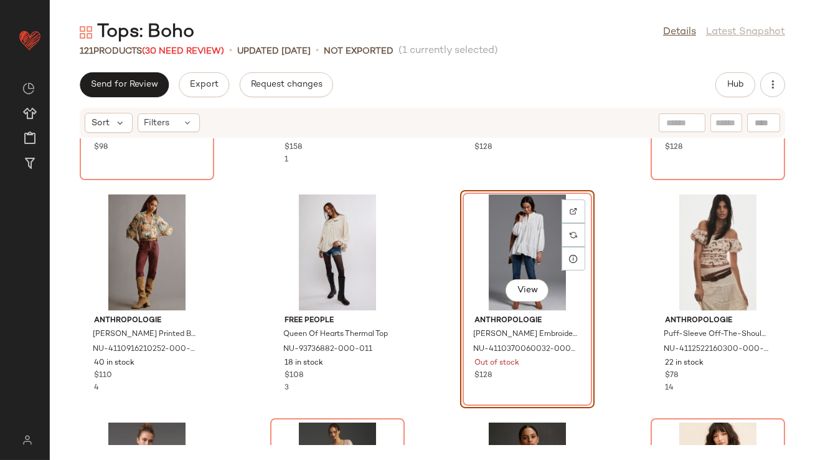
scroll to position [2939, 0]
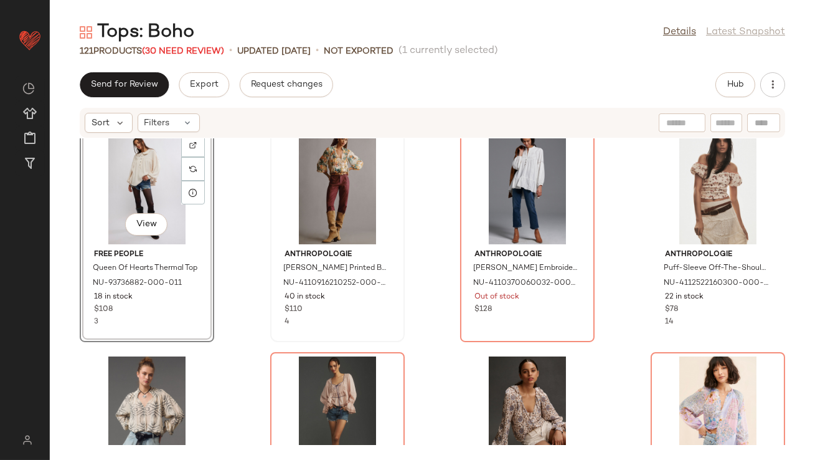
scroll to position [3038, 0]
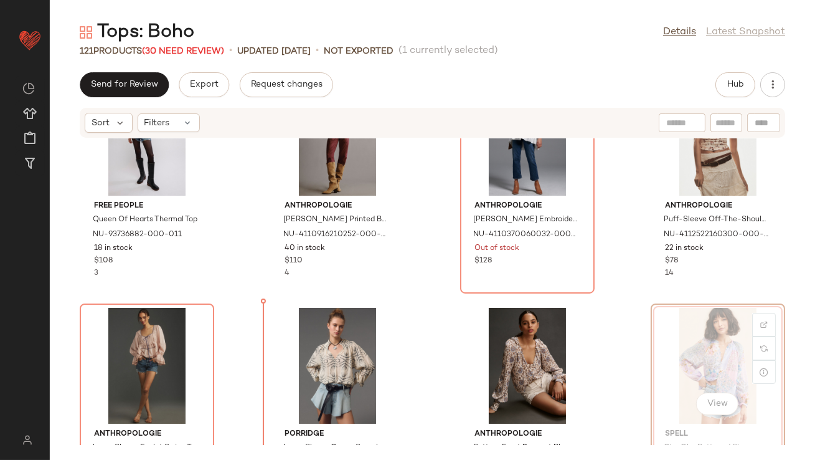
drag, startPoint x: 703, startPoint y: 357, endPoint x: 697, endPoint y: 358, distance: 6.3
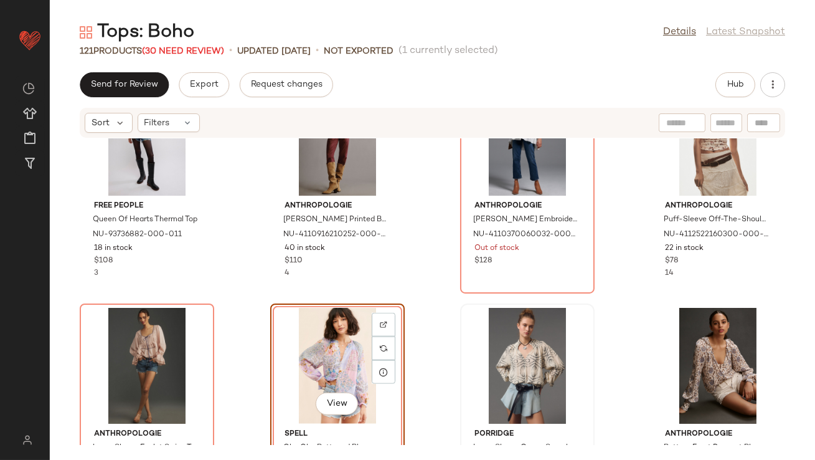
scroll to position [3226, 0]
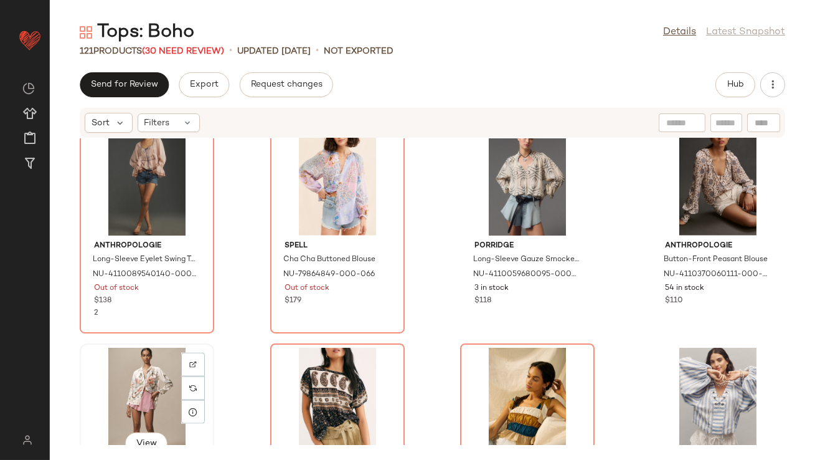
scroll to position [3227, 0]
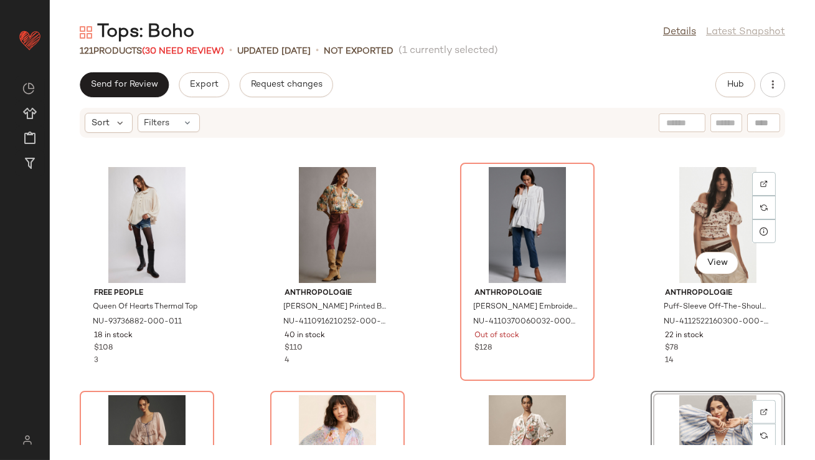
scroll to position [2948, 0]
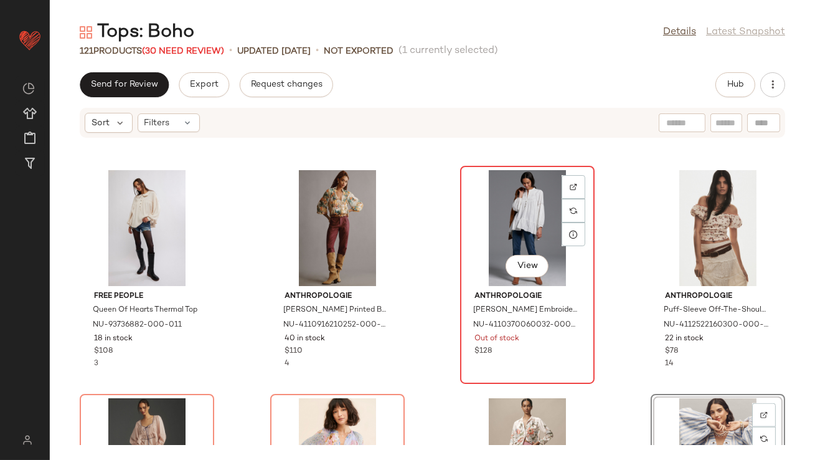
click at [533, 223] on div "View" at bounding box center [528, 228] width 126 height 116
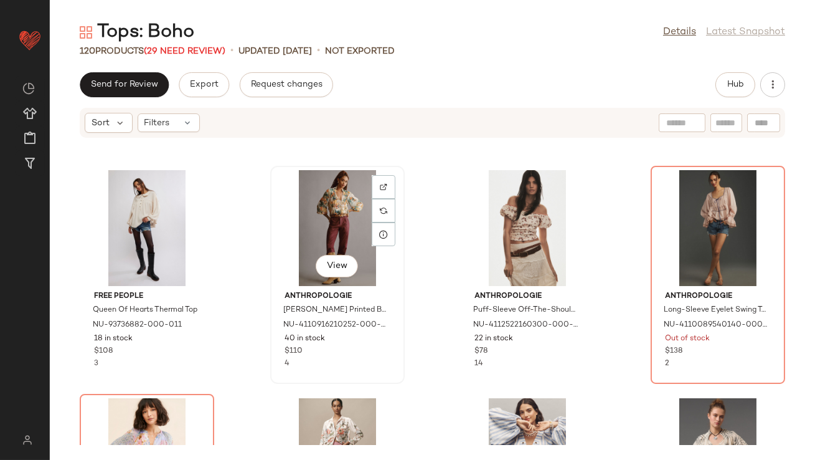
click at [342, 219] on div "View" at bounding box center [338, 228] width 126 height 116
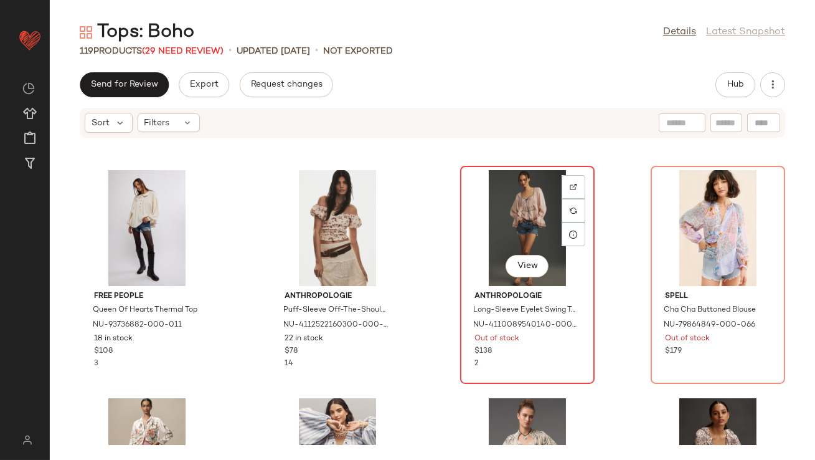
click at [499, 243] on div "View" at bounding box center [528, 228] width 126 height 116
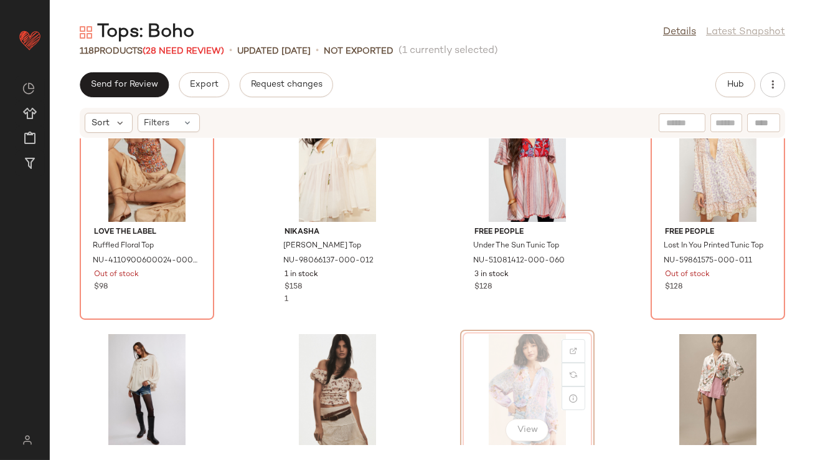
scroll to position [2796, 0]
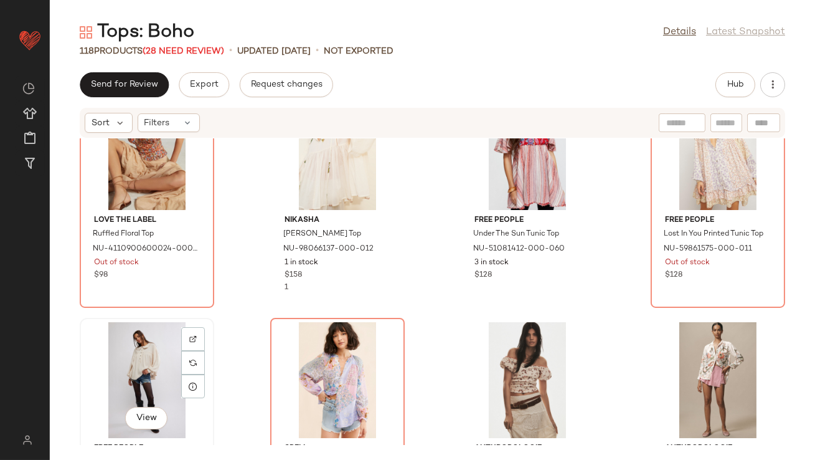
click at [133, 353] on div "View" at bounding box center [147, 380] width 126 height 116
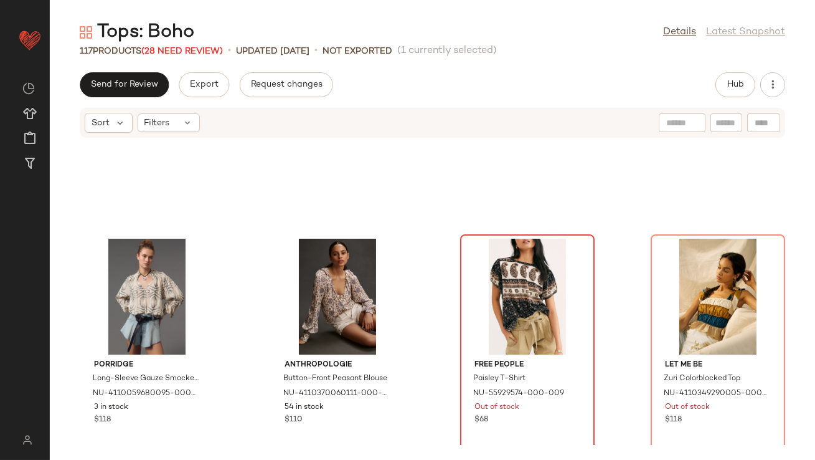
scroll to position [3320, 0]
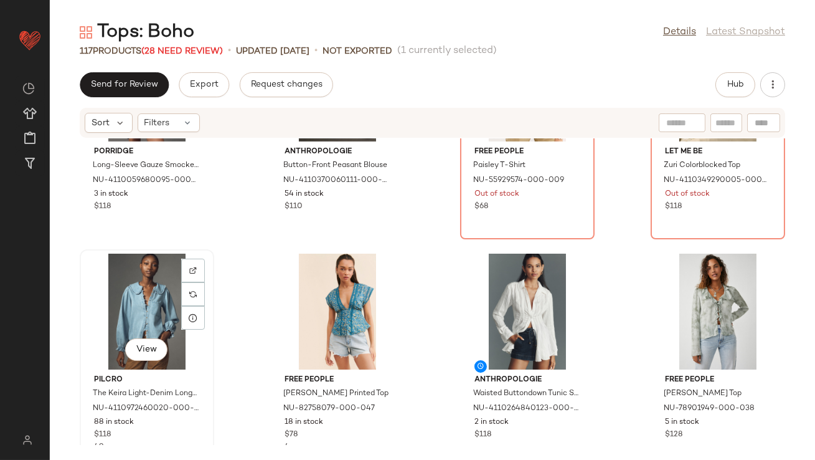
click at [124, 303] on div "View" at bounding box center [147, 311] width 126 height 116
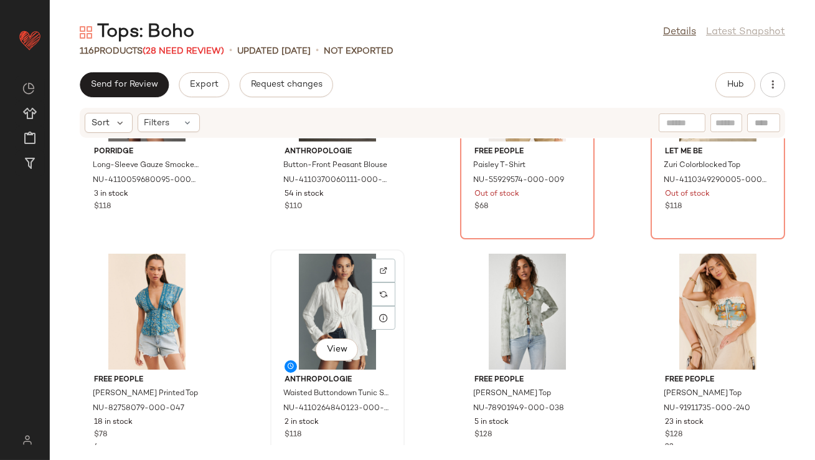
click at [308, 301] on div "View" at bounding box center [338, 311] width 126 height 116
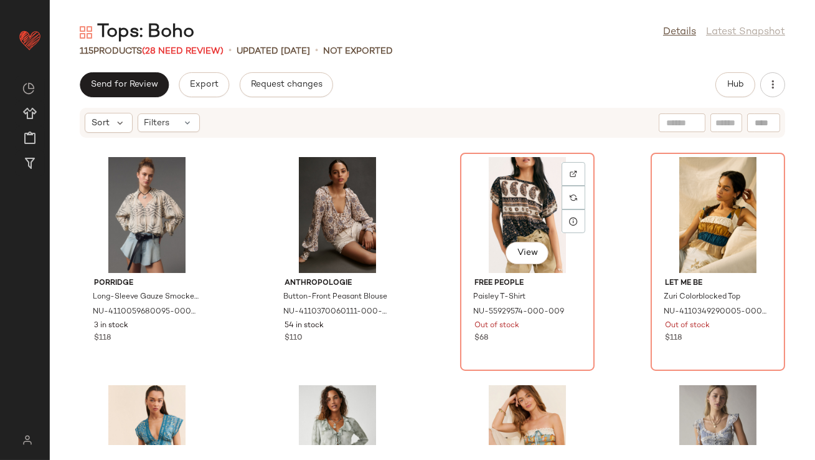
scroll to position [3169, 0]
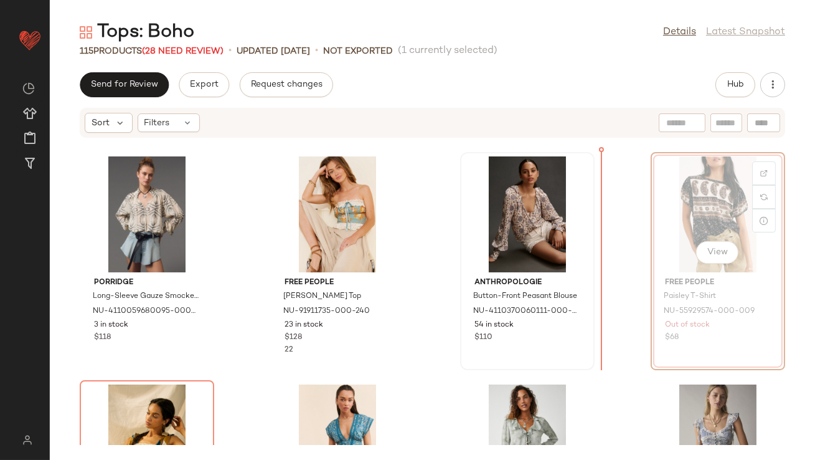
scroll to position [3179, 0]
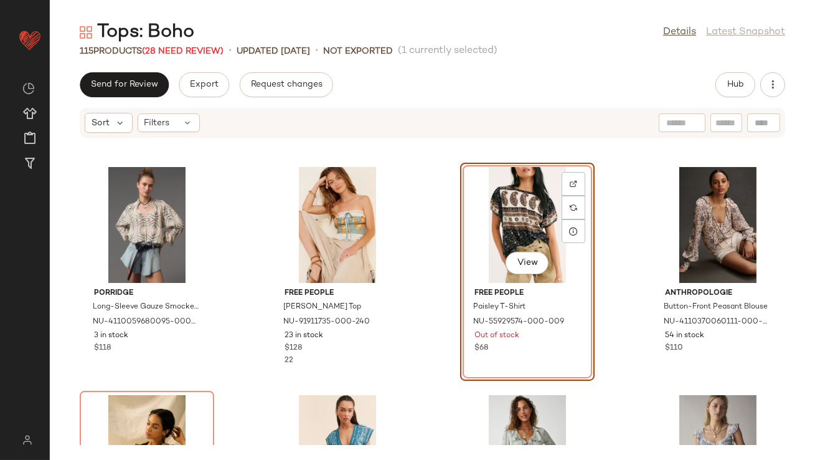
click at [512, 205] on div "View" at bounding box center [528, 225] width 126 height 116
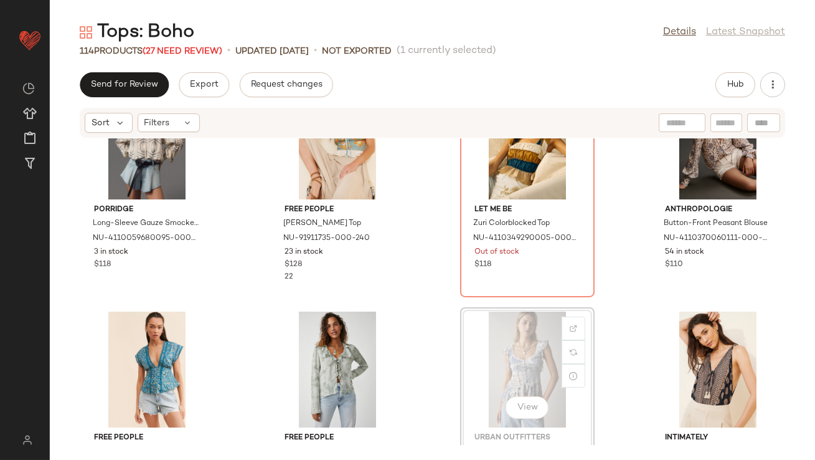
scroll to position [3259, 0]
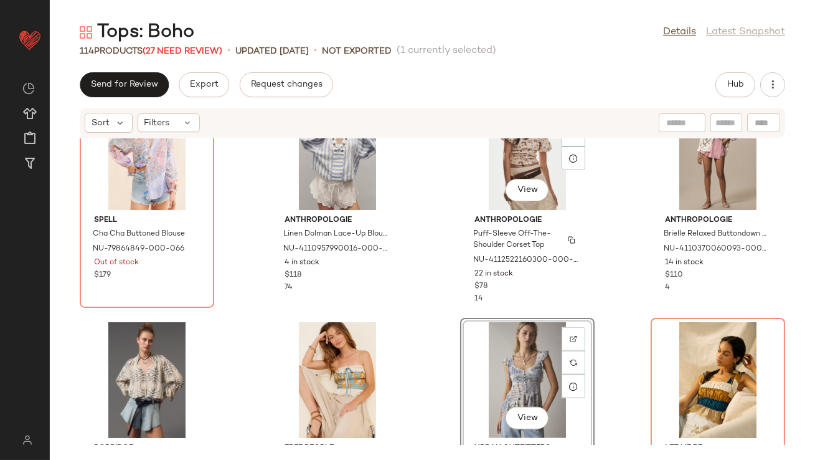
scroll to position [3084, 0]
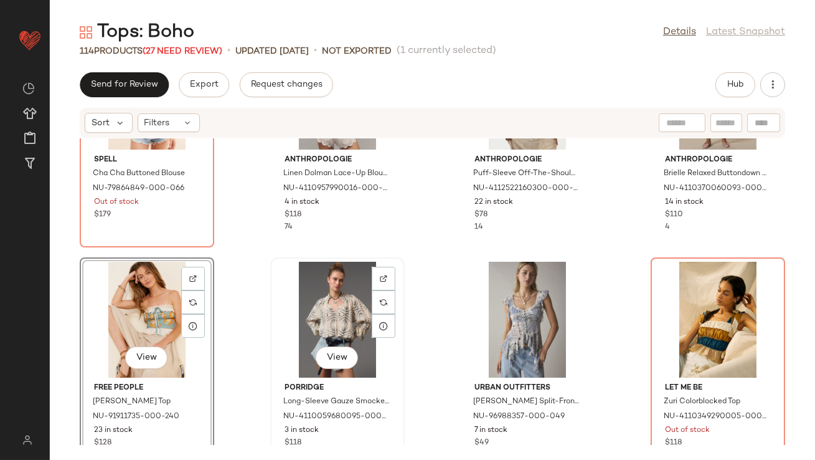
click at [331, 325] on div "View" at bounding box center [338, 320] width 126 height 116
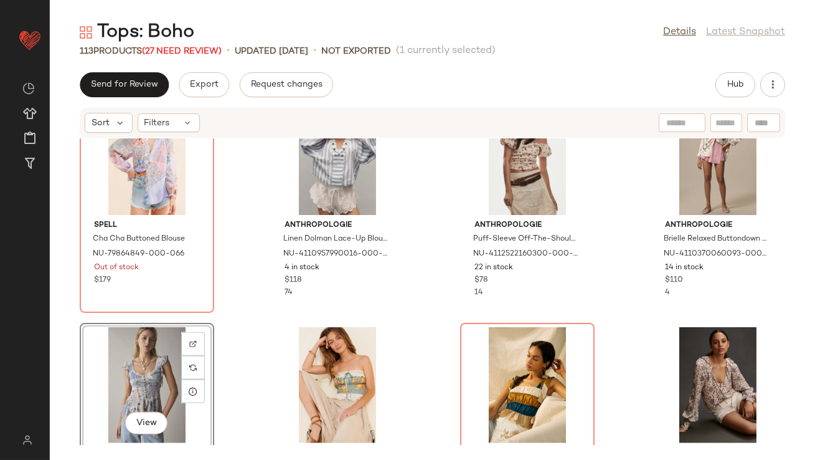
scroll to position [3018, 0]
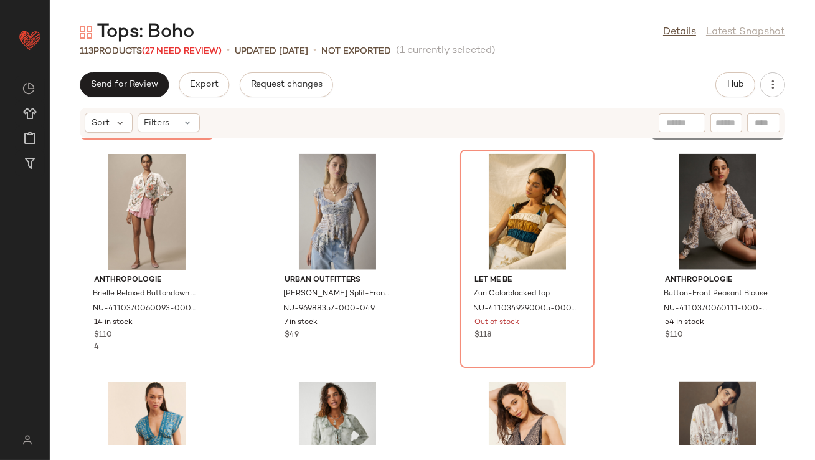
scroll to position [3223, 0]
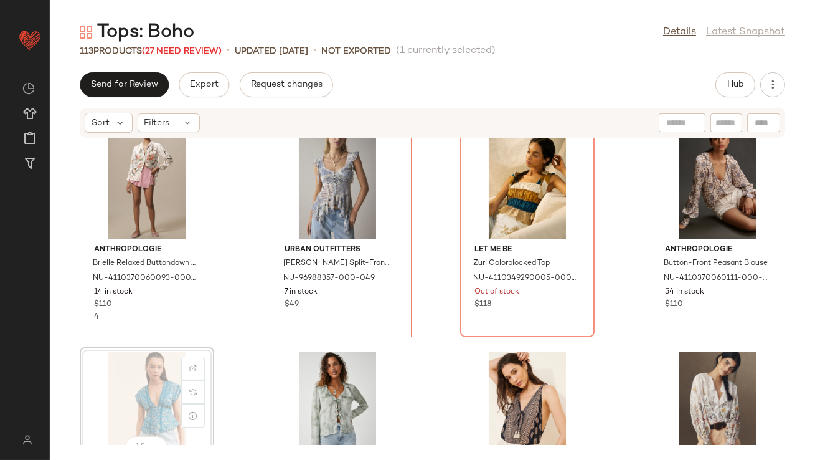
scroll to position [3224, 0]
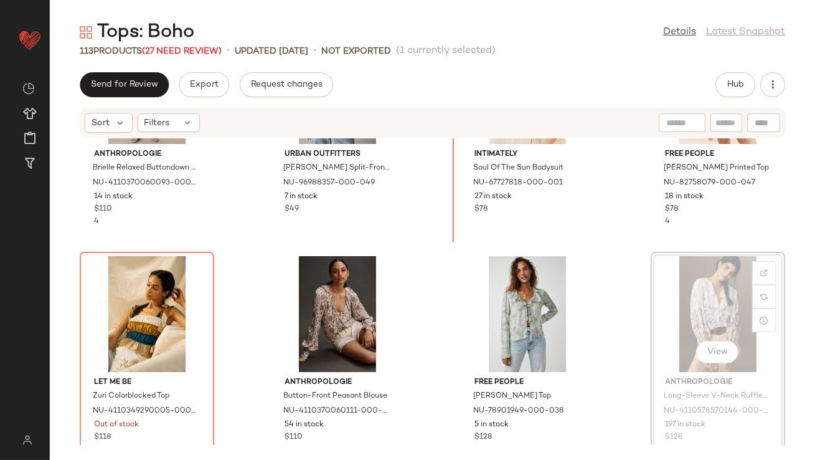
drag, startPoint x: 665, startPoint y: 295, endPoint x: 657, endPoint y: 293, distance: 8.3
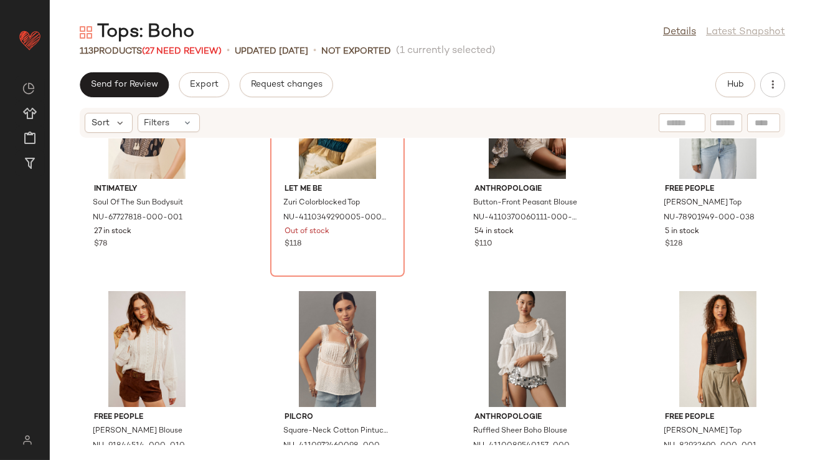
scroll to position [3515, 0]
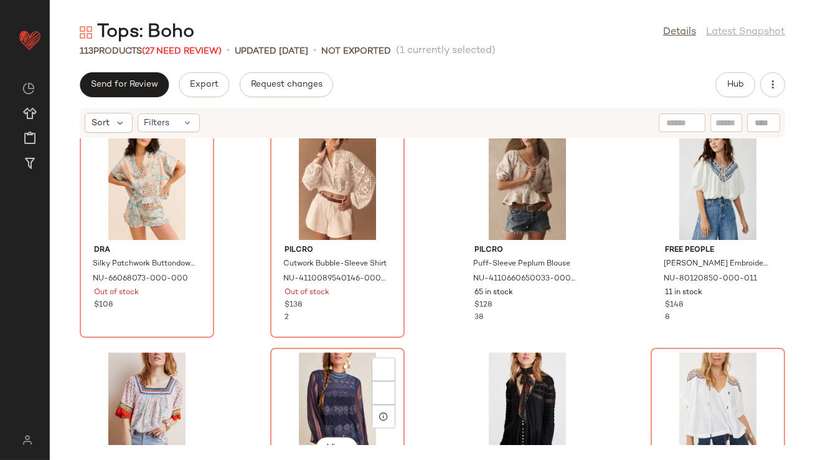
scroll to position [5114, 0]
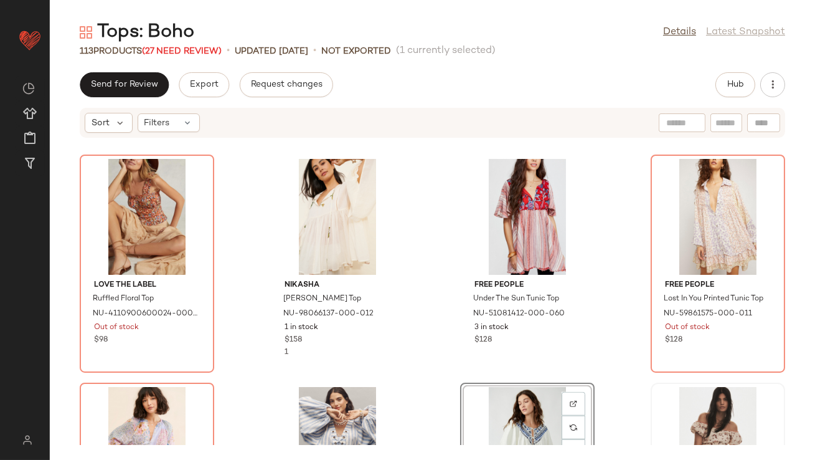
scroll to position [2734, 0]
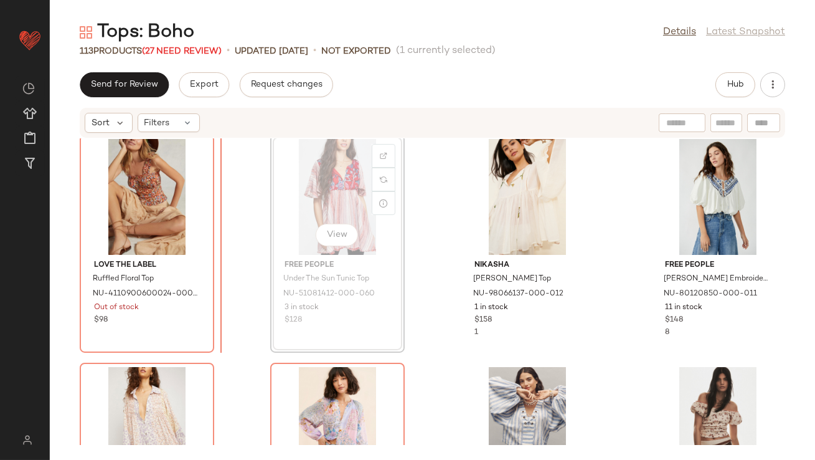
scroll to position [2750, 0]
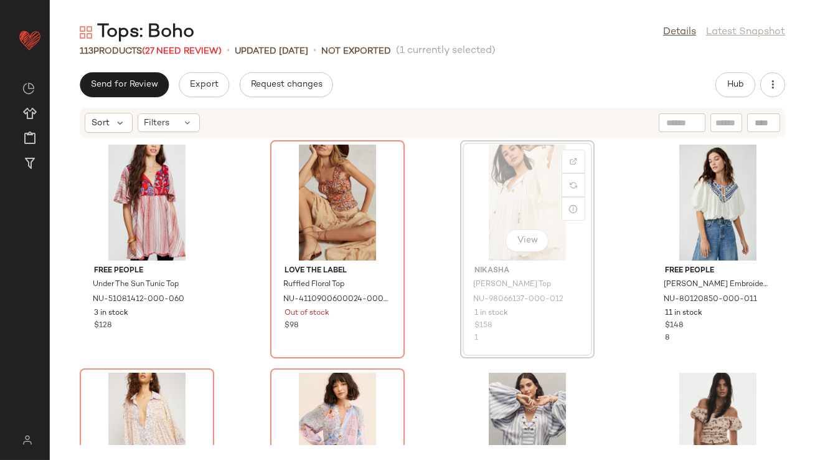
drag, startPoint x: 488, startPoint y: 189, endPoint x: 475, endPoint y: 189, distance: 13.1
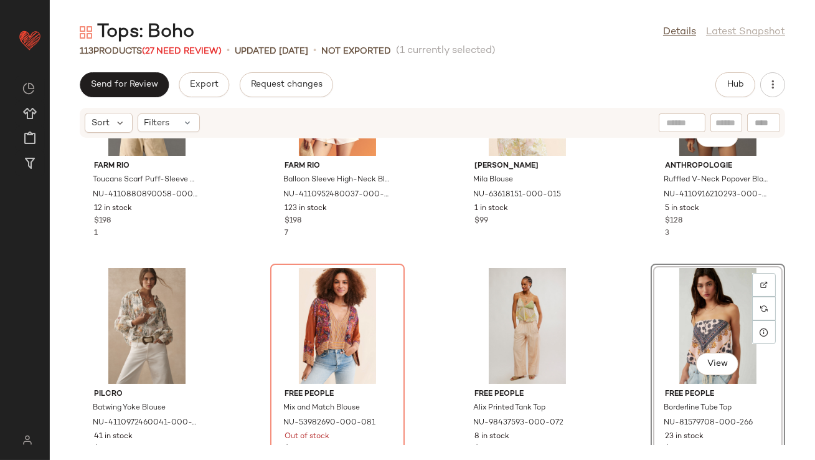
scroll to position [2470, 0]
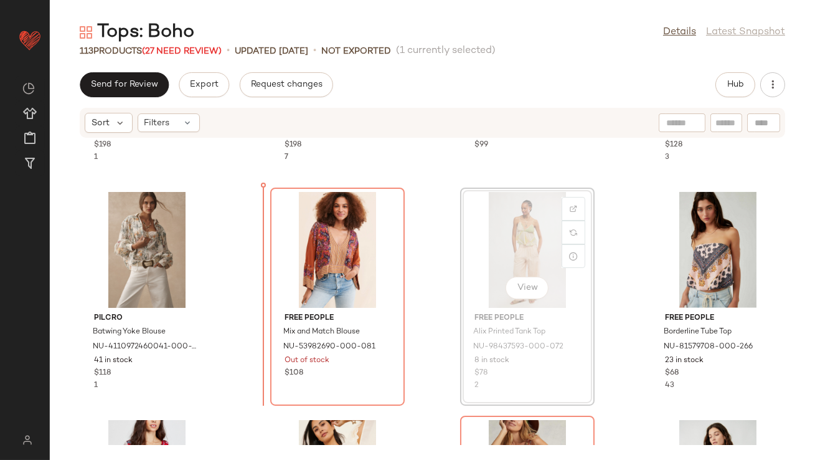
drag, startPoint x: 521, startPoint y: 274, endPoint x: 513, endPoint y: 274, distance: 7.5
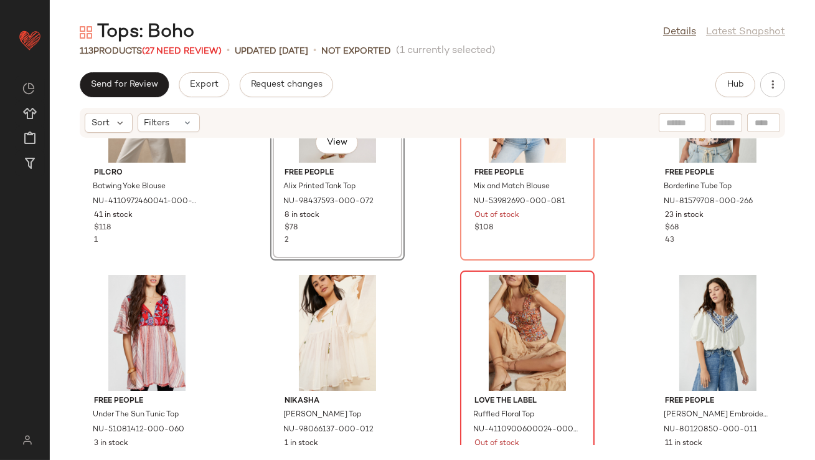
scroll to position [2626, 0]
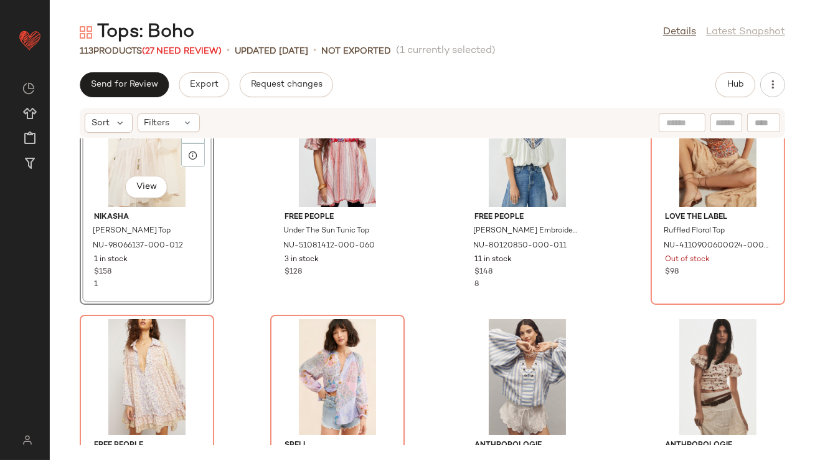
scroll to position [2800, 0]
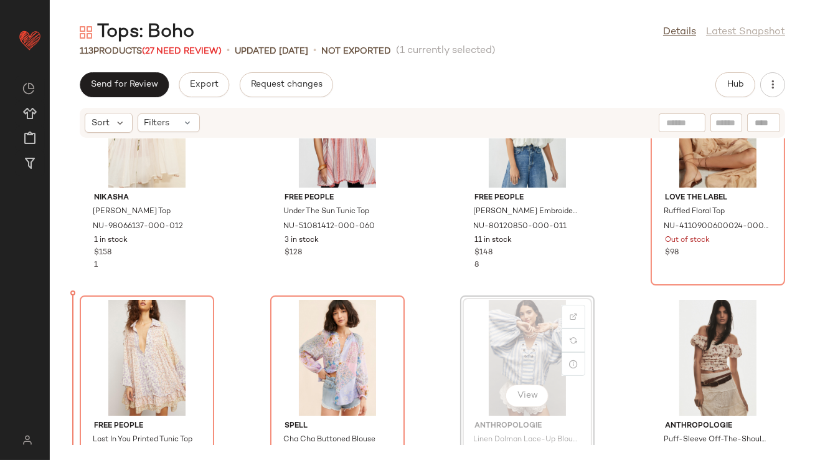
drag, startPoint x: 508, startPoint y: 333, endPoint x: 501, endPoint y: 333, distance: 6.9
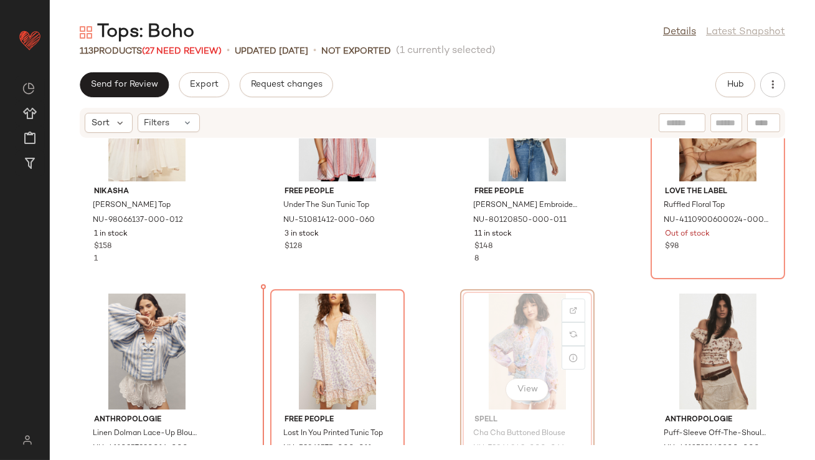
drag, startPoint x: 514, startPoint y: 327, endPoint x: 505, endPoint y: 348, distance: 23.1
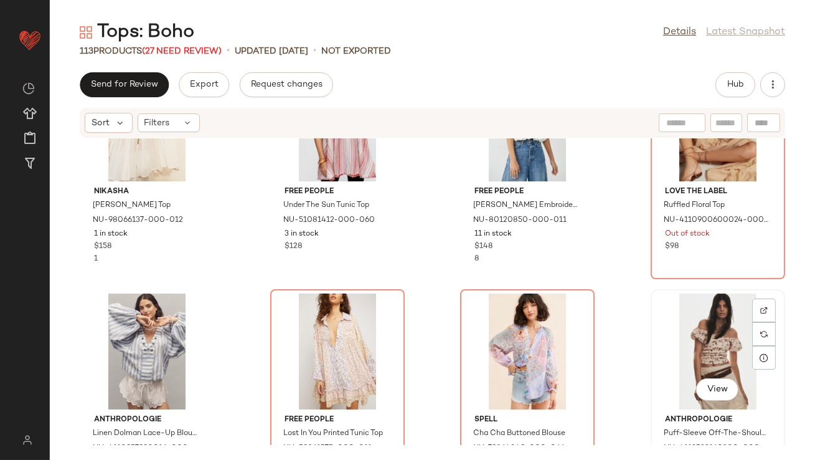
drag, startPoint x: 724, startPoint y: 346, endPoint x: 714, endPoint y: 346, distance: 10.0
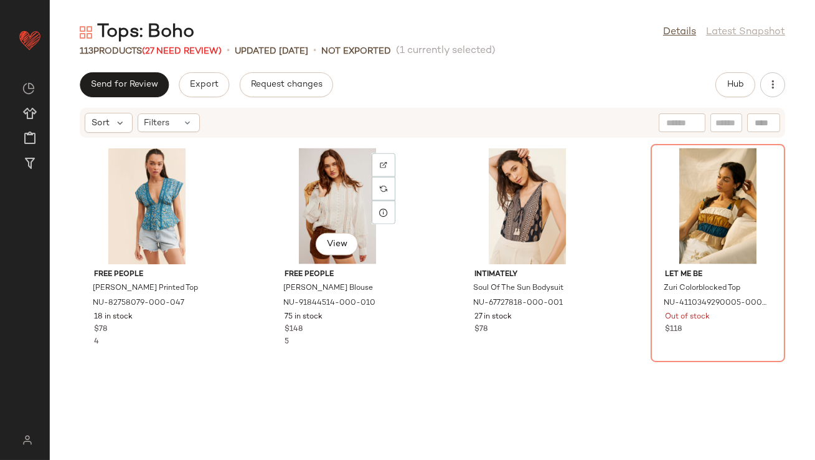
scroll to position [3552, 0]
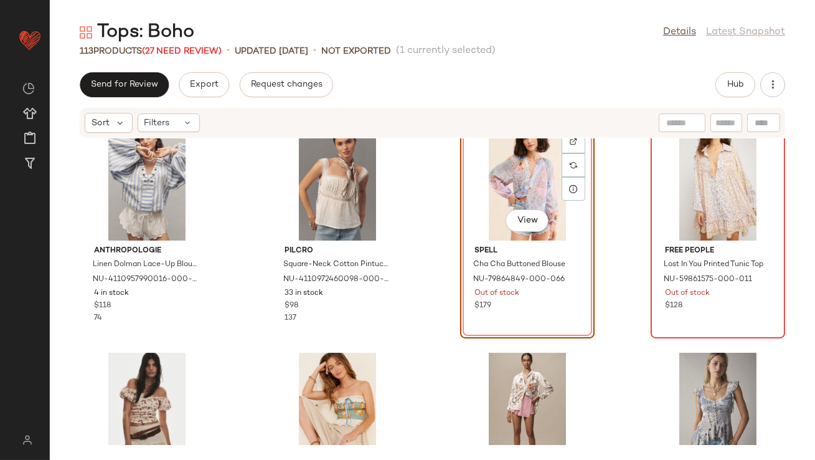
scroll to position [3114, 0]
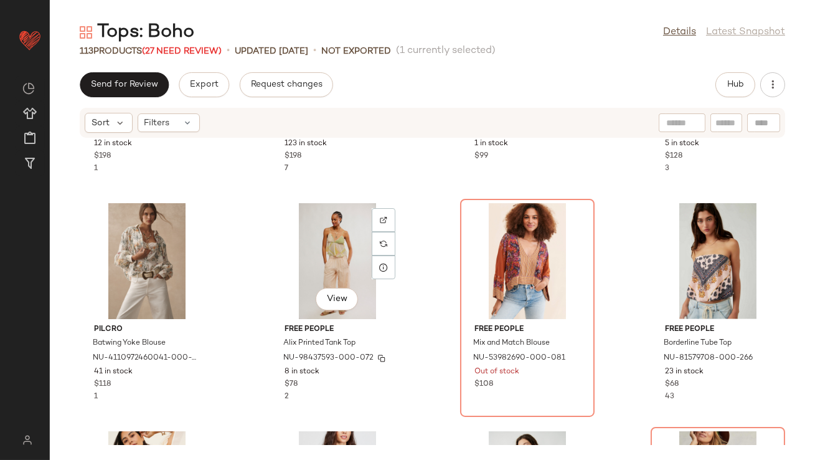
scroll to position [2468, 0]
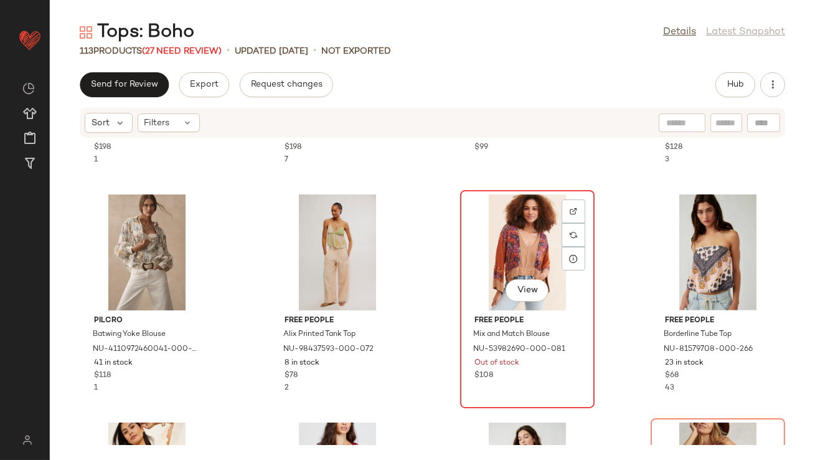
click at [529, 250] on div "View" at bounding box center [528, 252] width 126 height 116
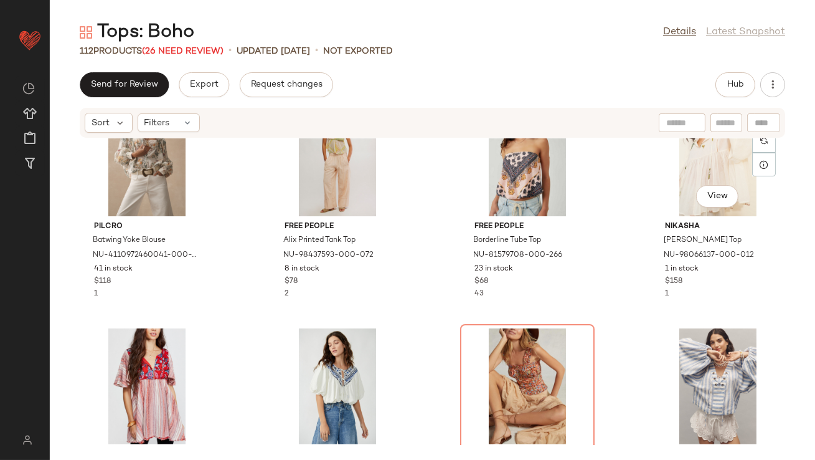
scroll to position [2555, 0]
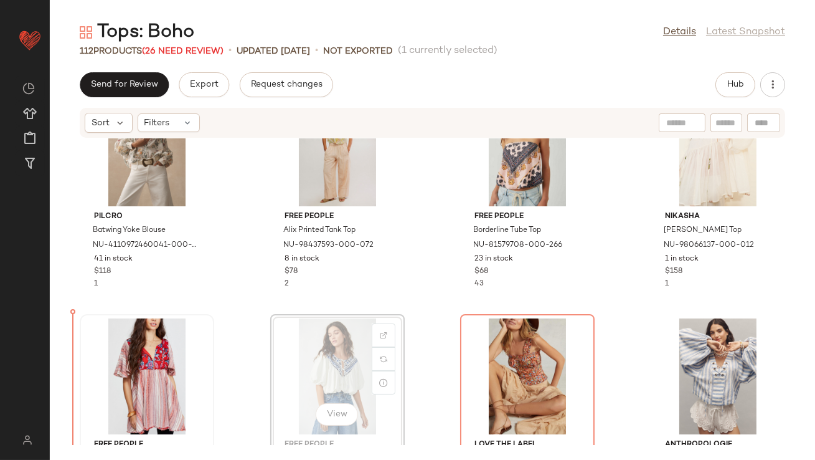
scroll to position [2588, 0]
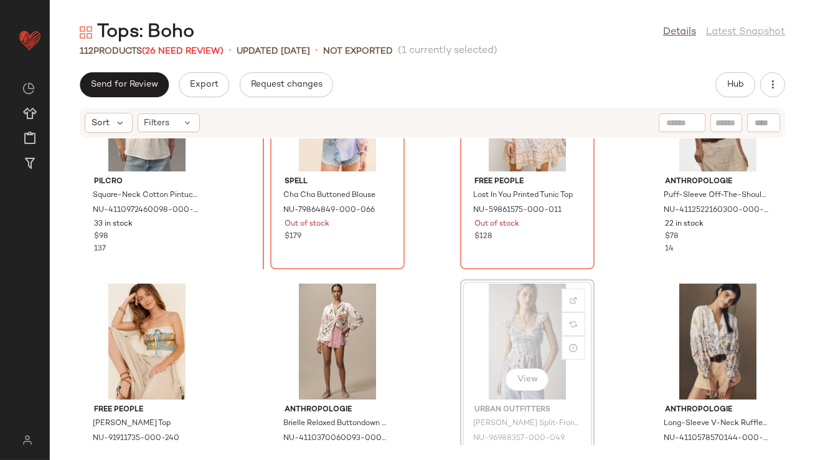
drag, startPoint x: 509, startPoint y: 233, endPoint x: 500, endPoint y: 233, distance: 9.3
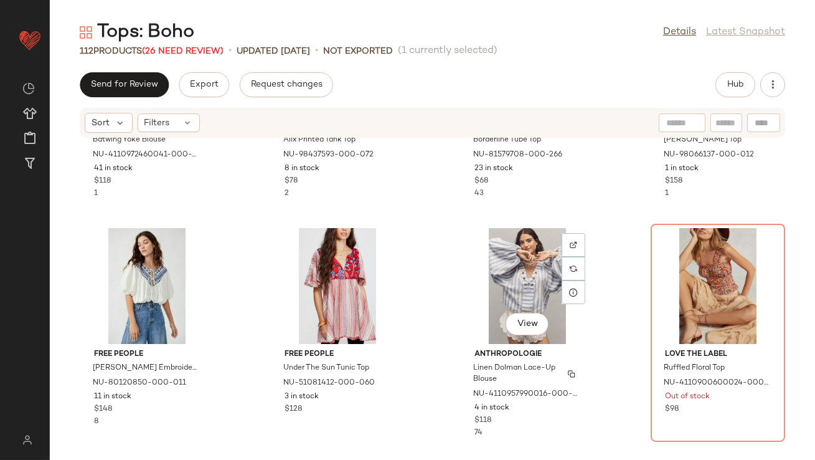
scroll to position [2519, 0]
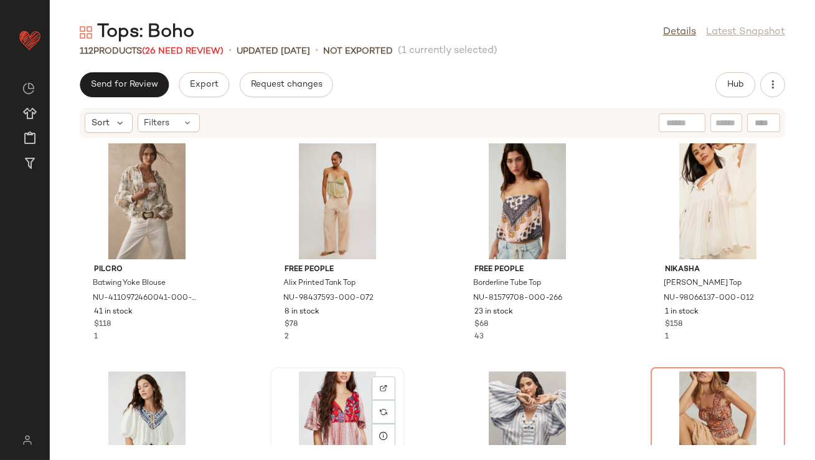
click at [334, 385] on div "View" at bounding box center [338, 429] width 126 height 116
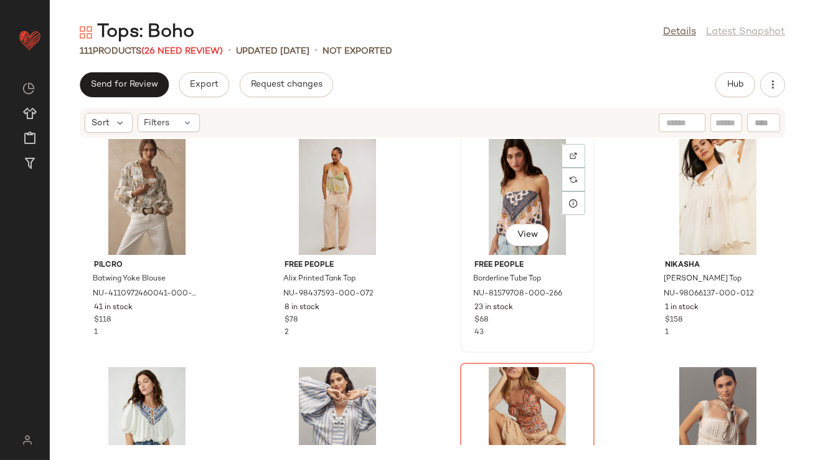
scroll to position [2662, 0]
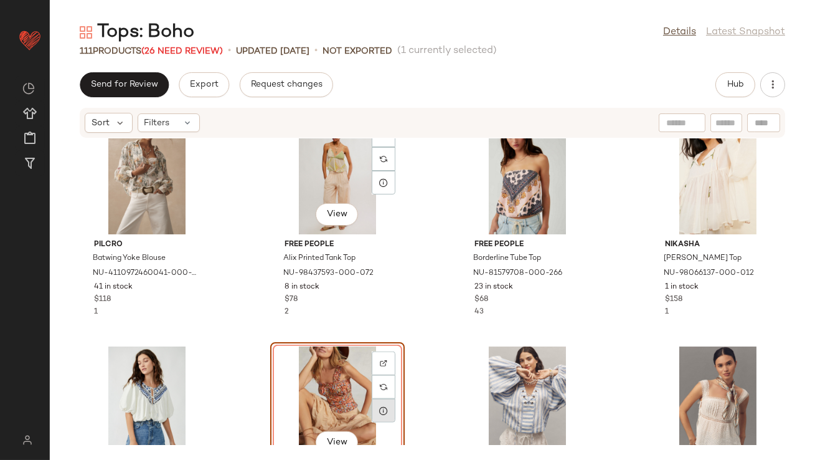
scroll to position [2545, 0]
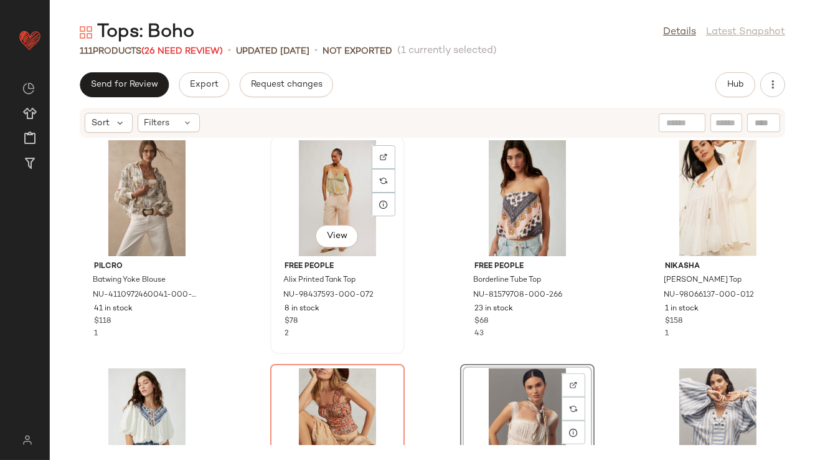
scroll to position [2523, 0]
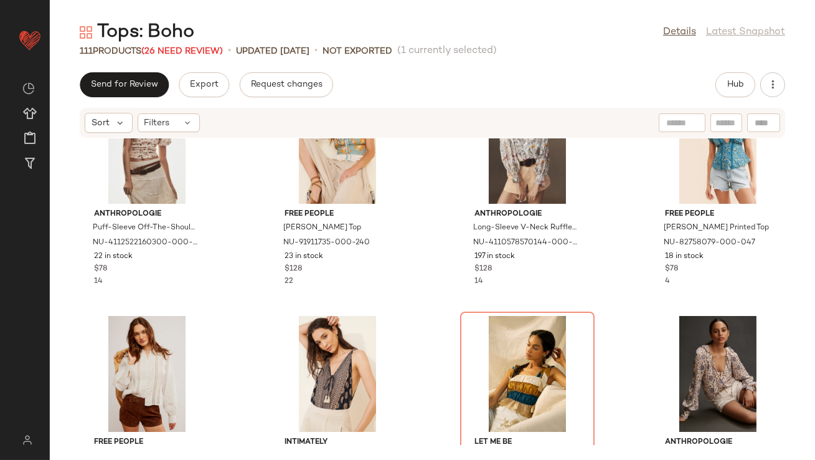
scroll to position [3259, 0]
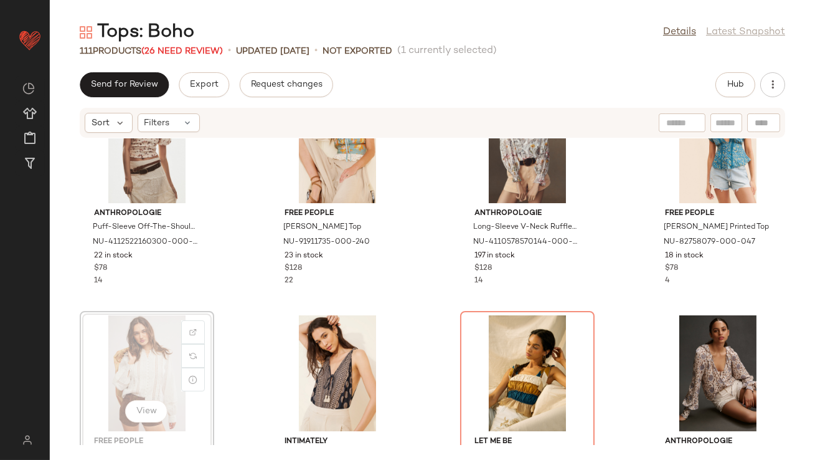
scroll to position [3260, 0]
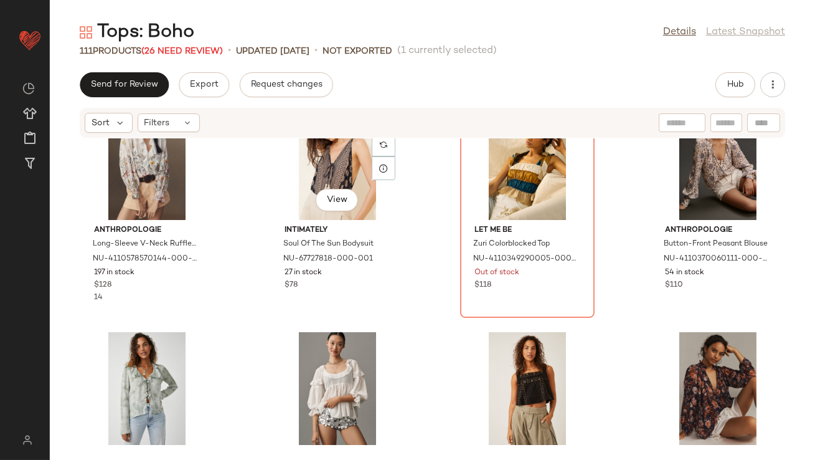
scroll to position [3550, 0]
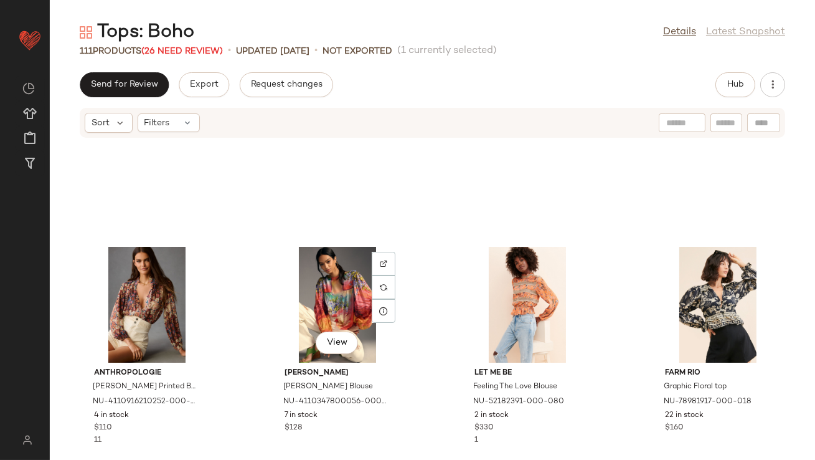
scroll to position [4017, 0]
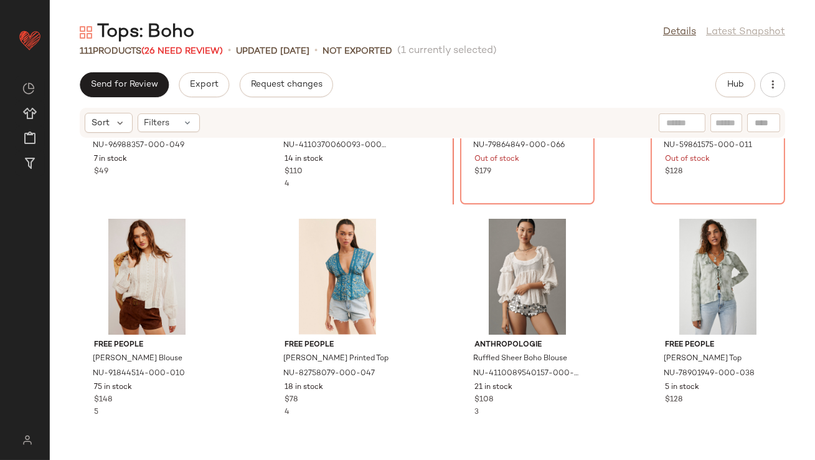
scroll to position [3054, 0]
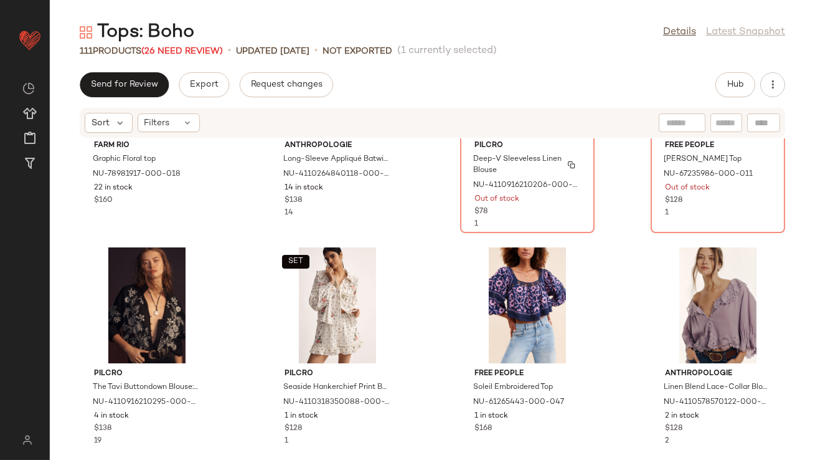
scroll to position [4241, 0]
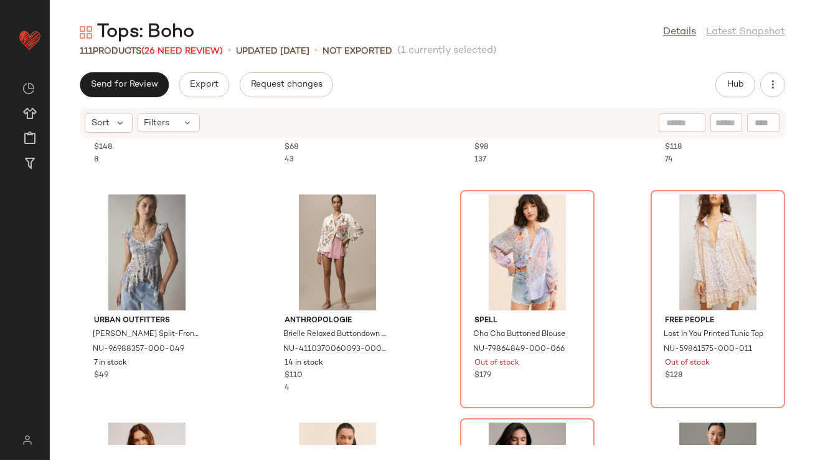
scroll to position [2928, 0]
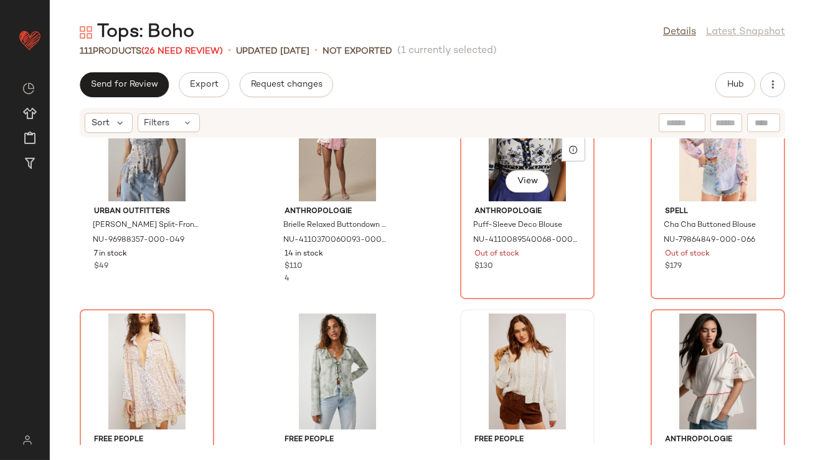
scroll to position [2989, 0]
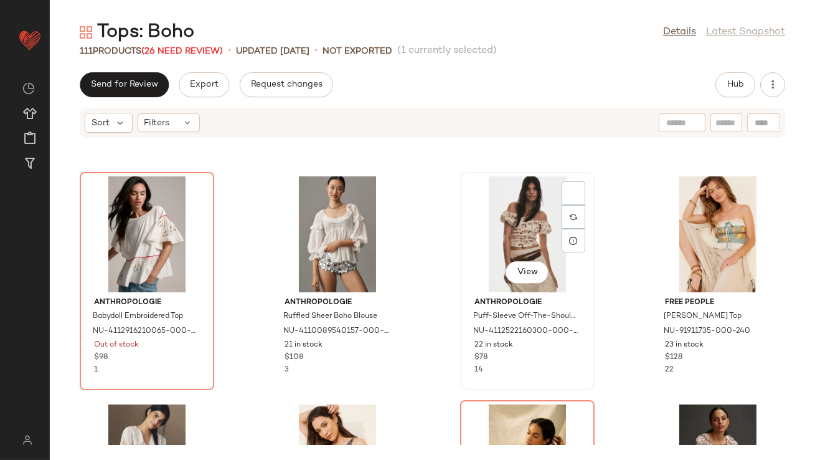
scroll to position [3373, 0]
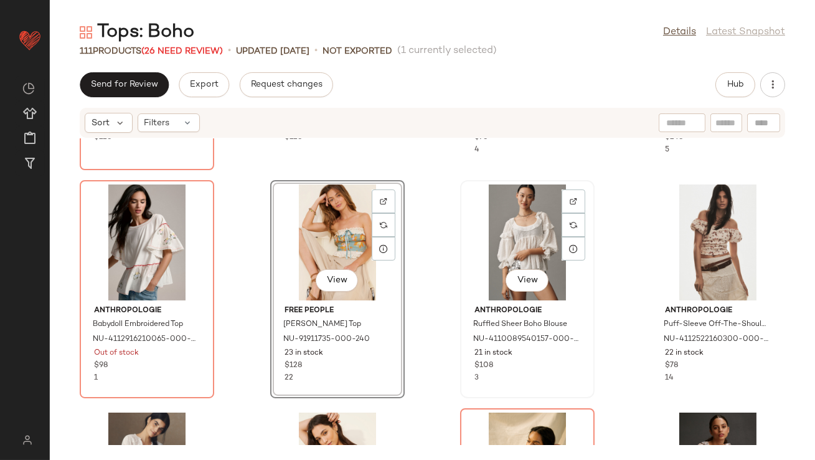
scroll to position [3388, 0]
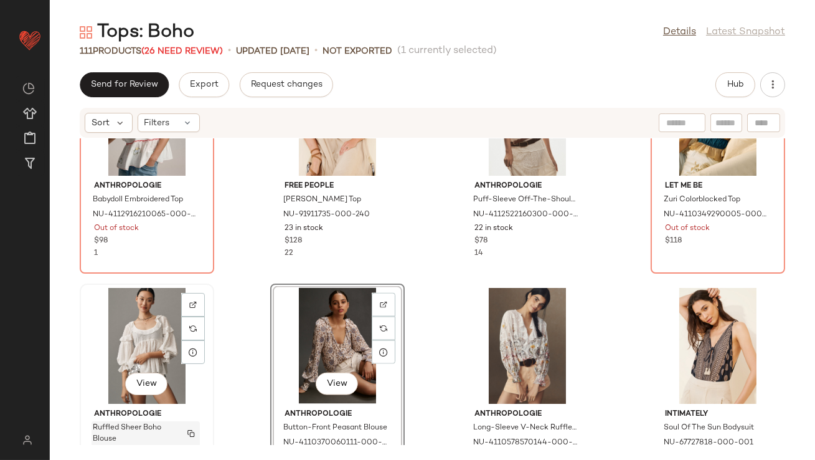
scroll to position [3520, 0]
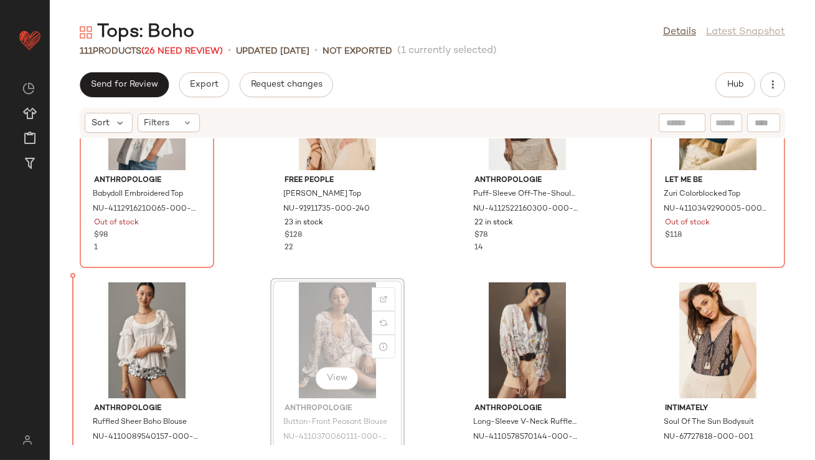
drag, startPoint x: 290, startPoint y: 334, endPoint x: 283, endPoint y: 334, distance: 6.9
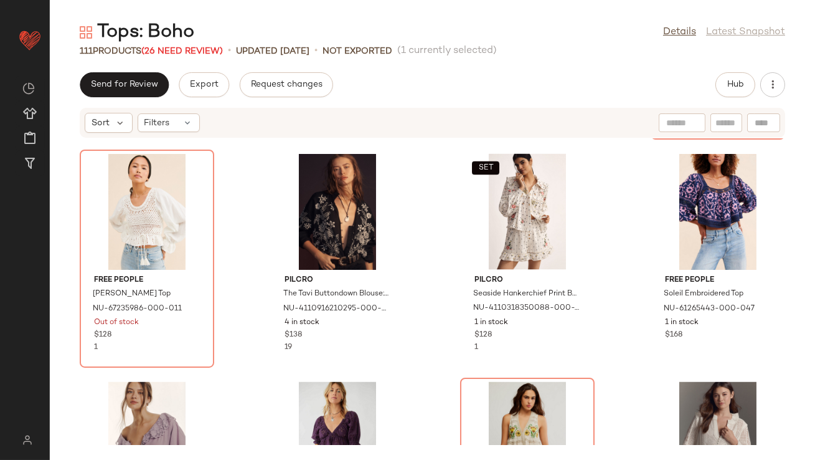
scroll to position [4465, 0]
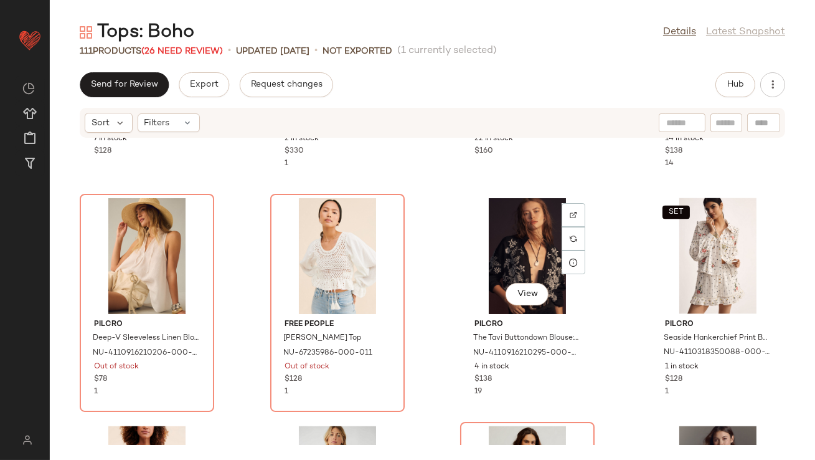
scroll to position [4402, 0]
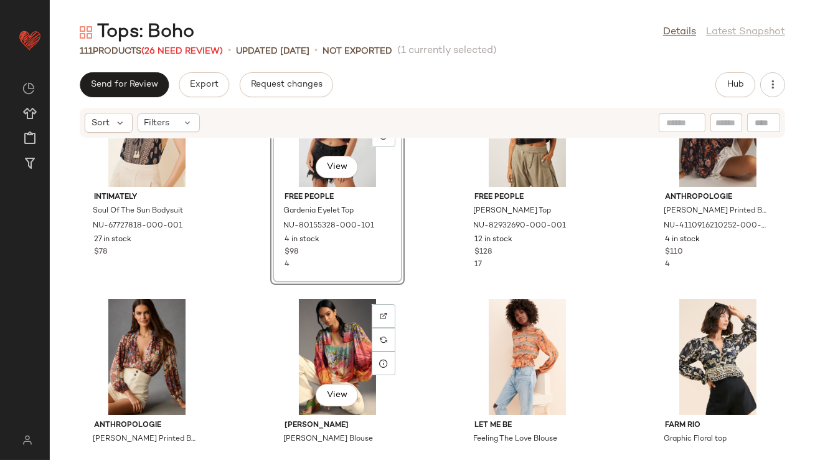
scroll to position [3977, 0]
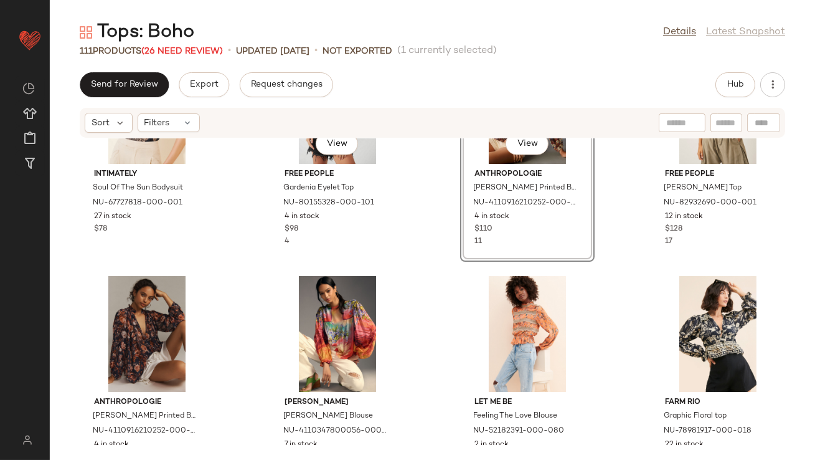
scroll to position [3992, 0]
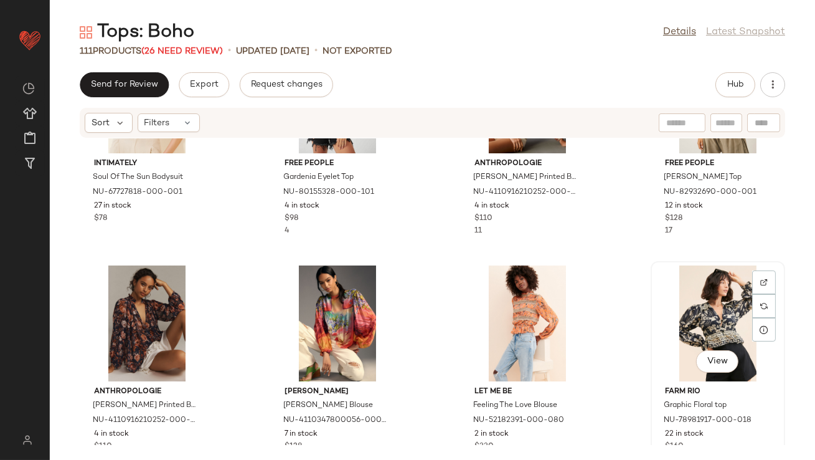
click at [676, 312] on div "View" at bounding box center [718, 323] width 126 height 116
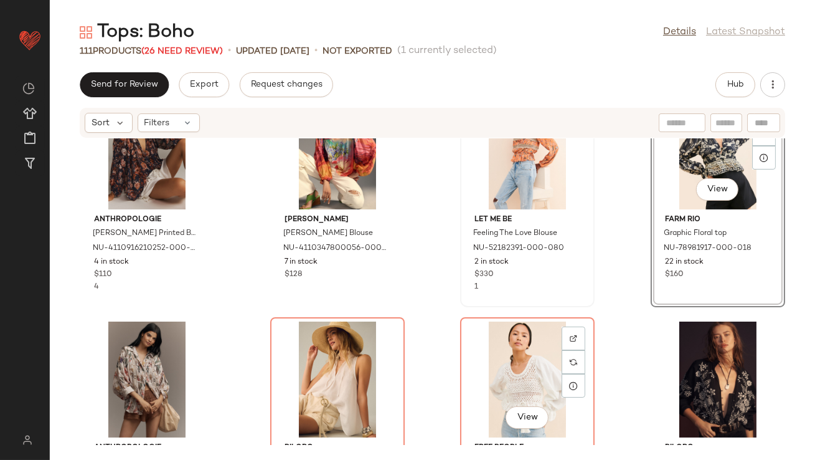
scroll to position [4039, 0]
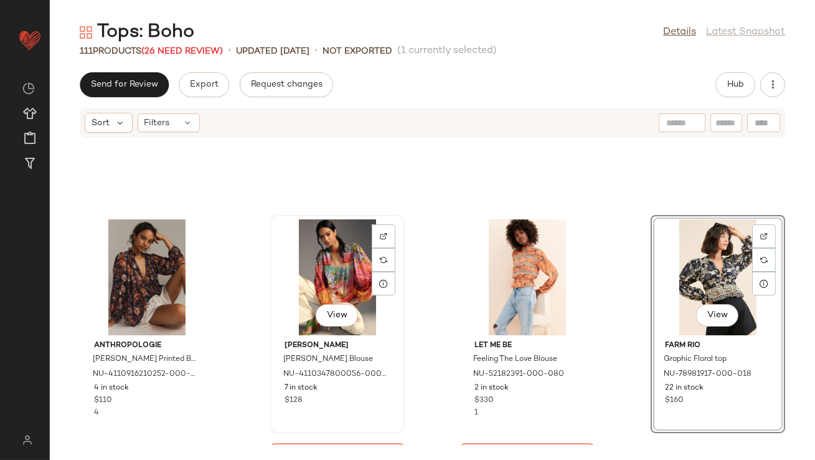
click at [345, 261] on div "View" at bounding box center [338, 277] width 126 height 116
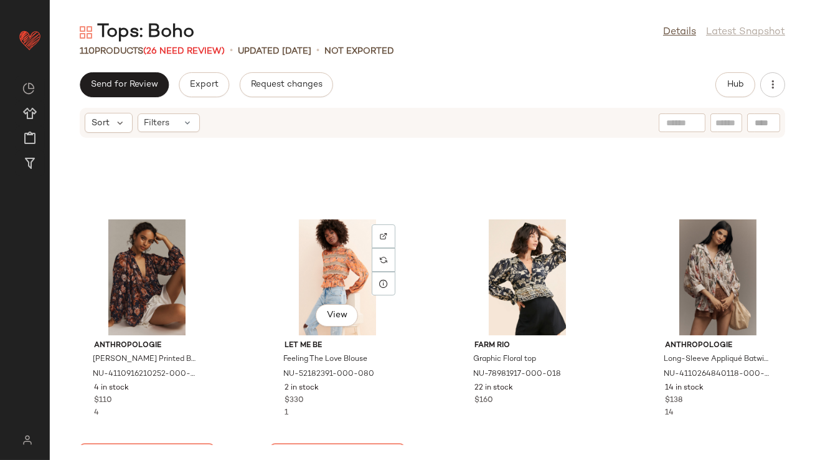
click at [345, 261] on div "View" at bounding box center [338, 277] width 126 height 116
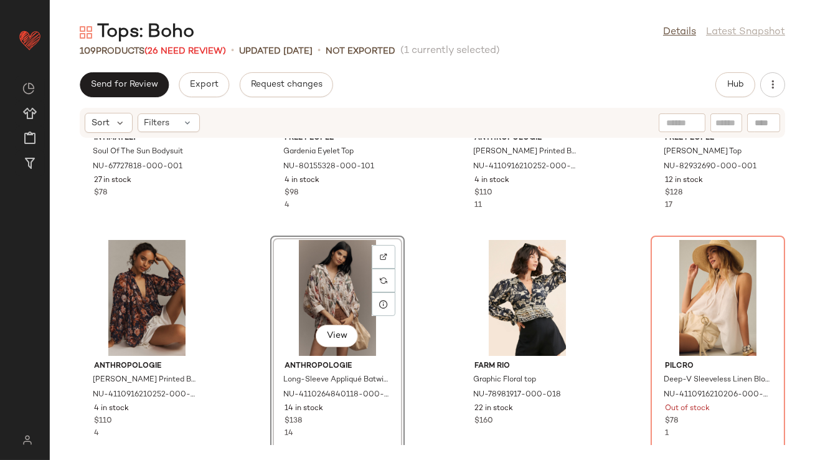
scroll to position [4035, 0]
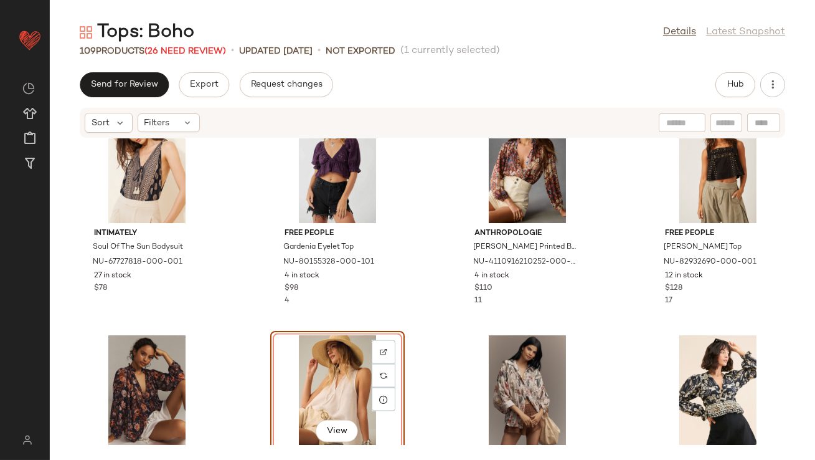
scroll to position [3897, 0]
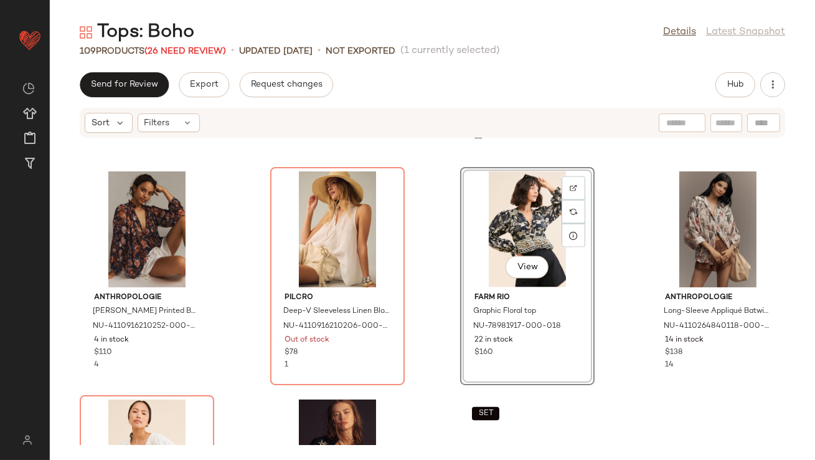
scroll to position [4199, 0]
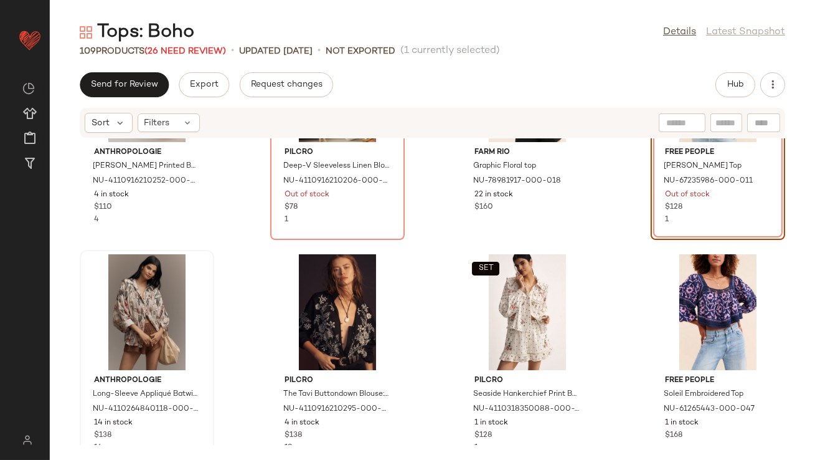
scroll to position [4240, 0]
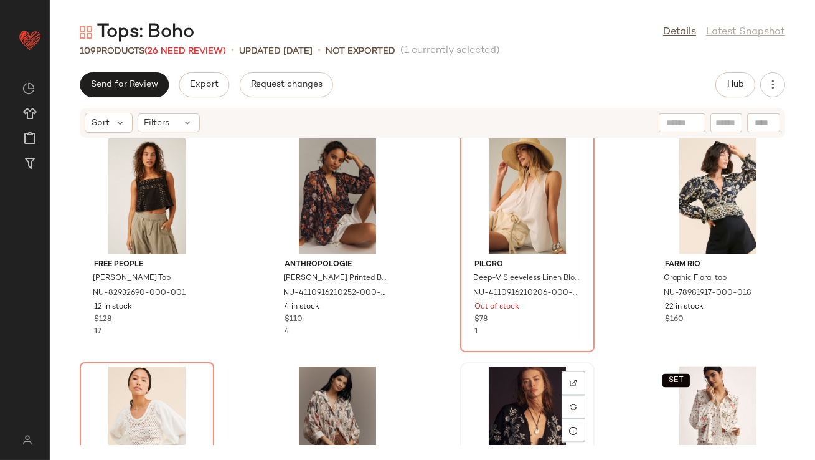
scroll to position [4121, 0]
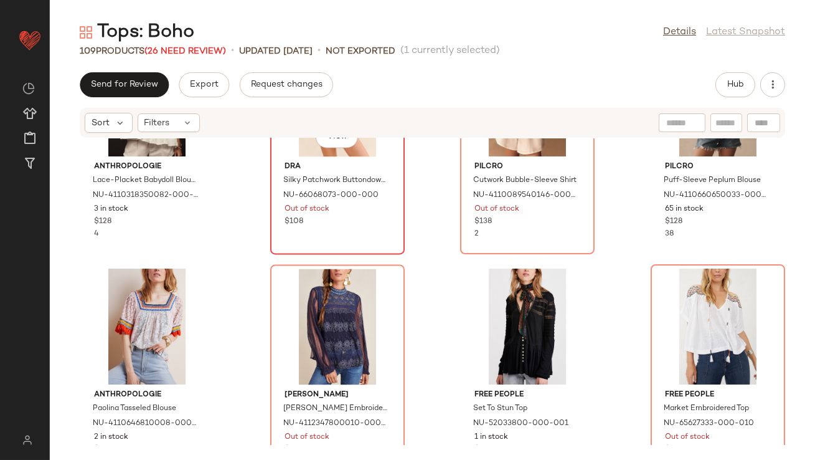
scroll to position [4935, 0]
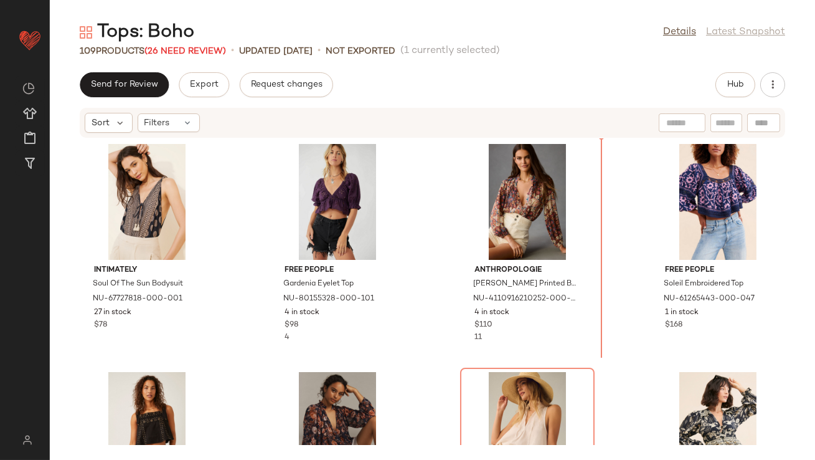
scroll to position [3886, 0]
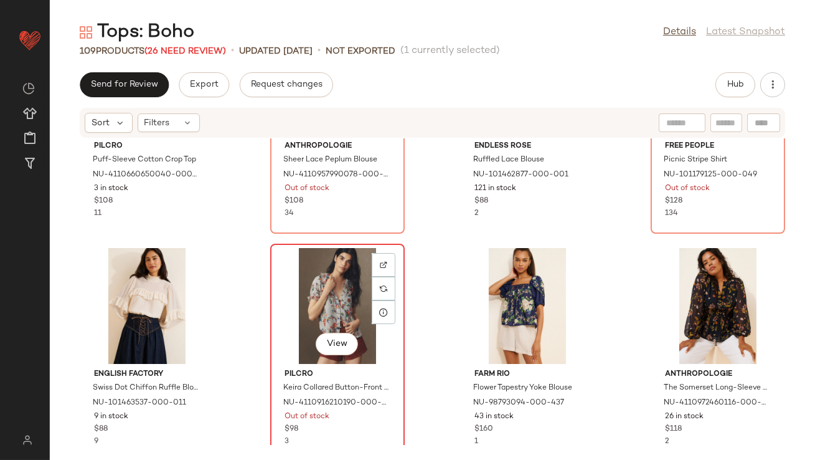
scroll to position [5811, 0]
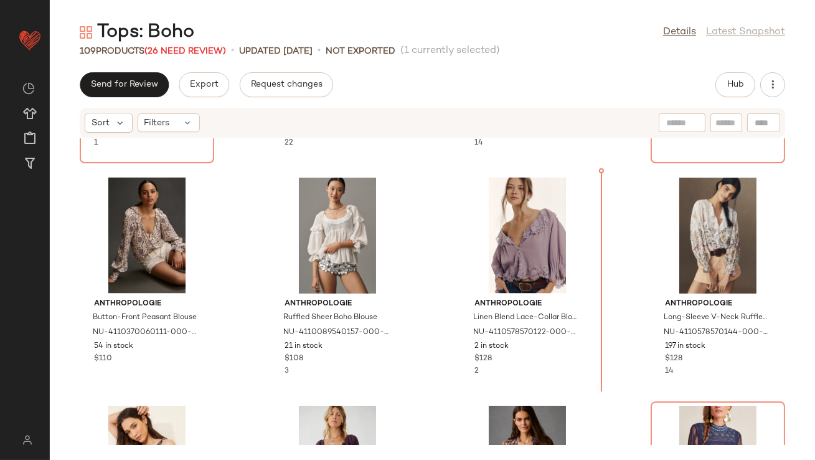
scroll to position [3628, 0]
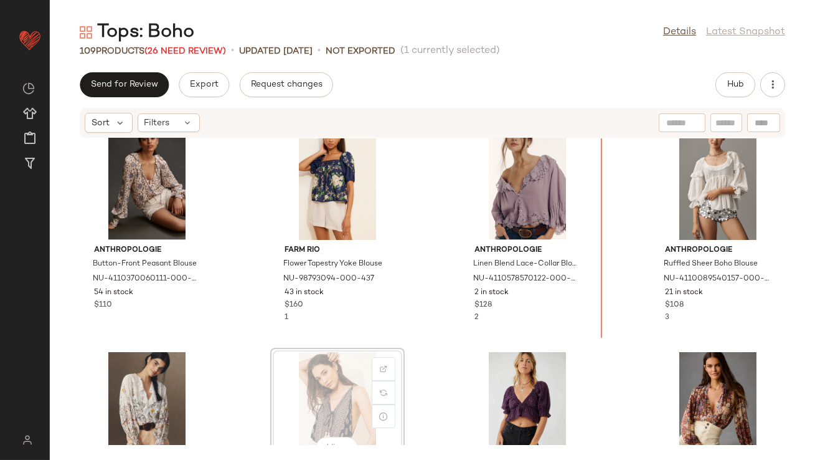
drag, startPoint x: 350, startPoint y: 395, endPoint x: 356, endPoint y: 391, distance: 7.1
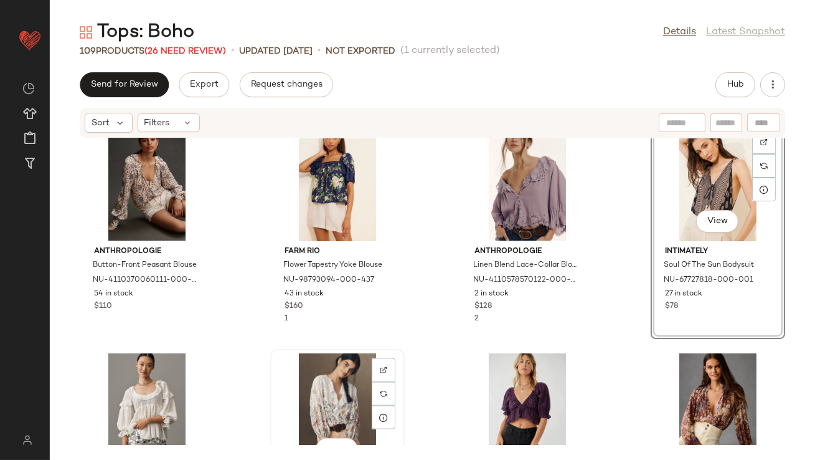
scroll to position [3699, 0]
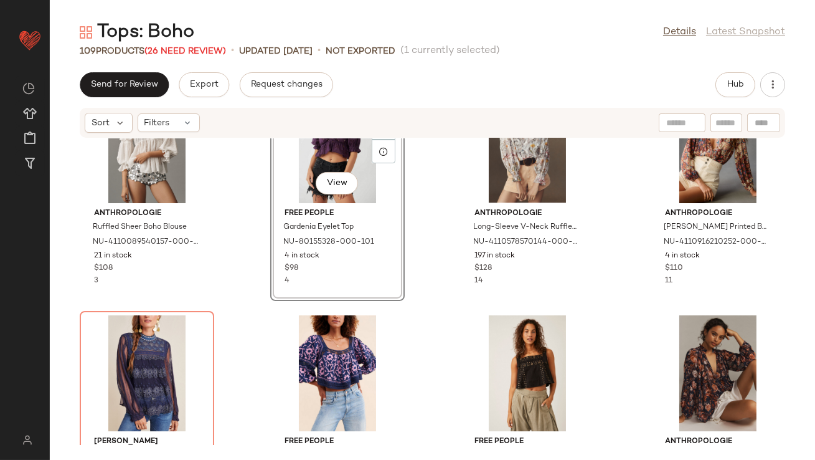
scroll to position [3944, 0]
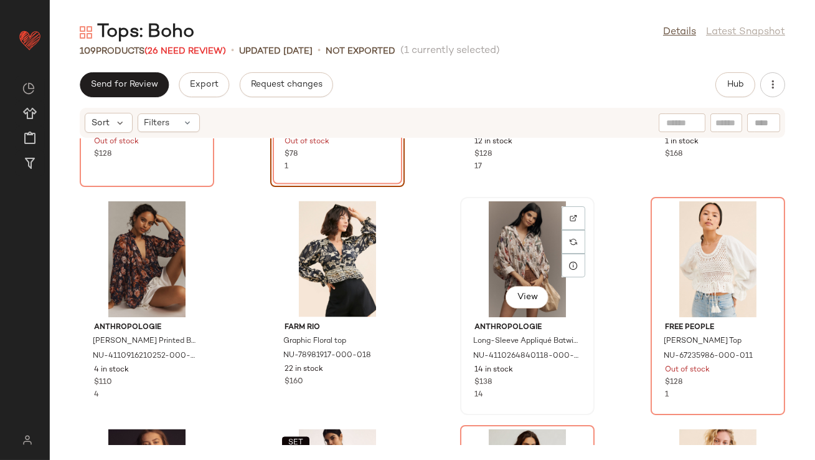
scroll to position [4294, 0]
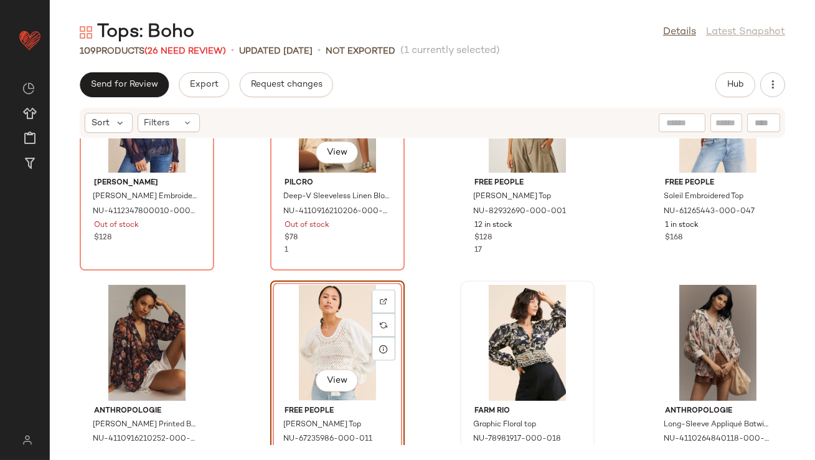
scroll to position [4181, 0]
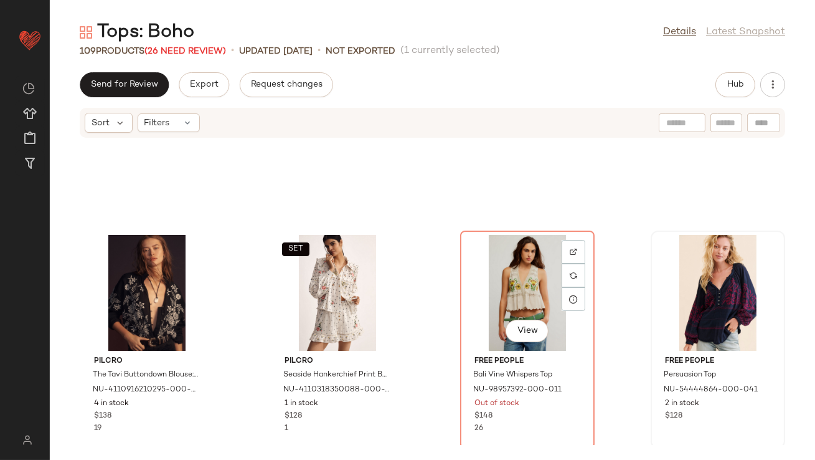
scroll to position [4448, 0]
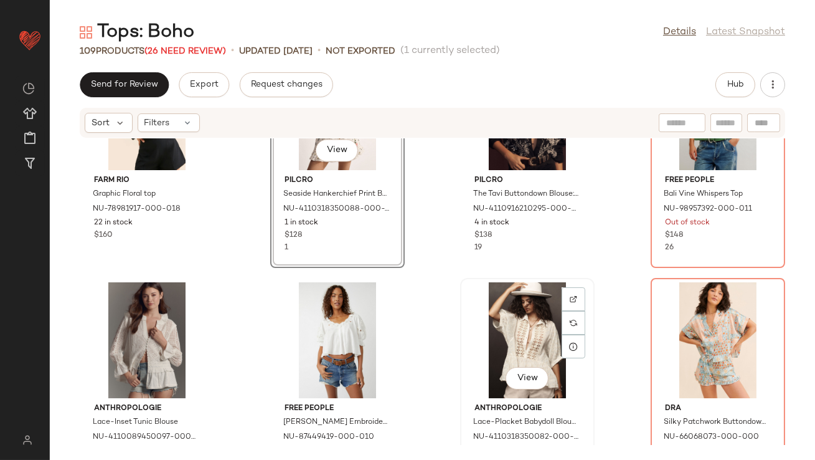
scroll to position [4684, 0]
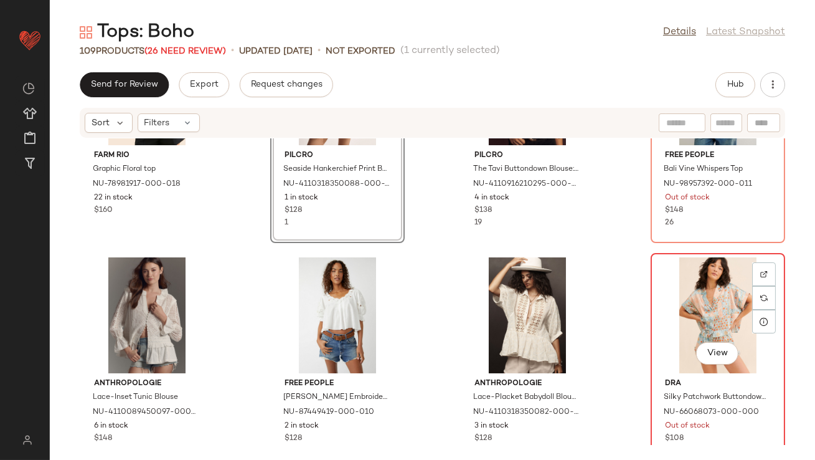
click at [678, 312] on div "View" at bounding box center [718, 315] width 126 height 116
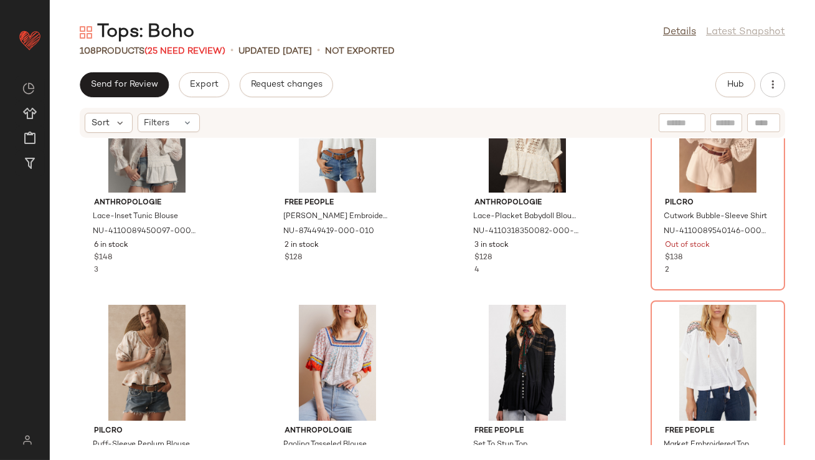
scroll to position [4904, 0]
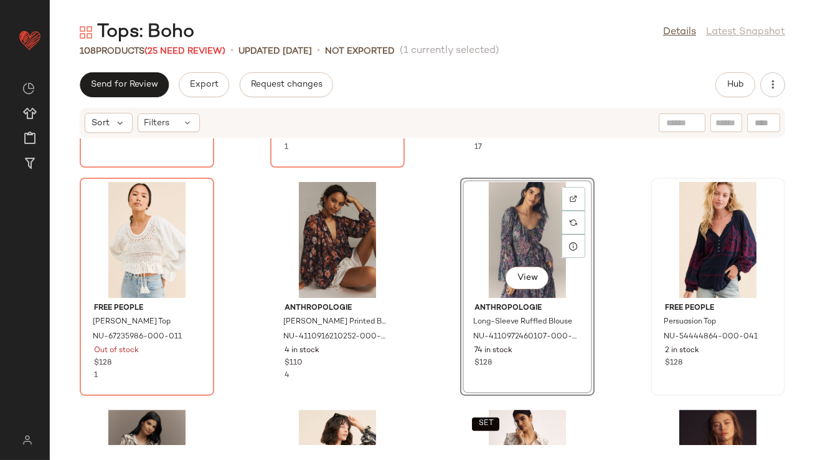
scroll to position [4402, 0]
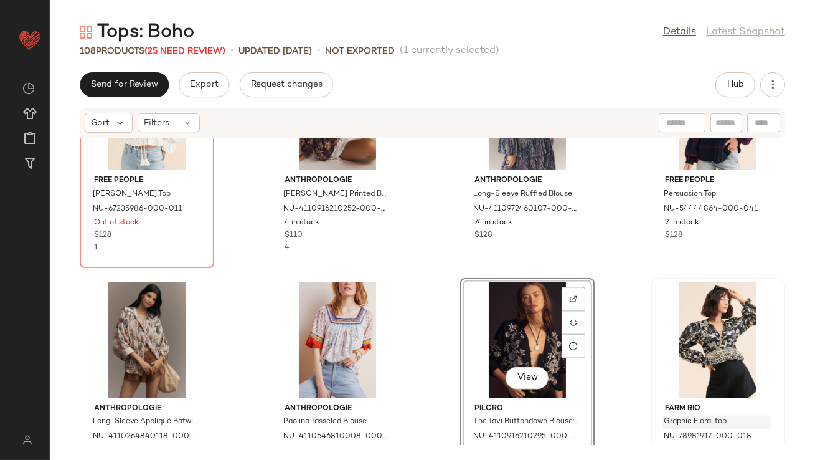
scroll to position [4528, 0]
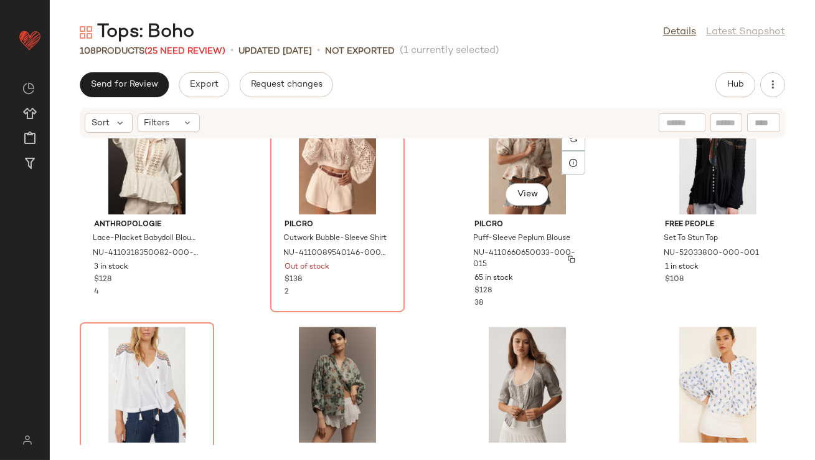
scroll to position [5146, 0]
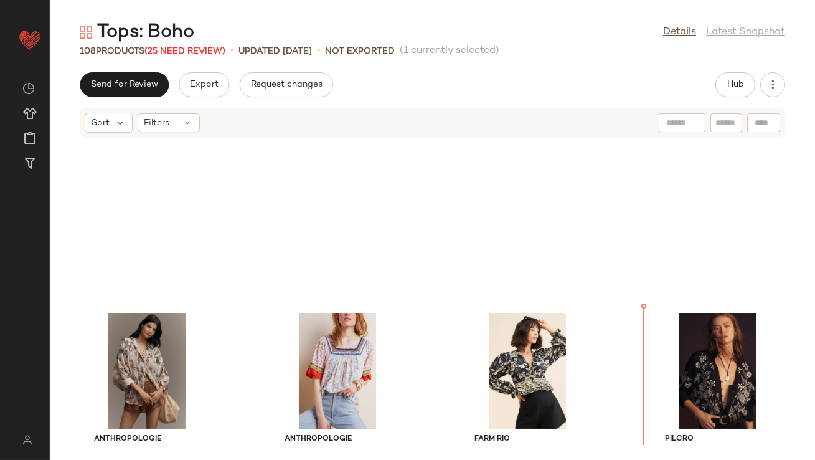
scroll to position [4393, 0]
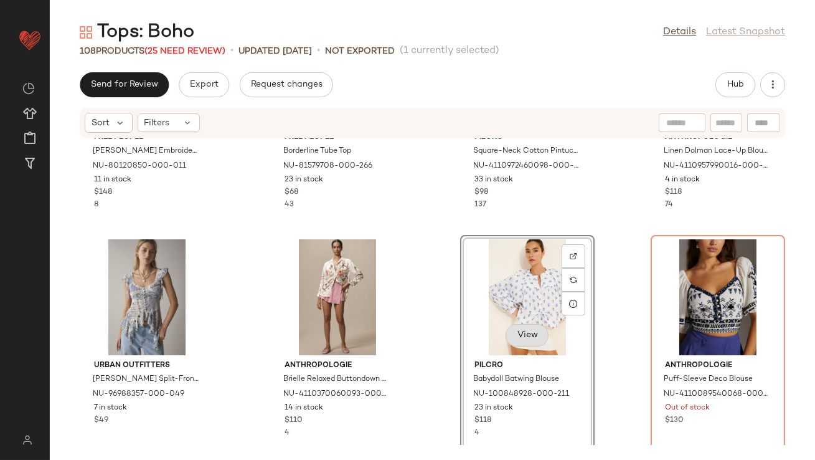
scroll to position [2885, 0]
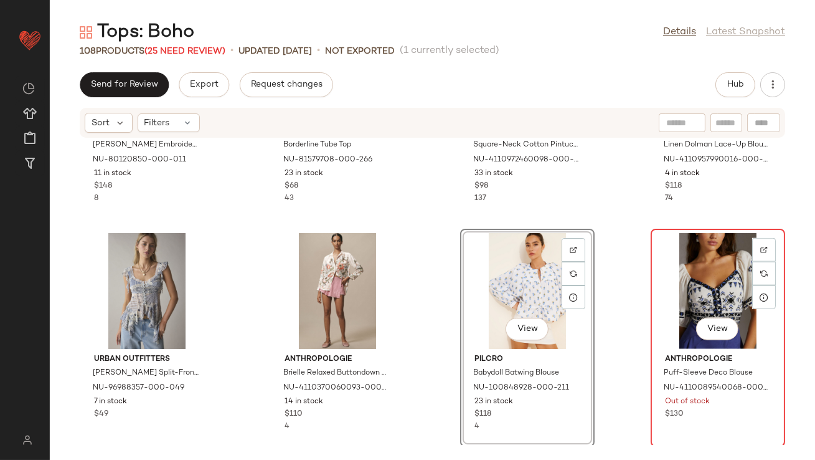
click at [671, 278] on div "View" at bounding box center [718, 291] width 126 height 116
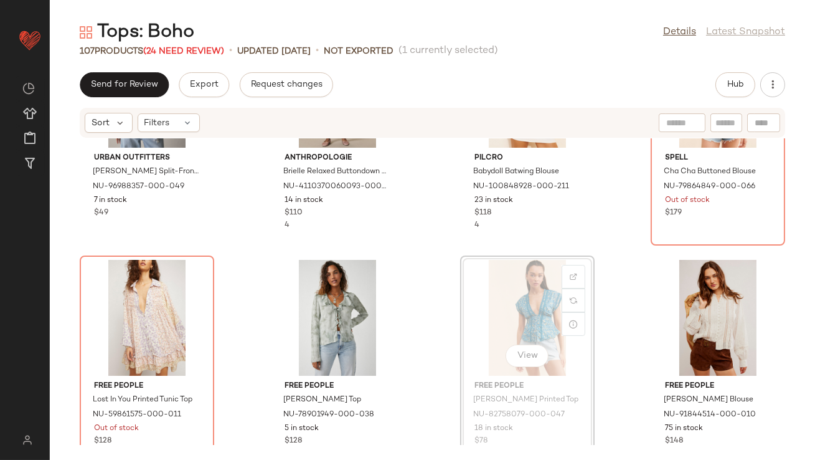
scroll to position [3070, 0]
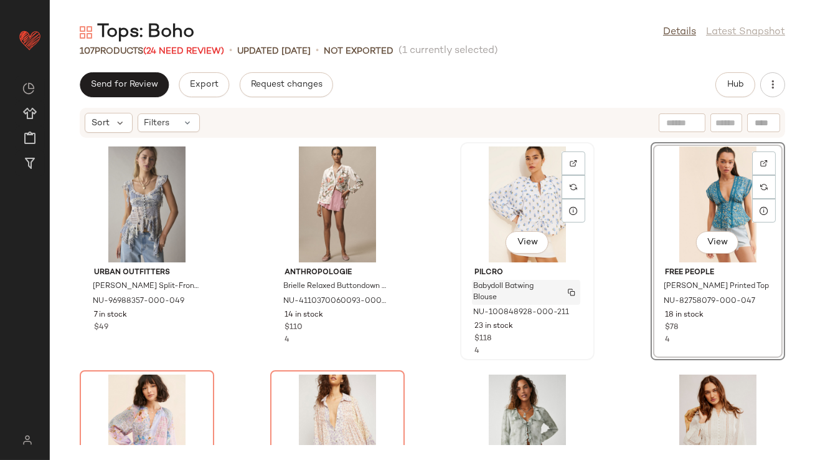
scroll to position [3133, 0]
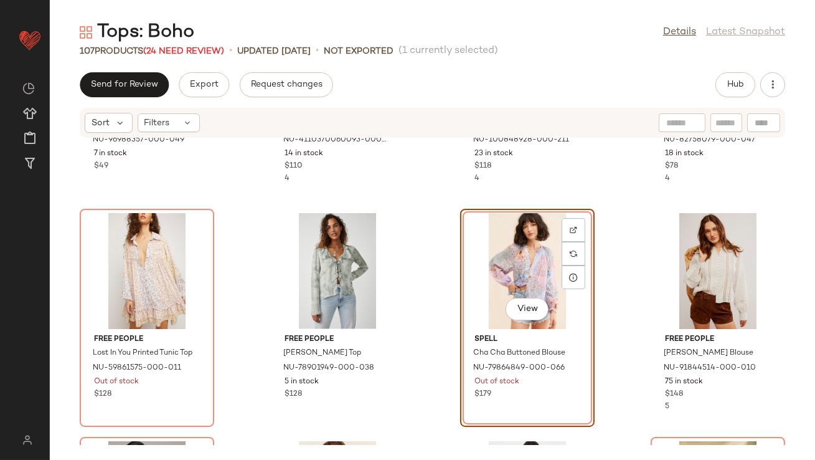
click at [578, 305] on div "View" at bounding box center [528, 271] width 126 height 116
click at [643, 290] on div "Urban Outfitters Eleanor Split-Front Hanky Hem Blouse NU-96988357-000-049 7 in …" at bounding box center [432, 291] width 765 height 306
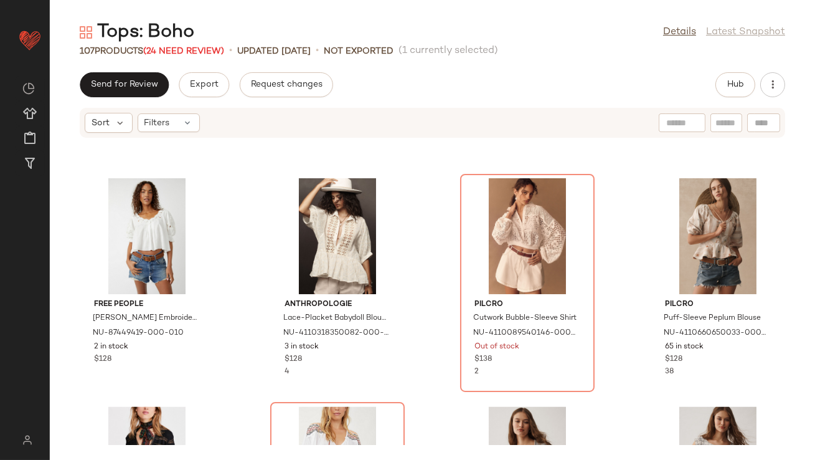
scroll to position [5080, 0]
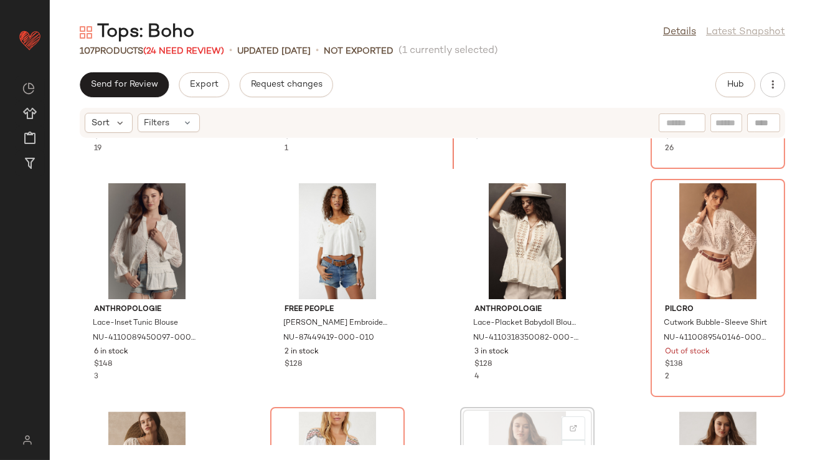
scroll to position [4877, 0]
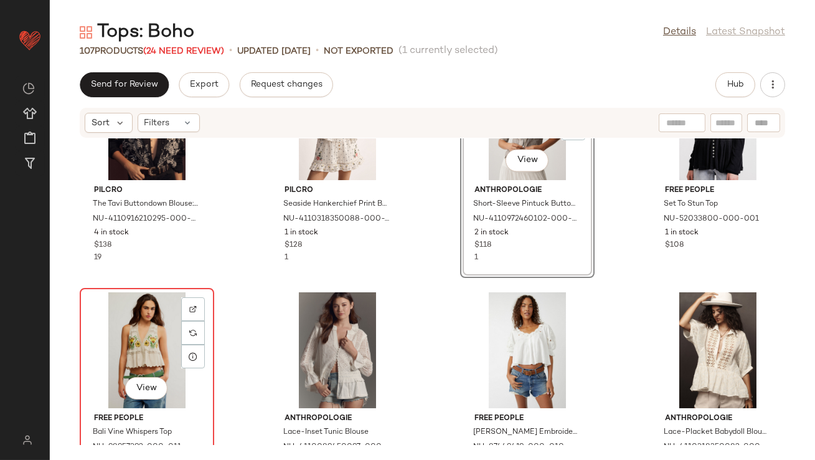
click at [126, 357] on div "View" at bounding box center [147, 350] width 126 height 116
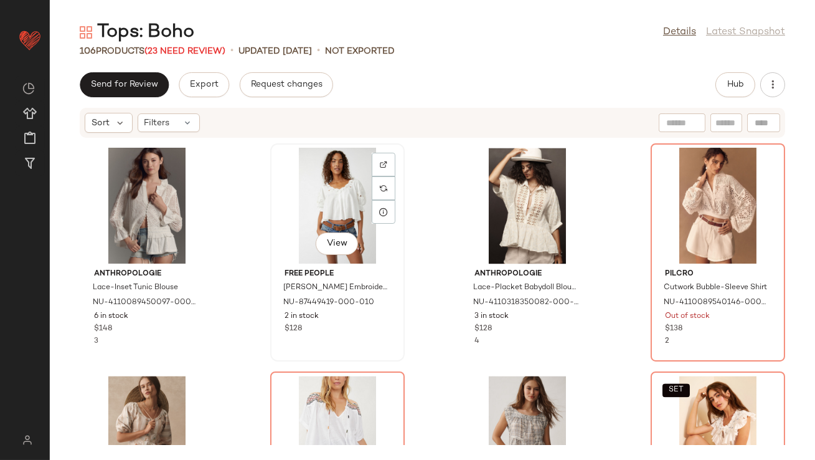
scroll to position [5093, 0]
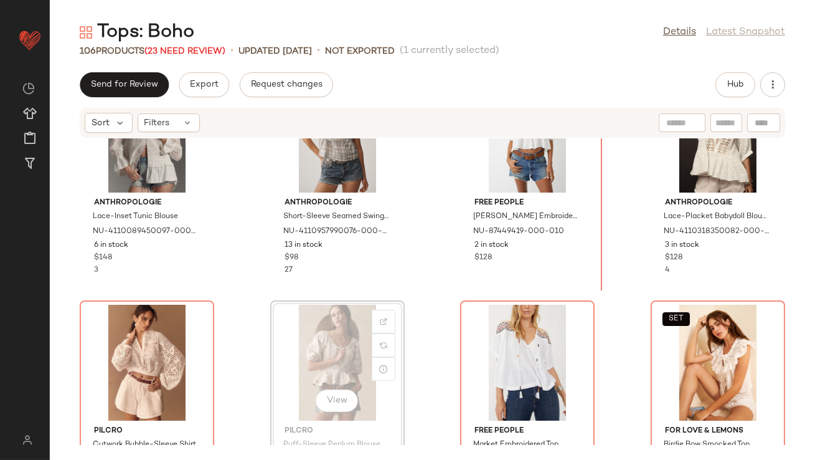
scroll to position [5088, 0]
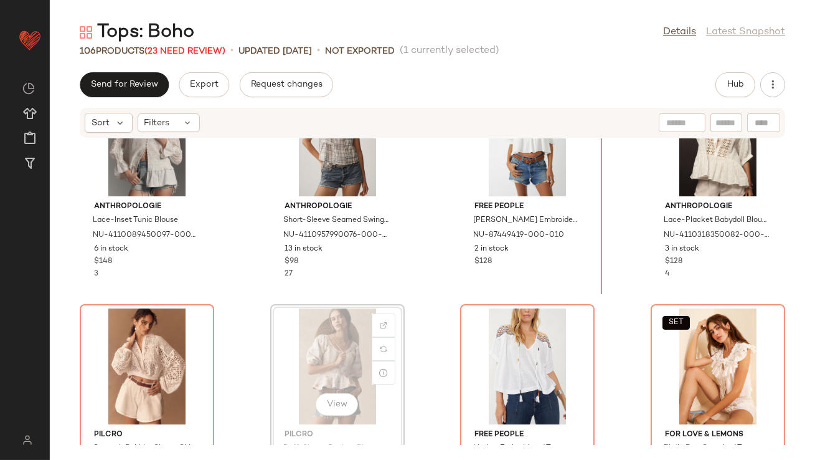
drag, startPoint x: 362, startPoint y: 370, endPoint x: 367, endPoint y: 366, distance: 6.7
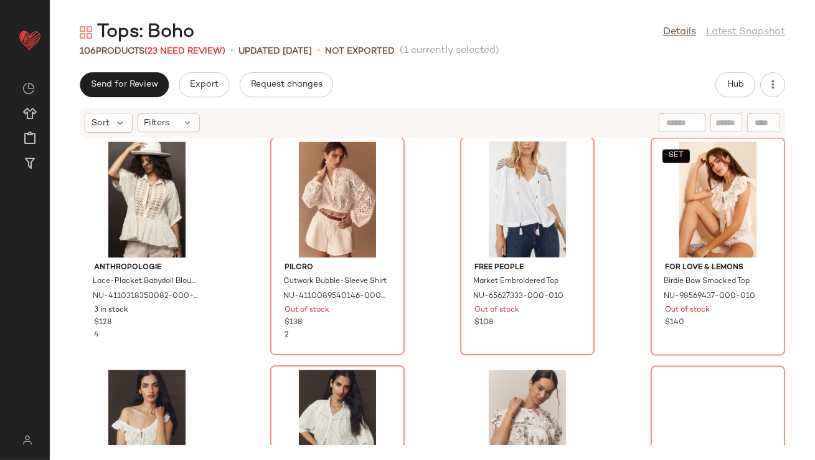
scroll to position [5294, 0]
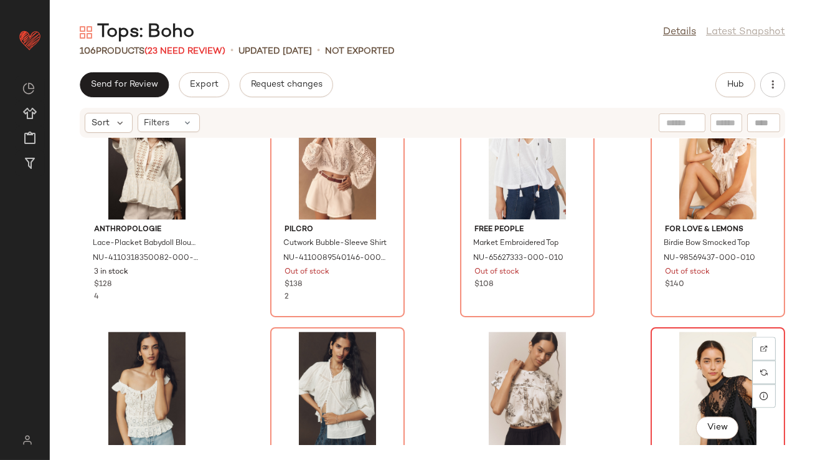
scroll to position [5295, 0]
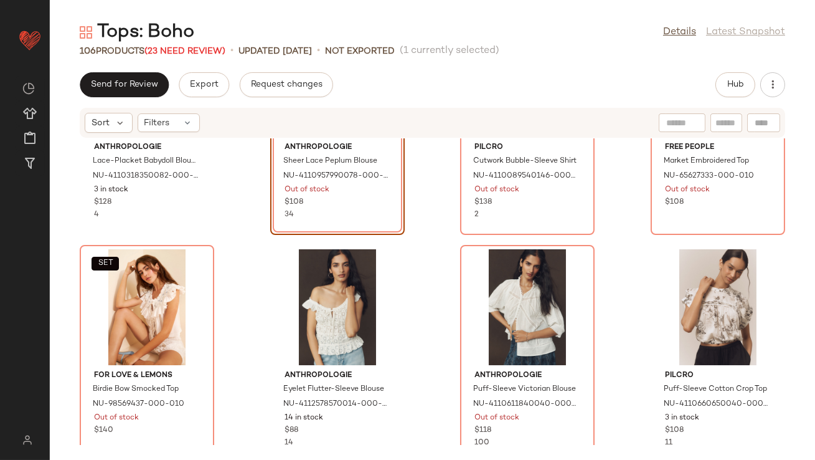
scroll to position [5511, 0]
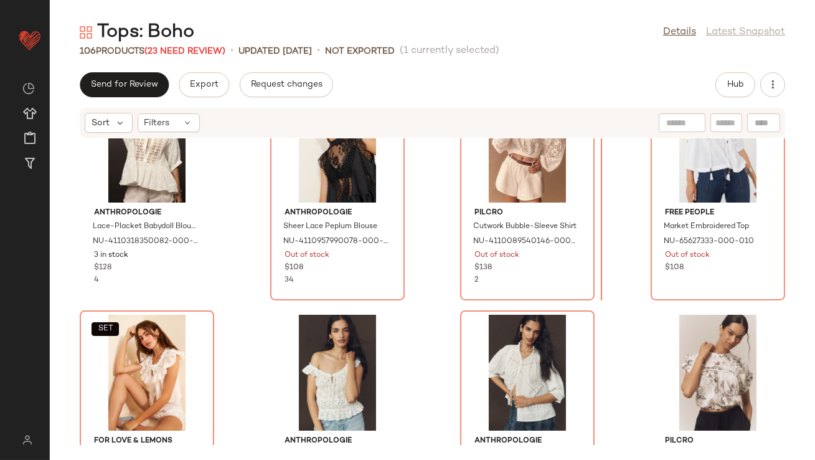
scroll to position [5311, 0]
drag, startPoint x: 180, startPoint y: 379, endPoint x: 189, endPoint y: 376, distance: 9.5
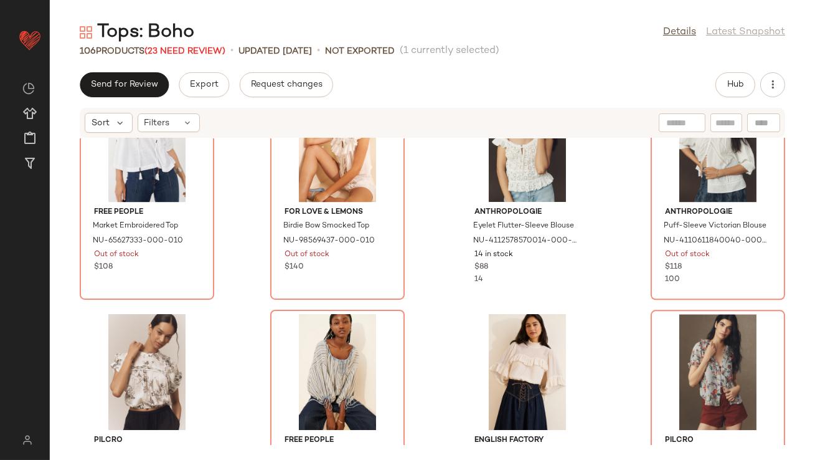
scroll to position [5561, 0]
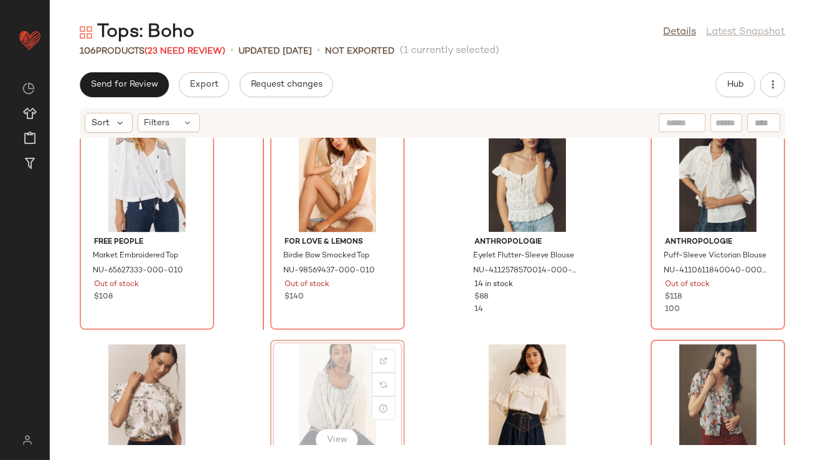
scroll to position [5473, 0]
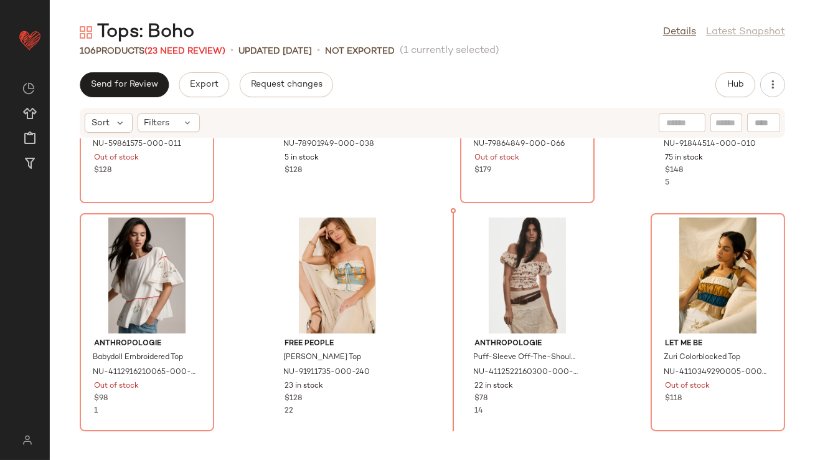
scroll to position [3385, 0]
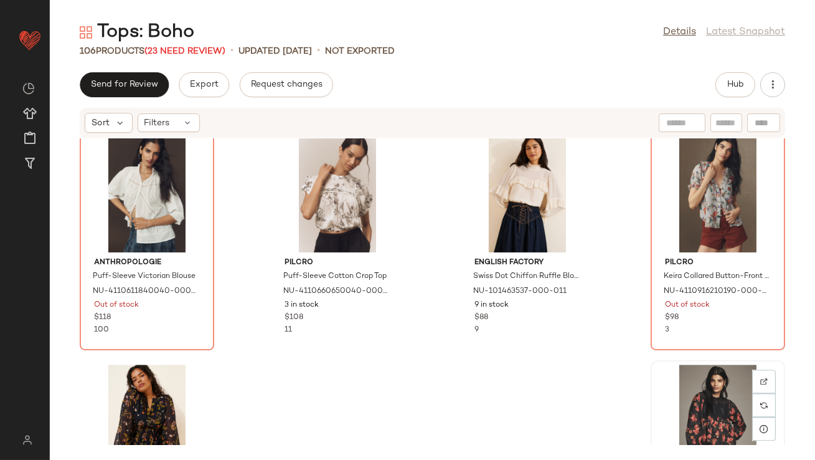
scroll to position [5717, 0]
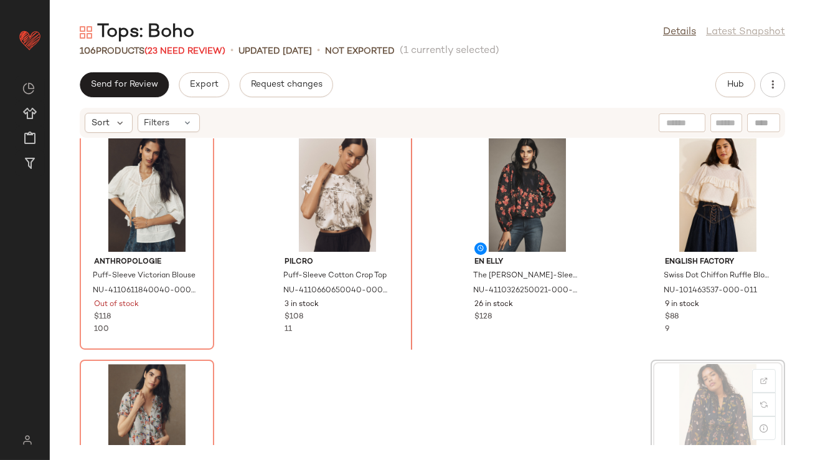
scroll to position [5719, 0]
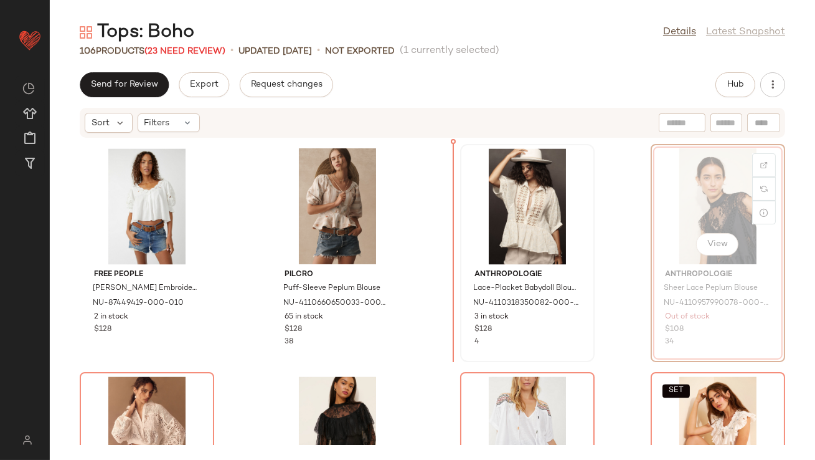
scroll to position [5234, 0]
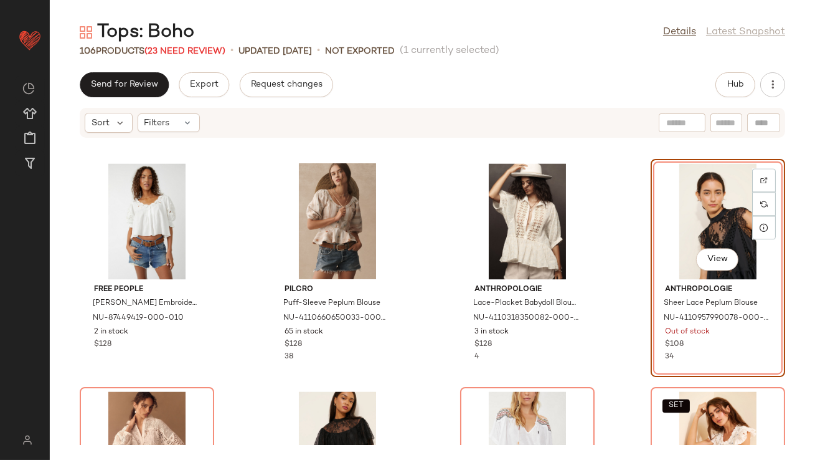
click at [605, 206] on div "Anthropologie Short-Sleeve Pintuck Button-Front Blouse NU-4110972460102-000-049…" at bounding box center [432, 291] width 765 height 306
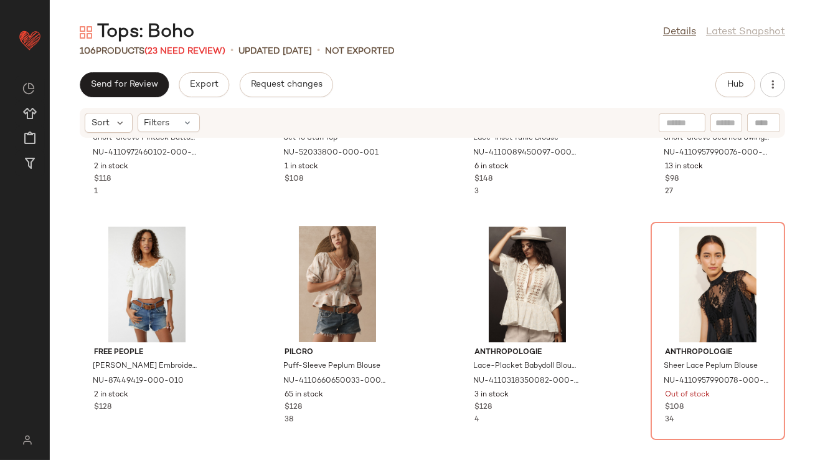
scroll to position [5171, 0]
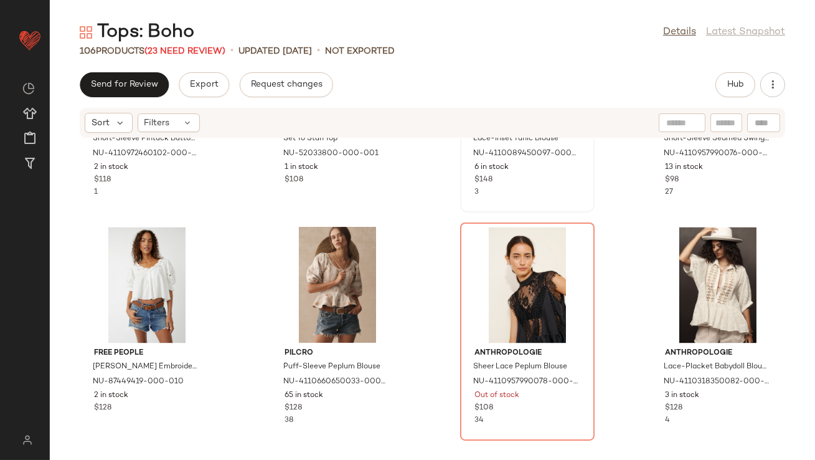
click at [580, 190] on div "Anthropologie Lace-Inset Tunic Blouse NU-4110089450097-000-010 6 in stock $148 3" at bounding box center [528, 156] width 126 height 83
click at [612, 196] on div "Anthropologie Short-Sleeve Pintuck Button-Front Blouse NU-4110972460102-000-049…" at bounding box center [432, 291] width 765 height 306
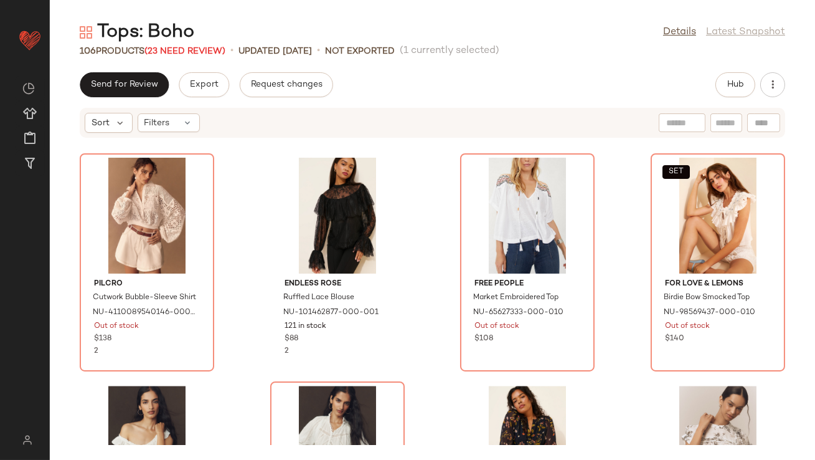
scroll to position [5567, 0]
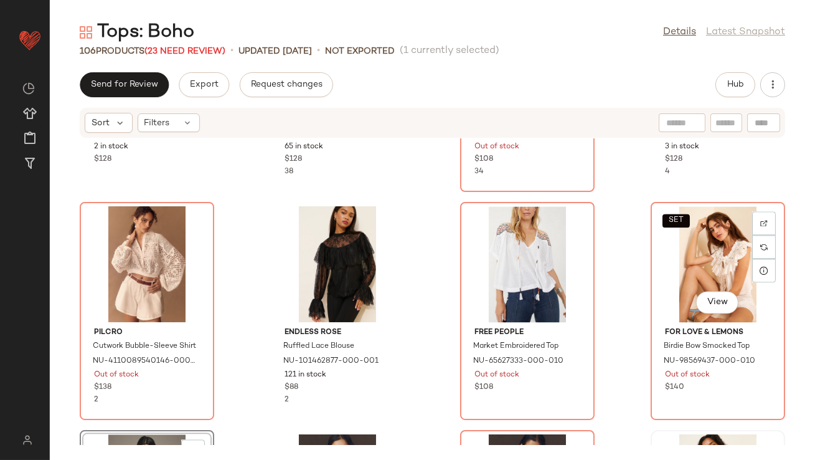
scroll to position [5638, 0]
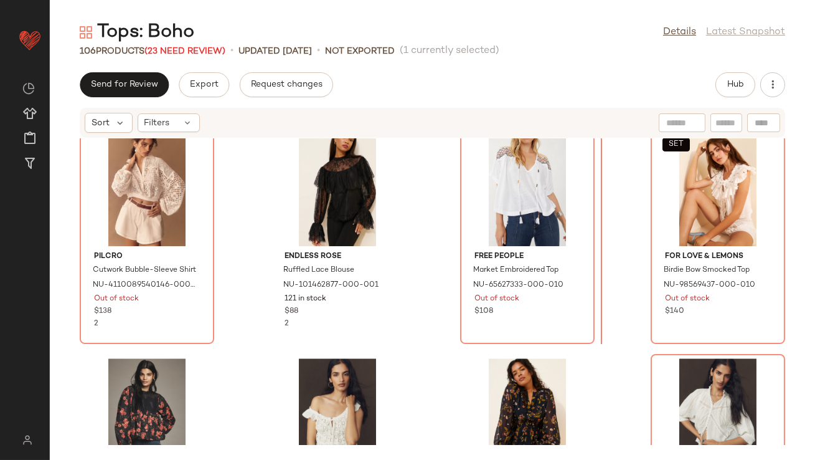
scroll to position [5377, 0]
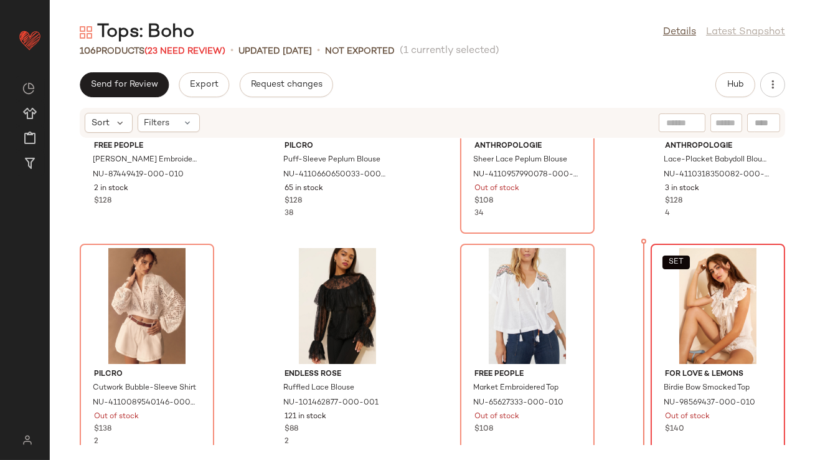
drag, startPoint x: 174, startPoint y: 411, endPoint x: 677, endPoint y: 296, distance: 516.1
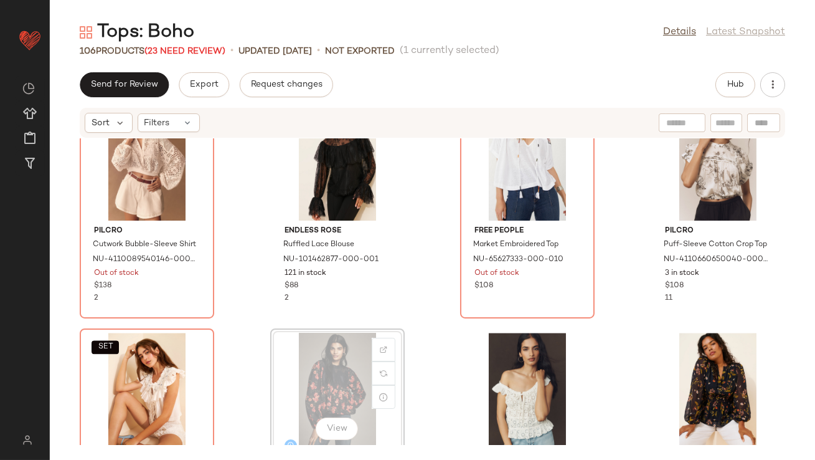
scroll to position [5526, 0]
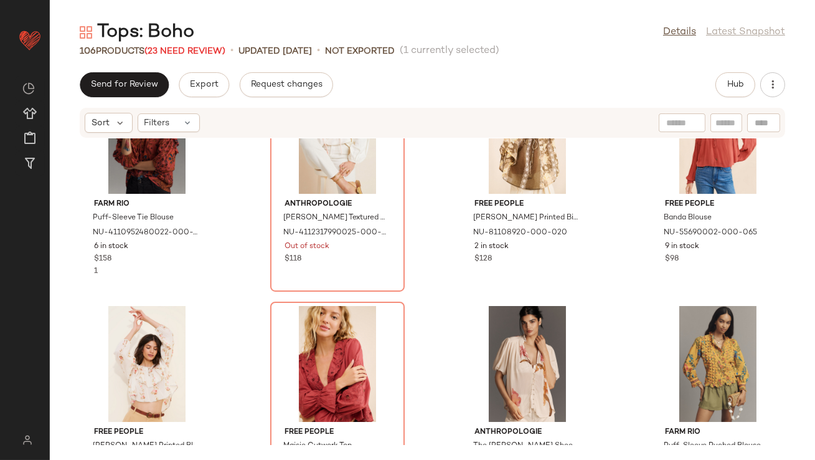
scroll to position [1448, 0]
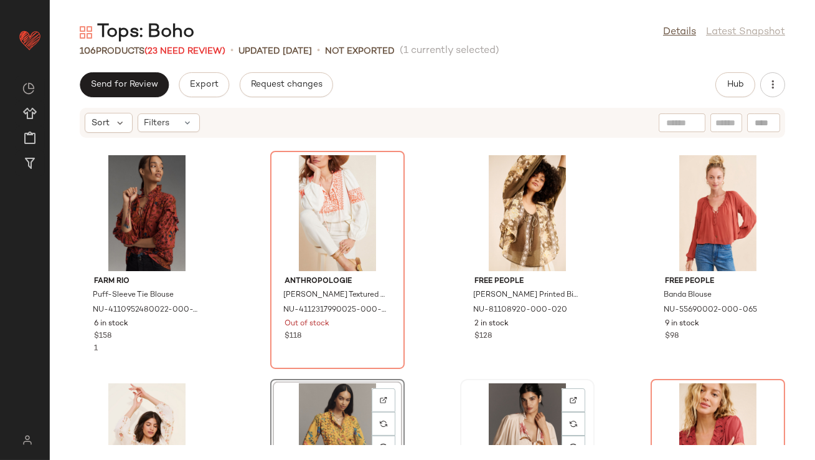
scroll to position [1367, 0]
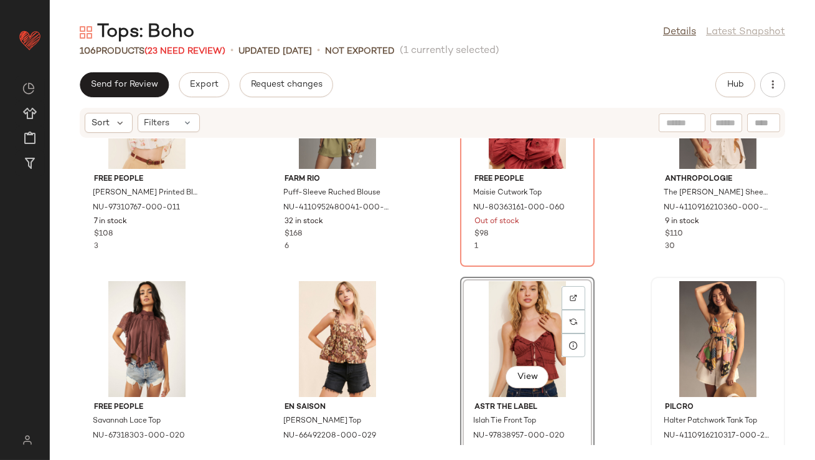
scroll to position [1624, 0]
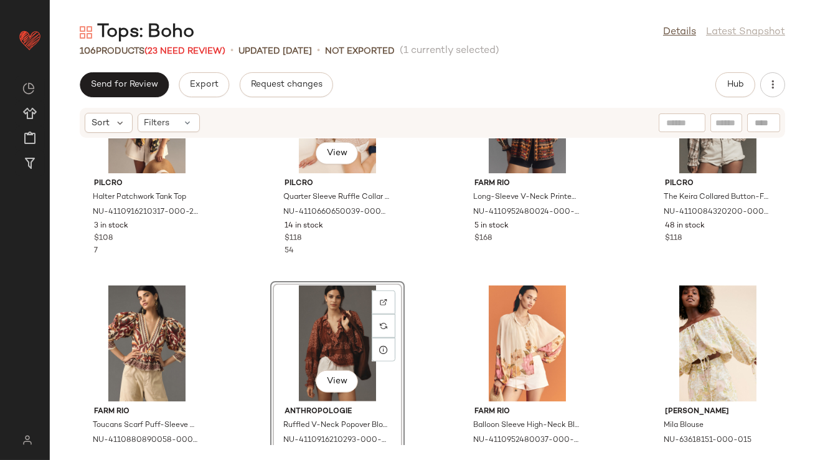
scroll to position [2152, 0]
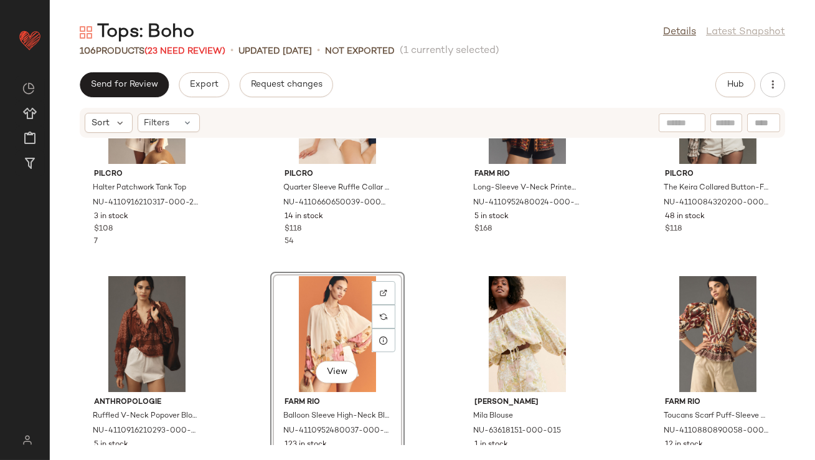
scroll to position [2158, 0]
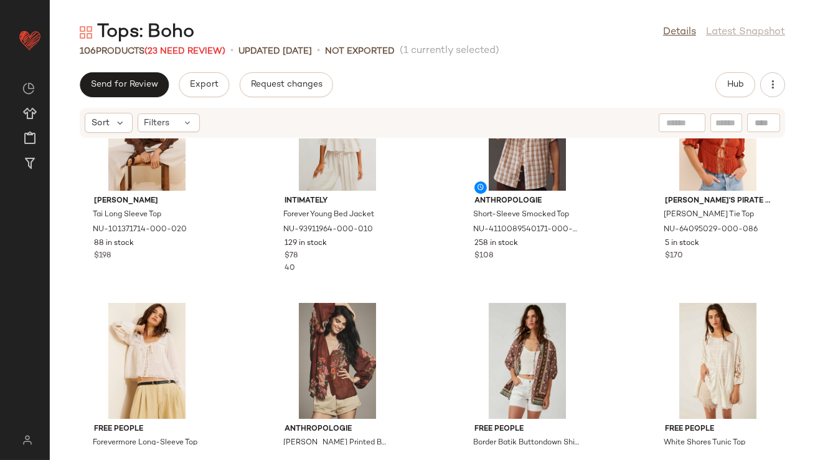
scroll to position [72, 0]
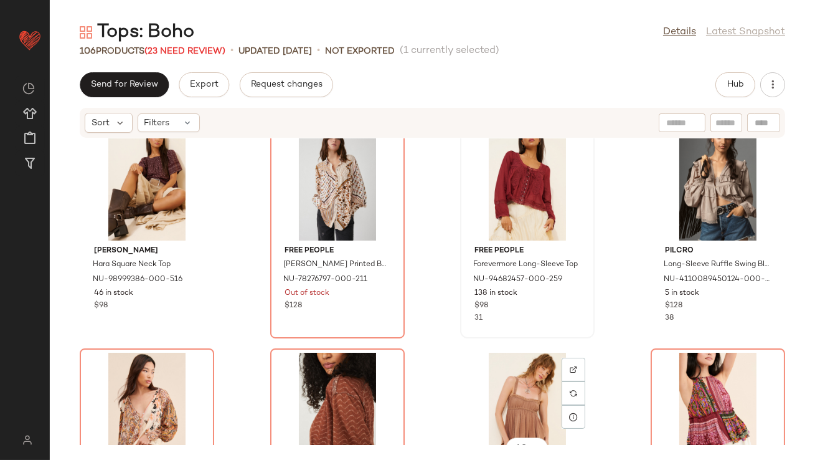
scroll to position [488, 0]
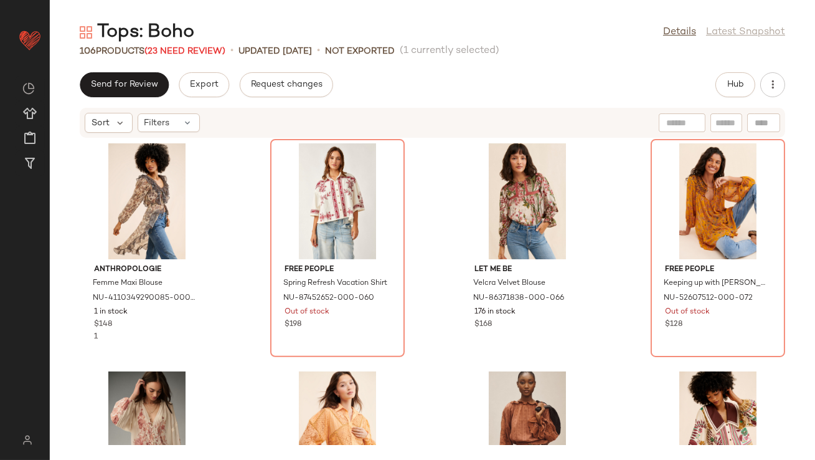
scroll to position [922, 0]
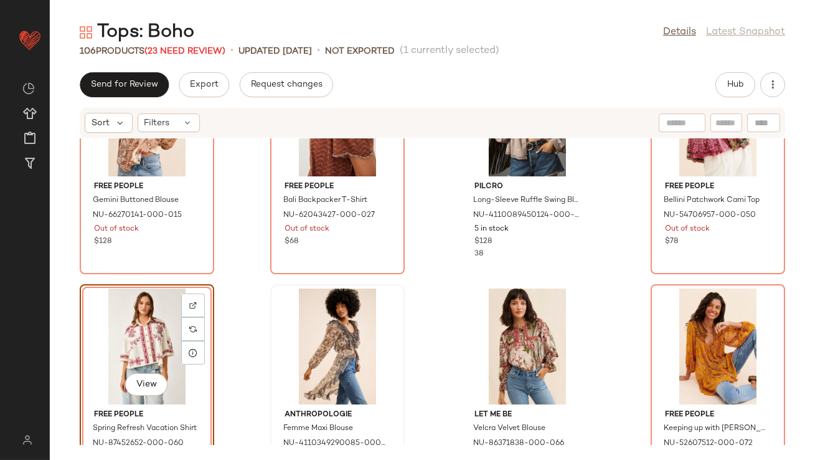
scroll to position [816, 0]
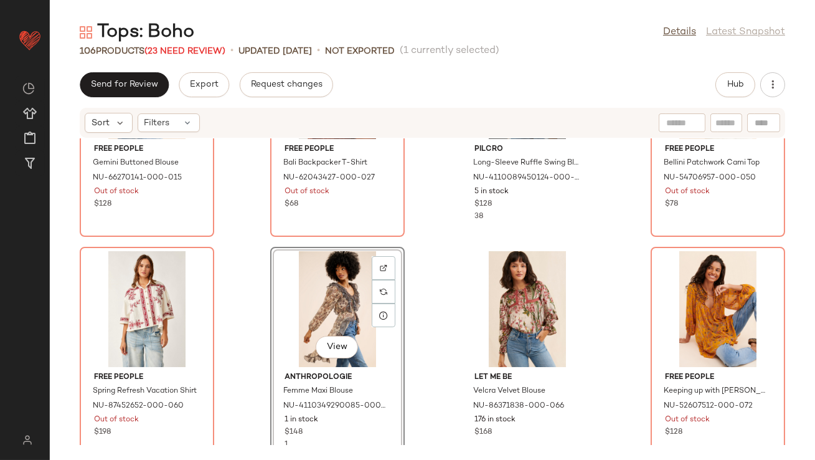
drag, startPoint x: 305, startPoint y: 285, endPoint x: 297, endPoint y: 285, distance: 7.5
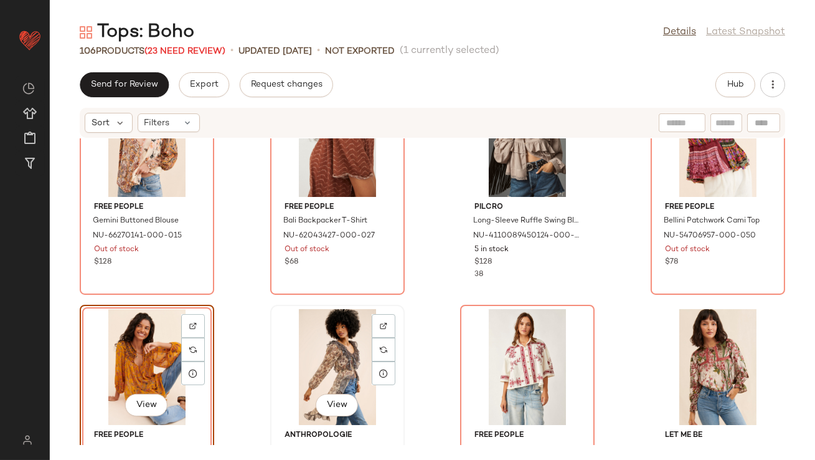
scroll to position [762, 0]
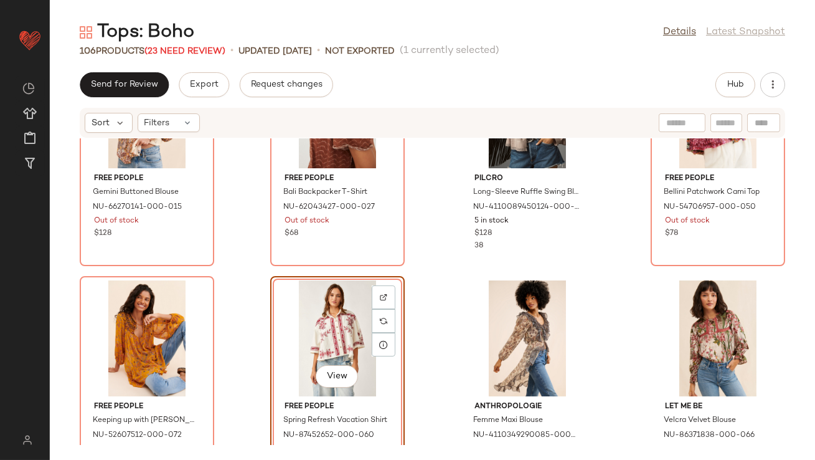
scroll to position [816, 0]
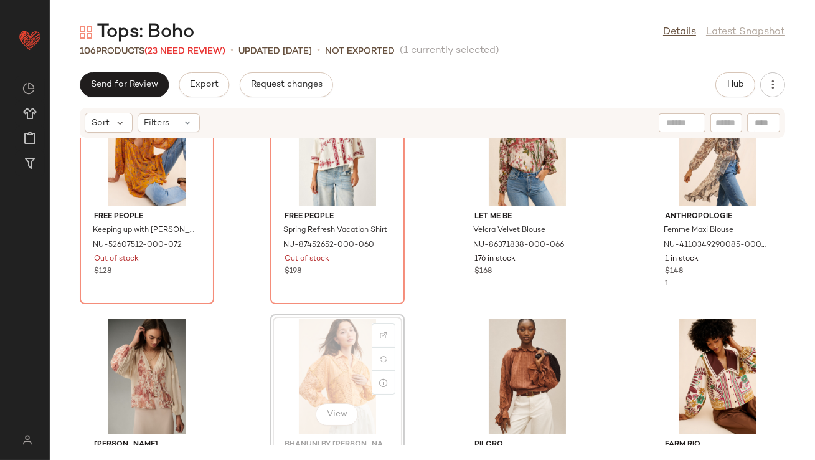
scroll to position [977, 0]
drag, startPoint x: 337, startPoint y: 371, endPoint x: 343, endPoint y: 359, distance: 12.5
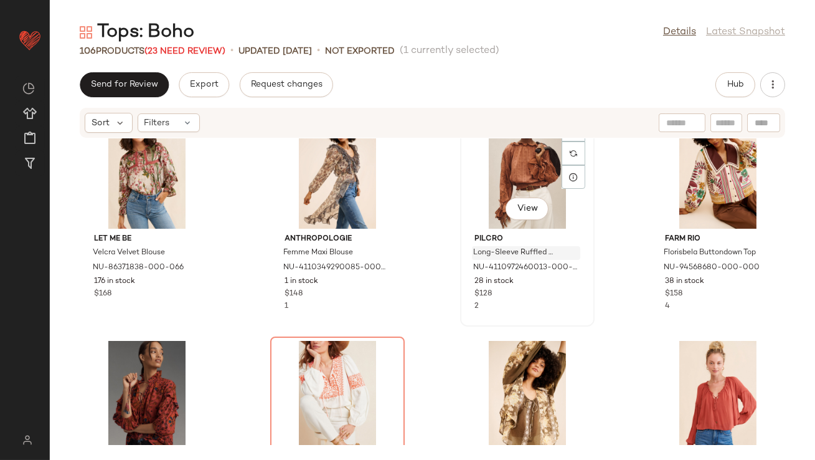
scroll to position [1198, 0]
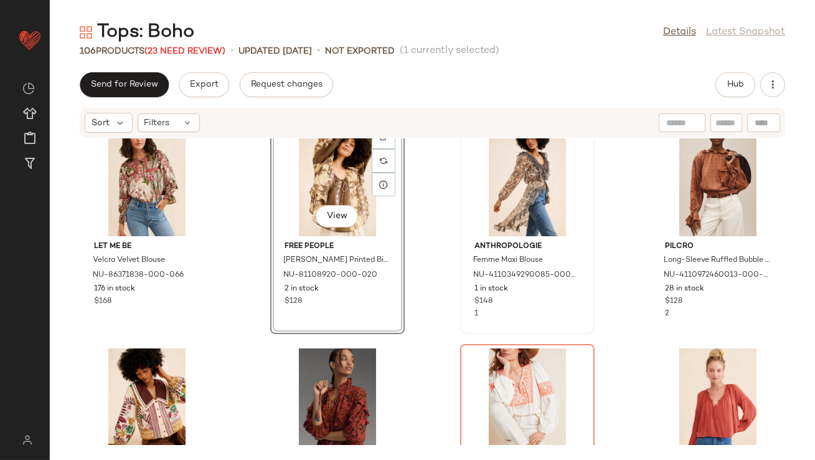
scroll to position [1205, 0]
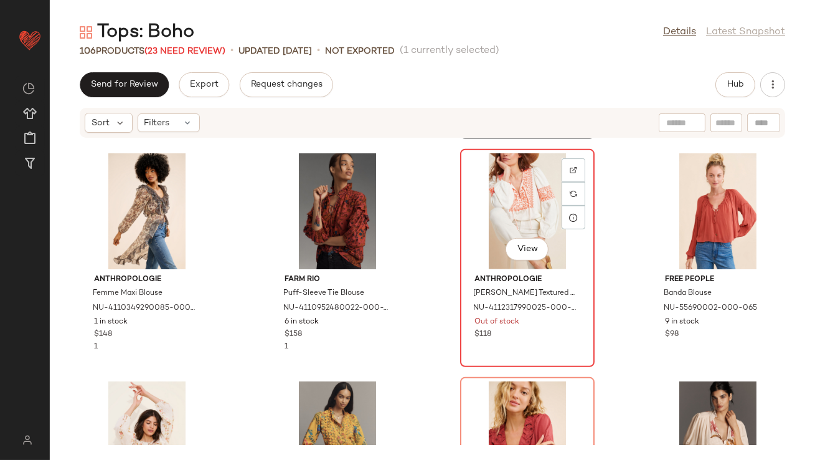
scroll to position [1371, 0]
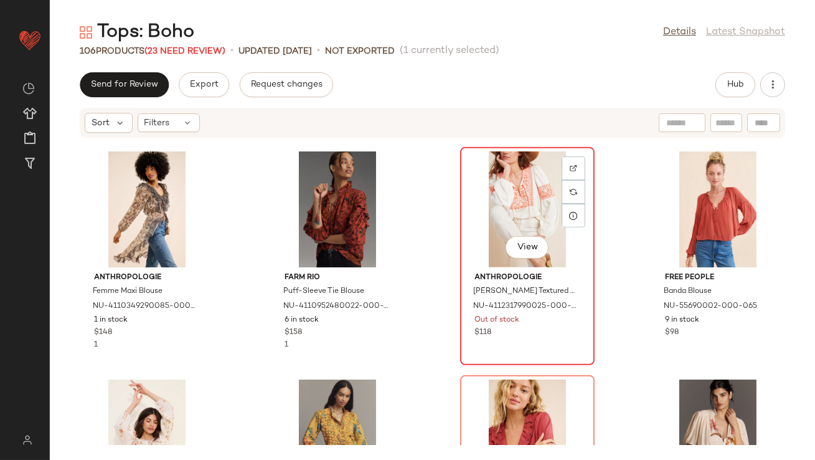
click at [508, 214] on div "View" at bounding box center [528, 209] width 126 height 116
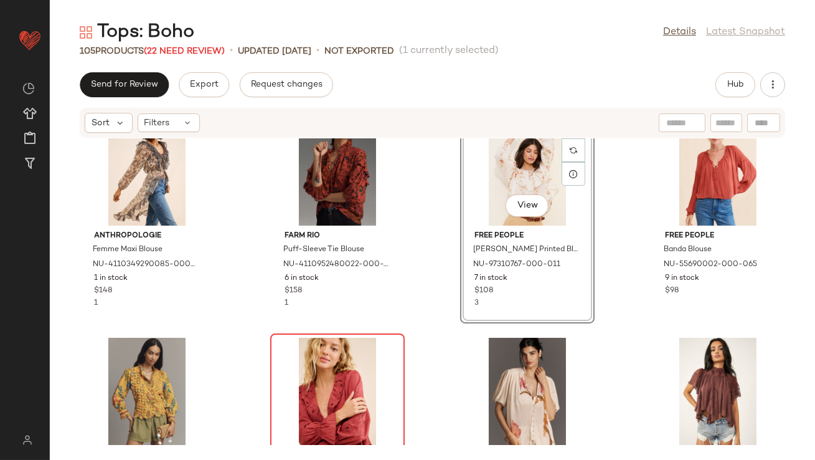
scroll to position [1417, 0]
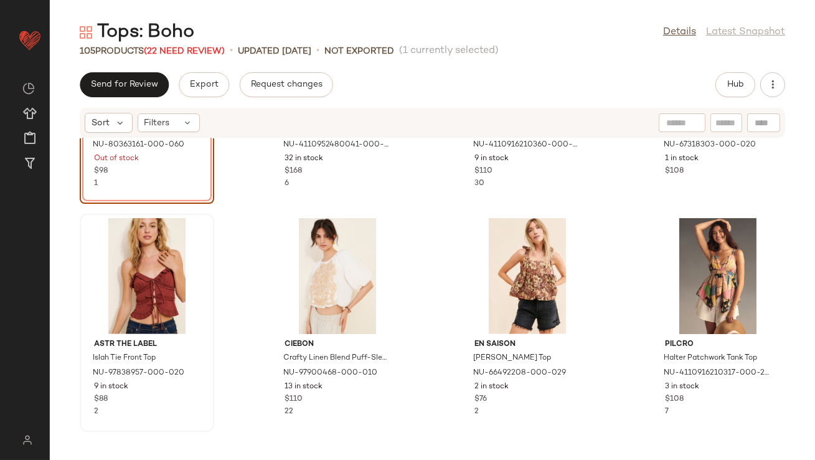
scroll to position [1763, 0]
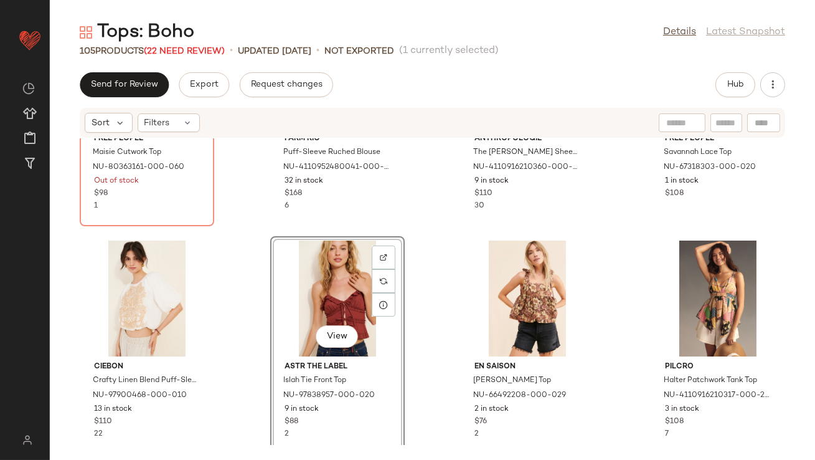
scroll to position [1764, 0]
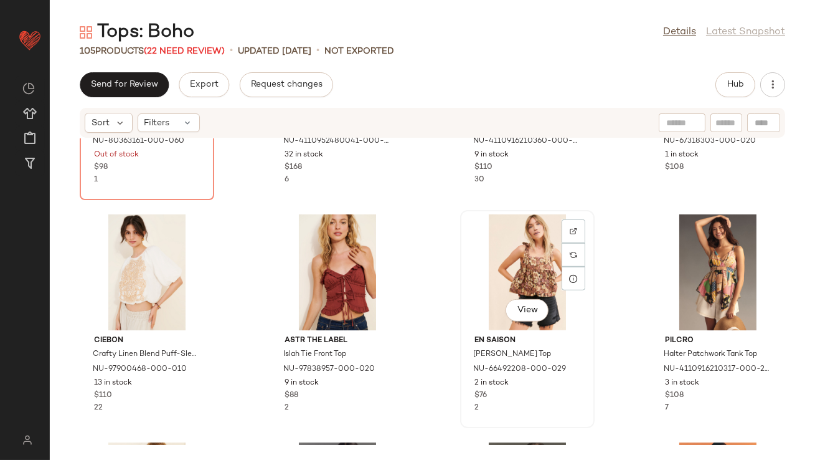
drag, startPoint x: 506, startPoint y: 286, endPoint x: 498, endPoint y: 286, distance: 7.5
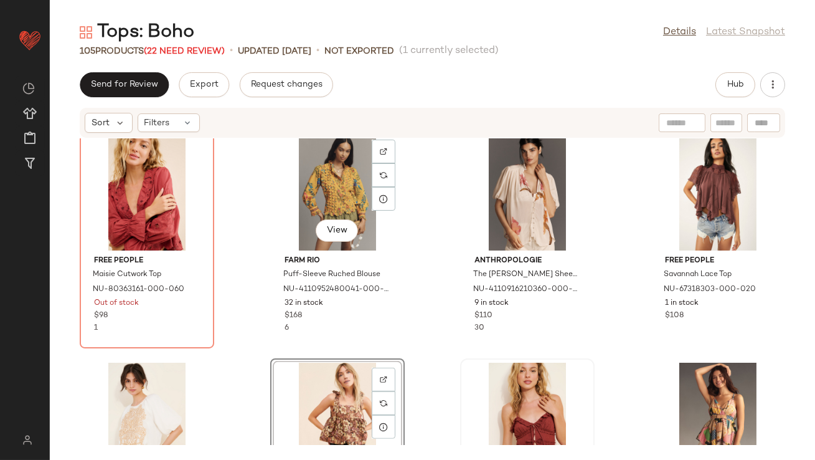
scroll to position [1686, 0]
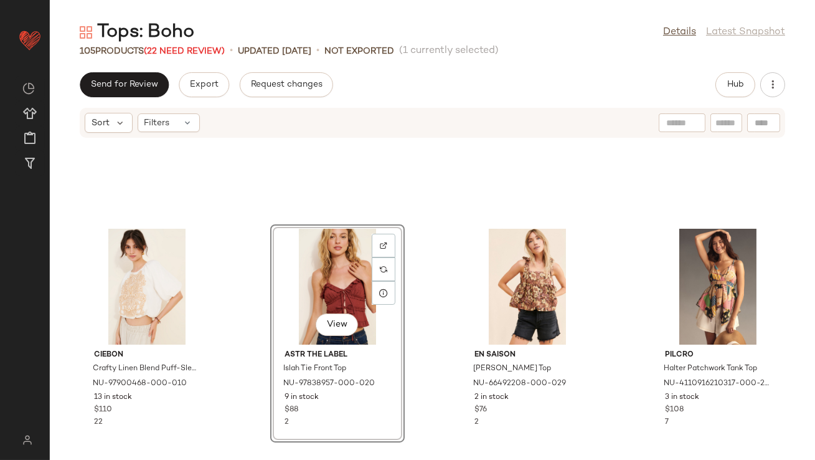
scroll to position [1938, 0]
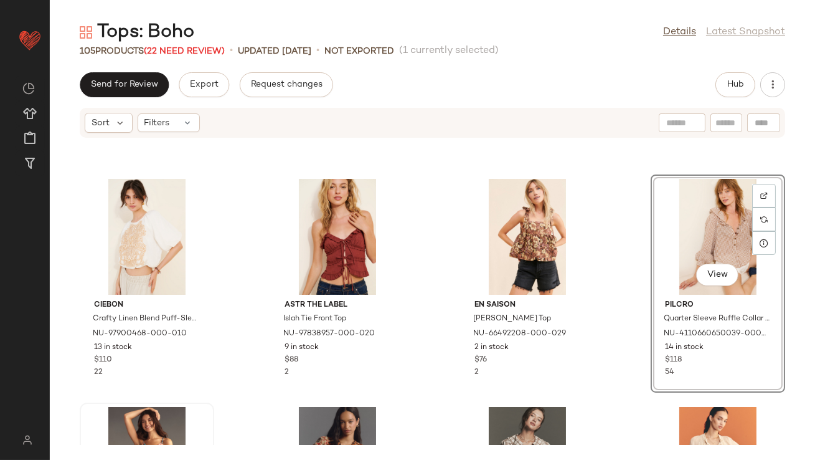
scroll to position [1863, 0]
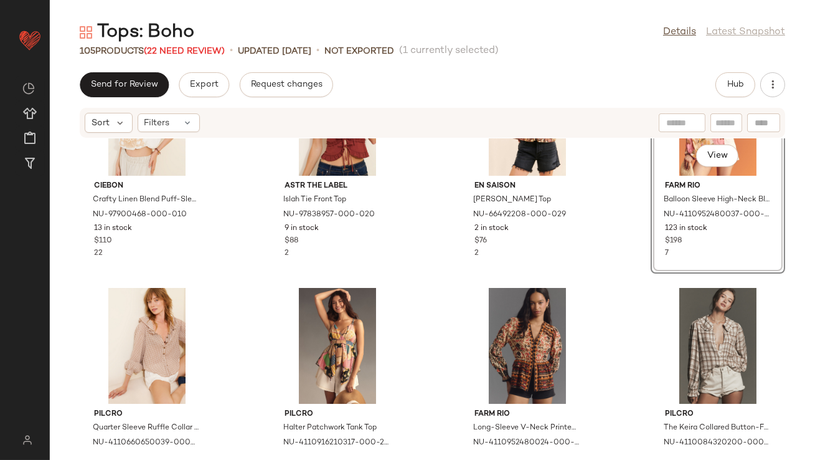
scroll to position [1949, 0]
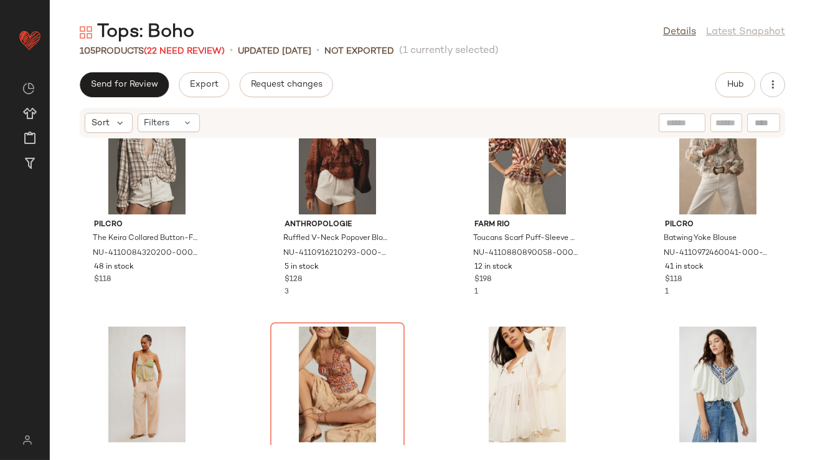
scroll to position [2342, 0]
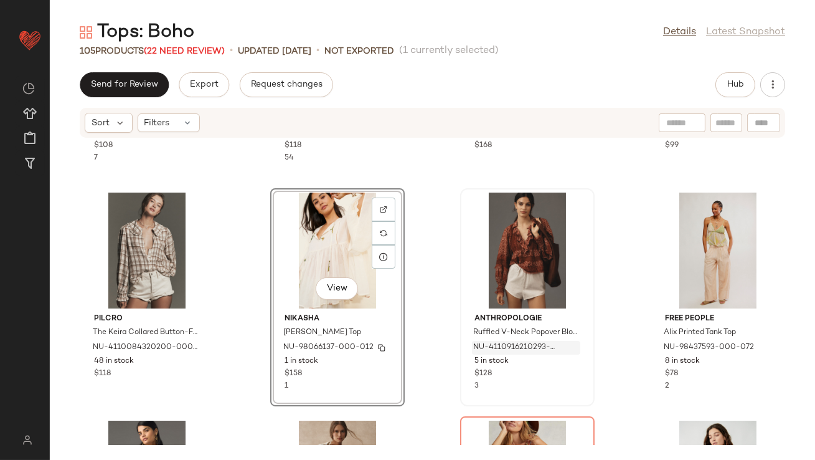
scroll to position [2067, 0]
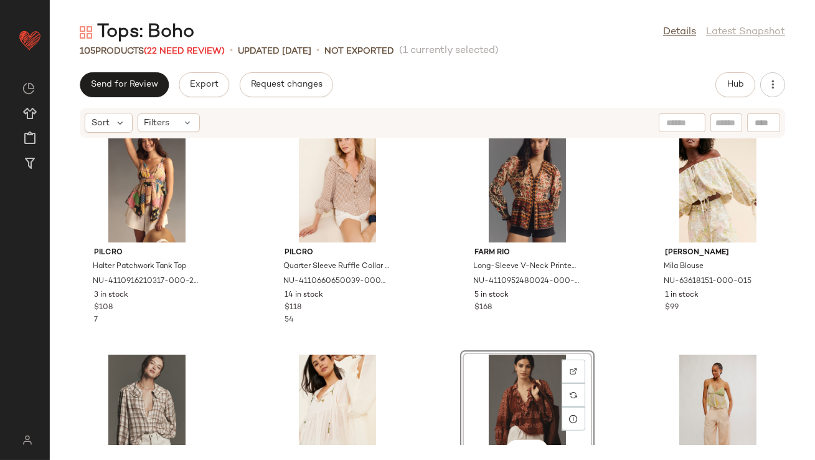
drag, startPoint x: 521, startPoint y: 400, endPoint x: 488, endPoint y: 400, distance: 33.6
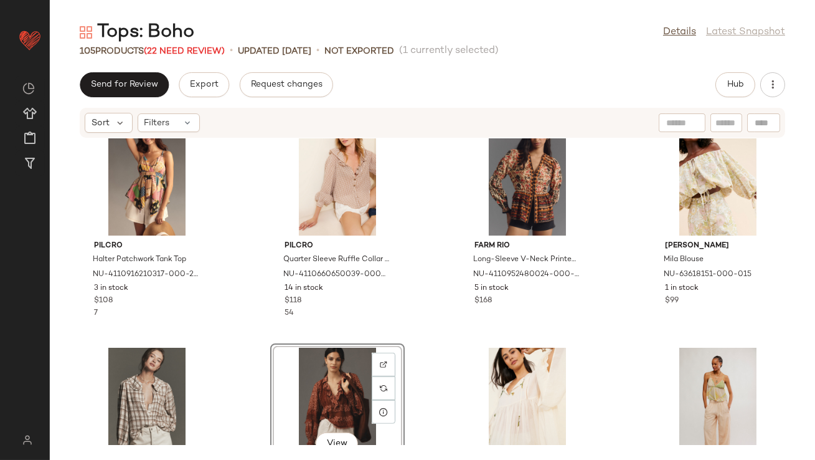
click at [326, 390] on div "View" at bounding box center [338, 405] width 126 height 116
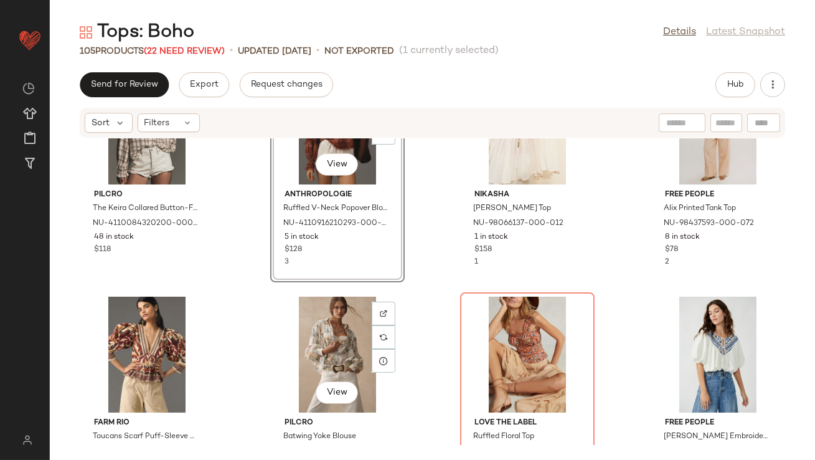
scroll to position [2368, 0]
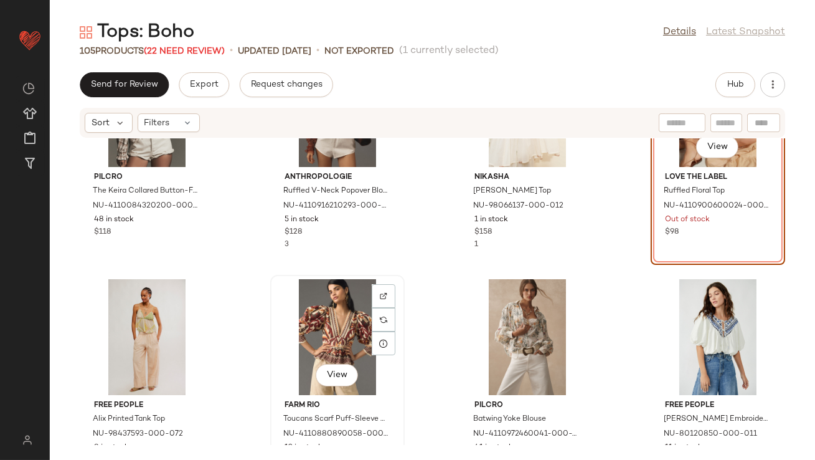
scroll to position [2384, 0]
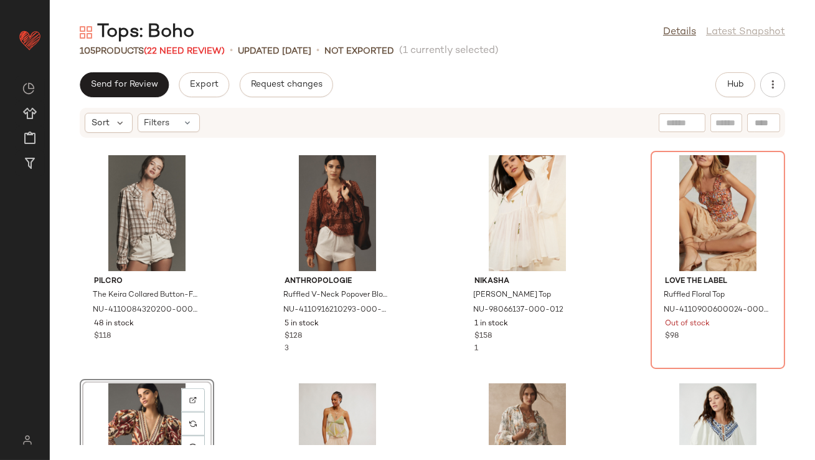
scroll to position [2240, 0]
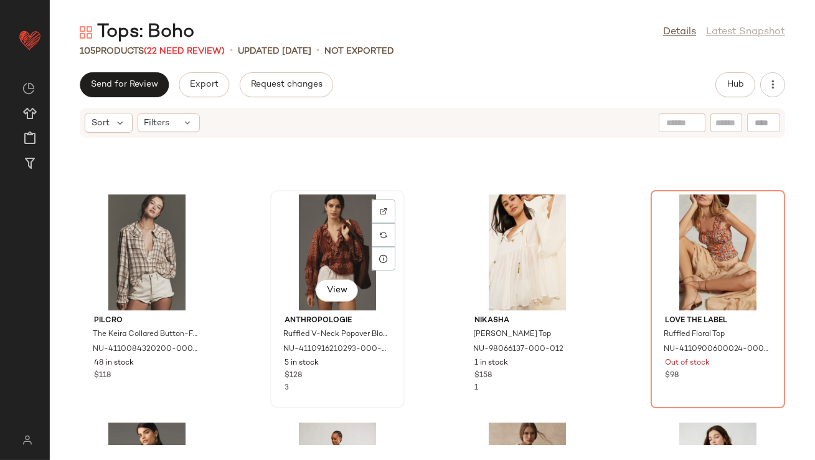
click at [295, 250] on div "View" at bounding box center [338, 252] width 126 height 116
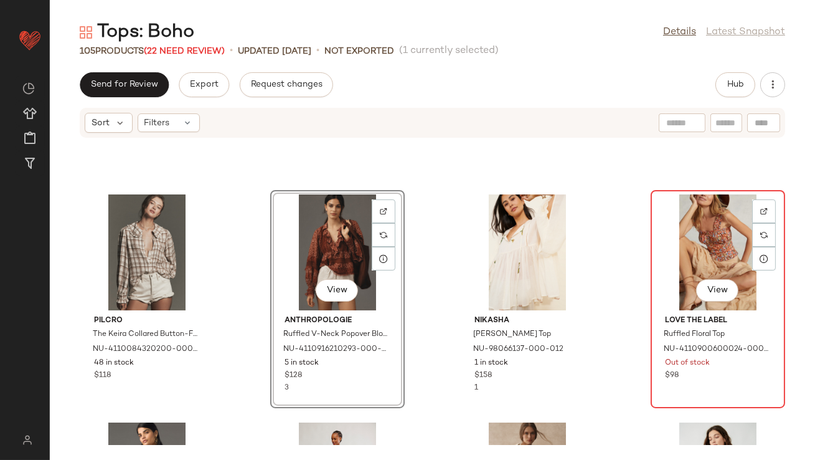
click at [714, 237] on div "View" at bounding box center [718, 252] width 126 height 116
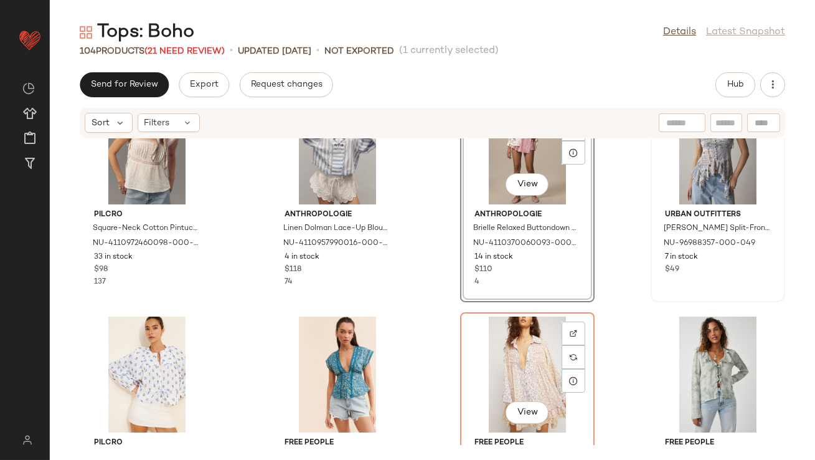
scroll to position [2805, 0]
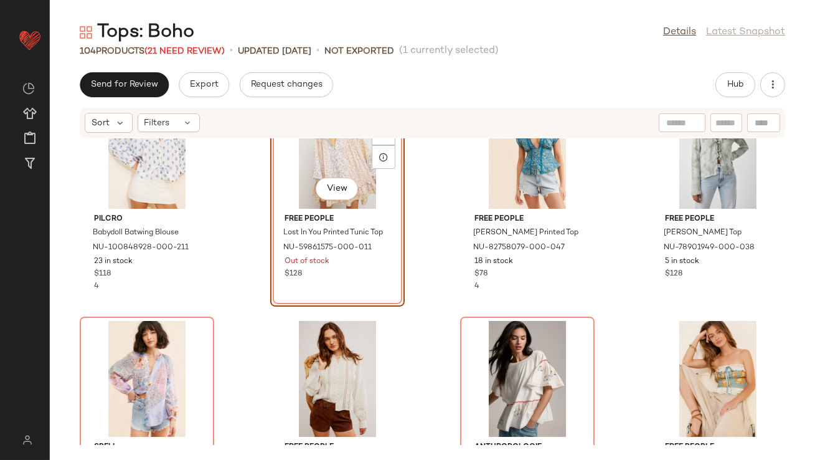
scroll to position [3033, 0]
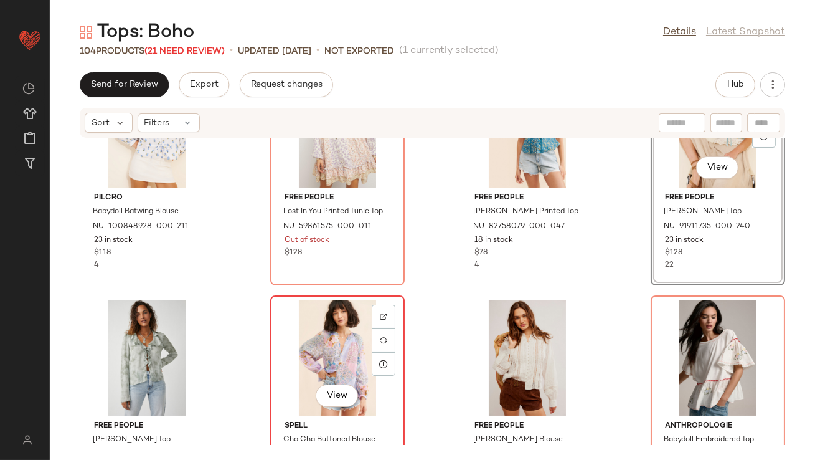
scroll to position [3050, 0]
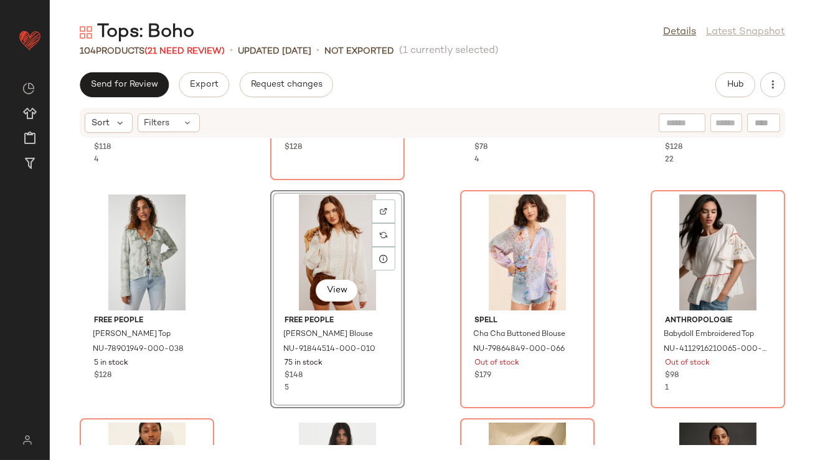
scroll to position [3220, 0]
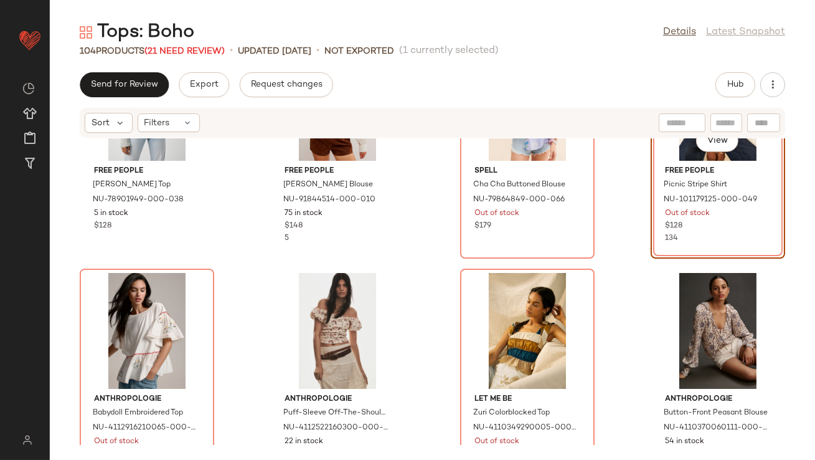
scroll to position [3309, 0]
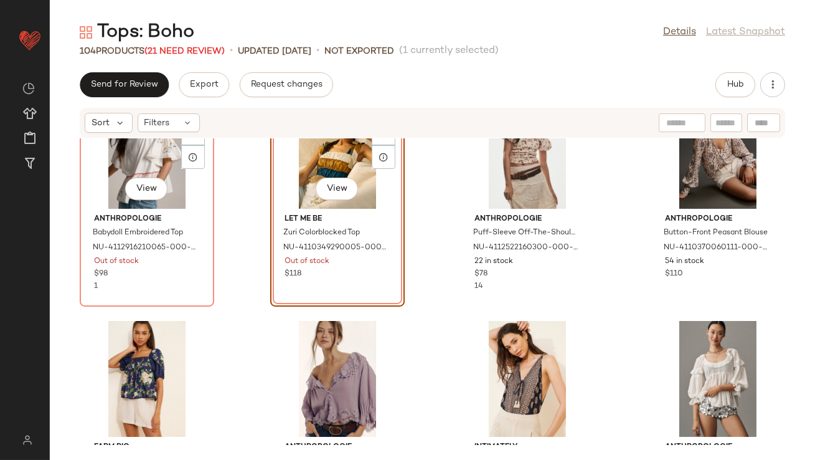
scroll to position [3515, 0]
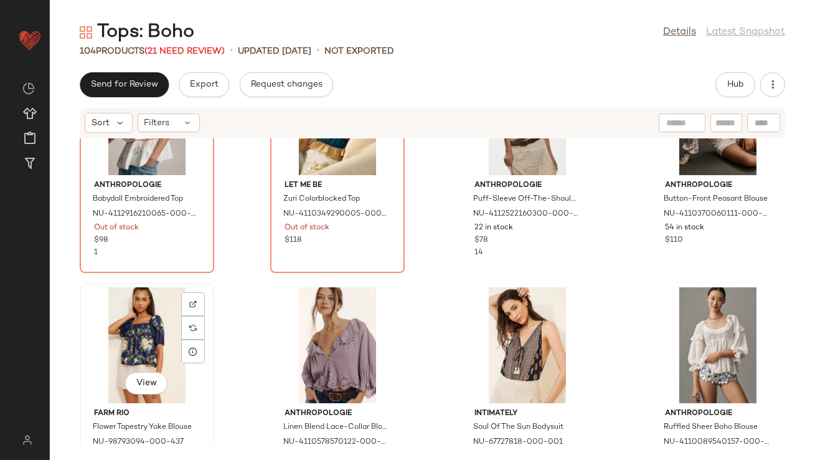
click at [158, 349] on div "View" at bounding box center [147, 345] width 126 height 116
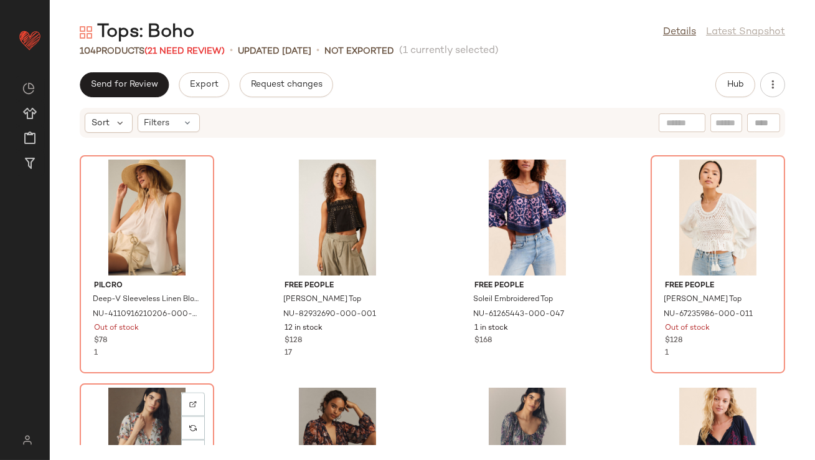
scroll to position [3979, 0]
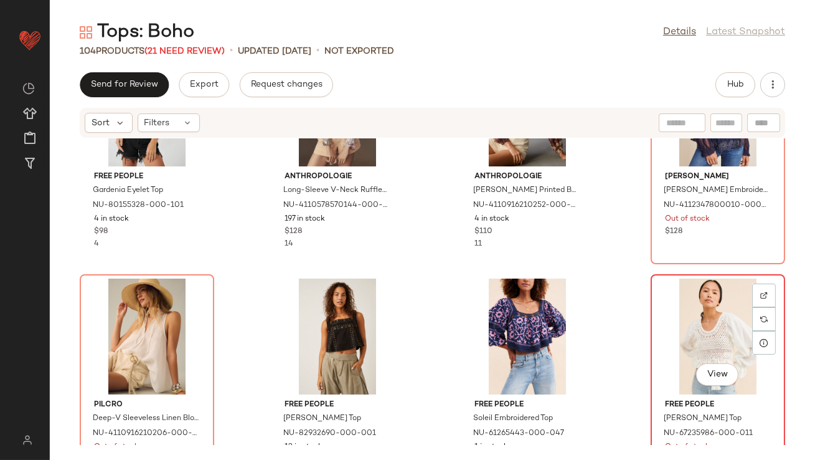
click at [681, 315] on div "View" at bounding box center [718, 336] width 126 height 116
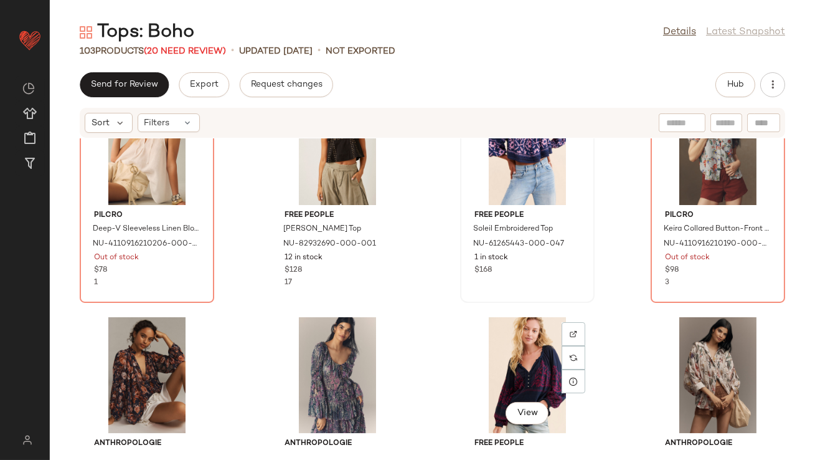
scroll to position [4172, 0]
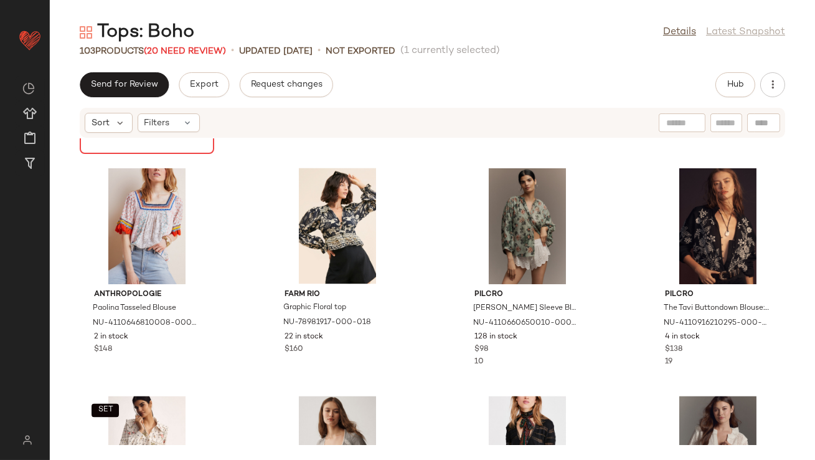
scroll to position [4548, 0]
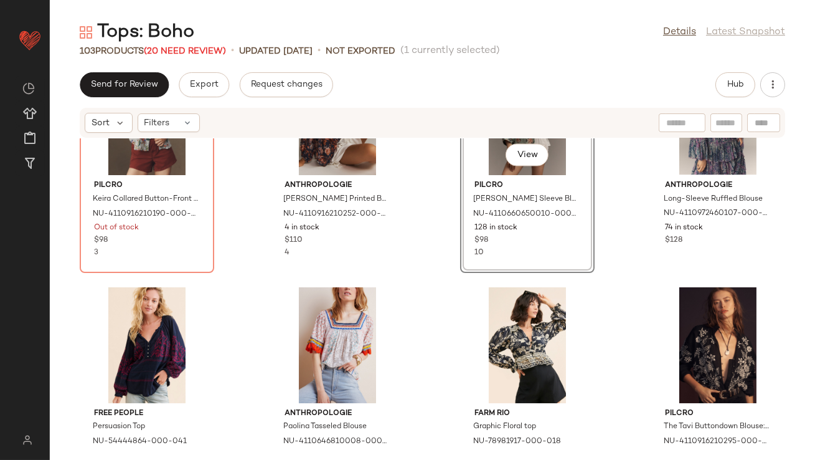
scroll to position [4484, 0]
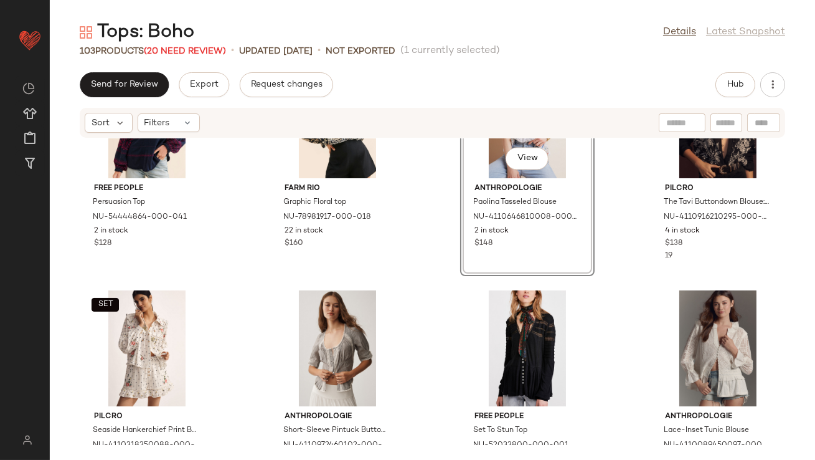
scroll to position [4716, 0]
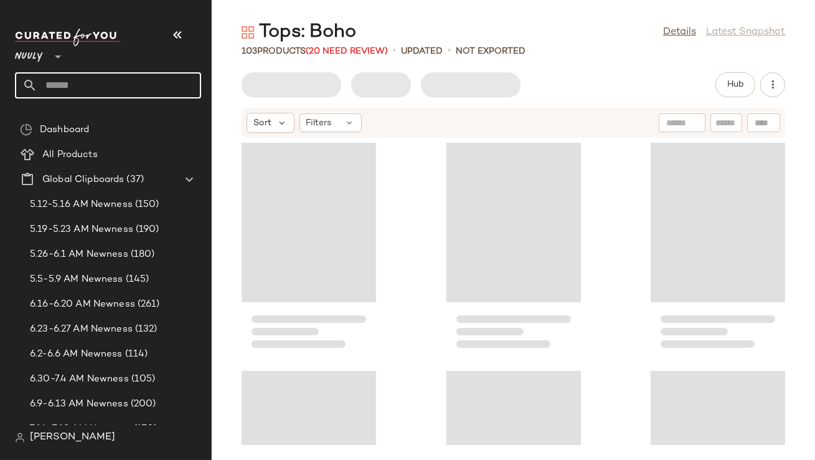
click at [88, 83] on input "text" at bounding box center [119, 85] width 164 height 26
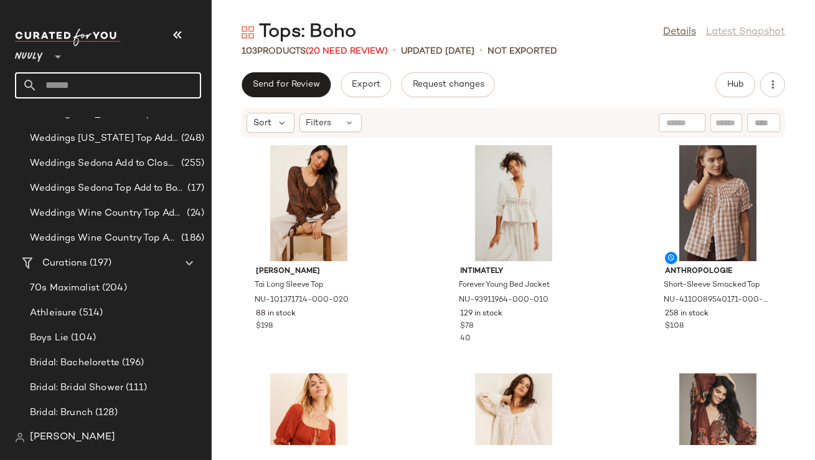
scroll to position [900, 0]
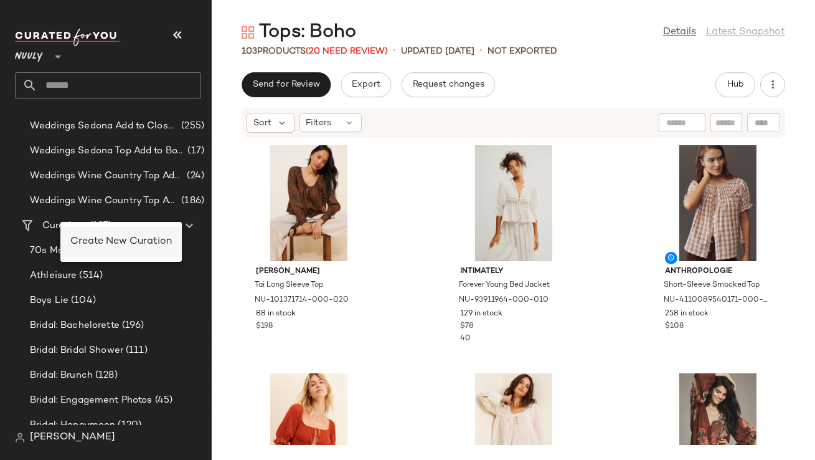
click at [80, 235] on div "Create New Curation" at bounding box center [121, 241] width 102 height 15
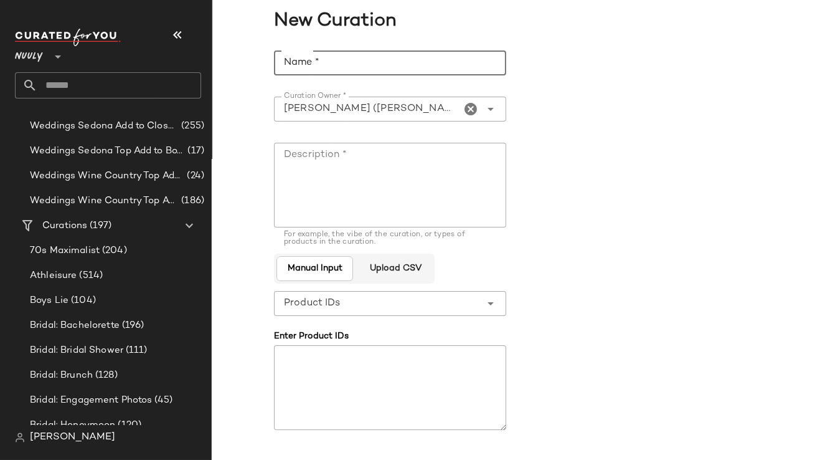
click at [323, 67] on input "Name *" at bounding box center [390, 62] width 232 height 25
type input "**********"
click at [401, 169] on textarea "Description *" at bounding box center [390, 185] width 232 height 85
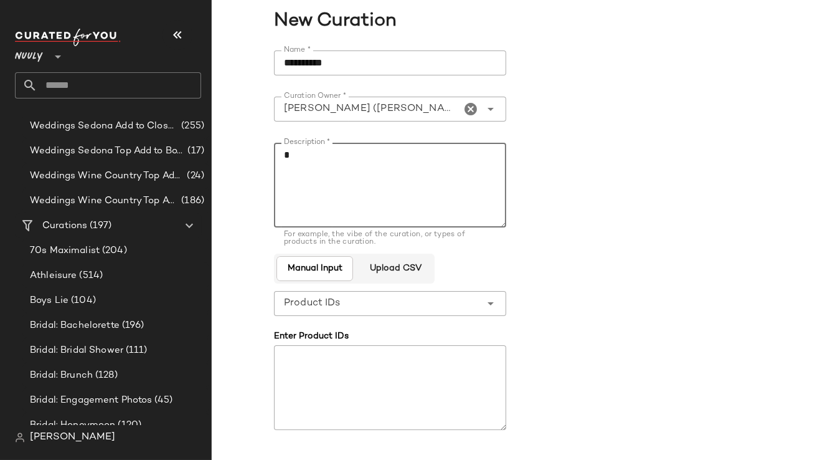
scroll to position [95, 0]
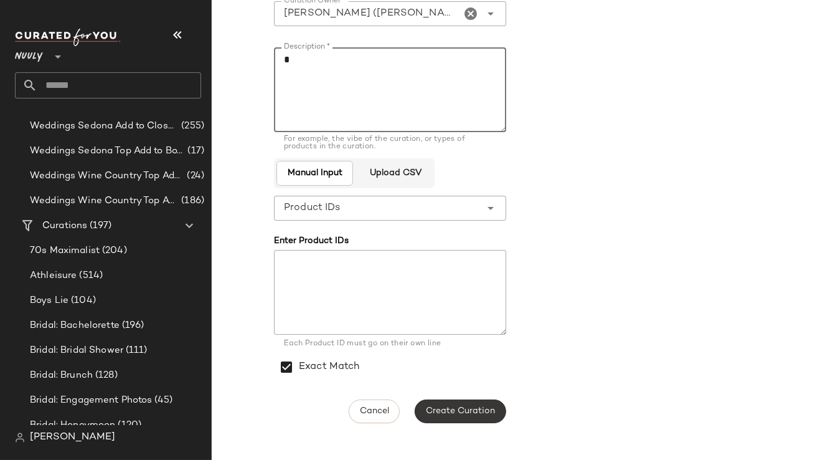
click at [443, 408] on span "Create Curation" at bounding box center [460, 411] width 70 height 10
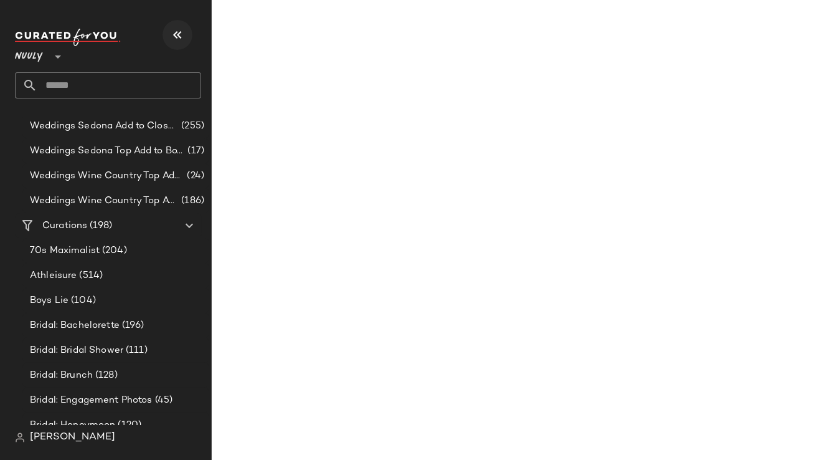
click at [176, 37] on icon "button" at bounding box center [177, 34] width 15 height 15
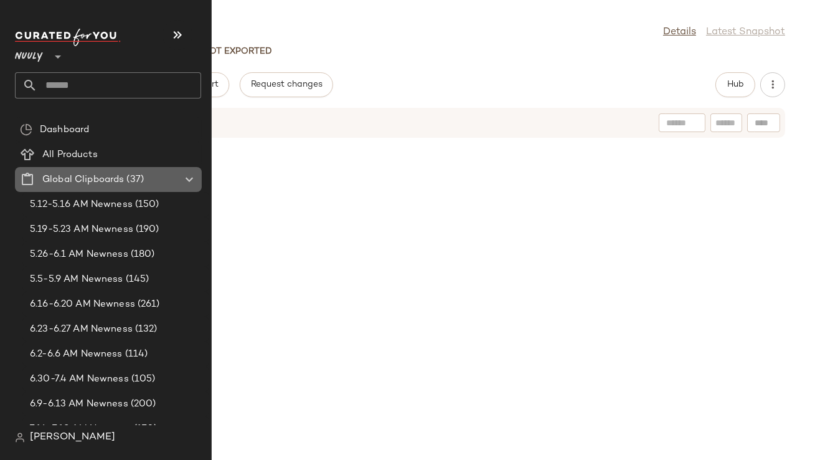
click at [92, 173] on span "Global Clipboards" at bounding box center [83, 180] width 82 height 14
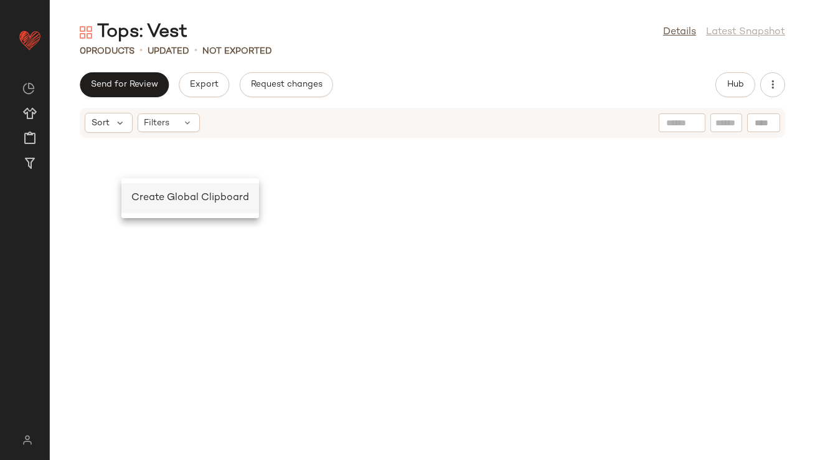
click at [138, 192] on span "Create Global Clipboard" at bounding box center [190, 197] width 118 height 11
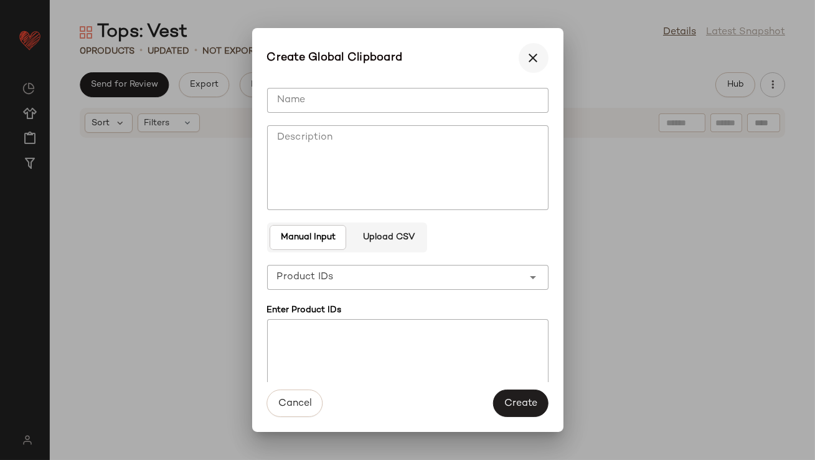
click at [537, 57] on icon "button" at bounding box center [533, 57] width 15 height 15
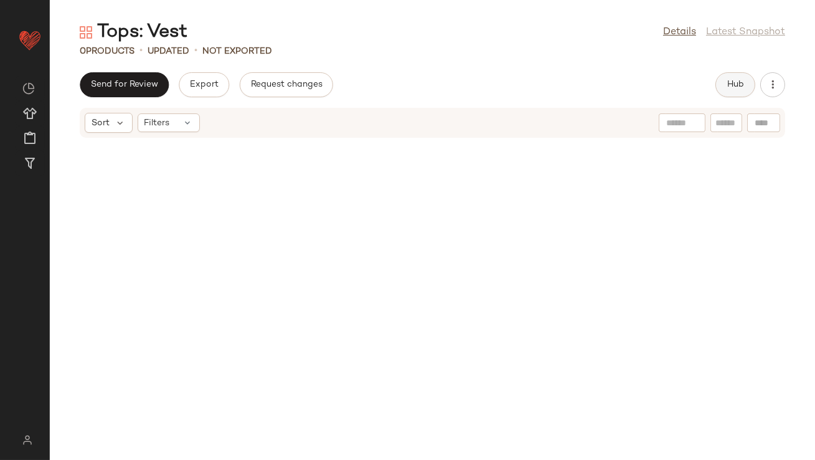
click at [734, 84] on span "Hub" at bounding box center [735, 85] width 17 height 10
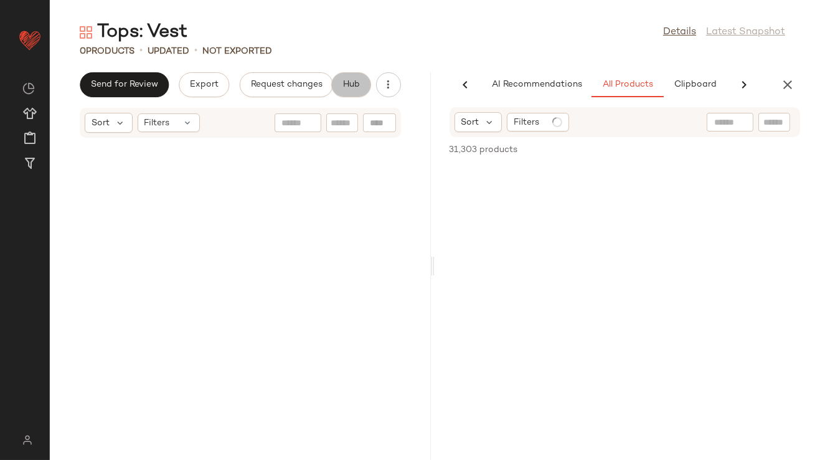
scroll to position [0, 70]
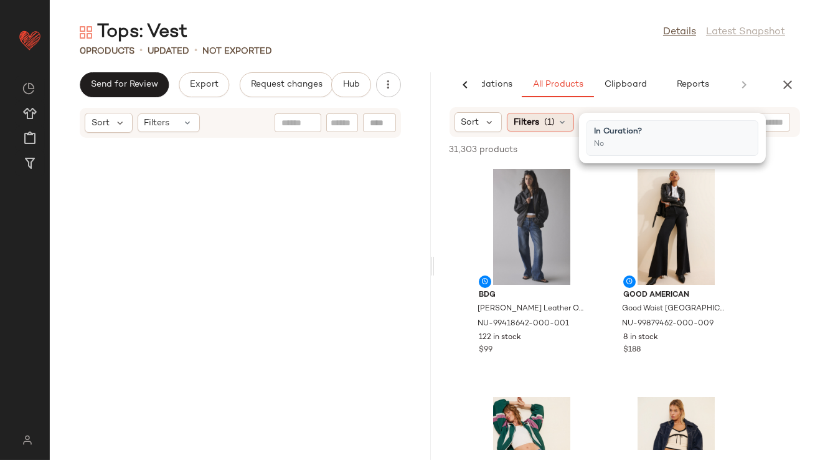
click at [549, 116] on span "(1)" at bounding box center [549, 122] width 11 height 13
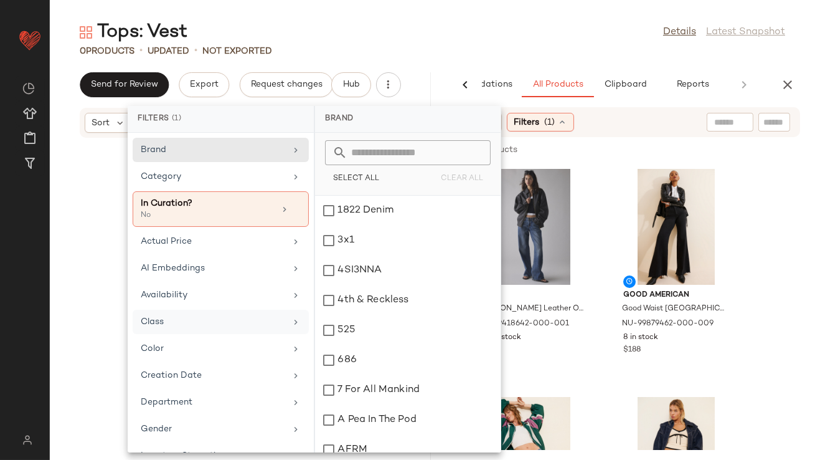
click at [181, 326] on div "Class" at bounding box center [213, 321] width 145 height 13
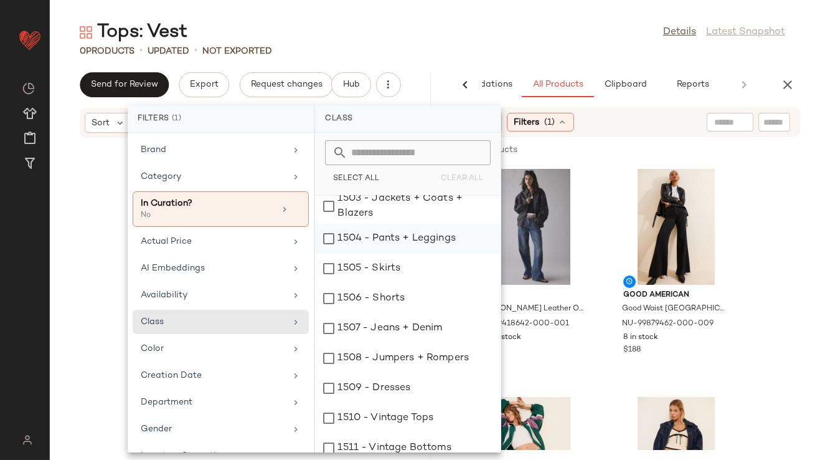
scroll to position [246, 0]
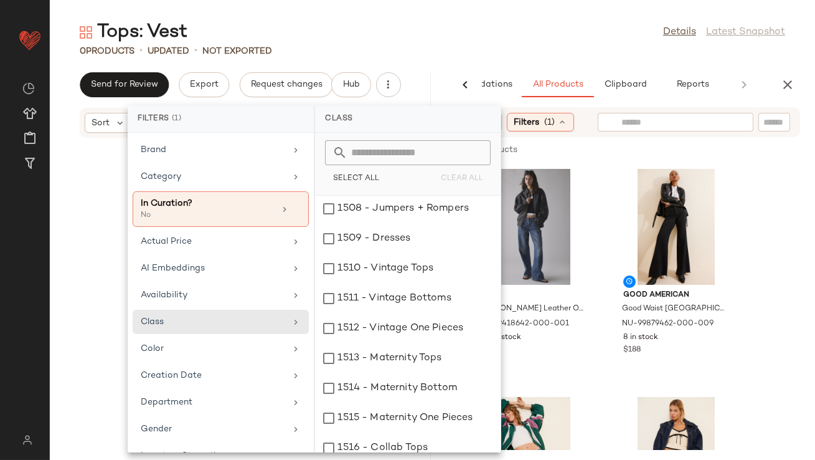
click at [727, 125] on input "text" at bounding box center [676, 122] width 108 height 13
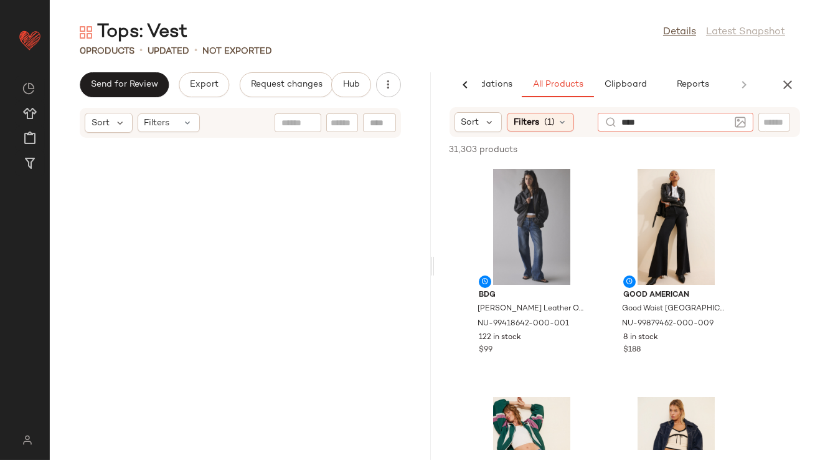
type input "****"
click at [653, 27] on div "Tops: Vest Details Latest Snapshot" at bounding box center [432, 32] width 765 height 25
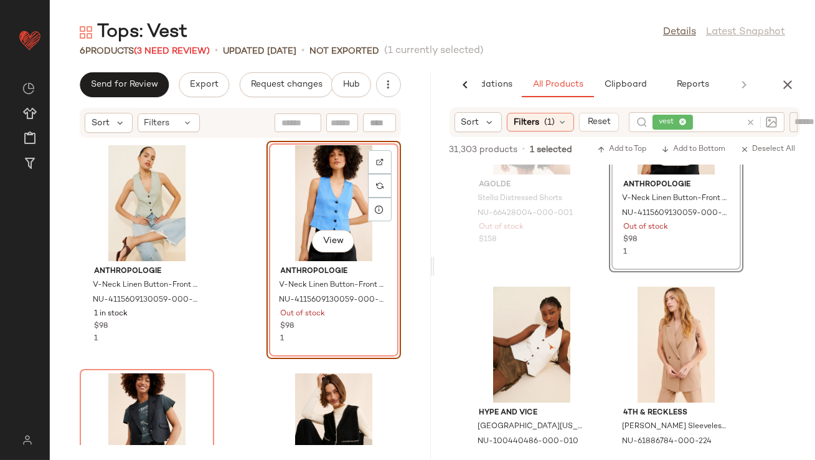
scroll to position [582, 0]
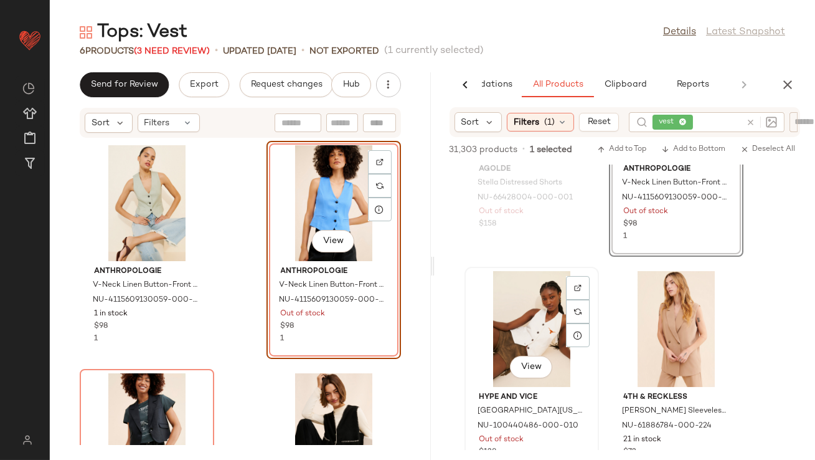
click at [531, 310] on div "View" at bounding box center [532, 329] width 126 height 116
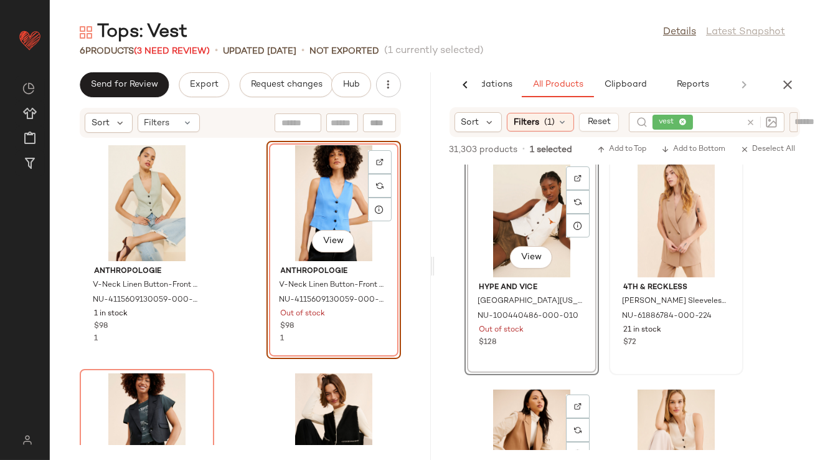
scroll to position [689, 0]
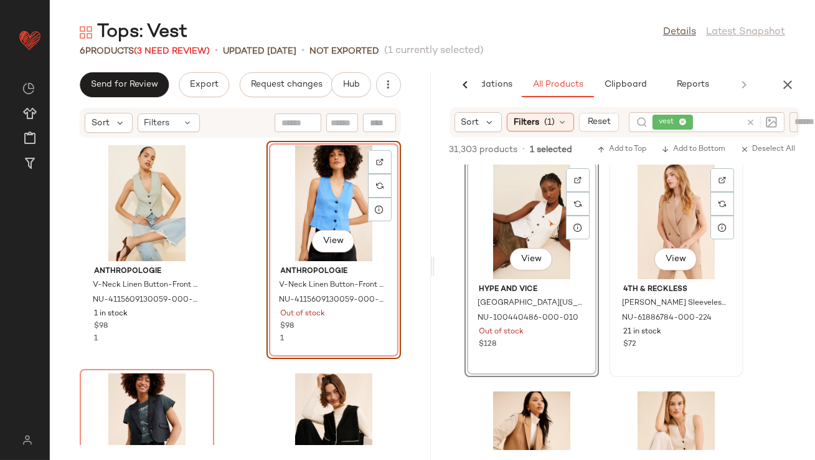
click at [664, 237] on div "View" at bounding box center [676, 221] width 126 height 116
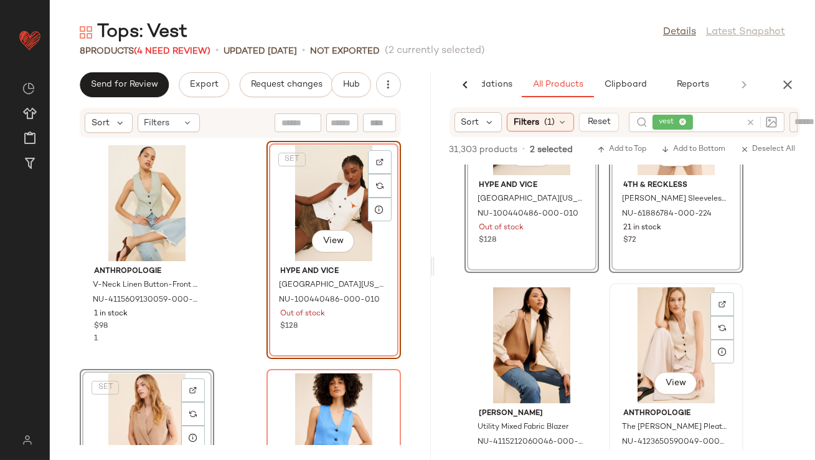
click at [680, 328] on div "View" at bounding box center [676, 345] width 126 height 116
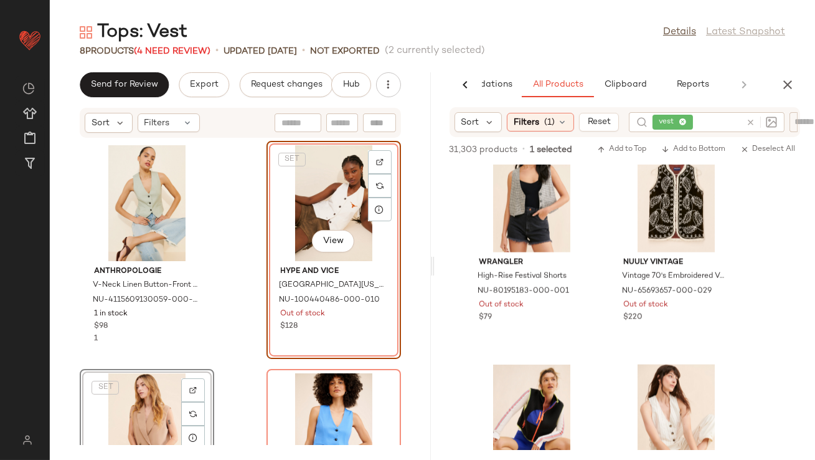
scroll to position [3432, 0]
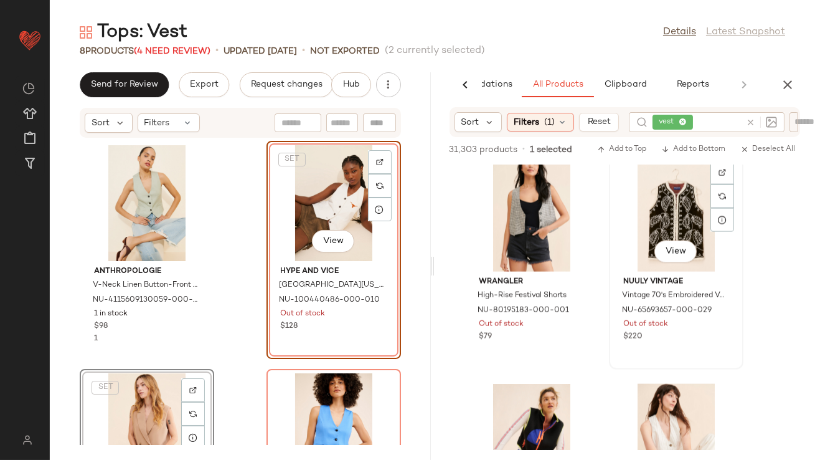
click at [650, 230] on div "View" at bounding box center [676, 214] width 126 height 116
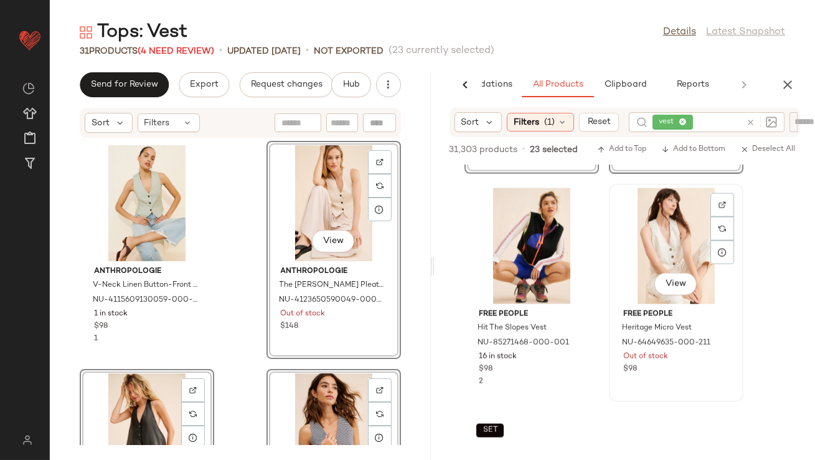
click at [688, 237] on div "View" at bounding box center [676, 246] width 126 height 116
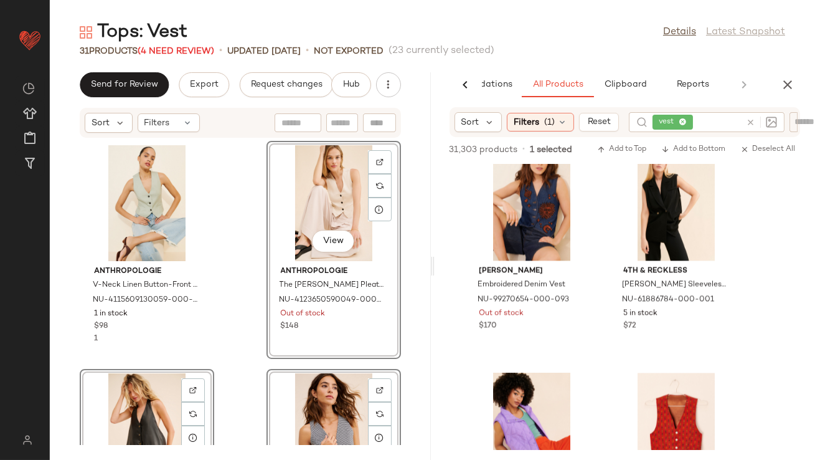
scroll to position [5256, 0]
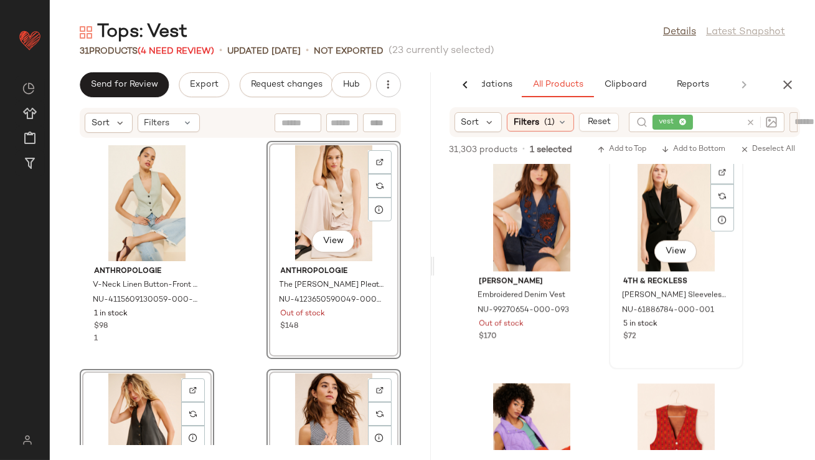
click at [651, 225] on div "View" at bounding box center [676, 213] width 126 height 116
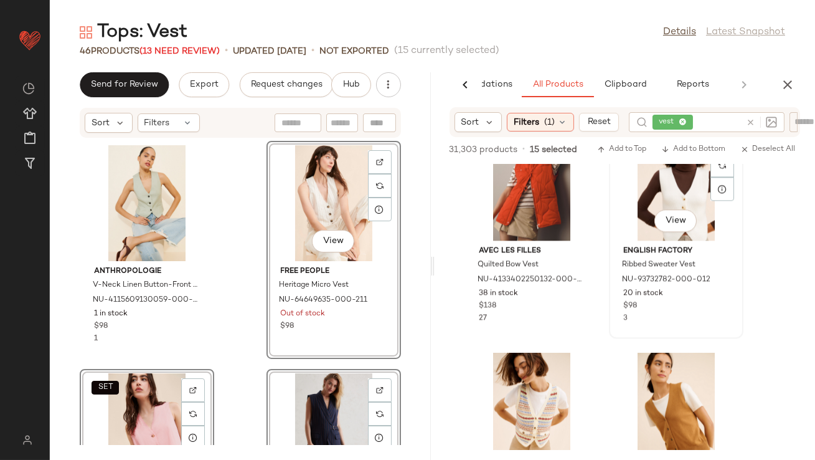
click at [654, 195] on div "View" at bounding box center [676, 183] width 126 height 116
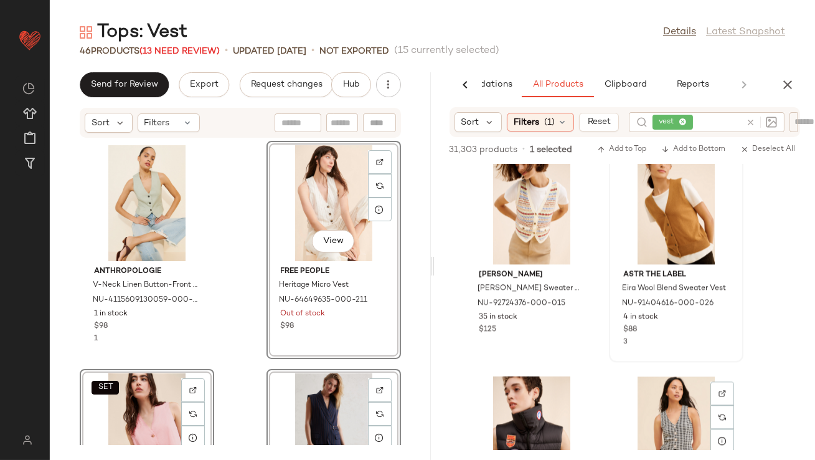
scroll to position [5892, 0]
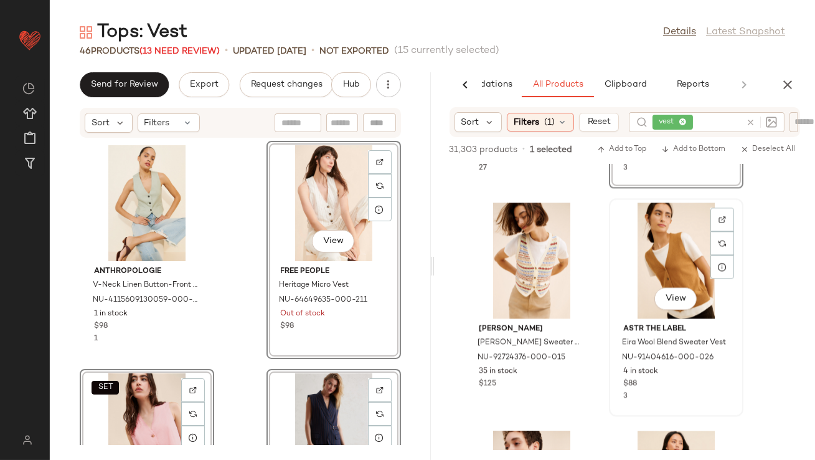
click at [670, 247] on div "View" at bounding box center [676, 260] width 126 height 116
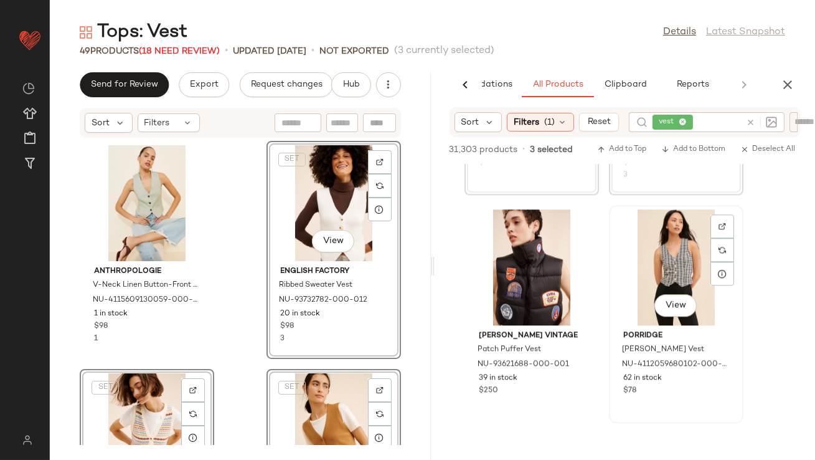
click at [684, 251] on div "View" at bounding box center [676, 267] width 126 height 116
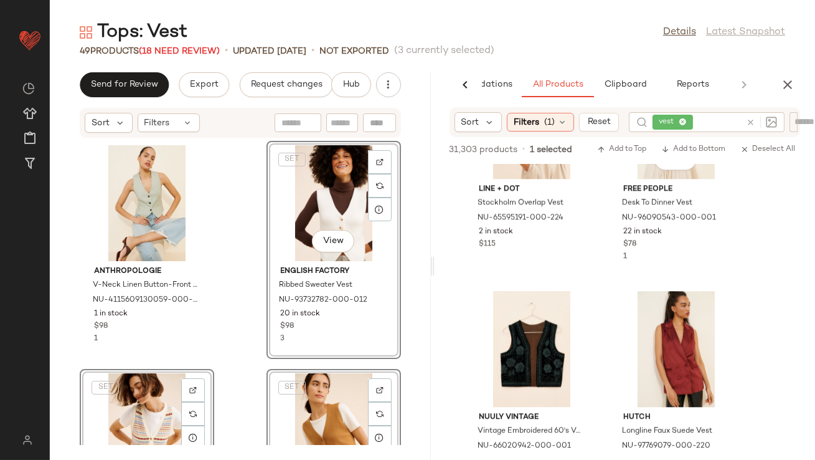
scroll to position [6518, 0]
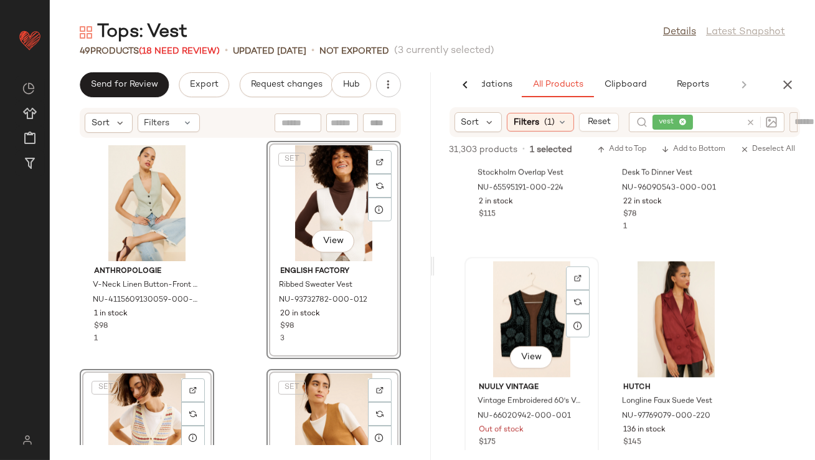
click at [522, 314] on div "View" at bounding box center [532, 319] width 126 height 116
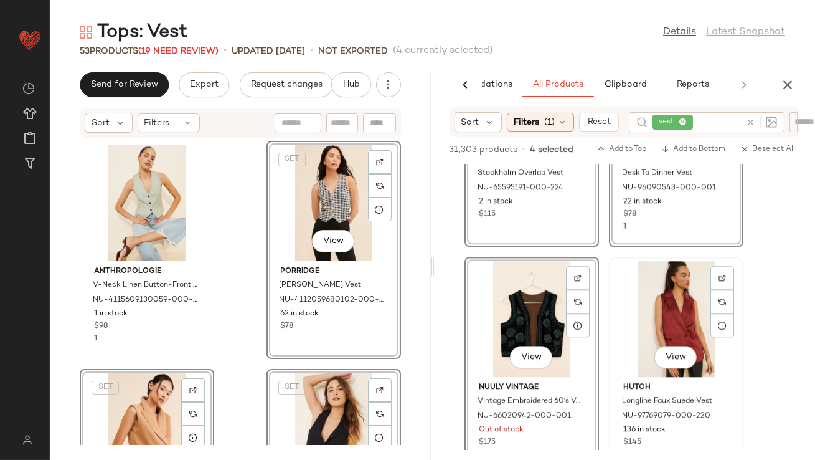
click at [694, 335] on div "View" at bounding box center [676, 319] width 126 height 116
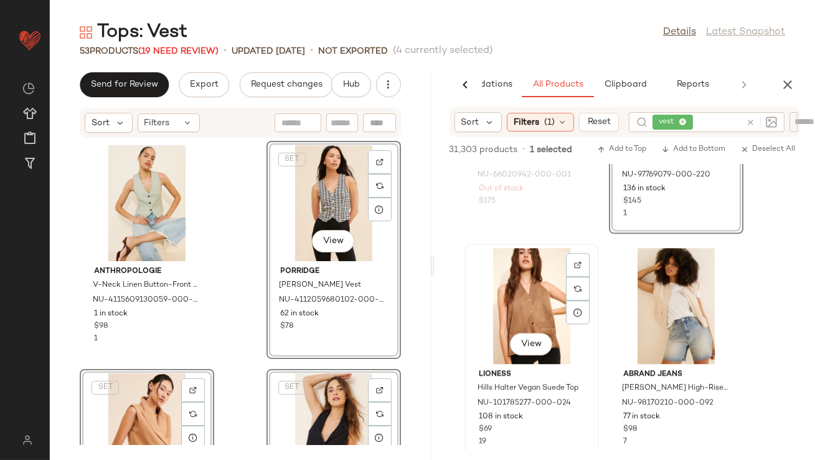
scroll to position [6745, 0]
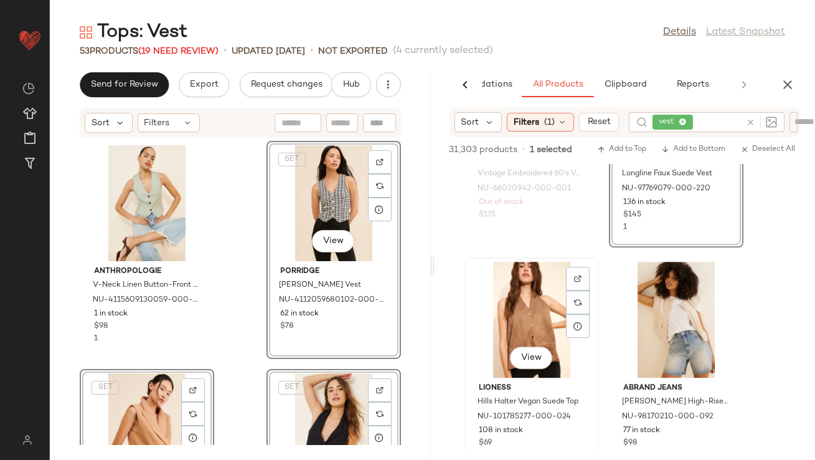
click at [522, 318] on div "View" at bounding box center [532, 320] width 126 height 116
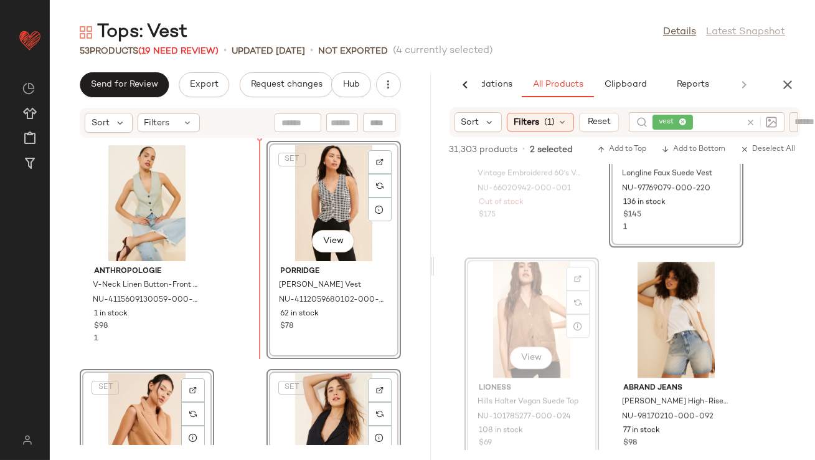
drag, startPoint x: 532, startPoint y: 315, endPoint x: 520, endPoint y: 315, distance: 11.8
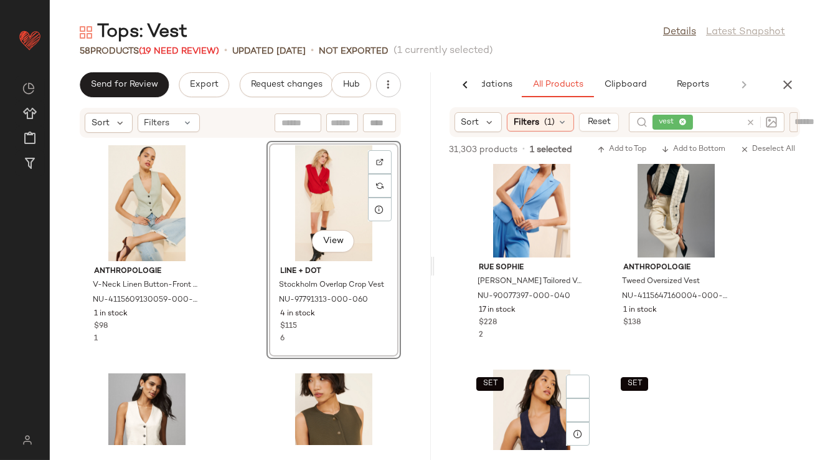
scroll to position [8360, 0]
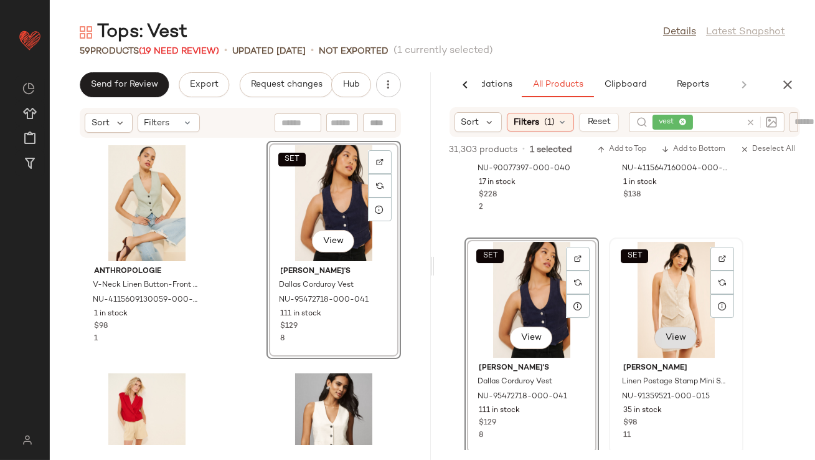
click at [687, 331] on button "View" at bounding box center [676, 337] width 42 height 22
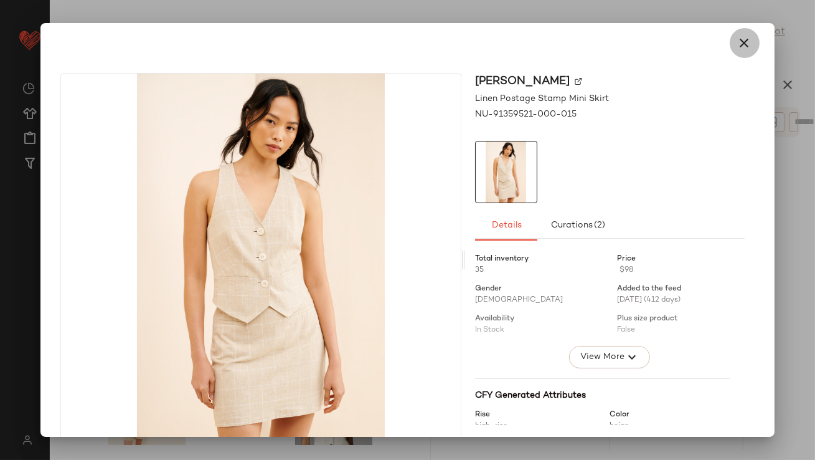
click at [743, 49] on icon "button" at bounding box center [744, 42] width 15 height 15
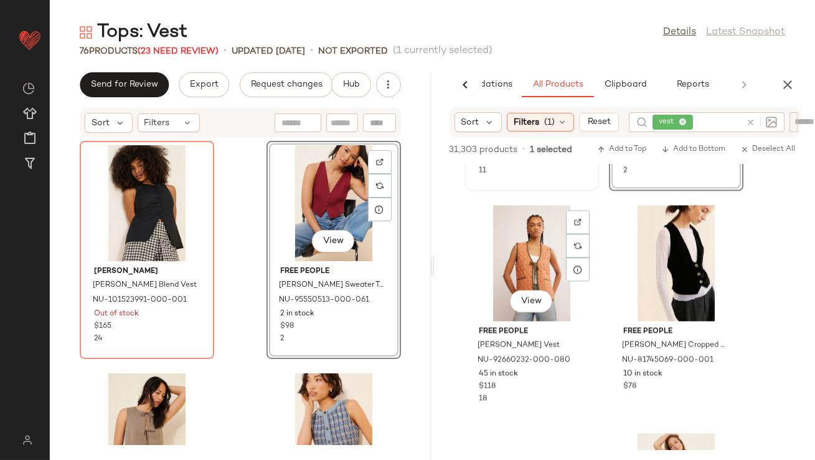
scroll to position [14186, 0]
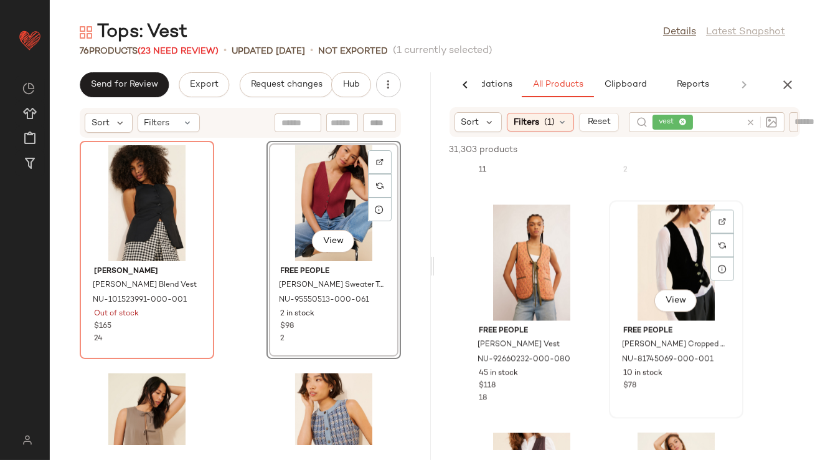
click at [679, 226] on div "View" at bounding box center [676, 262] width 126 height 116
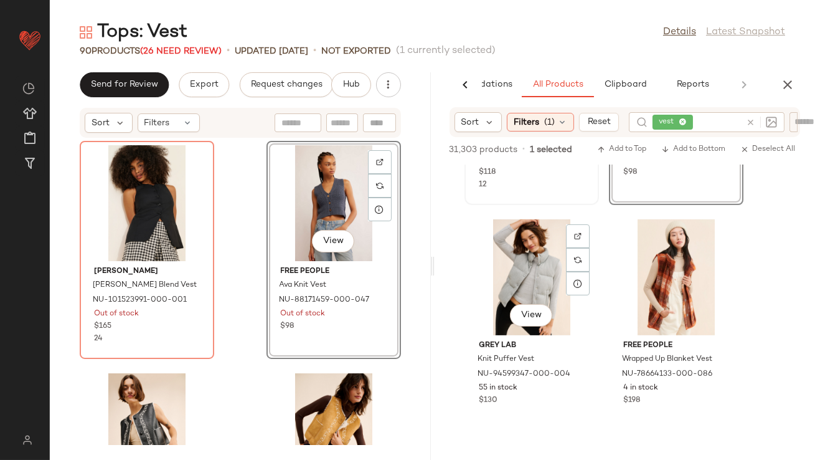
scroll to position [19414, 0]
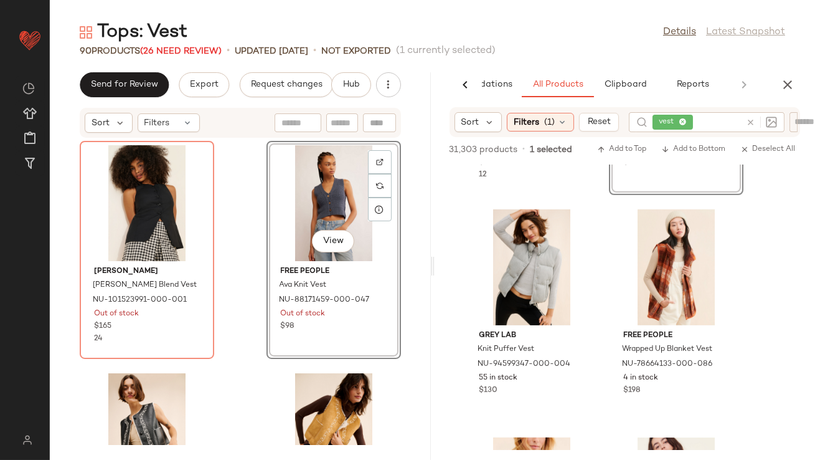
drag, startPoint x: 666, startPoint y: 270, endPoint x: 465, endPoint y: 10, distance: 328.5
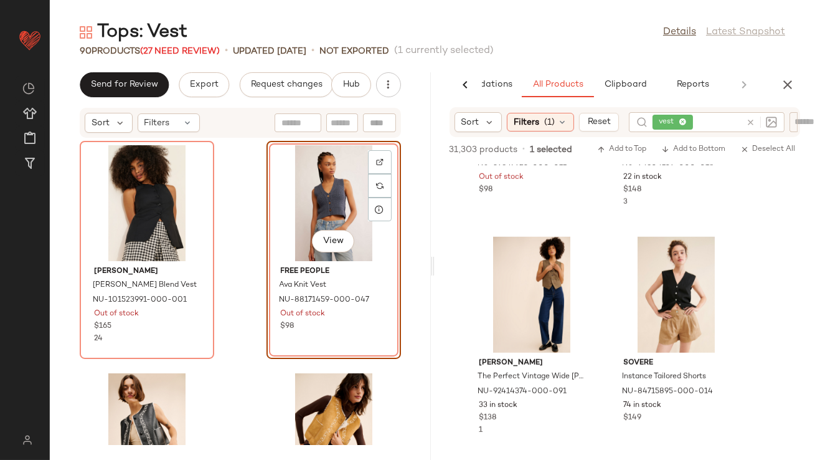
scroll to position [19864, 0]
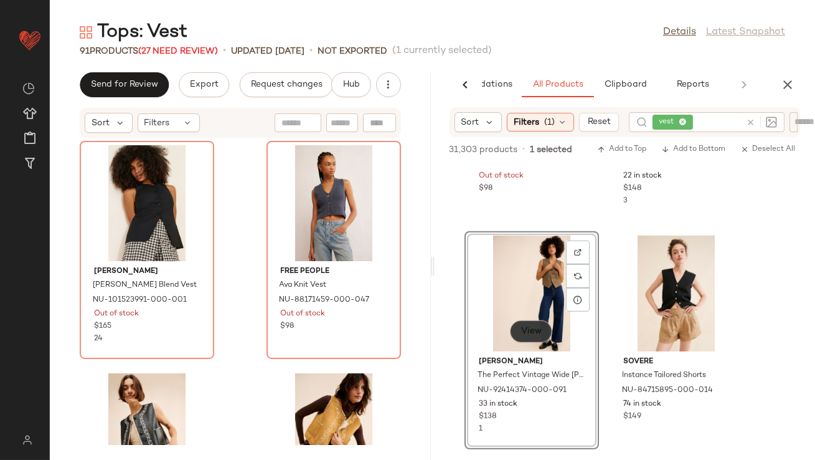
click at [533, 328] on span "View" at bounding box center [531, 331] width 21 height 10
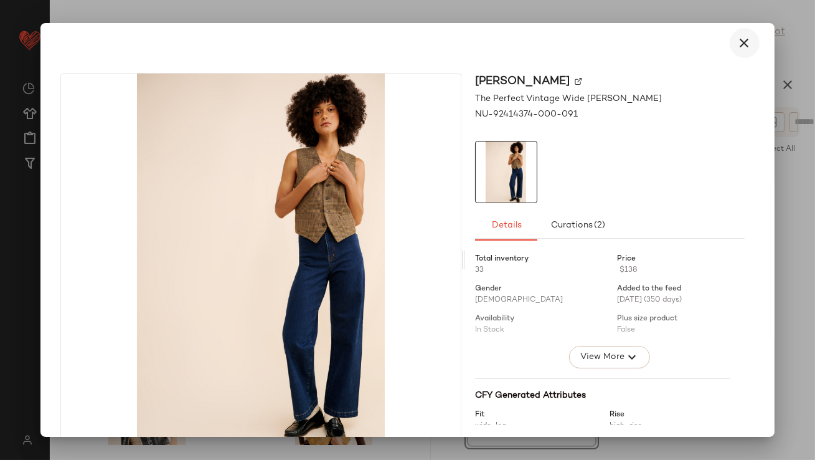
click at [743, 39] on icon "button" at bounding box center [744, 42] width 15 height 15
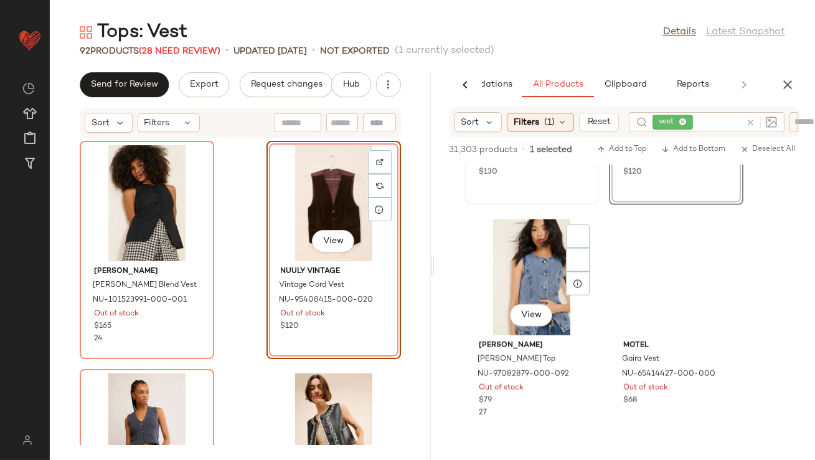
scroll to position [20832, 0]
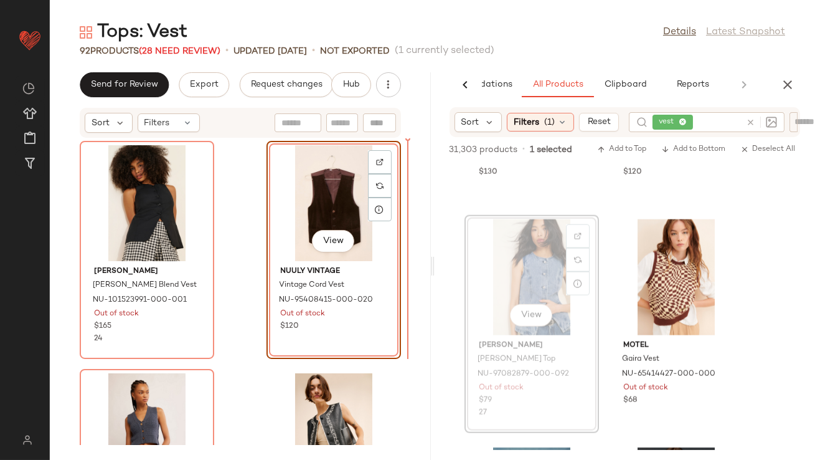
drag, startPoint x: 521, startPoint y: 262, endPoint x: 253, endPoint y: 385, distance: 295.4
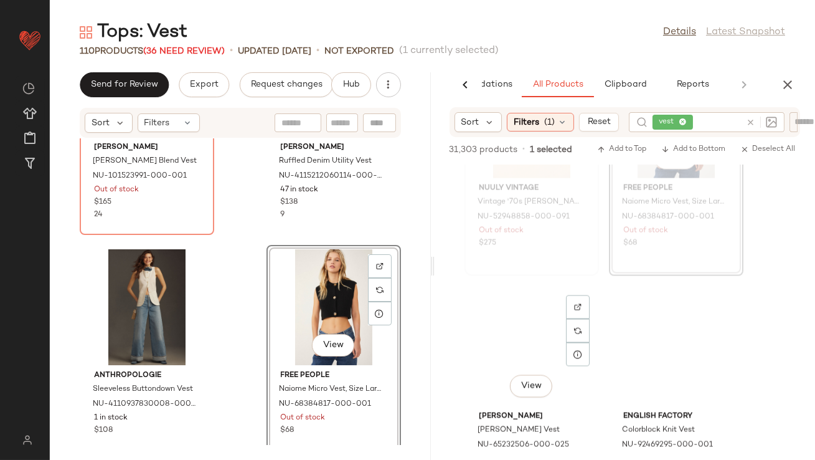
scroll to position [31238, 0]
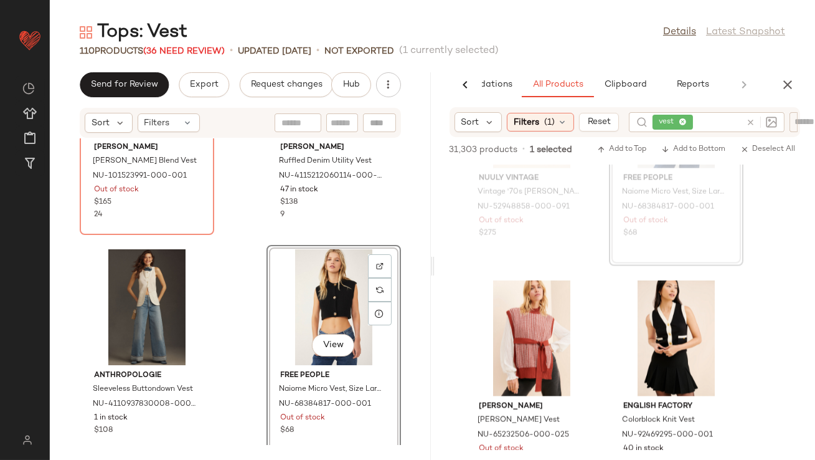
click at [293, 322] on div "View" at bounding box center [334, 307] width 126 height 116
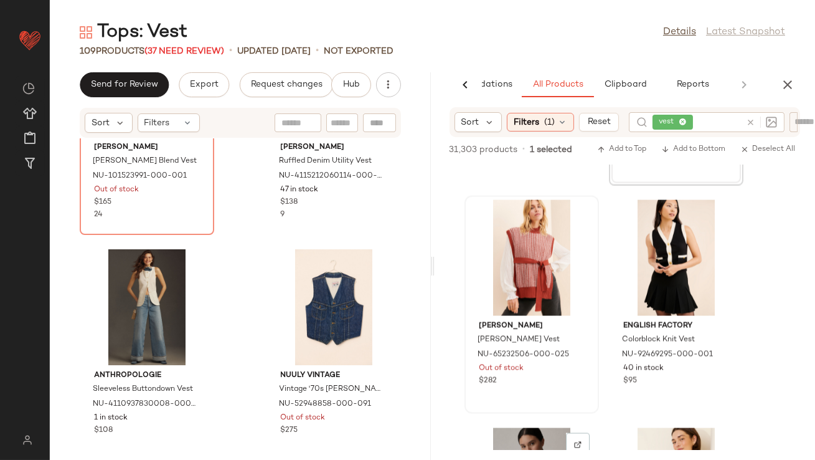
scroll to position [31318, 0]
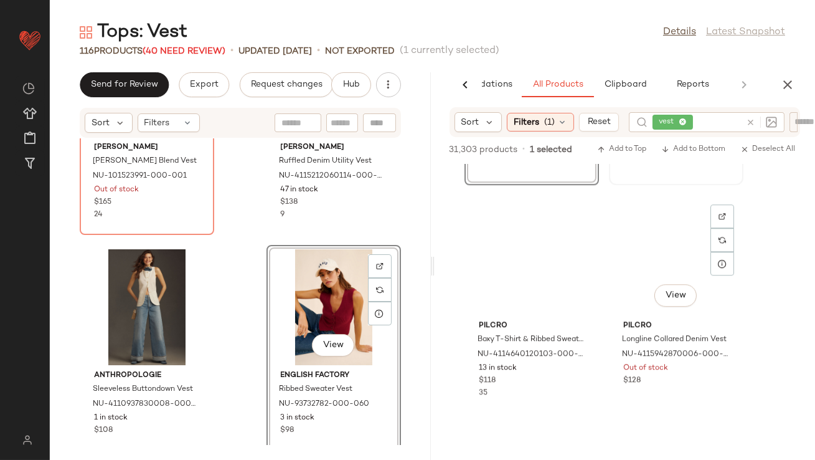
scroll to position [33705, 0]
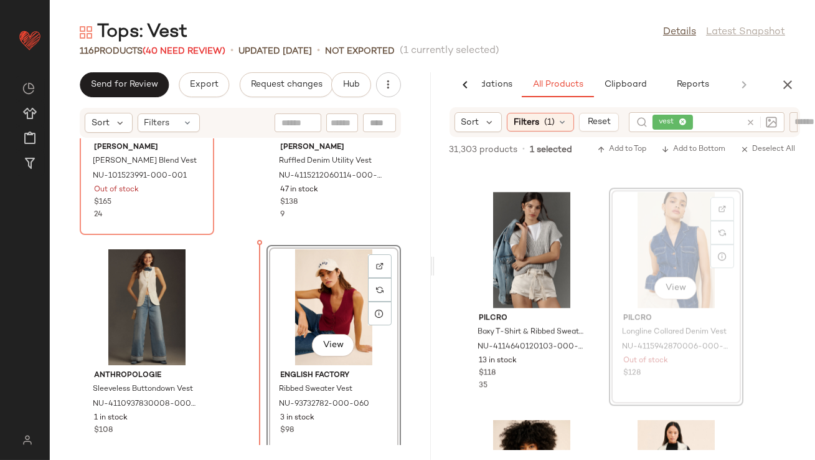
drag, startPoint x: 686, startPoint y: 266, endPoint x: 676, endPoint y: 267, distance: 9.4
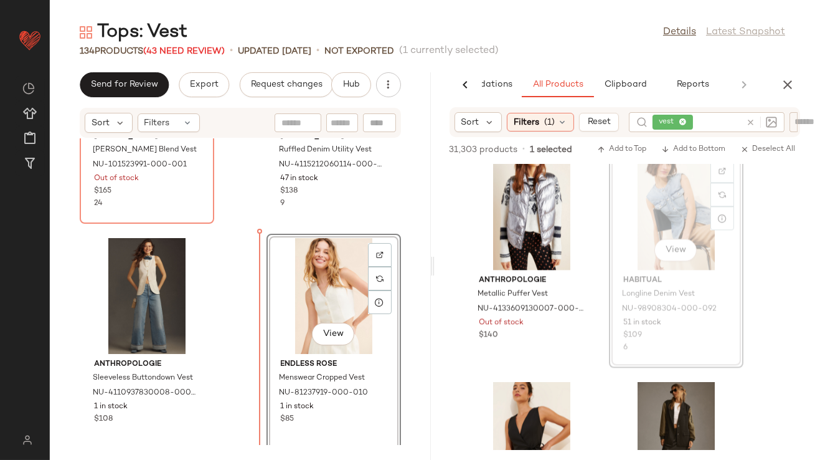
scroll to position [41583, 0]
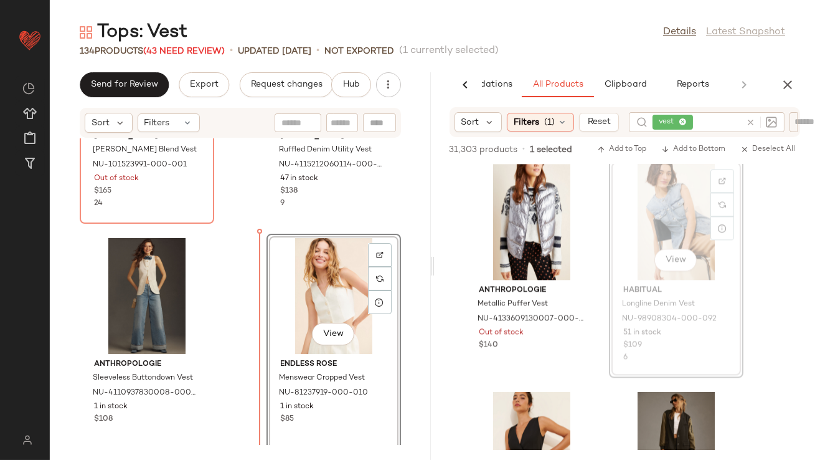
drag, startPoint x: 663, startPoint y: 227, endPoint x: 646, endPoint y: 230, distance: 17.7
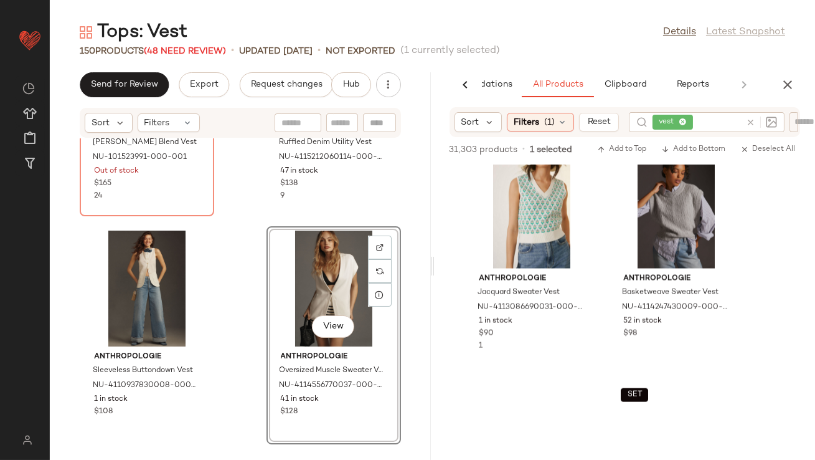
scroll to position [48731, 0]
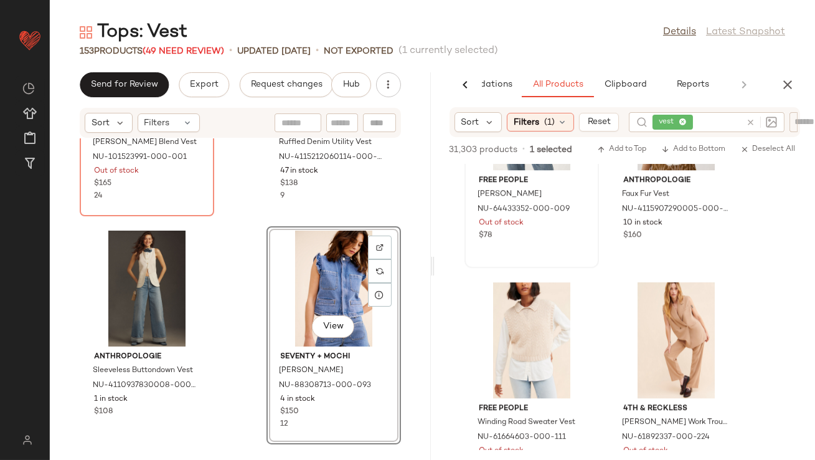
scroll to position [51934, 0]
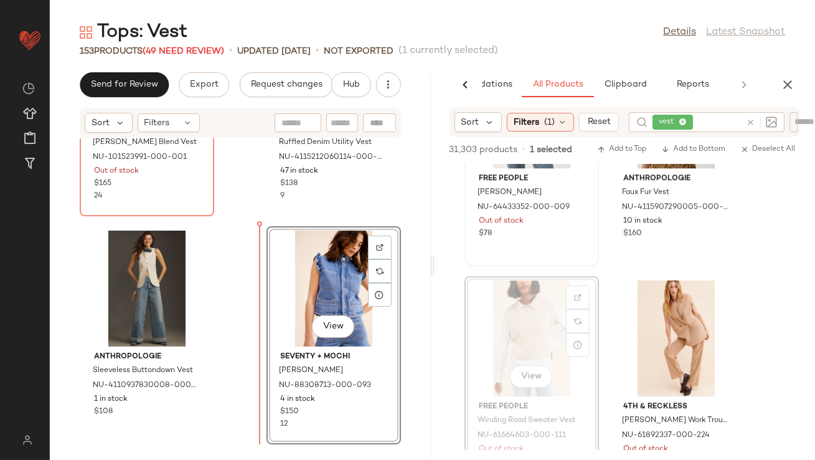
drag, startPoint x: 524, startPoint y: 331, endPoint x: 516, endPoint y: 331, distance: 8.1
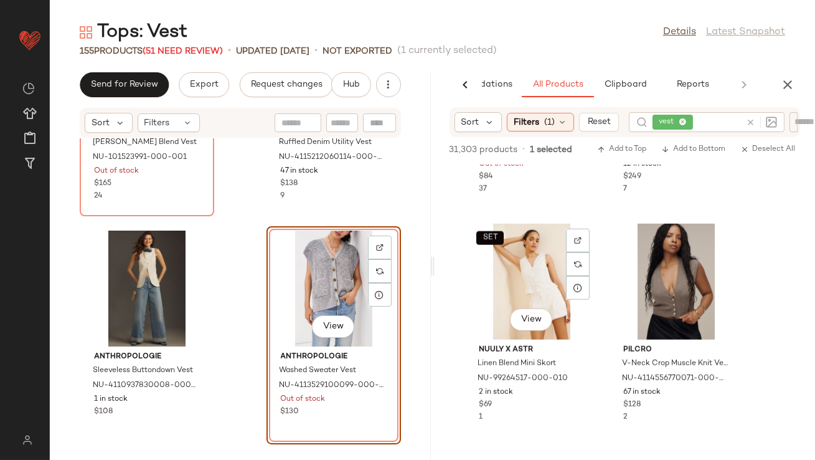
scroll to position [56041, 0]
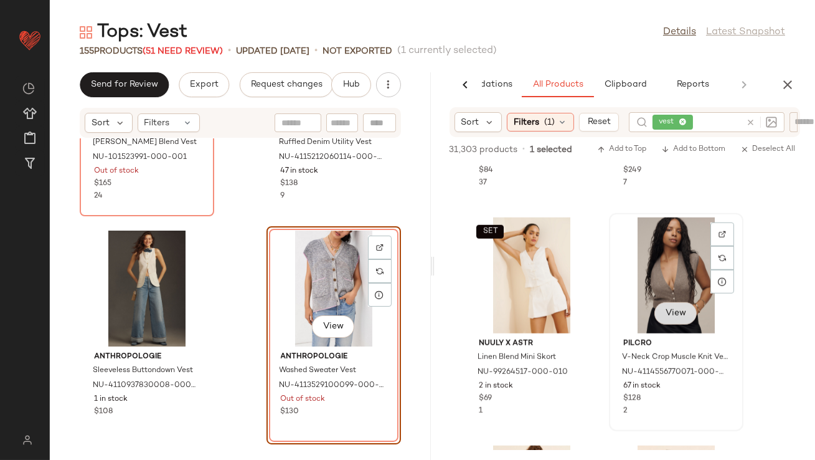
click at [674, 317] on span "View" at bounding box center [675, 313] width 21 height 10
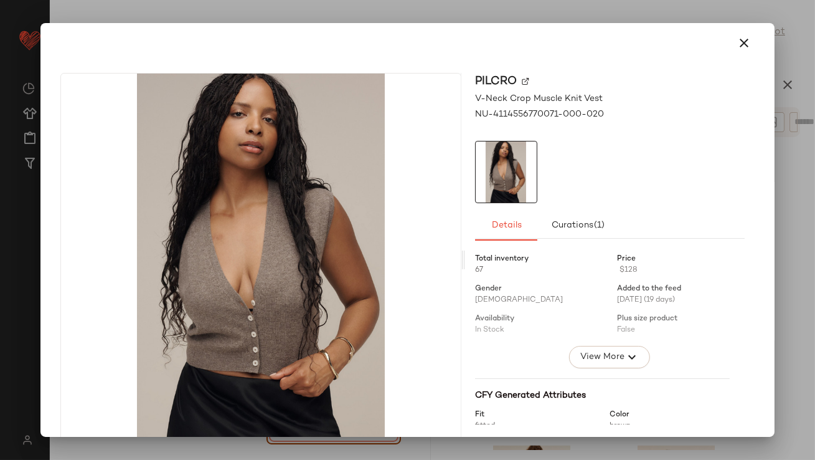
click at [737, 39] on icon "button" at bounding box center [744, 42] width 15 height 15
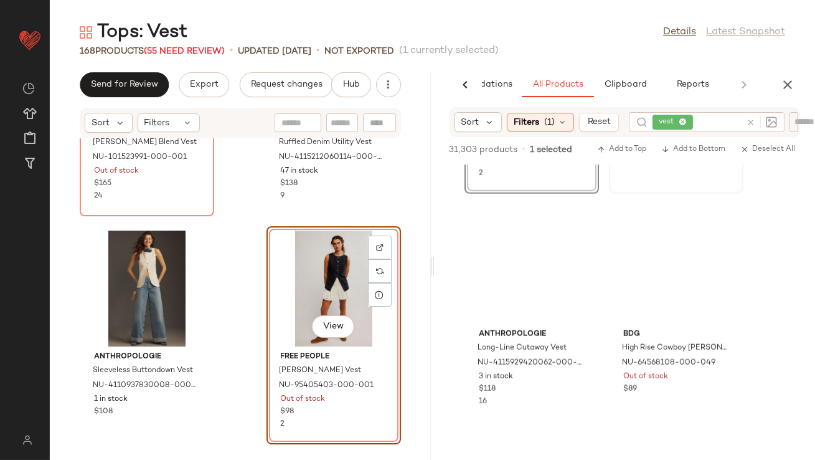
scroll to position [65805, 0]
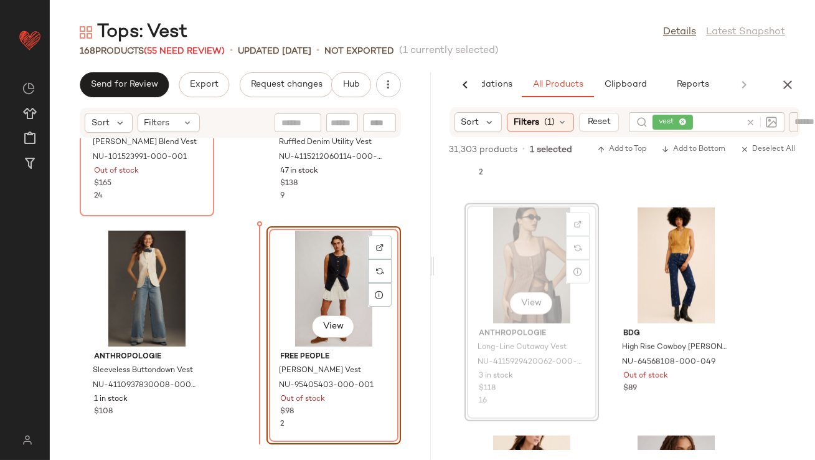
drag, startPoint x: 544, startPoint y: 273, endPoint x: 511, endPoint y: 273, distance: 32.4
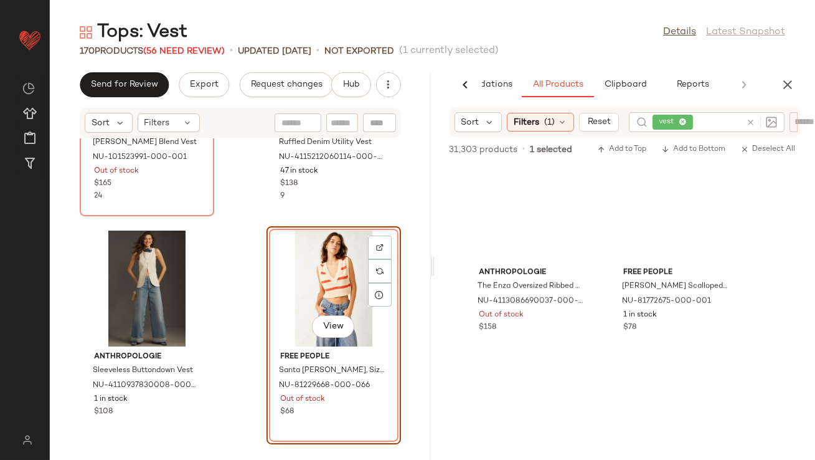
scroll to position [74469, 0]
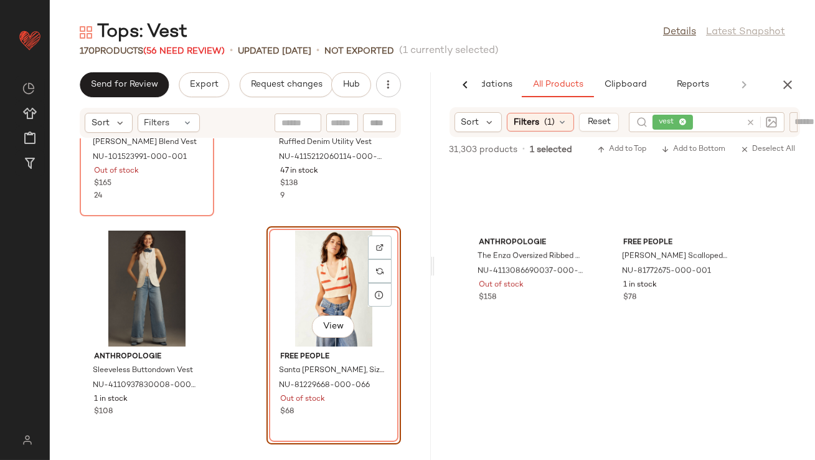
click at [790, 82] on icon "button" at bounding box center [787, 84] width 15 height 15
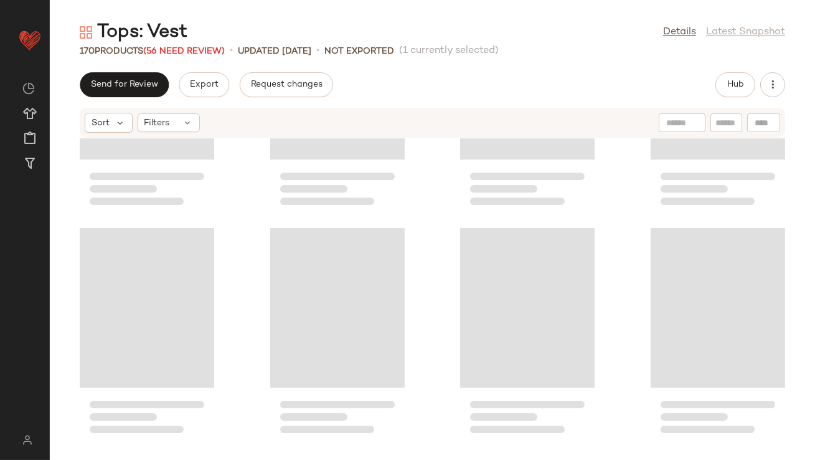
scroll to position [0, 0]
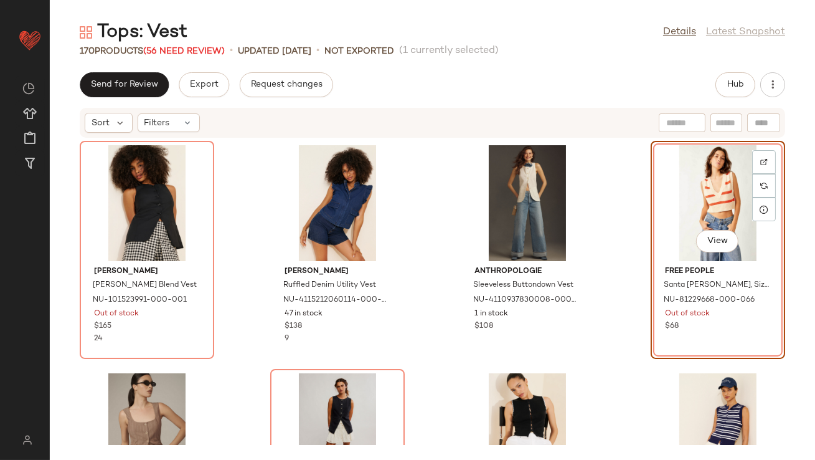
click at [153, 109] on div "Sort Filters" at bounding box center [433, 123] width 706 height 30
click at [154, 116] on span "Filters" at bounding box center [157, 122] width 26 height 13
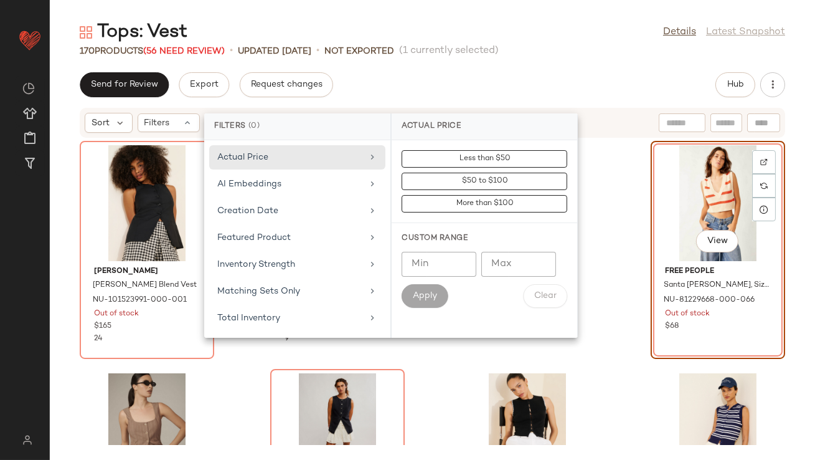
click at [433, 45] on span "(1 currently selected)" at bounding box center [449, 51] width 100 height 15
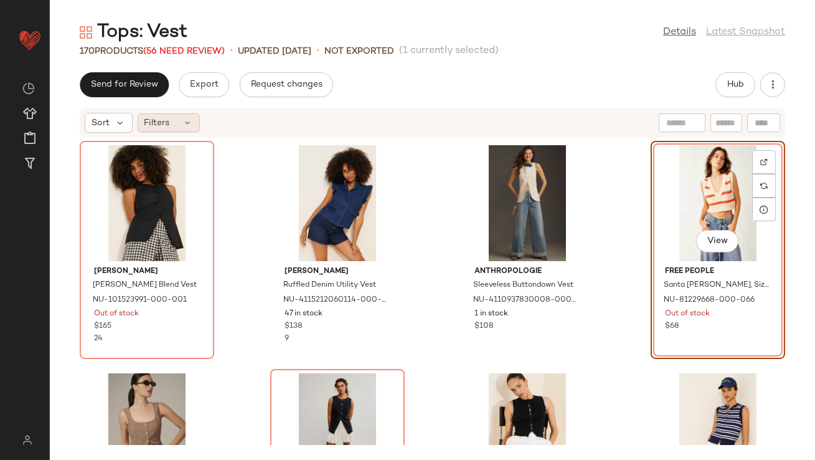
click at [166, 125] on span "Filters" at bounding box center [157, 122] width 26 height 13
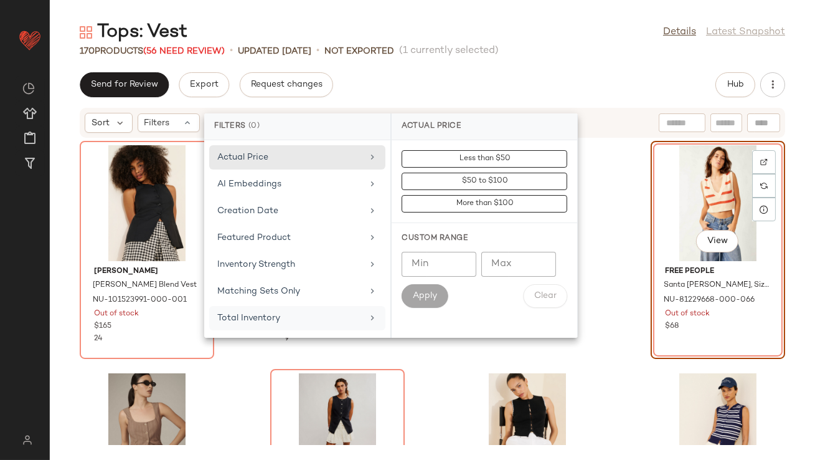
click at [237, 312] on div "Total Inventory" at bounding box center [289, 317] width 145 height 13
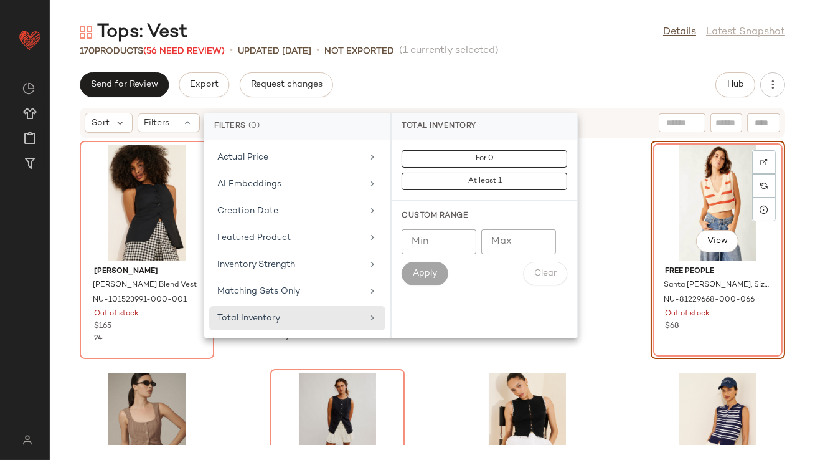
click at [435, 248] on input "Min" at bounding box center [439, 241] width 75 height 25
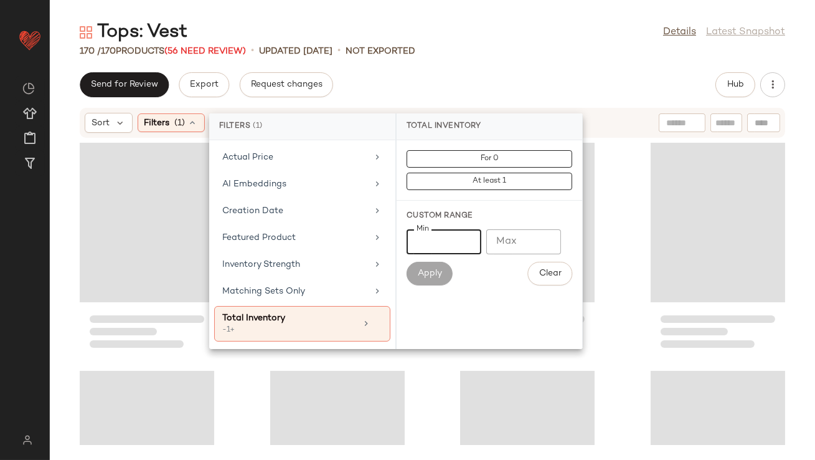
type input "**"
click at [600, 78] on div "Send for Review Export Request changes Hub" at bounding box center [433, 84] width 706 height 25
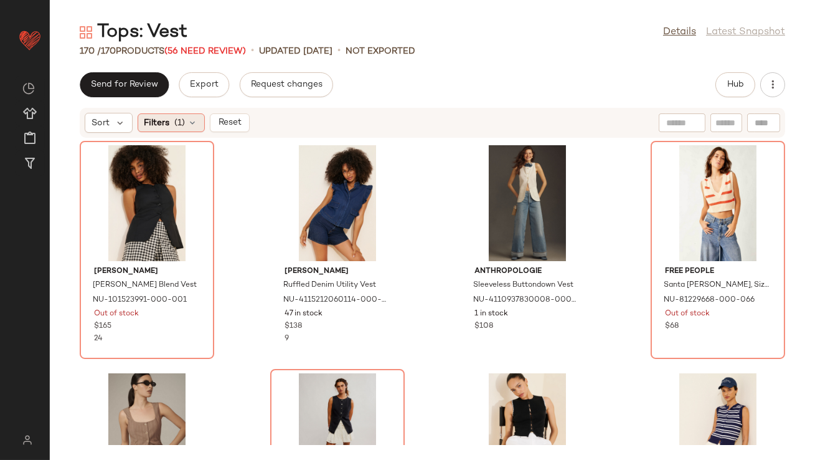
click at [195, 120] on icon at bounding box center [193, 123] width 10 height 10
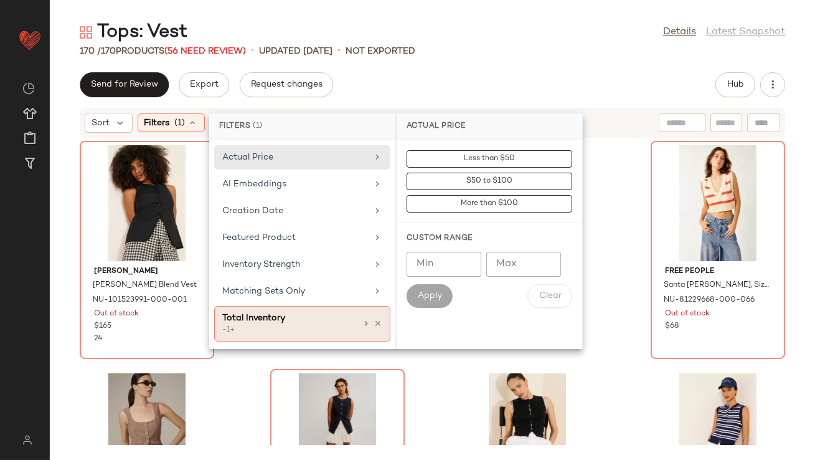
click at [377, 322] on icon at bounding box center [378, 323] width 9 height 9
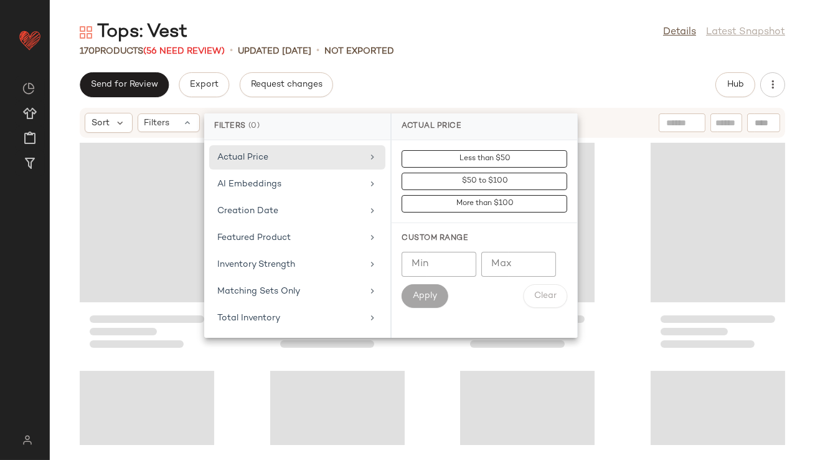
click at [423, 69] on div "Tops: Vest Details Latest Snapshot 170 Products (56 Need Review) • updated [DAT…" at bounding box center [432, 240] width 765 height 440
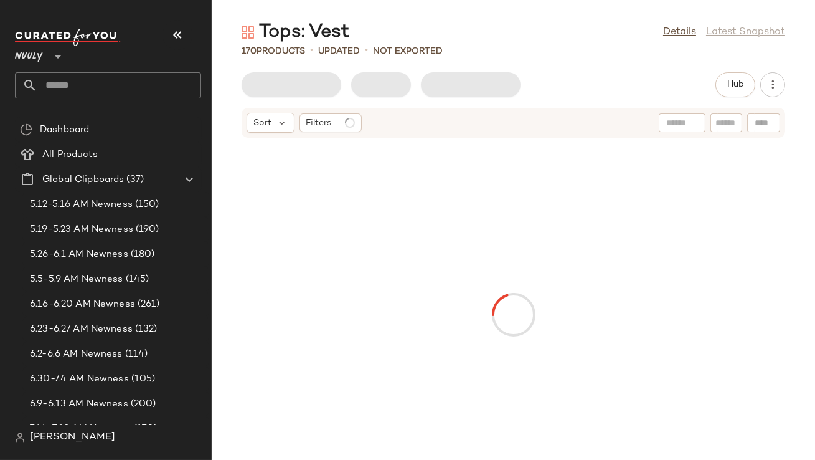
click at [176, 31] on icon "button" at bounding box center [177, 34] width 15 height 15
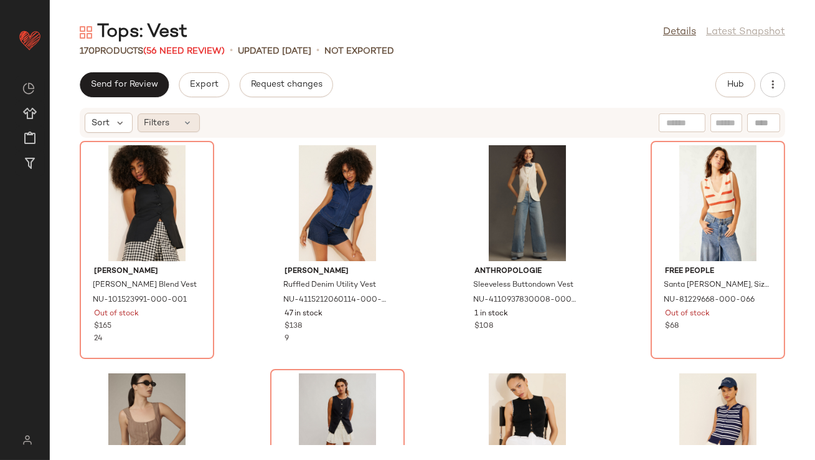
click at [178, 129] on div "Filters" at bounding box center [169, 122] width 62 height 19
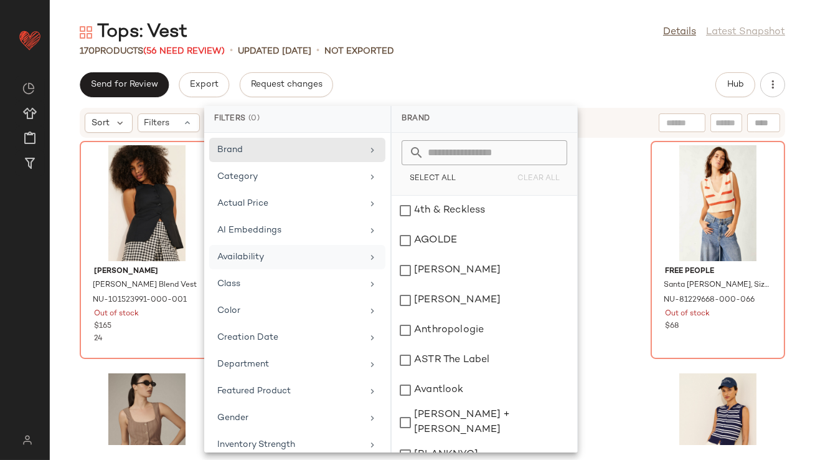
click at [234, 254] on div "Availability" at bounding box center [289, 256] width 145 height 13
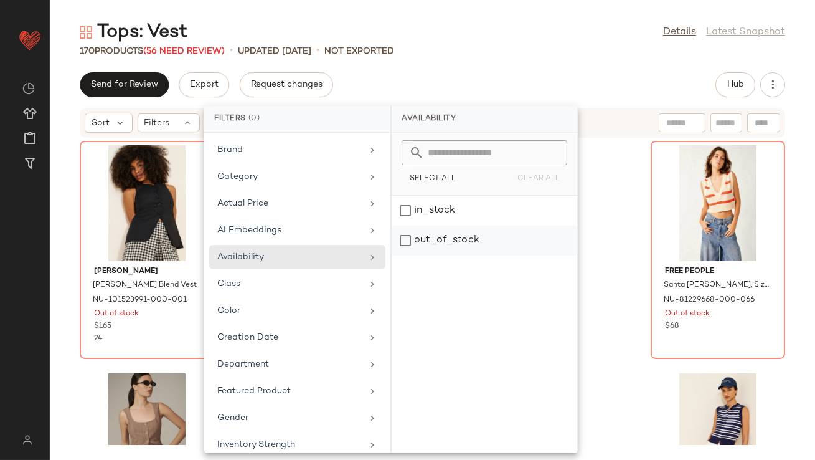
click at [445, 249] on div "out_of_stock" at bounding box center [485, 240] width 186 height 30
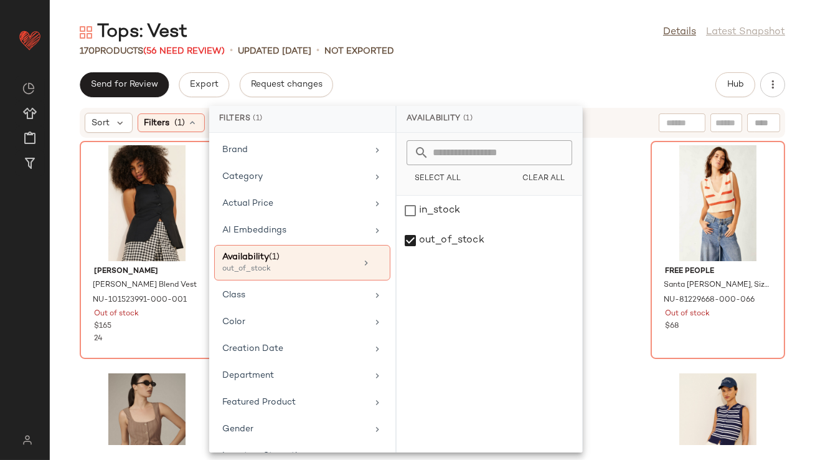
click at [498, 87] on div "Send for Review Export Request changes Hub" at bounding box center [433, 84] width 706 height 25
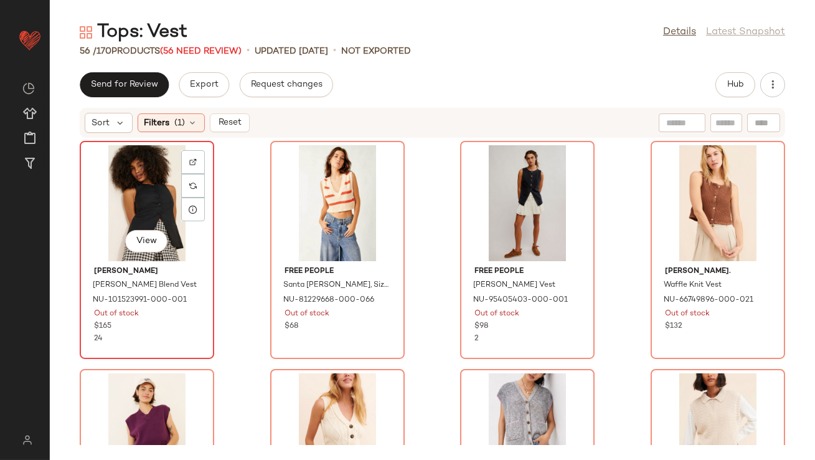
click at [152, 189] on div "View" at bounding box center [147, 203] width 126 height 116
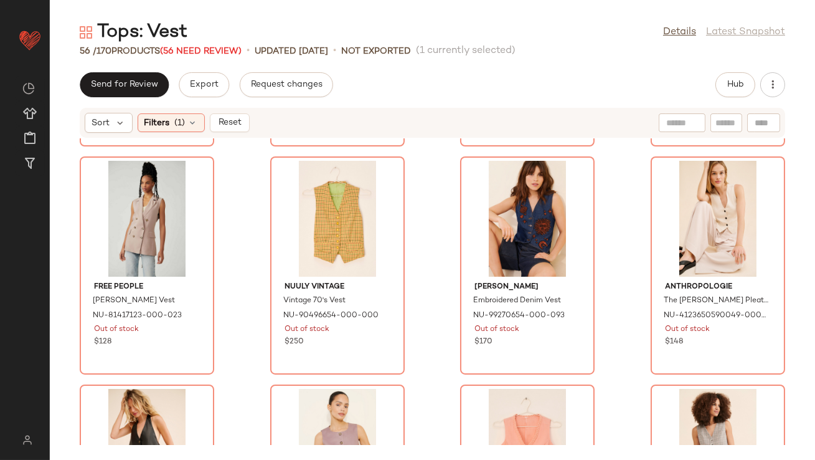
scroll to position [2886, 0]
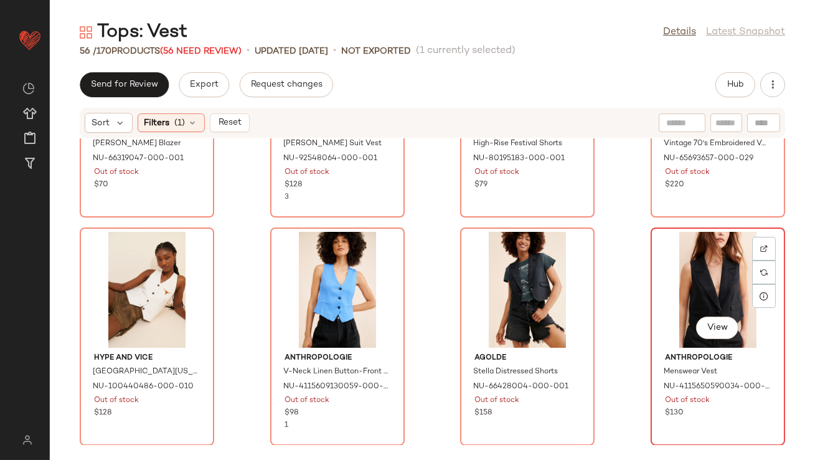
click at [672, 298] on div "View" at bounding box center [718, 290] width 126 height 116
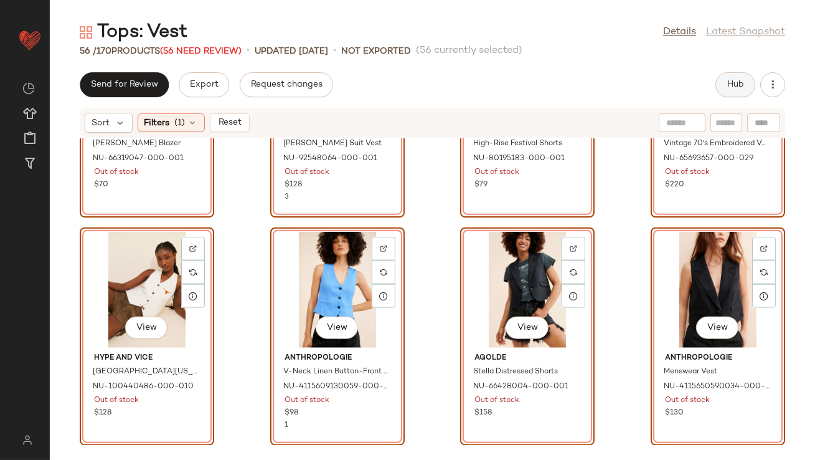
click at [720, 84] on button "Hub" at bounding box center [736, 84] width 40 height 25
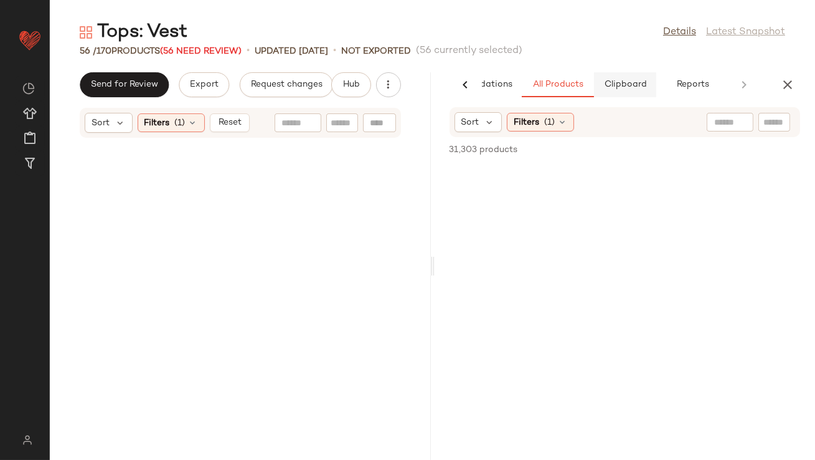
scroll to position [6077, 0]
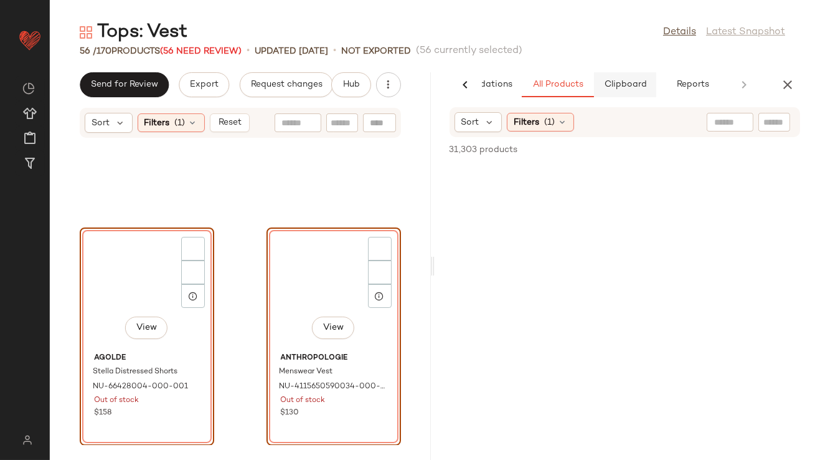
click at [630, 78] on button "Clipboard" at bounding box center [625, 84] width 62 height 25
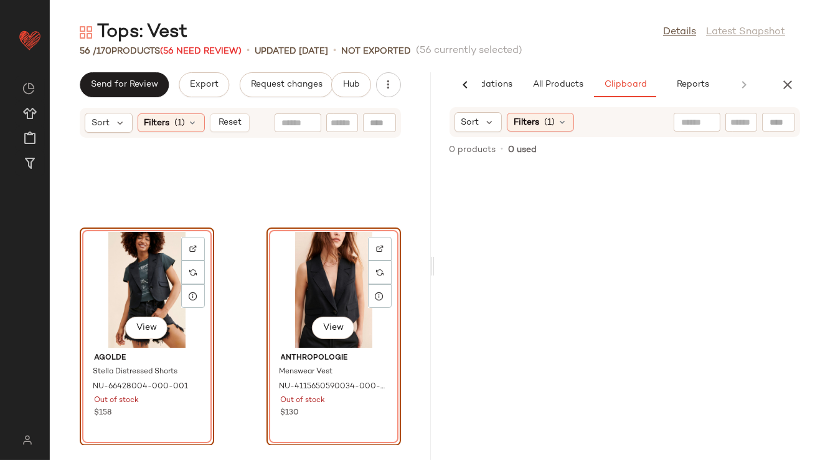
click at [306, 263] on div "View" at bounding box center [334, 290] width 126 height 116
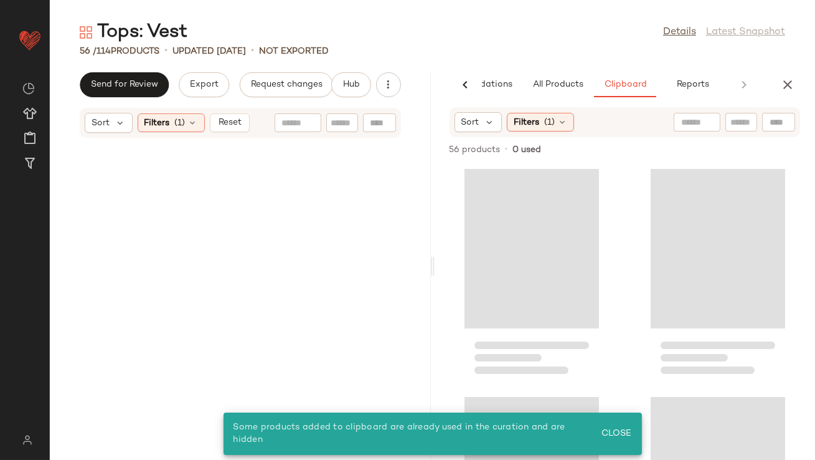
scroll to position [0, 0]
click at [198, 126] on div "Filters (1)" at bounding box center [171, 122] width 67 height 19
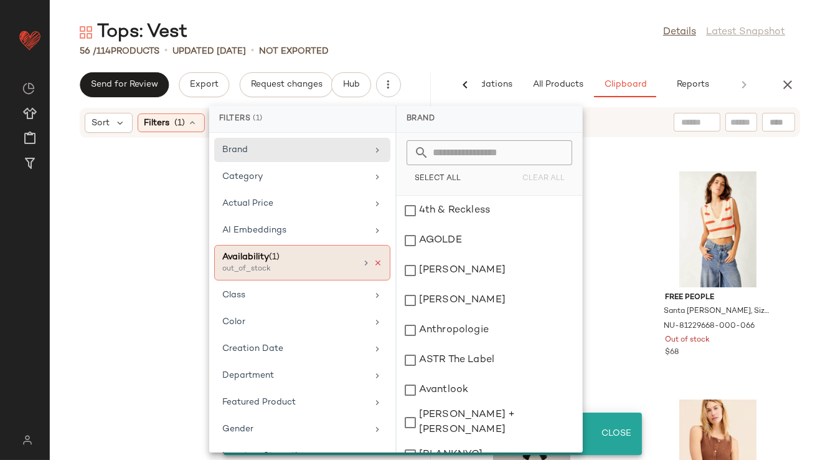
click at [374, 259] on icon at bounding box center [378, 262] width 9 height 9
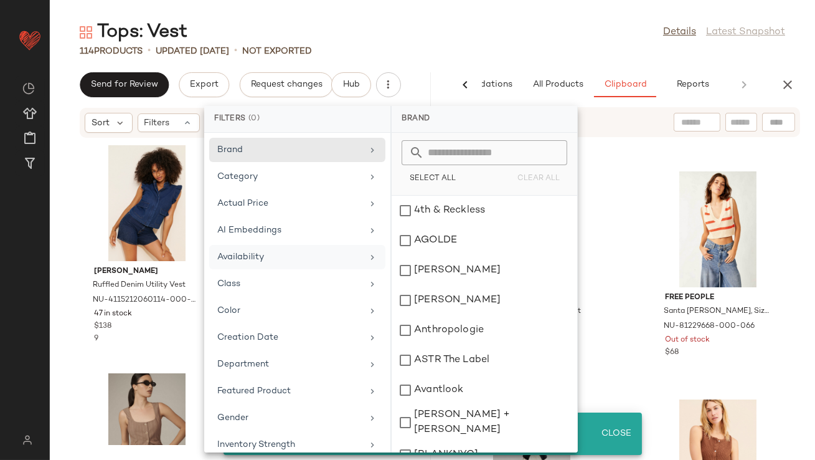
click at [792, 75] on button "button" at bounding box center [787, 84] width 25 height 25
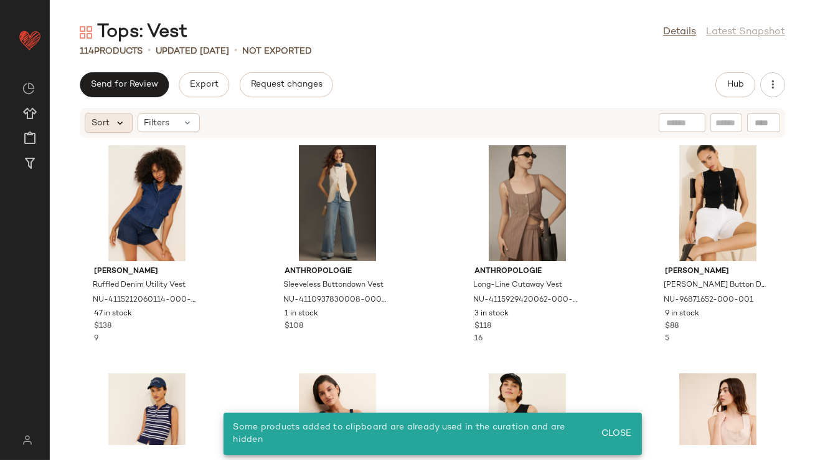
click at [115, 123] on icon at bounding box center [120, 122] width 11 height 11
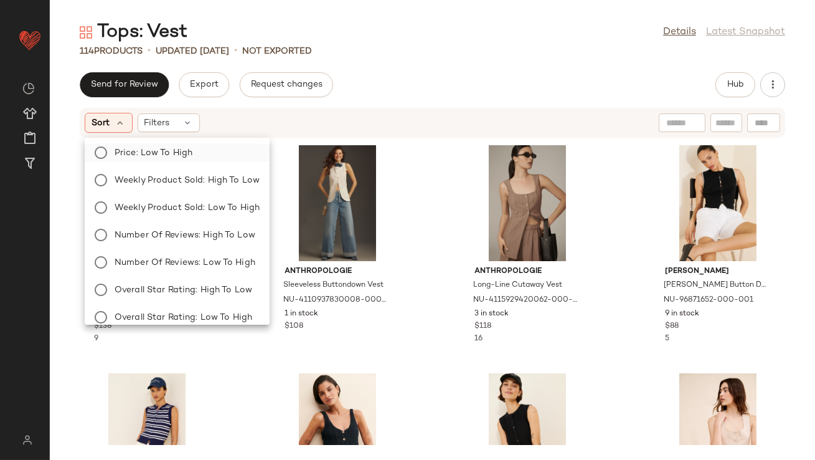
scroll to position [97, 0]
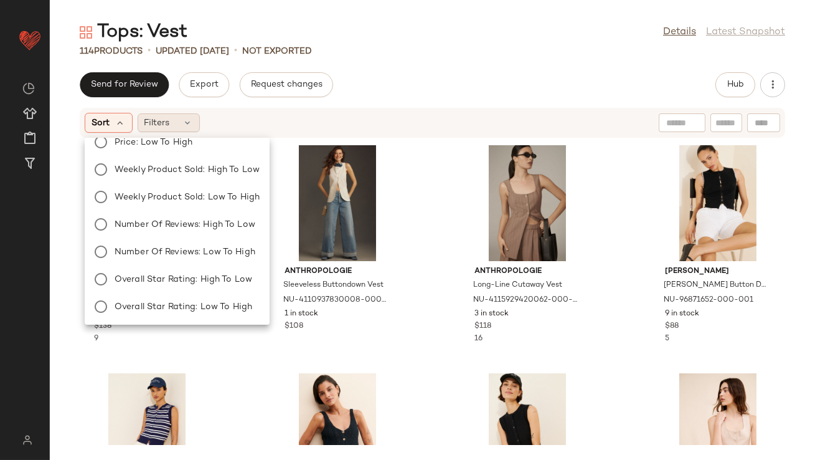
click at [178, 129] on div "Filters" at bounding box center [169, 122] width 62 height 19
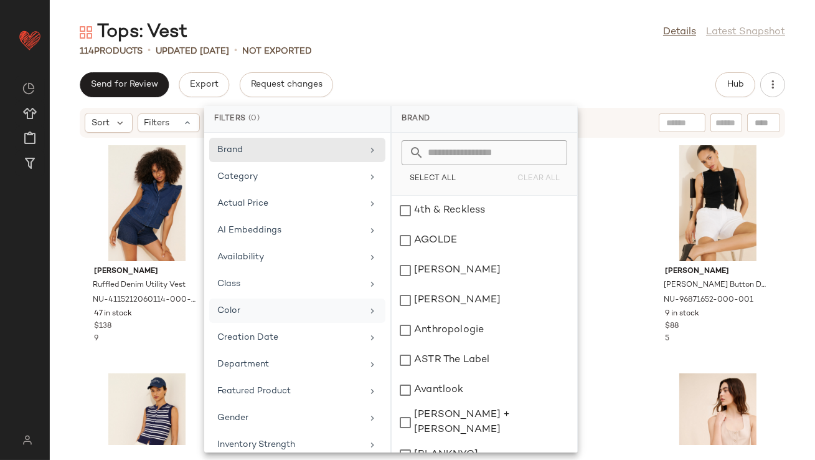
click at [242, 308] on div "Color" at bounding box center [289, 310] width 145 height 13
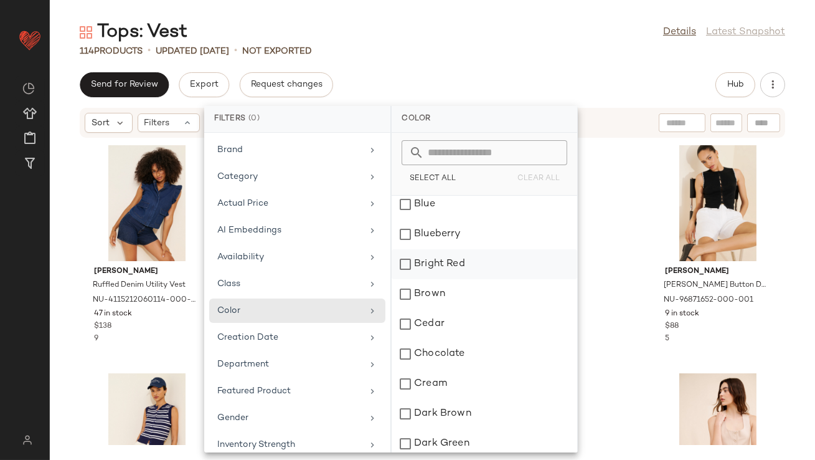
scroll to position [0, 0]
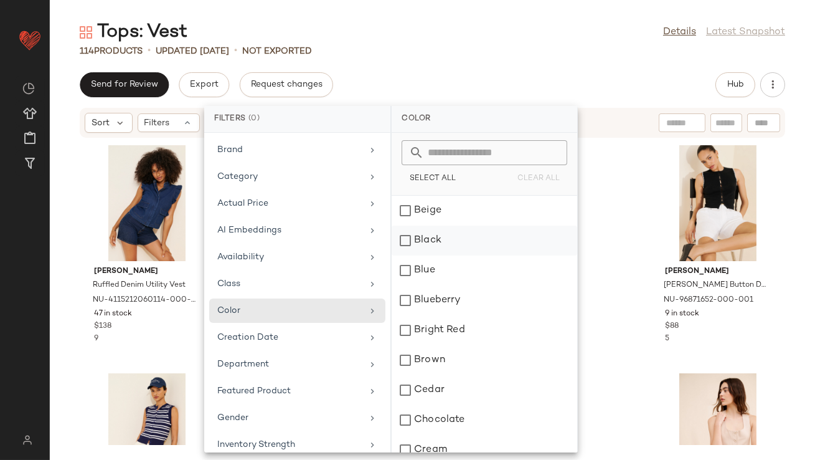
click at [408, 241] on div "Black" at bounding box center [485, 240] width 186 height 30
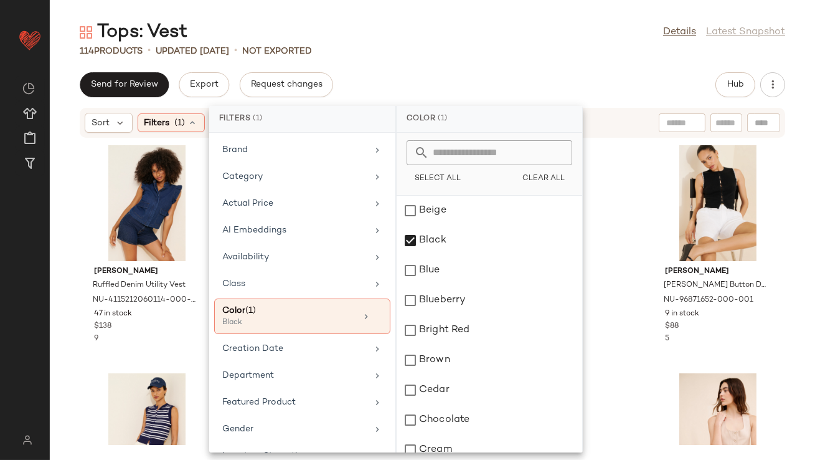
click at [520, 49] on div "114 Products • updated [DATE] • Not Exported" at bounding box center [432, 51] width 765 height 12
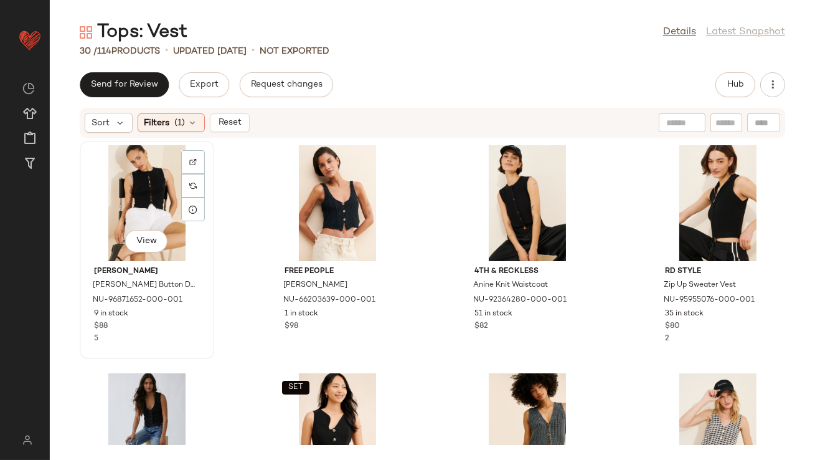
click at [136, 191] on div "View" at bounding box center [147, 203] width 126 height 116
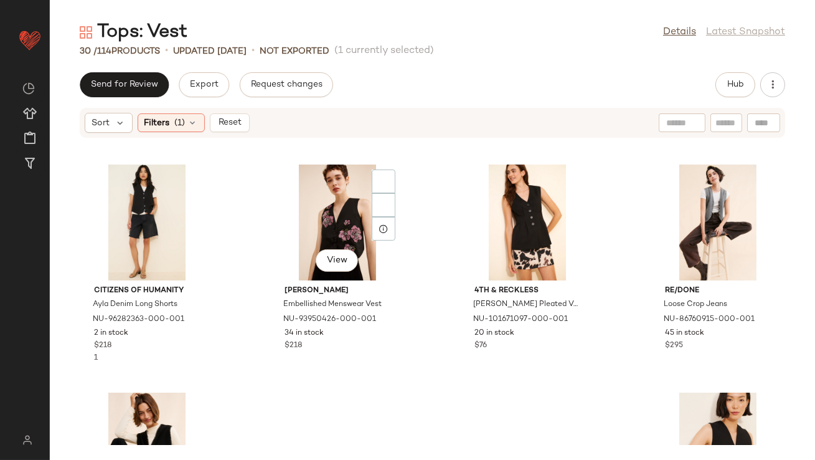
scroll to position [1519, 0]
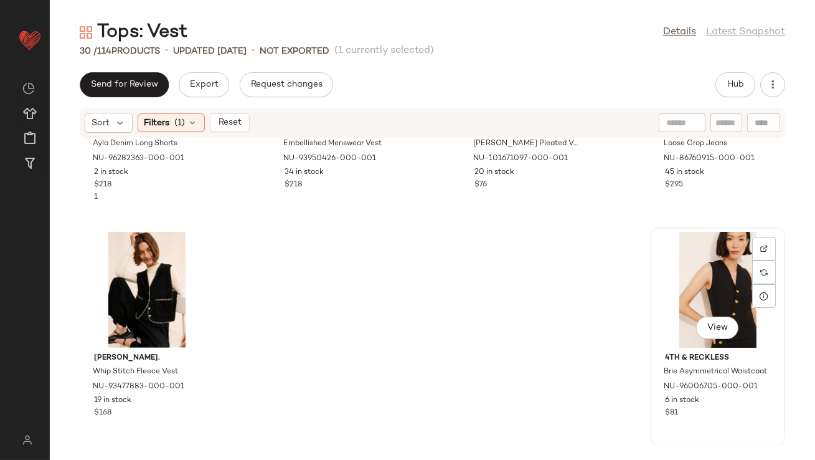
click at [720, 265] on div "View" at bounding box center [718, 290] width 126 height 116
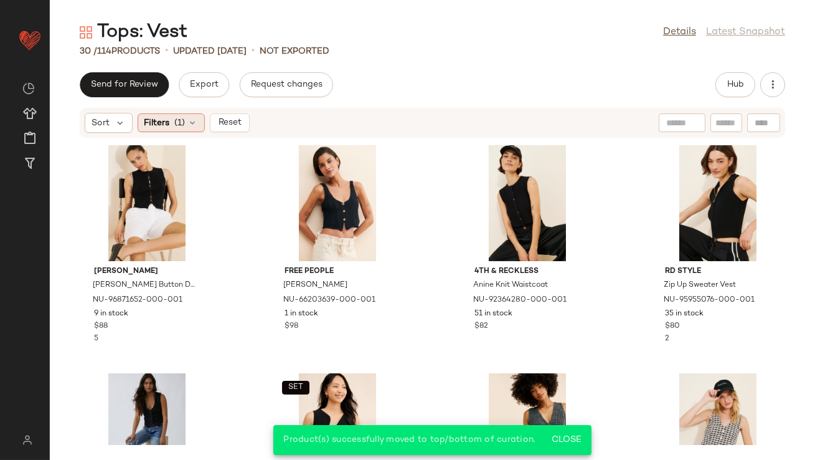
click at [193, 123] on icon at bounding box center [193, 123] width 10 height 10
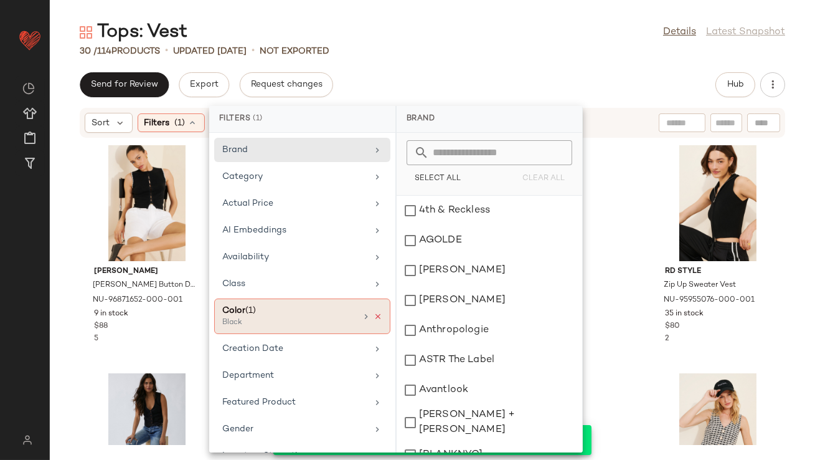
click at [374, 316] on icon at bounding box center [378, 316] width 9 height 9
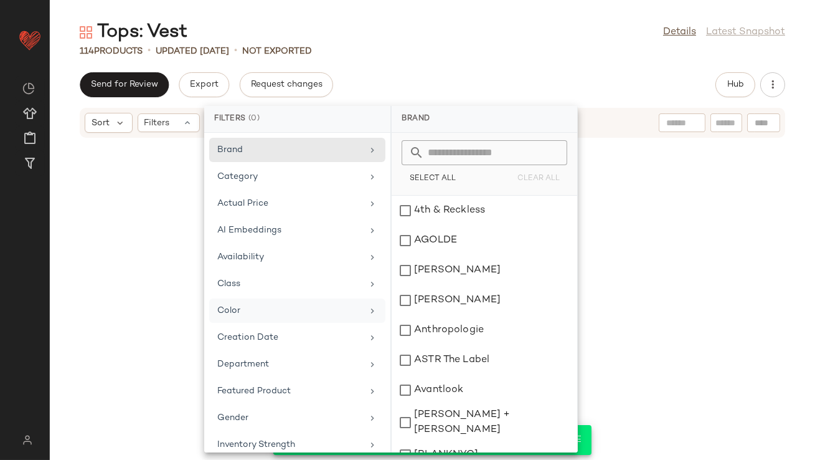
scroll to position [1595, 0]
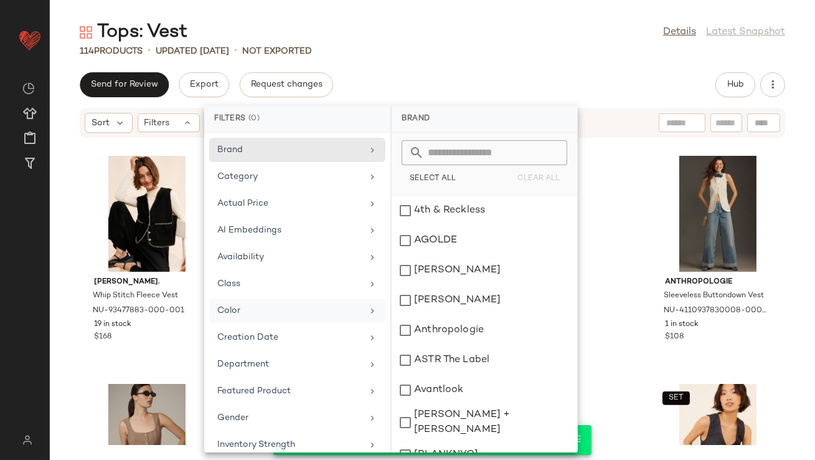
click at [306, 314] on div "Color" at bounding box center [289, 310] width 145 height 13
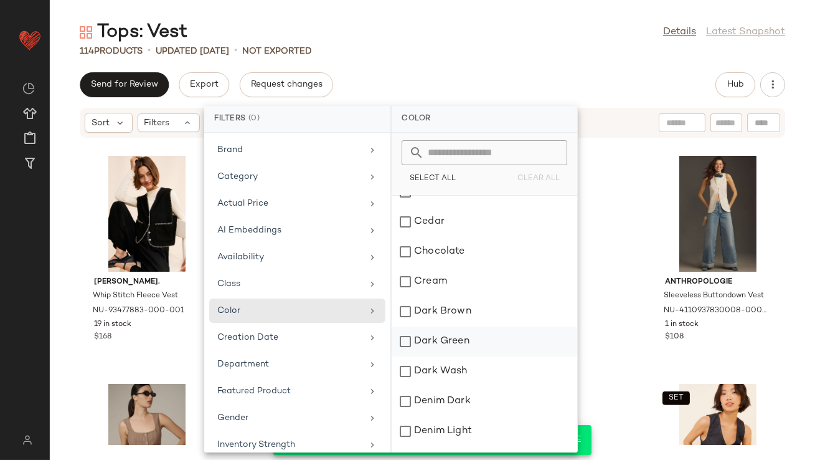
scroll to position [176, 0]
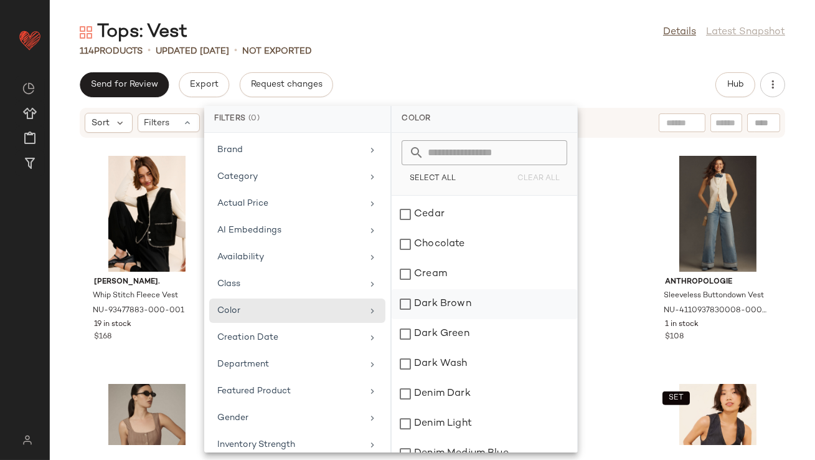
click at [453, 307] on div "Dark Brown" at bounding box center [485, 304] width 186 height 30
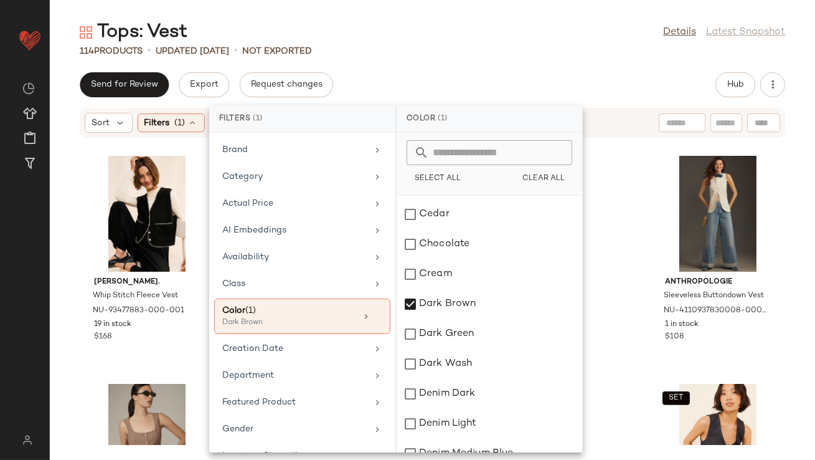
click at [513, 61] on div "Tops: Vest Details Latest Snapshot 114 Products • updated [DATE] • Not Exported…" at bounding box center [432, 240] width 765 height 440
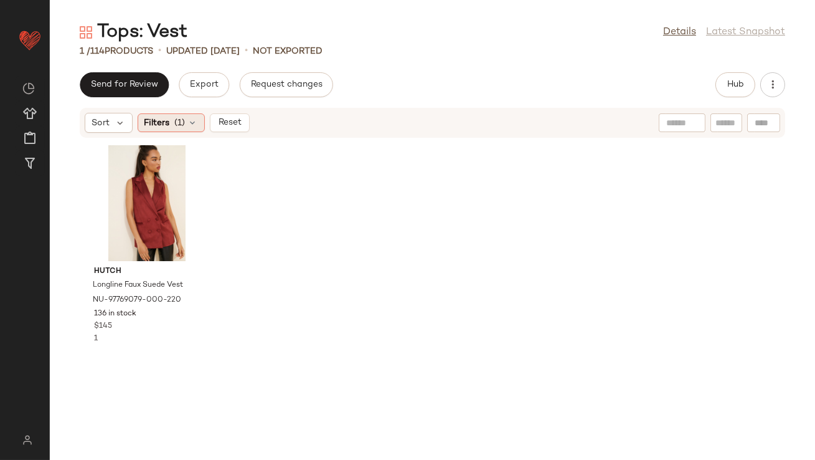
click at [191, 124] on icon at bounding box center [193, 123] width 10 height 10
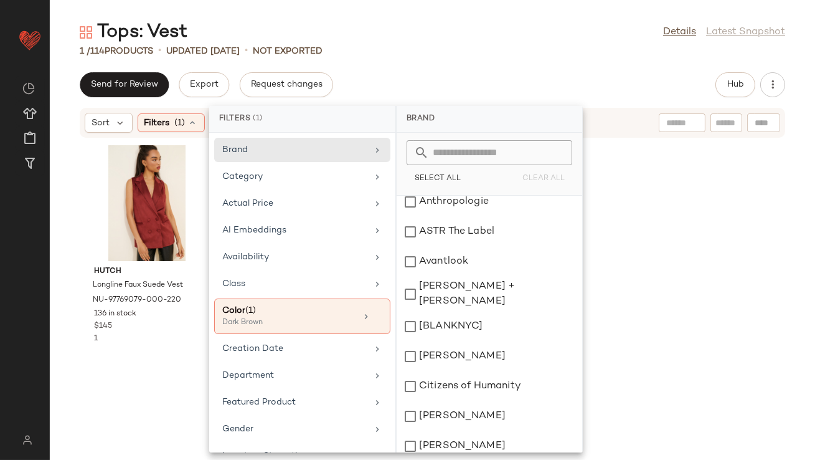
scroll to position [272, 0]
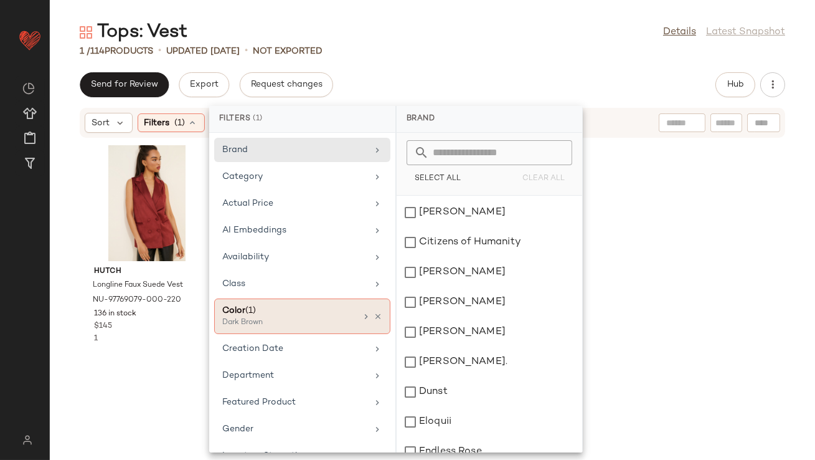
click at [331, 307] on div "Color (1)" at bounding box center [289, 310] width 134 height 13
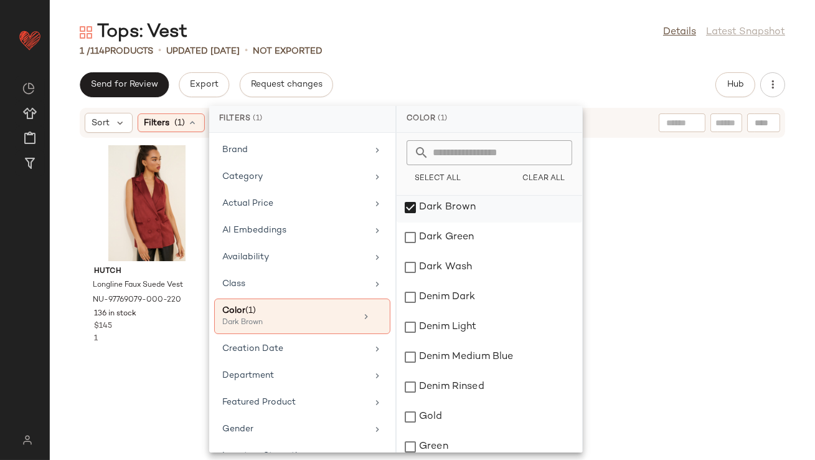
click at [406, 209] on div "Dark Brown" at bounding box center [490, 207] width 186 height 30
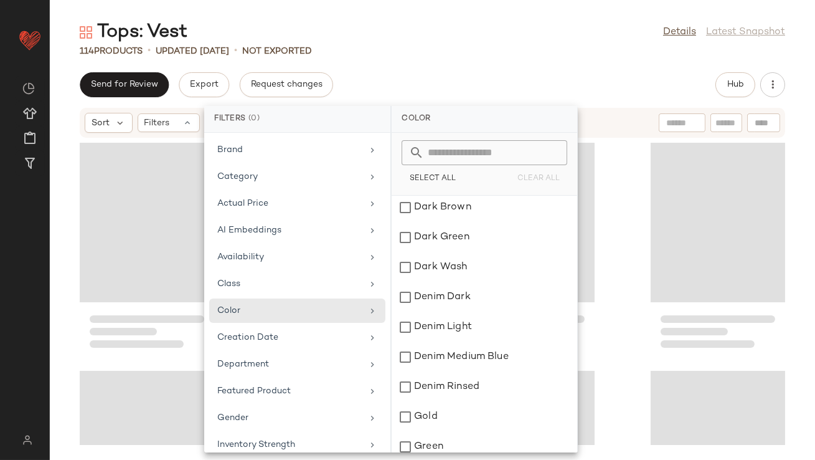
click at [447, 152] on input "text" at bounding box center [492, 152] width 136 height 25
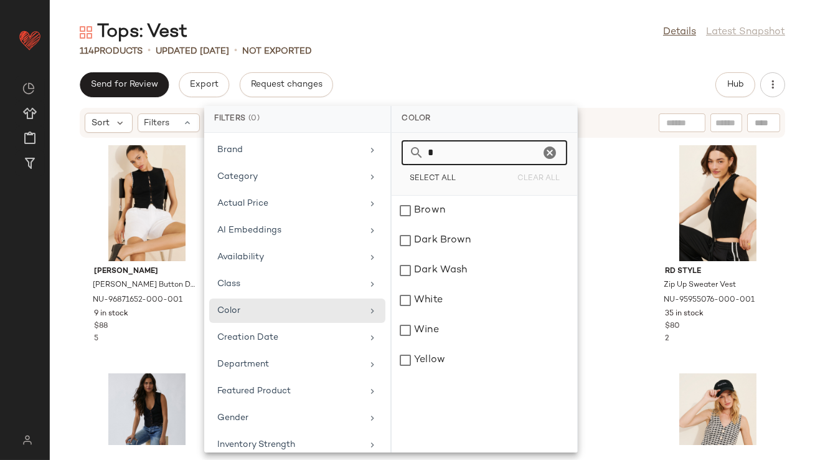
scroll to position [0, 0]
type input "*****"
click at [468, 211] on div "White" at bounding box center [485, 211] width 186 height 30
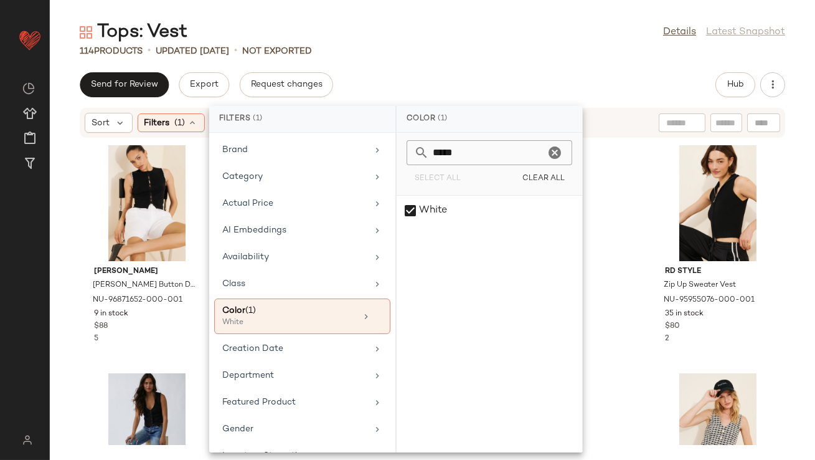
click at [476, 54] on div "114 Products • updated [DATE] • Not Exported" at bounding box center [432, 51] width 765 height 12
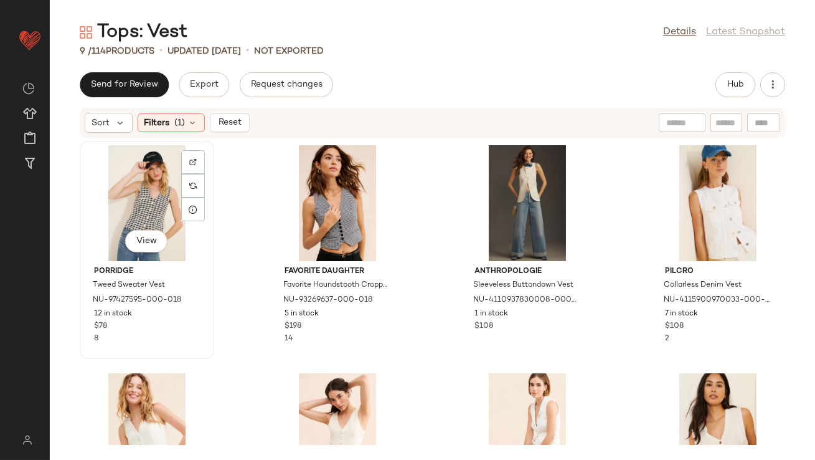
click at [146, 205] on div "View" at bounding box center [147, 203] width 126 height 116
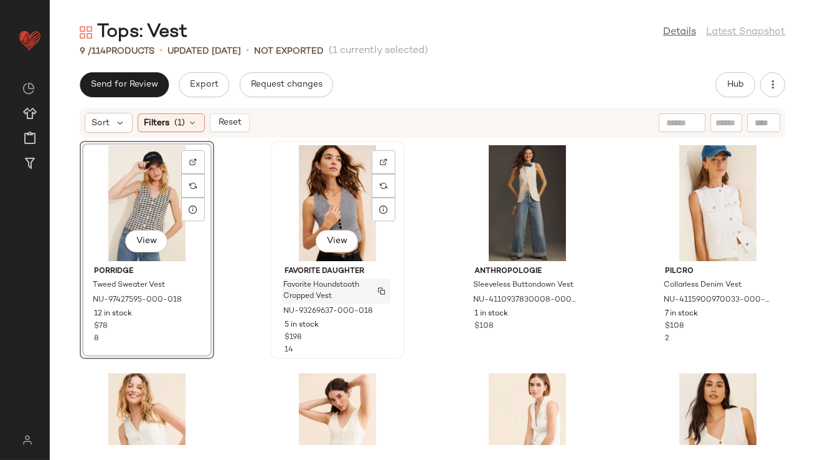
scroll to position [379, 0]
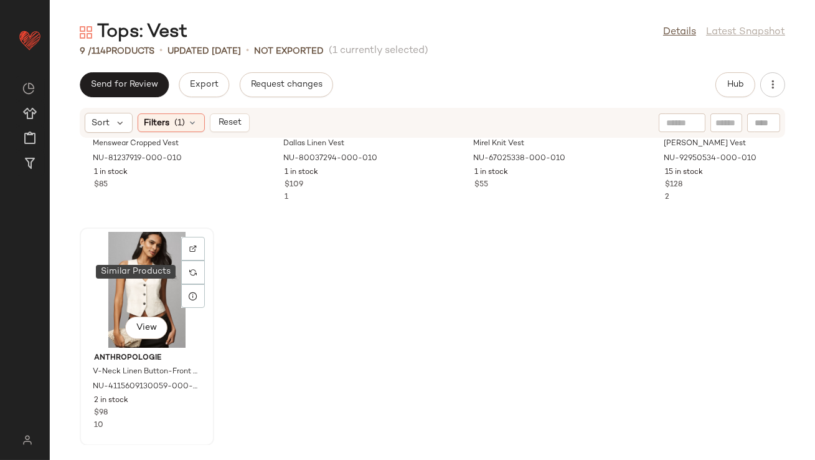
click at [135, 257] on div "View" at bounding box center [147, 290] width 126 height 116
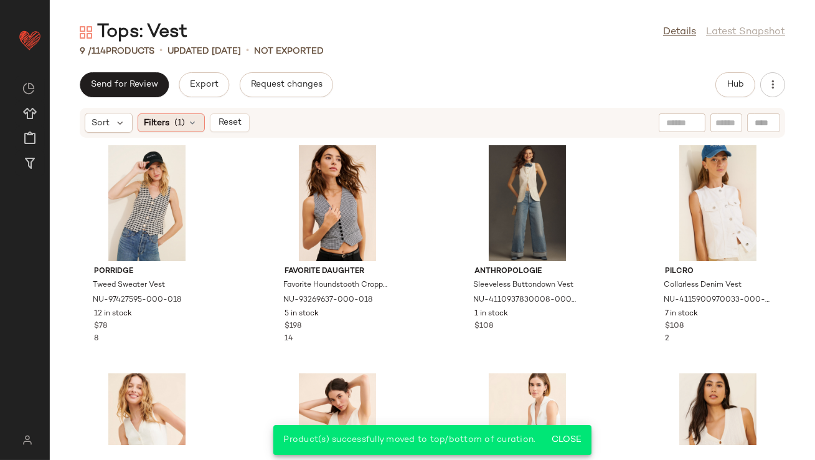
click at [196, 123] on icon at bounding box center [193, 123] width 10 height 10
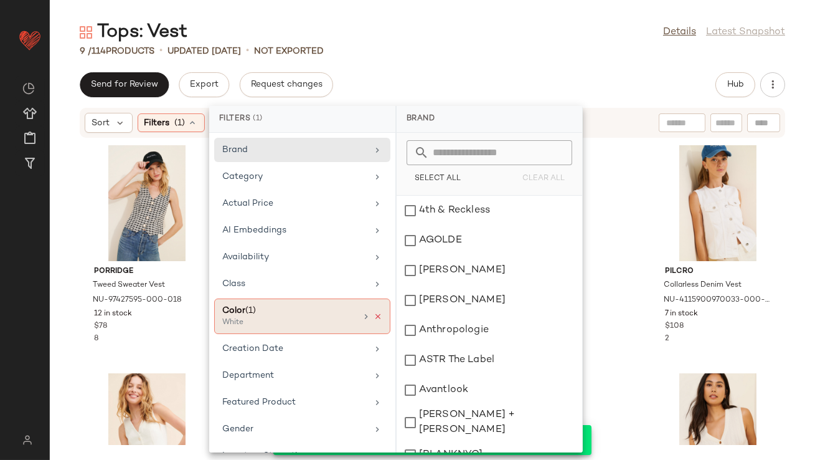
click at [374, 313] on icon at bounding box center [378, 316] width 9 height 9
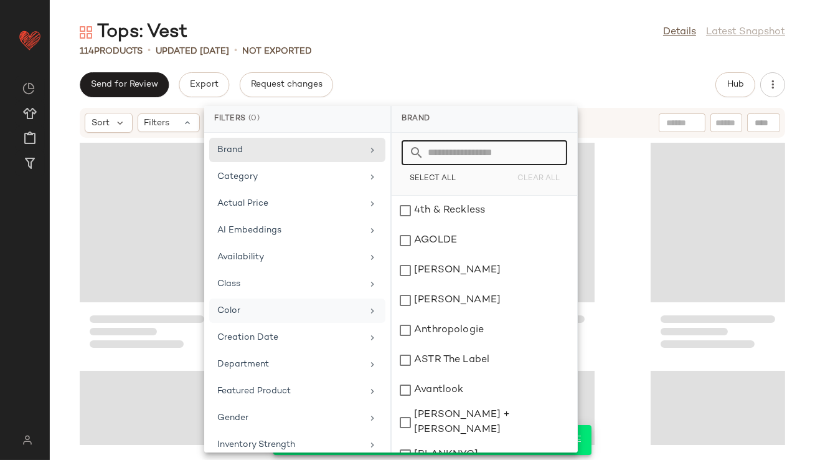
click at [429, 153] on input "text" at bounding box center [492, 152] width 136 height 25
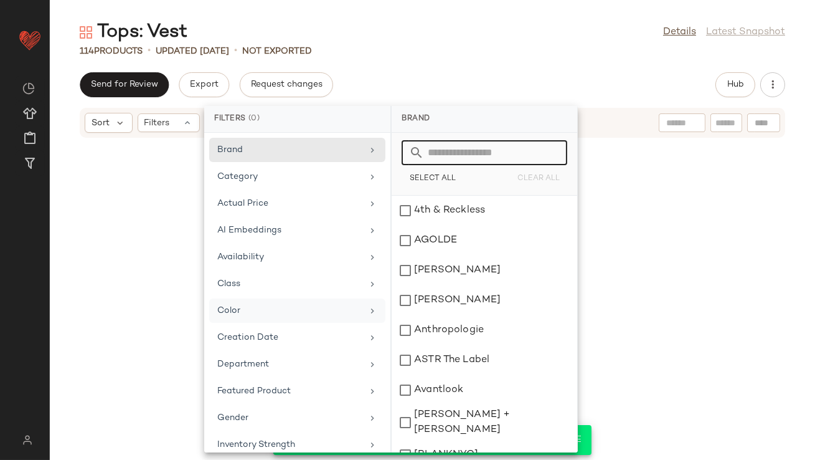
scroll to position [465, 0]
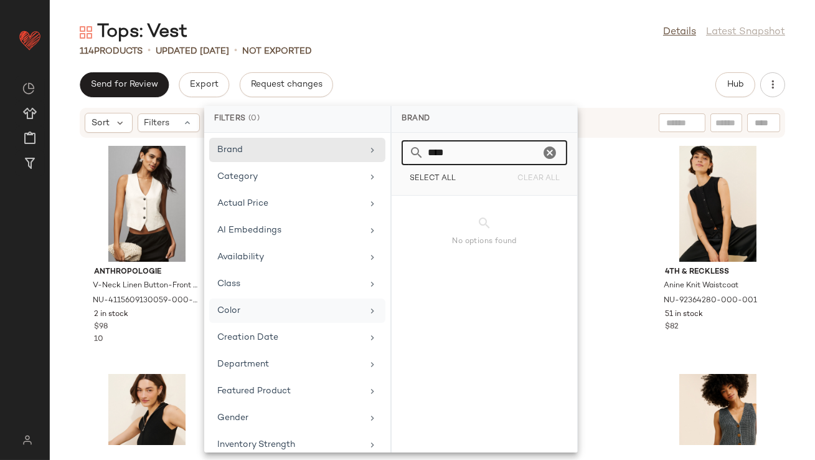
type input "****"
click at [318, 306] on div "Color" at bounding box center [289, 310] width 145 height 13
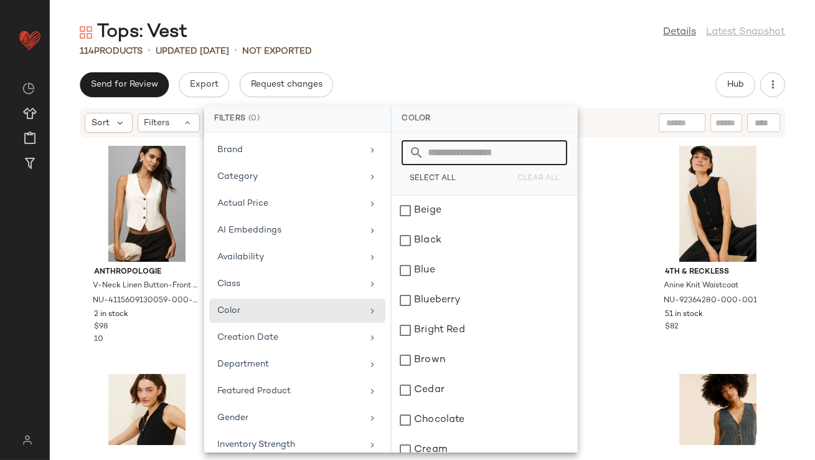
click at [475, 156] on input "text" at bounding box center [492, 152] width 136 height 25
click at [428, 269] on div "Blue" at bounding box center [485, 270] width 186 height 30
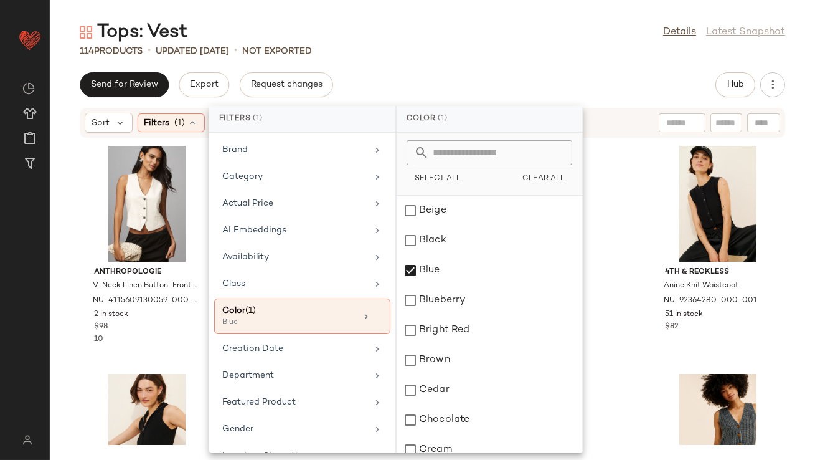
click at [534, 52] on div "114 Products • updated [DATE] • Not Exported" at bounding box center [432, 51] width 765 height 12
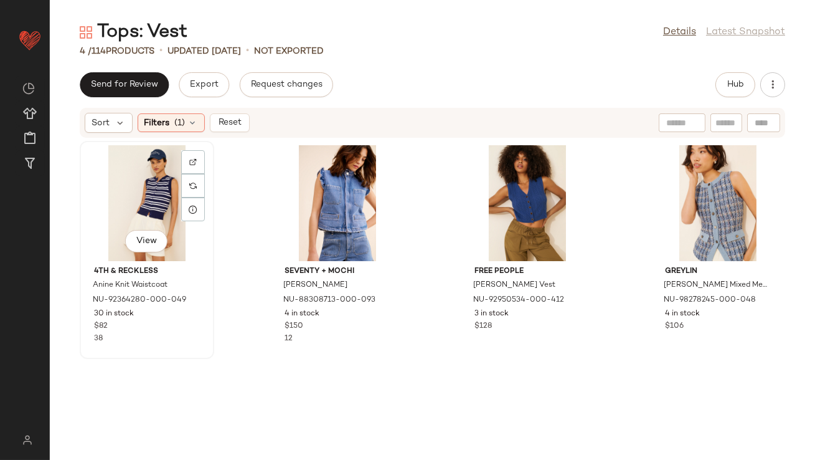
click at [156, 177] on div "View" at bounding box center [147, 203] width 126 height 116
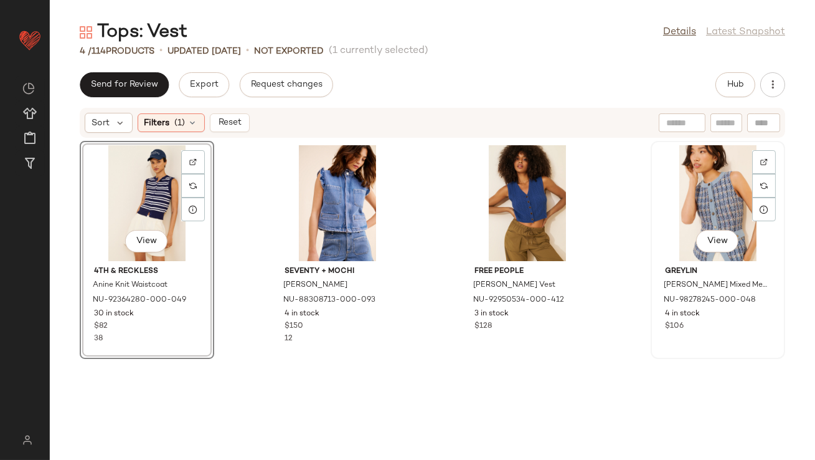
click at [667, 187] on div "View" at bounding box center [718, 203] width 126 height 116
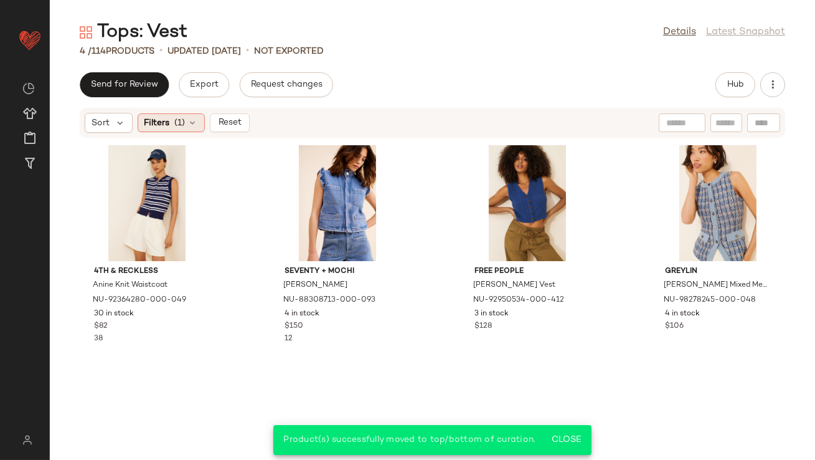
click at [194, 125] on icon at bounding box center [193, 123] width 10 height 10
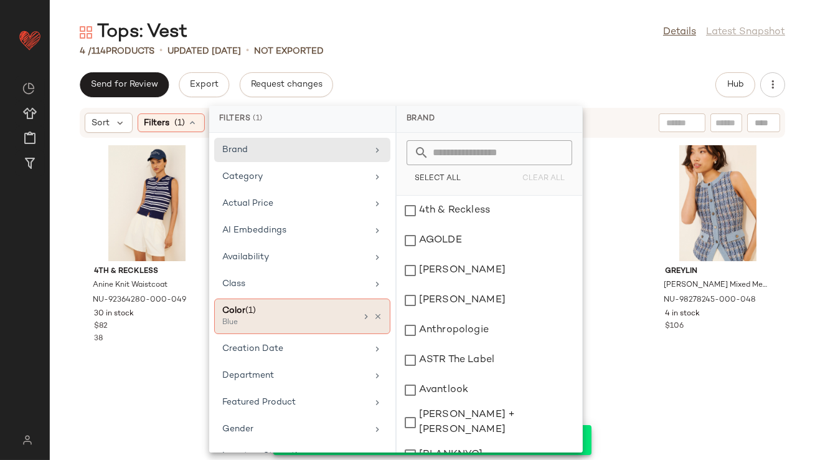
click at [352, 318] on div "Color (1) Blue" at bounding box center [302, 315] width 176 height 35
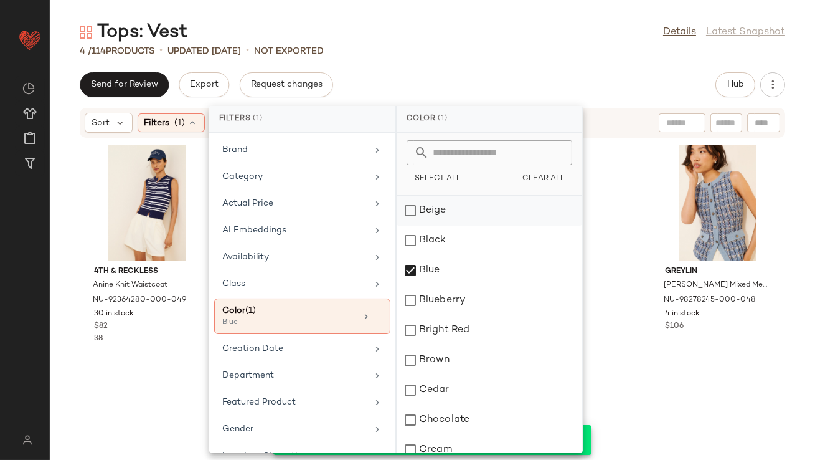
click at [411, 210] on div "Beige" at bounding box center [490, 211] width 186 height 30
click at [411, 265] on div "Blue" at bounding box center [490, 270] width 186 height 30
click at [511, 52] on div "4 / 114 Products • updated [DATE] • Not Exported" at bounding box center [432, 51] width 765 height 12
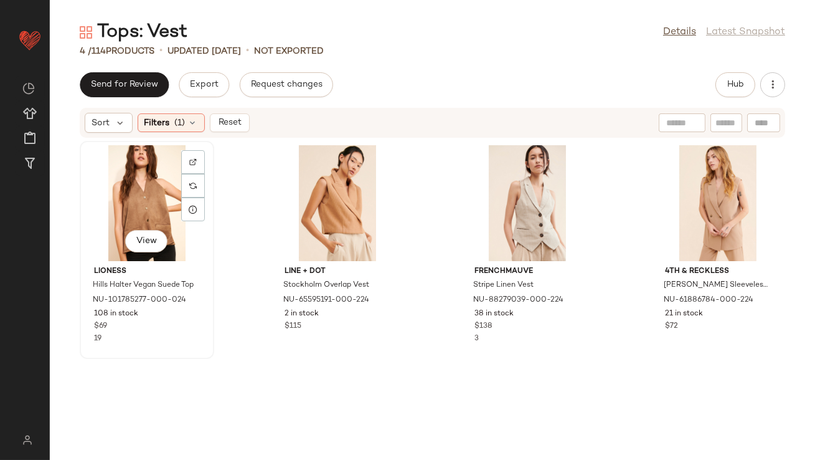
click at [156, 195] on div "View" at bounding box center [147, 203] width 126 height 116
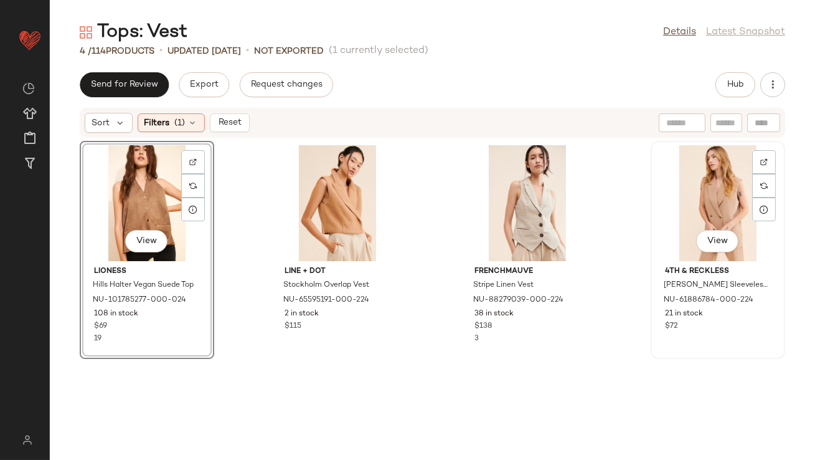
click at [706, 196] on div "View" at bounding box center [718, 203] width 126 height 116
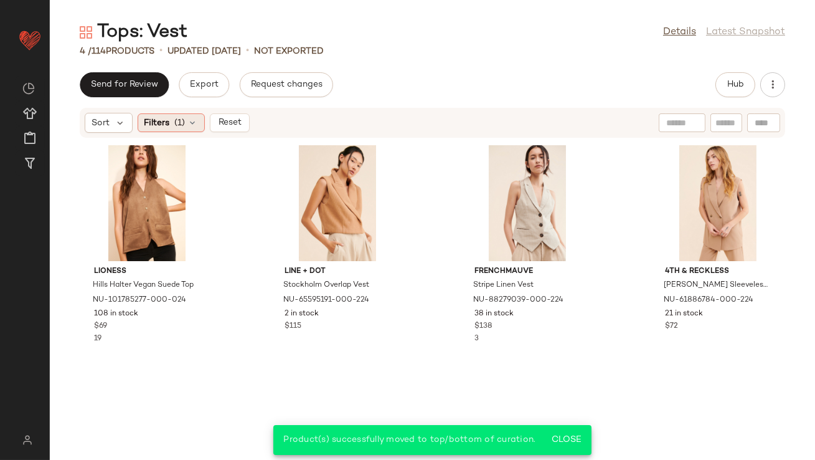
click at [196, 122] on icon at bounding box center [193, 123] width 10 height 10
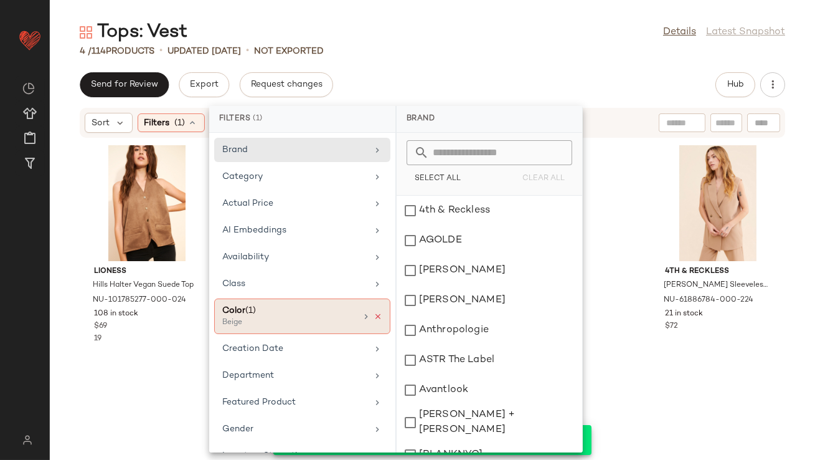
click at [374, 313] on icon at bounding box center [378, 316] width 9 height 9
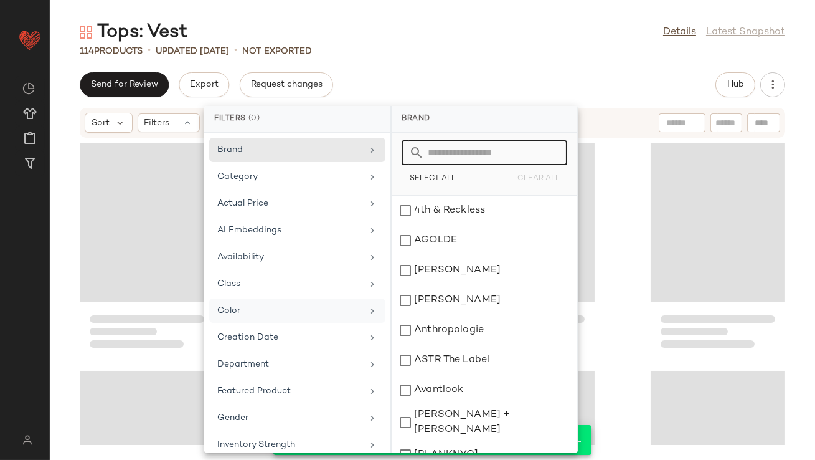
click at [450, 149] on input "text" at bounding box center [492, 152] width 136 height 25
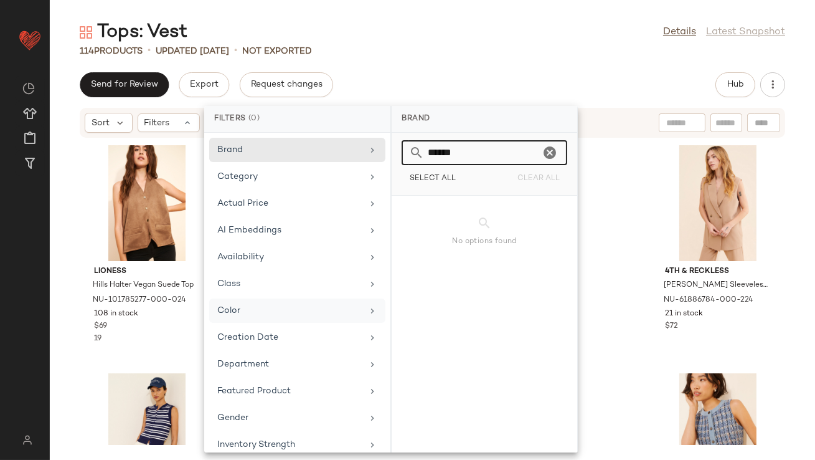
type input "******"
click at [262, 304] on div "Color" at bounding box center [289, 310] width 145 height 13
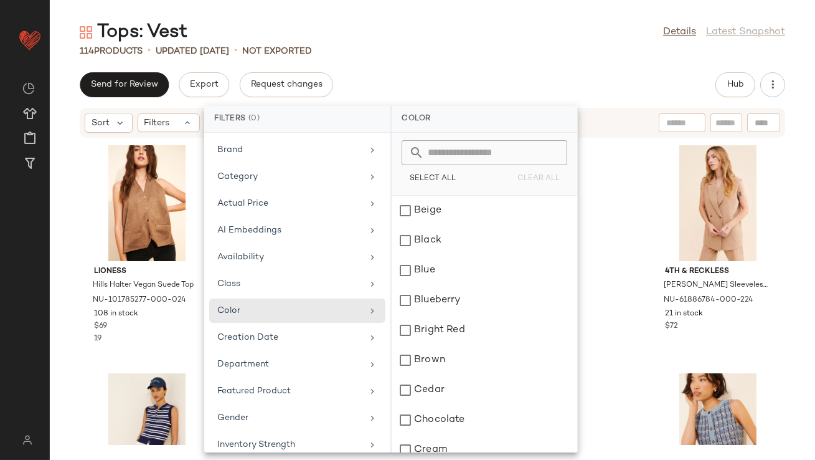
click at [462, 151] on input "text" at bounding box center [492, 152] width 136 height 25
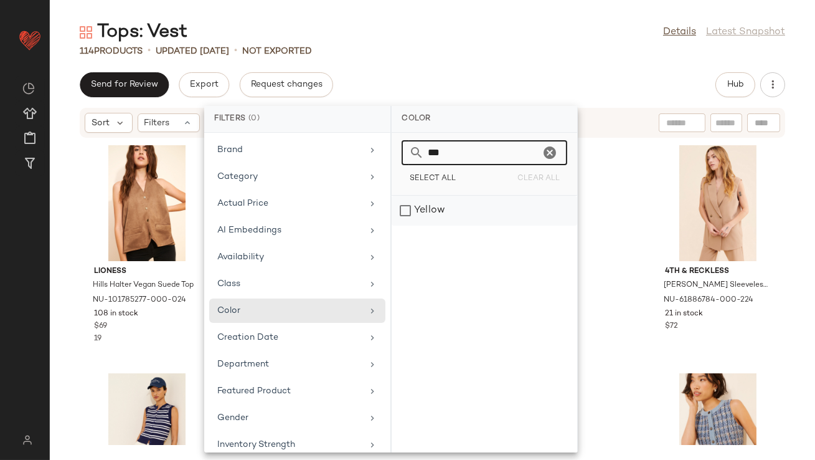
type input "***"
click at [454, 202] on div "Yellow" at bounding box center [485, 211] width 186 height 30
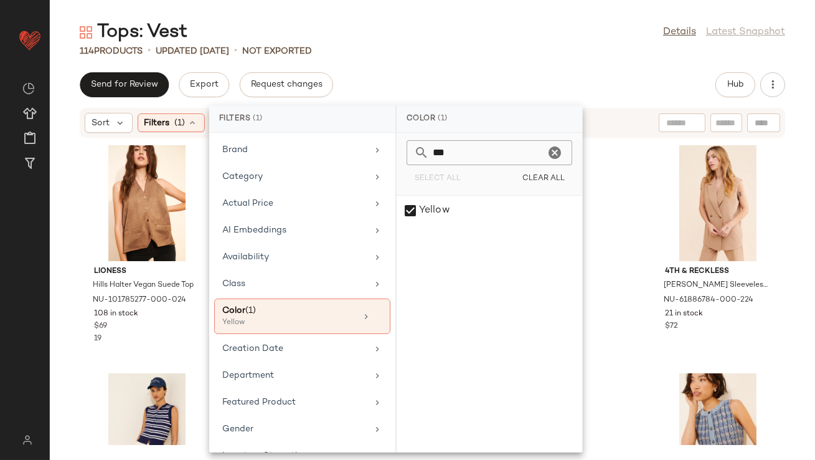
click at [494, 59] on div "Tops: Vest Details Latest Snapshot 114 Products • updated Aug 13th • Not Export…" at bounding box center [432, 240] width 765 height 440
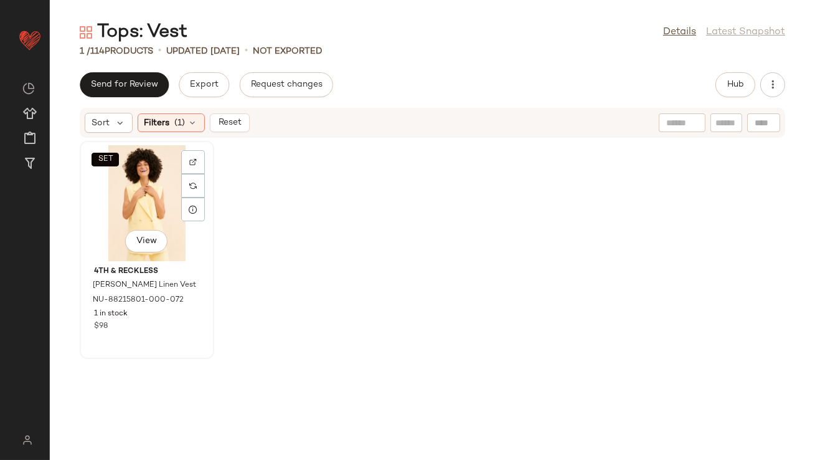
click at [131, 173] on div "SET View" at bounding box center [147, 203] width 126 height 116
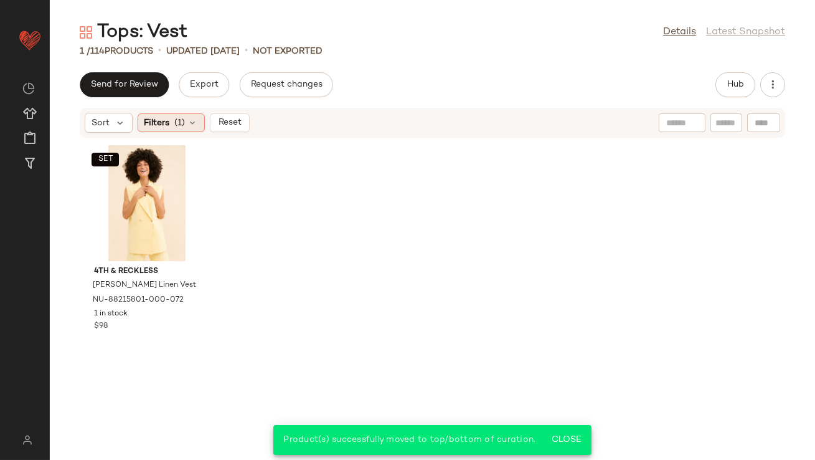
click at [198, 121] on div "Filters (1)" at bounding box center [171, 122] width 67 height 19
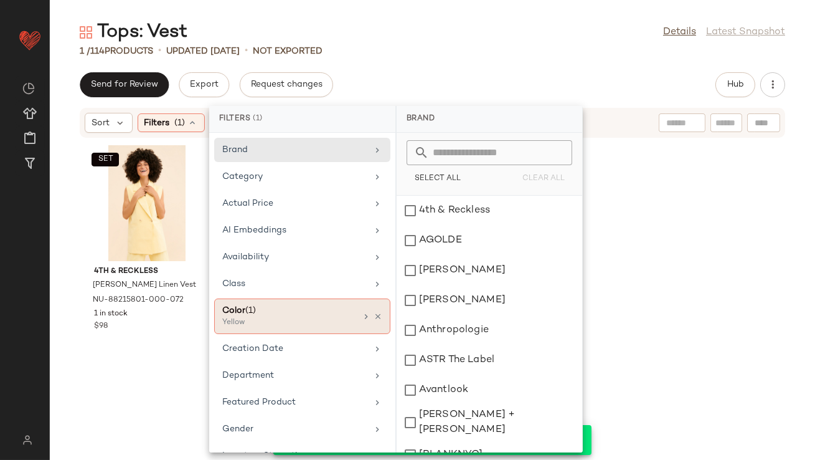
click at [345, 319] on div "Yellow" at bounding box center [284, 322] width 125 height 11
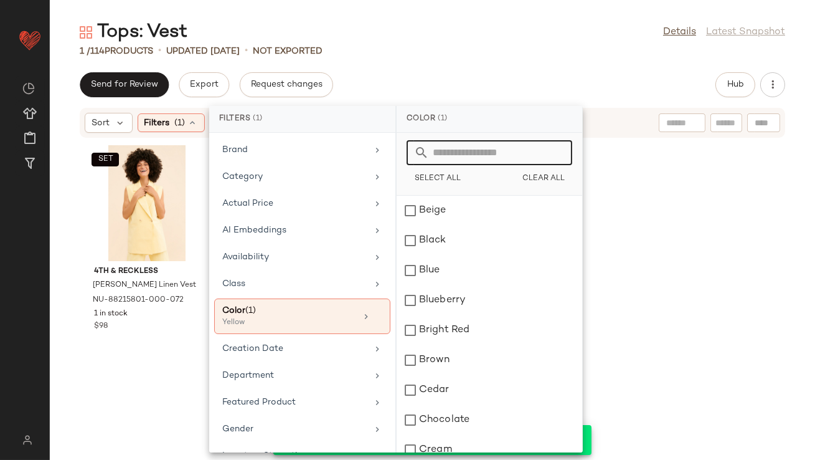
click at [468, 163] on input "text" at bounding box center [497, 152] width 136 height 25
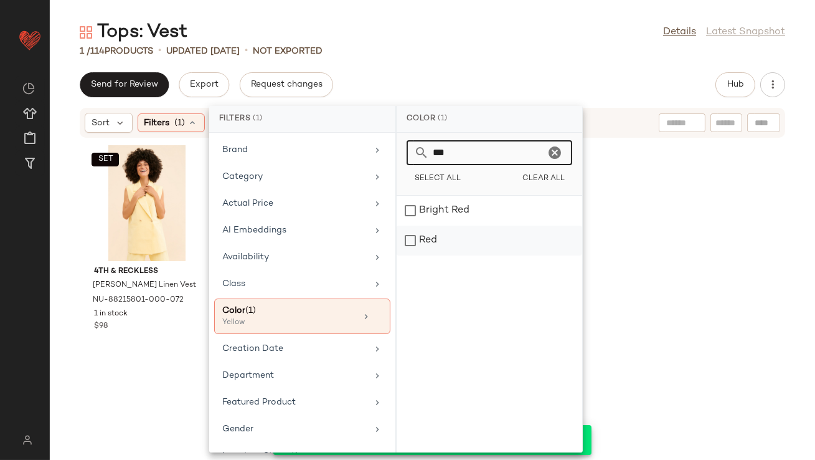
type input "***"
click at [411, 237] on div "Red" at bounding box center [490, 240] width 186 height 30
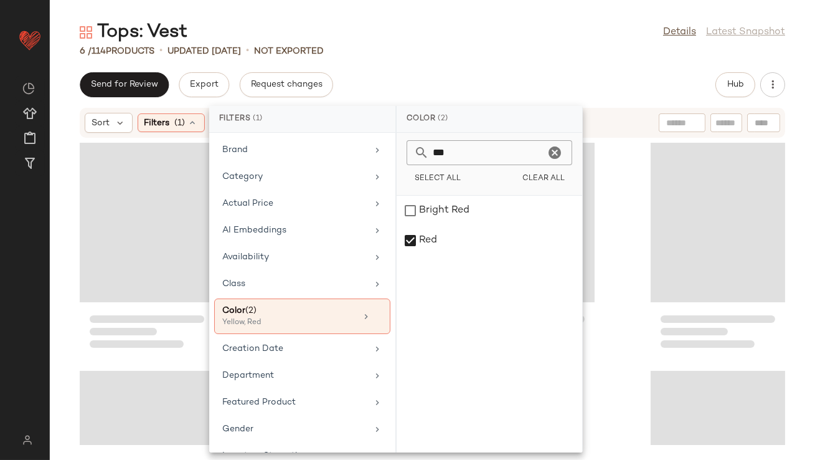
click at [552, 50] on div "6 / 114 Products • updated Aug 13th • Not Exported" at bounding box center [432, 51] width 765 height 12
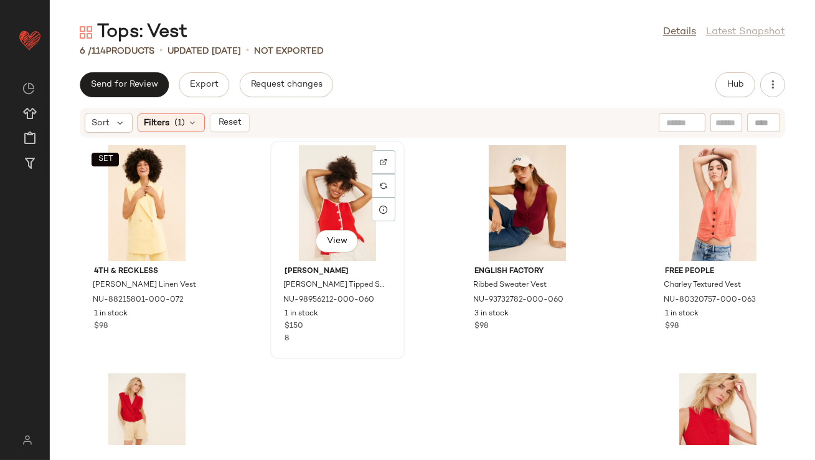
click at [316, 190] on div "View" at bounding box center [338, 203] width 126 height 116
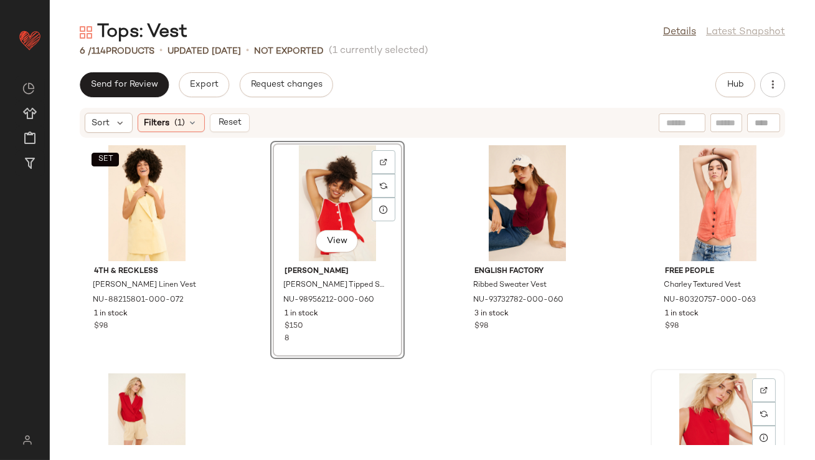
click at [668, 386] on div "View" at bounding box center [718, 431] width 126 height 116
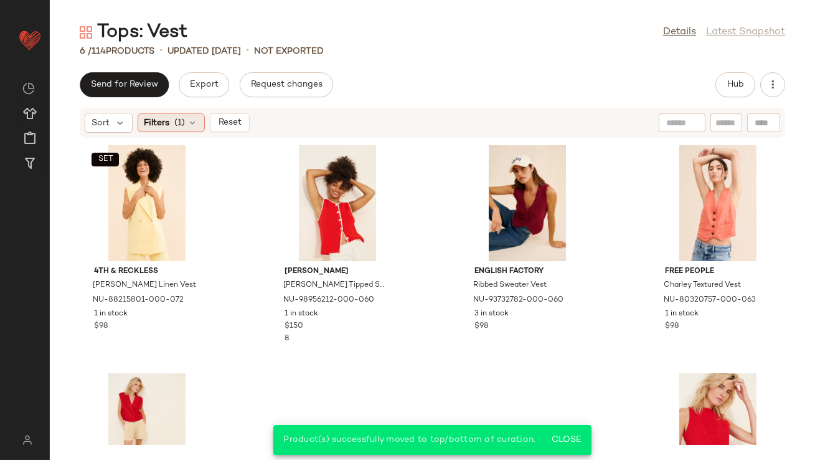
click at [191, 121] on icon at bounding box center [193, 123] width 10 height 10
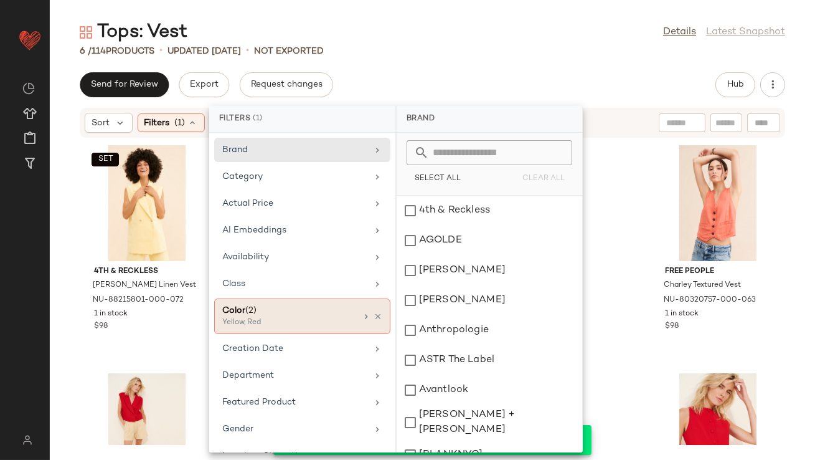
click at [307, 314] on div "Color (2)" at bounding box center [289, 310] width 134 height 13
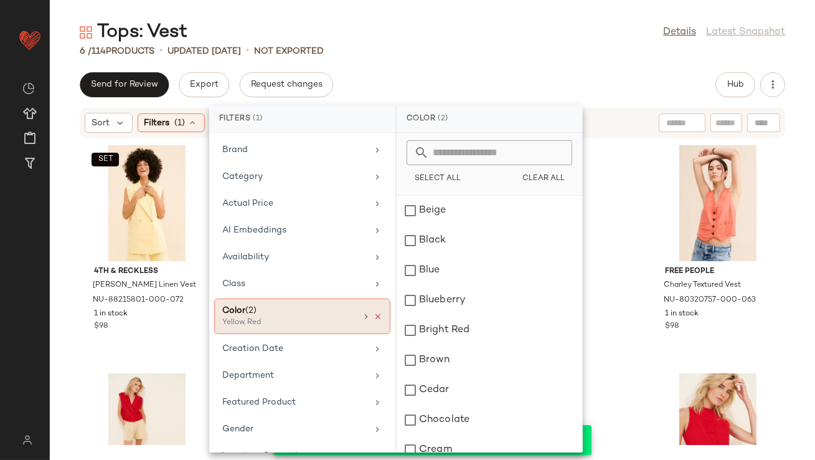
click at [374, 314] on icon at bounding box center [378, 316] width 9 height 9
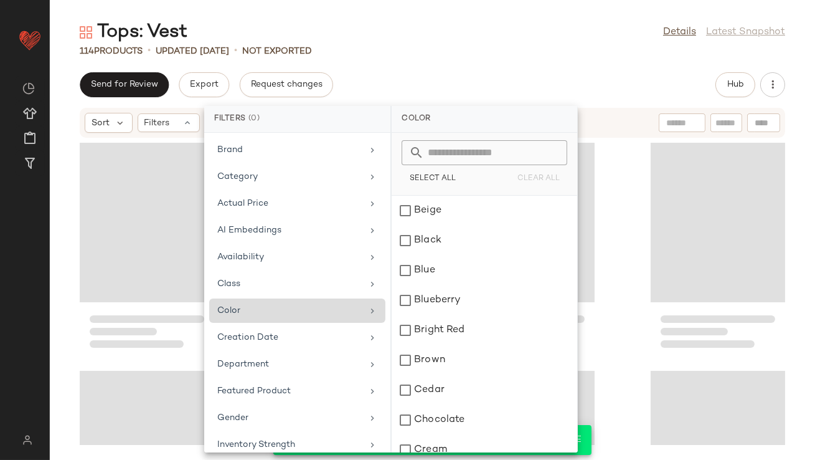
click at [331, 313] on div "Color" at bounding box center [289, 310] width 145 height 13
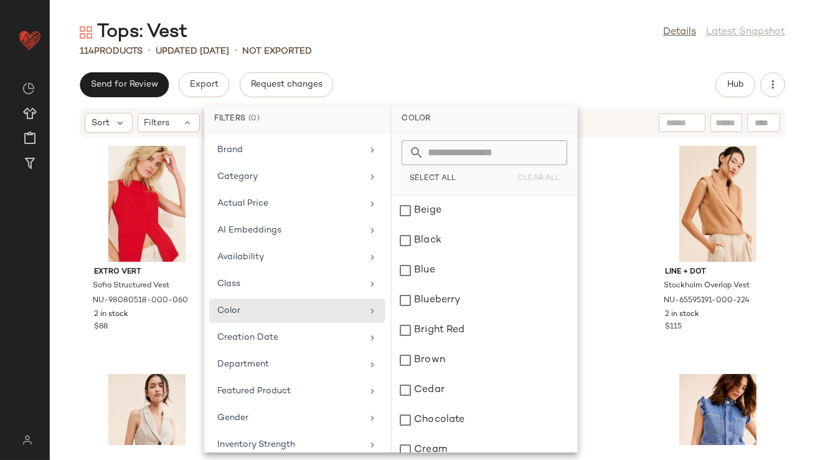
click at [467, 155] on input "text" at bounding box center [492, 152] width 136 height 25
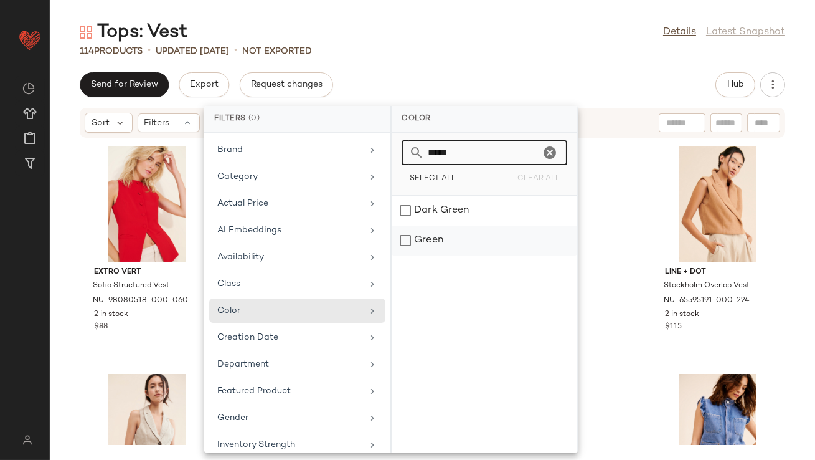
type input "*****"
click at [440, 243] on div "Green" at bounding box center [485, 240] width 186 height 30
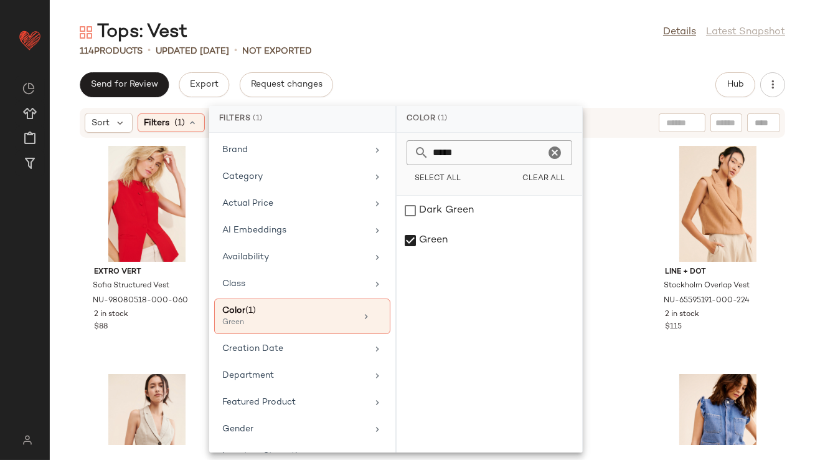
click at [534, 68] on div "Tops: Vest Details Latest Snapshot 114 Products • updated Aug 13th • Not Export…" at bounding box center [432, 240] width 765 height 440
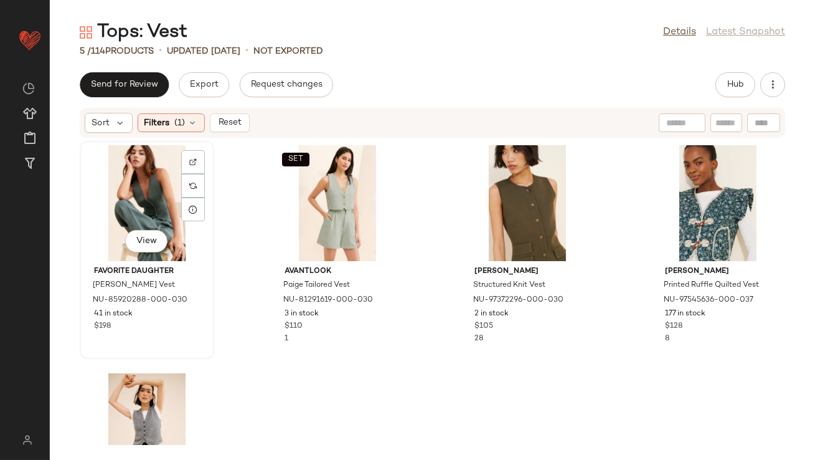
click at [153, 196] on div "View" at bounding box center [147, 203] width 126 height 116
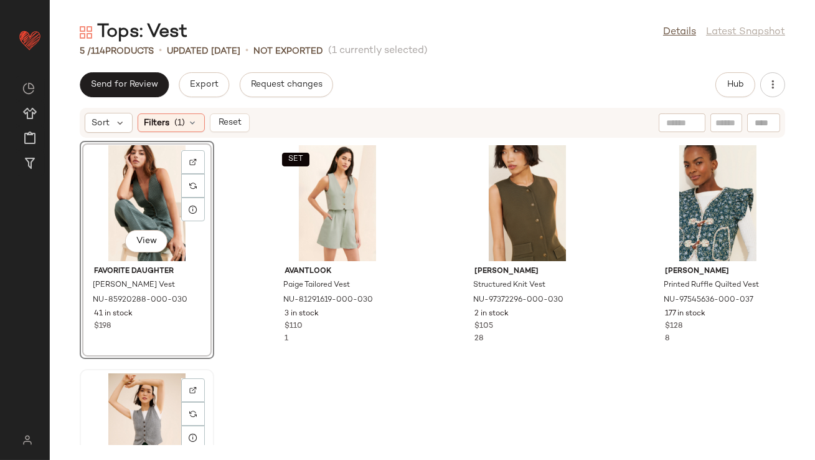
click at [139, 389] on div "View" at bounding box center [147, 431] width 126 height 116
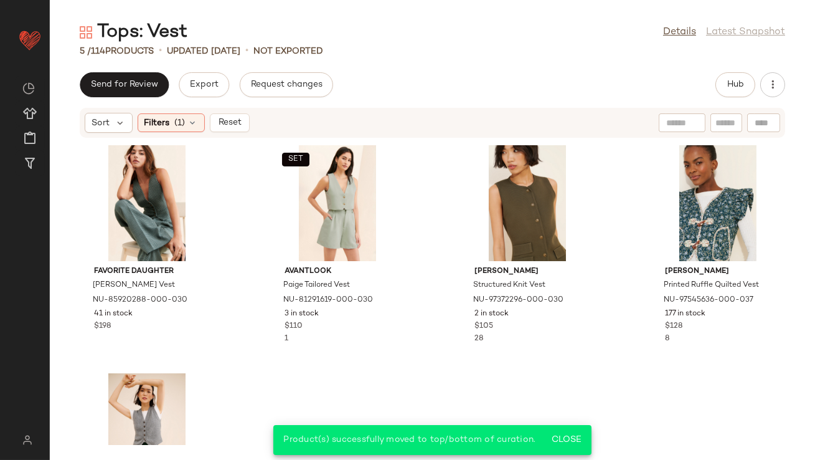
click at [301, 401] on div "Favorite Daughter Agnes Houndstooth Vest NU-85920288-000-030 41 in stock $198 S…" at bounding box center [432, 291] width 765 height 306
click at [193, 127] on icon at bounding box center [193, 123] width 10 height 10
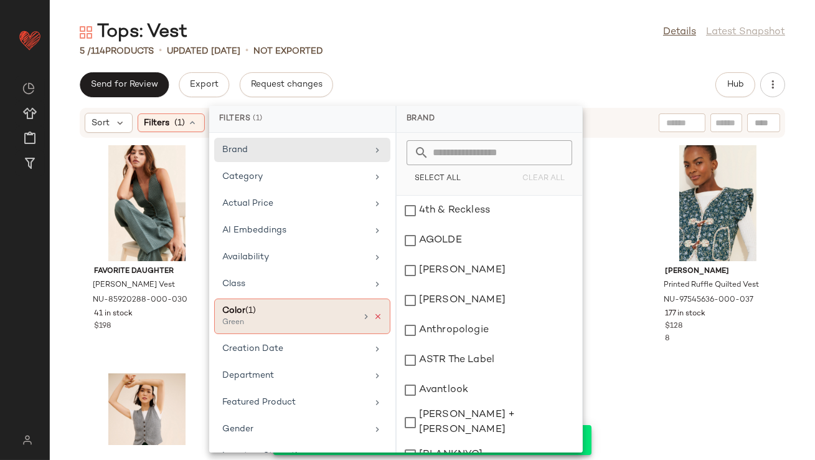
click at [374, 315] on icon at bounding box center [378, 316] width 9 height 9
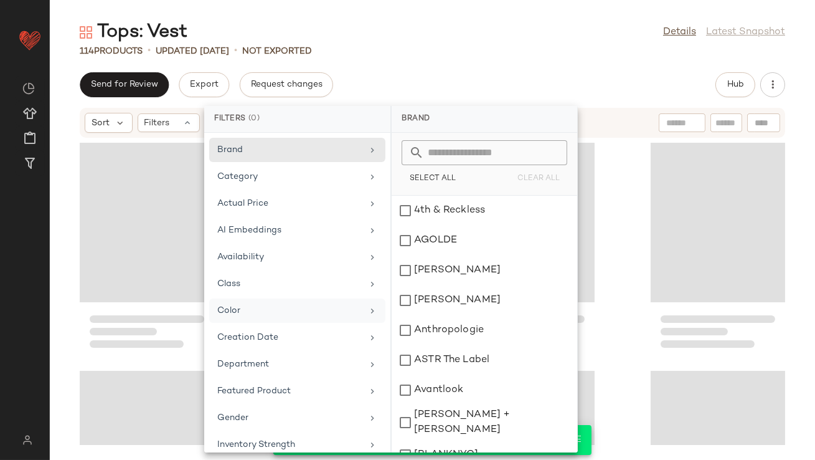
click at [409, 19] on main "Tops: Vest Details Latest Snapshot 114 Products • updated Aug 13th • Not Export…" at bounding box center [407, 230] width 815 height 460
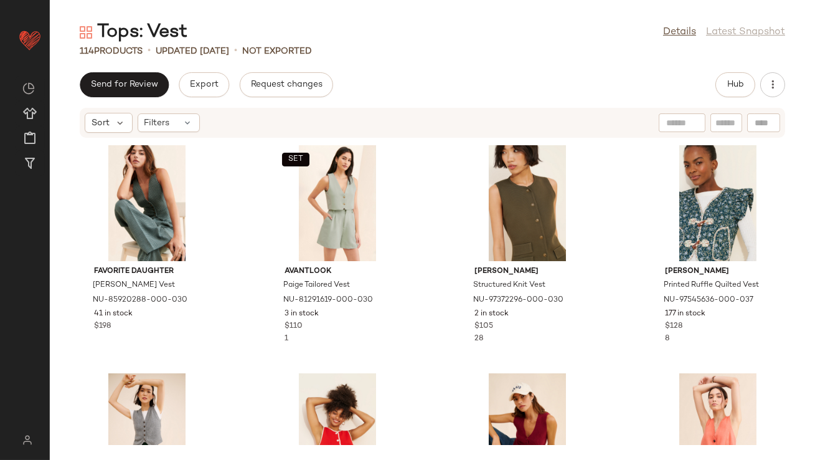
scroll to position [11, 0]
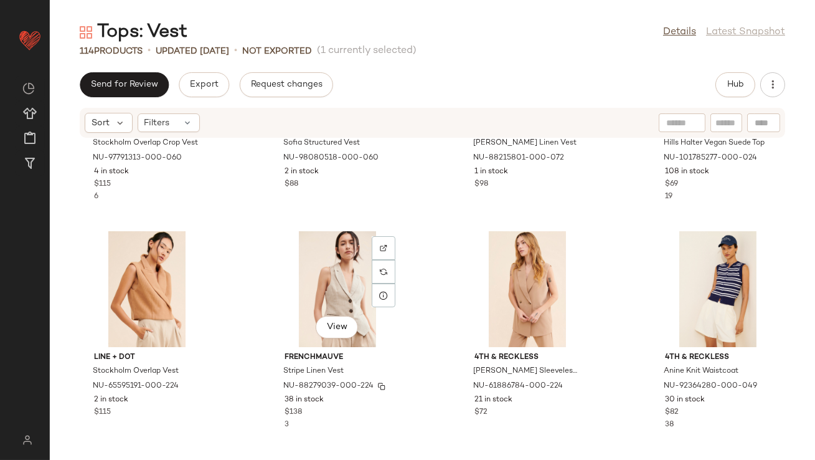
scroll to position [392, 0]
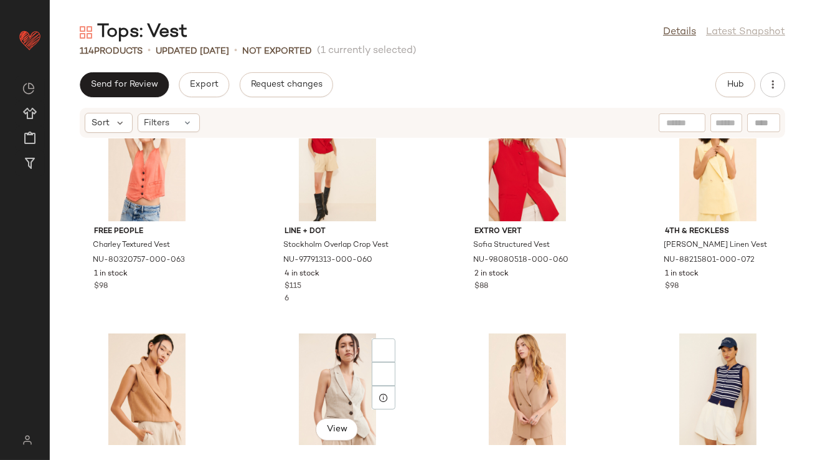
scroll to position [720, 0]
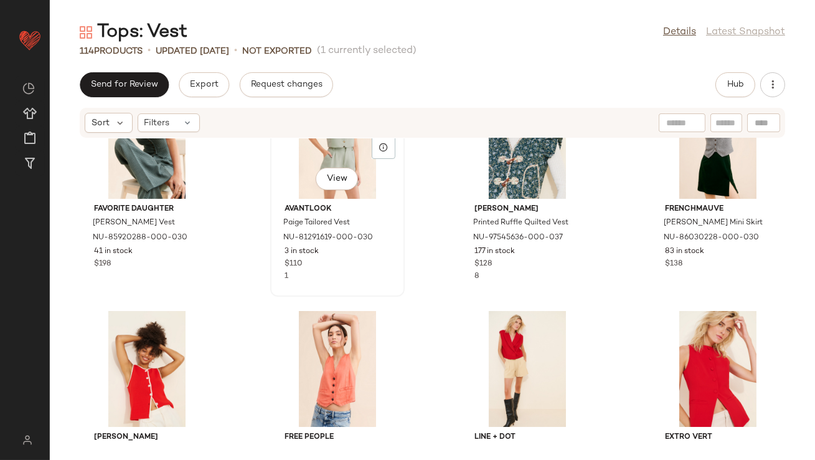
scroll to position [314, 0]
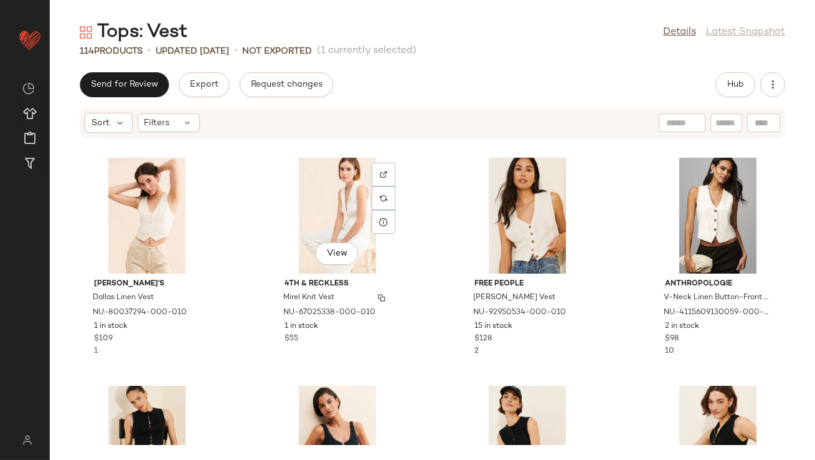
scroll to position [1295, 0]
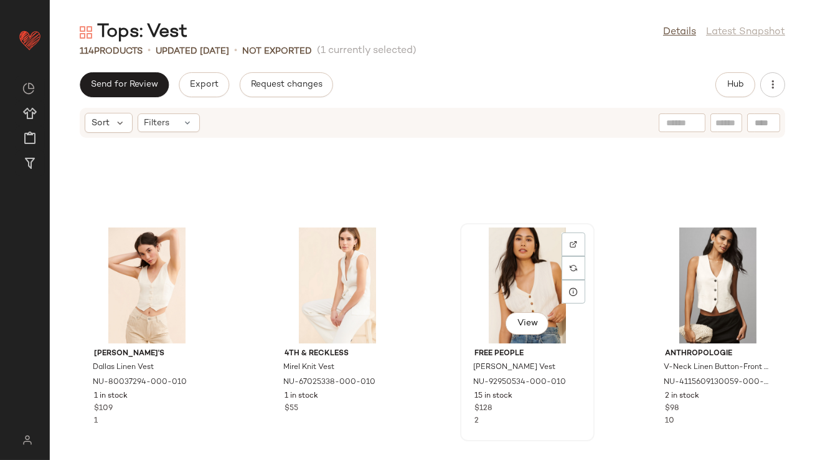
click at [493, 286] on div "View" at bounding box center [528, 285] width 126 height 116
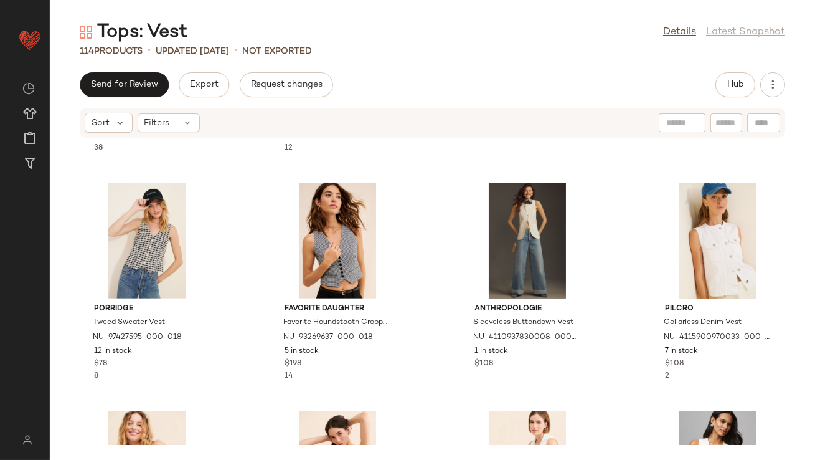
scroll to position [1112, 0]
click at [683, 223] on div "View" at bounding box center [718, 241] width 126 height 116
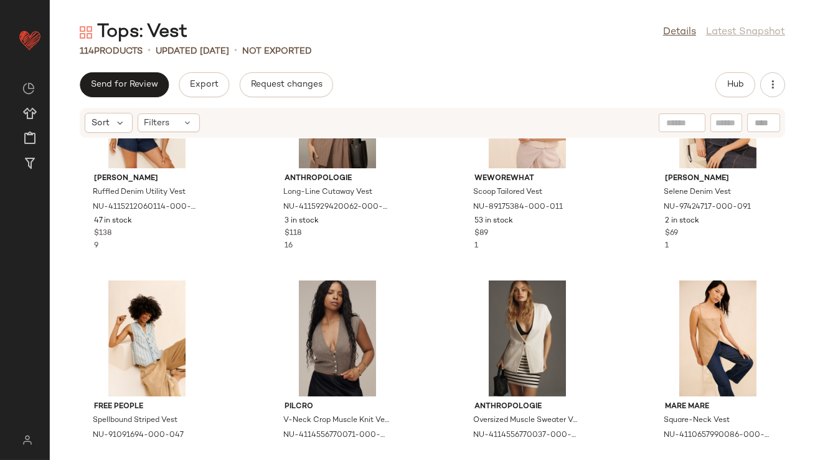
scroll to position [3195, 0]
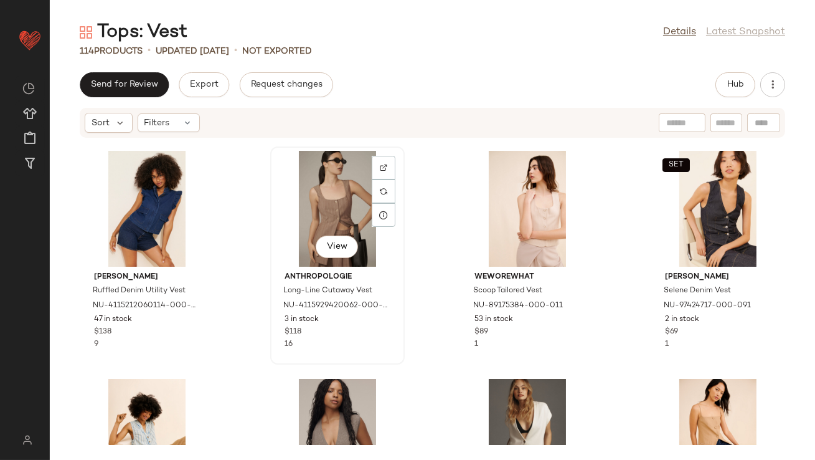
drag, startPoint x: 327, startPoint y: 217, endPoint x: 334, endPoint y: 215, distance: 7.1
click at [327, 217] on div "View" at bounding box center [338, 209] width 126 height 116
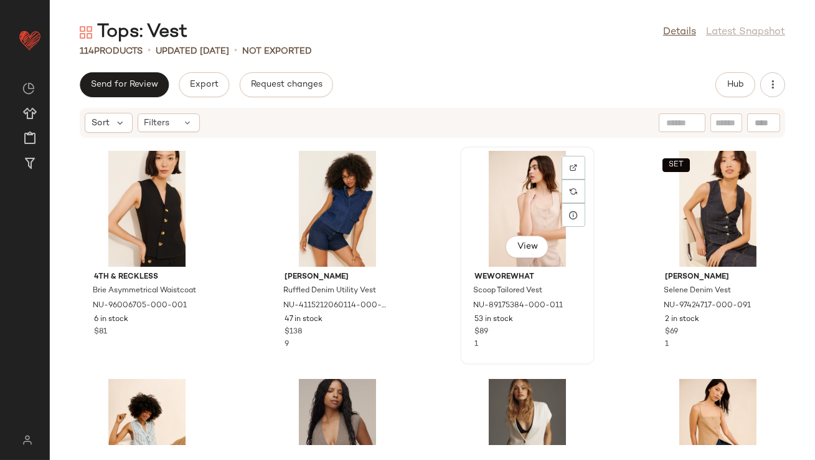
click at [505, 209] on div "View" at bounding box center [528, 209] width 126 height 116
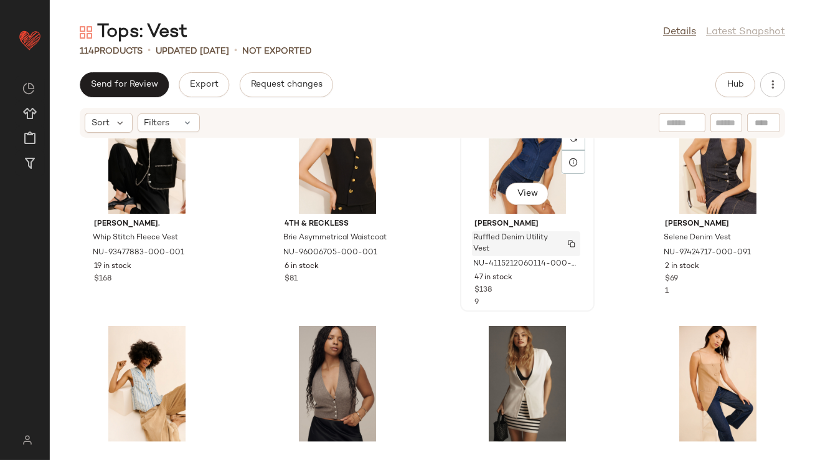
scroll to position [3367, 0]
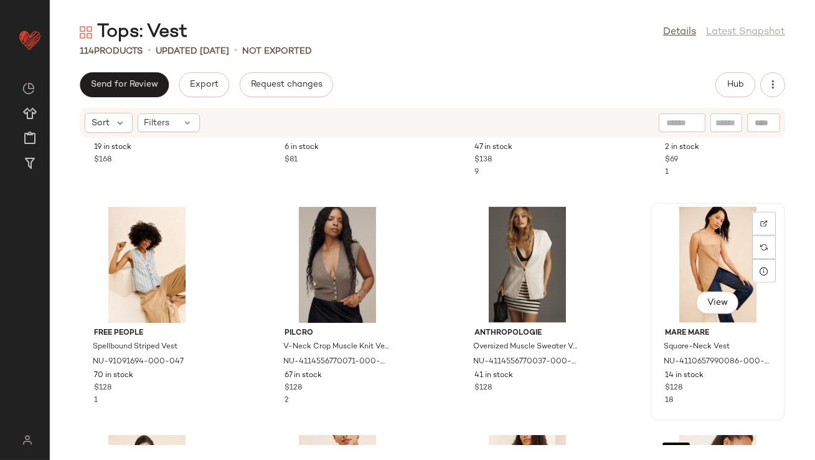
click at [682, 245] on div "View" at bounding box center [718, 265] width 126 height 116
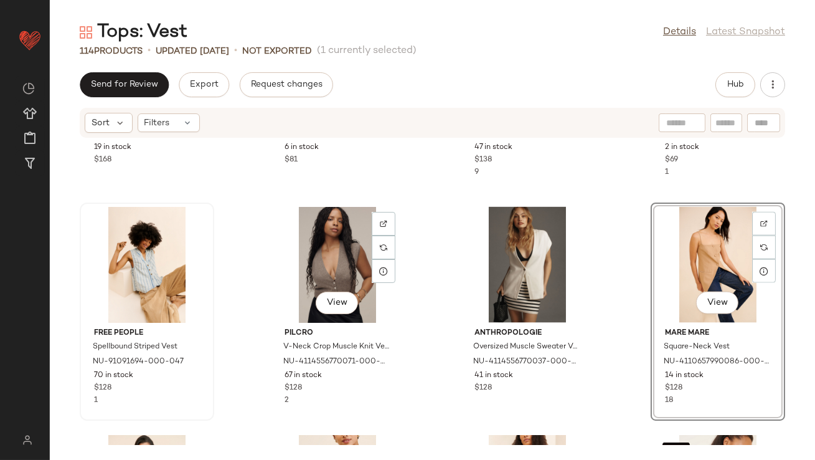
click at [210, 258] on div at bounding box center [147, 265] width 126 height 116
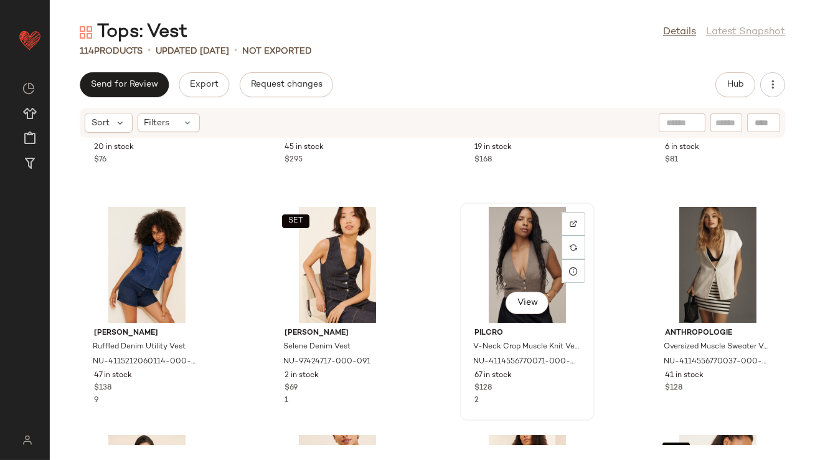
click at [533, 261] on div "View" at bounding box center [528, 265] width 126 height 116
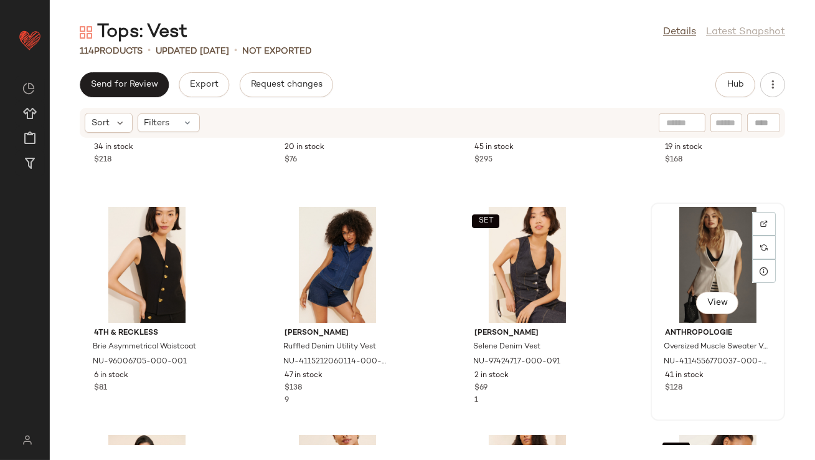
click at [699, 247] on div "View" at bounding box center [718, 265] width 126 height 116
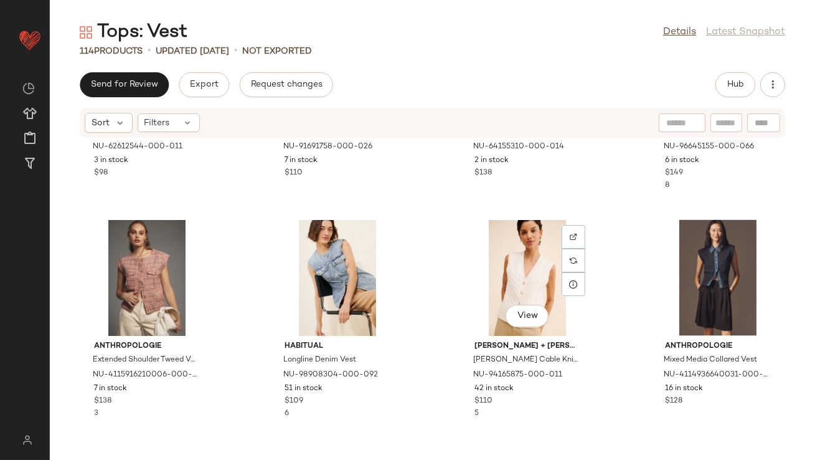
scroll to position [3603, 0]
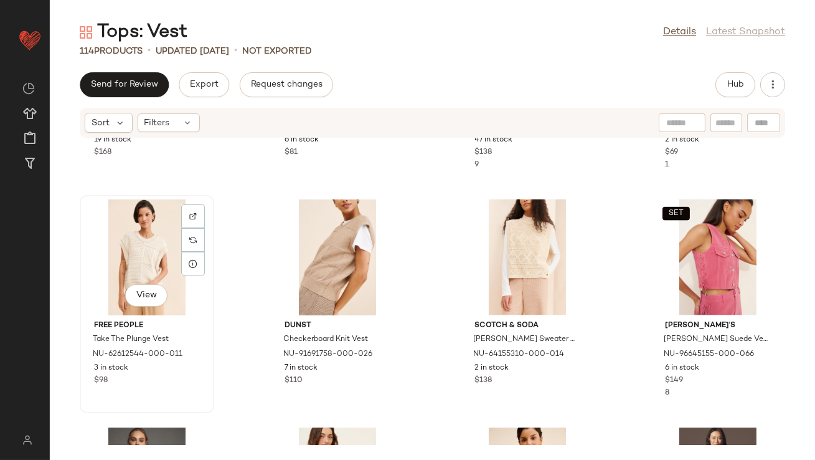
drag, startPoint x: 163, startPoint y: 258, endPoint x: 176, endPoint y: 255, distance: 14.0
click at [163, 258] on div "View" at bounding box center [147, 257] width 126 height 116
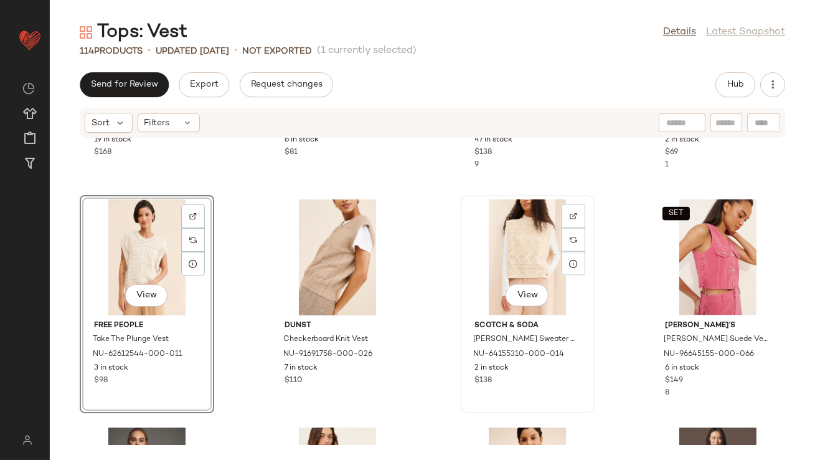
click at [519, 250] on div "View" at bounding box center [528, 257] width 126 height 116
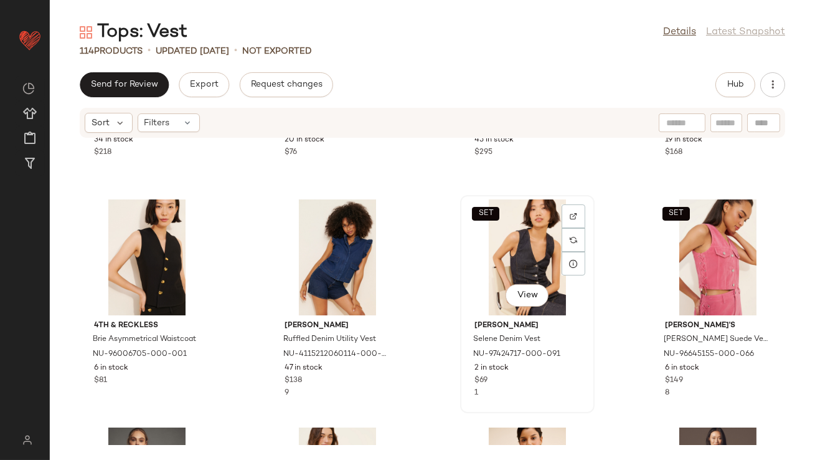
scroll to position [3858, 0]
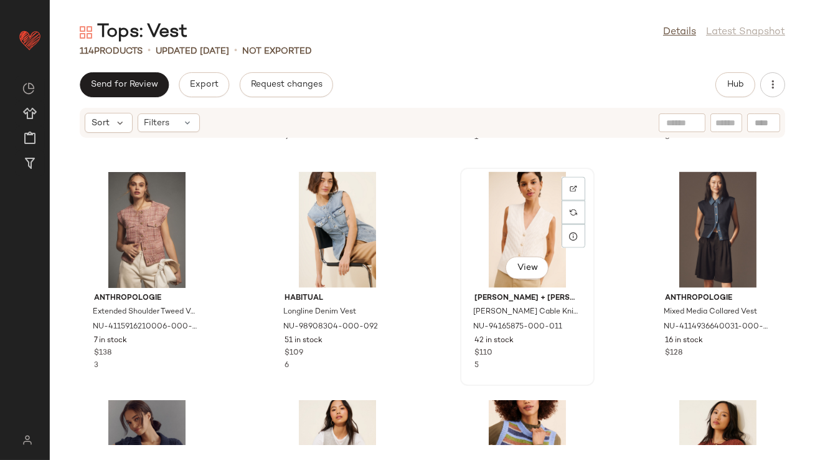
click at [507, 233] on div "View" at bounding box center [528, 230] width 126 height 116
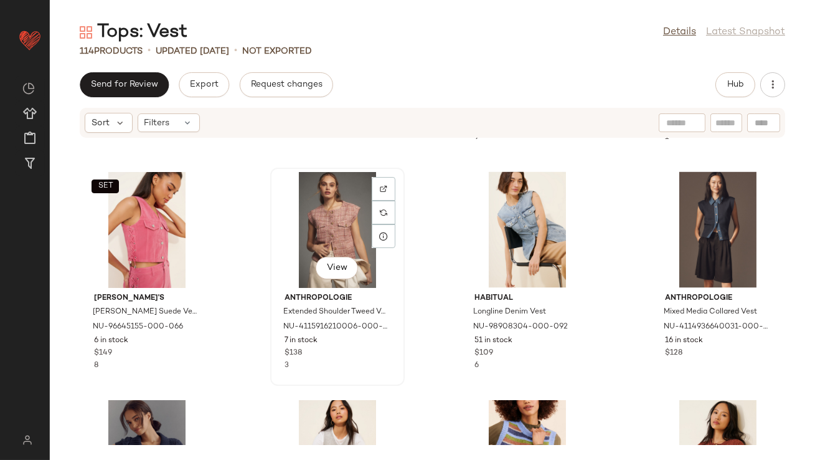
click at [326, 222] on div "View" at bounding box center [338, 230] width 126 height 116
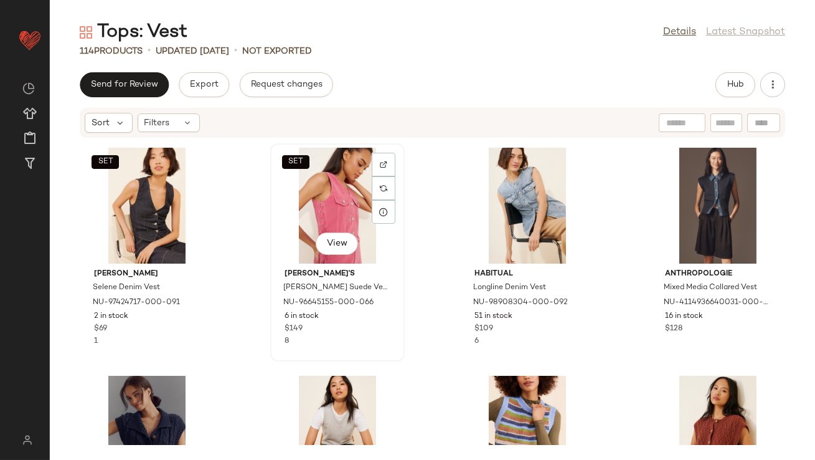
click at [333, 190] on div "SET View" at bounding box center [338, 206] width 126 height 116
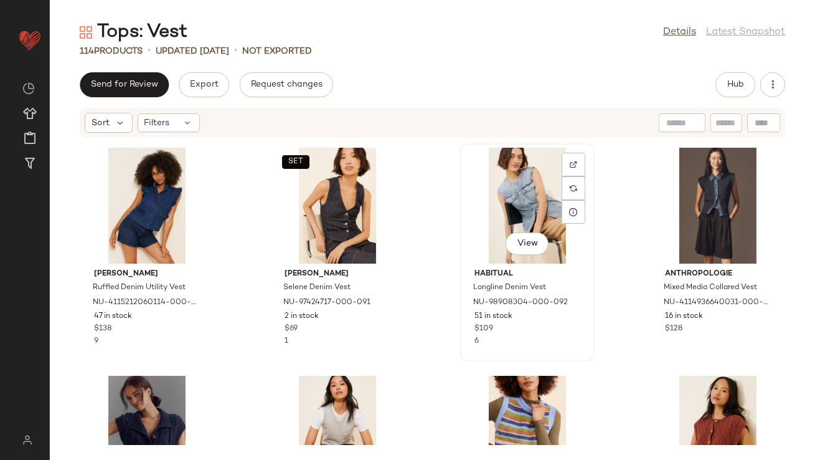
scroll to position [3992, 0]
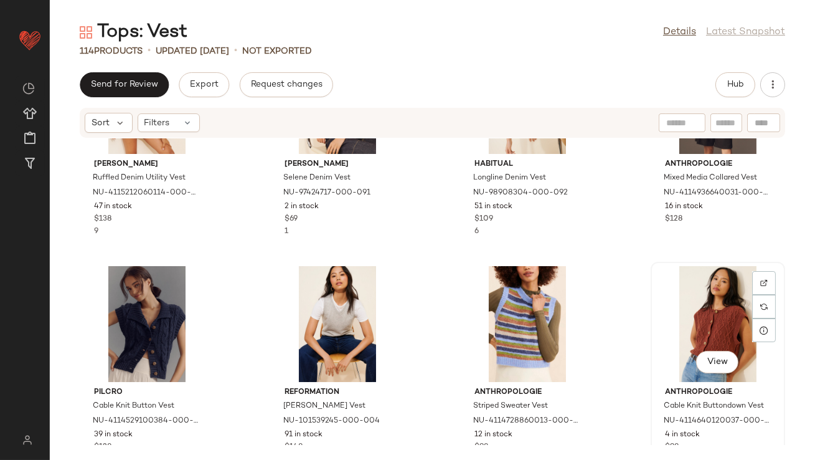
click at [700, 323] on div "View" at bounding box center [718, 324] width 126 height 116
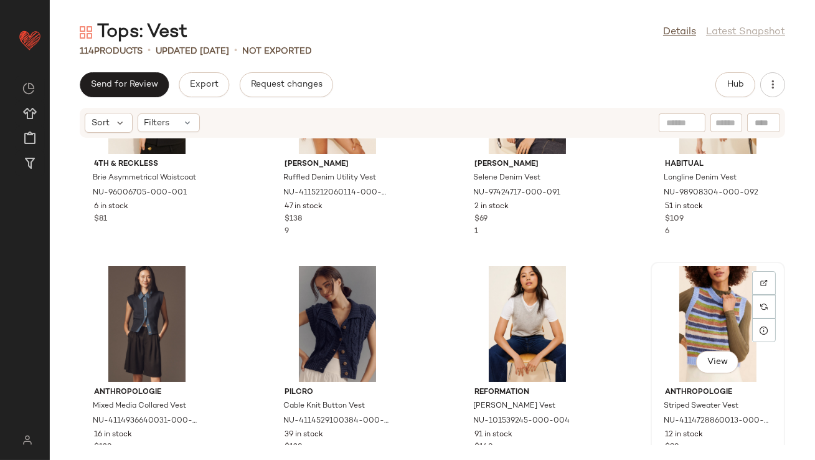
click at [655, 316] on div "View" at bounding box center [718, 324] width 126 height 116
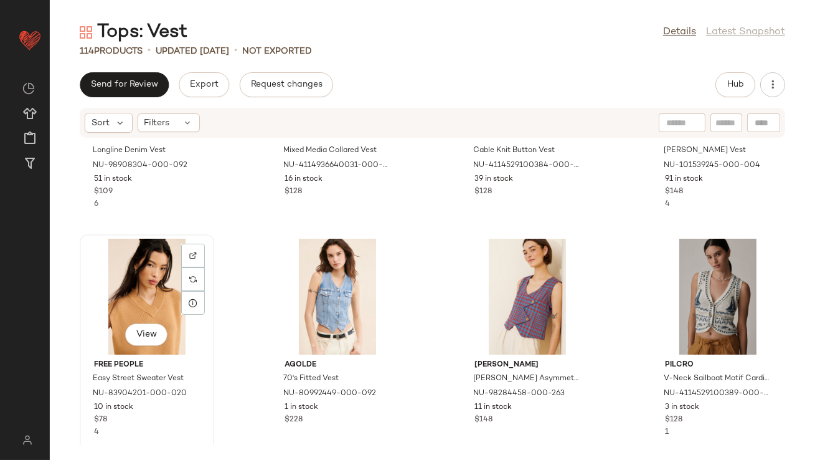
click at [129, 297] on div "View" at bounding box center [147, 297] width 126 height 116
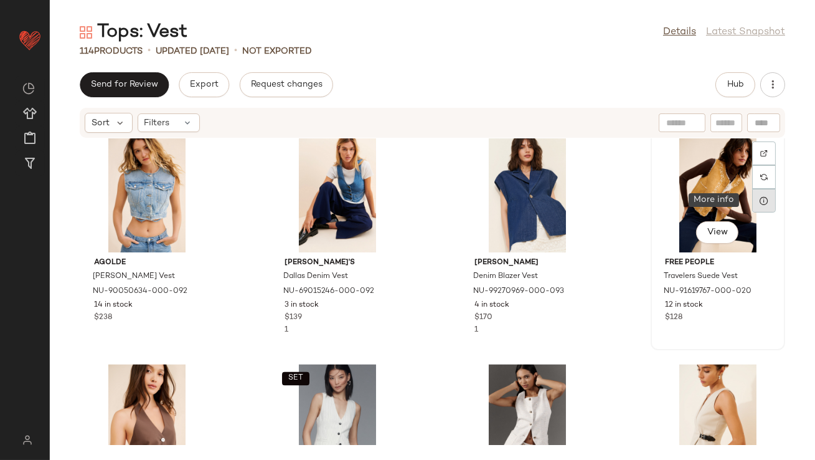
click at [755, 190] on div at bounding box center [764, 201] width 24 height 24
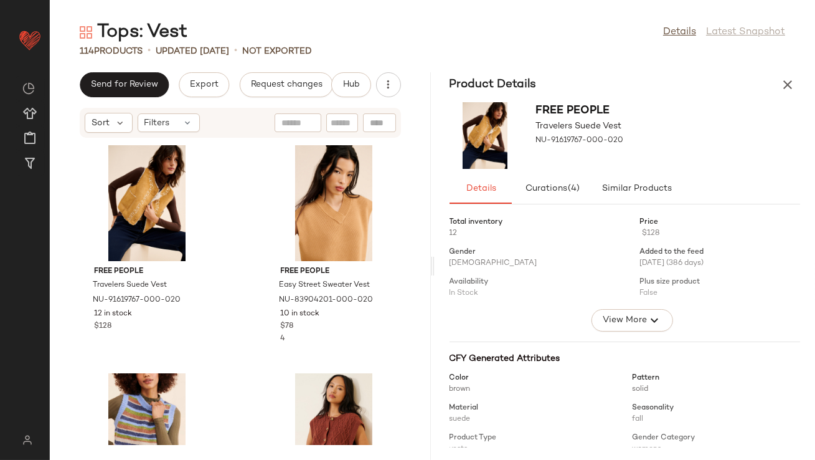
click at [787, 87] on icon "button" at bounding box center [787, 84] width 15 height 15
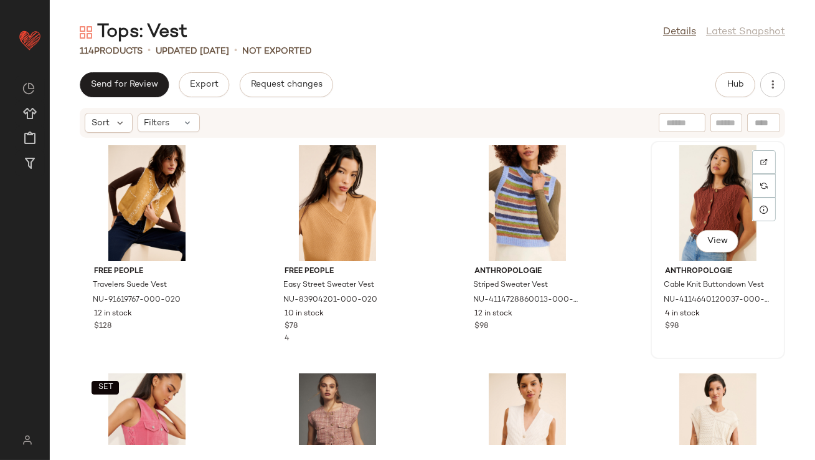
click at [692, 219] on div "View" at bounding box center [718, 203] width 126 height 116
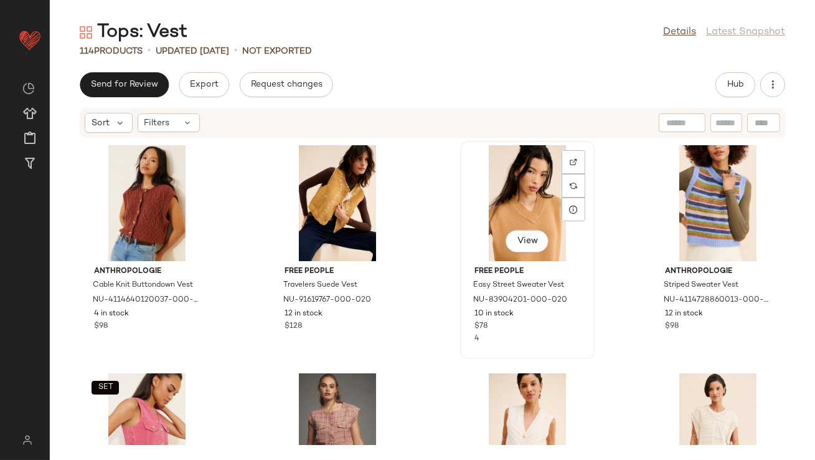
click at [525, 215] on div "View" at bounding box center [528, 203] width 126 height 116
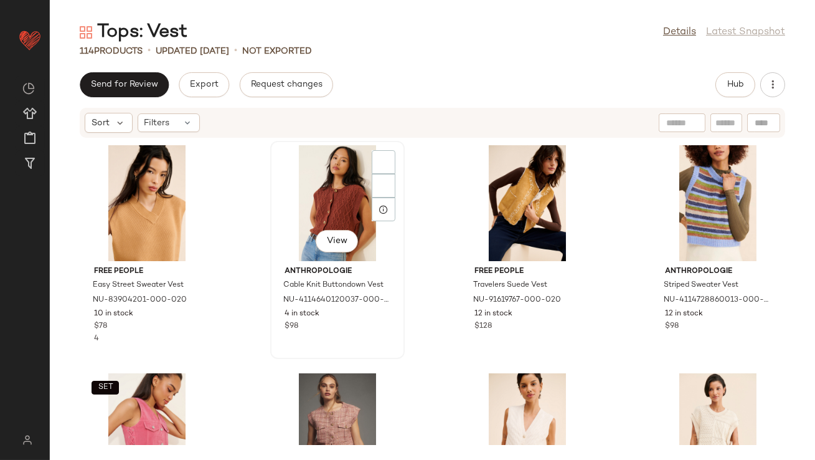
click at [333, 213] on div "View" at bounding box center [338, 203] width 126 height 116
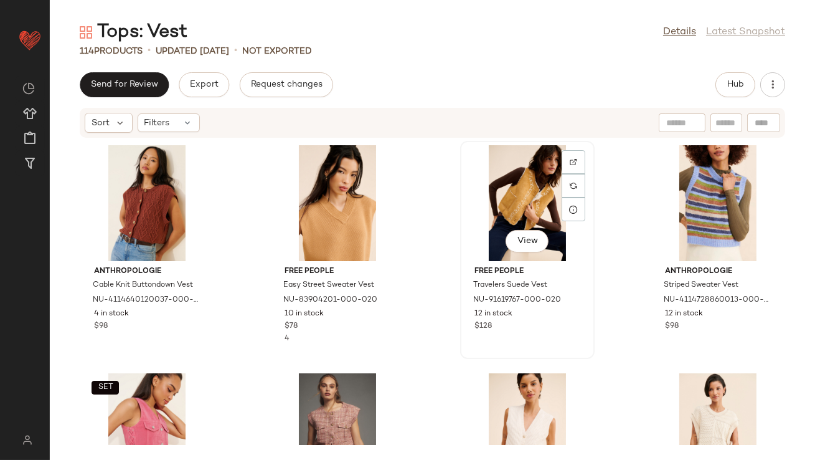
click at [508, 204] on div "View" at bounding box center [528, 203] width 126 height 116
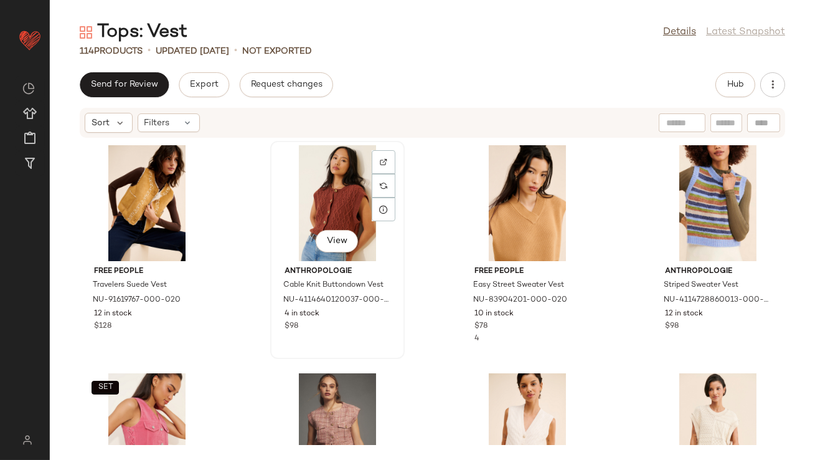
click at [347, 207] on div "View" at bounding box center [338, 203] width 126 height 116
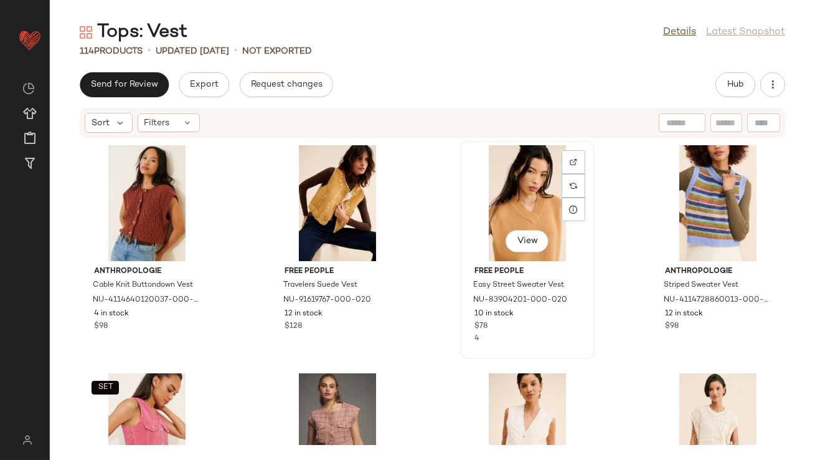
click at [543, 200] on div "View" at bounding box center [528, 203] width 126 height 116
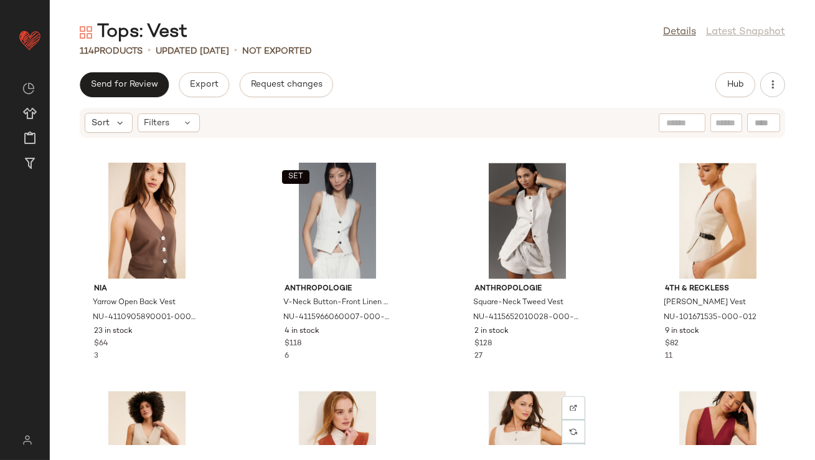
scroll to position [4747, 0]
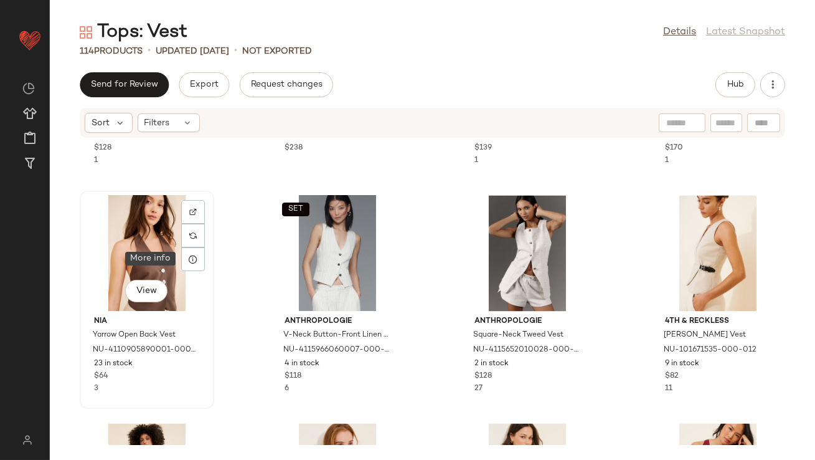
click at [161, 258] on div "View" at bounding box center [147, 253] width 126 height 116
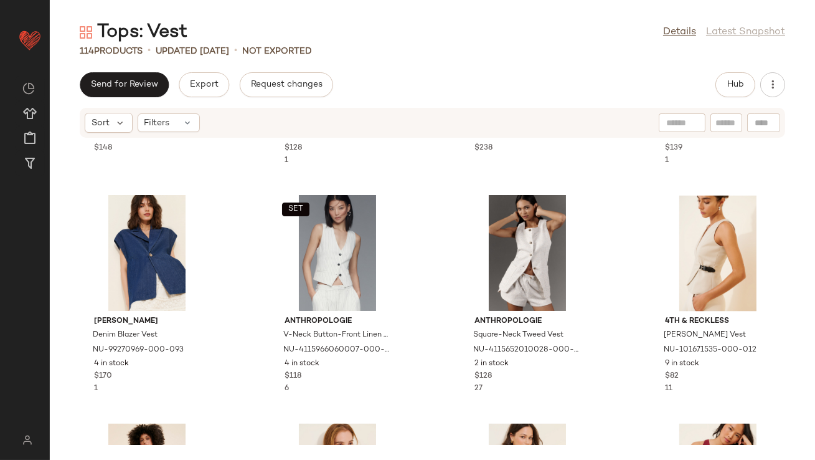
scroll to position [4942, 0]
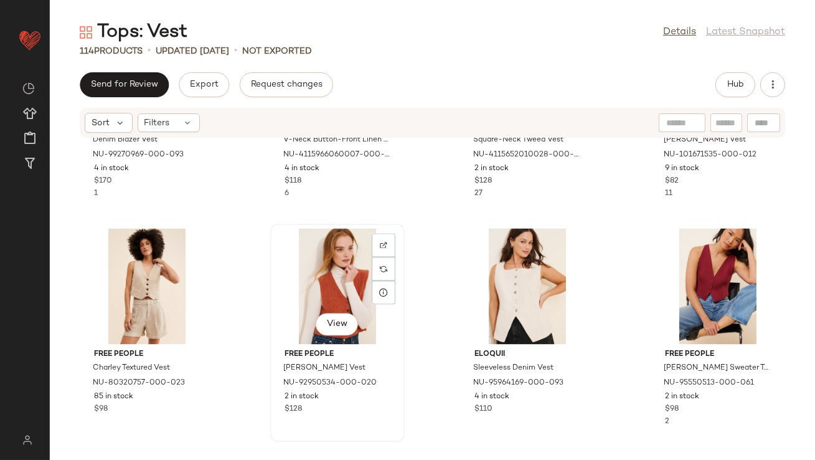
click at [327, 306] on div "View" at bounding box center [338, 286] width 126 height 116
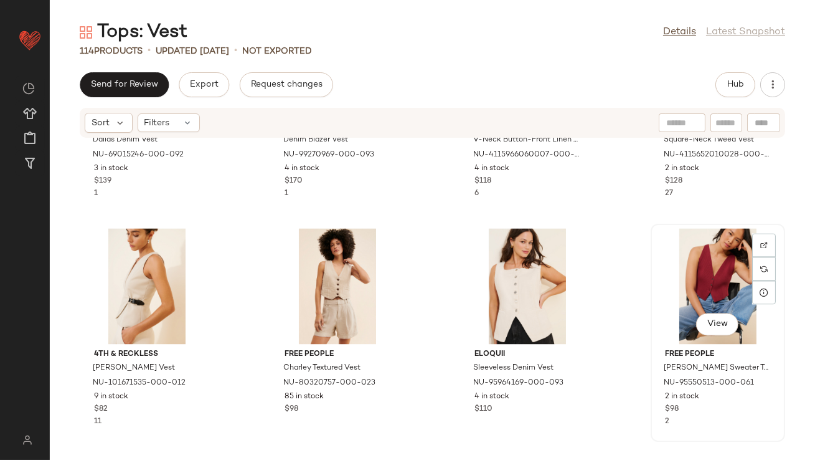
click at [679, 286] on div "View" at bounding box center [718, 286] width 126 height 116
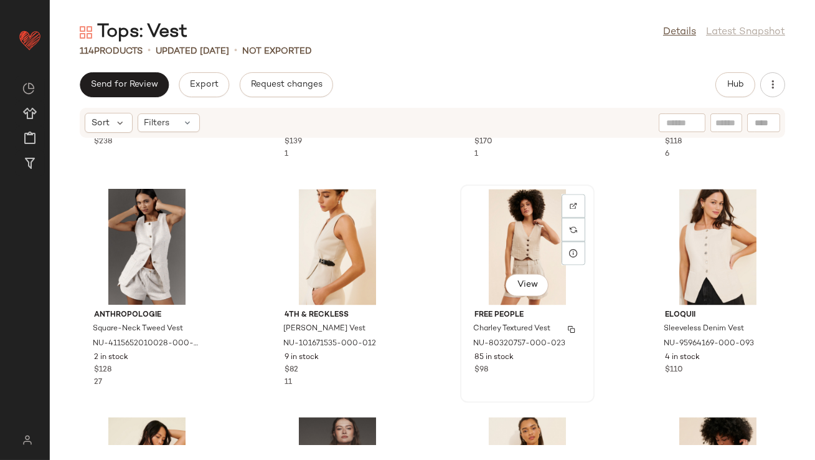
scroll to position [5051, 0]
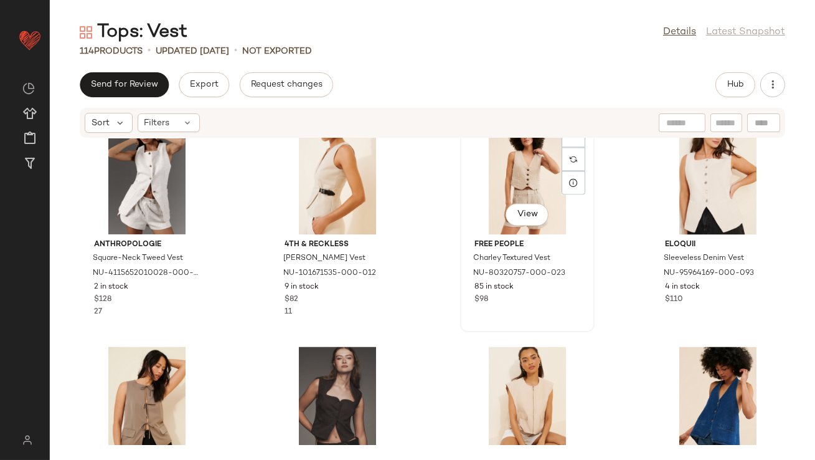
click at [504, 181] on div "View" at bounding box center [528, 176] width 126 height 116
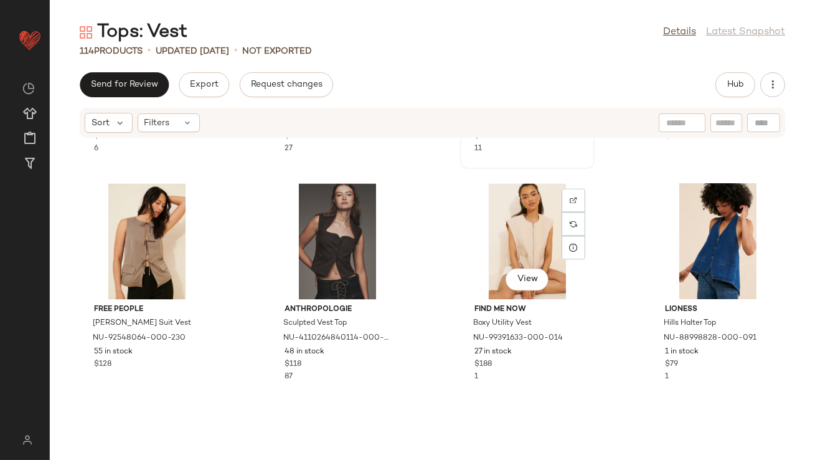
scroll to position [5232, 0]
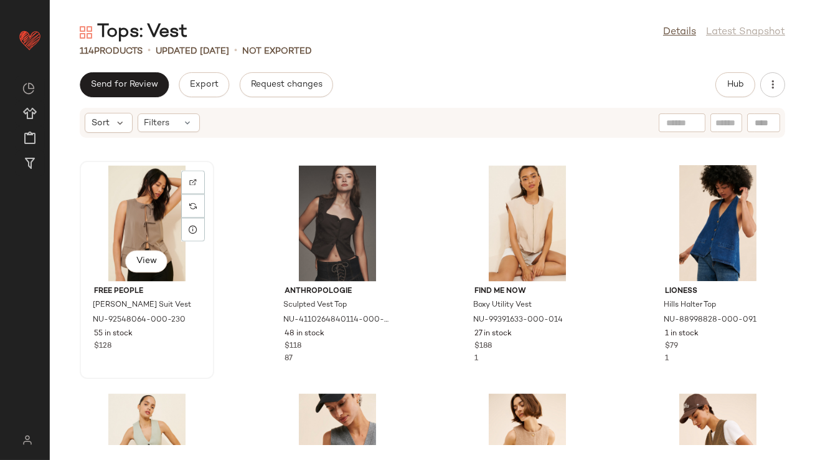
click at [153, 225] on div "View" at bounding box center [147, 223] width 126 height 116
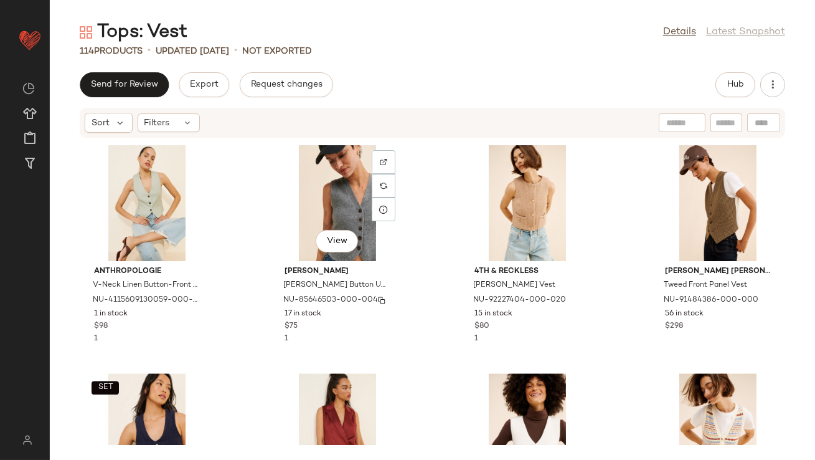
scroll to position [5493, 0]
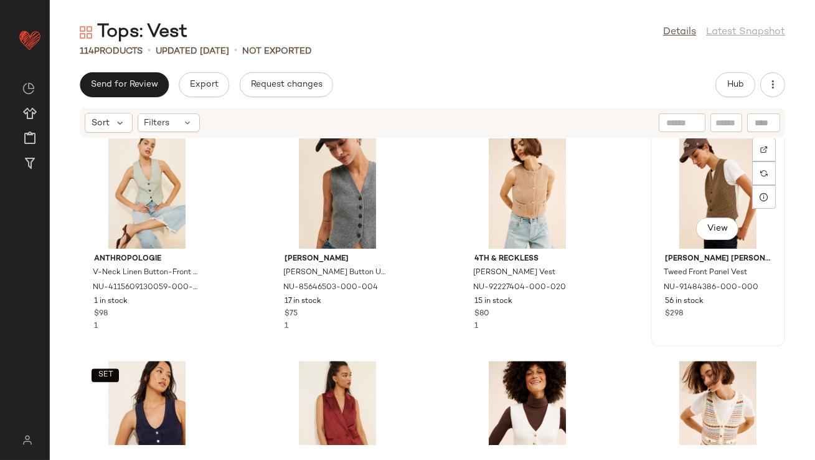
click at [673, 192] on div "View" at bounding box center [718, 191] width 126 height 116
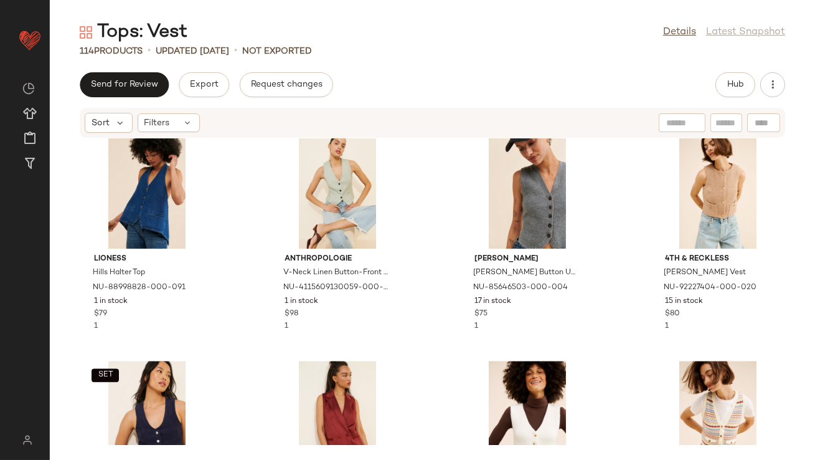
scroll to position [5695, 0]
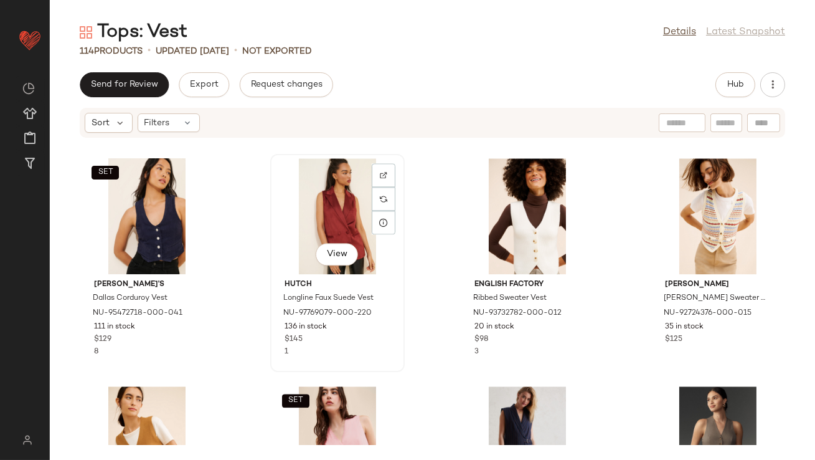
click at [339, 225] on div "View" at bounding box center [338, 216] width 126 height 116
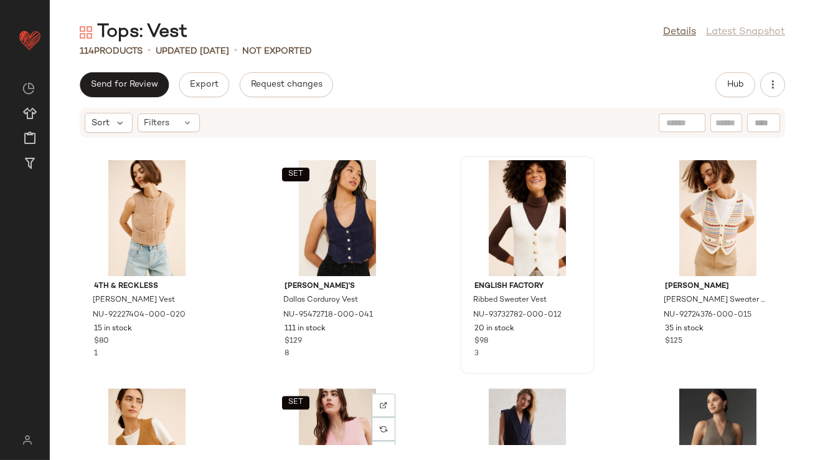
scroll to position [5662, 0]
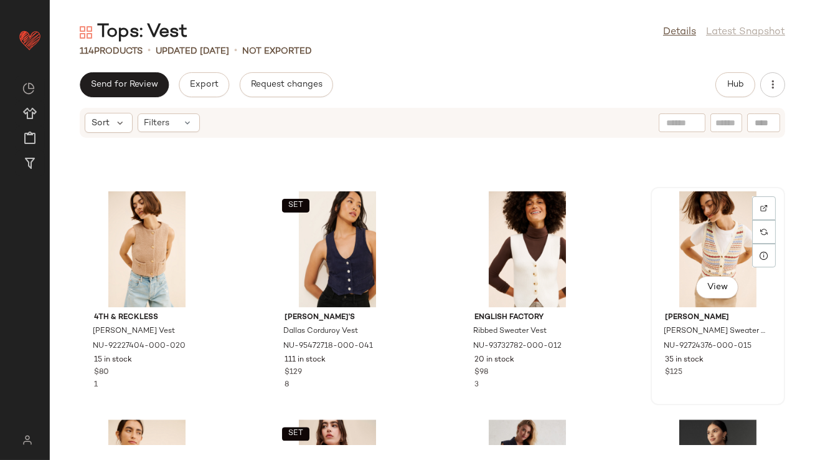
click at [715, 216] on div "View" at bounding box center [718, 249] width 126 height 116
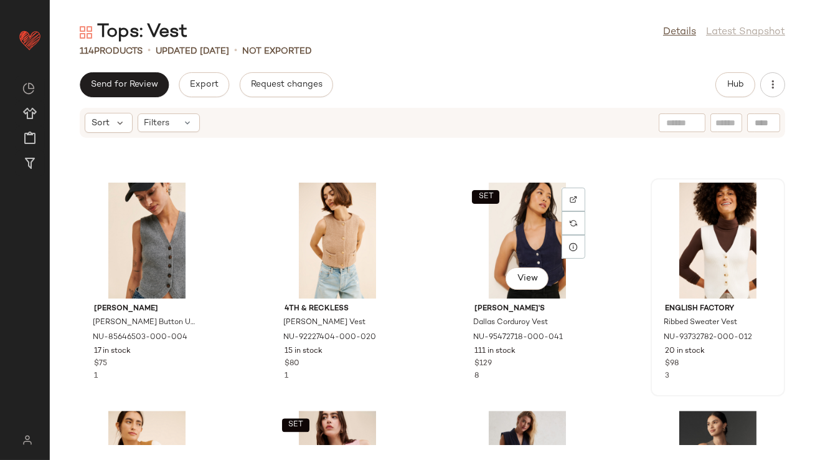
scroll to position [5672, 0]
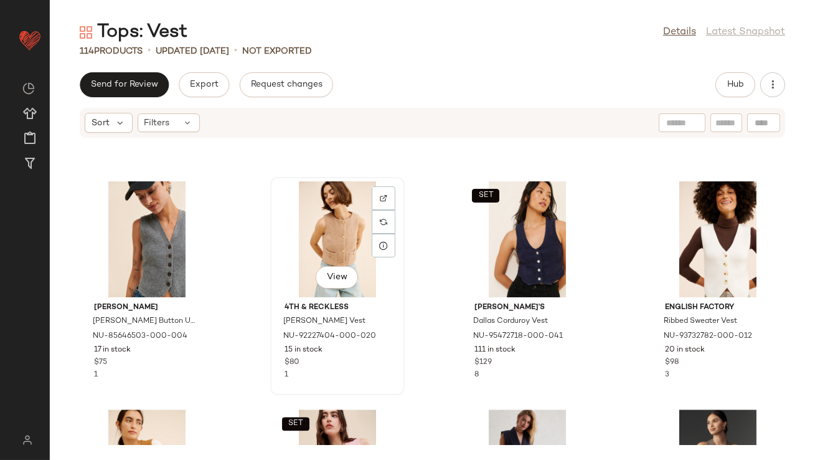
click at [305, 234] on div "View" at bounding box center [338, 239] width 126 height 116
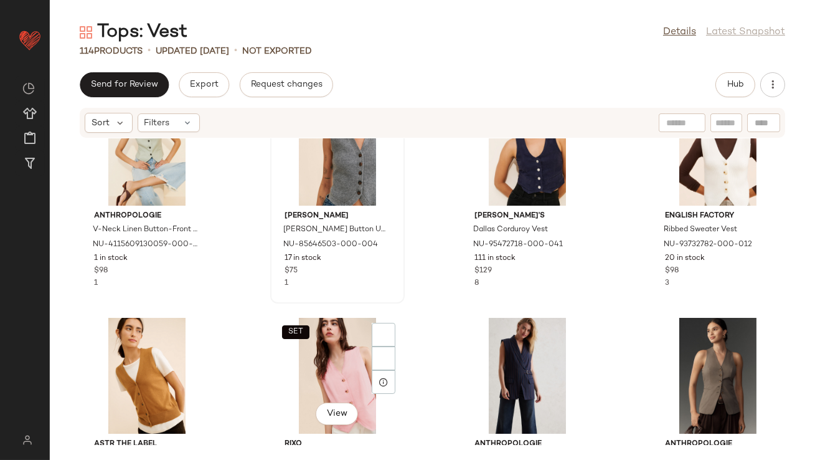
scroll to position [5866, 0]
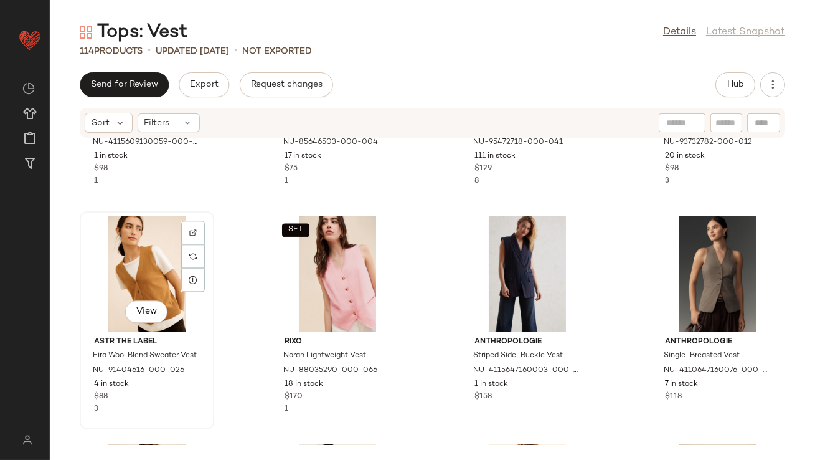
click at [136, 249] on div "View" at bounding box center [147, 273] width 126 height 116
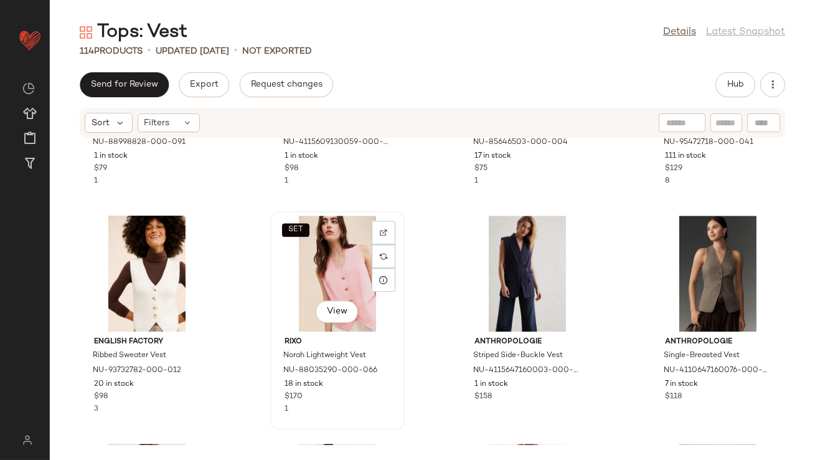
click at [324, 263] on div "SET View" at bounding box center [338, 273] width 126 height 116
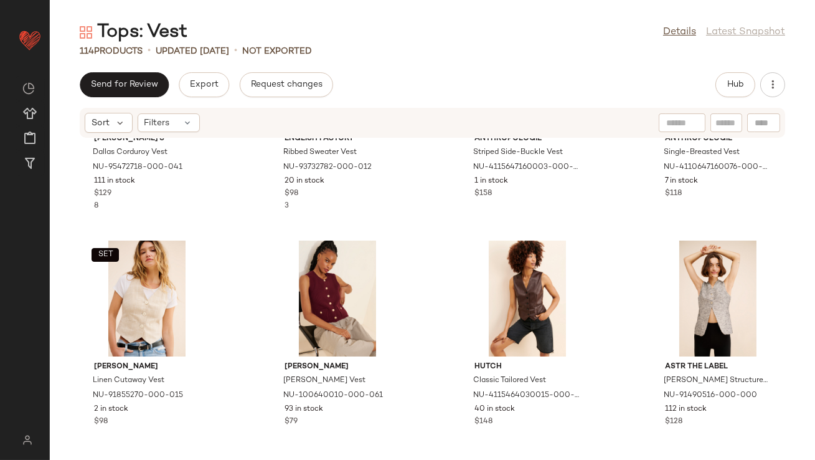
scroll to position [6185, 0]
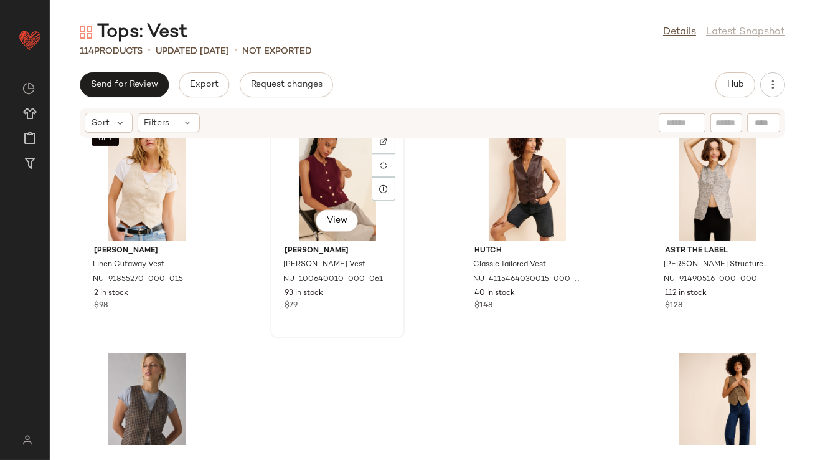
click at [329, 179] on div "View" at bounding box center [338, 183] width 126 height 116
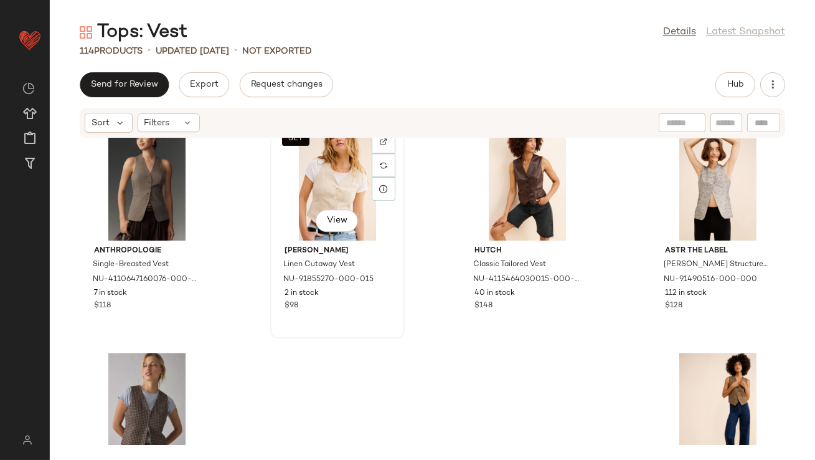
click at [300, 181] on div "SET View" at bounding box center [338, 183] width 126 height 116
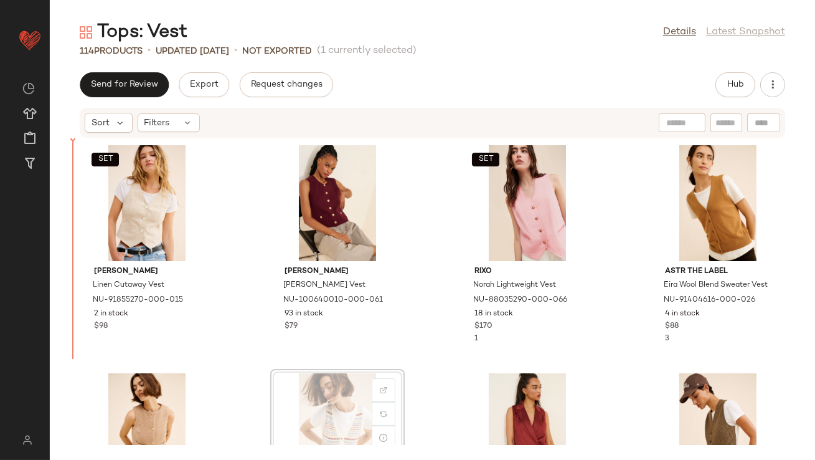
drag, startPoint x: 326, startPoint y: 393, endPoint x: 319, endPoint y: 389, distance: 7.8
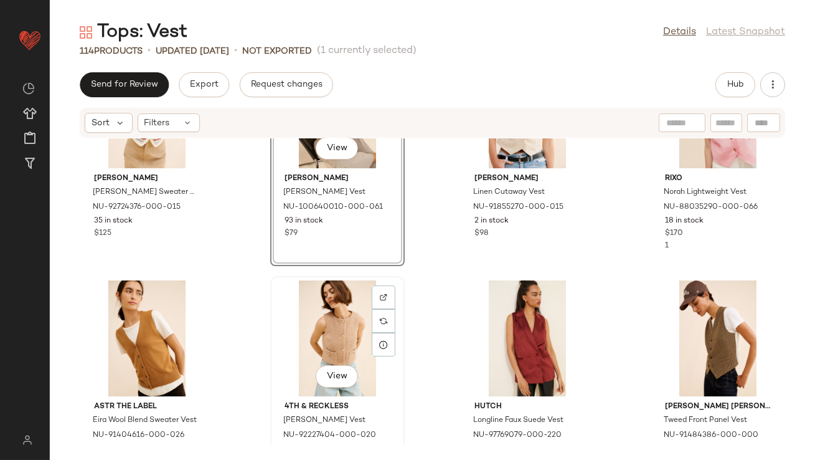
scroll to position [114, 0]
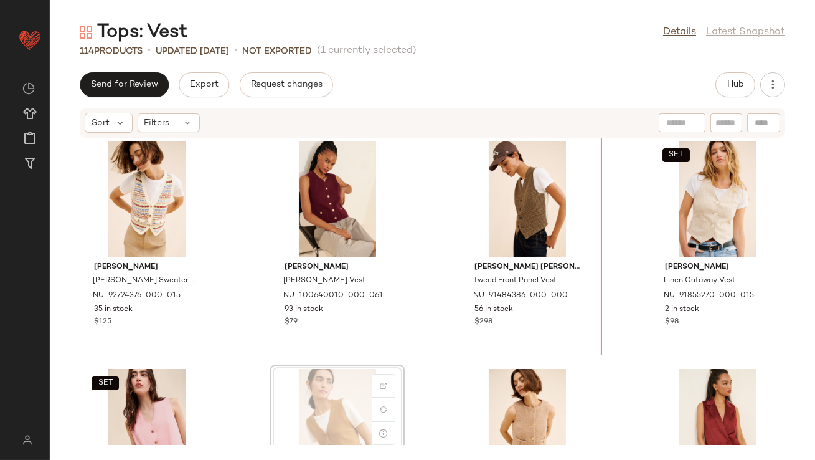
scroll to position [1, 0]
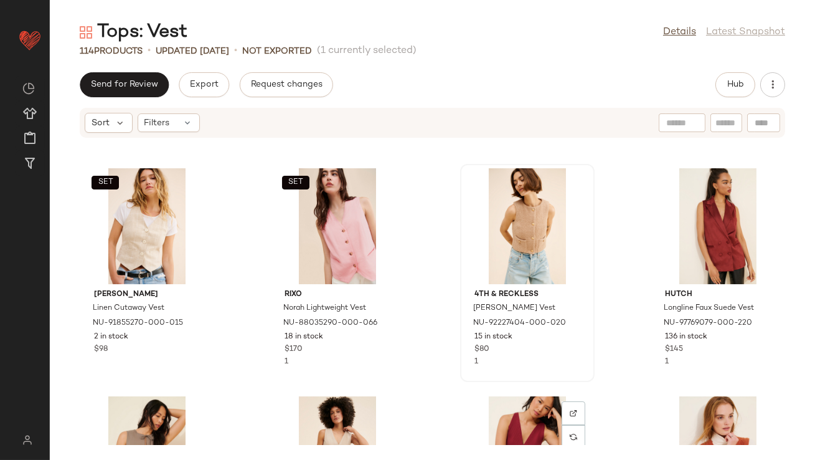
scroll to position [281, 0]
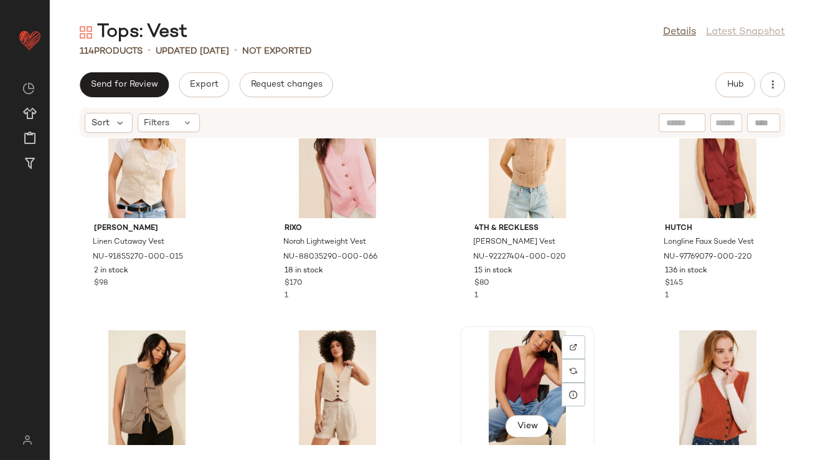
scroll to position [283, 0]
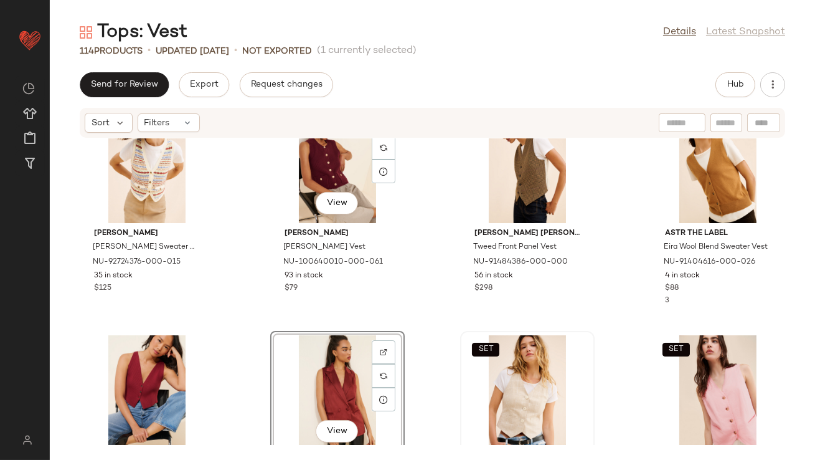
scroll to position [238, 0]
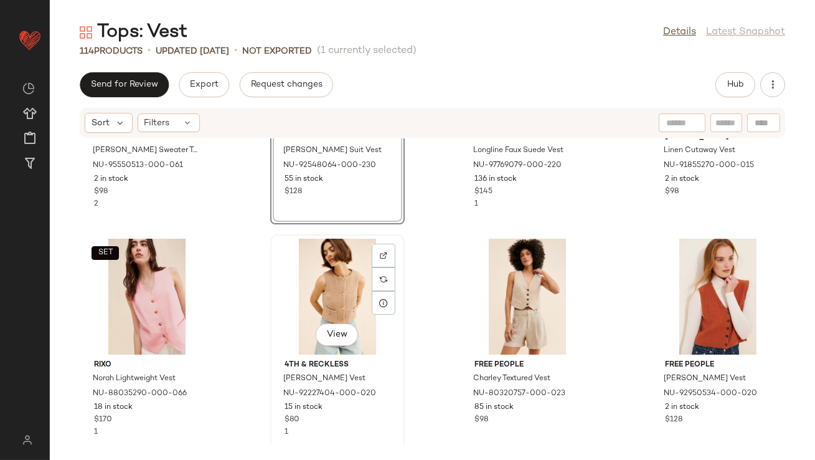
scroll to position [539, 0]
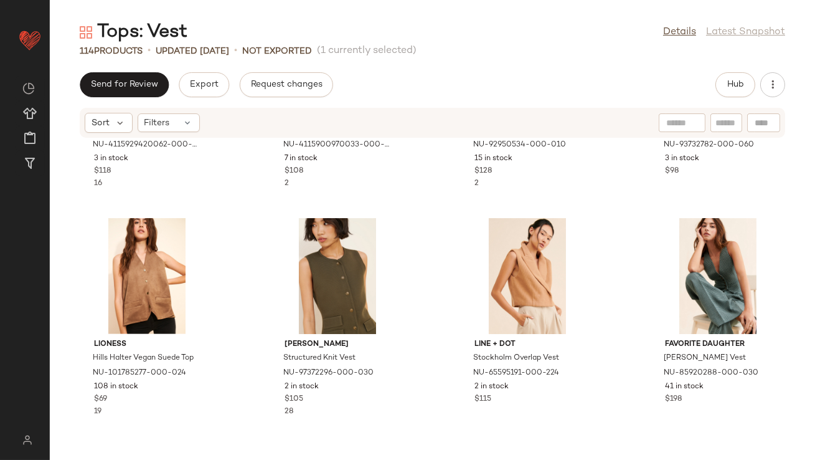
scroll to position [1795, 0]
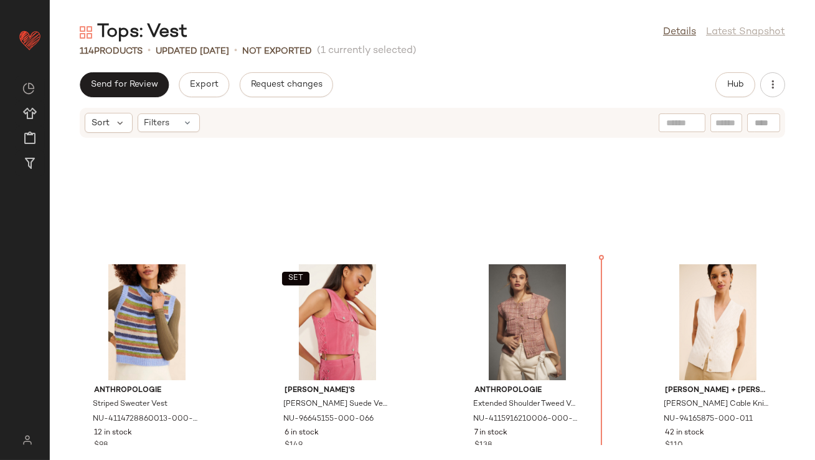
scroll to position [783, 0]
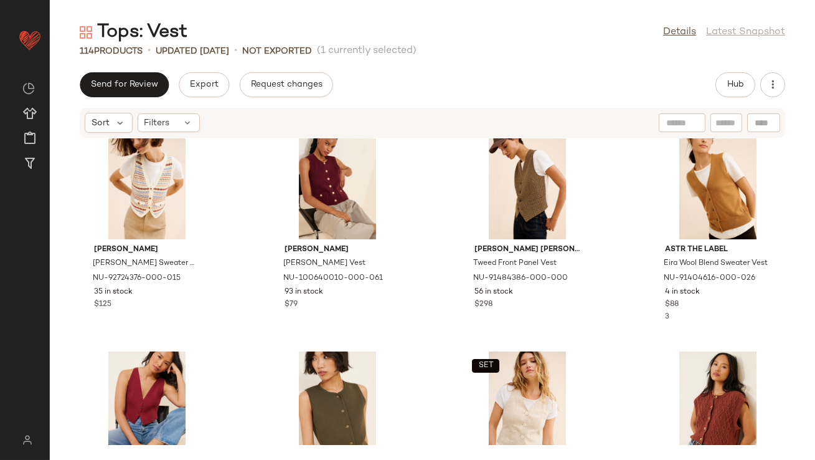
click at [785, 66] on div "Tops: Vest Details Latest Snapshot 114 Products • updated Aug 13th • Not Export…" at bounding box center [432, 240] width 765 height 440
click at [781, 72] on div "Hub" at bounding box center [751, 84] width 70 height 25
click at [770, 86] on icon "button" at bounding box center [773, 84] width 12 height 12
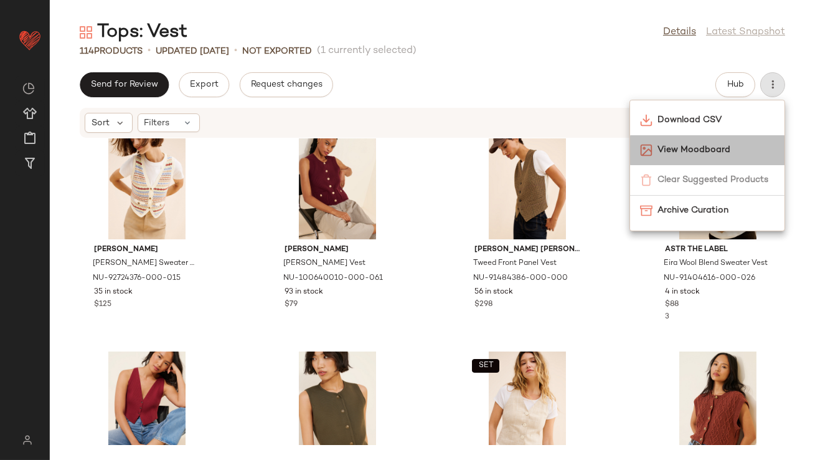
click at [709, 153] on span "View Moodboard" at bounding box center [716, 149] width 117 height 13
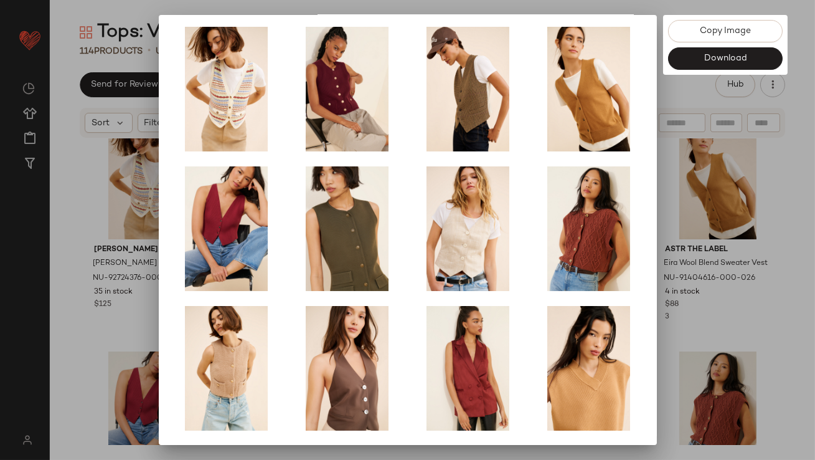
click at [699, 303] on div at bounding box center [407, 230] width 815 height 460
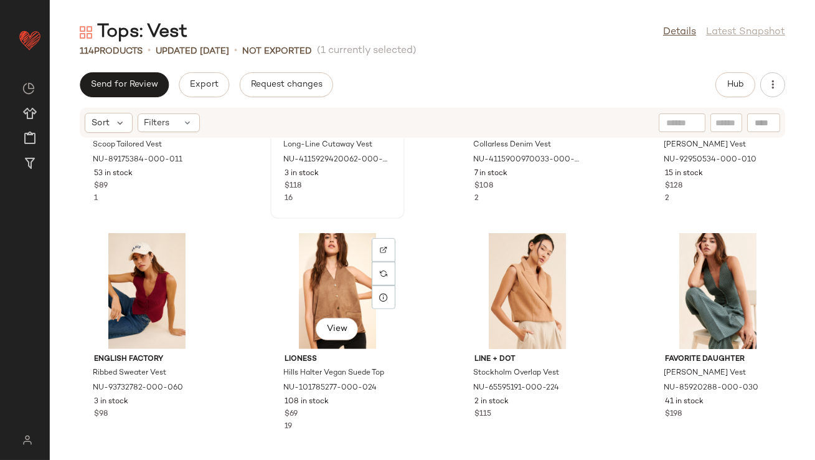
scroll to position [1938, 0]
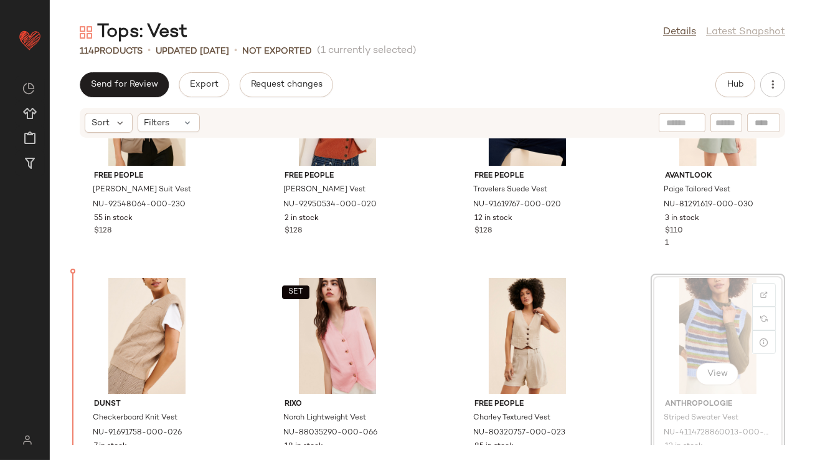
scroll to position [789, 0]
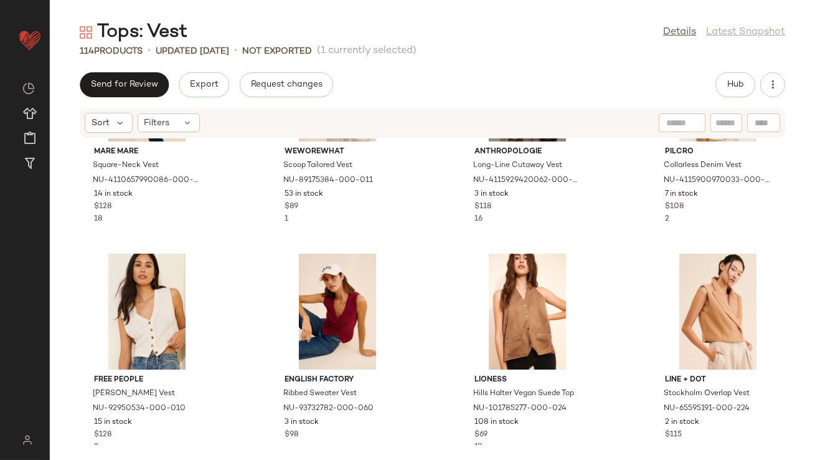
scroll to position [1823, 0]
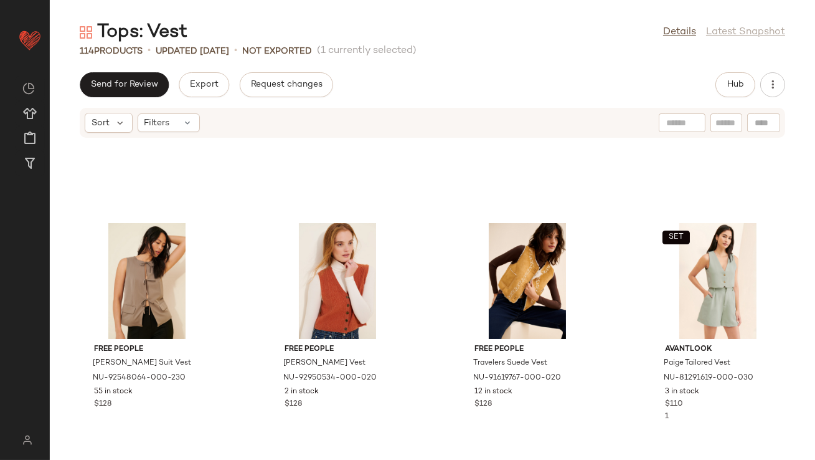
scroll to position [580, 0]
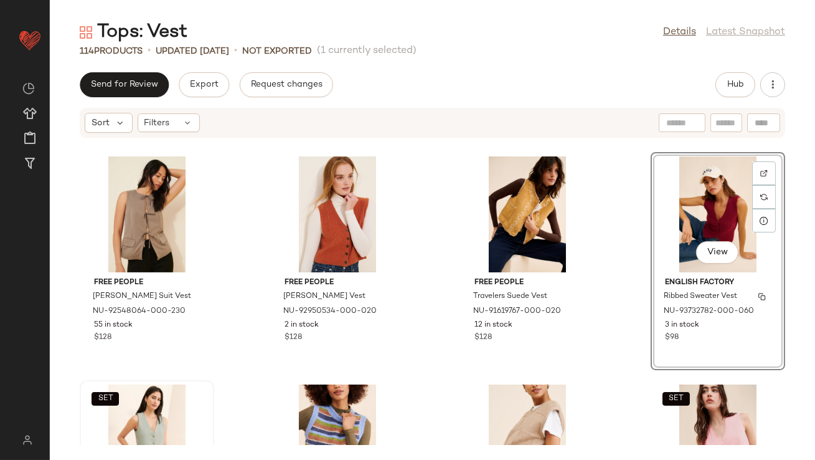
scroll to position [774, 0]
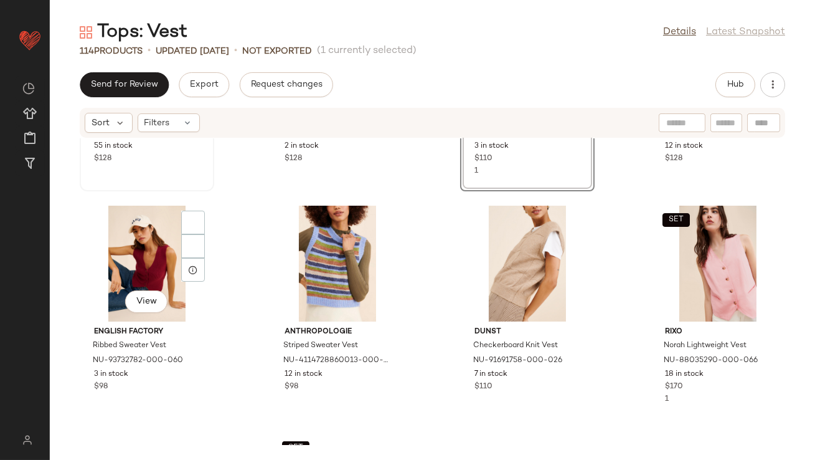
scroll to position [1023, 0]
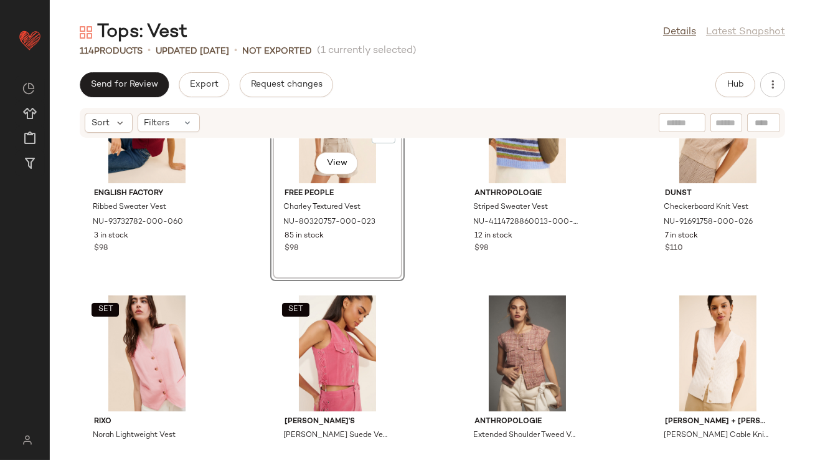
scroll to position [948, 0]
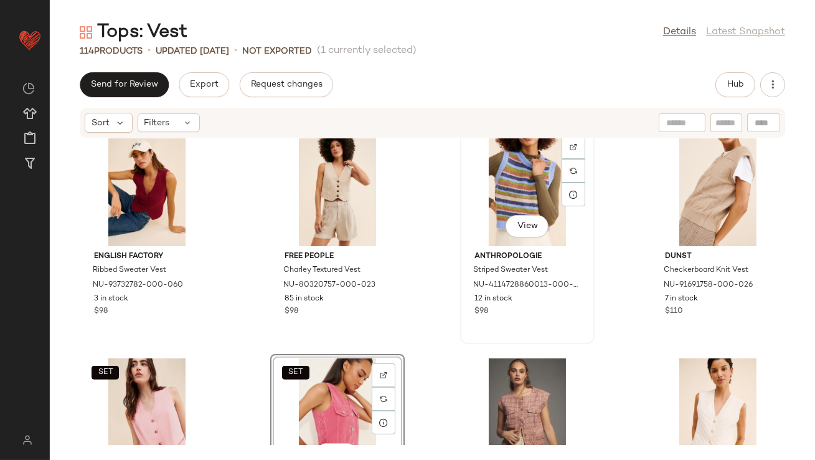
scroll to position [937, 0]
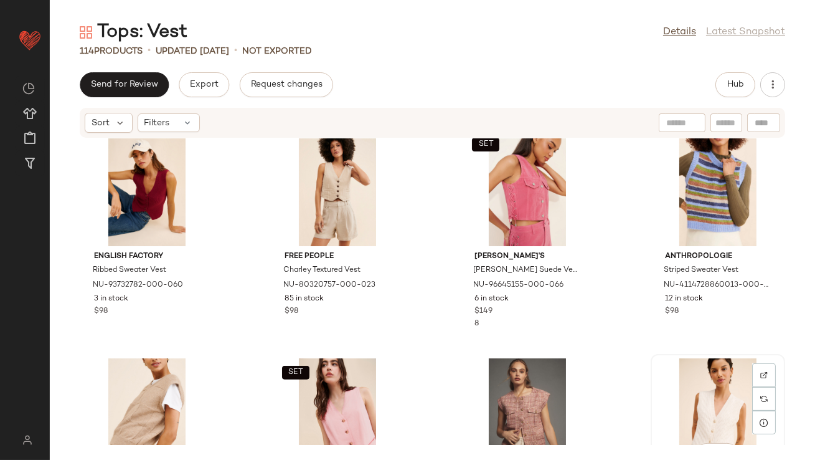
click at [679, 395] on div "View" at bounding box center [718, 416] width 126 height 116
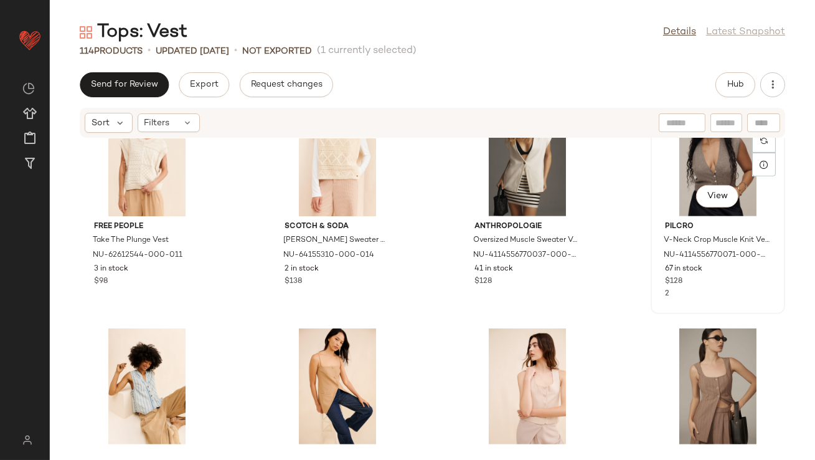
scroll to position [1445, 0]
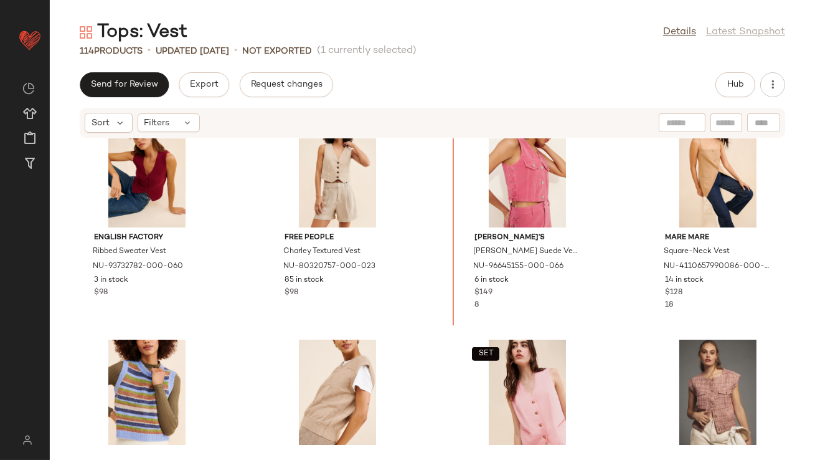
scroll to position [948, 0]
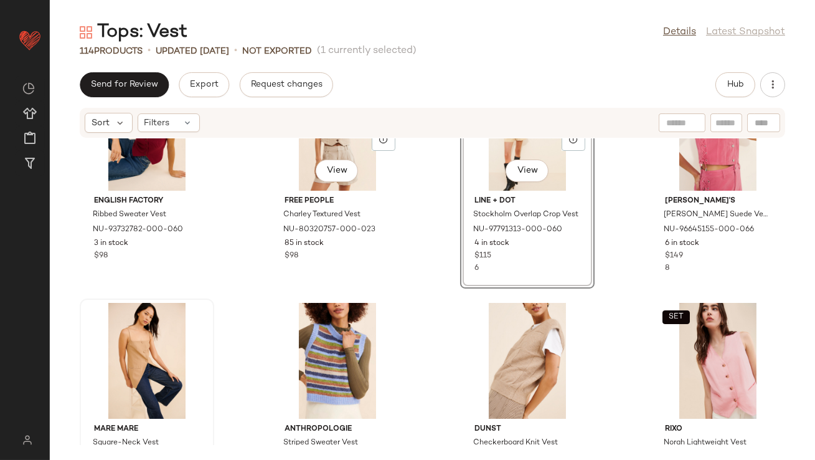
scroll to position [1010, 0]
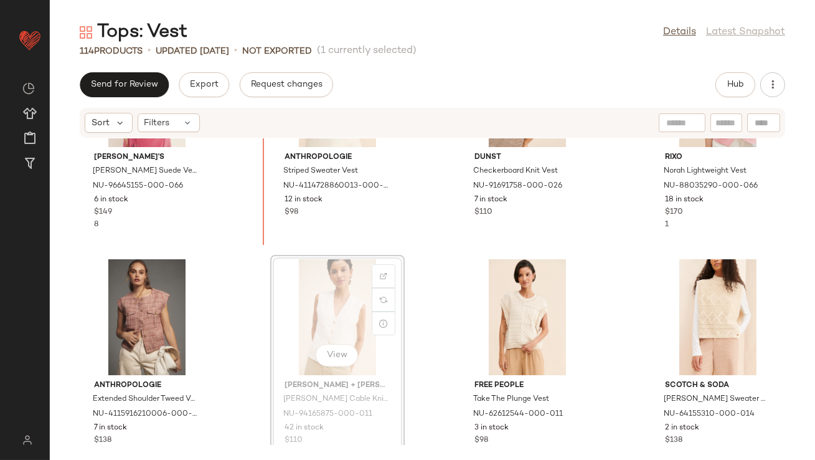
scroll to position [1244, 0]
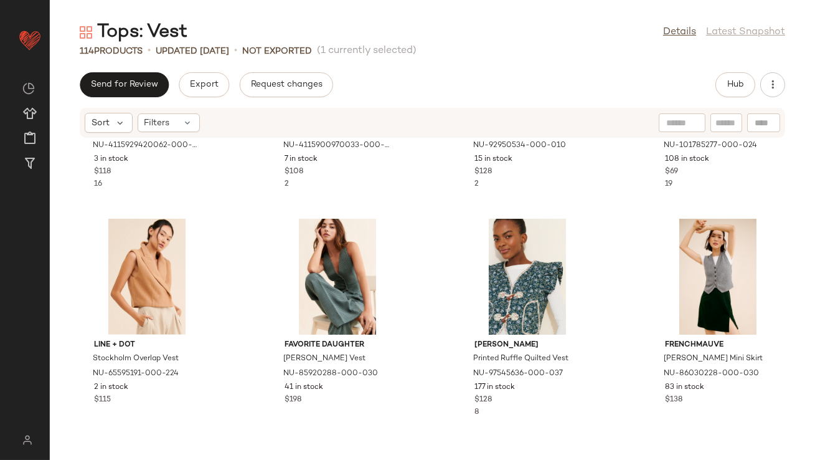
scroll to position [1903, 0]
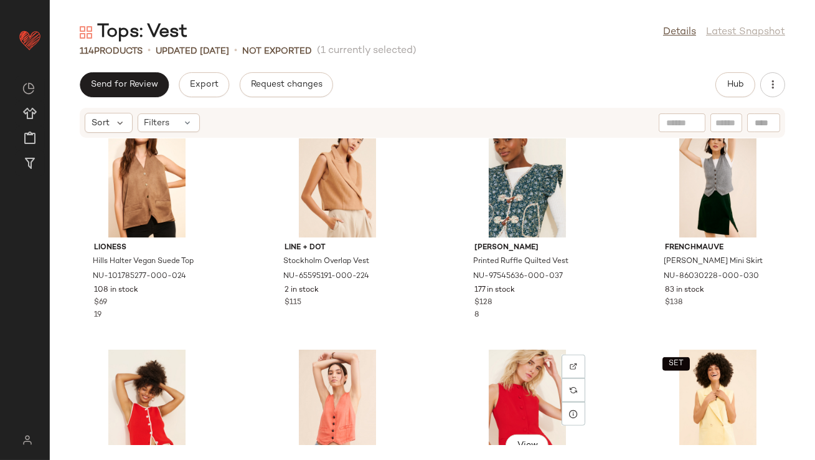
scroll to position [2171, 0]
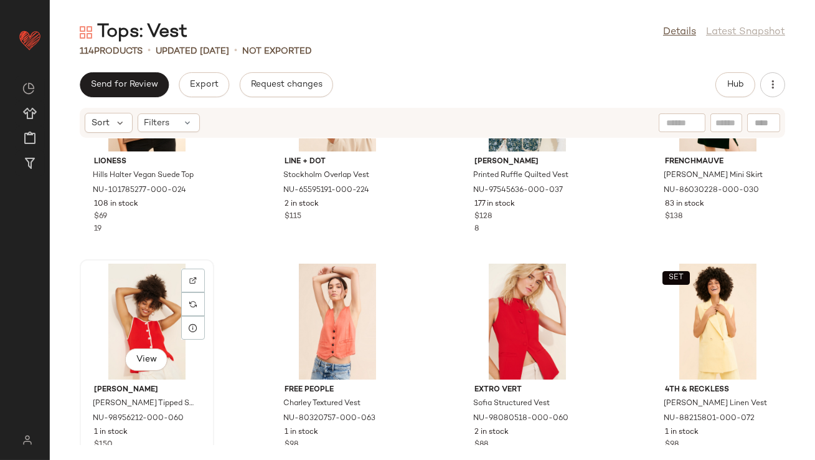
click at [132, 331] on div "View" at bounding box center [147, 321] width 126 height 116
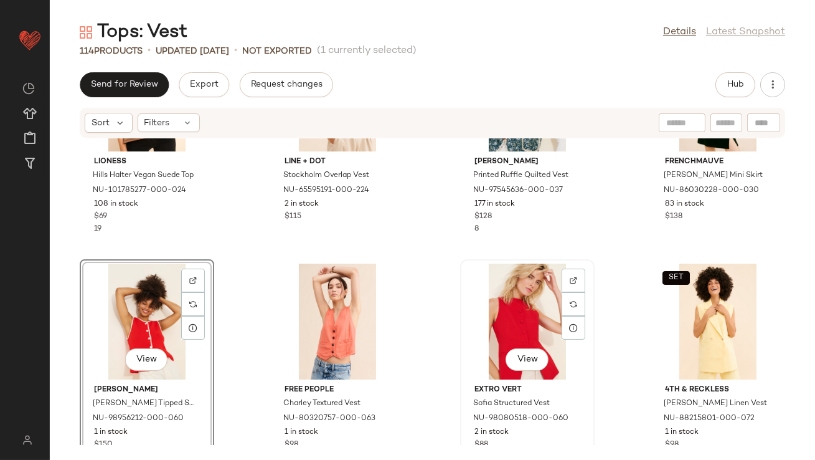
click at [491, 330] on div "View" at bounding box center [528, 321] width 126 height 116
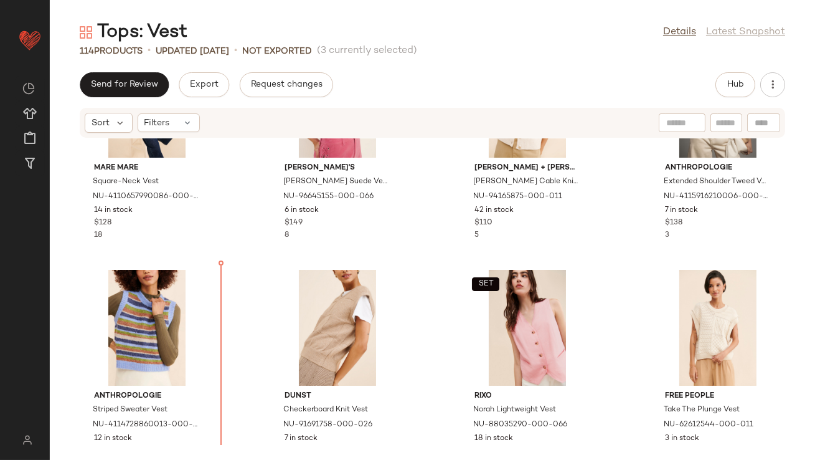
scroll to position [1284, 0]
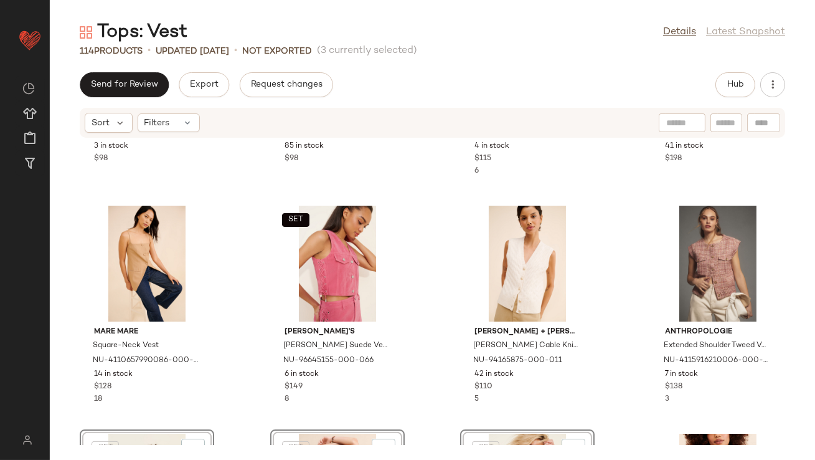
click at [253, 329] on div "English Factory Ribbed Sweater Vest NU-93732782-000-060 3 in stock $98 Free Peo…" at bounding box center [432, 291] width 765 height 306
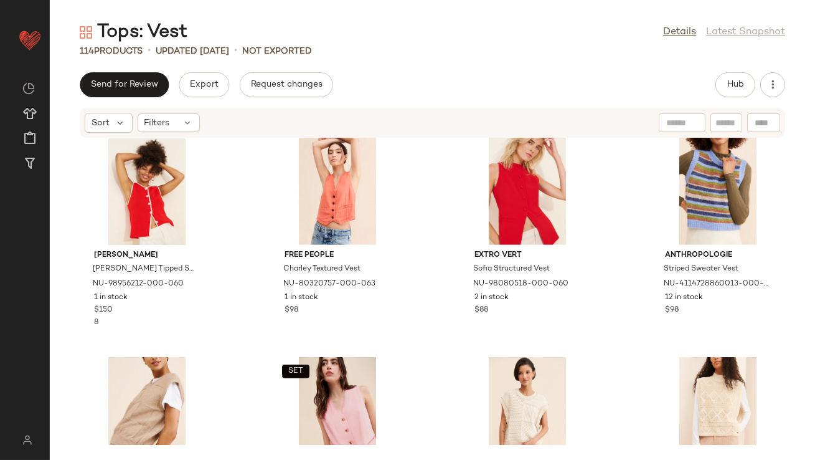
scroll to position [1448, 0]
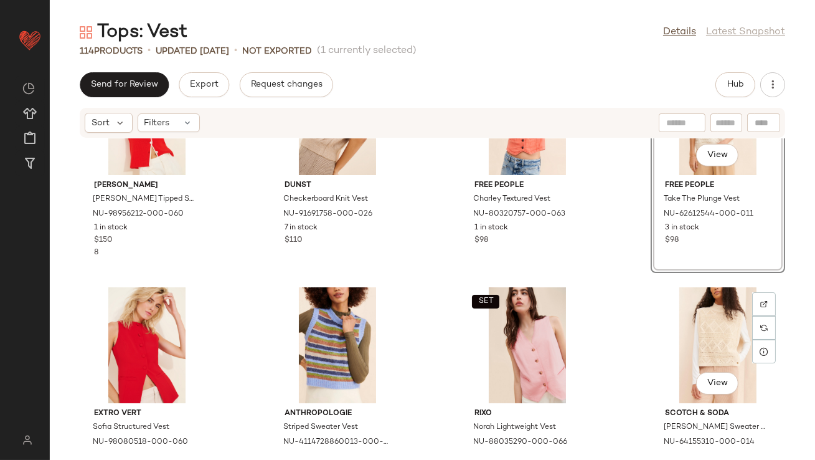
scroll to position [1489, 0]
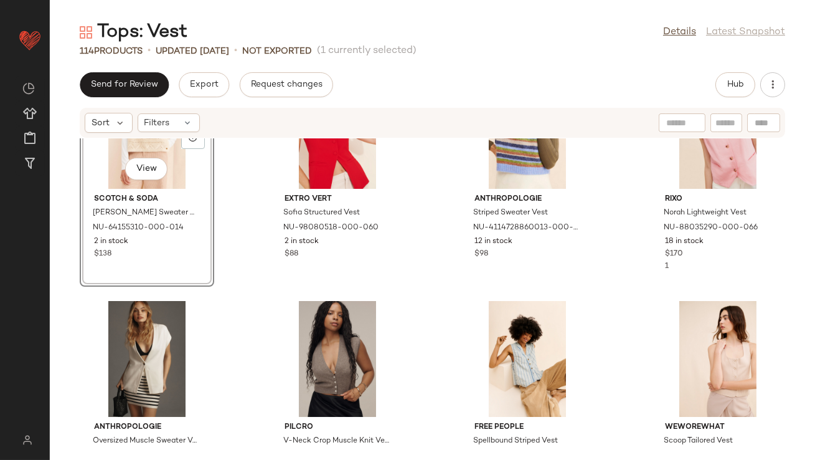
scroll to position [1760, 0]
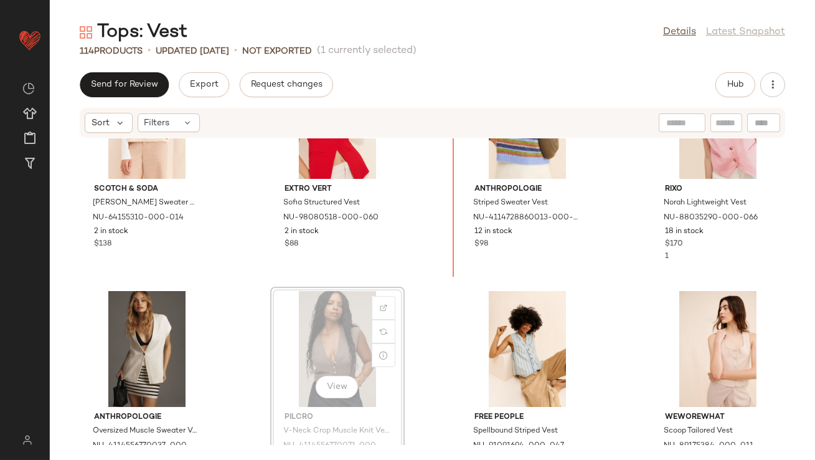
scroll to position [1613, 0]
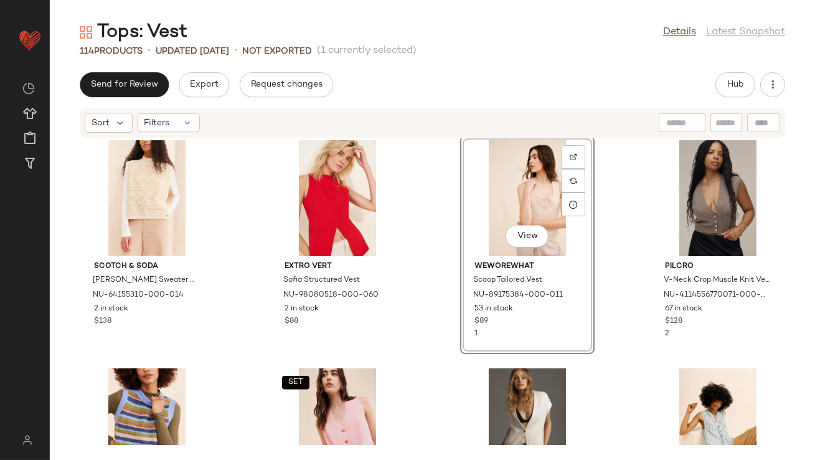
scroll to position [1748, 0]
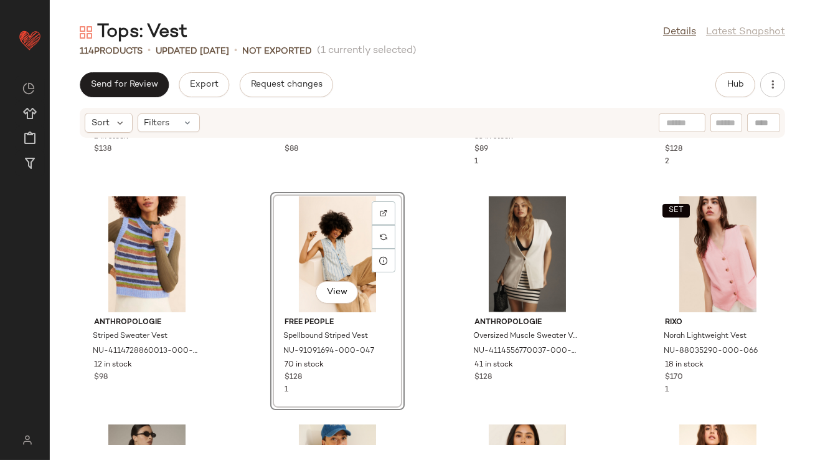
scroll to position [1947, 0]
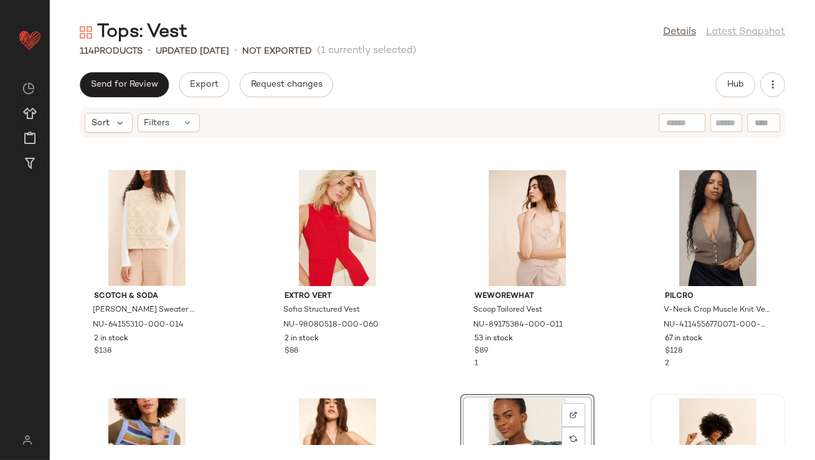
scroll to position [1543, 0]
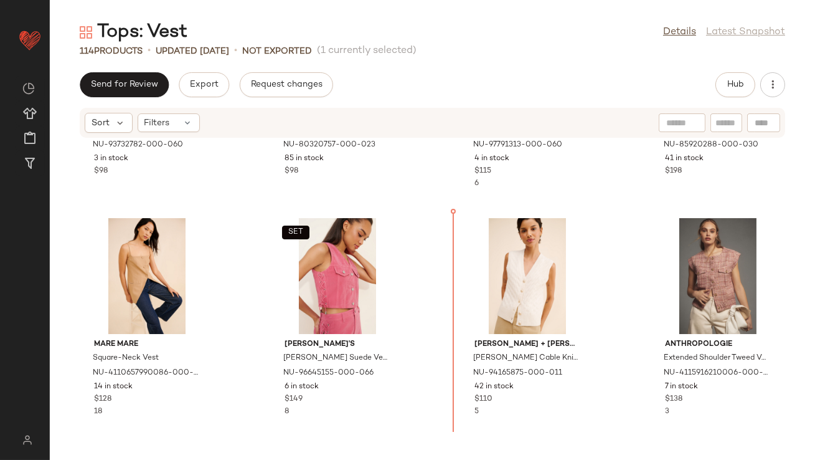
scroll to position [1075, 0]
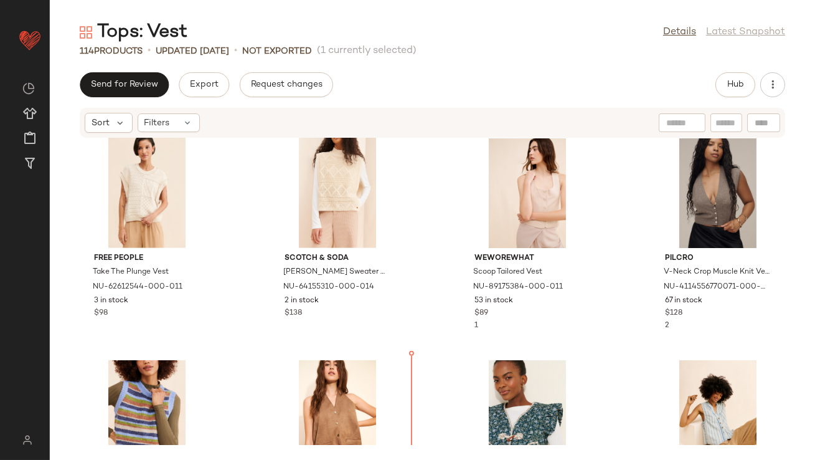
scroll to position [1675, 0]
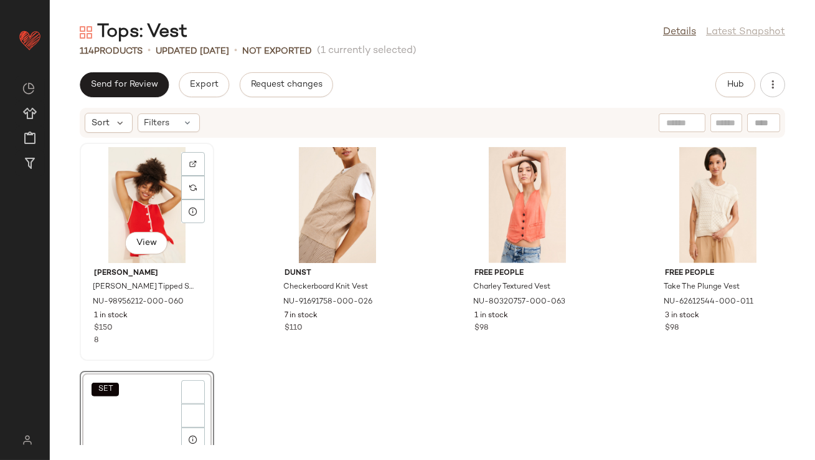
scroll to position [1387, 0]
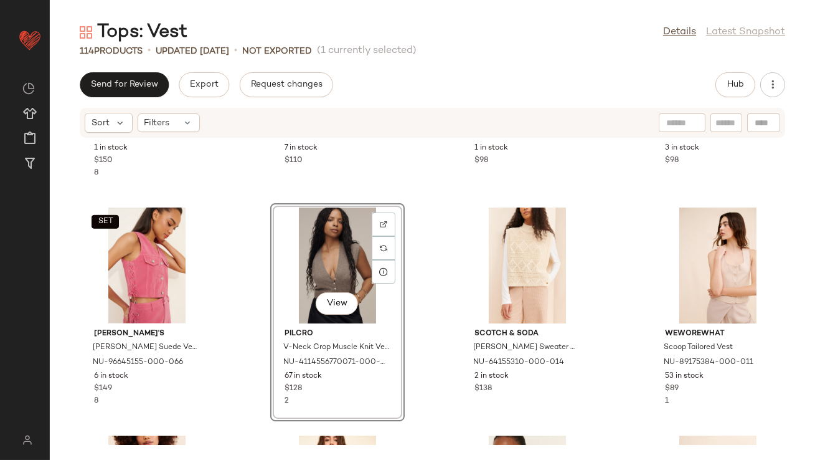
scroll to position [1607, 0]
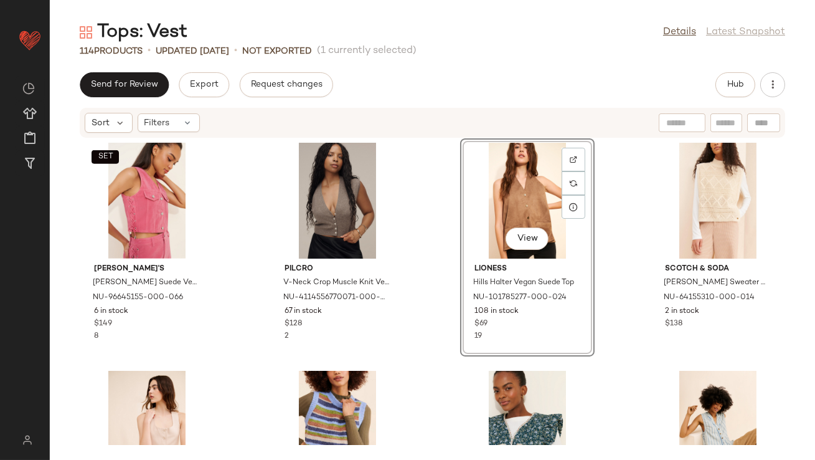
scroll to position [1605, 0]
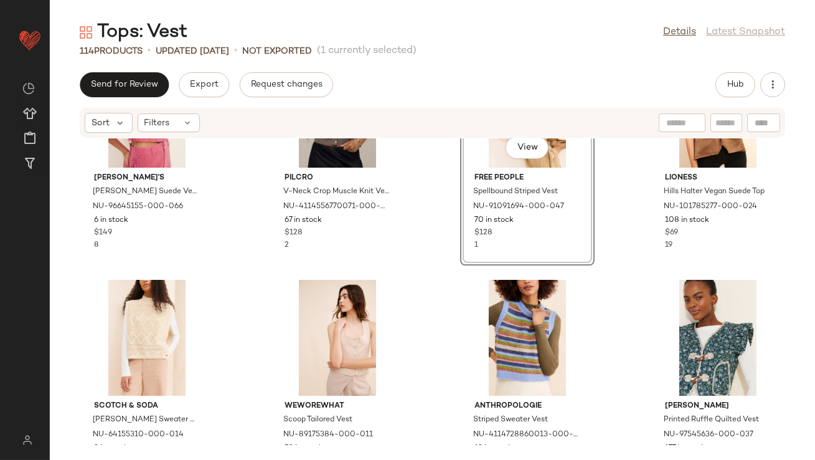
scroll to position [1711, 0]
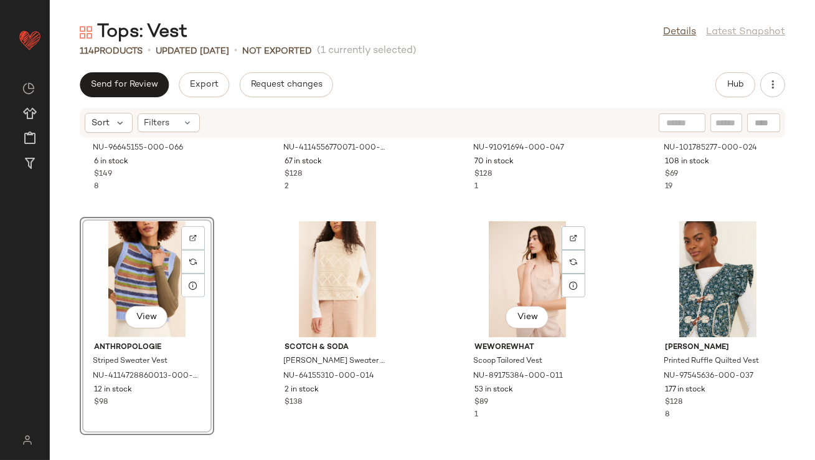
scroll to position [1860, 0]
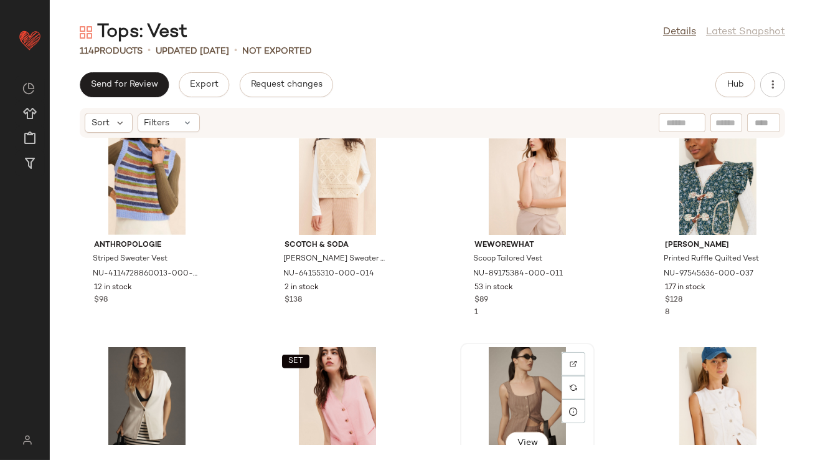
scroll to position [1860, 0]
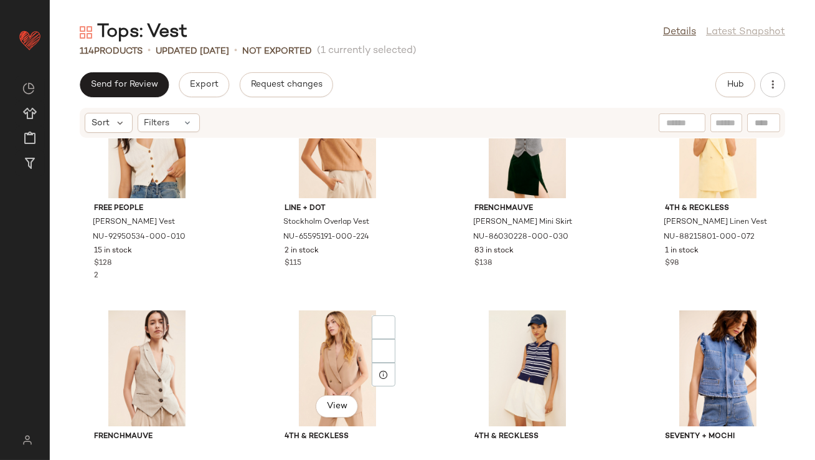
scroll to position [2432, 0]
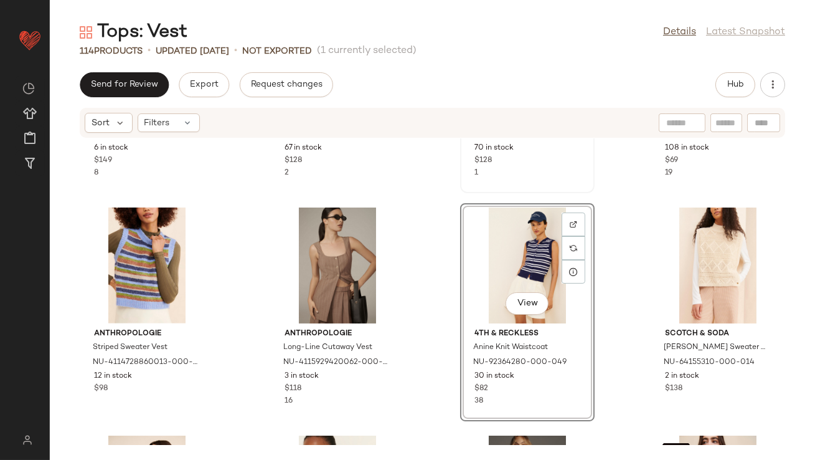
scroll to position [1982, 0]
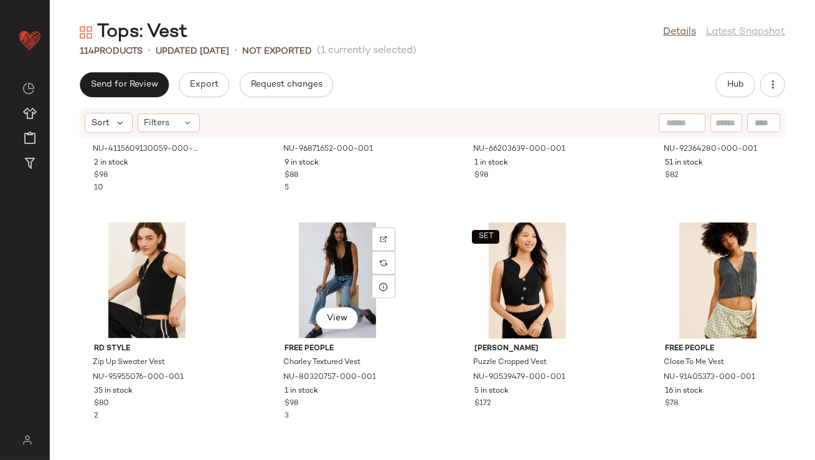
scroll to position [3557, 0]
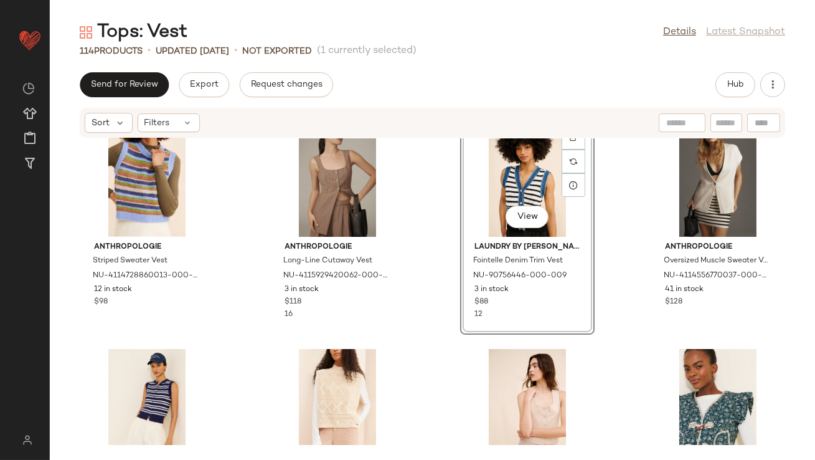
scroll to position [1616, 0]
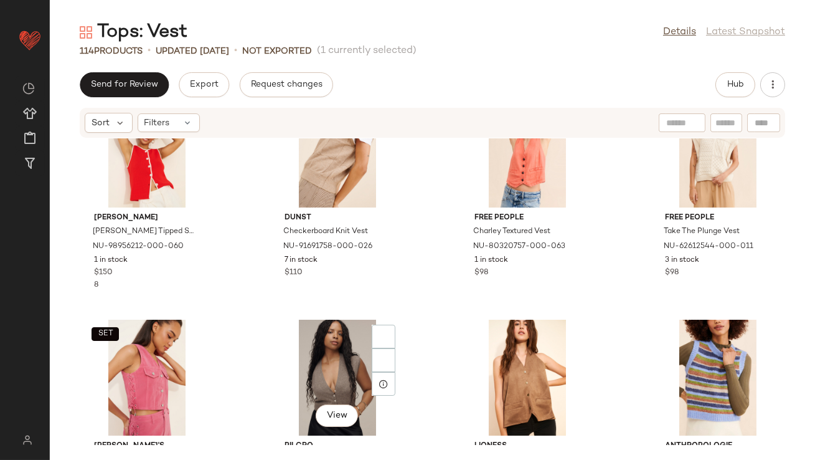
scroll to position [1529, 0]
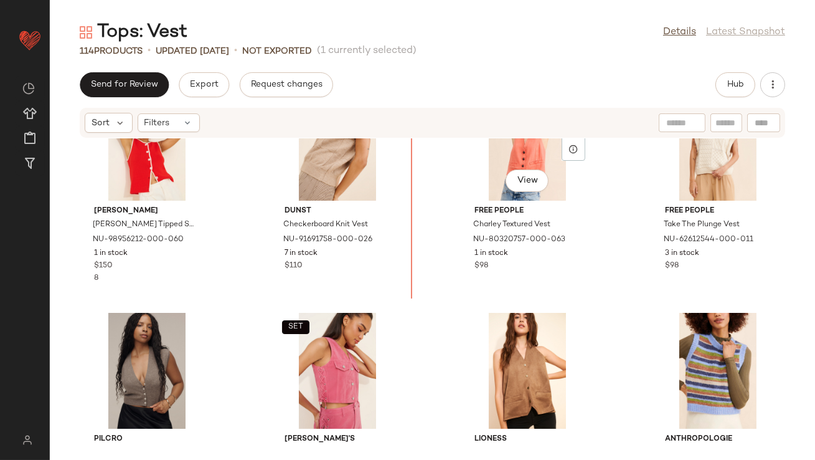
scroll to position [1423, 0]
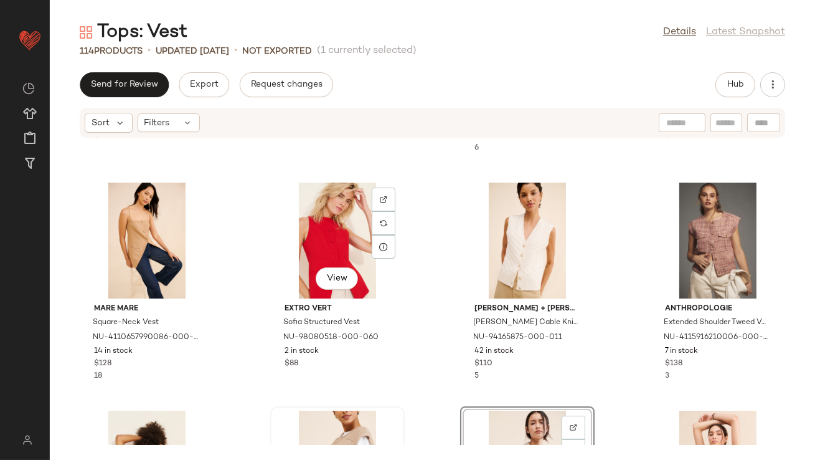
scroll to position [1214, 0]
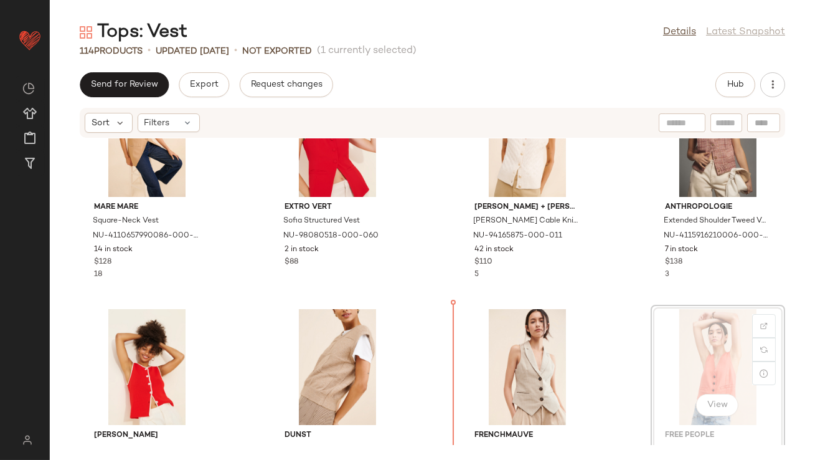
drag, startPoint x: 659, startPoint y: 352, endPoint x: 653, endPoint y: 352, distance: 6.9
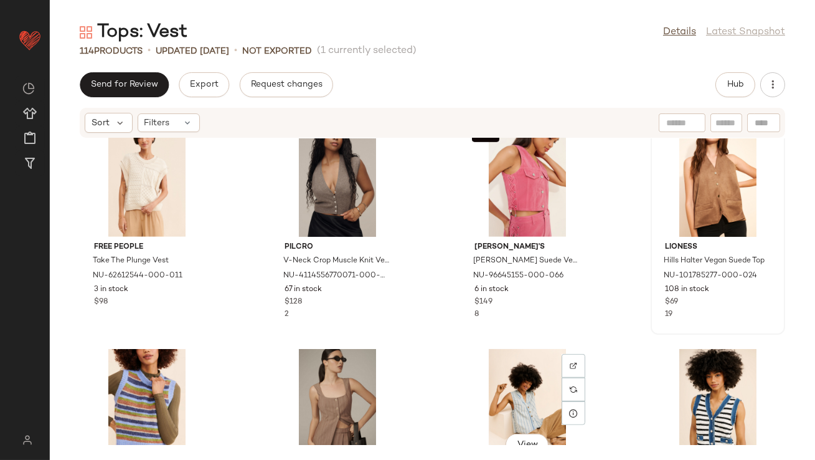
scroll to position [1576, 0]
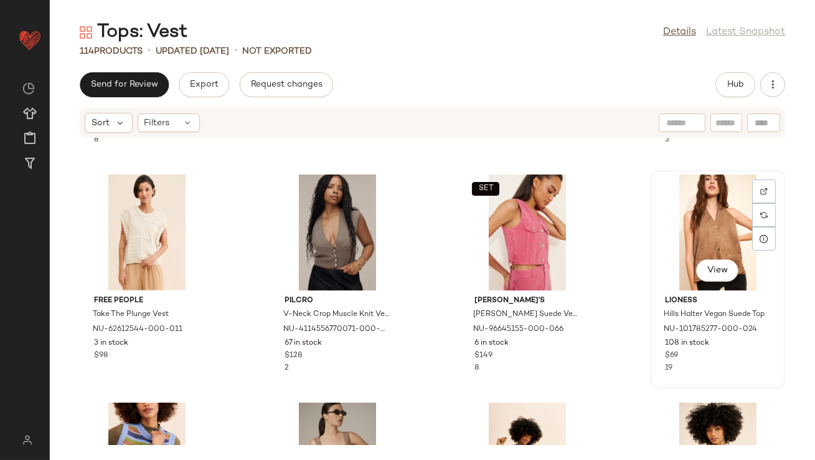
drag, startPoint x: 688, startPoint y: 253, endPoint x: 679, endPoint y: 253, distance: 8.7
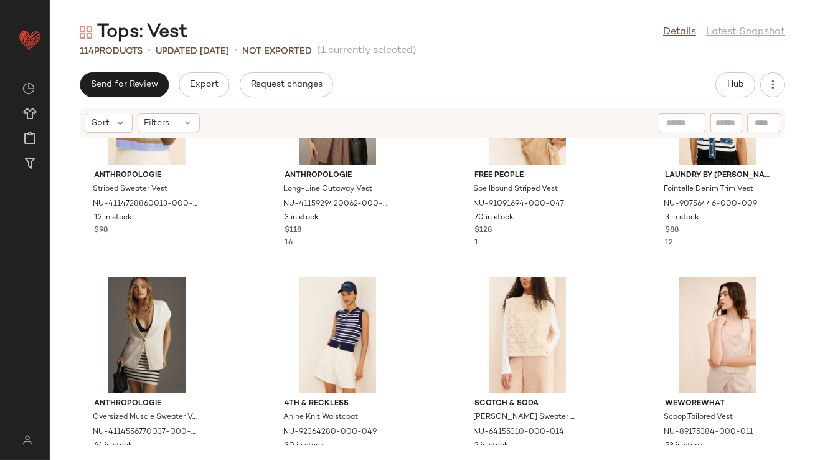
scroll to position [1935, 0]
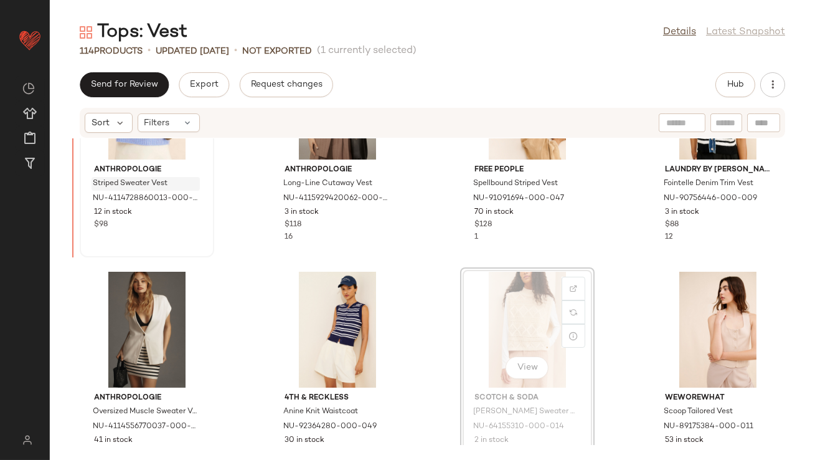
scroll to position [1917, 0]
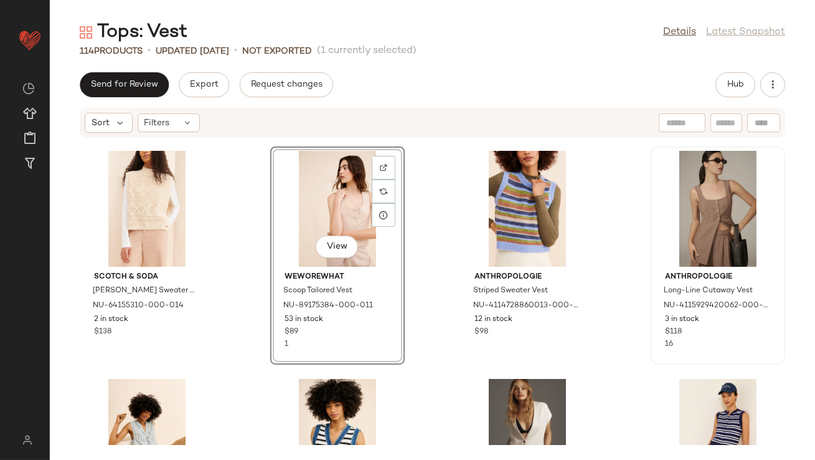
scroll to position [1807, 0]
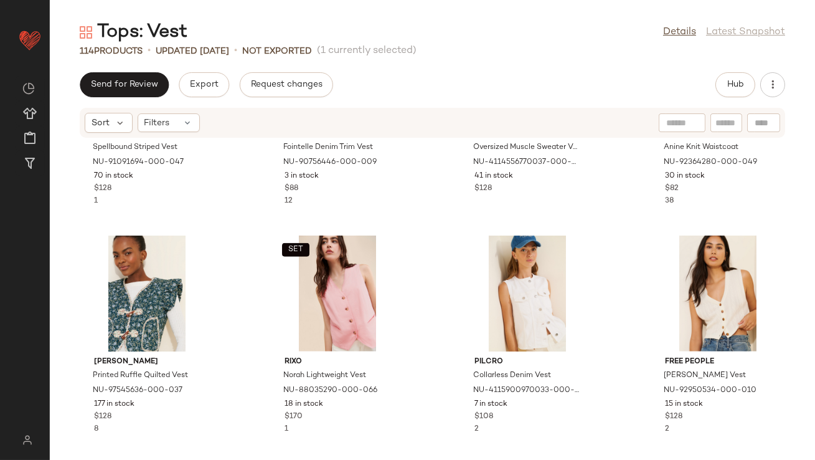
scroll to position [2337, 0]
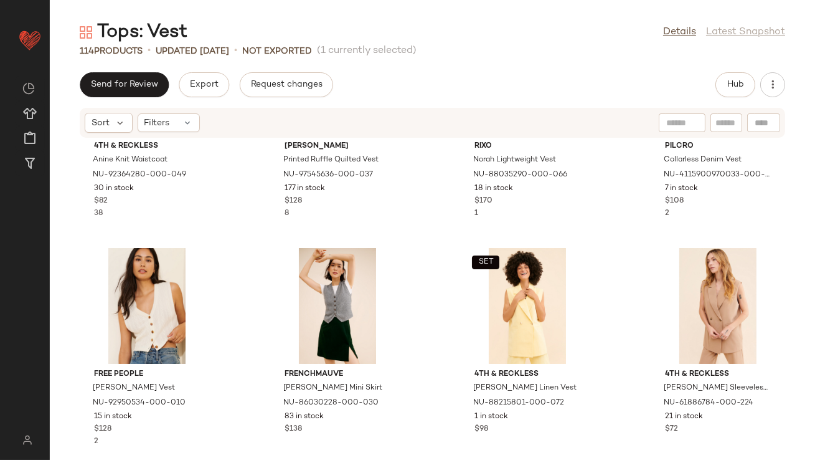
scroll to position [2462, 0]
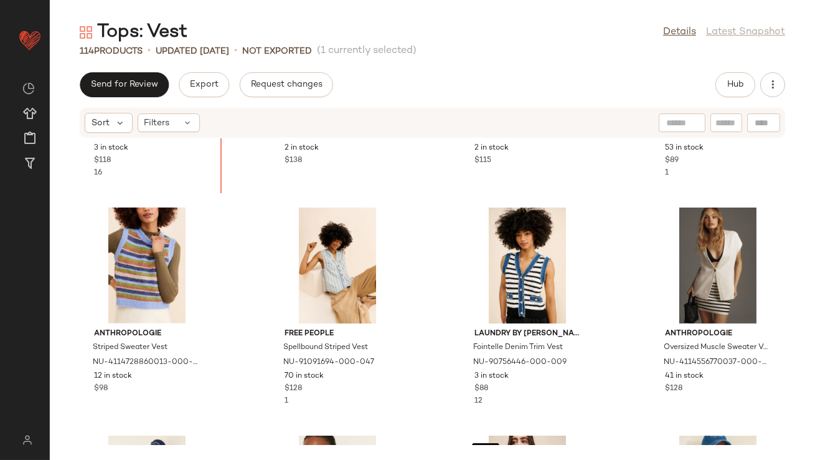
scroll to position [1948, 0]
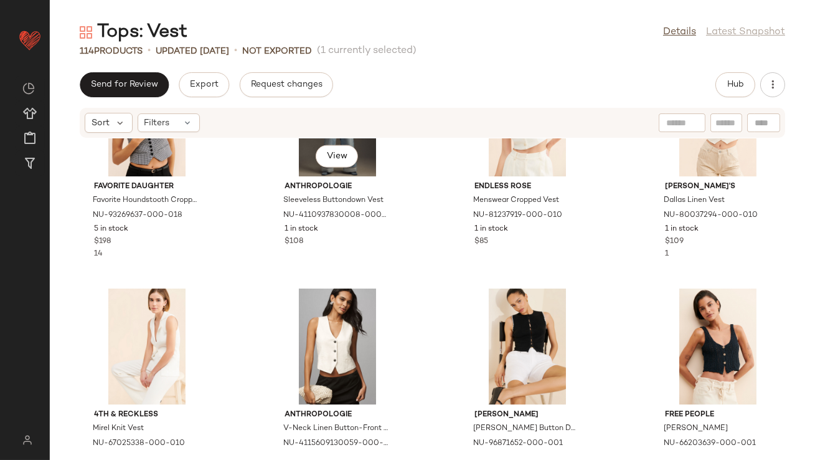
scroll to position [3263, 0]
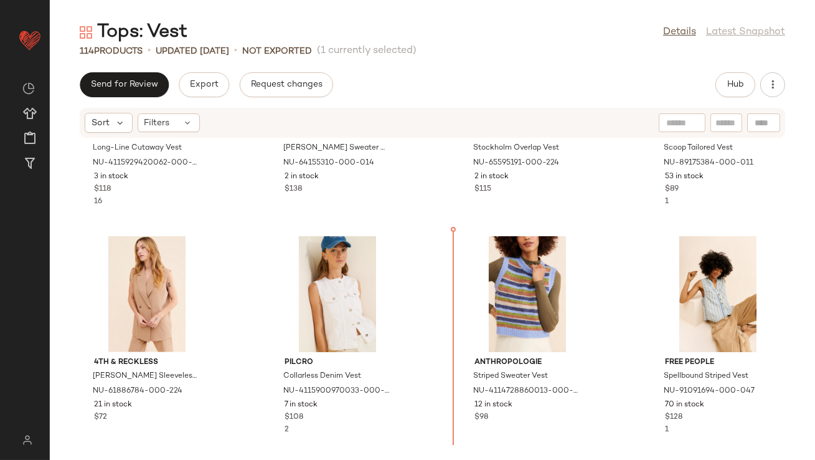
scroll to position [1966, 0]
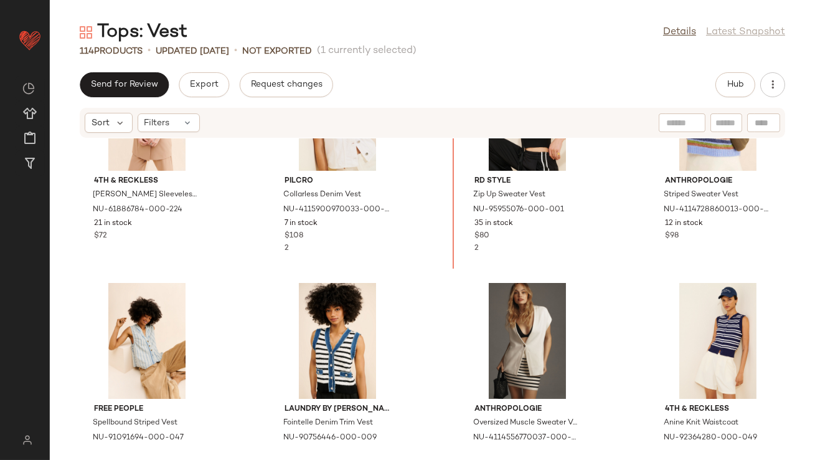
scroll to position [2064, 0]
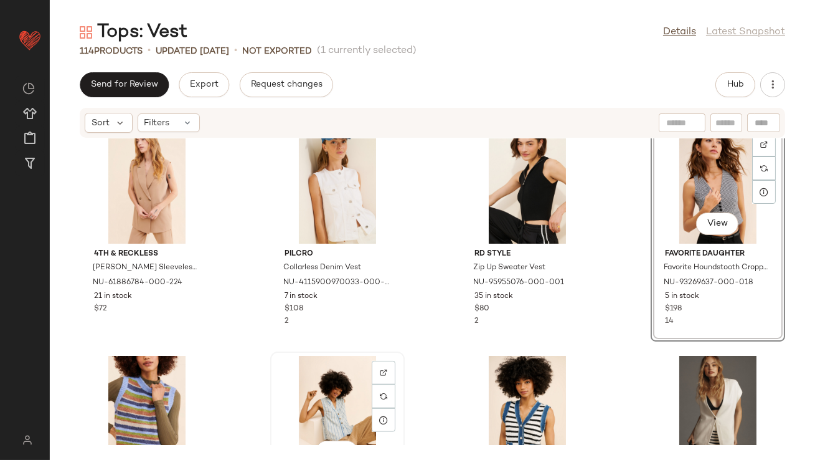
scroll to position [2069, 0]
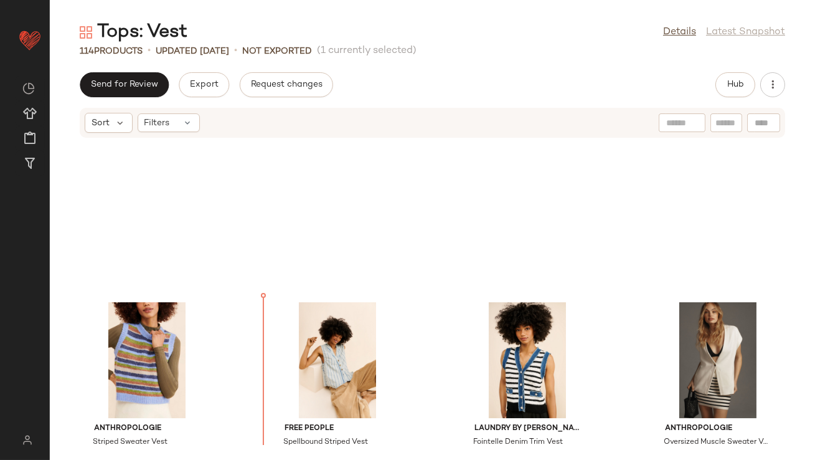
scroll to position [2132, 0]
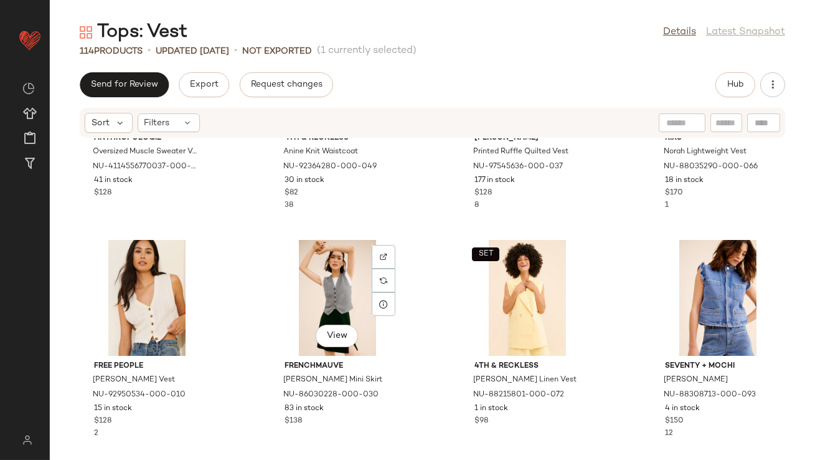
scroll to position [2779, 0]
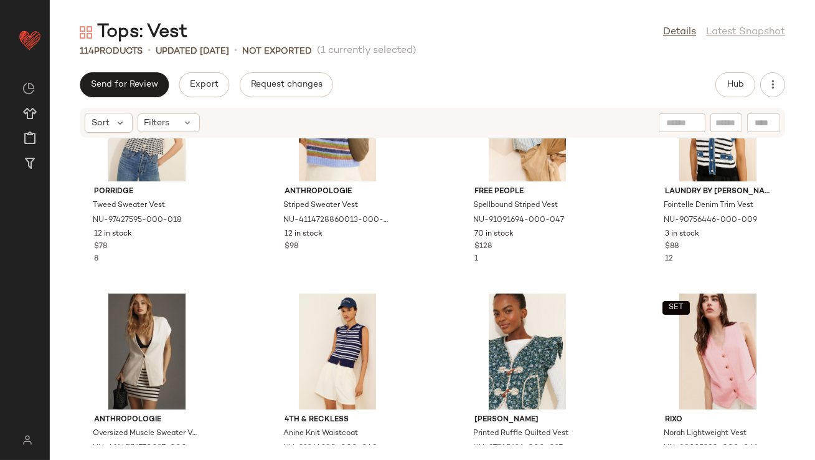
scroll to position [2266, 0]
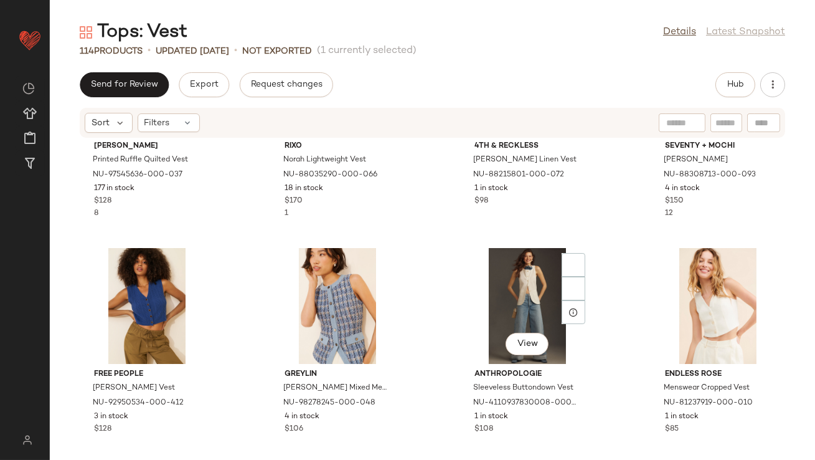
scroll to position [3248, 0]
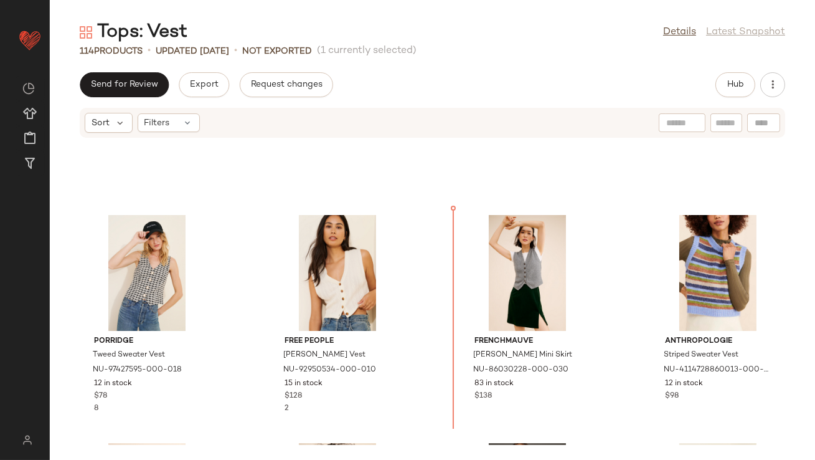
scroll to position [2211, 0]
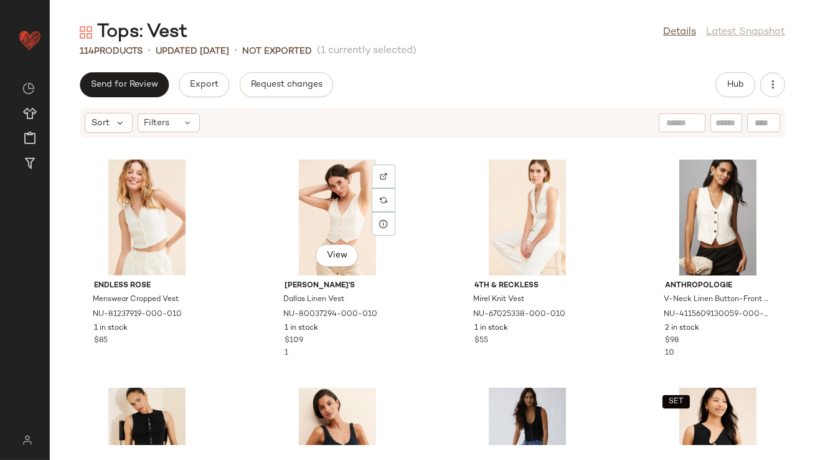
scroll to position [3267, 0]
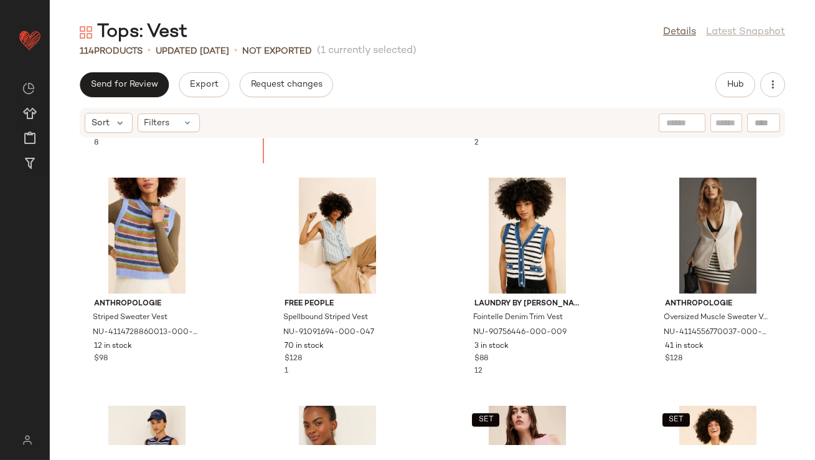
scroll to position [2406, 0]
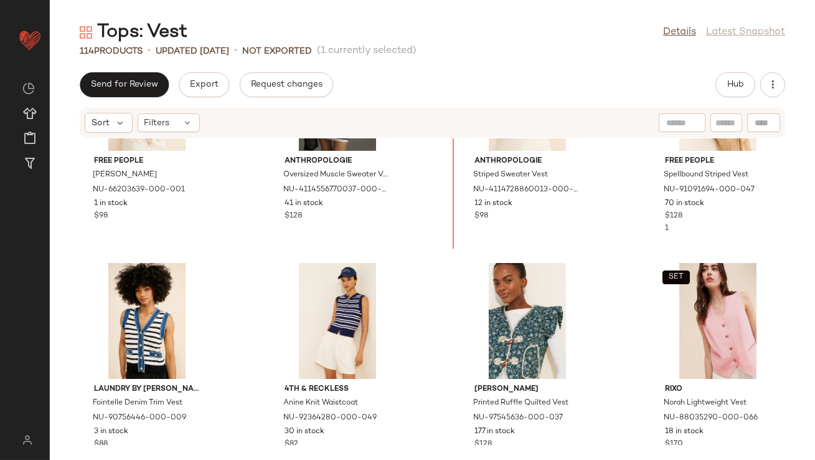
scroll to position [2549, 0]
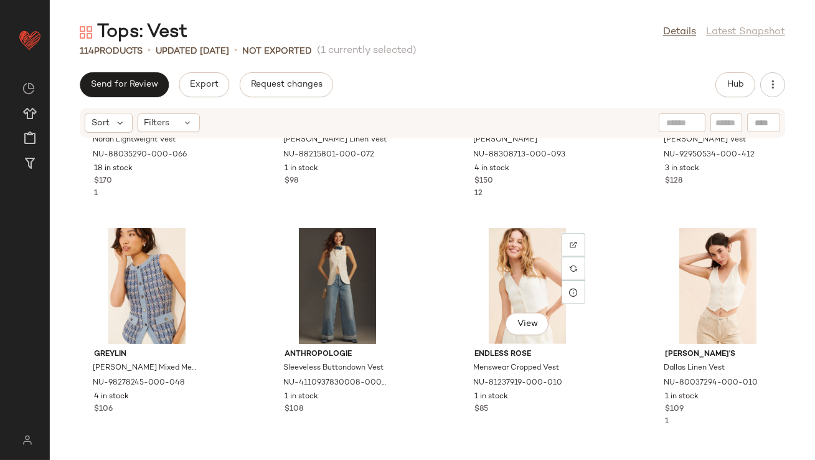
scroll to position [3285, 0]
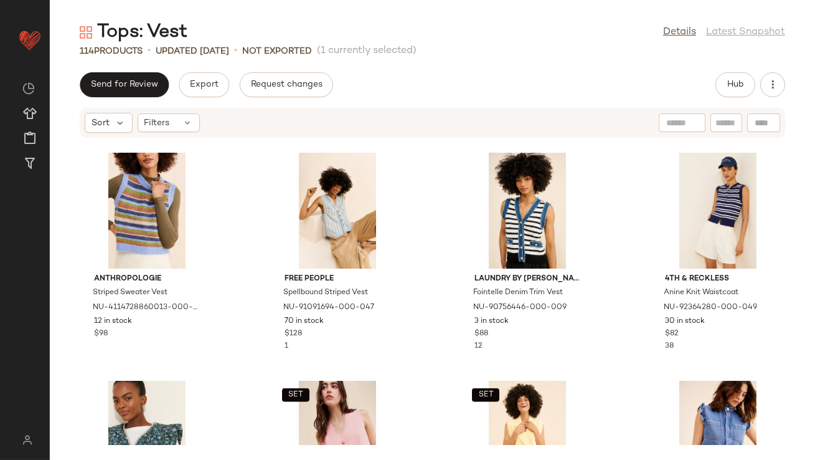
scroll to position [2725, 0]
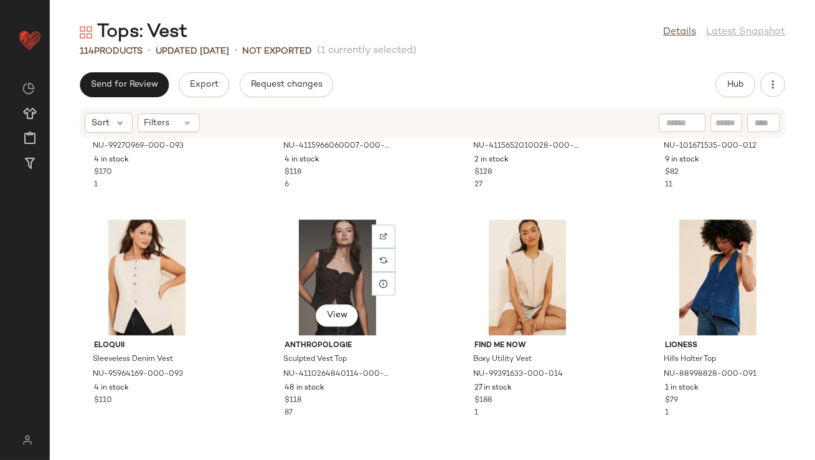
scroll to position [5666, 0]
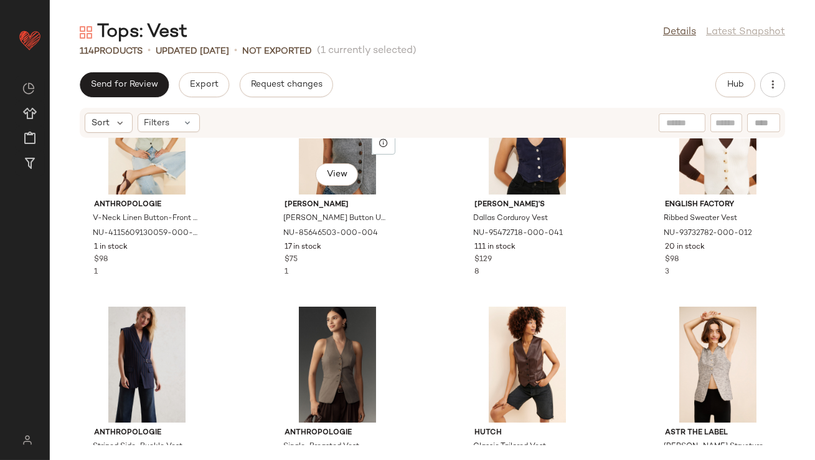
scroll to position [6001, 0]
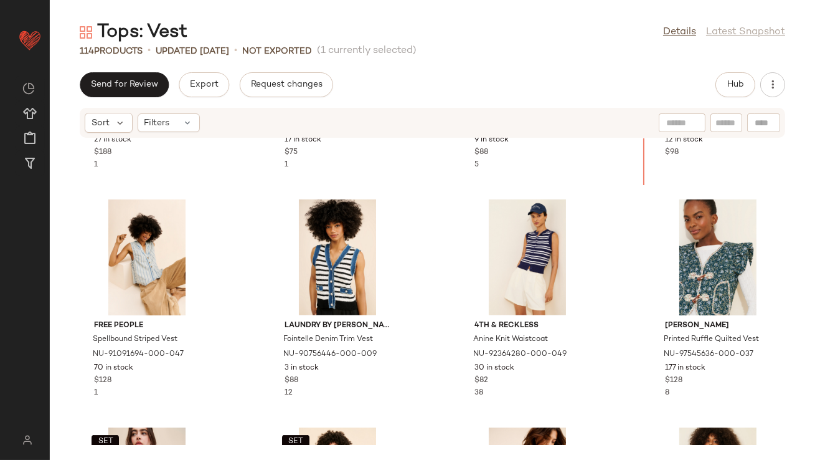
scroll to position [2862, 0]
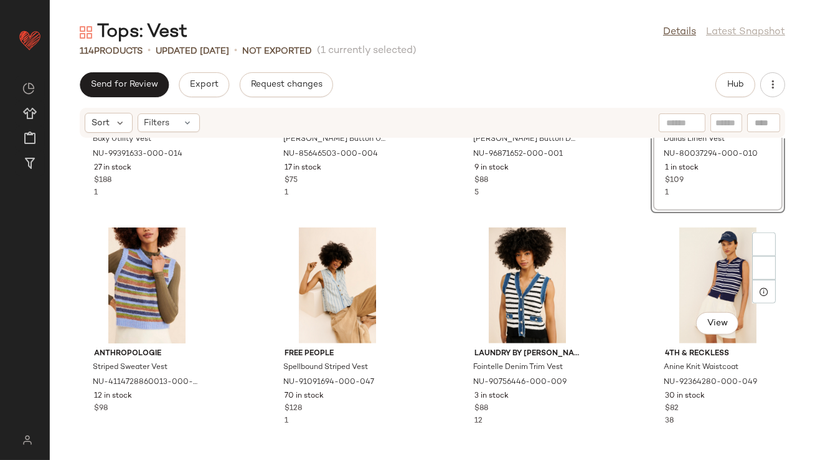
scroll to position [2952, 0]
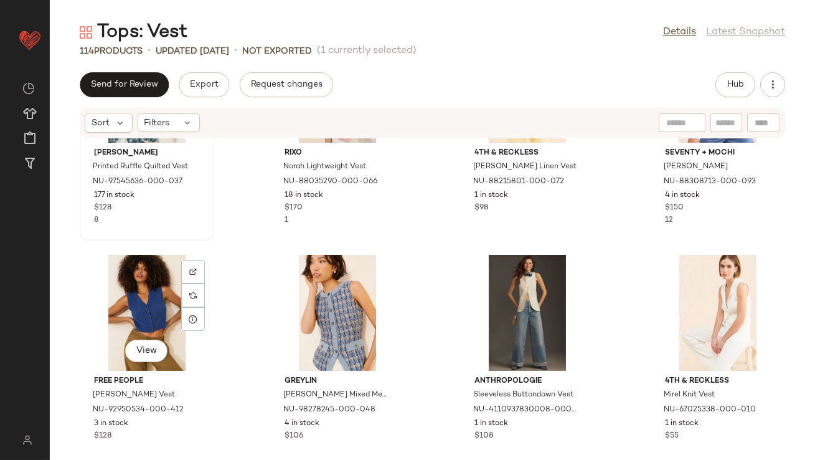
scroll to position [3353, 0]
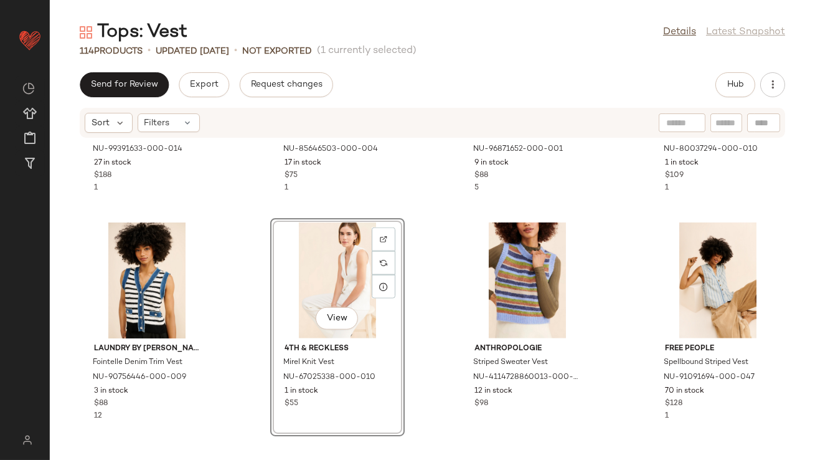
scroll to position [2899, 0]
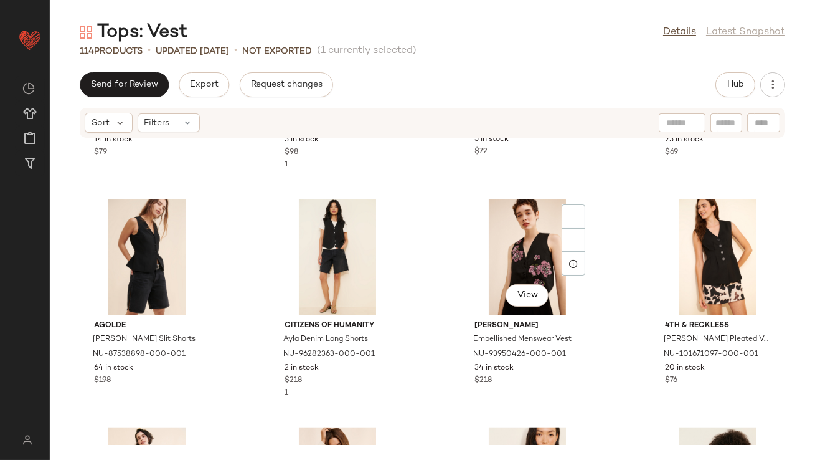
scroll to position [4828, 0]
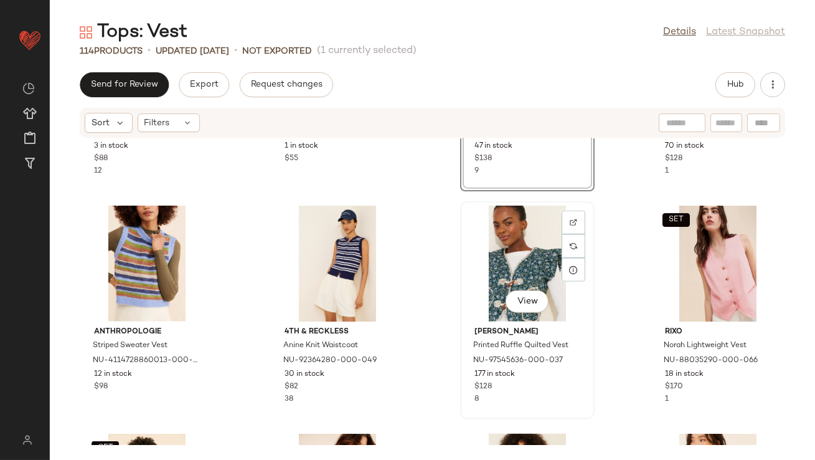
scroll to position [3142, 0]
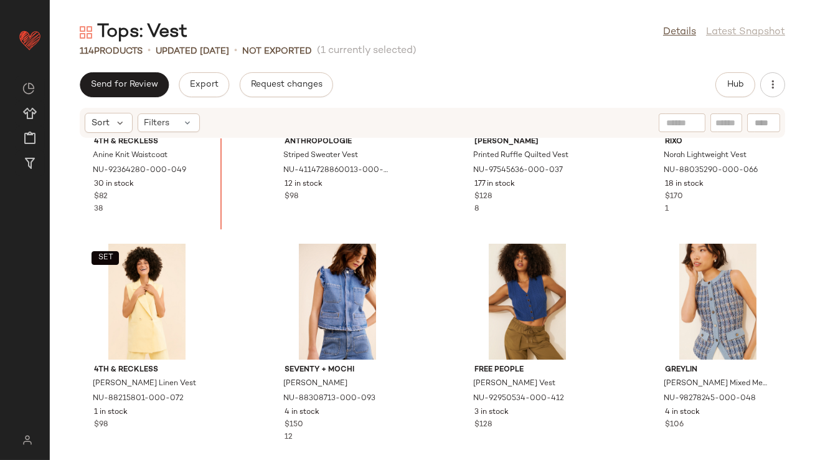
scroll to position [3260, 0]
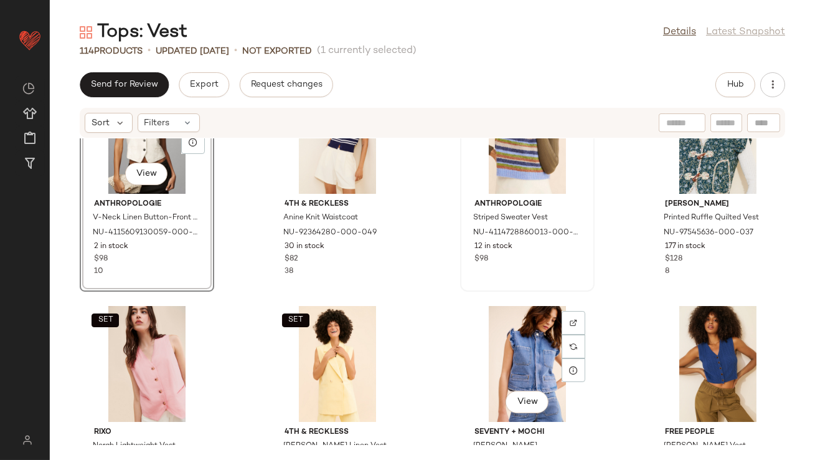
scroll to position [3289, 0]
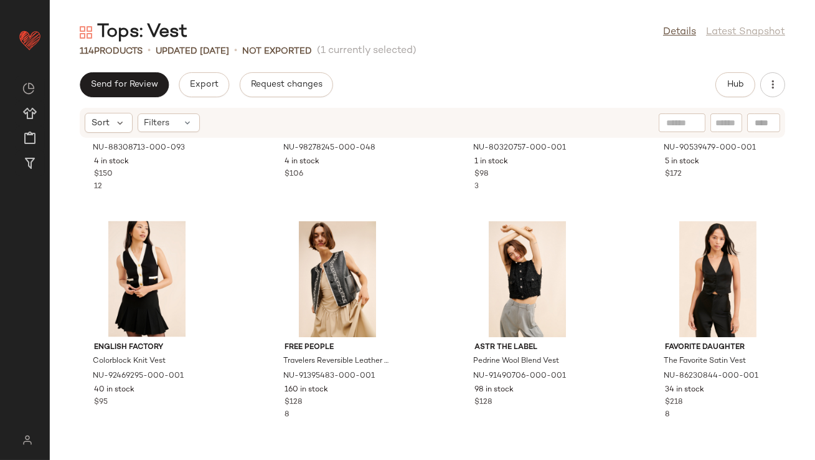
scroll to position [4073, 0]
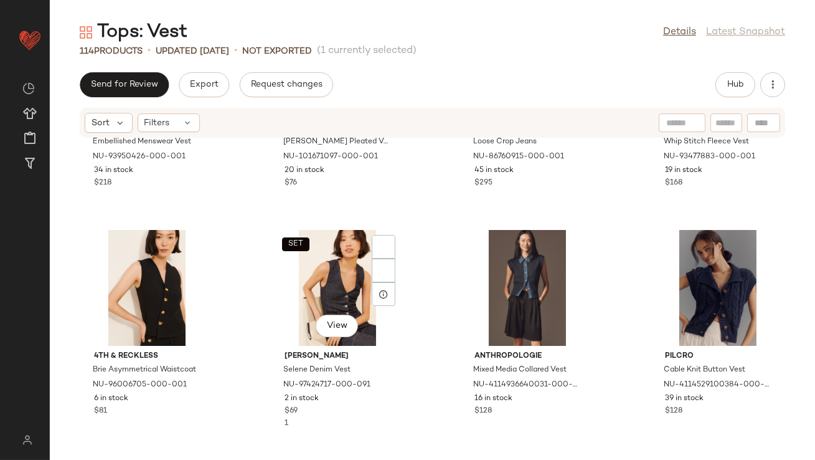
scroll to position [5250, 0]
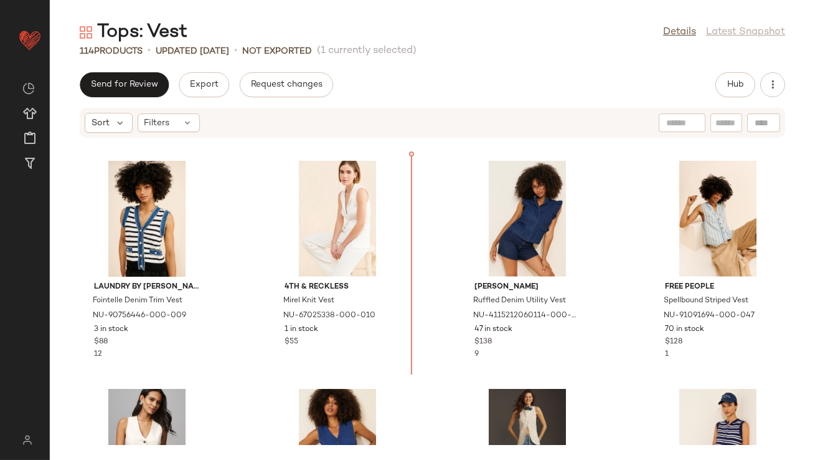
scroll to position [2950, 0]
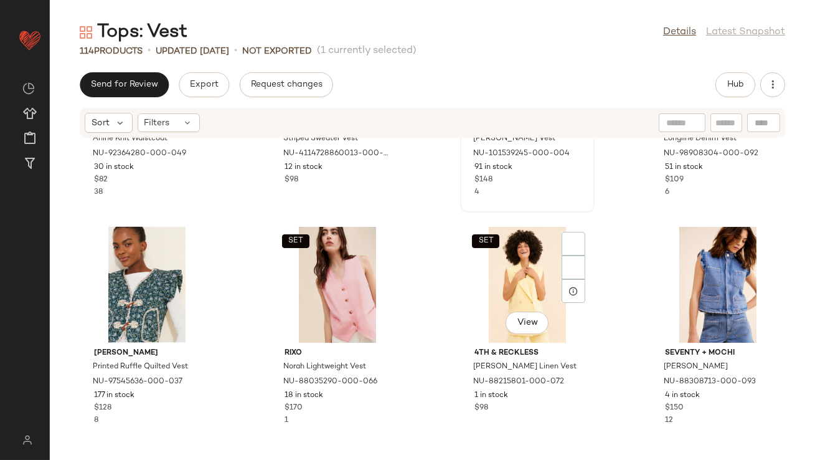
scroll to position [3831, 0]
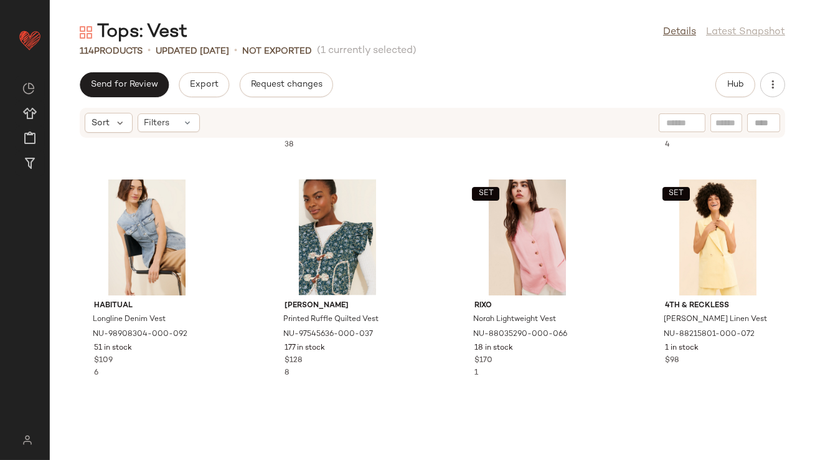
scroll to position [4141, 0]
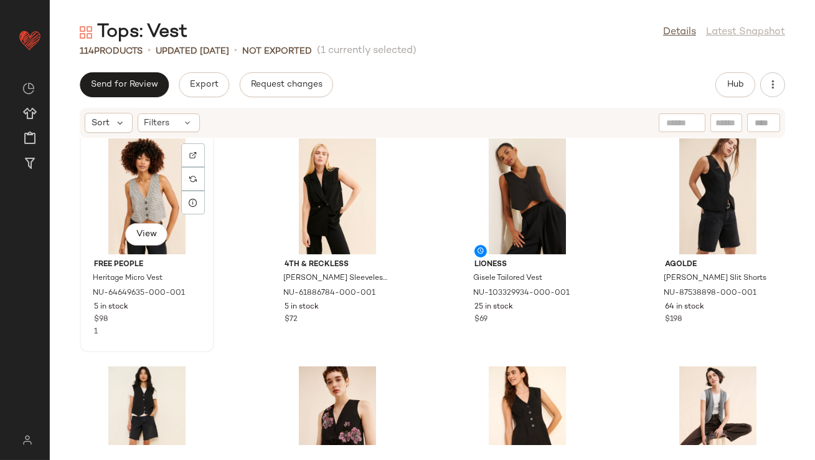
scroll to position [4729, 0]
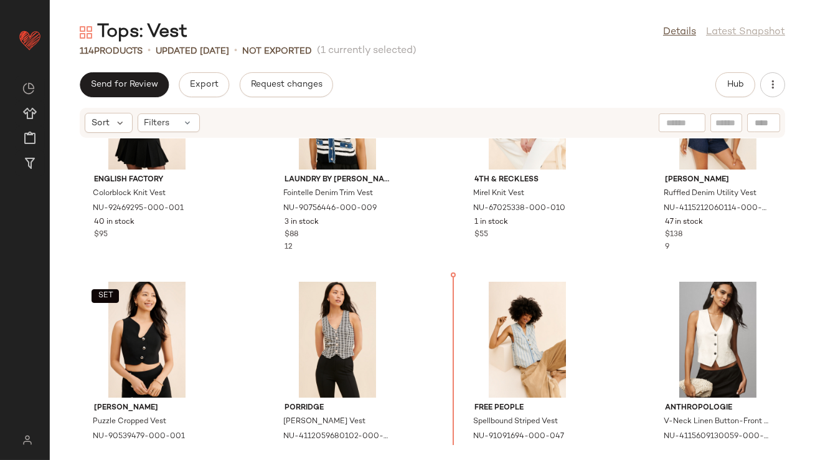
scroll to position [3126, 0]
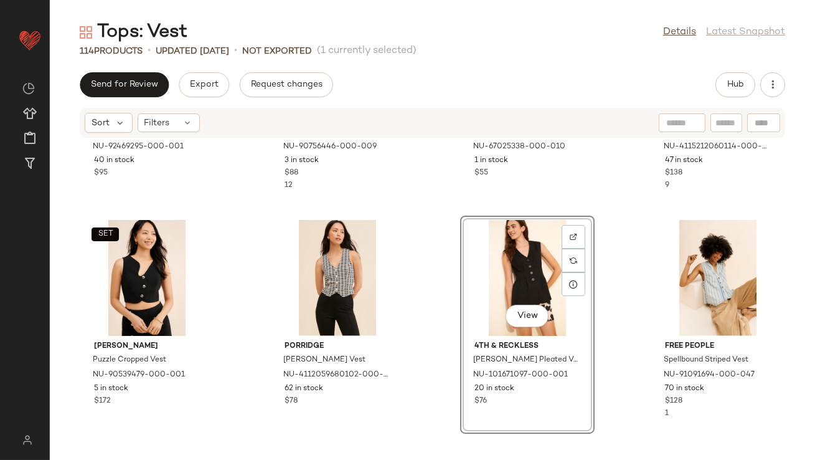
scroll to position [3144, 0]
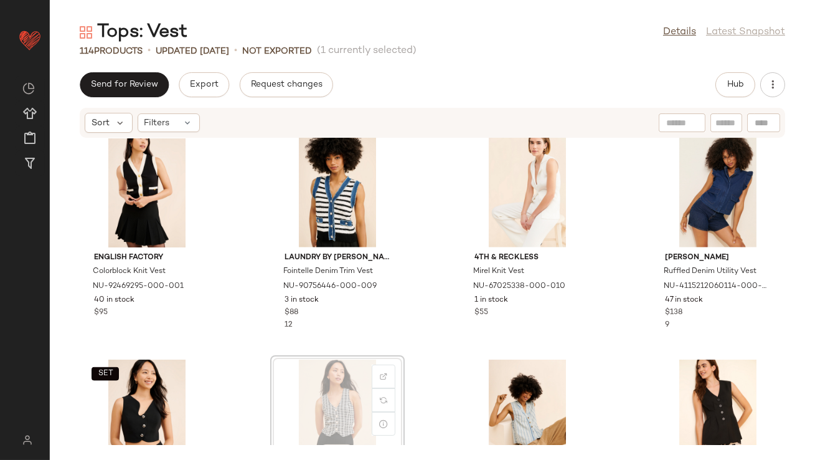
scroll to position [2989, 0]
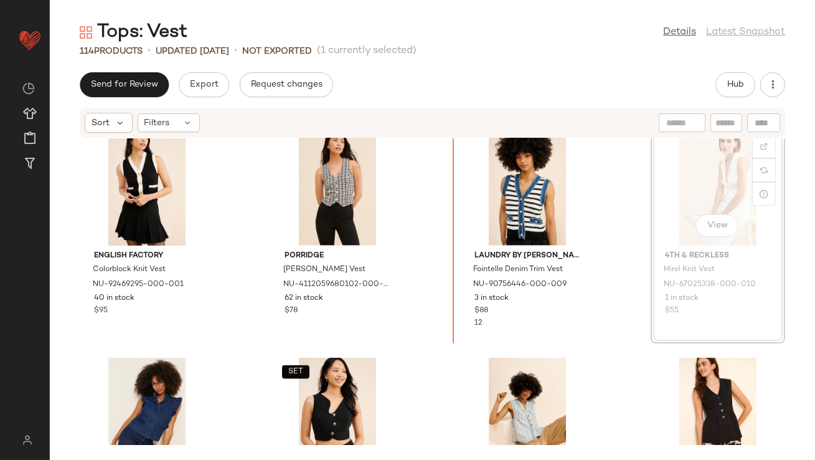
scroll to position [2983, 0]
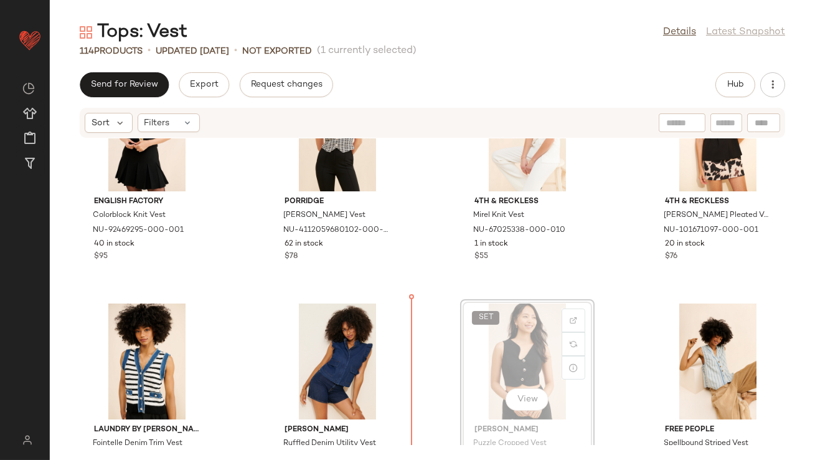
scroll to position [3050, 0]
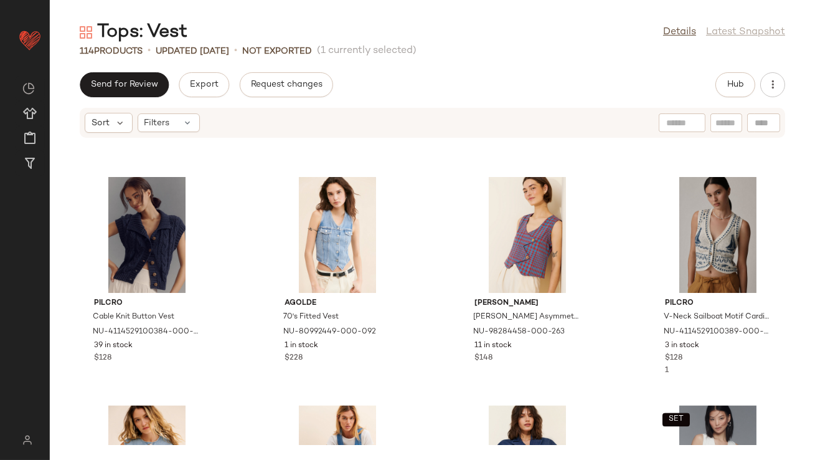
scroll to position [5493, 0]
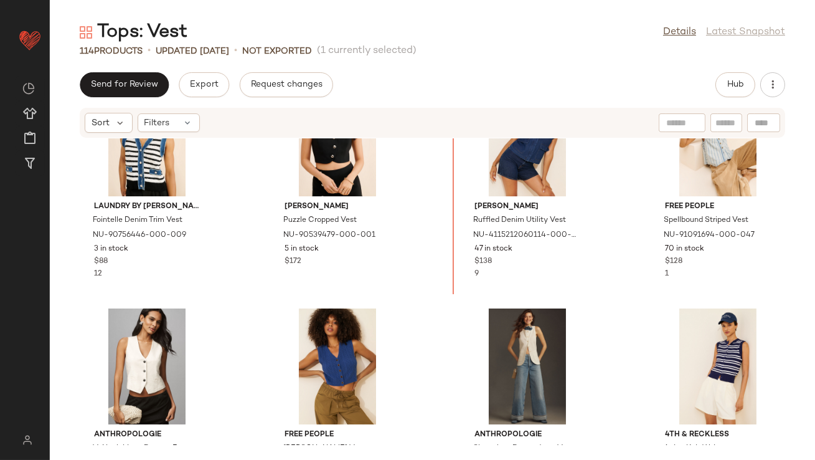
scroll to position [3195, 0]
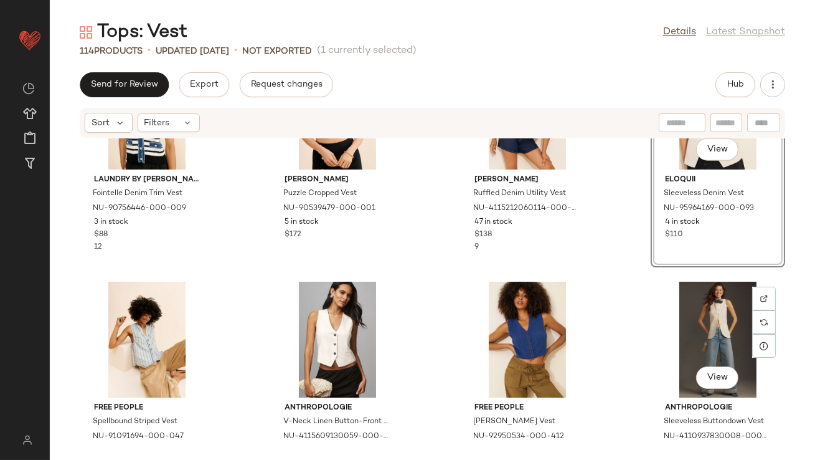
scroll to position [3288, 0]
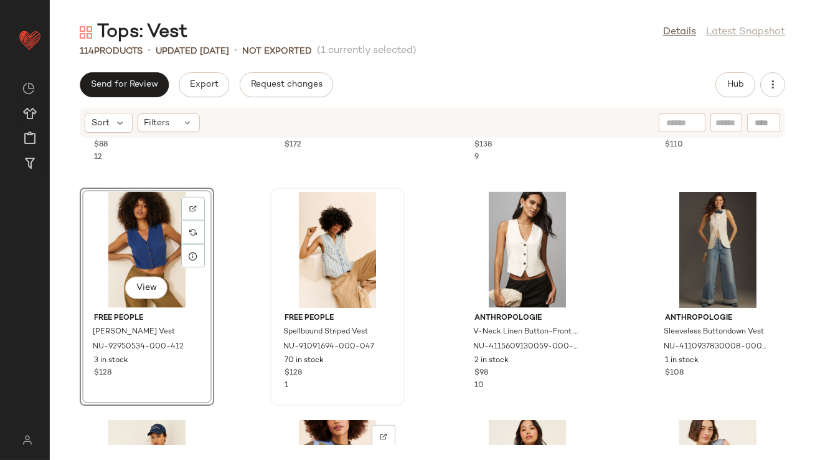
scroll to position [3450, 0]
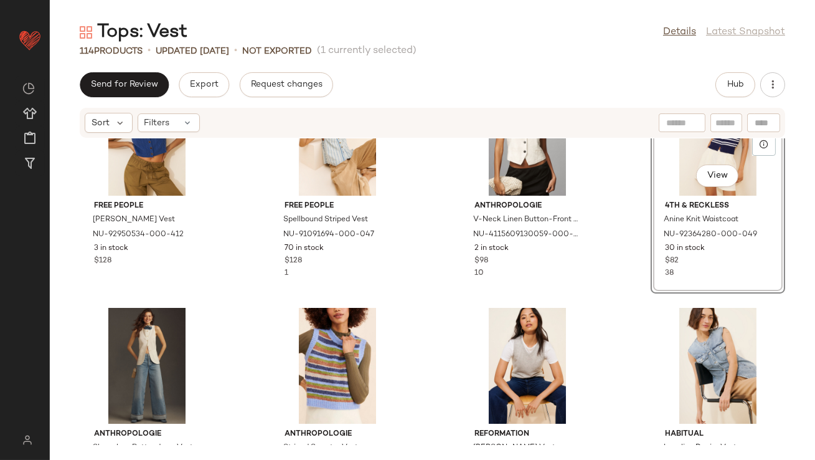
scroll to position [3497, 0]
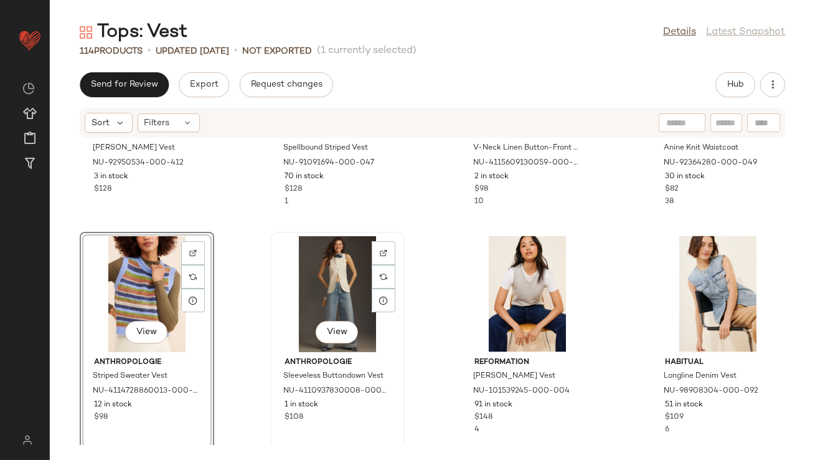
scroll to position [3705, 0]
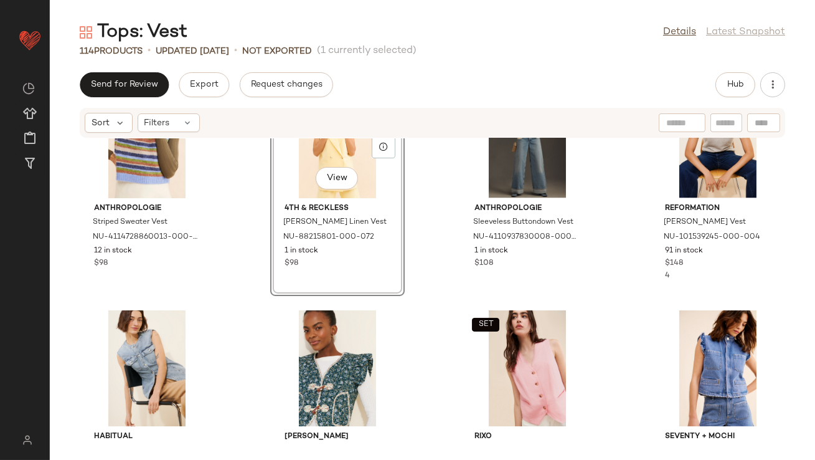
scroll to position [3733, 0]
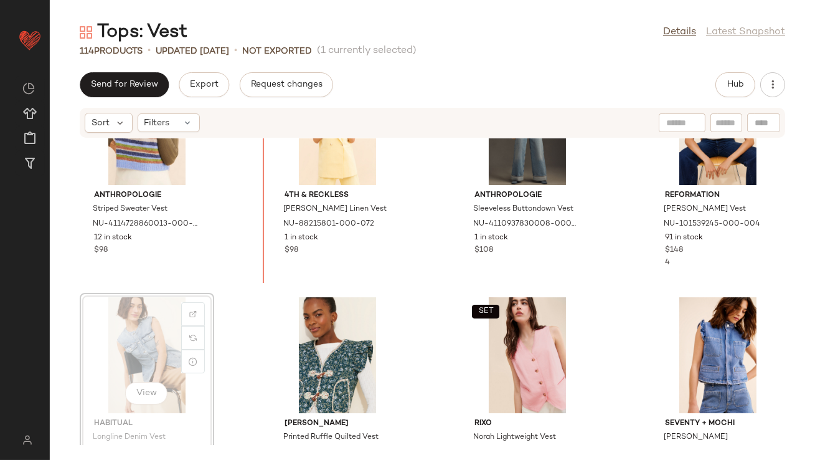
scroll to position [3699, 0]
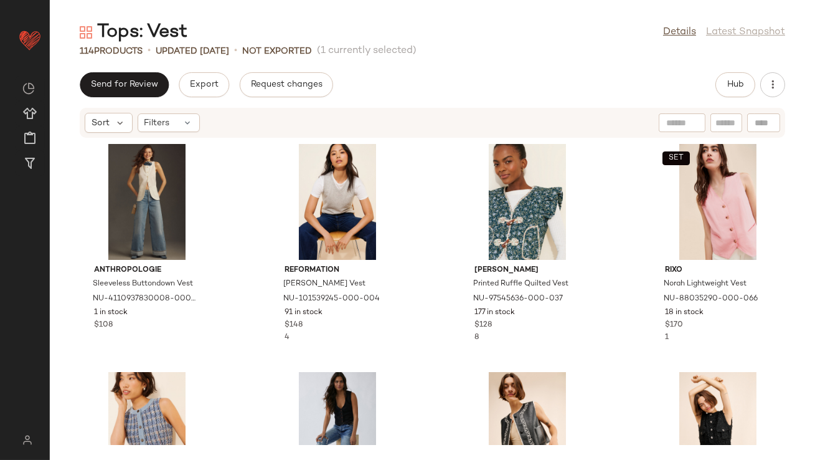
scroll to position [4053, 0]
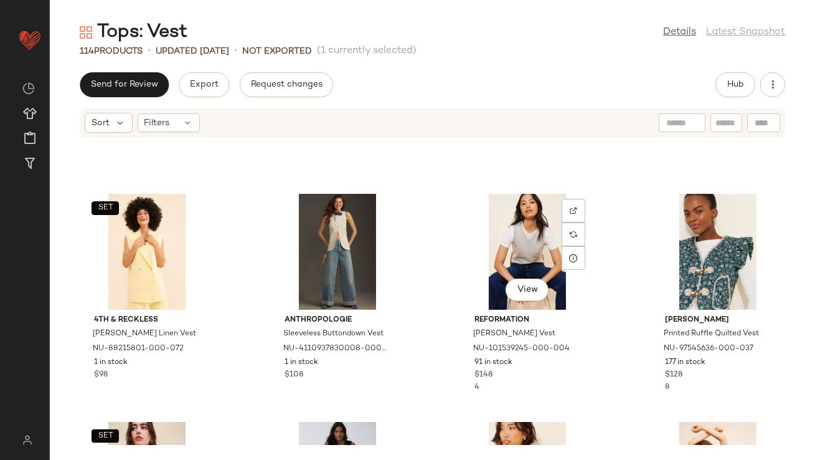
scroll to position [3981, 0]
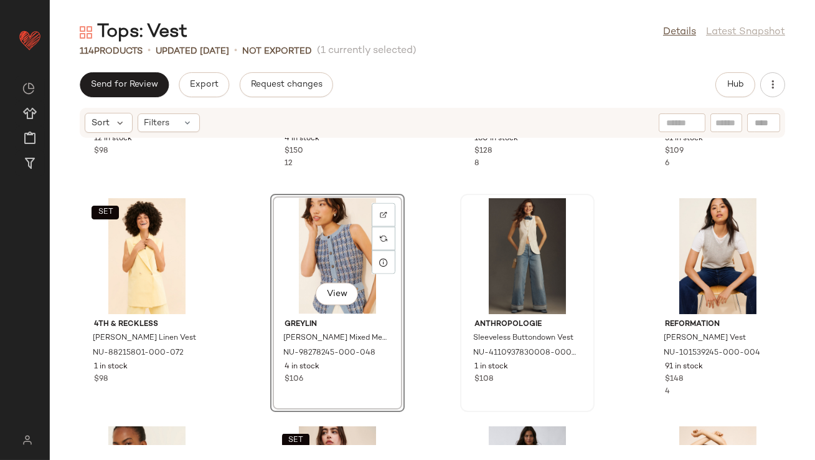
scroll to position [3836, 0]
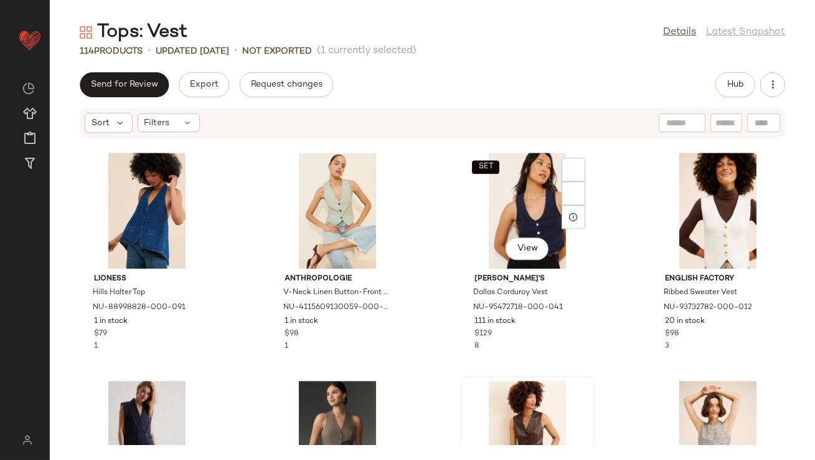
scroll to position [5732, 0]
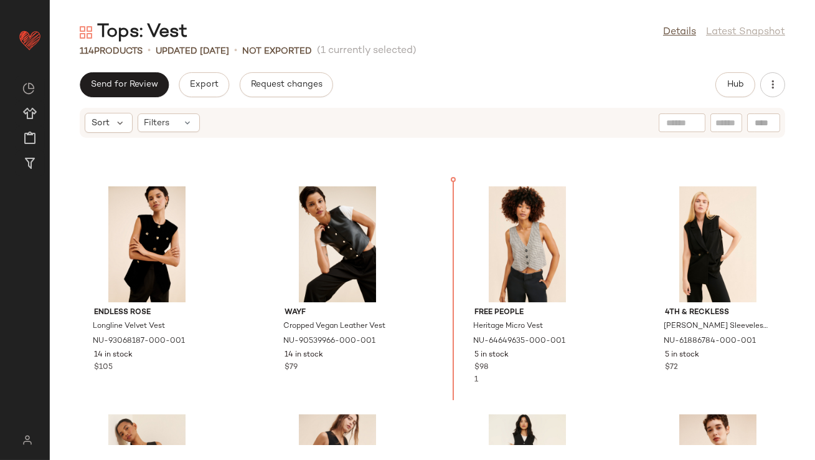
scroll to position [4496, 0]
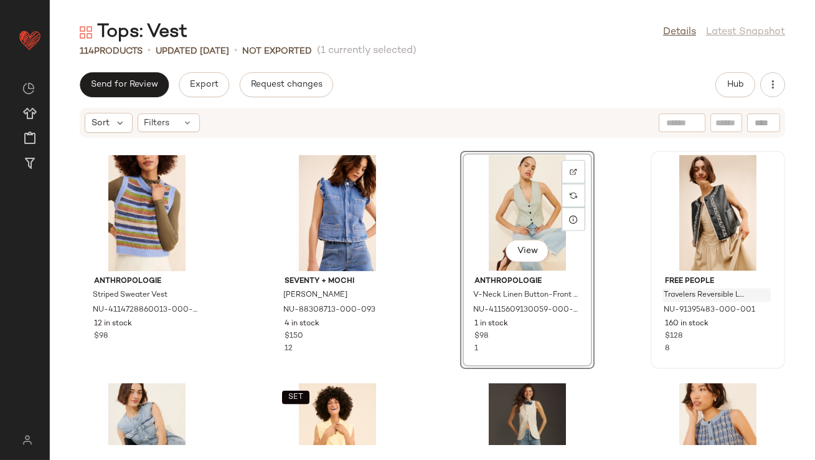
scroll to position [3705, 0]
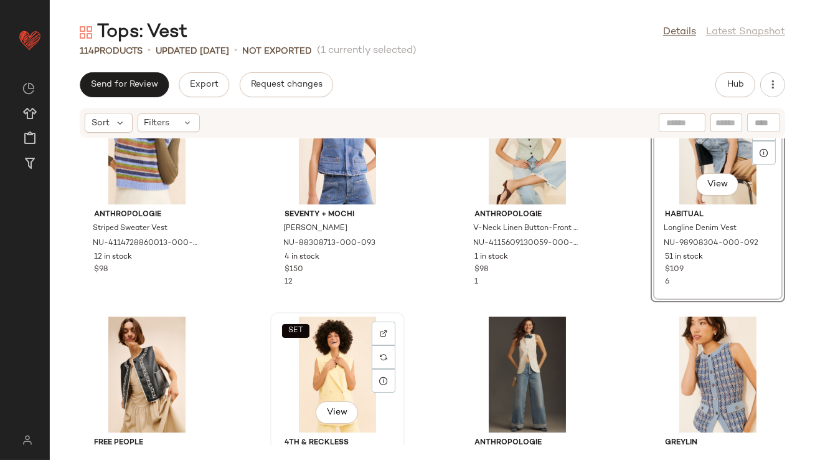
scroll to position [3733, 0]
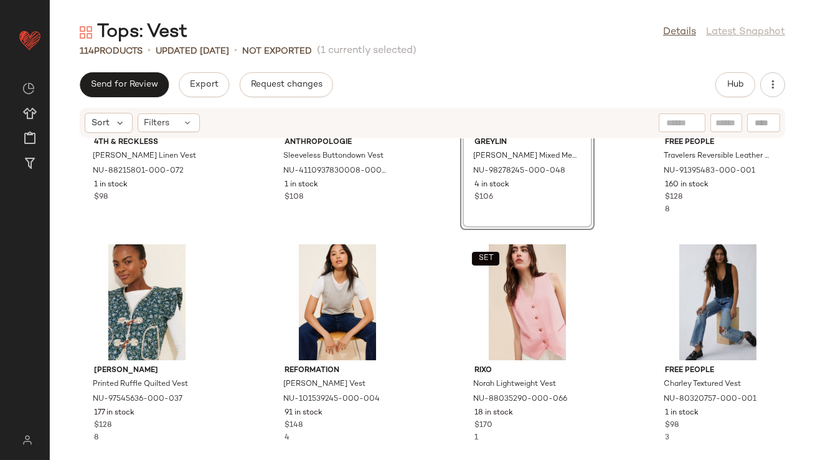
scroll to position [4036, 0]
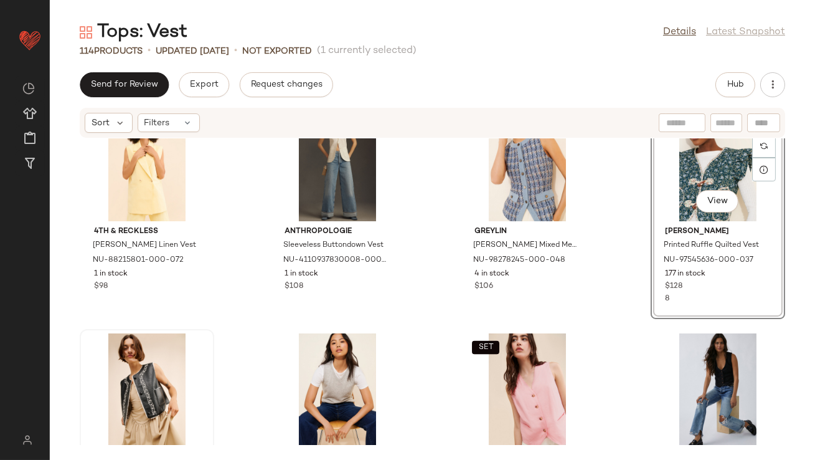
scroll to position [4068, 0]
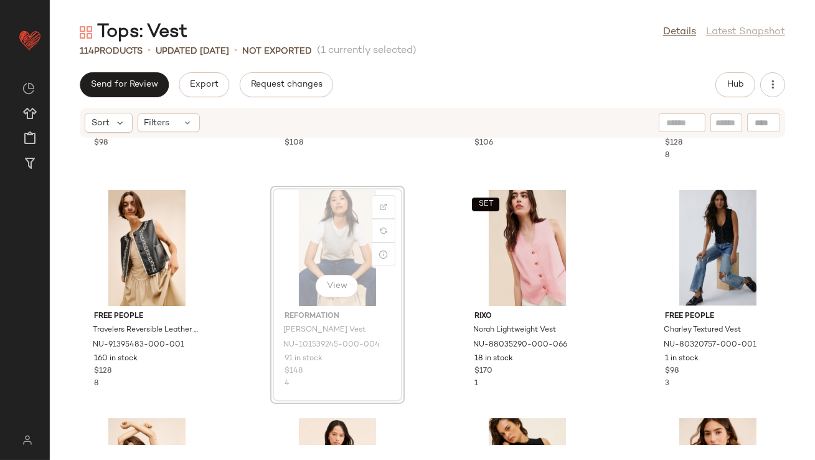
scroll to position [4067, 0]
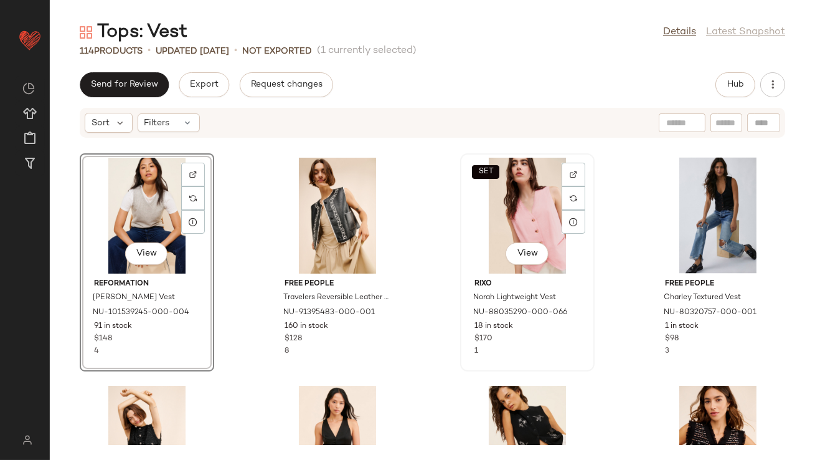
scroll to position [4106, 0]
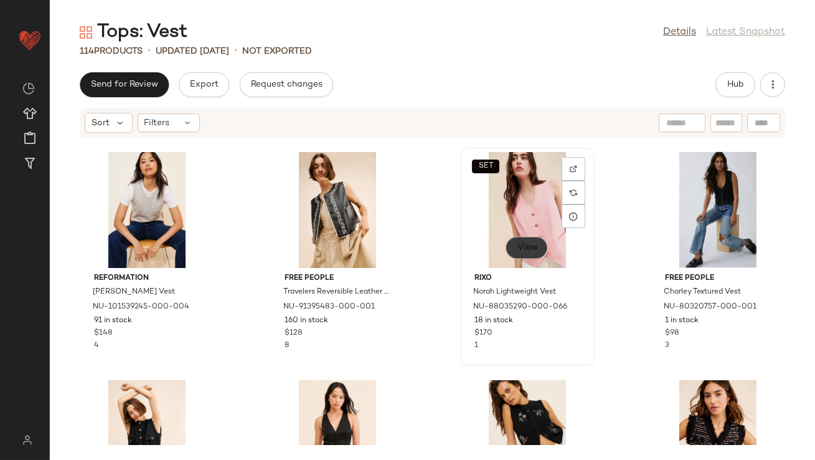
click at [517, 237] on button "View" at bounding box center [527, 248] width 42 height 22
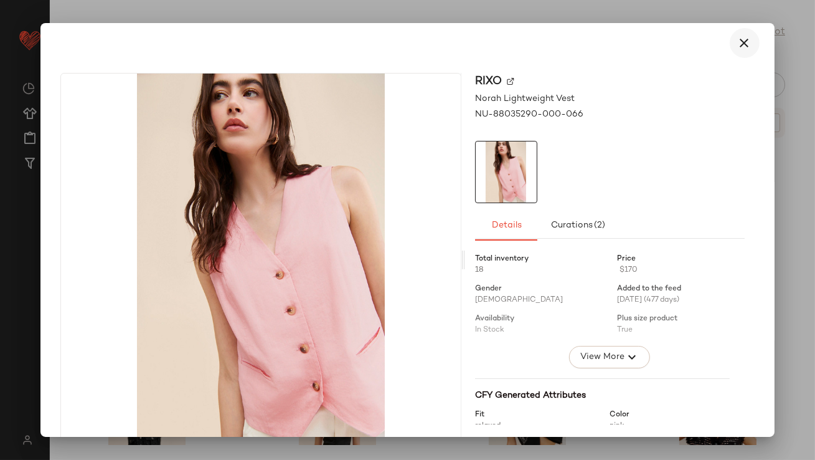
click at [737, 36] on icon "button" at bounding box center [744, 42] width 15 height 15
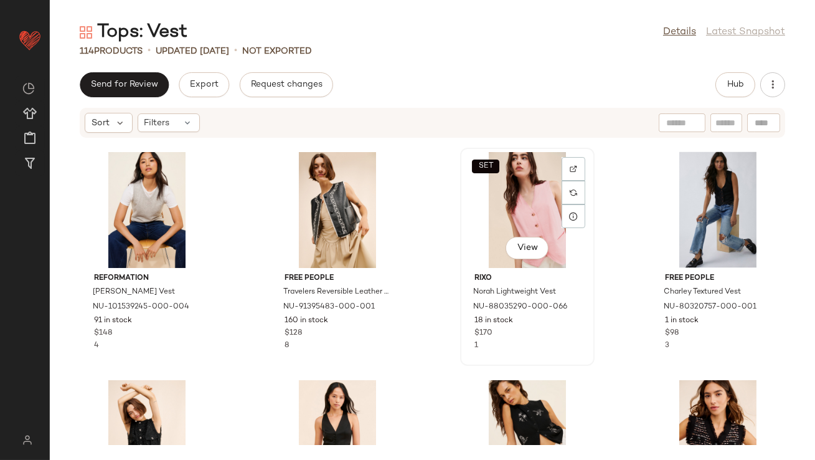
click at [521, 195] on div "SET View" at bounding box center [528, 210] width 126 height 116
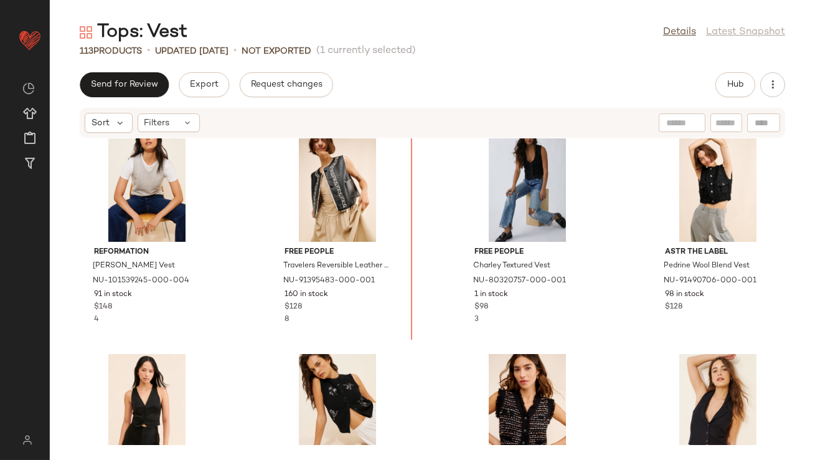
scroll to position [4132, 0]
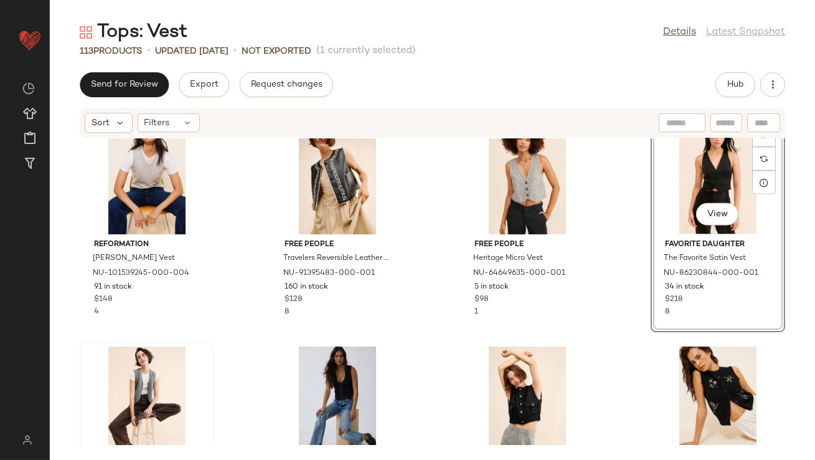
scroll to position [4156, 0]
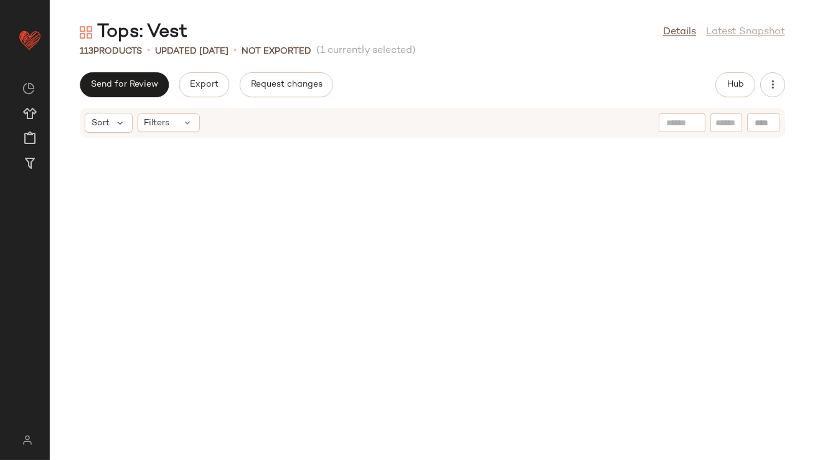
scroll to position [5122, 0]
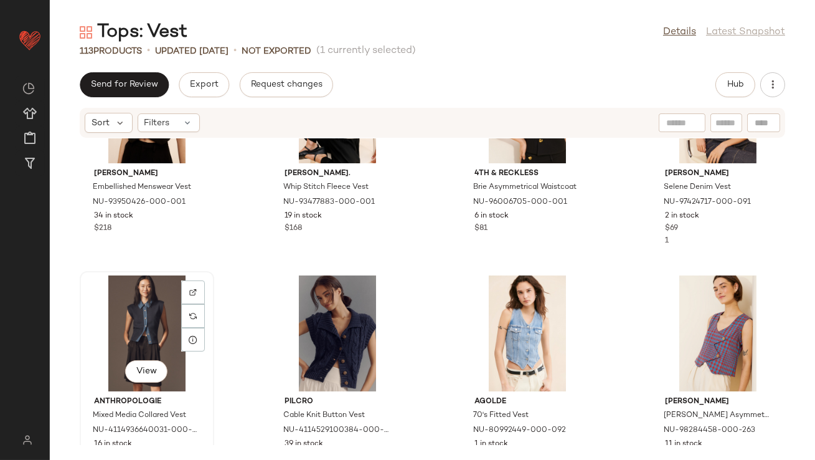
click at [140, 329] on div "View" at bounding box center [147, 333] width 126 height 116
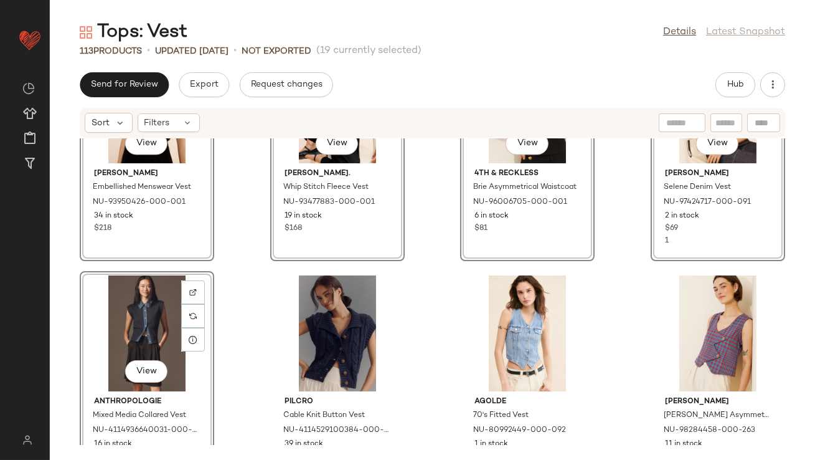
click at [437, 317] on div "View [PERSON_NAME] Embellished Menswear Vest NU-93950426-000-001 34 in stock $2…" at bounding box center [432, 291] width 765 height 306
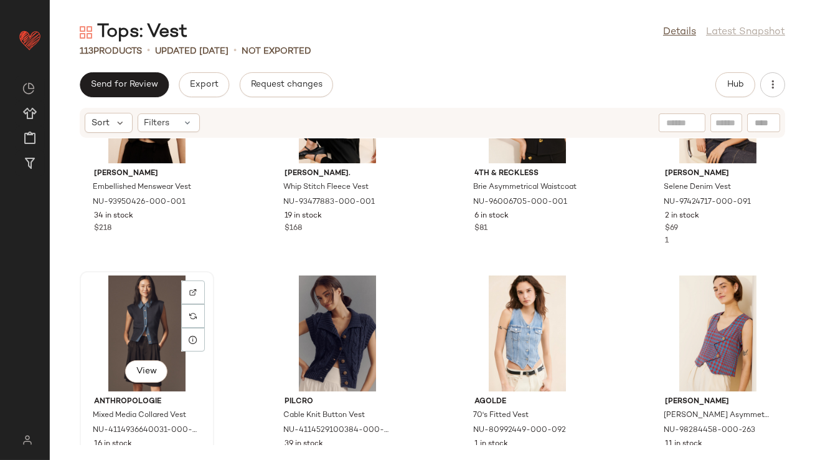
click at [99, 321] on div "View" at bounding box center [147, 333] width 126 height 116
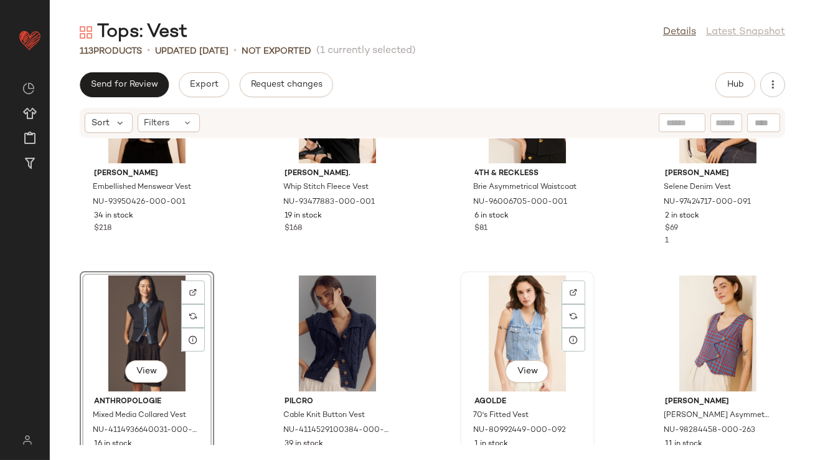
click at [549, 324] on div "View" at bounding box center [528, 333] width 126 height 116
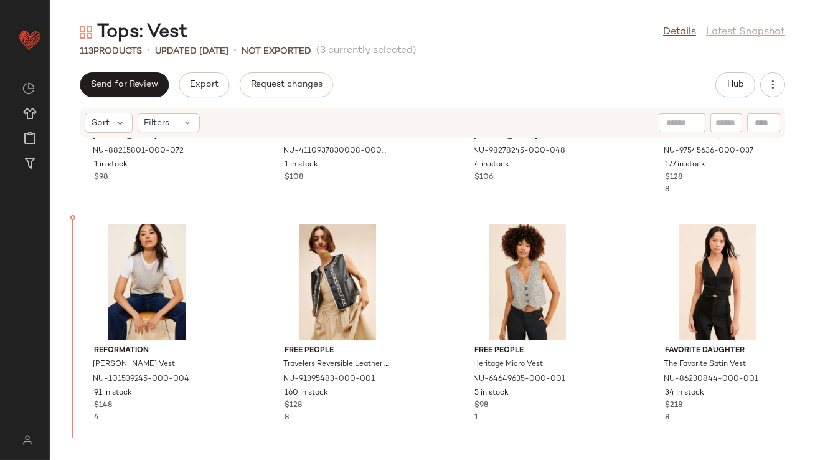
scroll to position [4042, 0]
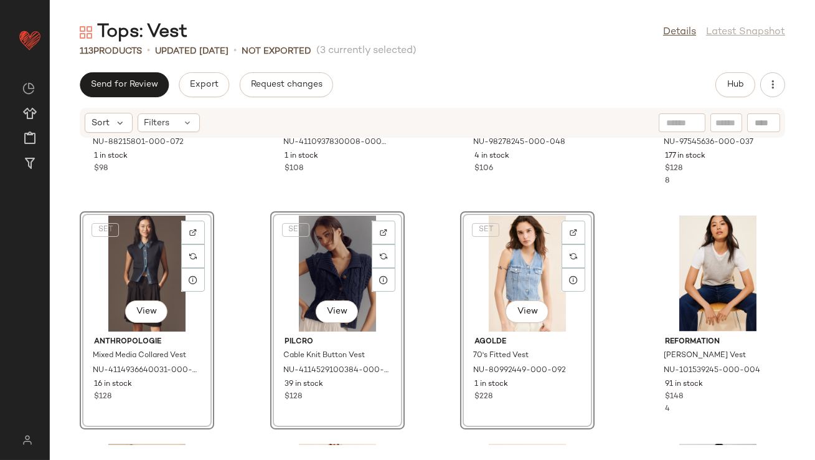
click at [239, 248] on div "SET 4th & Reckless [PERSON_NAME] Linen Vest NU-88215801-000-072 1 in stock $98 …" at bounding box center [432, 291] width 765 height 306
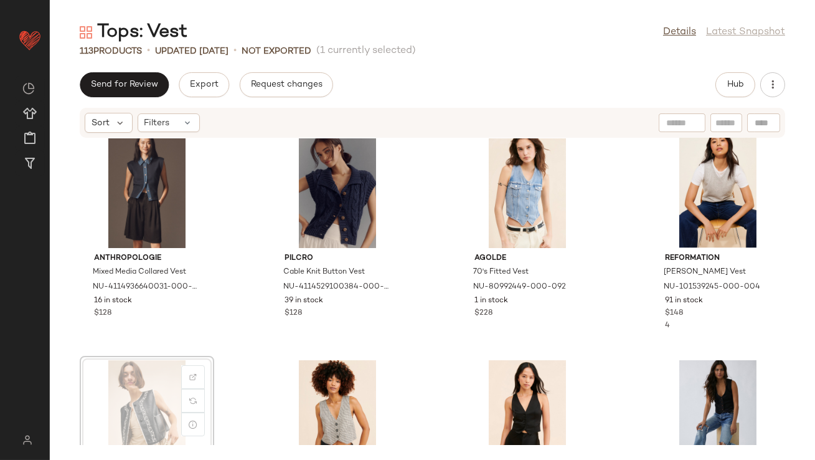
scroll to position [4126, 0]
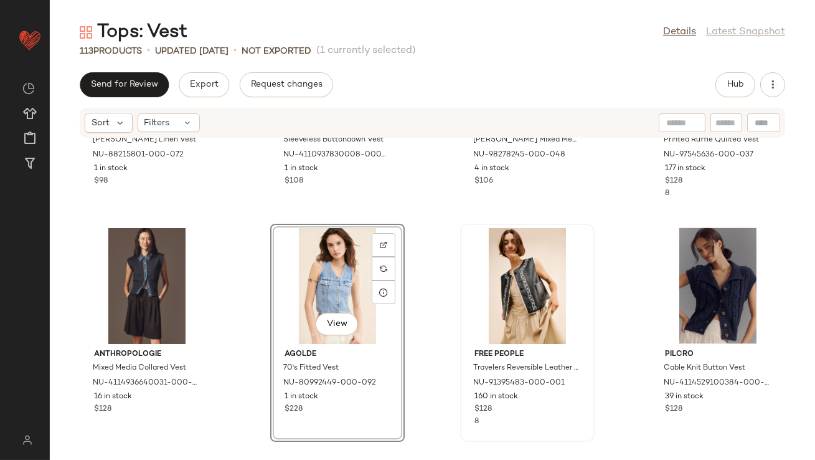
scroll to position [4073, 0]
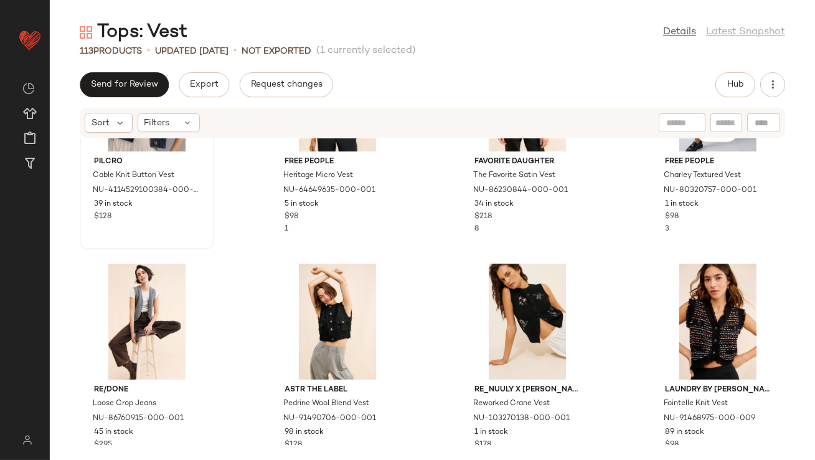
scroll to position [4517, 0]
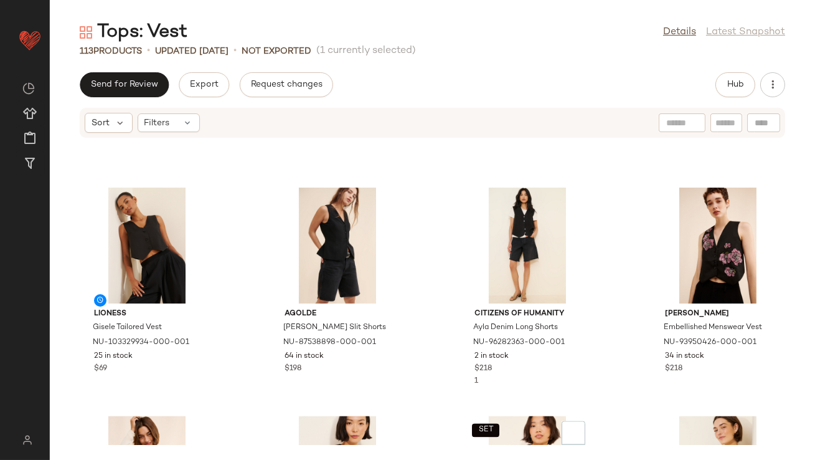
scroll to position [5193, 0]
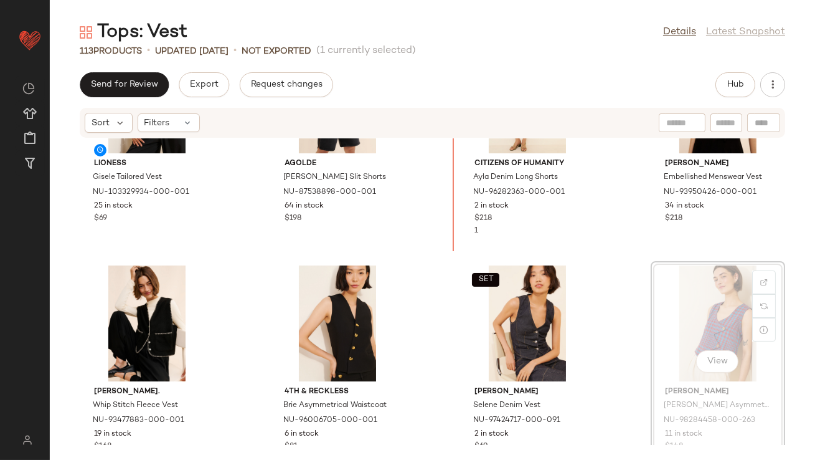
scroll to position [5069, 0]
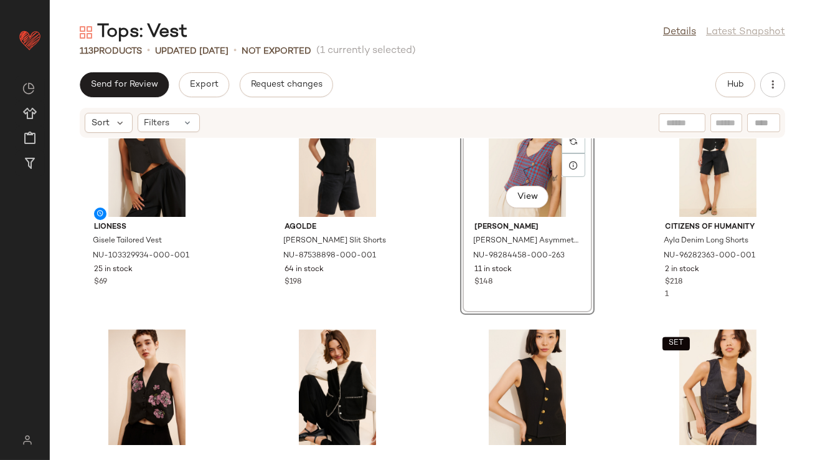
click at [493, 184] on div "View" at bounding box center [528, 159] width 126 height 116
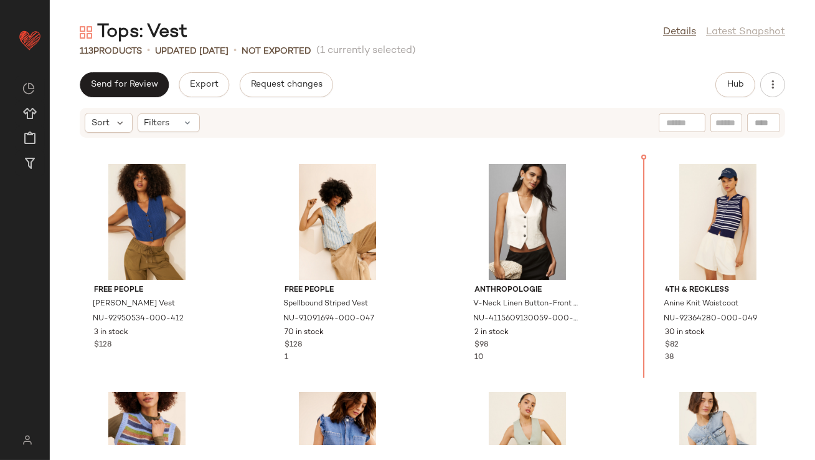
scroll to position [3401, 0]
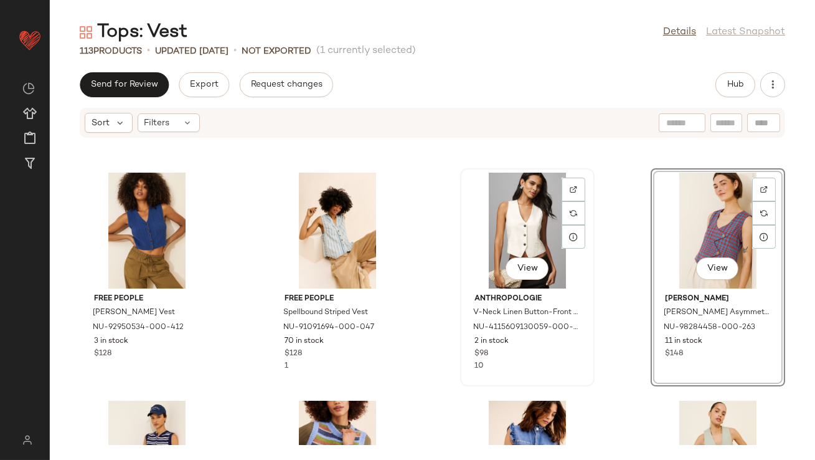
scroll to position [3596, 0]
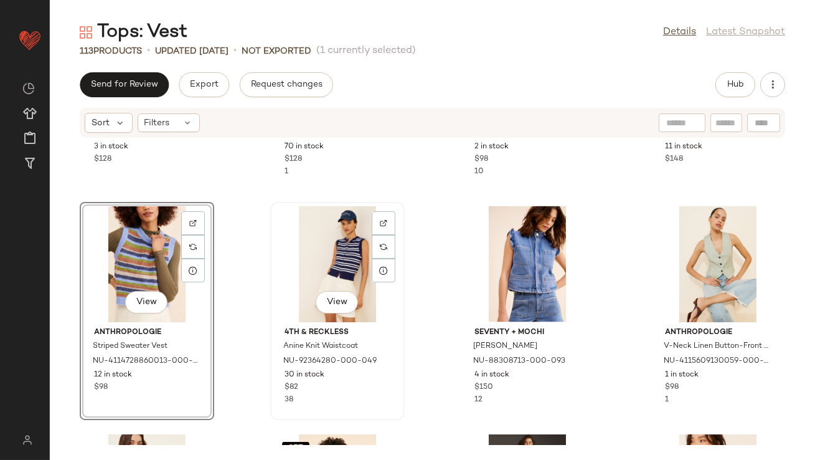
scroll to position [3363, 0]
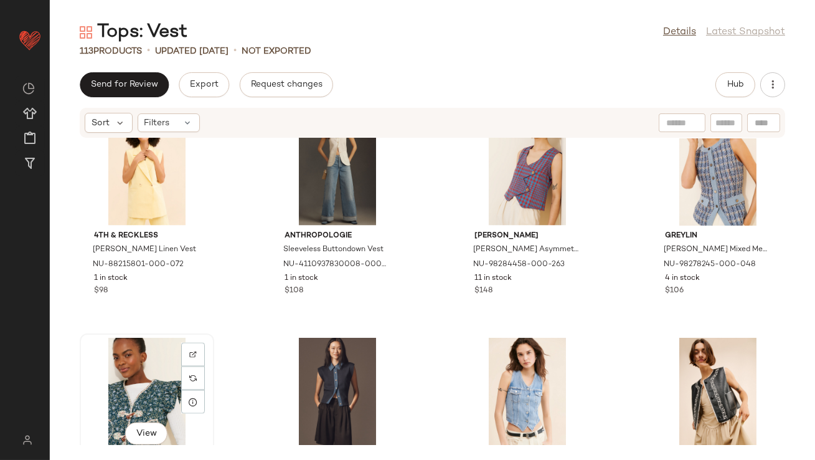
scroll to position [3921, 0]
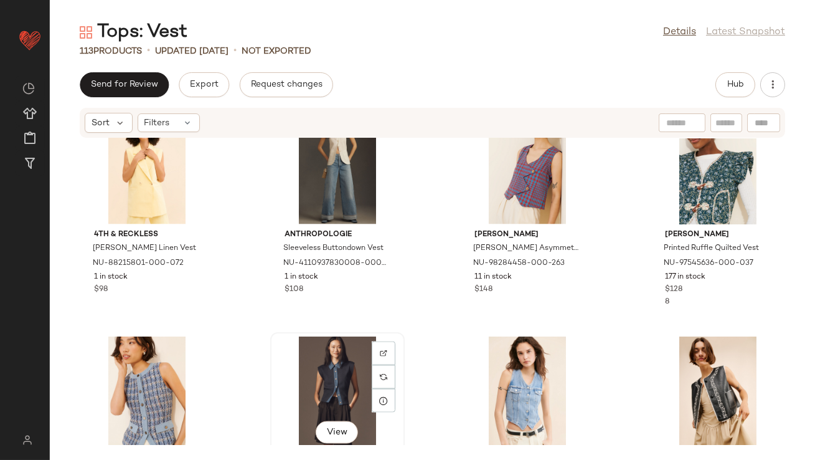
scroll to position [3930, 0]
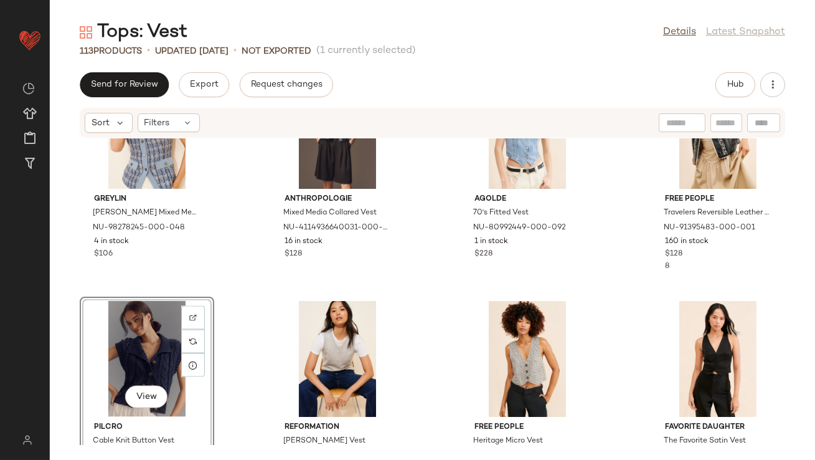
scroll to position [4261, 0]
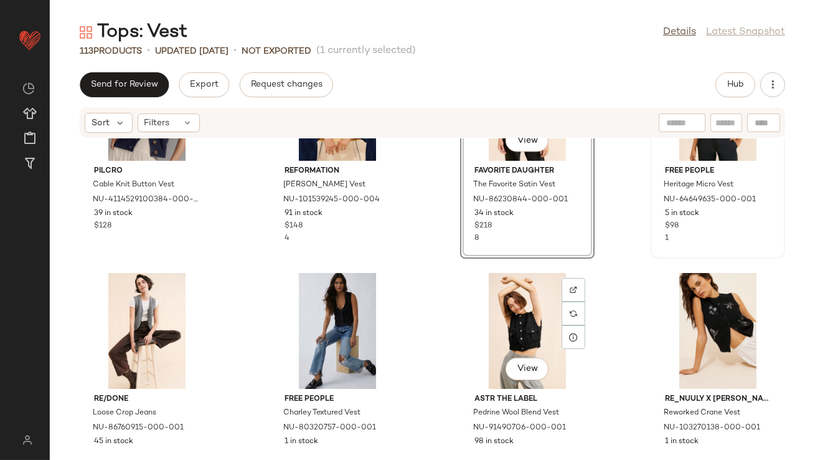
scroll to position [4386, 0]
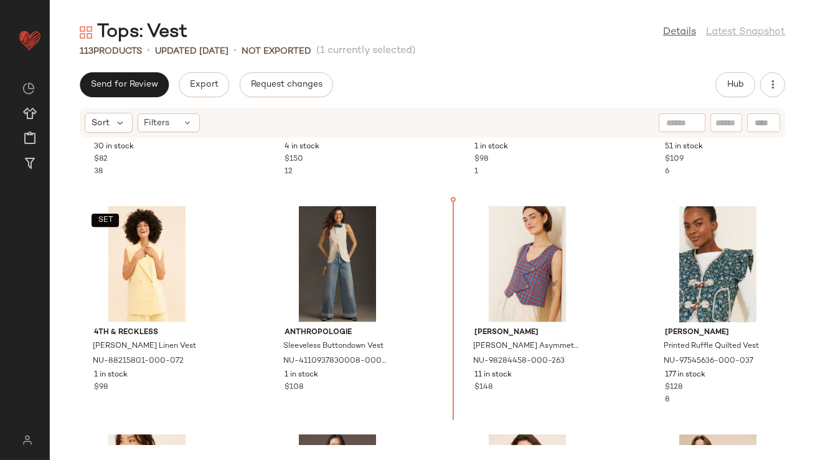
scroll to position [3844, 0]
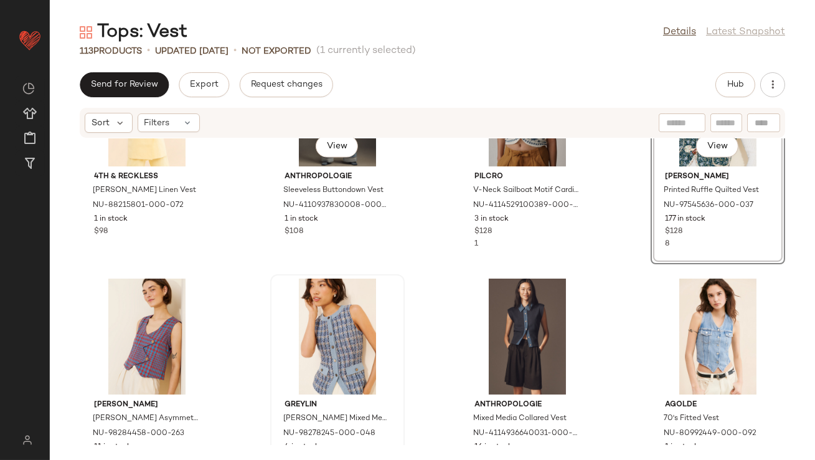
scroll to position [4057, 0]
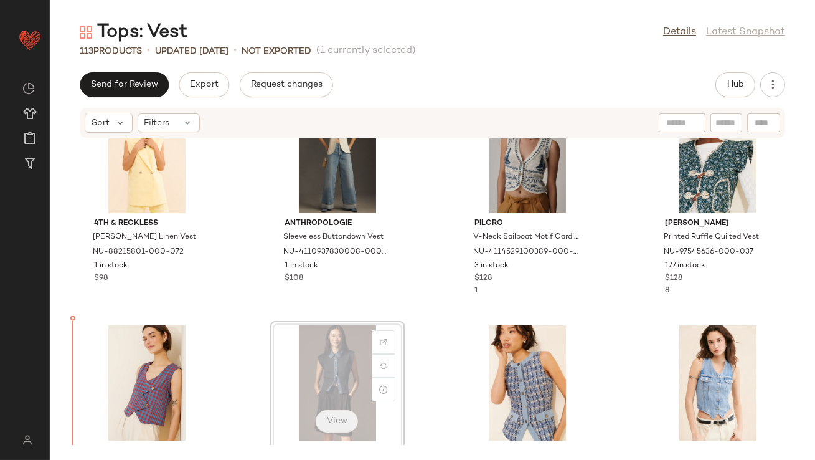
scroll to position [3941, 0]
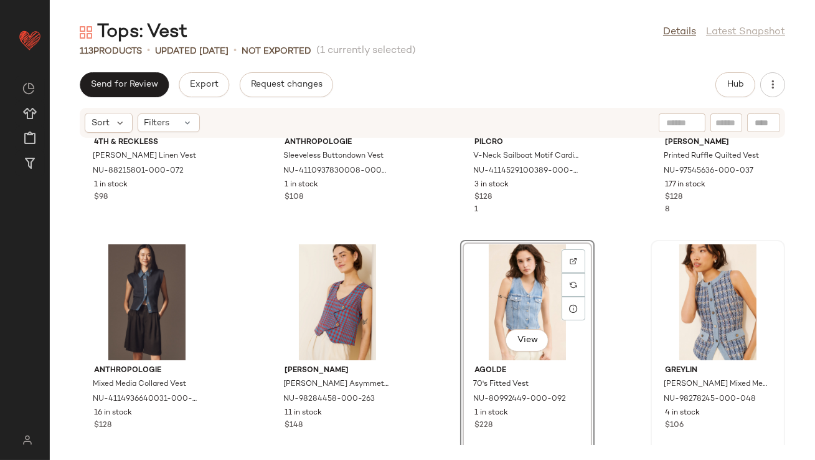
scroll to position [4164, 0]
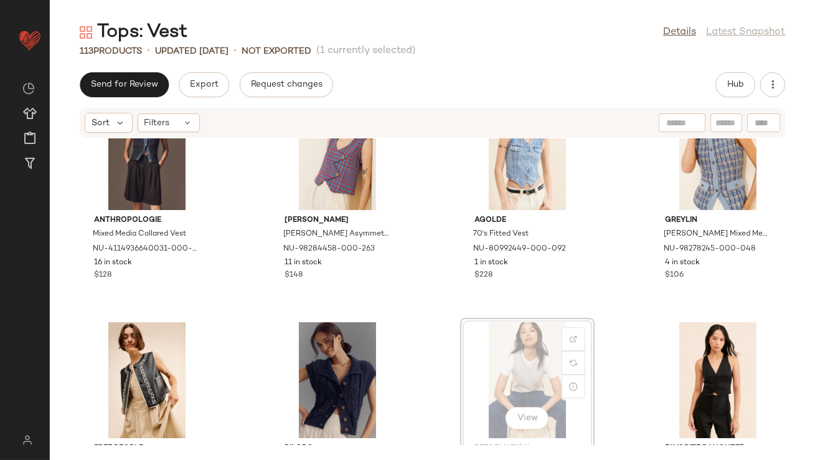
scroll to position [4164, 0]
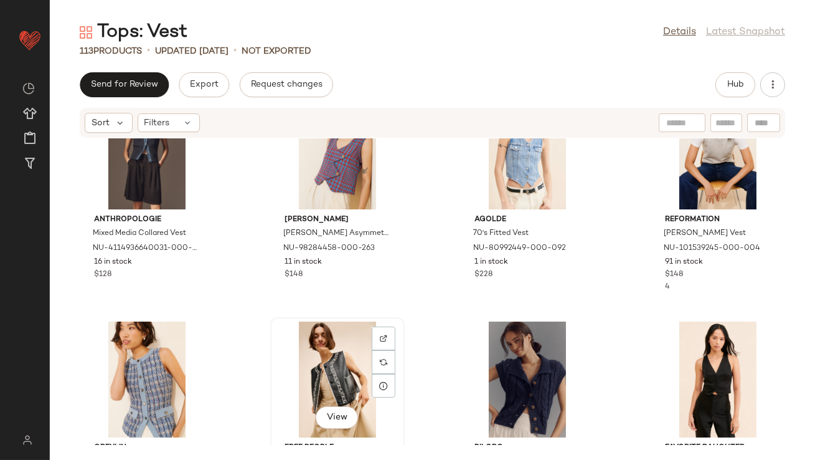
click at [334, 339] on div "View" at bounding box center [338, 379] width 126 height 116
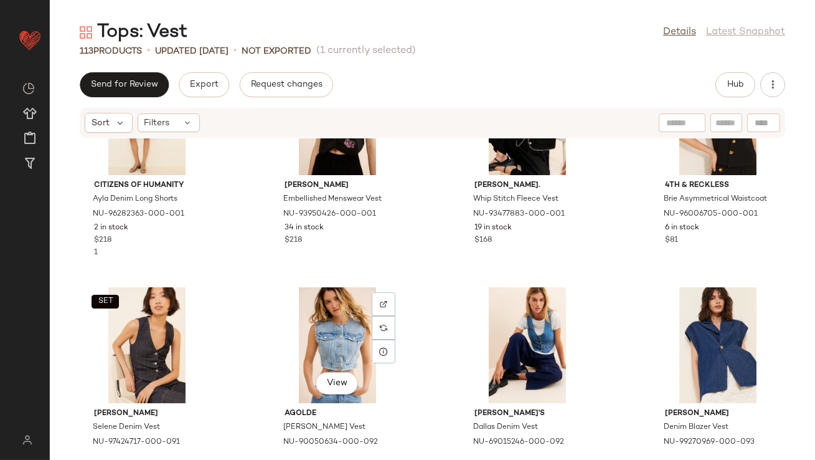
scroll to position [5409, 0]
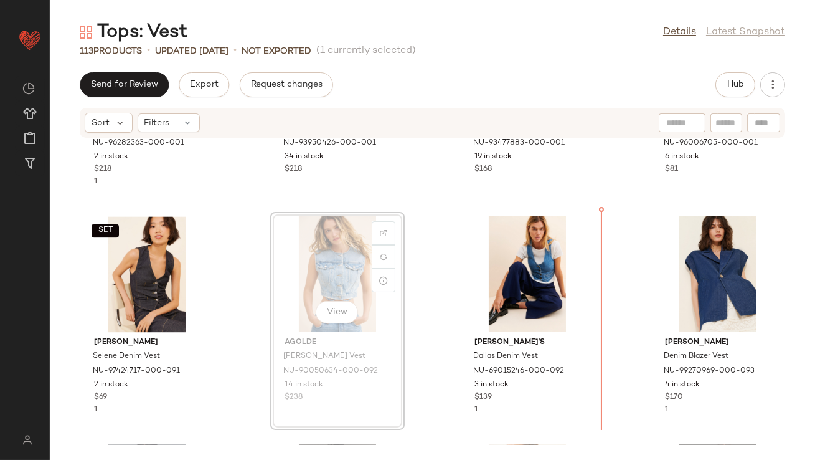
scroll to position [5405, 0]
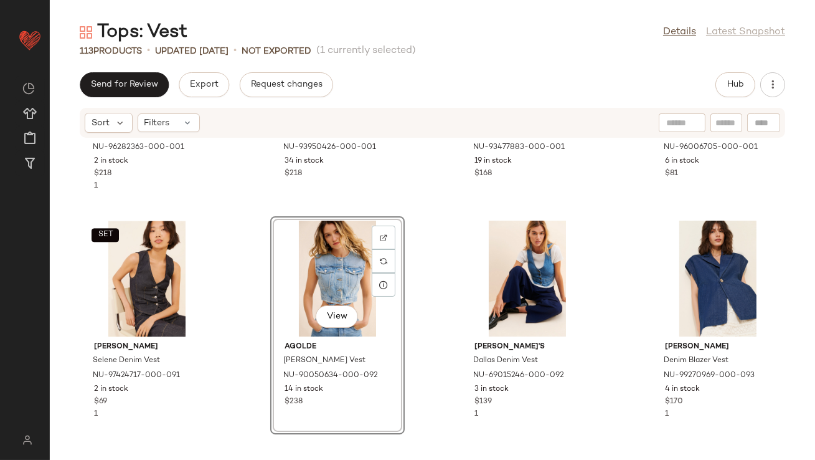
click at [311, 279] on div "View" at bounding box center [338, 278] width 126 height 116
click at [724, 280] on div "View" at bounding box center [718, 278] width 126 height 116
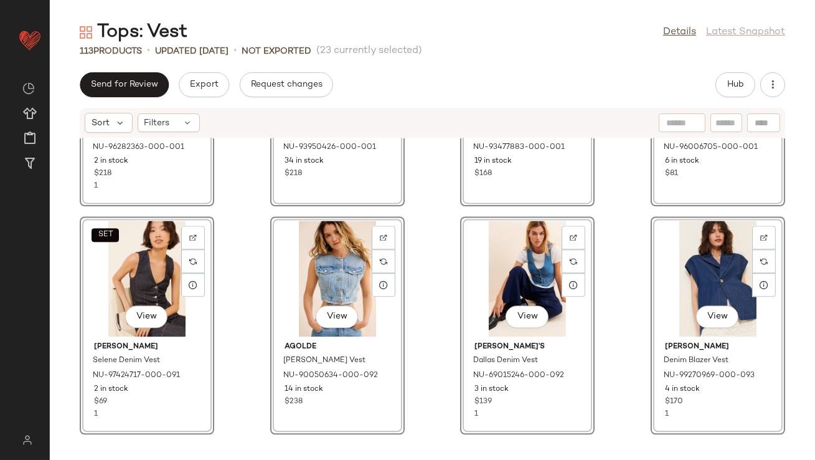
click at [255, 284] on div "View Citizens of Humanity Ayla Denim Long Shorts NU-96282363-000-001 2 in stock…" at bounding box center [432, 291] width 765 height 306
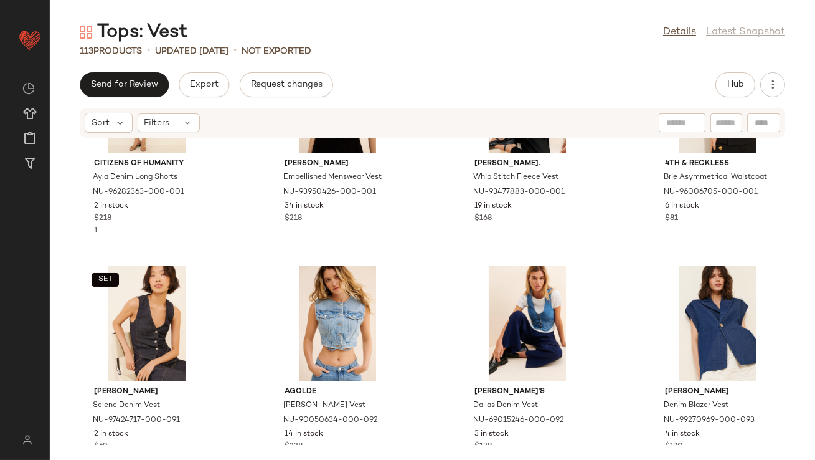
scroll to position [5317, 0]
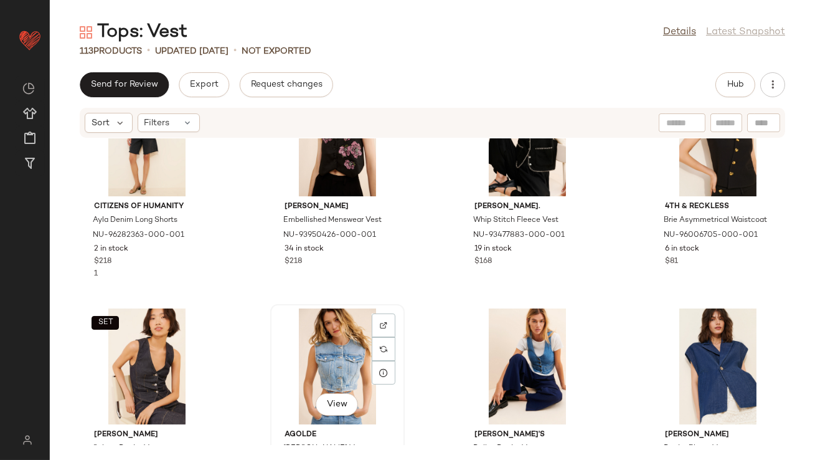
click at [332, 355] on div "View" at bounding box center [338, 366] width 126 height 116
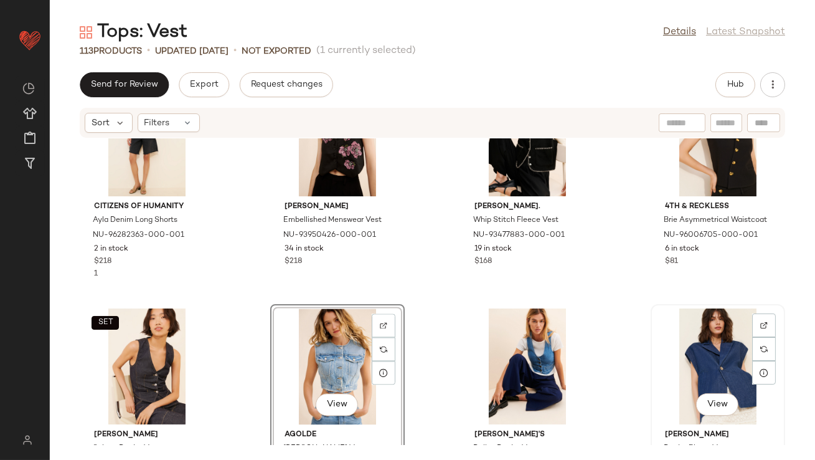
click at [699, 341] on div "View" at bounding box center [718, 366] width 126 height 116
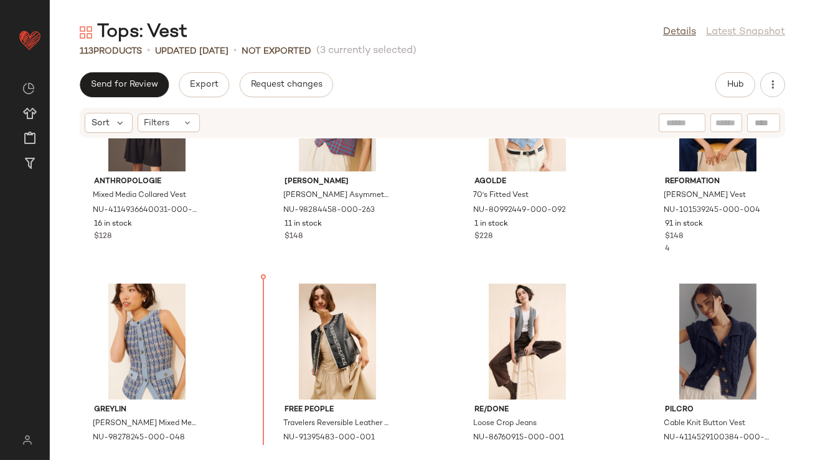
scroll to position [4281, 0]
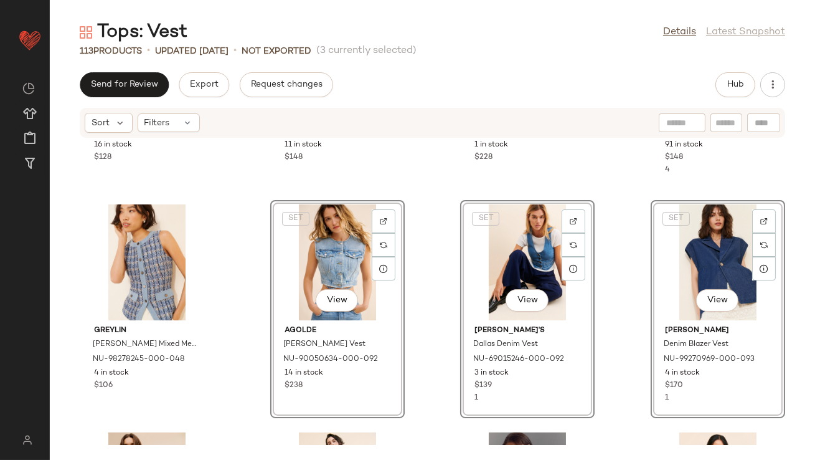
click at [445, 296] on div "Anthropologie Mixed Media Collared Vest NU-4114936640031-000-041 16 in stock $1…" at bounding box center [432, 291] width 765 height 306
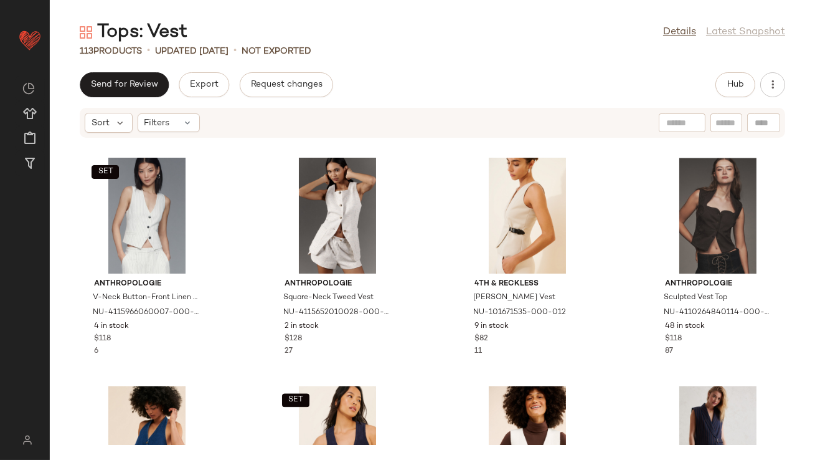
scroll to position [5721, 0]
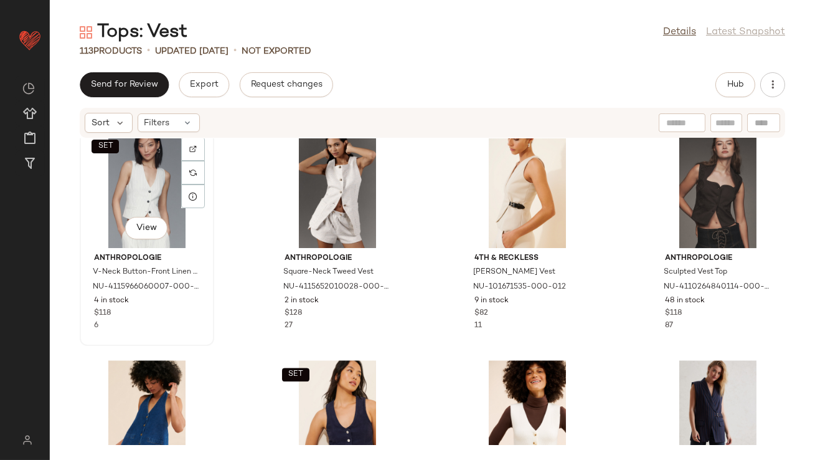
click at [154, 181] on div "SET View" at bounding box center [147, 190] width 126 height 116
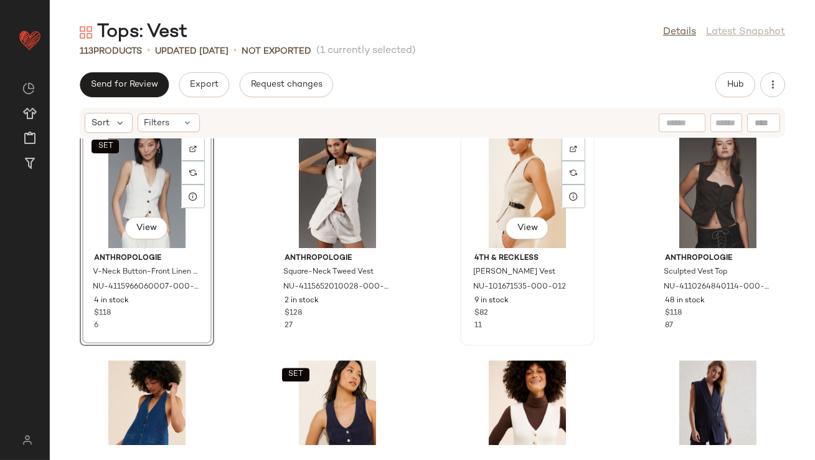
click at [497, 201] on div "View" at bounding box center [528, 190] width 126 height 116
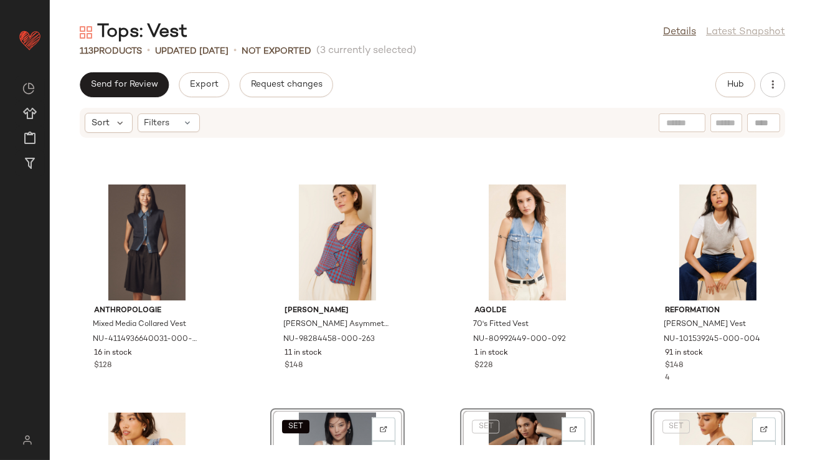
scroll to position [4044, 0]
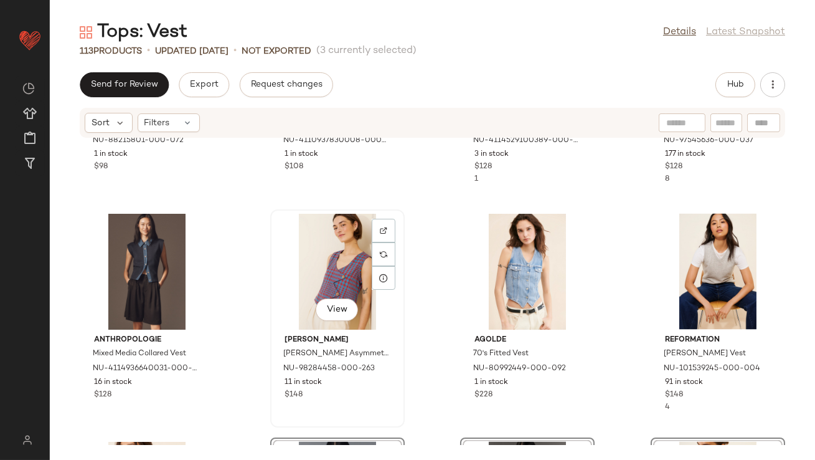
click at [294, 387] on div "Rujuta [PERSON_NAME] Asymmetric Vest NU-98284458-000-263 11 in stock $148" at bounding box center [338, 365] width 126 height 72
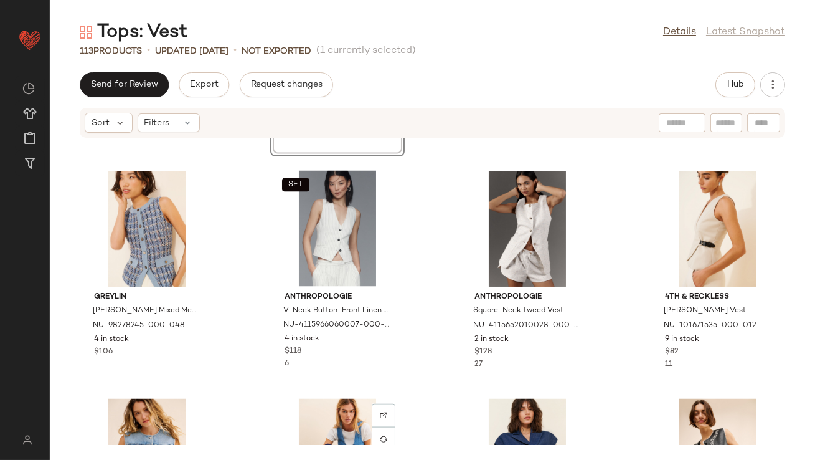
scroll to position [4327, 0]
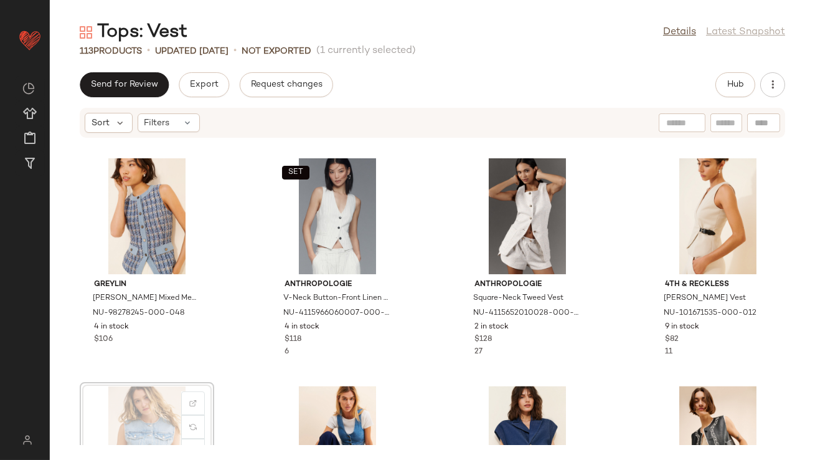
scroll to position [4329, 0]
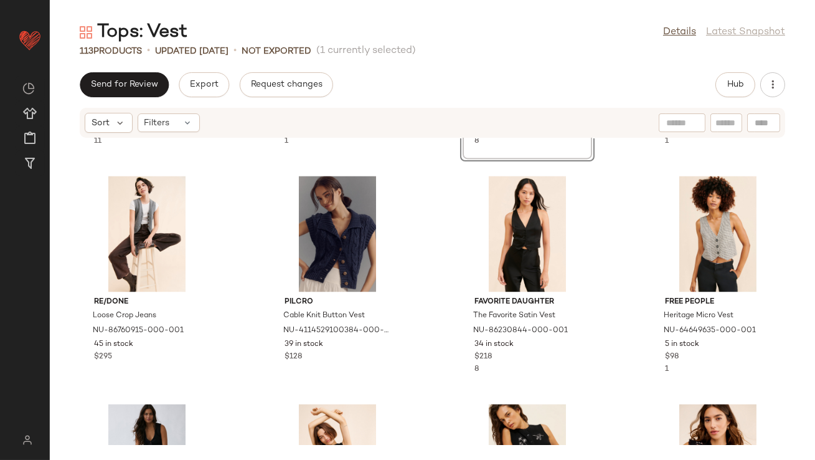
scroll to position [4573, 0]
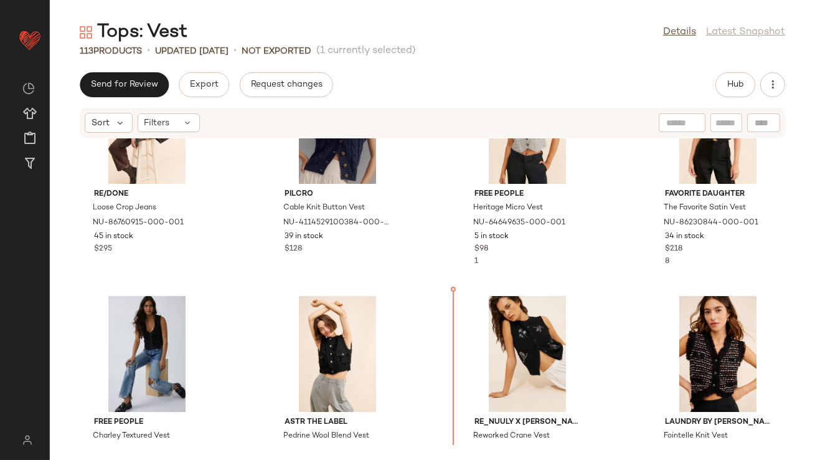
scroll to position [4938, 0]
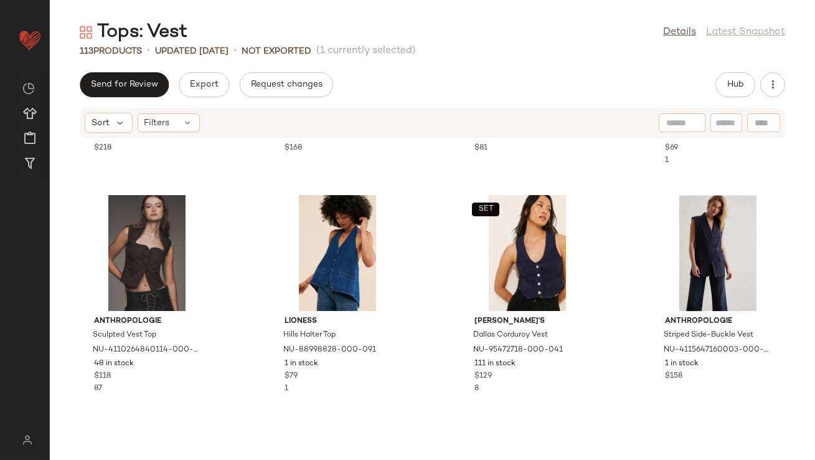
scroll to position [5912, 0]
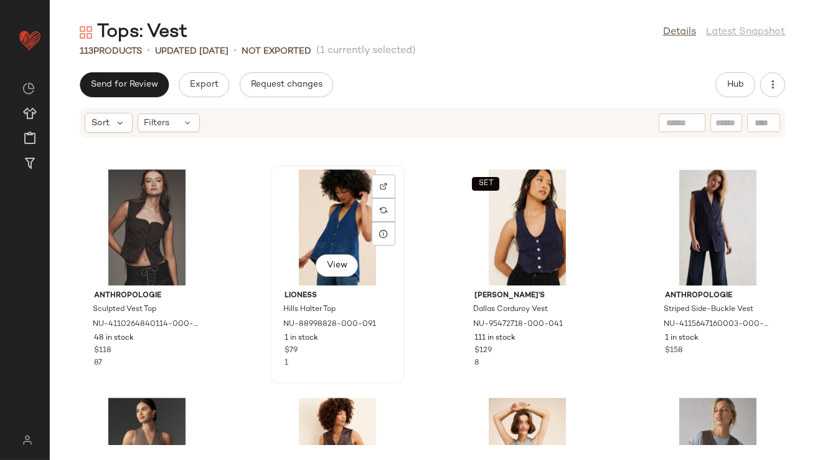
click at [314, 216] on div "View" at bounding box center [338, 227] width 126 height 116
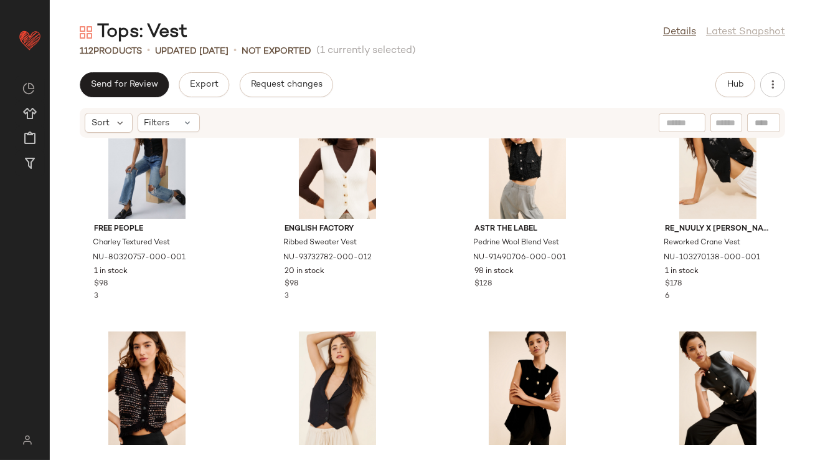
scroll to position [5135, 0]
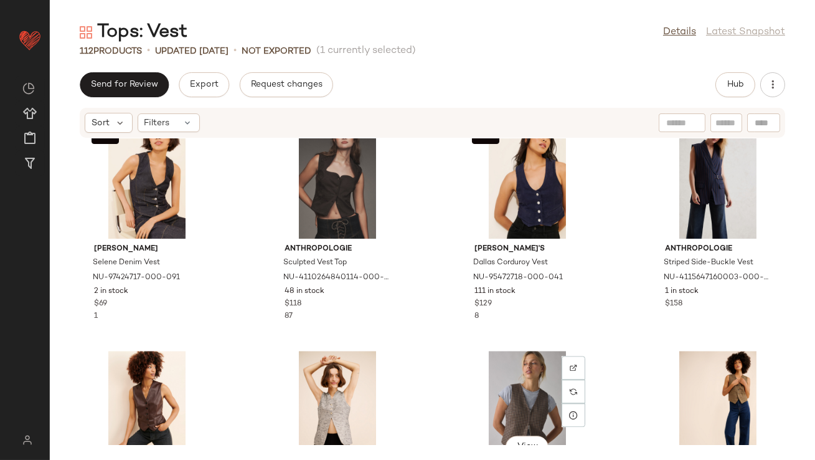
scroll to position [5966, 0]
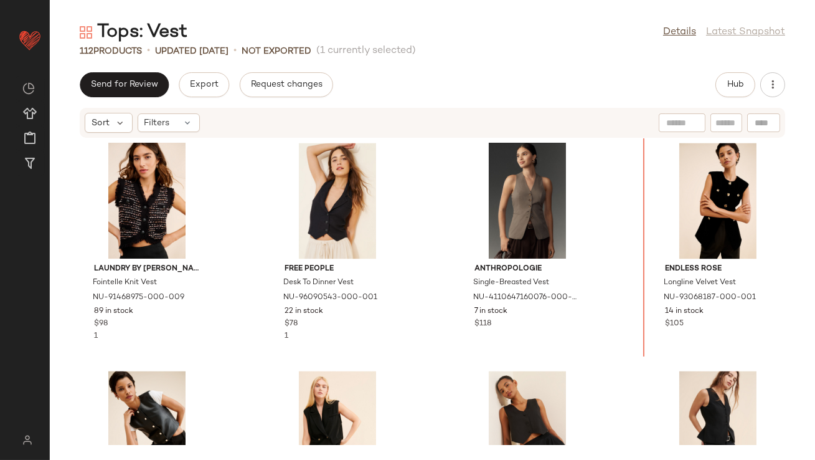
scroll to position [5257, 0]
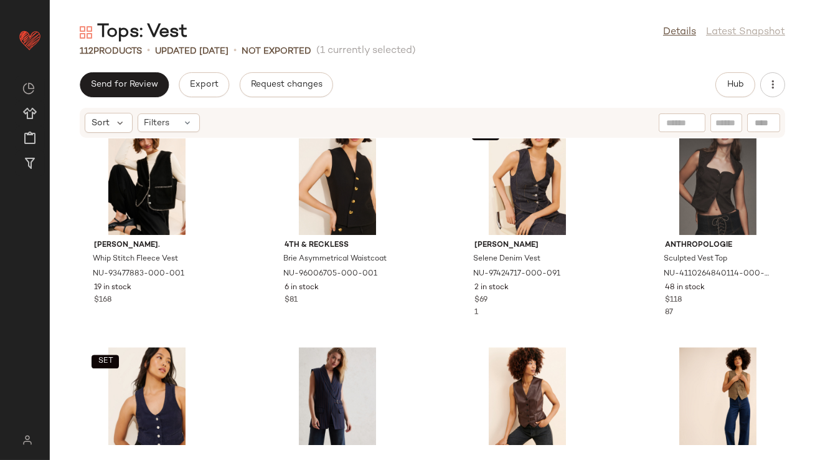
scroll to position [6077, 0]
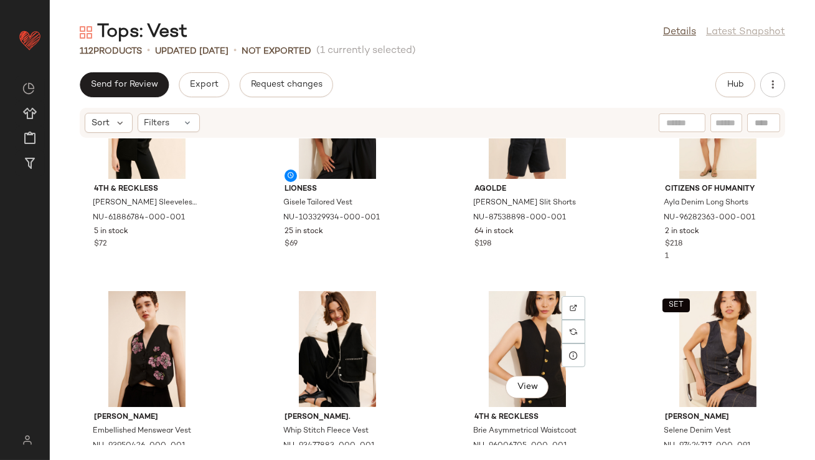
scroll to position [5831, 0]
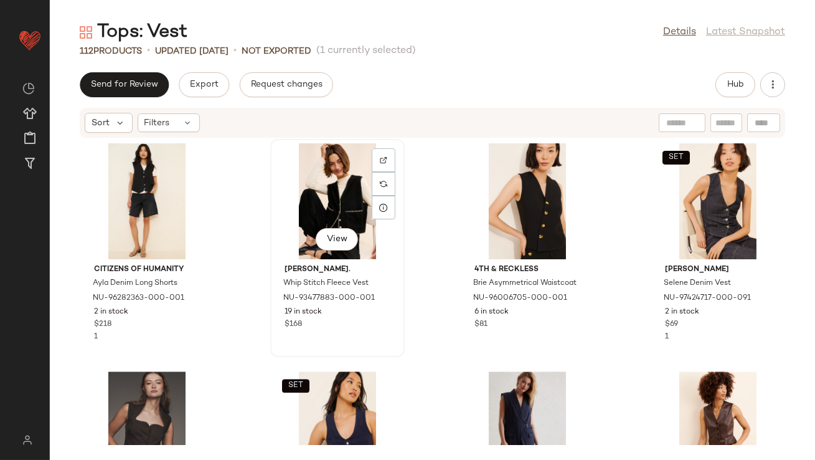
scroll to position [6077, 0]
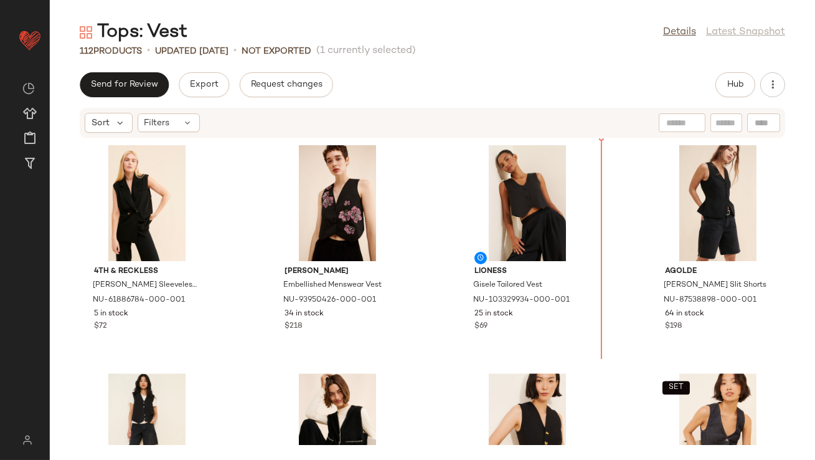
scroll to position [5676, 0]
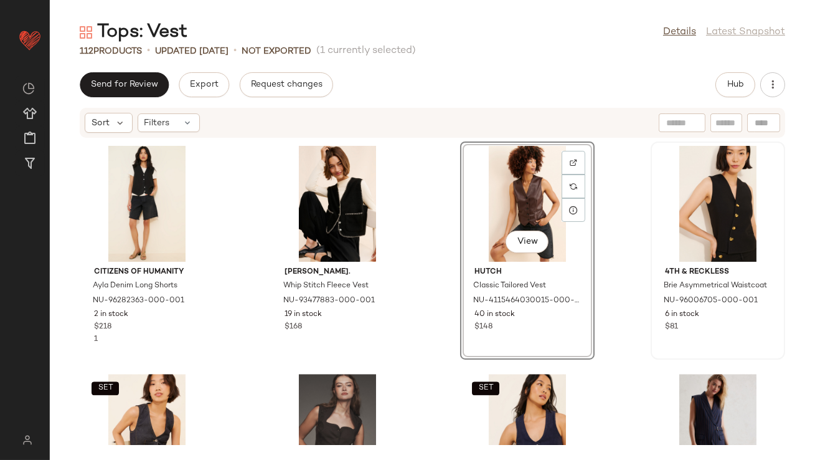
scroll to position [6077, 0]
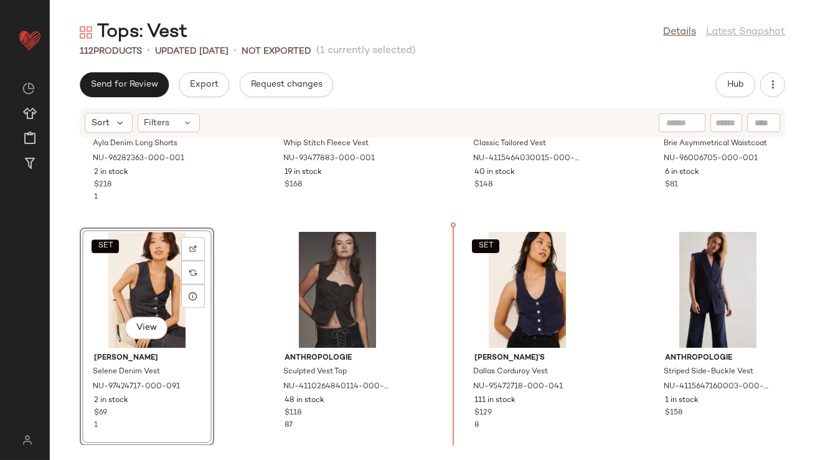
scroll to position [6077, 0]
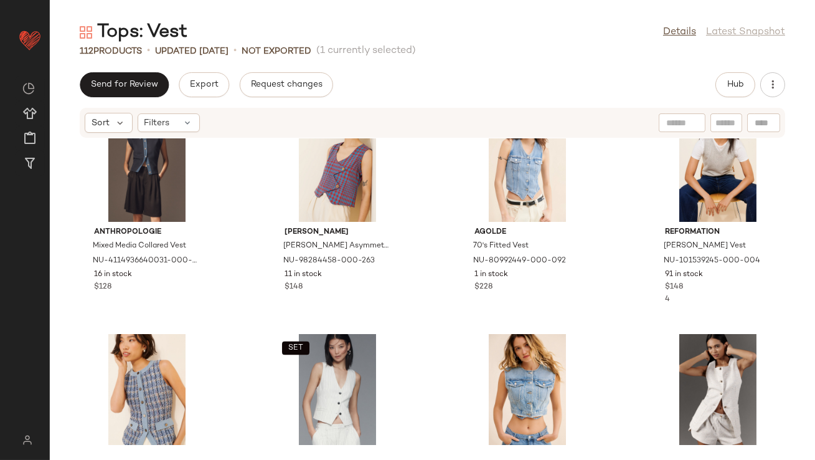
scroll to position [4146, 0]
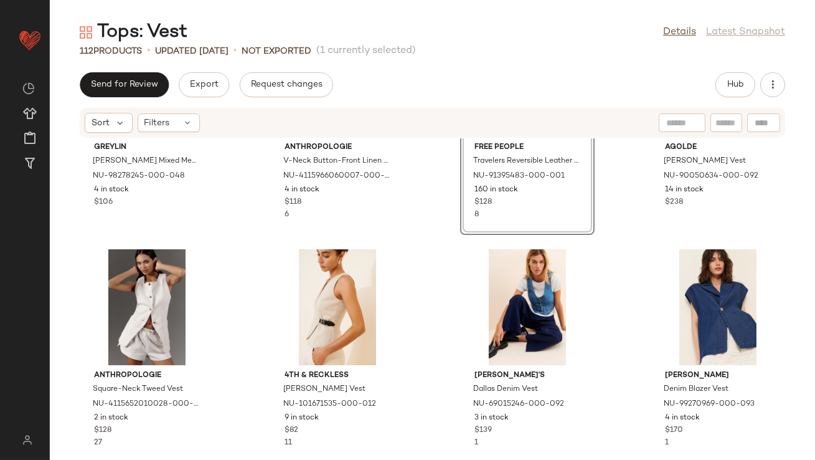
scroll to position [4484, 0]
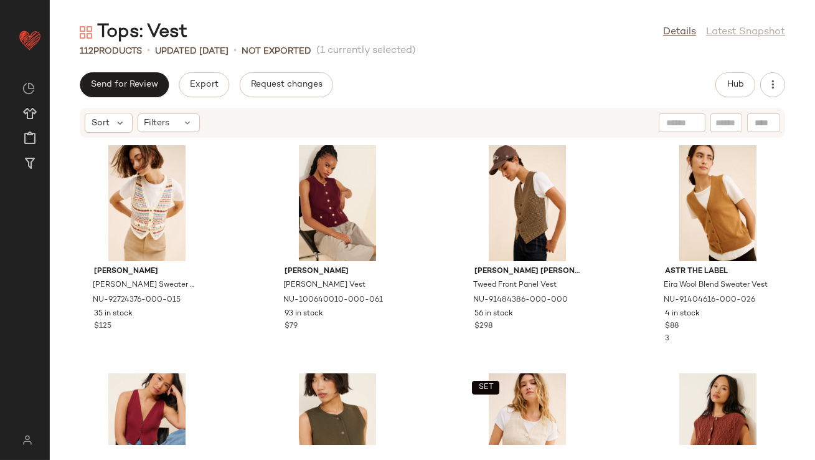
drag, startPoint x: 528, startPoint y: 253, endPoint x: 305, endPoint y: 0, distance: 338.0
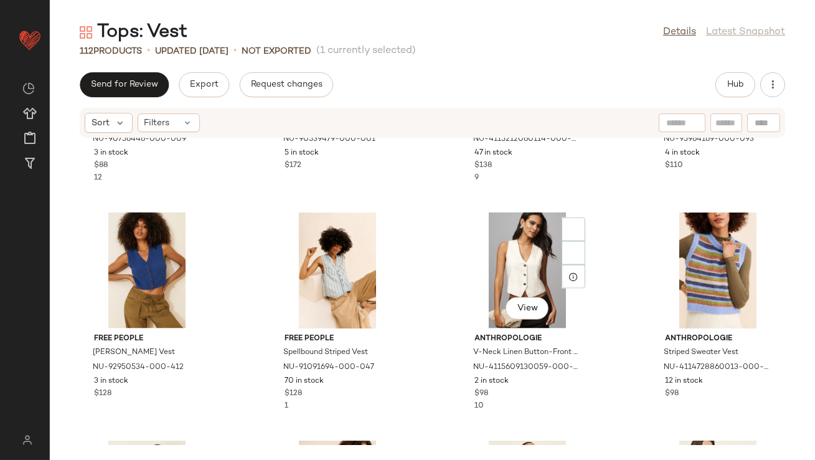
scroll to position [3374, 0]
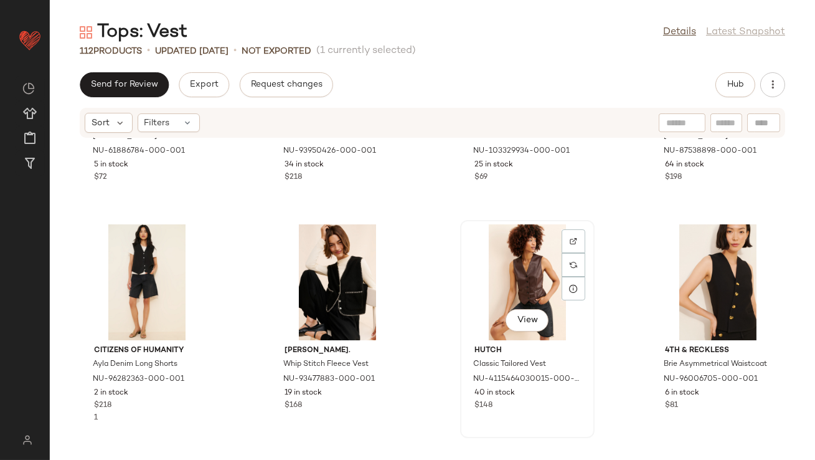
scroll to position [6077, 0]
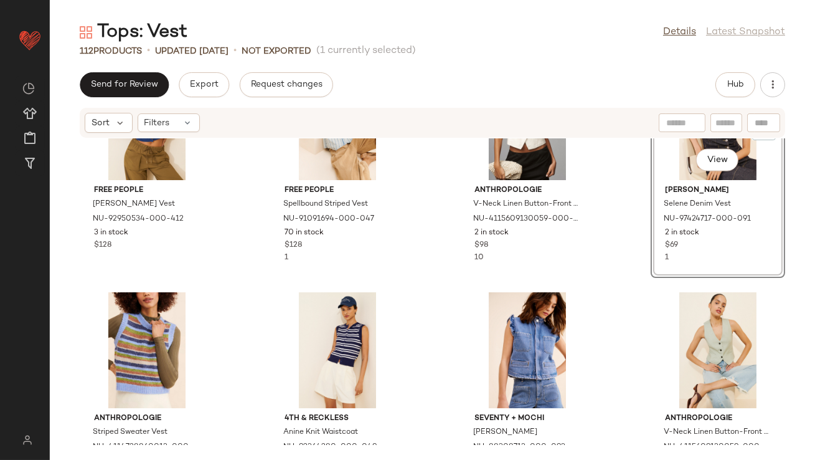
scroll to position [3548, 0]
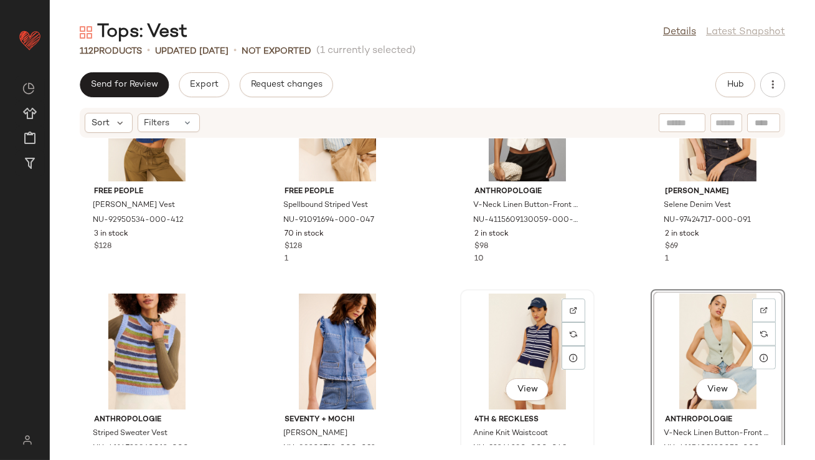
scroll to position [3503, 0]
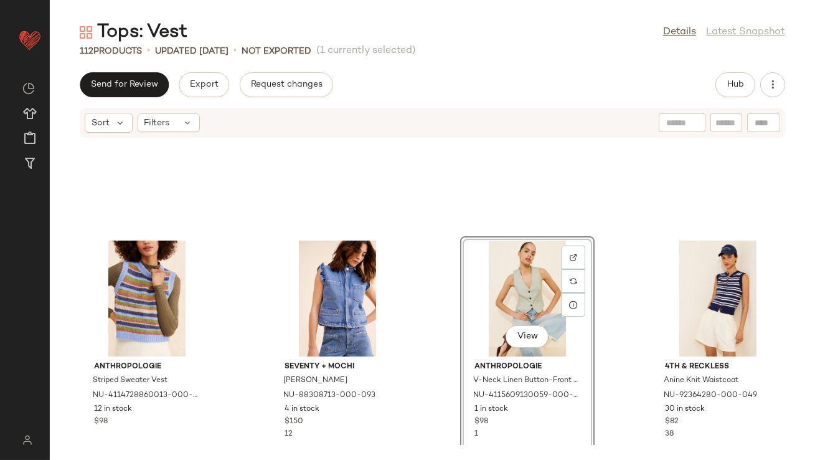
scroll to position [3699, 0]
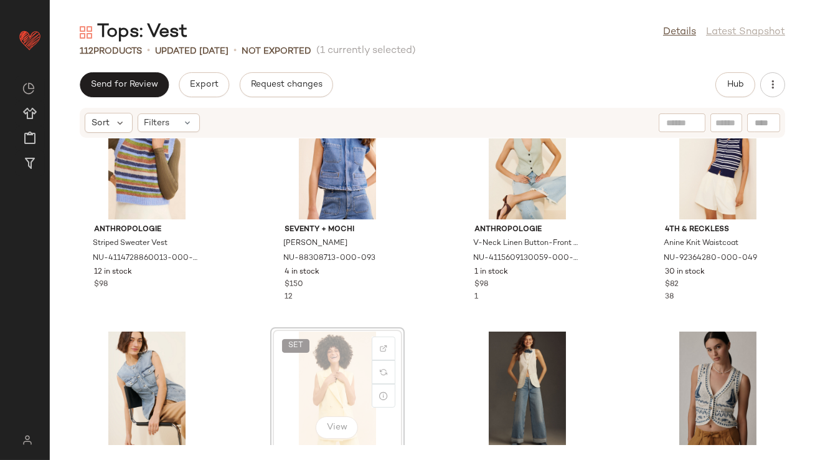
scroll to position [3699, 0]
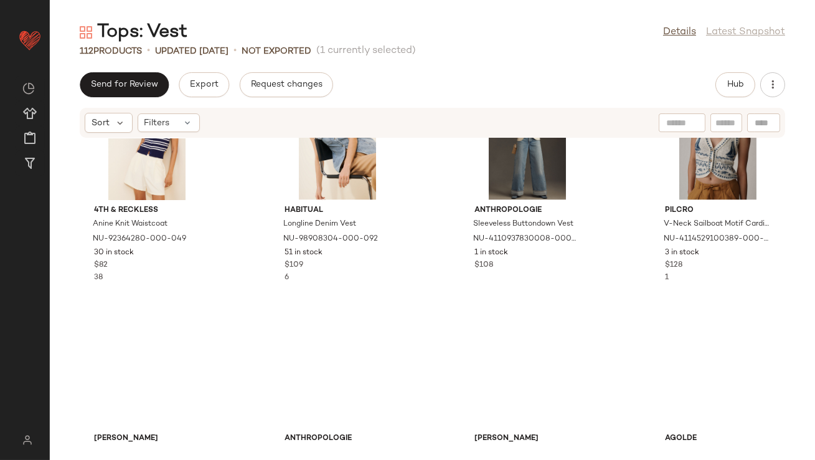
scroll to position [3977, 0]
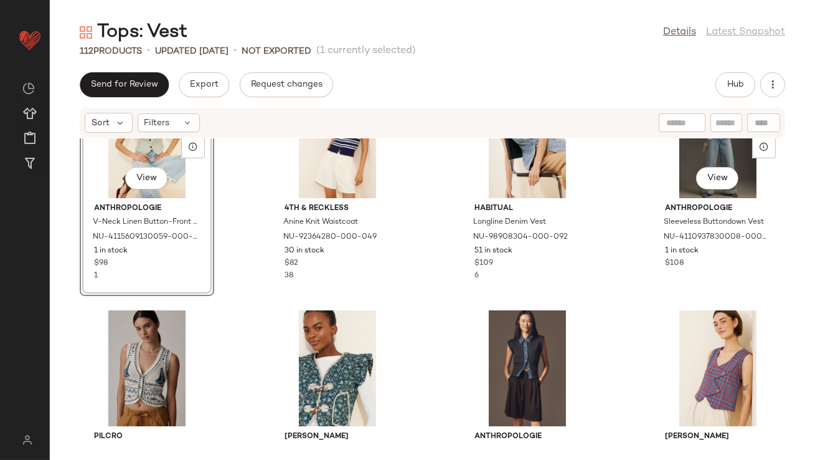
scroll to position [3966, 0]
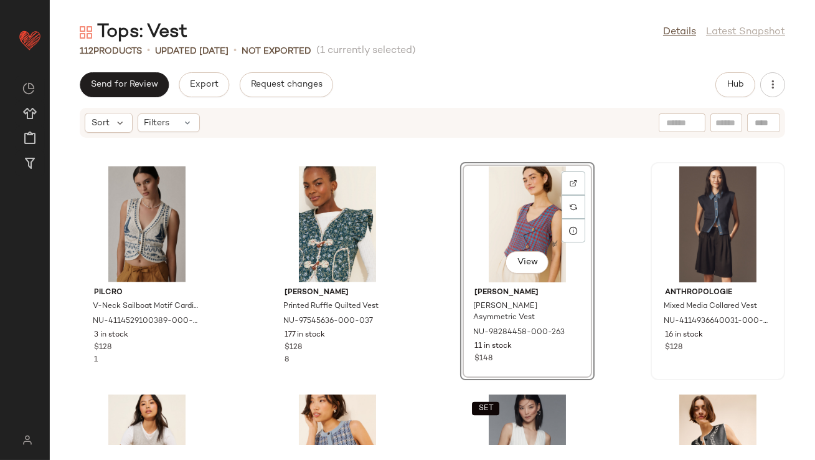
scroll to position [4123, 0]
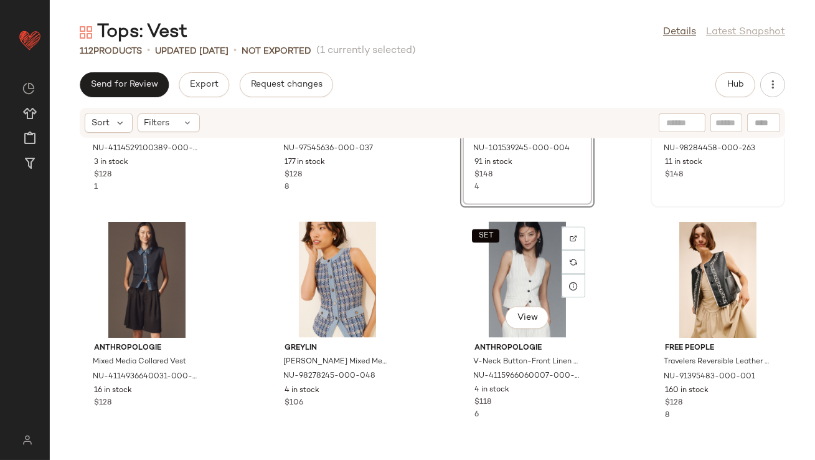
scroll to position [4276, 0]
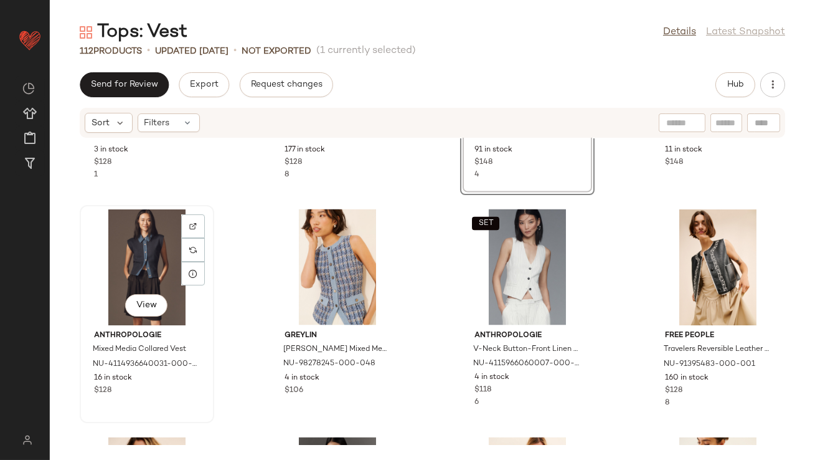
click at [143, 272] on div "View" at bounding box center [147, 267] width 126 height 116
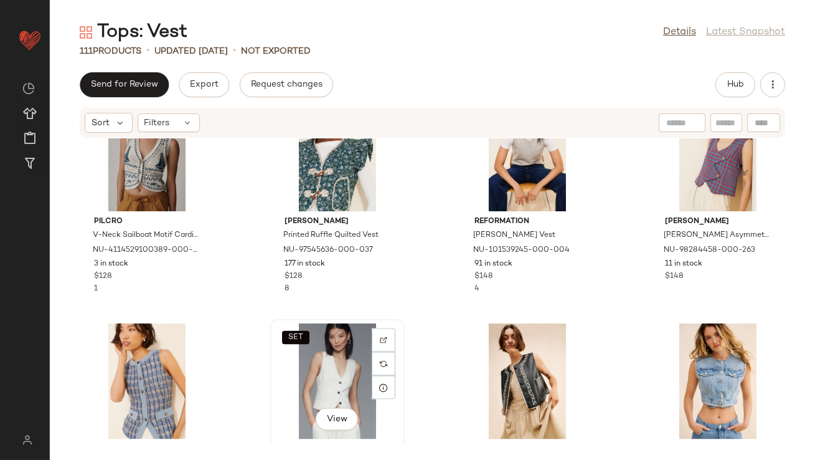
scroll to position [4167, 0]
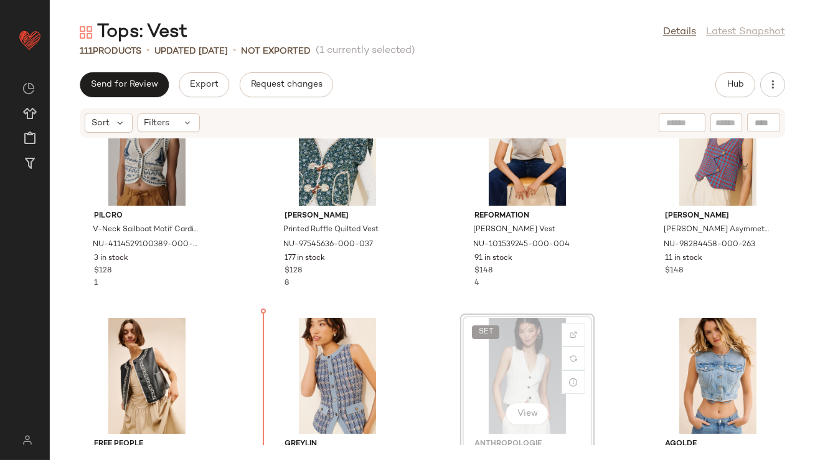
scroll to position [4174, 0]
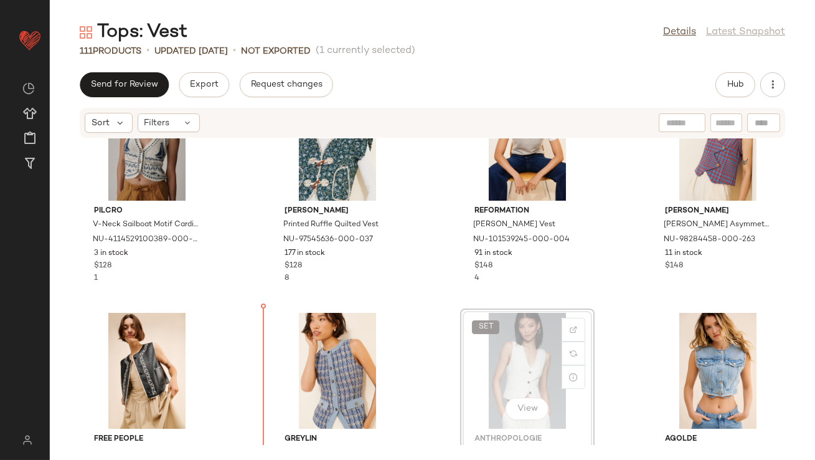
drag, startPoint x: 523, startPoint y: 376, endPoint x: 516, endPoint y: 376, distance: 6.9
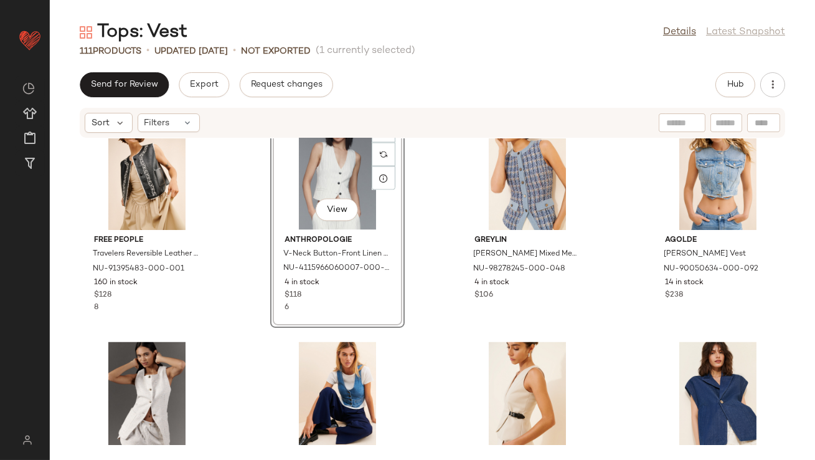
scroll to position [4404, 0]
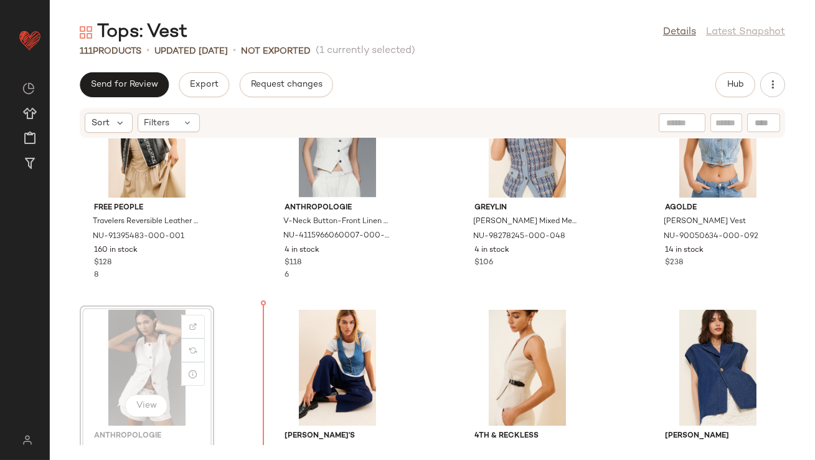
scroll to position [4405, 0]
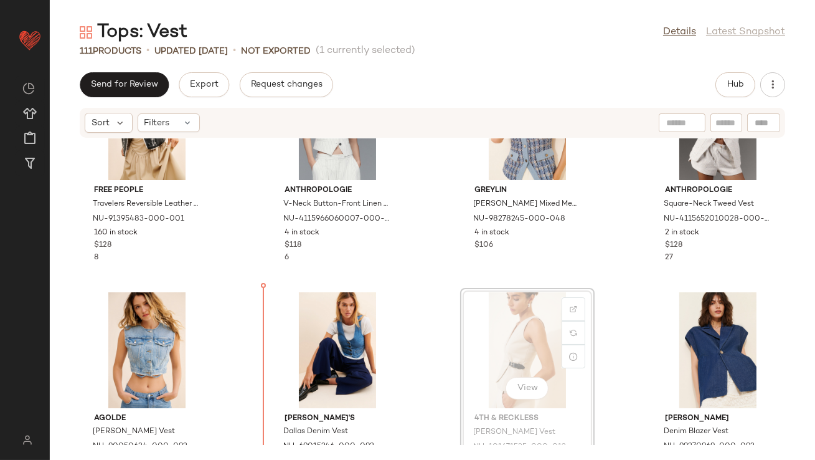
scroll to position [4423, 0]
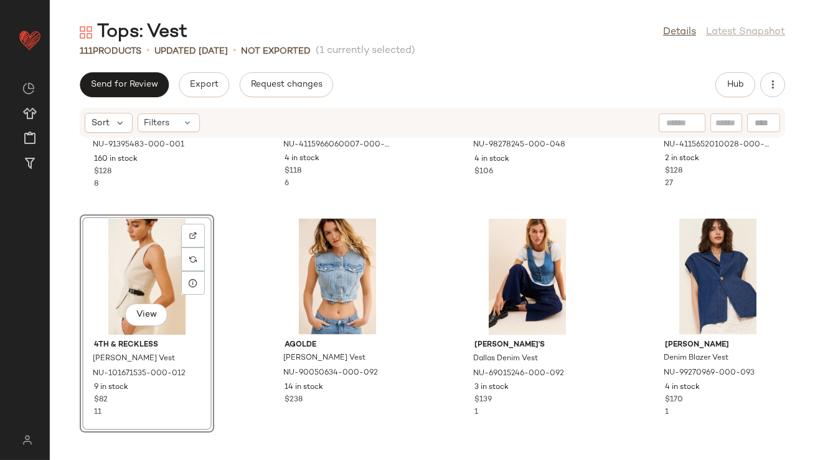
scroll to position [4586, 0]
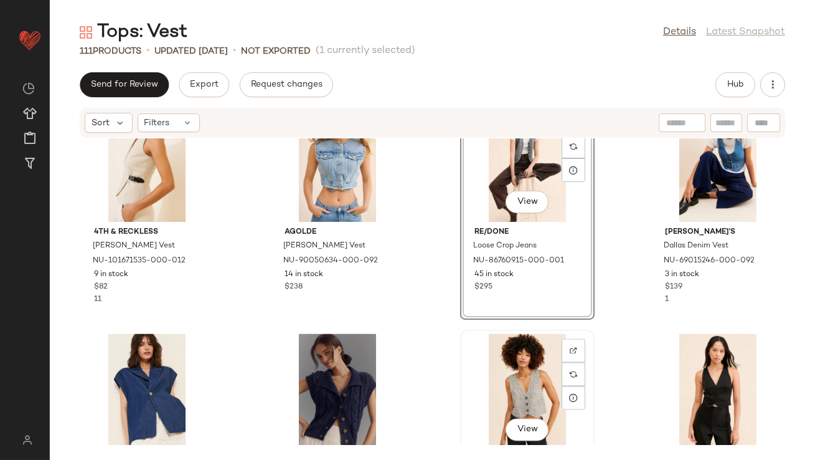
scroll to position [4608, 0]
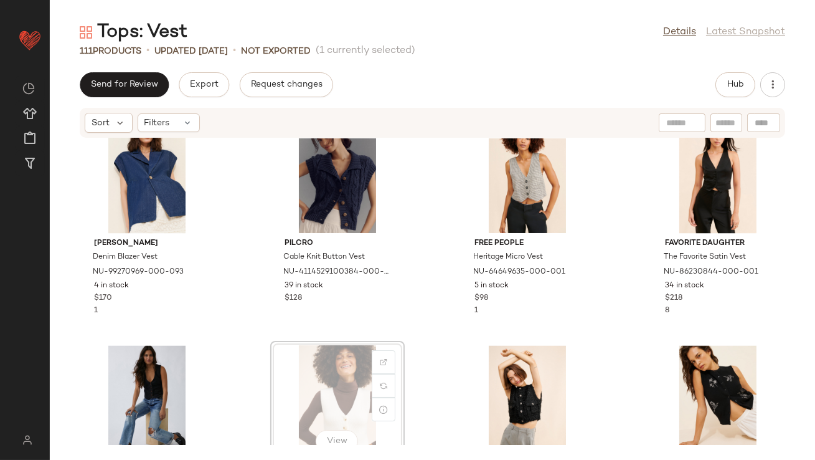
scroll to position [4826, 0]
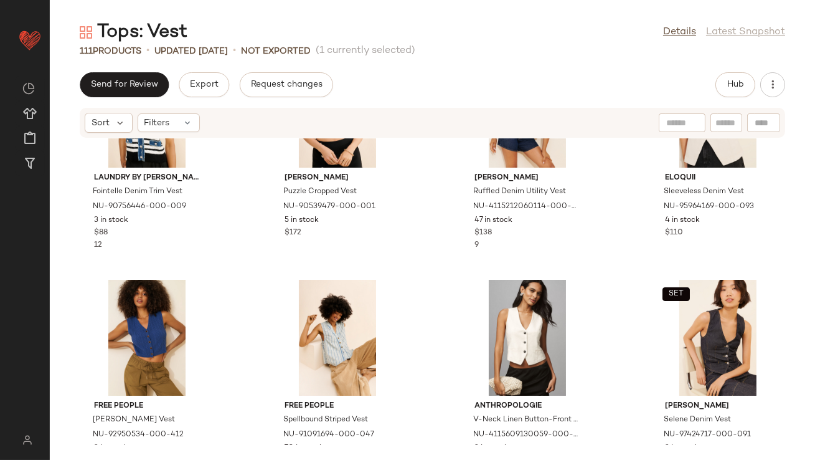
scroll to position [3296, 0]
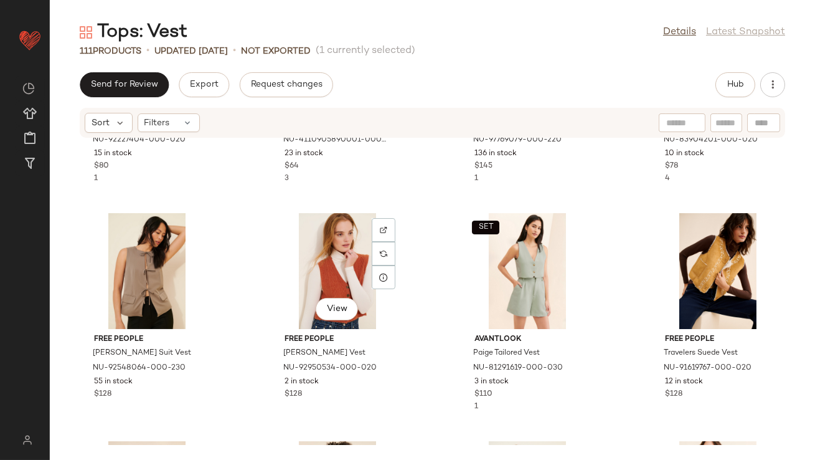
scroll to position [633, 0]
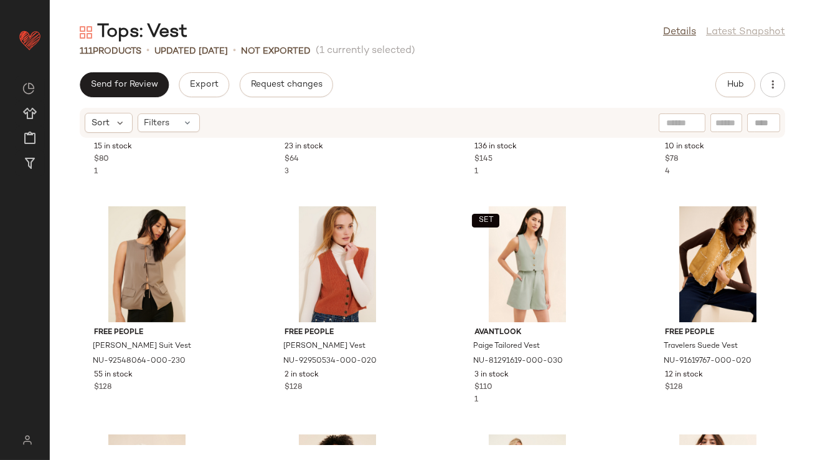
drag, startPoint x: 537, startPoint y: 321, endPoint x: 384, endPoint y: 4, distance: 352.1
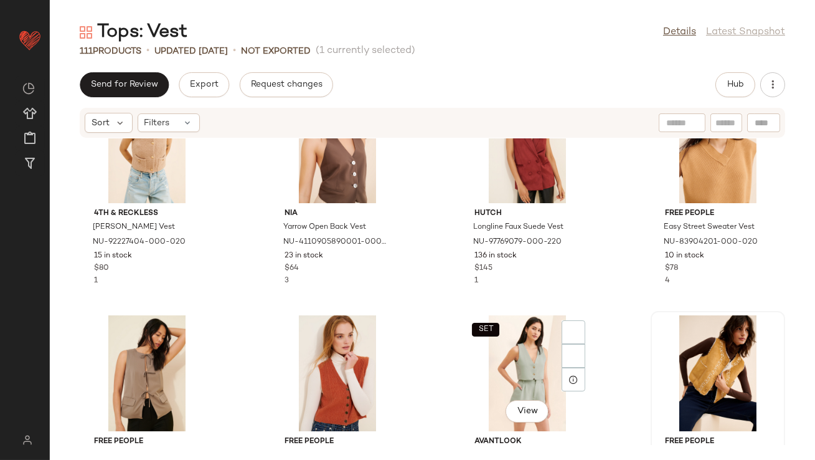
scroll to position [597, 0]
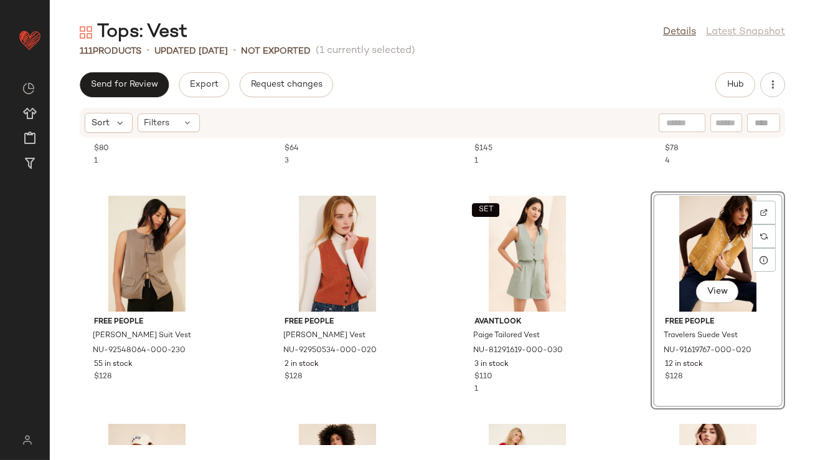
scroll to position [689, 0]
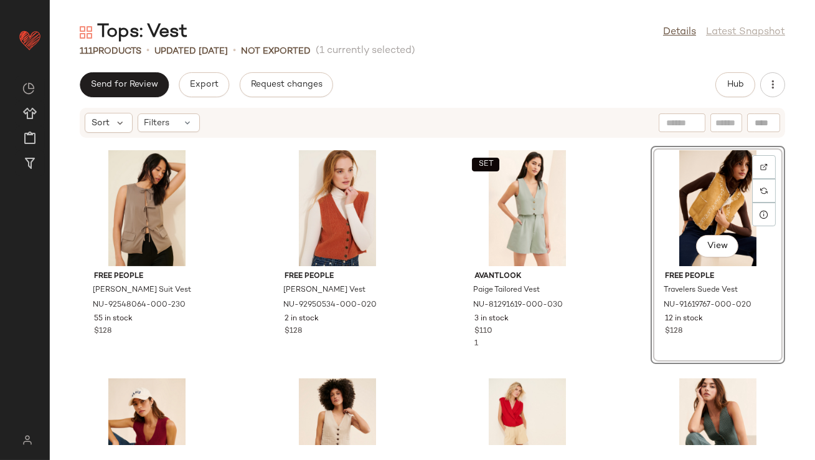
click at [428, 302] on div "4th & Reckless [PERSON_NAME] Vest NU-92227404-000-020 15 in stock $80 1 [PERSON…" at bounding box center [432, 291] width 765 height 306
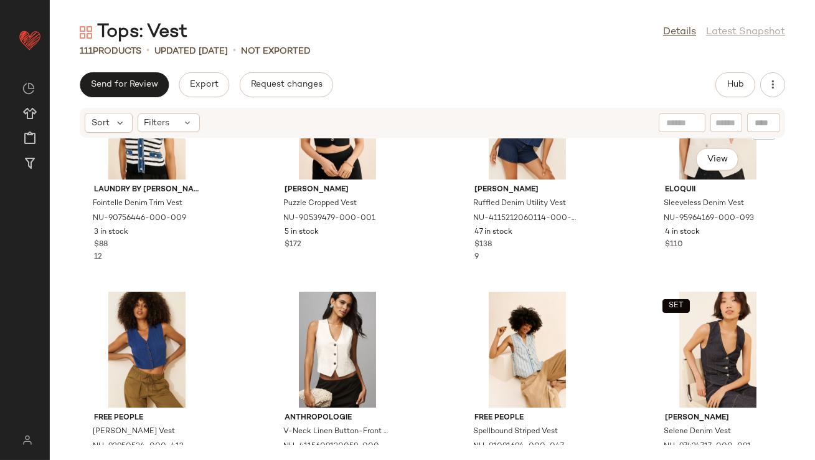
scroll to position [3295, 0]
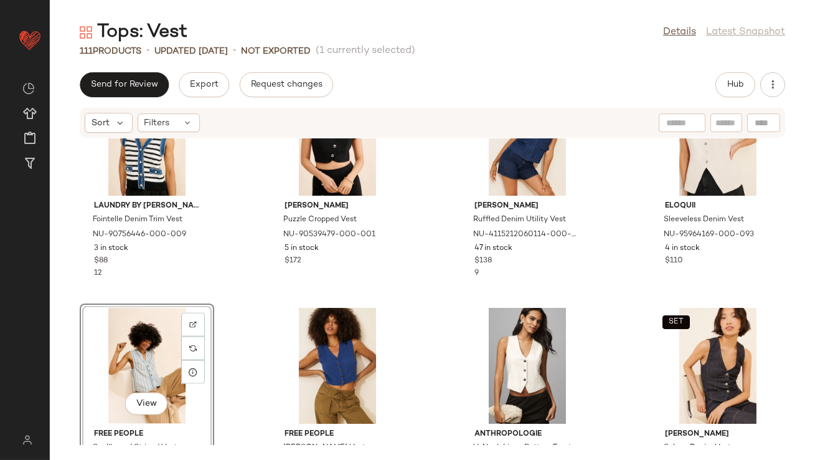
scroll to position [3273, 0]
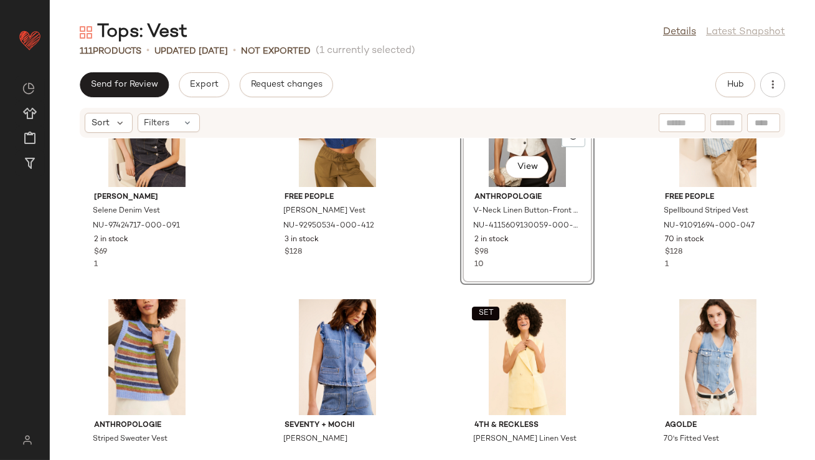
scroll to position [3504, 0]
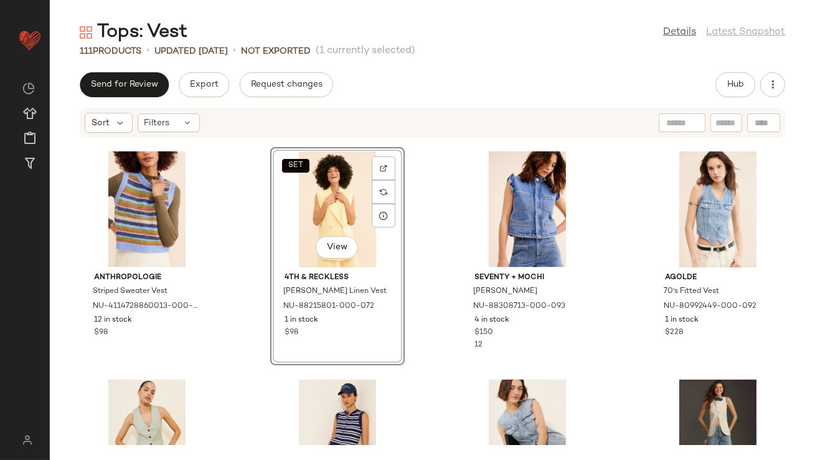
scroll to position [3651, 0]
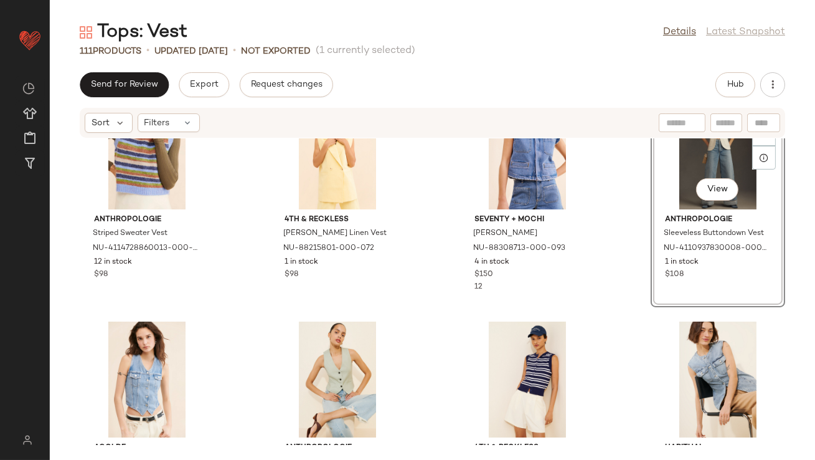
scroll to position [3710, 0]
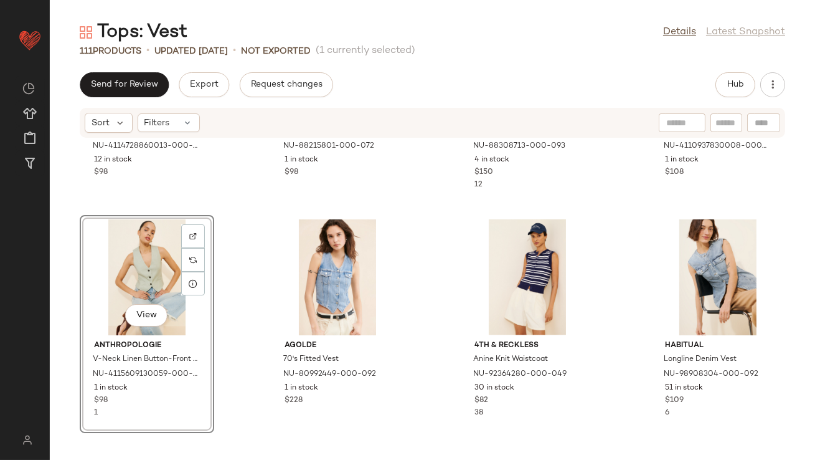
scroll to position [3968, 0]
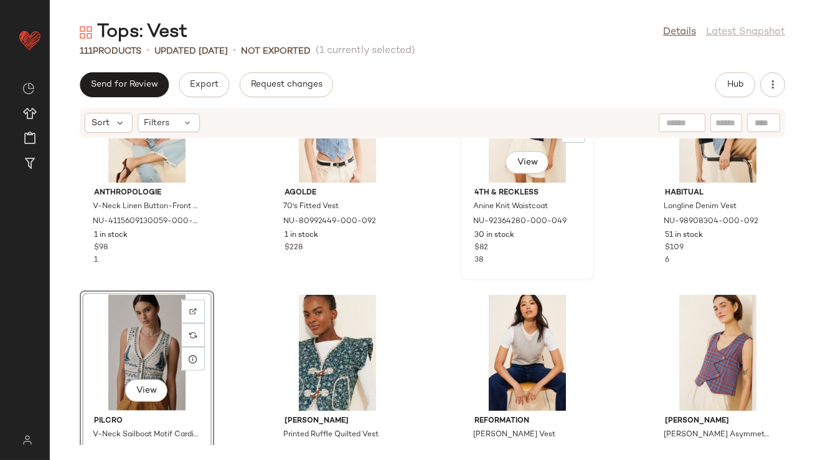
scroll to position [3963, 0]
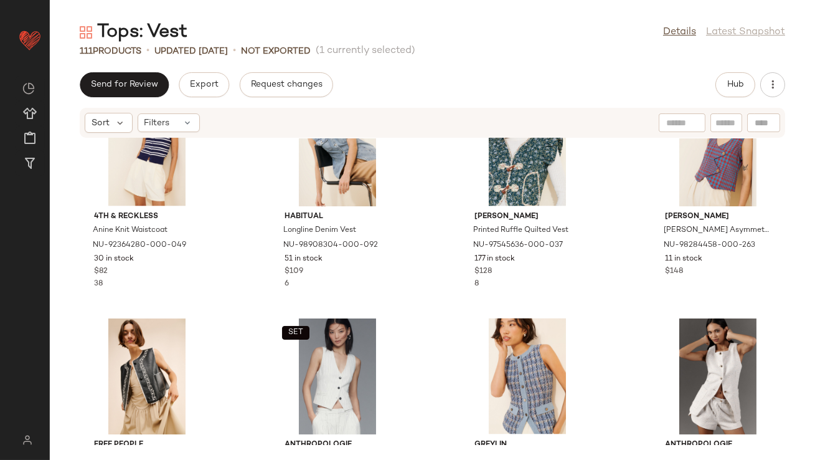
scroll to position [4169, 0]
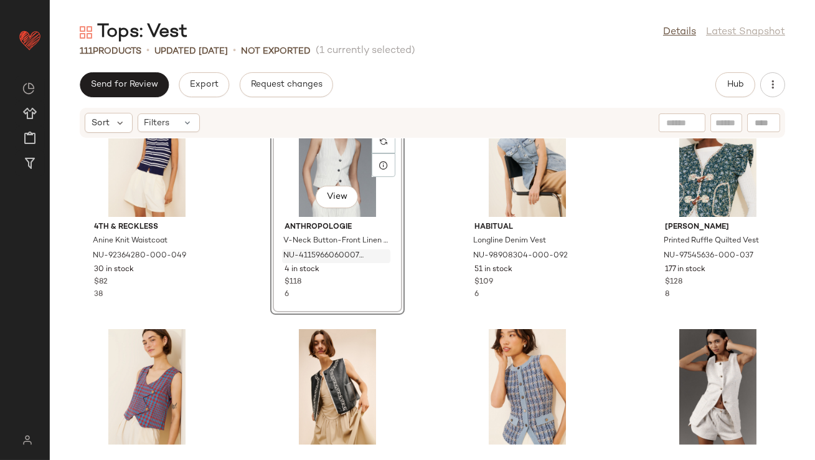
scroll to position [4158, 0]
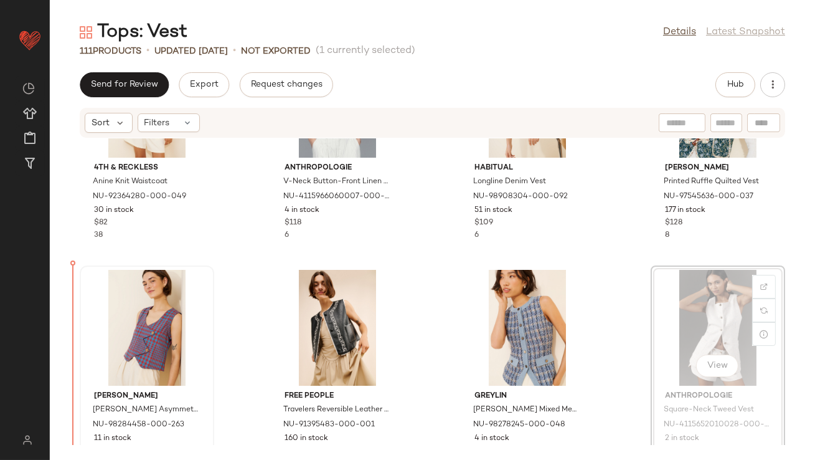
drag, startPoint x: 669, startPoint y: 351, endPoint x: 123, endPoint y: 385, distance: 547.8
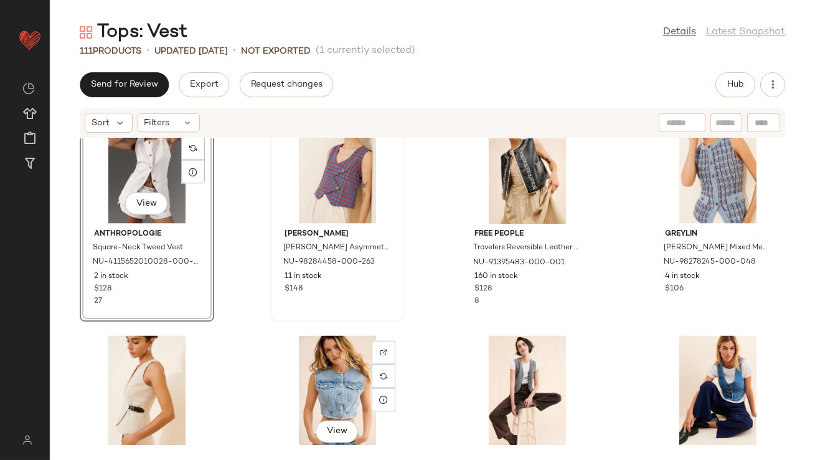
scroll to position [4369, 0]
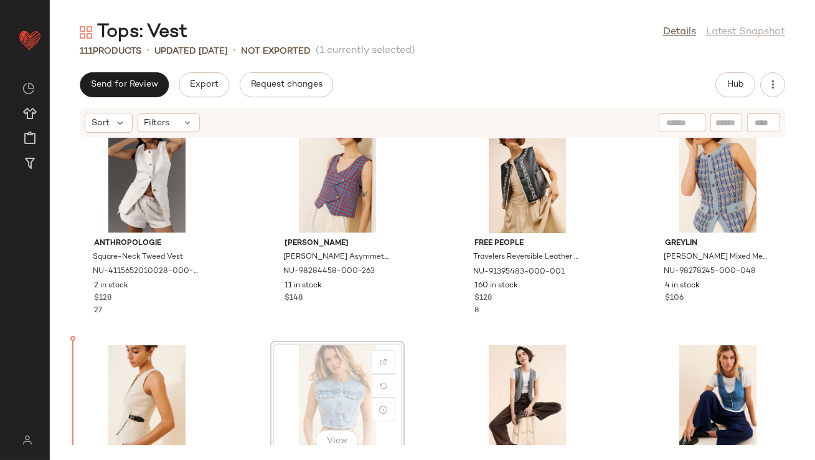
scroll to position [4381, 0]
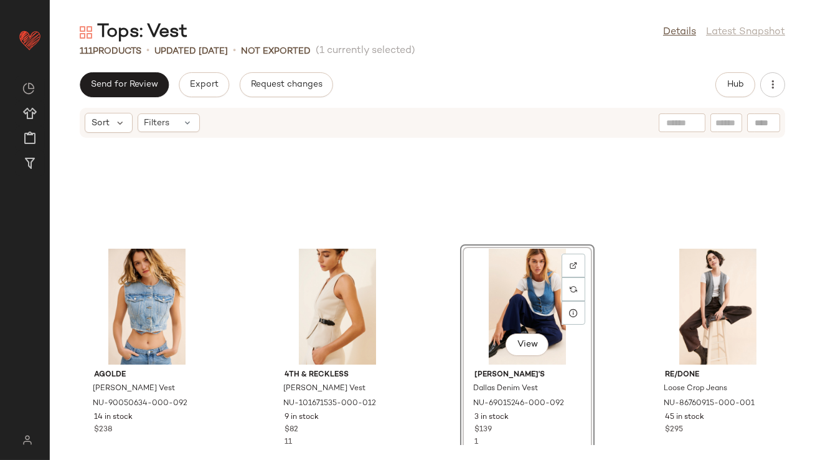
scroll to position [4603, 0]
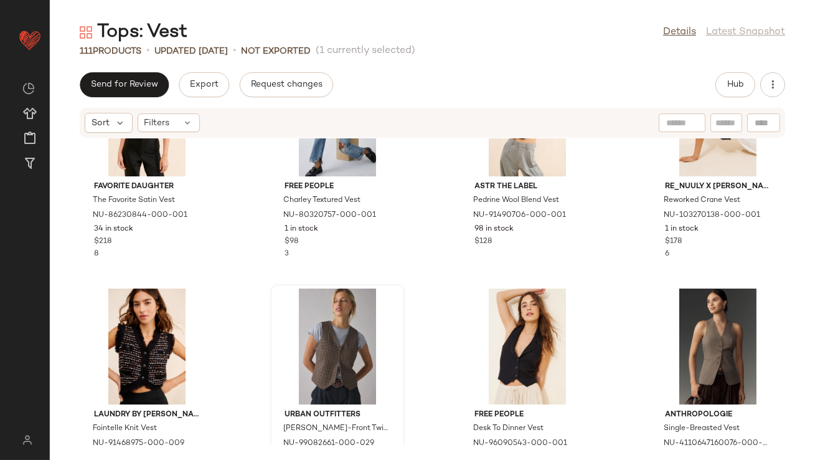
scroll to position [5110, 0]
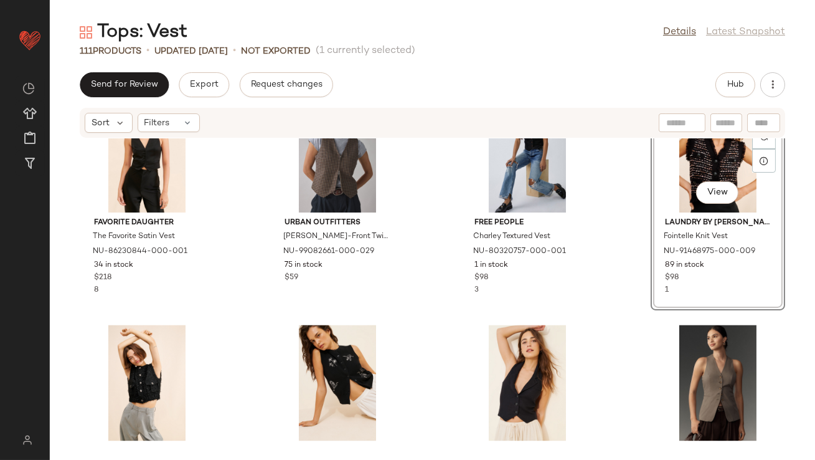
scroll to position [5128, 0]
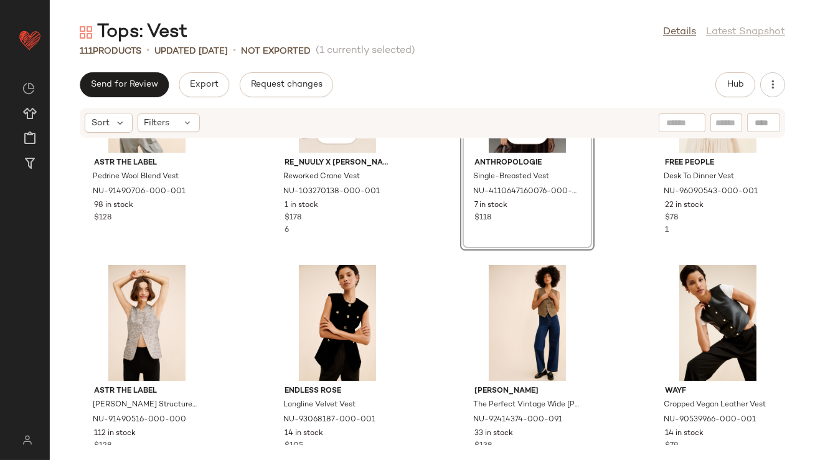
scroll to position [5372, 0]
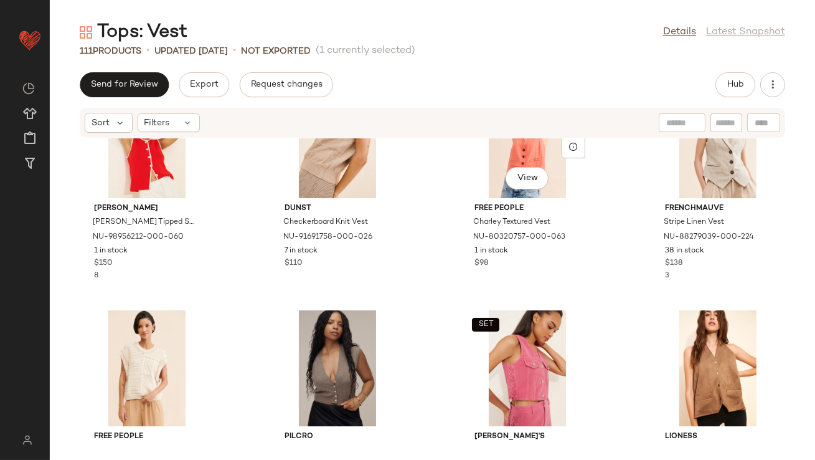
scroll to position [1392, 0]
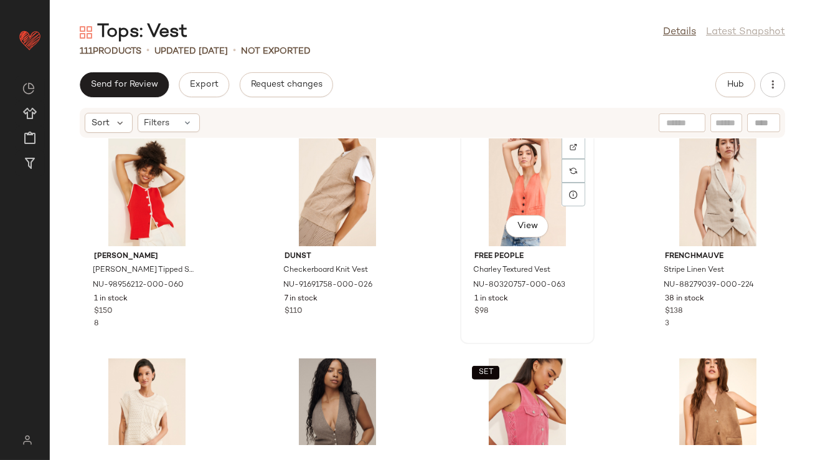
click at [483, 188] on div "View" at bounding box center [528, 188] width 126 height 116
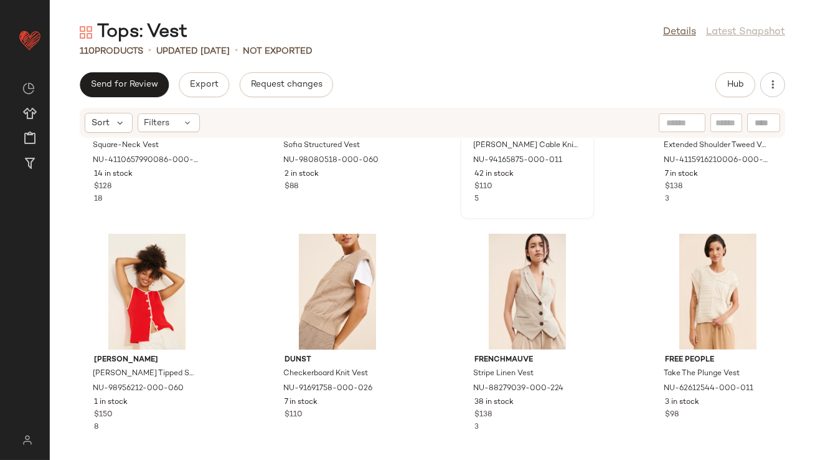
scroll to position [1275, 0]
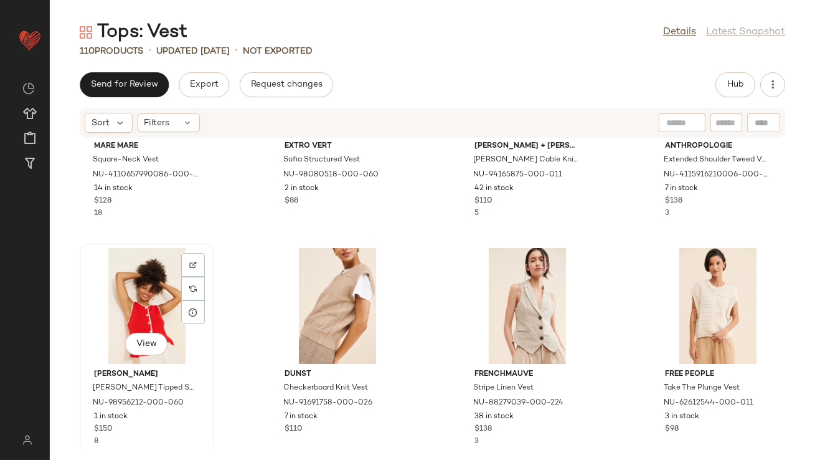
click at [130, 289] on div "View" at bounding box center [147, 306] width 126 height 116
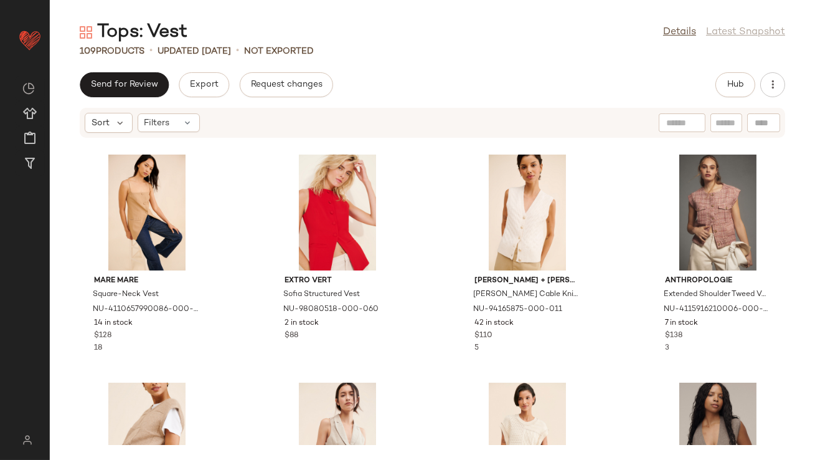
scroll to position [1138, 0]
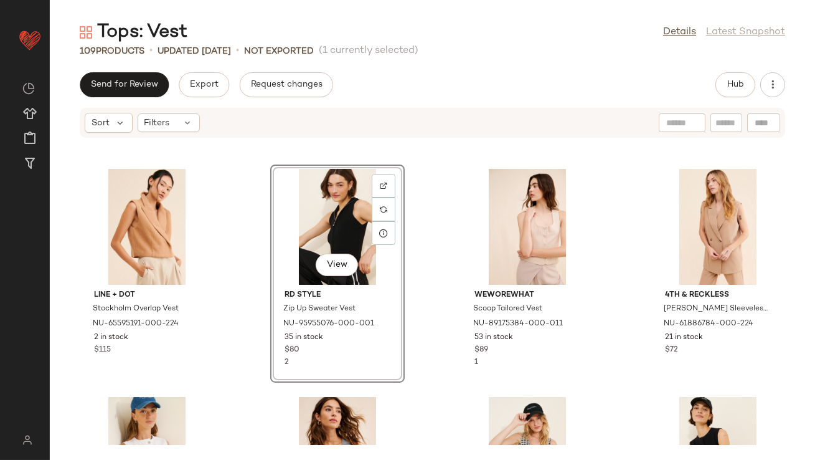
scroll to position [1861, 0]
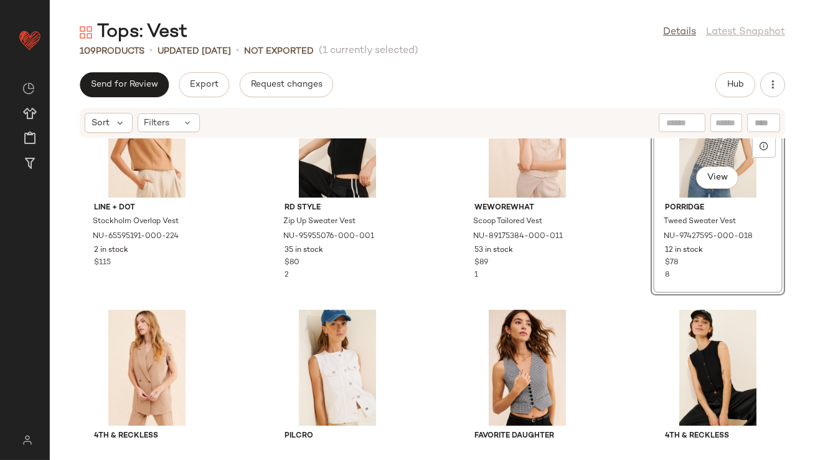
scroll to position [1916, 0]
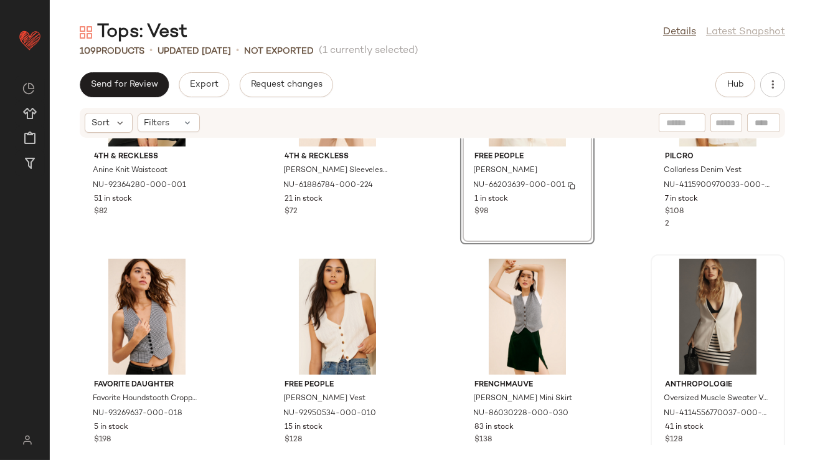
scroll to position [2203, 0]
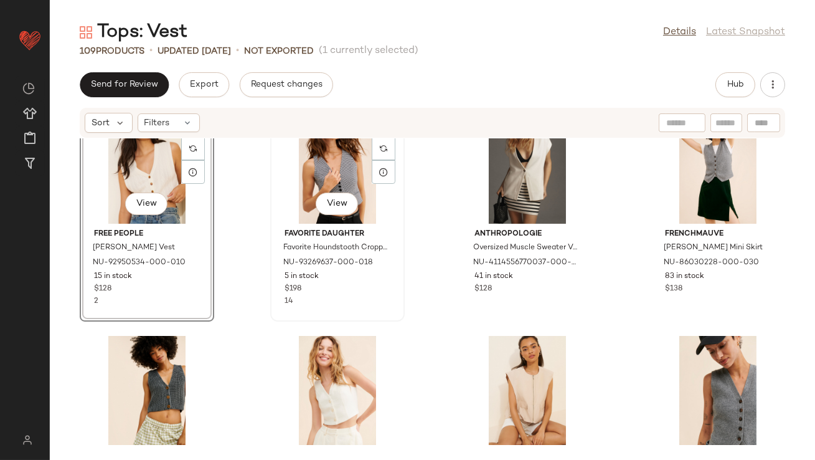
scroll to position [2331, 0]
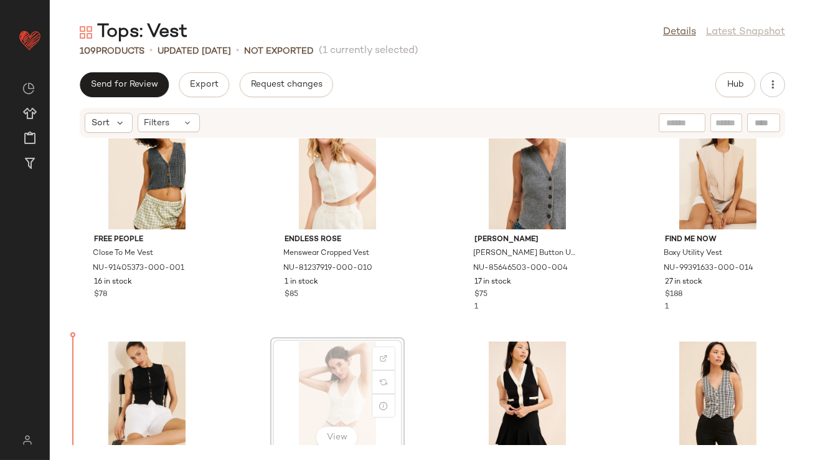
scroll to position [2558, 0]
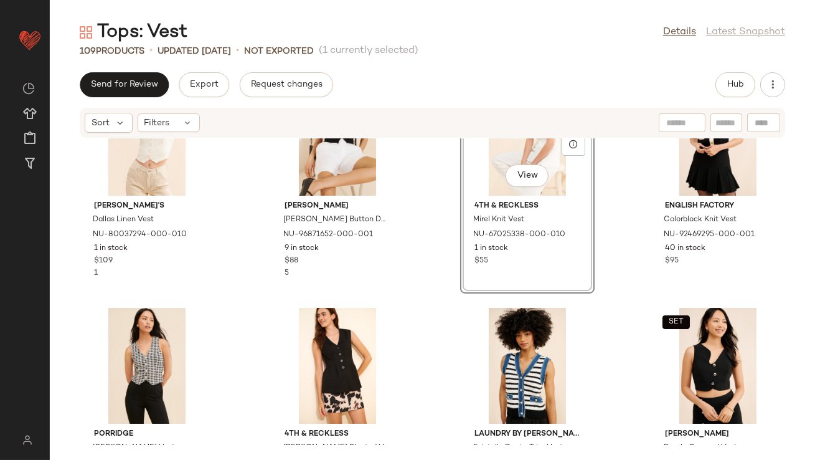
scroll to position [2814, 0]
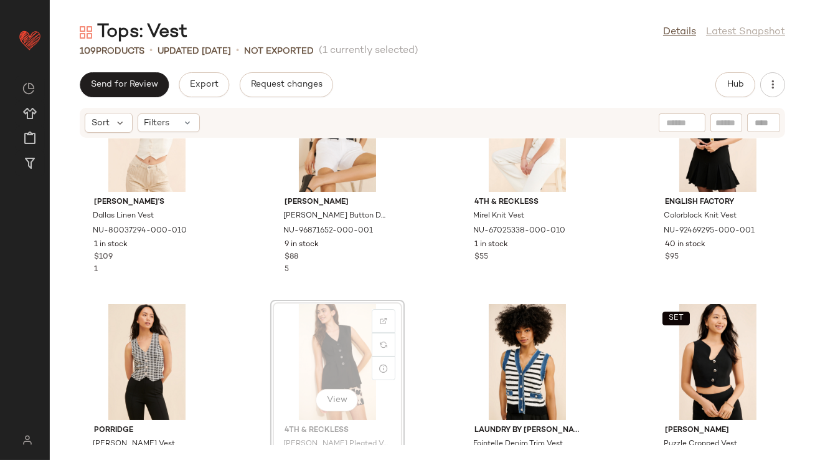
drag, startPoint x: 325, startPoint y: 339, endPoint x: 315, endPoint y: 339, distance: 10.0
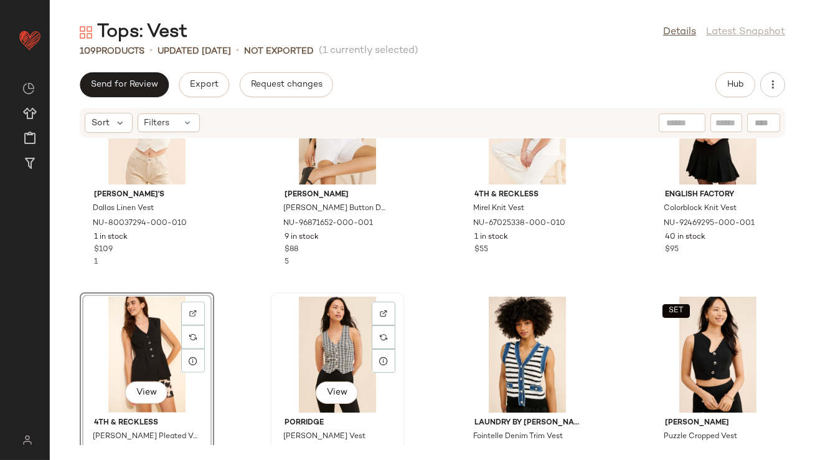
scroll to position [2823, 0]
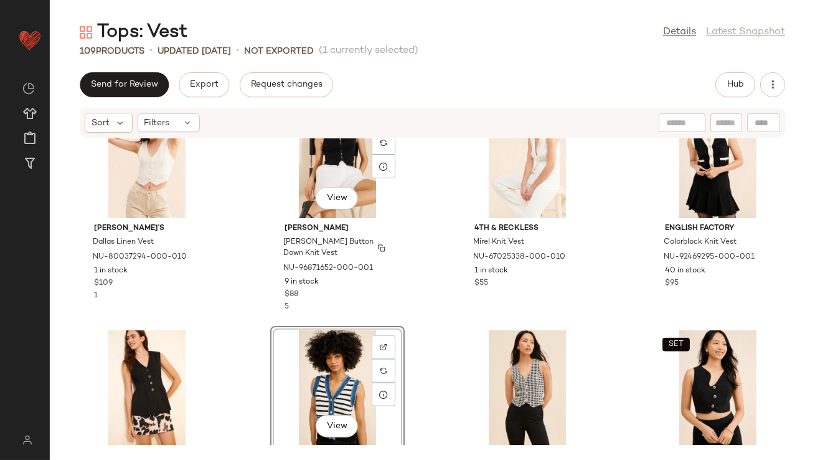
scroll to position [2883, 0]
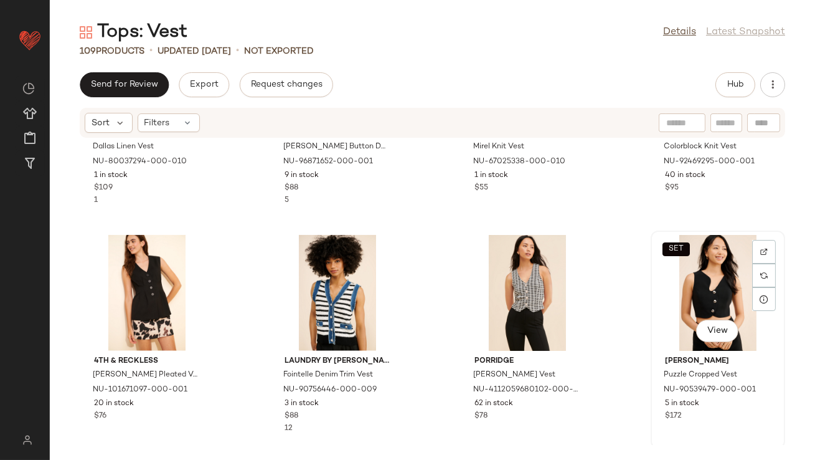
drag, startPoint x: 672, startPoint y: 285, endPoint x: 657, endPoint y: 285, distance: 14.9
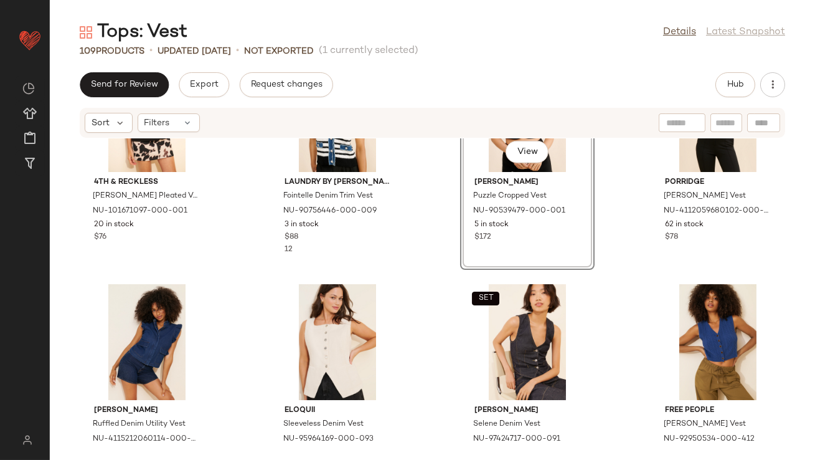
scroll to position [3030, 0]
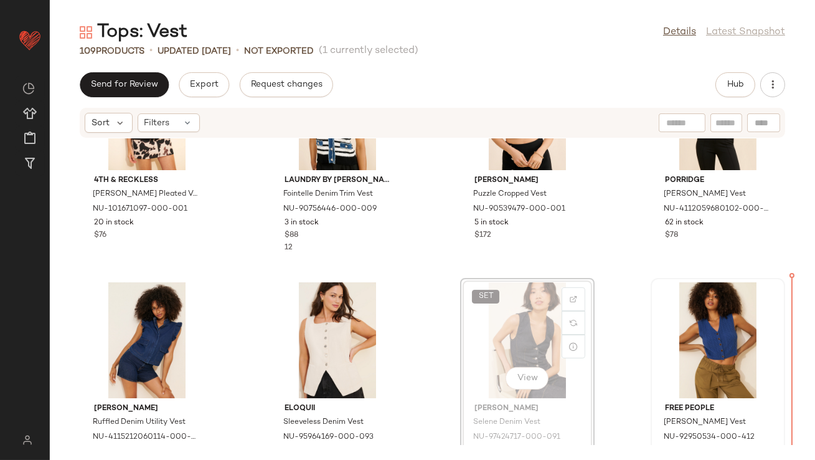
drag, startPoint x: 486, startPoint y: 353, endPoint x: 749, endPoint y: 372, distance: 263.5
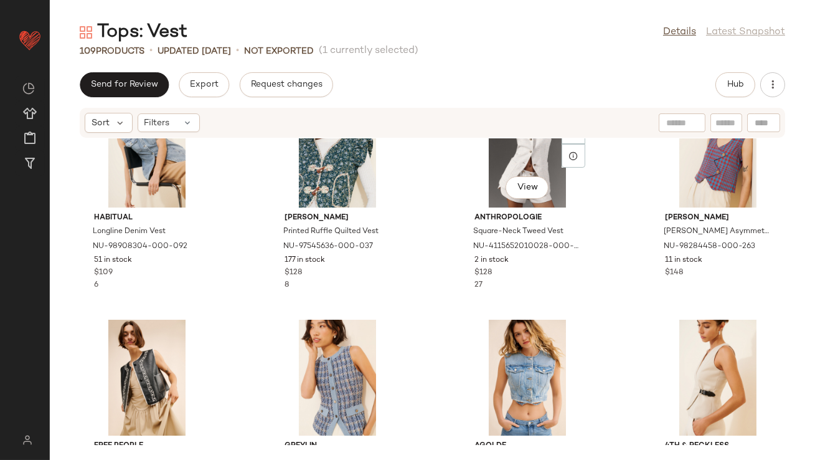
scroll to position [4168, 0]
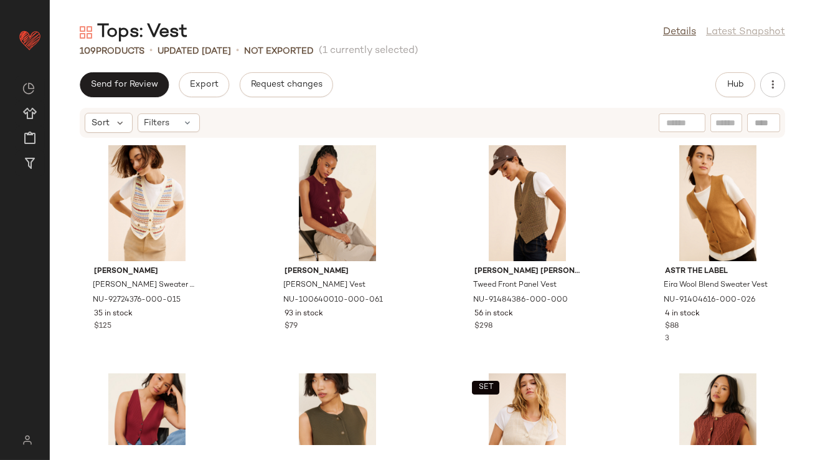
drag, startPoint x: 162, startPoint y: 378, endPoint x: 348, endPoint y: 1, distance: 420.8
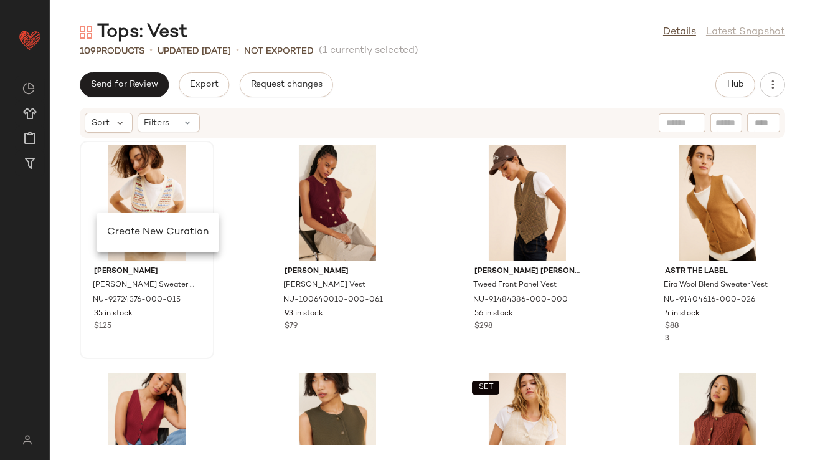
click at [115, 229] on span "Create New Curation" at bounding box center [158, 232] width 102 height 11
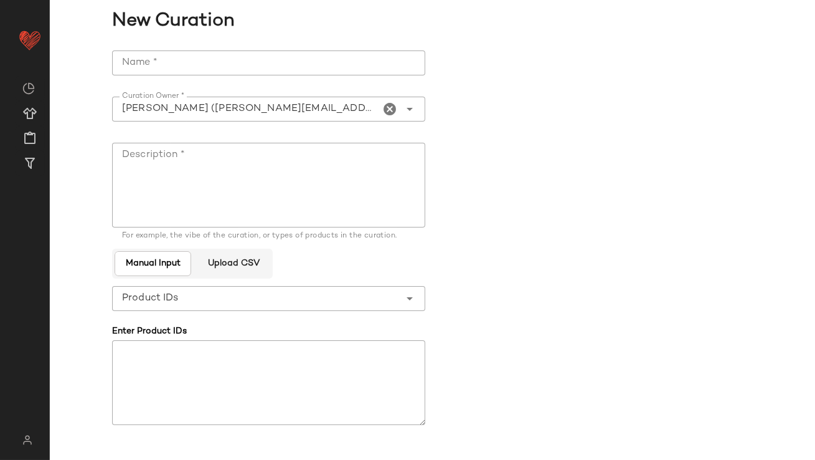
click at [228, 73] on input "Name *" at bounding box center [268, 62] width 313 height 25
type input "**********"
click at [240, 155] on textarea "Description *" at bounding box center [268, 185] width 313 height 85
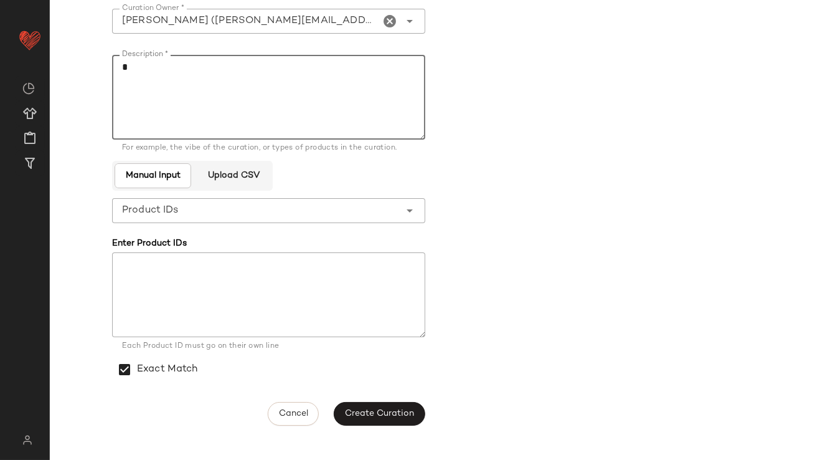
scroll to position [90, 0]
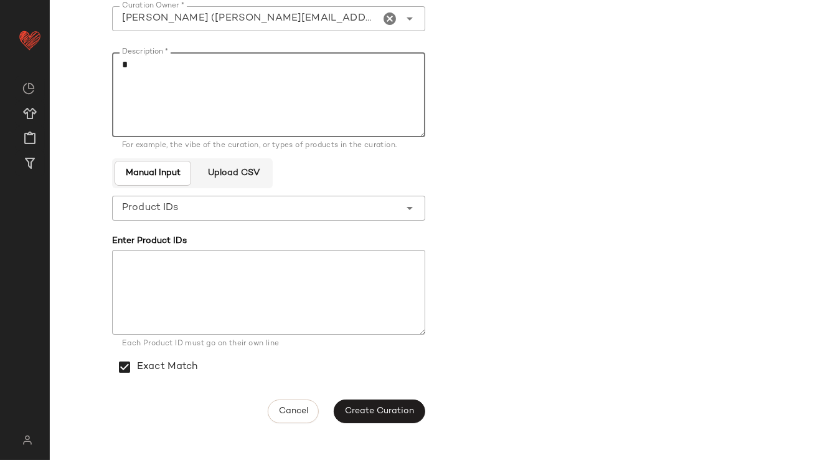
click at [359, 430] on main "**********" at bounding box center [407, 230] width 815 height 460
click at [359, 417] on button "Create Curation" at bounding box center [379, 411] width 91 height 24
